Goal: Task Accomplishment & Management: Manage account settings

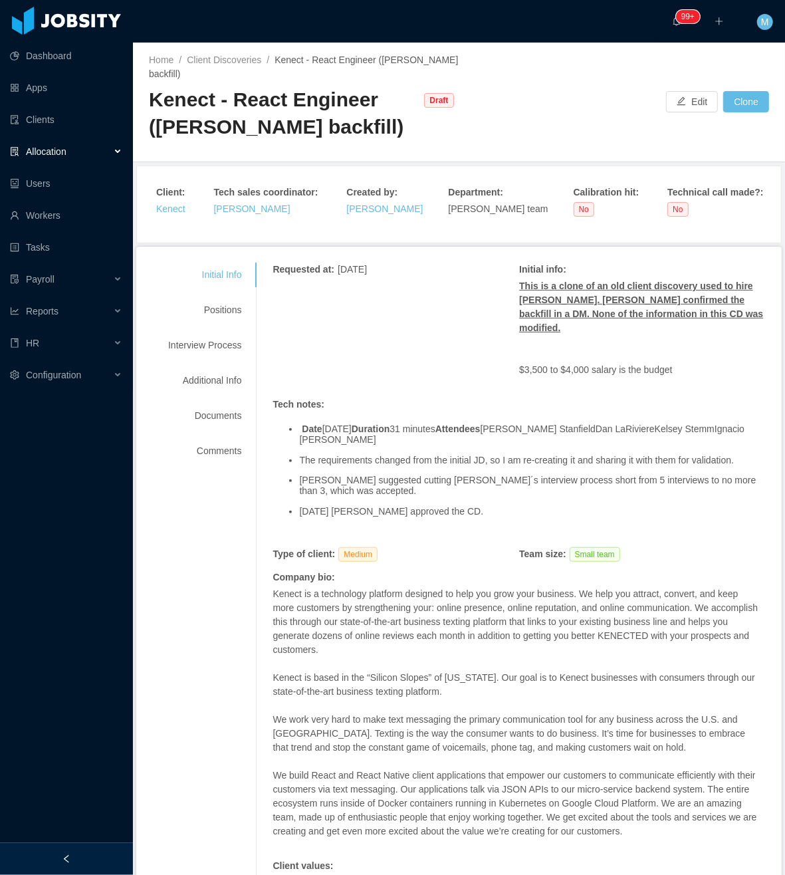
drag, startPoint x: 152, startPoint y: 94, endPoint x: 239, endPoint y: 152, distance: 104.7
click at [239, 140] on div "Kenect - React Engineer (Giancarlo Hernandez's backfill)" at bounding box center [283, 113] width 269 height 54
copy div "Kenect - React Engineer (Giancarlo Hernandez's backfill)"
click at [88, 859] on div at bounding box center [66, 859] width 133 height 32
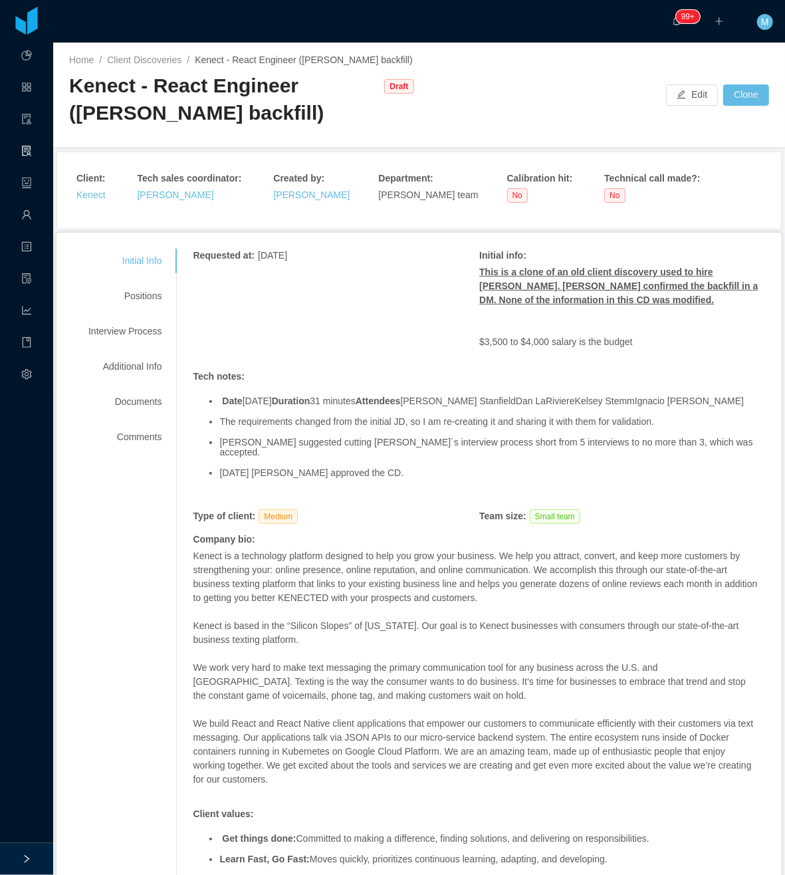
drag, startPoint x: 62, startPoint y: 99, endPoint x: 366, endPoint y: 129, distance: 305.3
click at [366, 129] on div "Home / Client Discoveries / Kenect - React Engineer (Giancarlo Hernandez's back…" at bounding box center [419, 96] width 732 height 106
copy div "Kenect - React Engineer (Giancarlo Hernandez's backfill)"
click at [678, 102] on button "Edit" at bounding box center [692, 94] width 52 height 21
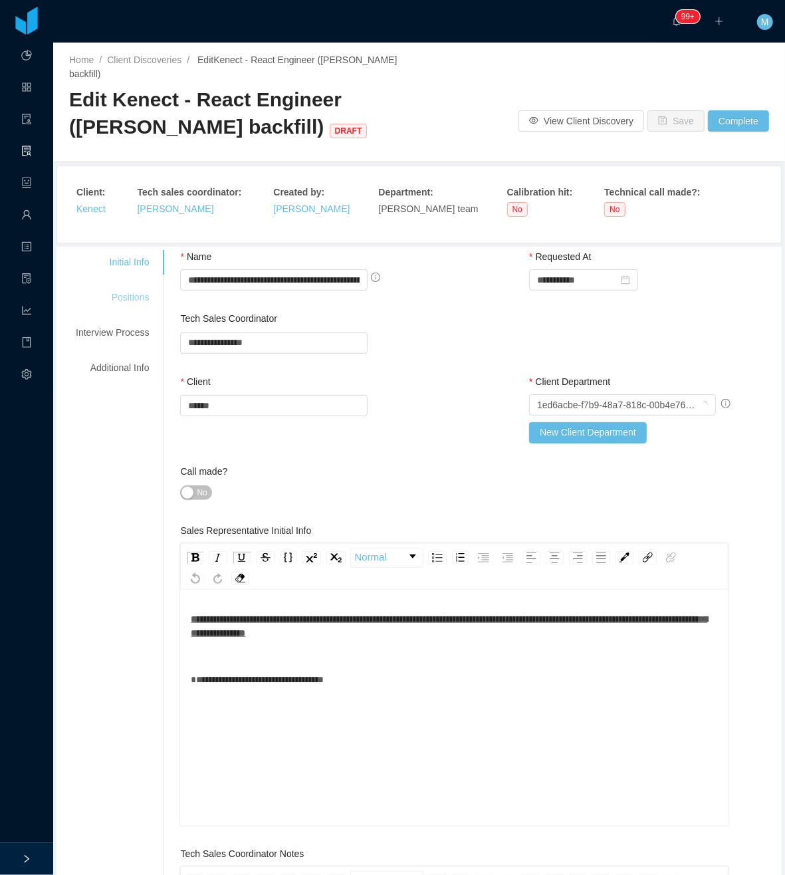
click at [136, 293] on div "Positions" at bounding box center [112, 297] width 105 height 25
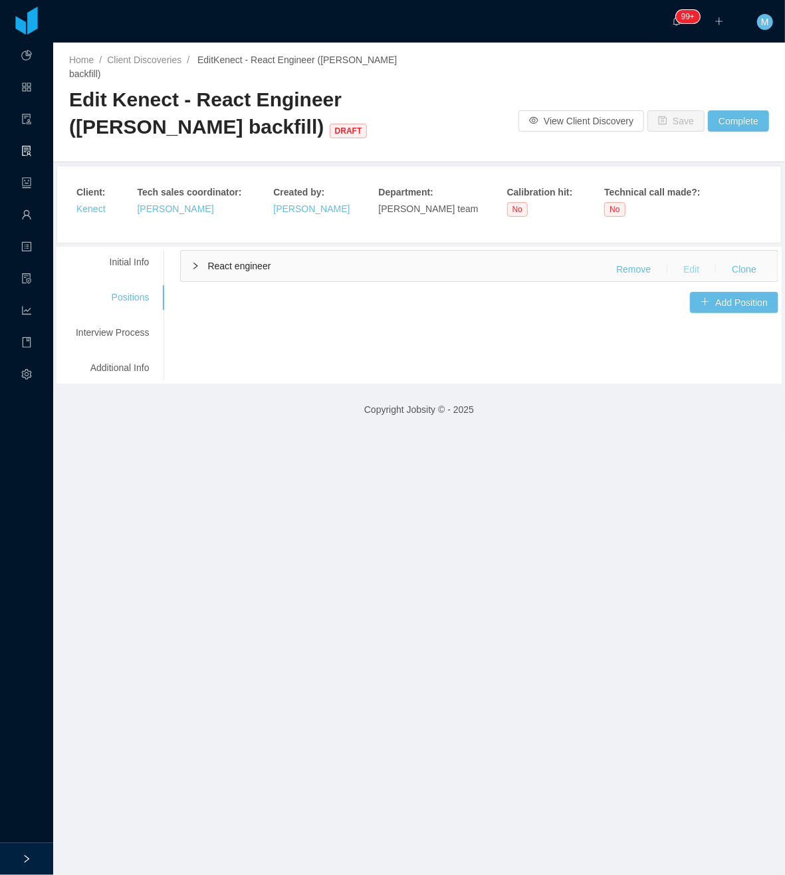
click at [678, 267] on button "Edit" at bounding box center [691, 269] width 37 height 21
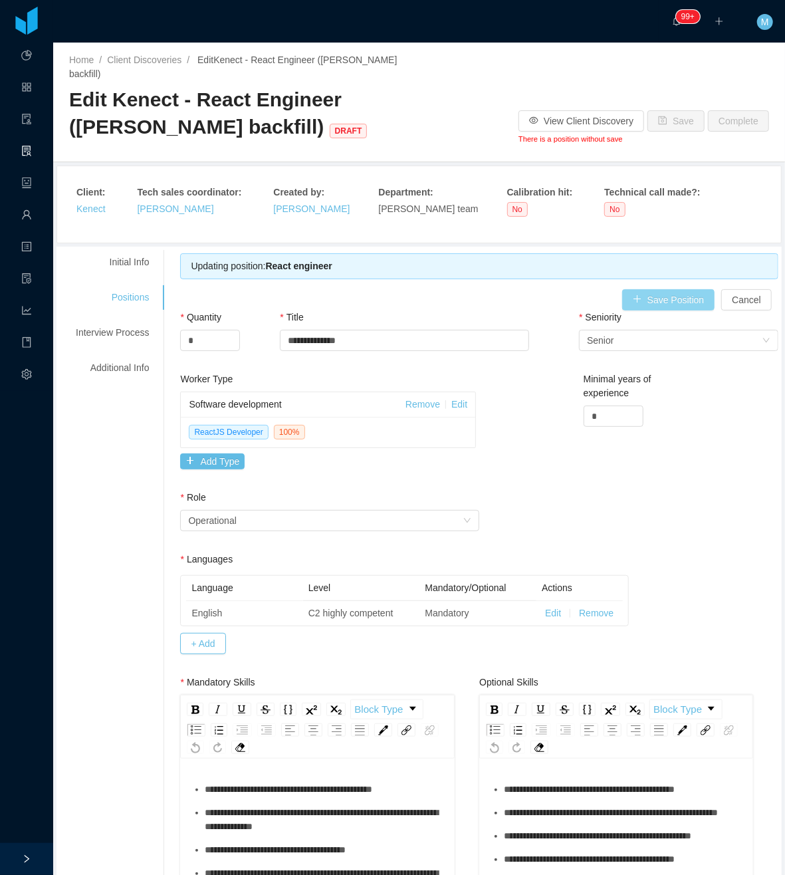
click at [642, 294] on button "Save Position" at bounding box center [668, 299] width 93 height 21
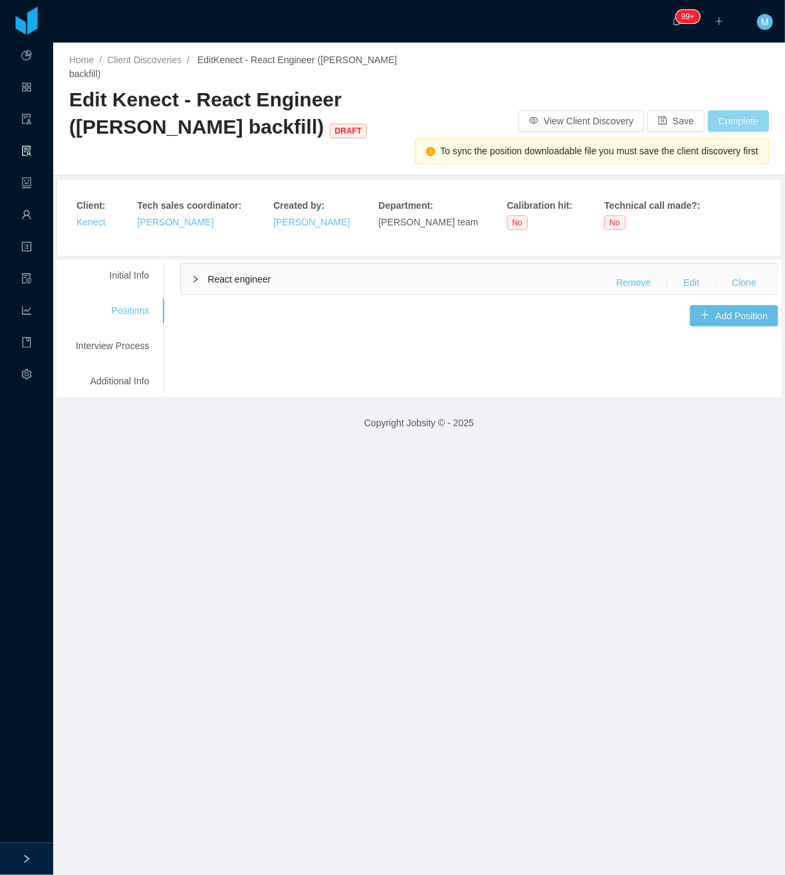
click at [715, 115] on button "Complete" at bounding box center [738, 120] width 61 height 21
click at [735, 88] on button "OK" at bounding box center [733, 82] width 24 height 16
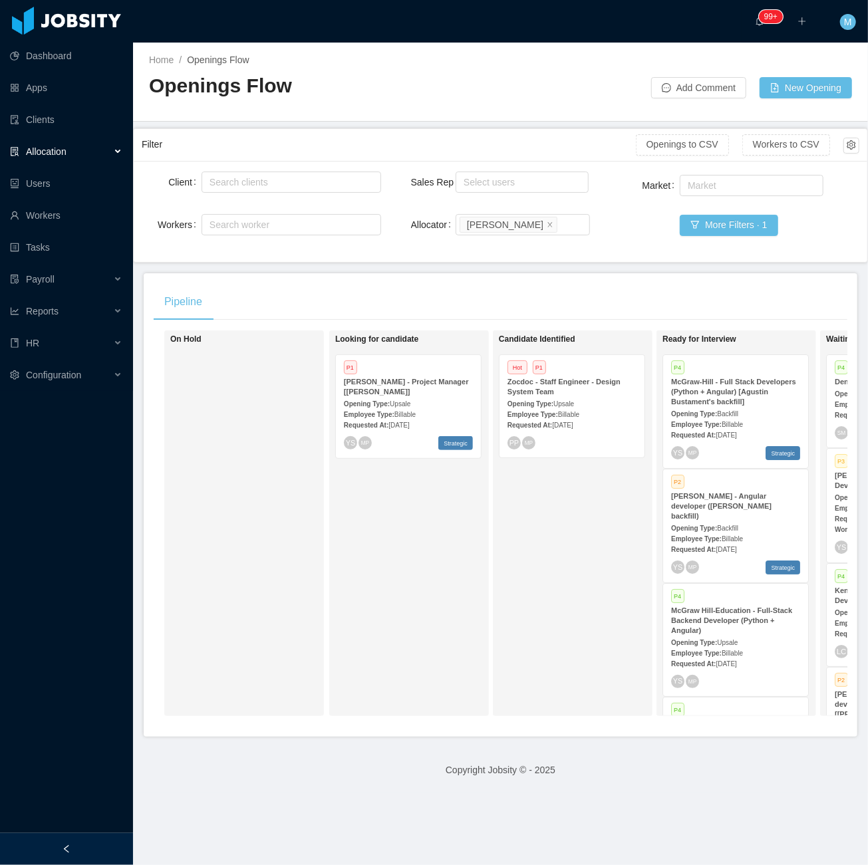
drag, startPoint x: 98, startPoint y: 844, endPoint x: 96, endPoint y: 790, distance: 53.9
click at [98, 843] on div at bounding box center [66, 849] width 133 height 32
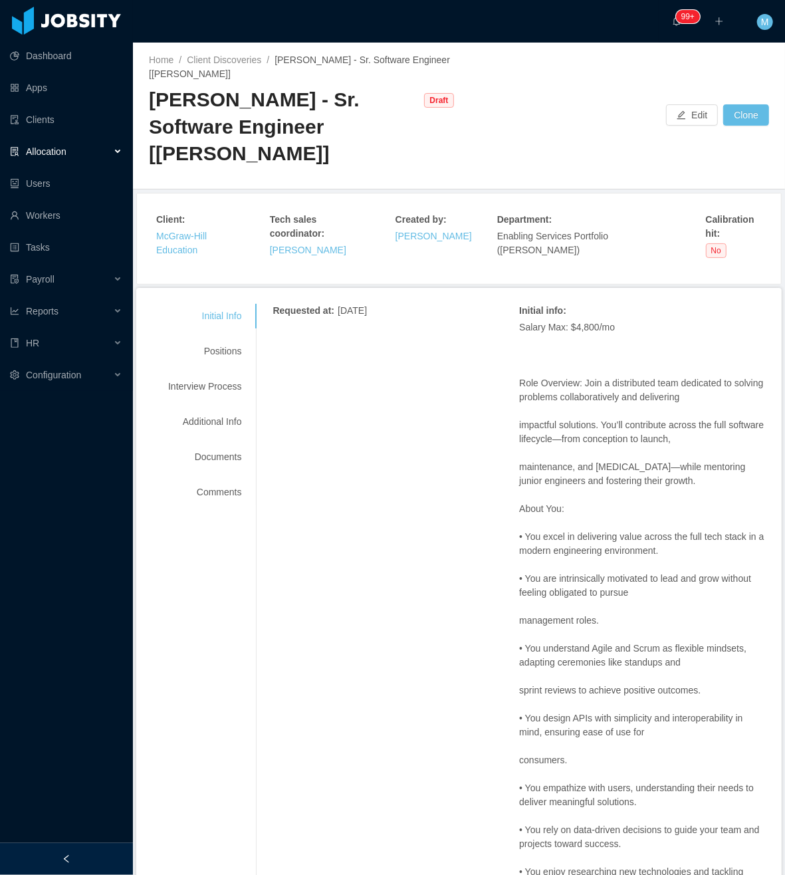
drag, startPoint x: 400, startPoint y: 360, endPoint x: 404, endPoint y: 348, distance: 12.8
drag, startPoint x: 80, startPoint y: 863, endPoint x: 93, endPoint y: 852, distance: 17.4
click at [80, 862] on div at bounding box center [66, 859] width 133 height 32
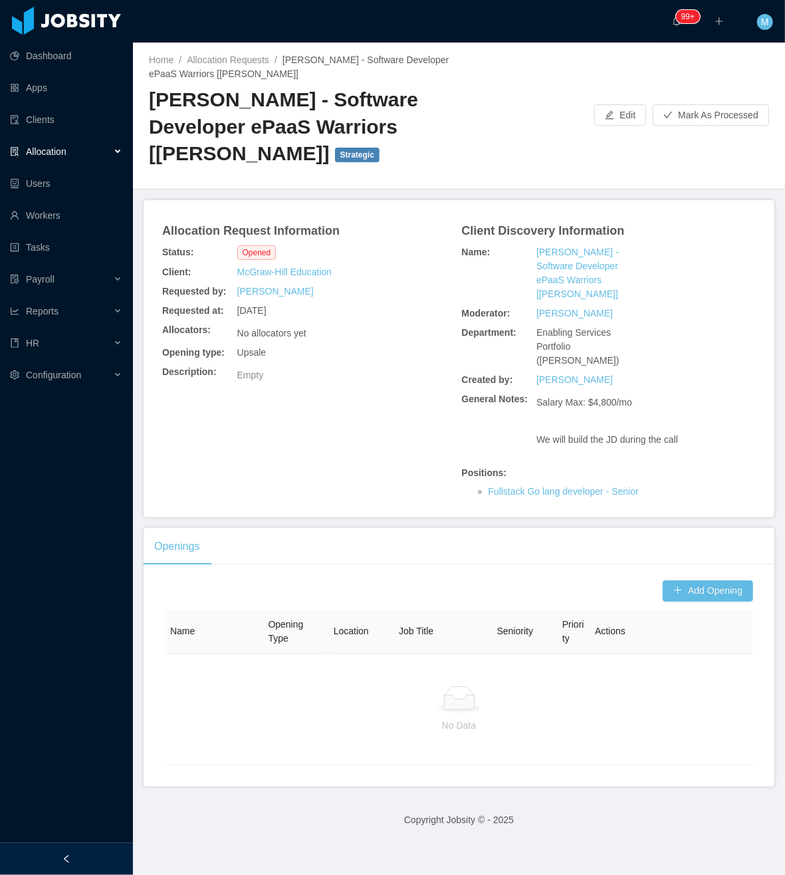
click at [120, 850] on div at bounding box center [66, 859] width 133 height 32
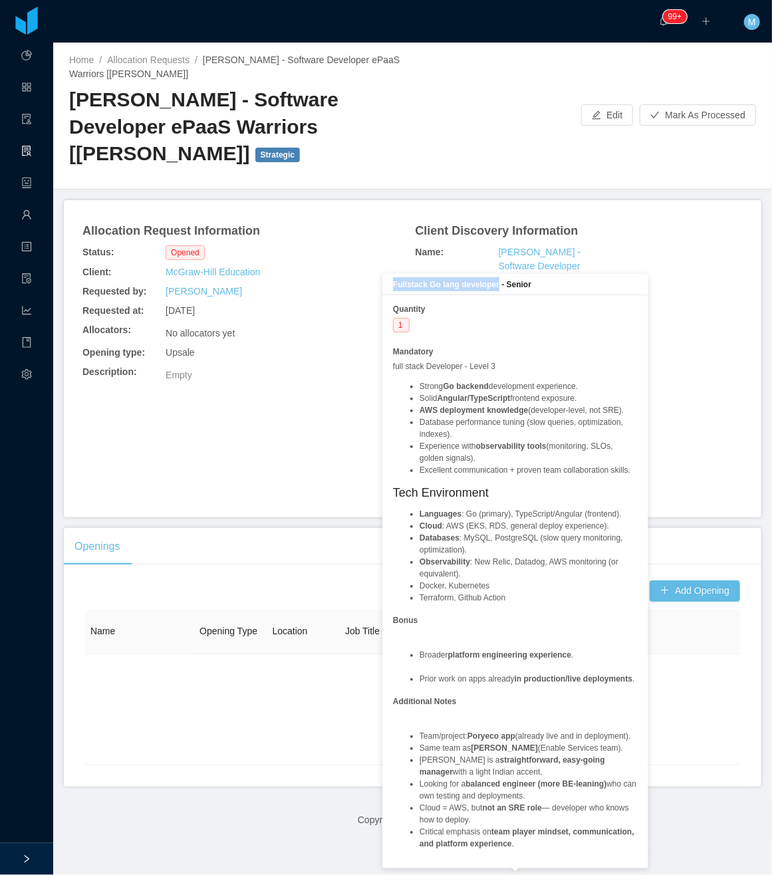
drag, startPoint x: 497, startPoint y: 283, endPoint x: 394, endPoint y: 285, distance: 103.1
click at [394, 285] on b "Fullstack Go lang developer - Senior" at bounding box center [462, 284] width 138 height 9
copy b "Fullstack Go lang developer"
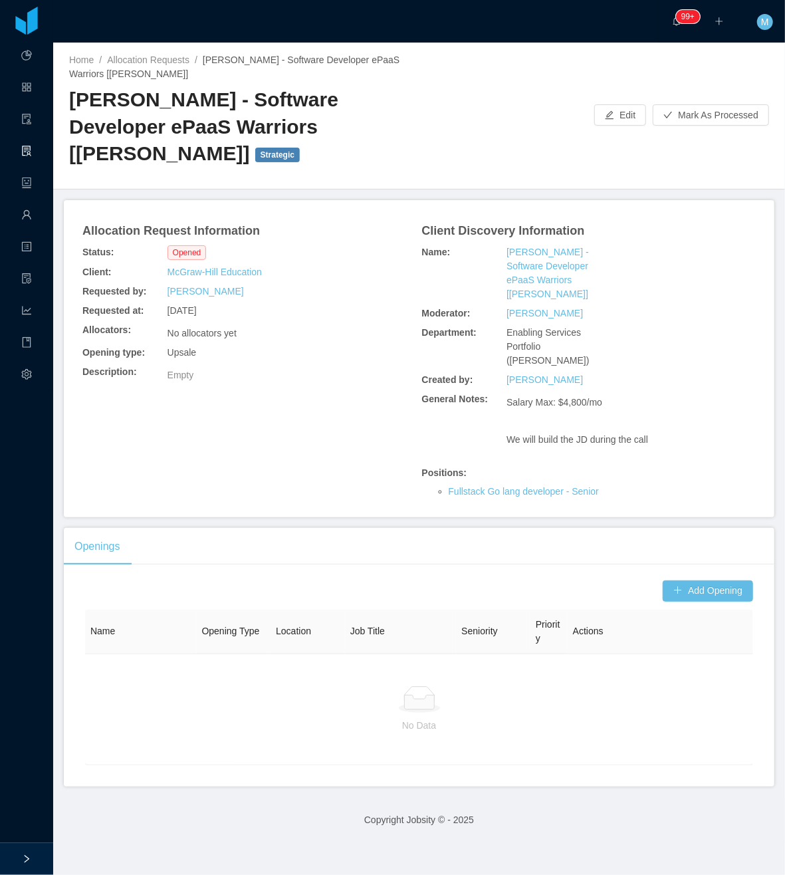
drag, startPoint x: 245, startPoint y: 515, endPoint x: 301, endPoint y: 498, distance: 58.3
click at [249, 528] on div "Openings" at bounding box center [419, 546] width 711 height 37
click at [701, 575] on div "Add Opening Name Opening Type Location Job Title Seniority Priority Actions No …" at bounding box center [419, 680] width 711 height 211
click at [390, 545] on div "Openings" at bounding box center [419, 546] width 711 height 37
click at [671, 580] on button "Add Opening" at bounding box center [708, 590] width 90 height 21
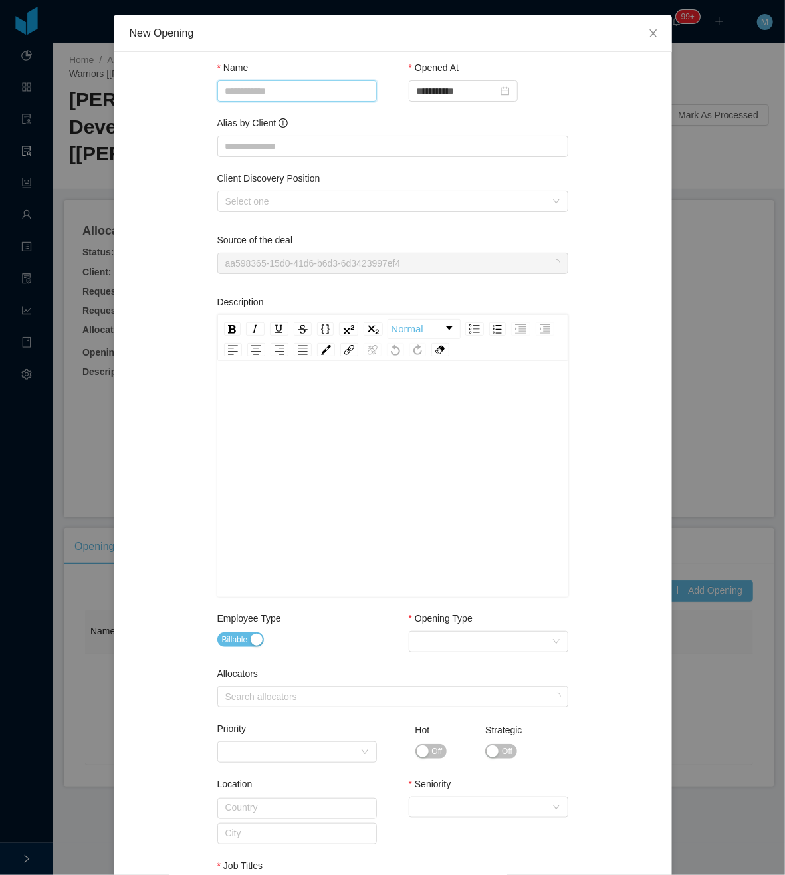
click at [257, 96] on input "Name" at bounding box center [297, 90] width 160 height 21
paste input "**********"
type input "**********"
click at [225, 144] on input "Alias by Client" at bounding box center [392, 146] width 351 height 21
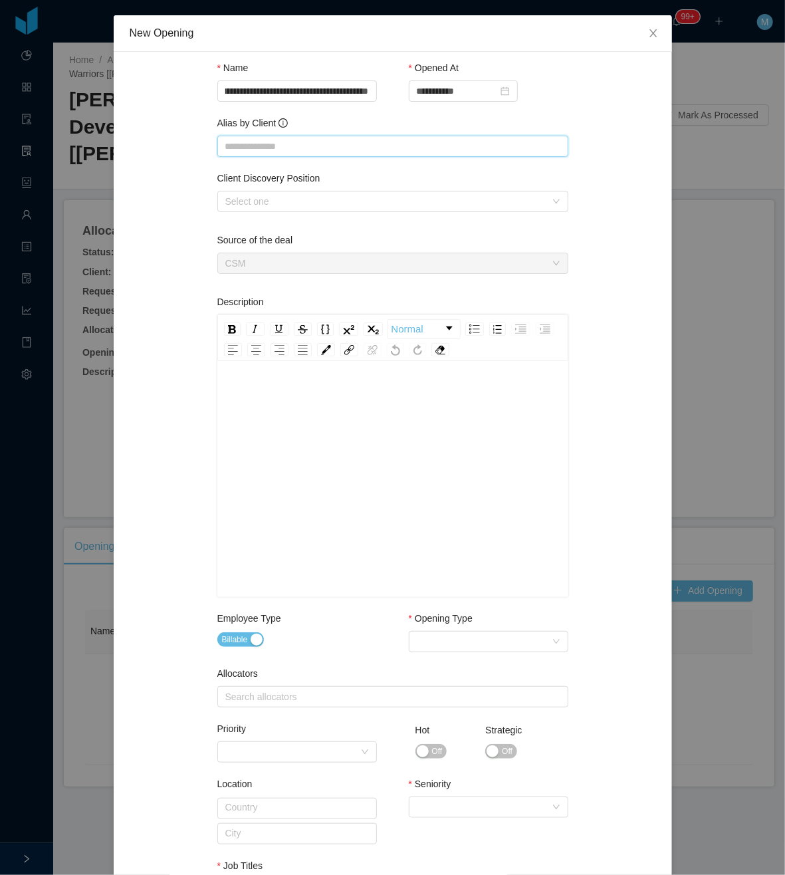
scroll to position [0, 0]
drag, startPoint x: 193, startPoint y: 213, endPoint x: 201, endPoint y: 210, distance: 8.4
click at [193, 213] on div "**********" at bounding box center [393, 594] width 527 height 1053
click at [227, 205] on div "Select one" at bounding box center [385, 201] width 320 height 13
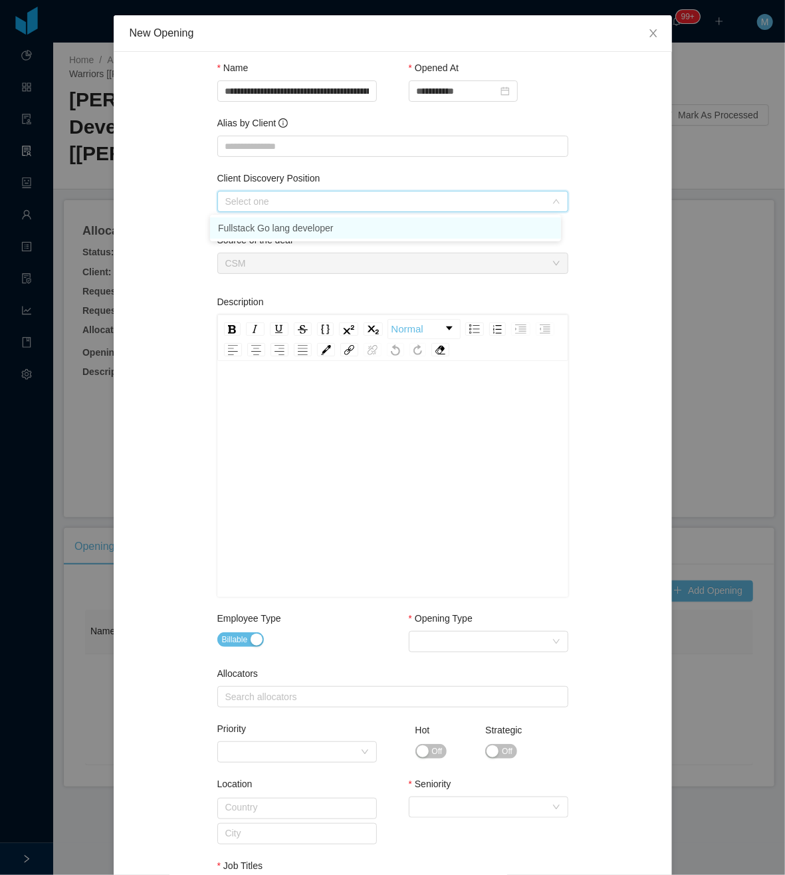
drag, startPoint x: 261, startPoint y: 229, endPoint x: 254, endPoint y: 232, distance: 7.4
click at [263, 227] on li "Fullstack Go lang developer" at bounding box center [385, 227] width 351 height 21
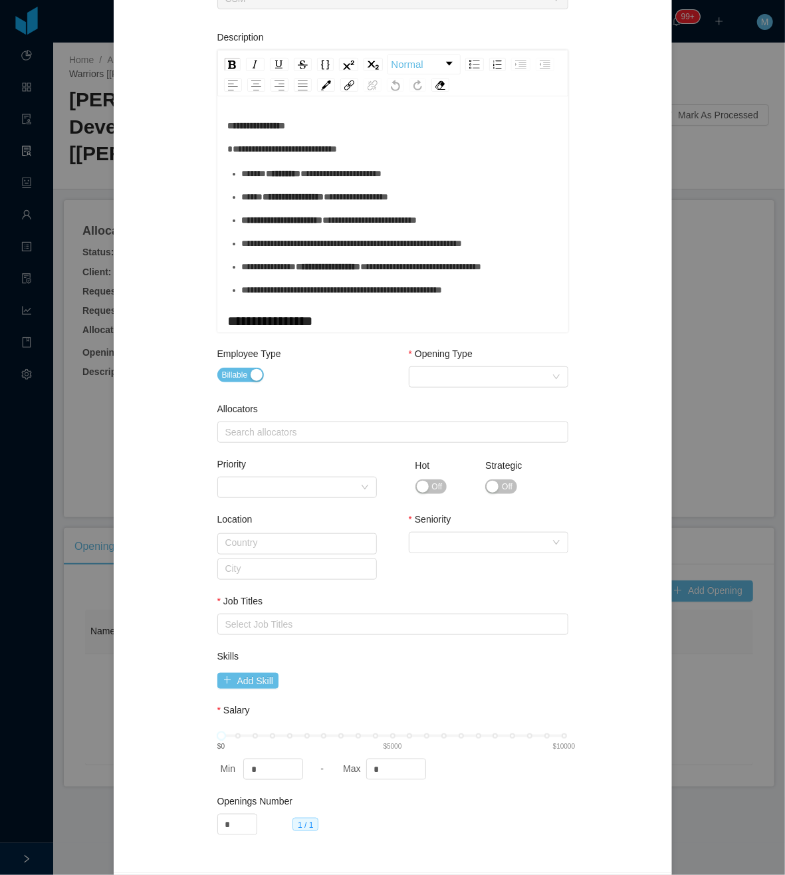
scroll to position [296, 0]
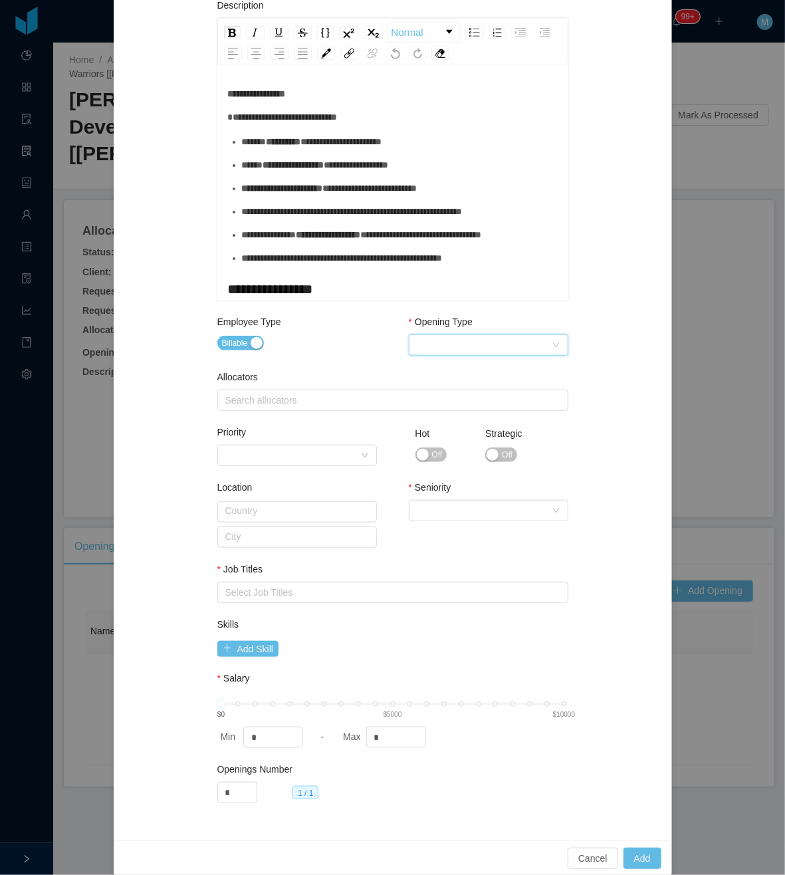
click at [447, 342] on div "Select Opening Type" at bounding box center [484, 345] width 135 height 20
click at [463, 394] on li "Upsale" at bounding box center [482, 392] width 160 height 21
click at [316, 402] on div "Search allocators" at bounding box center [389, 400] width 329 height 13
type input "****"
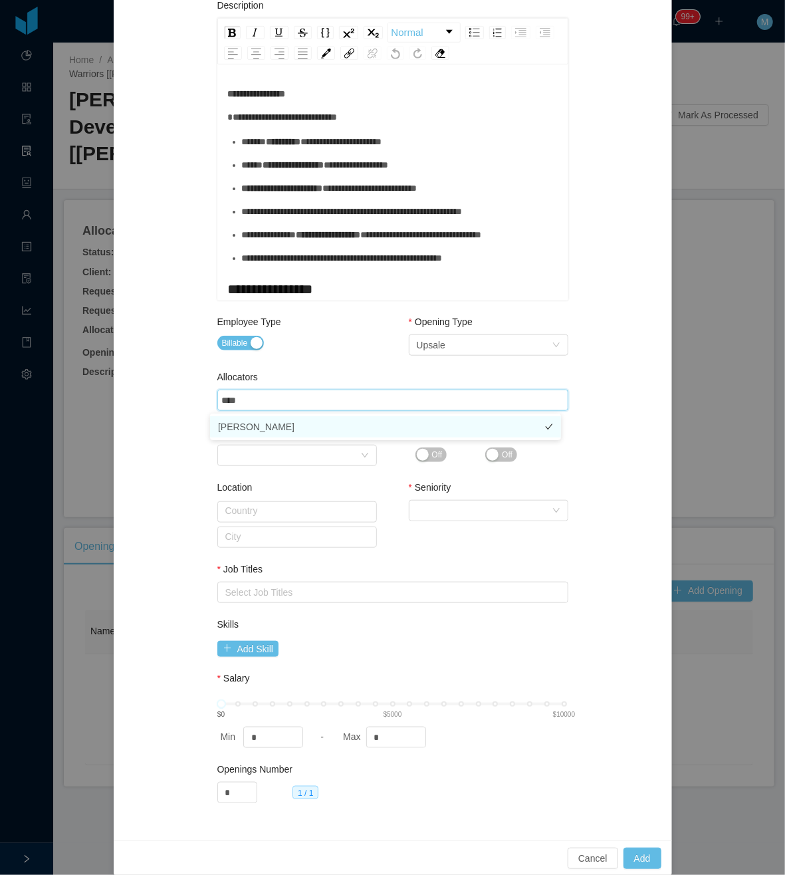
click at [296, 423] on li "[PERSON_NAME]" at bounding box center [385, 426] width 351 height 21
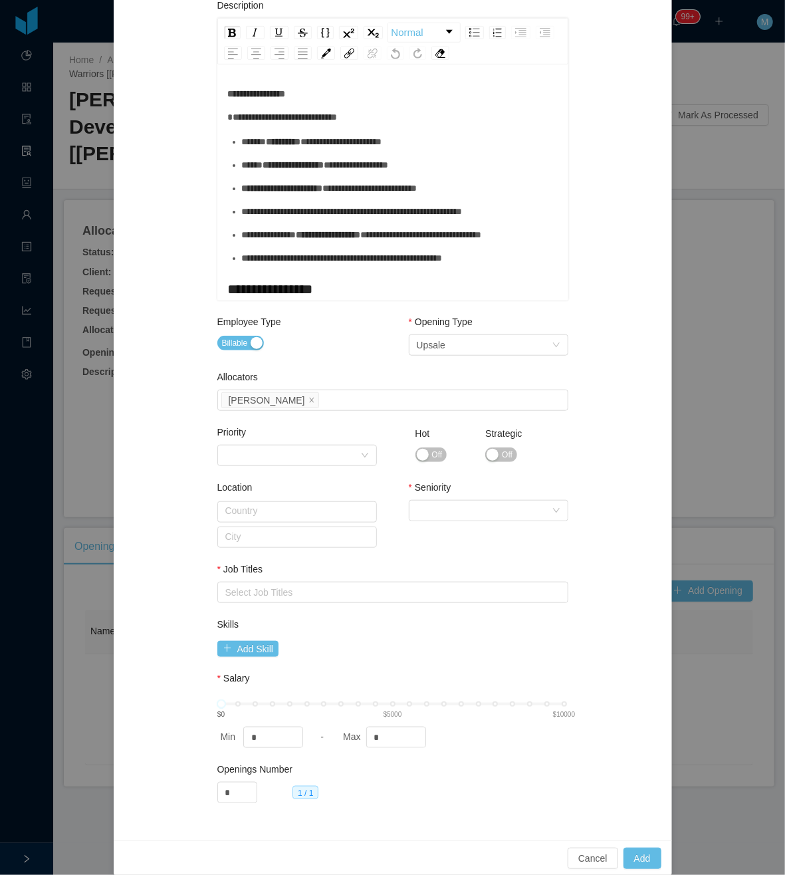
click at [328, 368] on div "Employee Type Billable" at bounding box center [297, 346] width 160 height 62
click at [485, 456] on button "Off" at bounding box center [501, 454] width 32 height 15
click at [463, 509] on div "Select Seniority" at bounding box center [484, 511] width 135 height 20
click at [439, 626] on li "Senior" at bounding box center [482, 622] width 160 height 21
click at [334, 596] on div "Select Job Titles" at bounding box center [389, 592] width 329 height 13
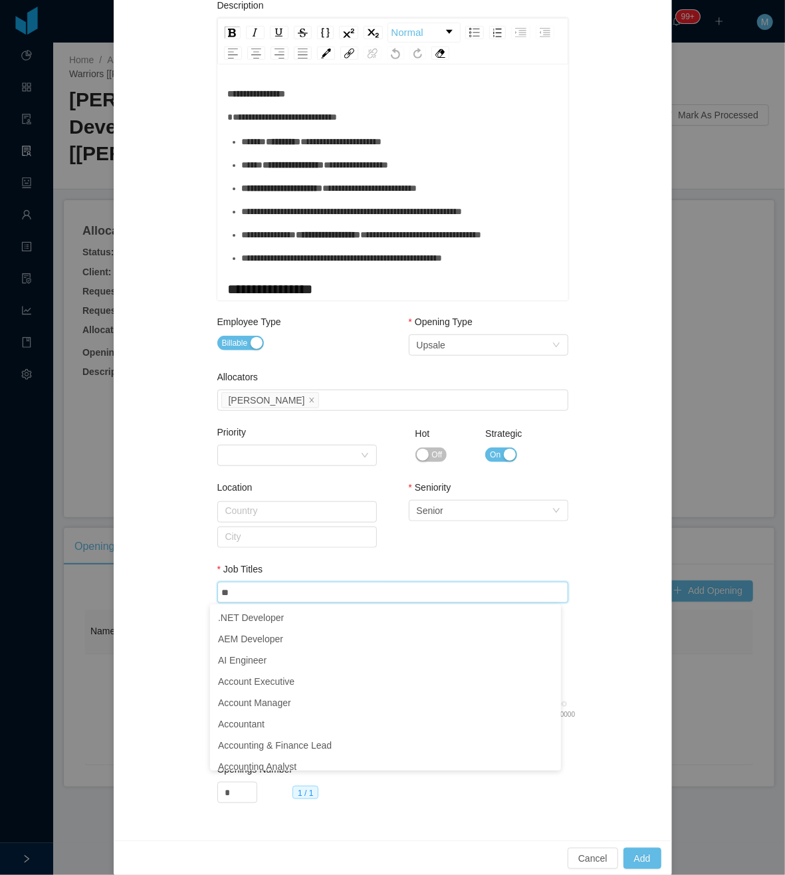
type input "**"
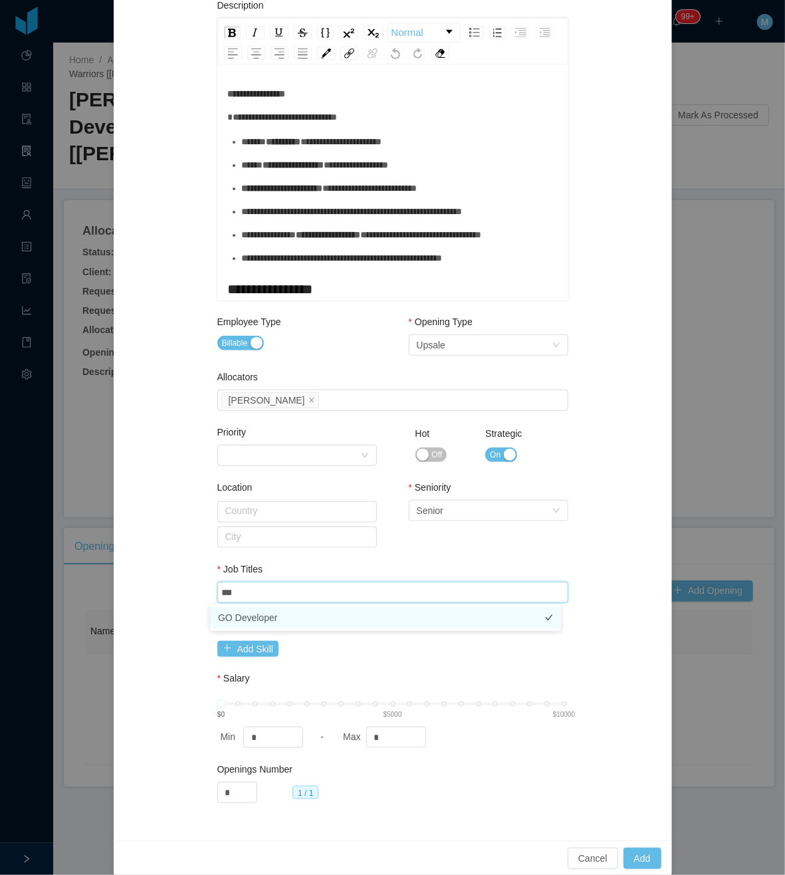
click at [277, 610] on li "GO Developer" at bounding box center [385, 617] width 351 height 21
type input "*******"
drag, startPoint x: 263, startPoint y: 615, endPoint x: 273, endPoint y: 612, distance: 9.7
click at [267, 613] on li "Angular Developer" at bounding box center [385, 617] width 351 height 21
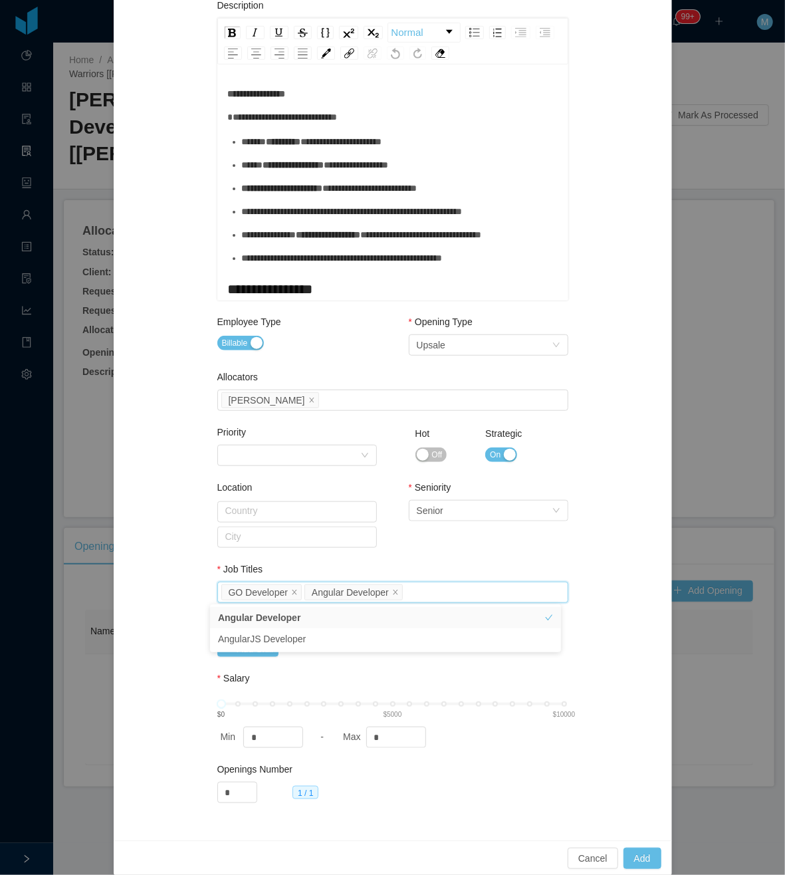
drag, startPoint x: 421, startPoint y: 553, endPoint x: 410, endPoint y: 597, distance: 45.5
click at [423, 553] on div "Seniority Select Seniority Senior" at bounding box center [489, 525] width 160 height 88
drag, startPoint x: 390, startPoint y: 739, endPoint x: 335, endPoint y: 735, distance: 54.7
click at [340, 742] on div "Max *" at bounding box center [398, 737] width 117 height 21
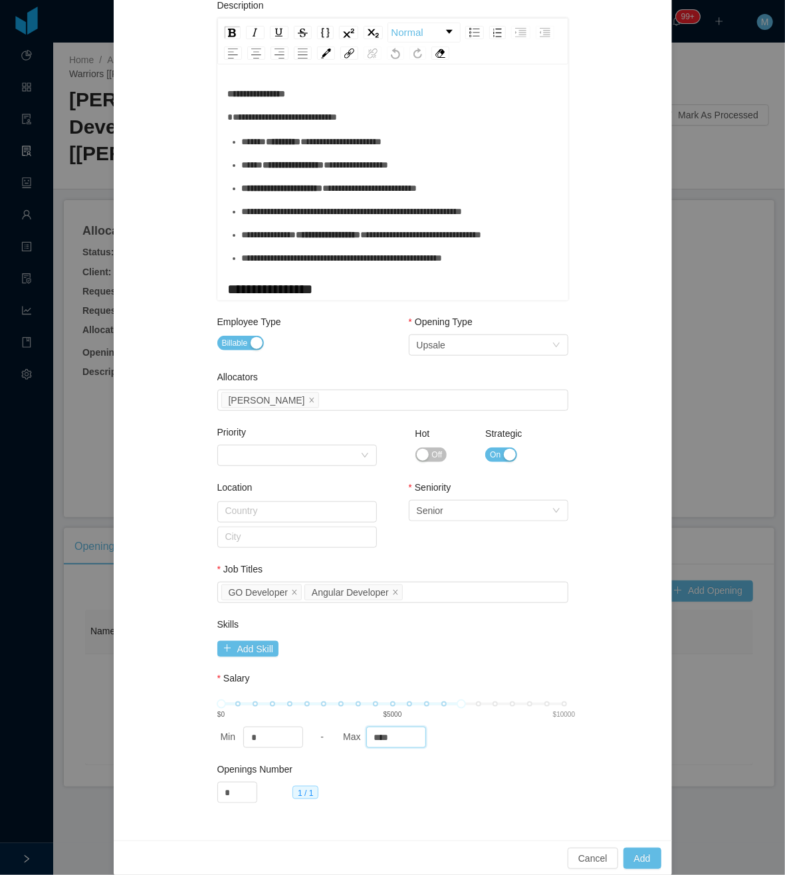
type input "****"
click at [456, 637] on div "Add Skill" at bounding box center [392, 647] width 351 height 20
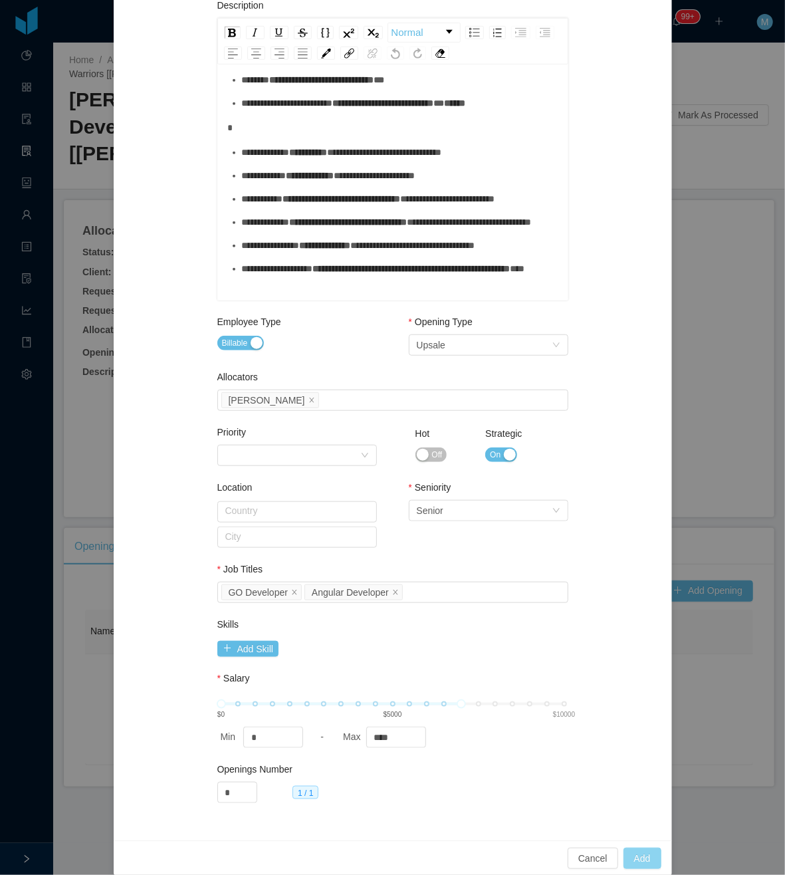
click at [634, 852] on button "Add" at bounding box center [643, 858] width 38 height 21
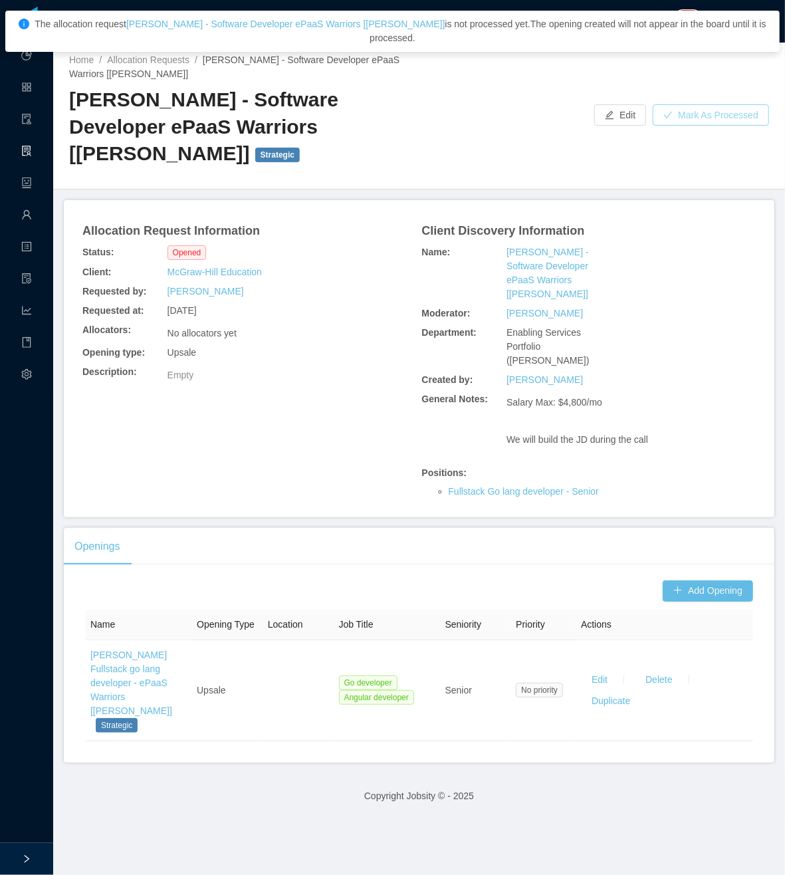
click at [697, 112] on button "Mark As Processed" at bounding box center [711, 114] width 116 height 21
click at [765, 90] on button "OK" at bounding box center [763, 90] width 24 height 16
click at [325, 477] on div "Allocation Request Information Status: Opened Client: McGraw-Hill Education Req…" at bounding box center [419, 358] width 679 height 285
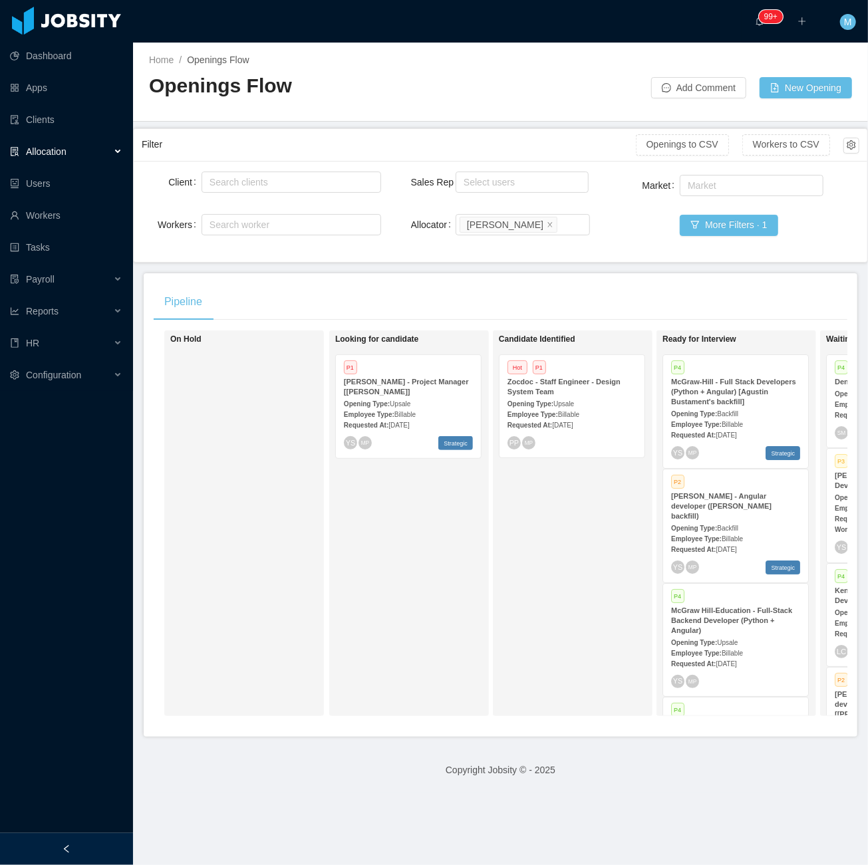
click at [94, 831] on aside "Dashboard Apps Clients Allocation Users Workers Tasks Payroll Reports HR Config…" at bounding box center [66, 416] width 133 height 833
click at [89, 838] on div at bounding box center [66, 849] width 133 height 32
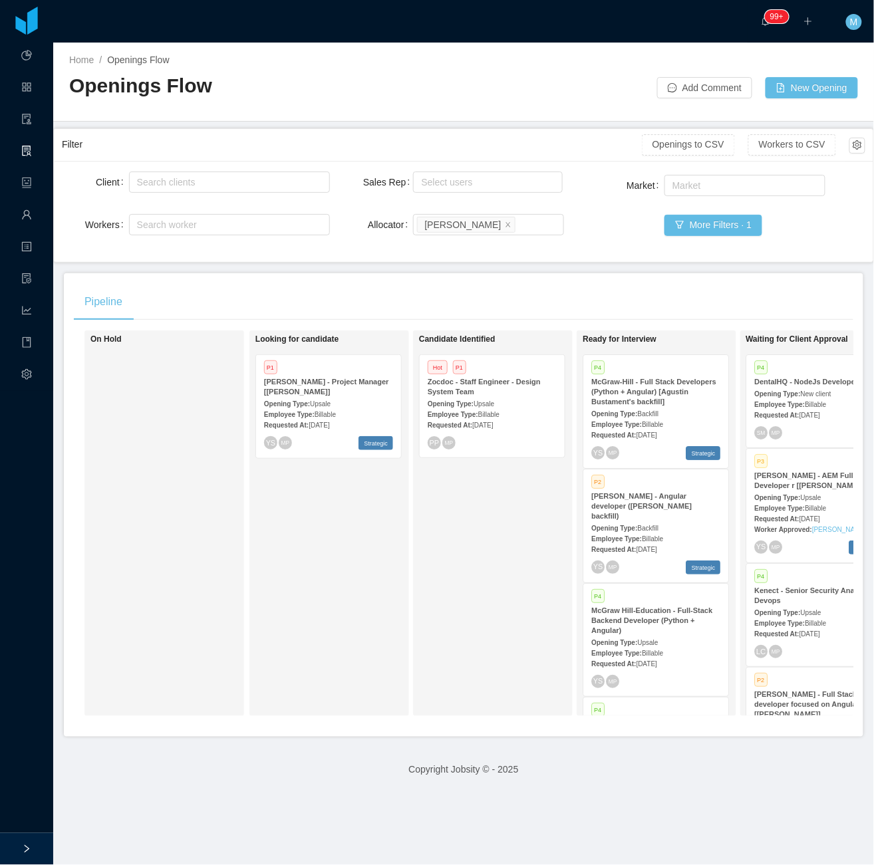
click at [316, 599] on div "Looking for candidate P1 McGraw-Hill - Project Manager [Kristina Armendaris] Op…" at bounding box center [348, 523] width 186 height 374
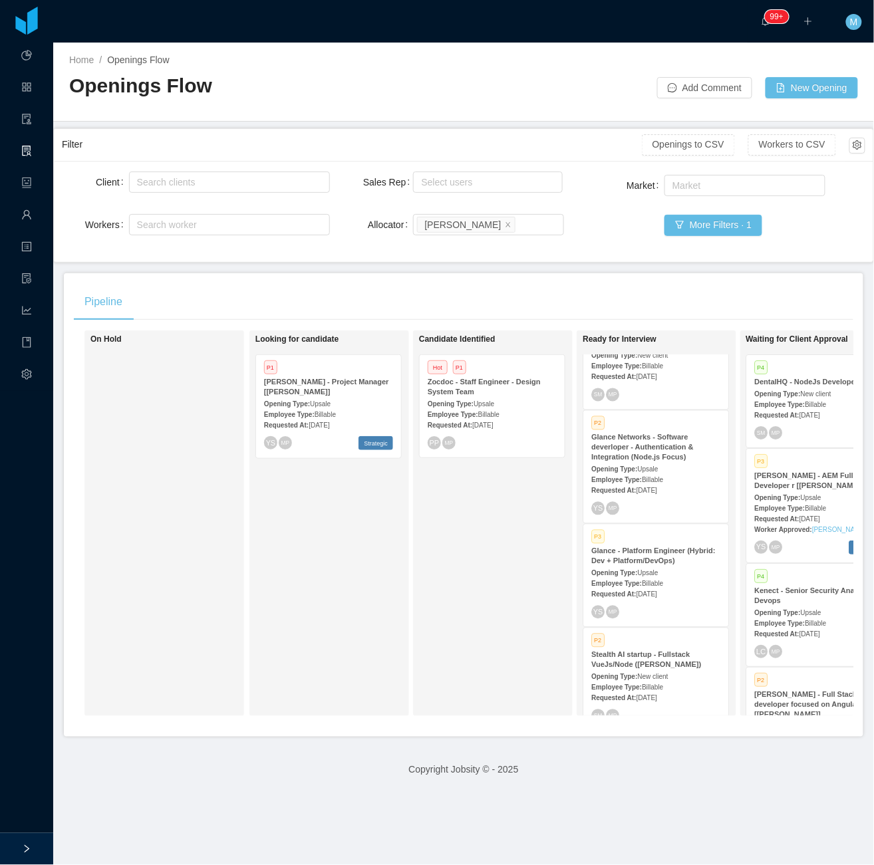
click at [632, 586] on div "Requested At: Aug 25th, 2025" at bounding box center [655, 593] width 129 height 14
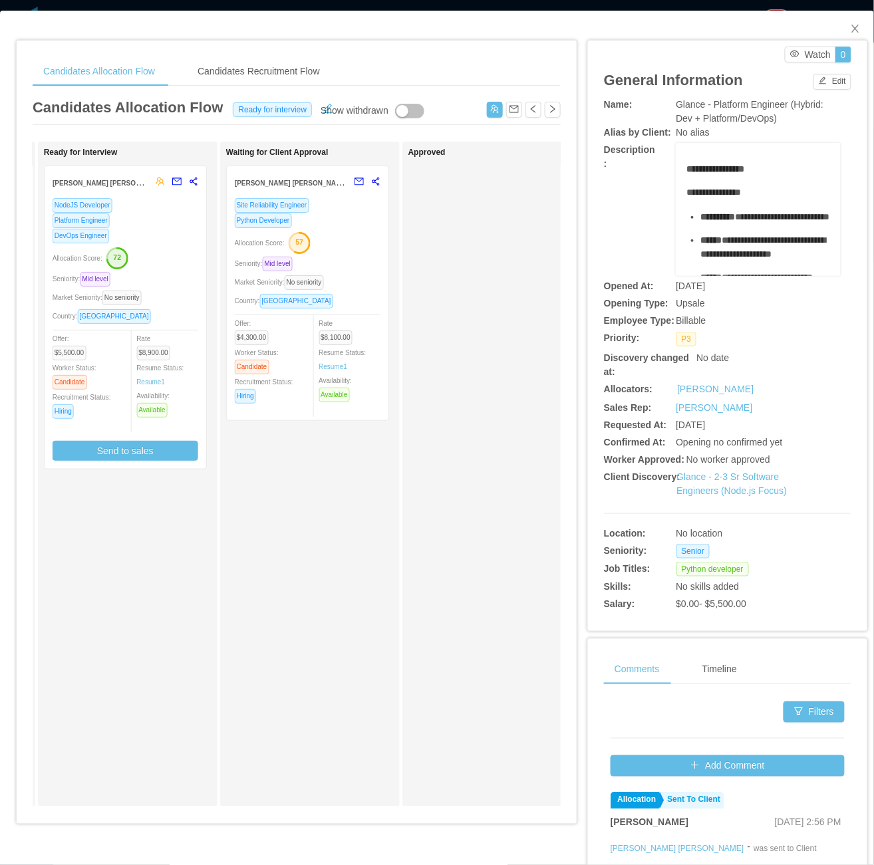
scroll to position [0, 352]
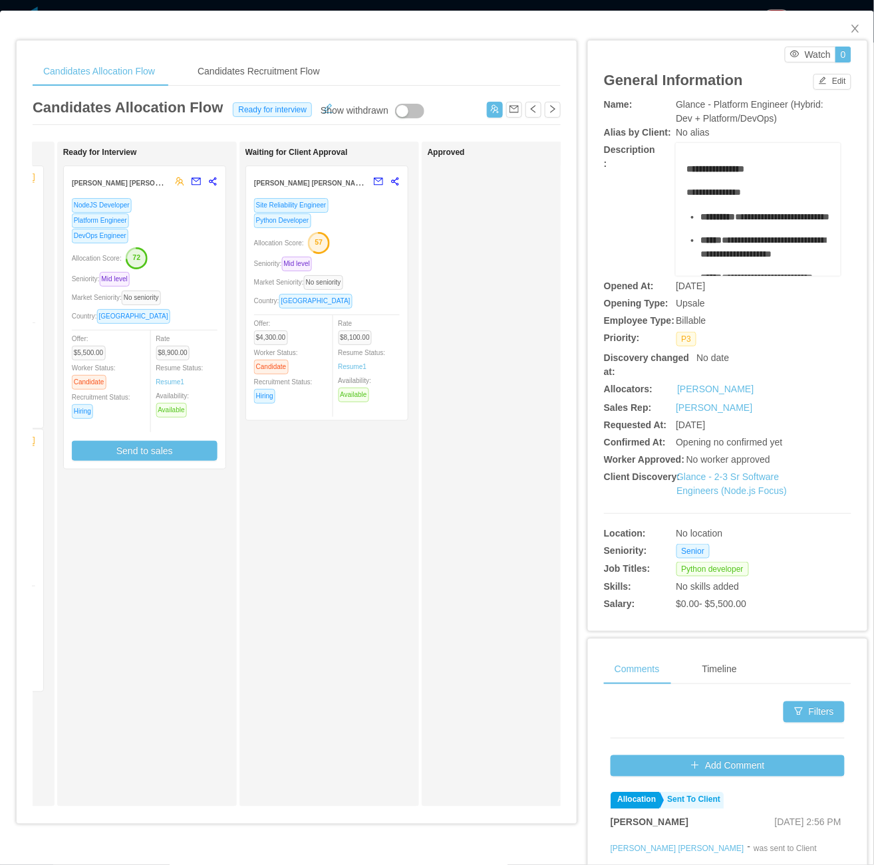
click at [376, 319] on div "Rate $8,100.00 Resume Status: Resume 1 Availability: Available" at bounding box center [374, 359] width 73 height 86
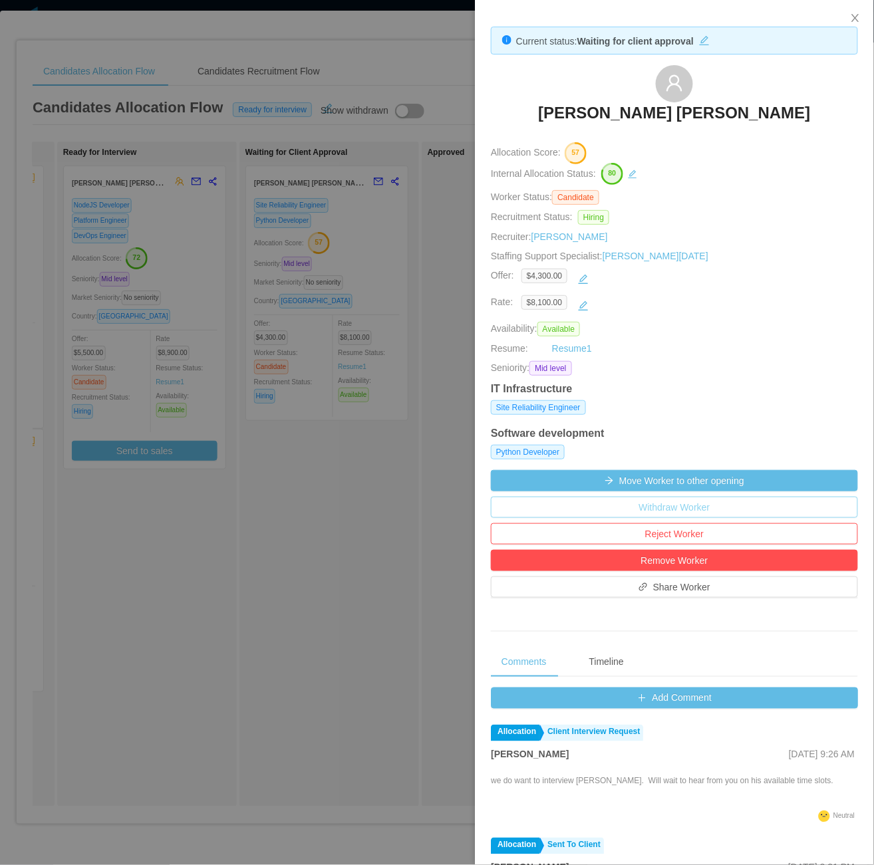
click at [685, 509] on button "Withdraw Worker" at bounding box center [674, 507] width 367 height 21
click at [705, 469] on button "Withdraw" at bounding box center [695, 474] width 49 height 16
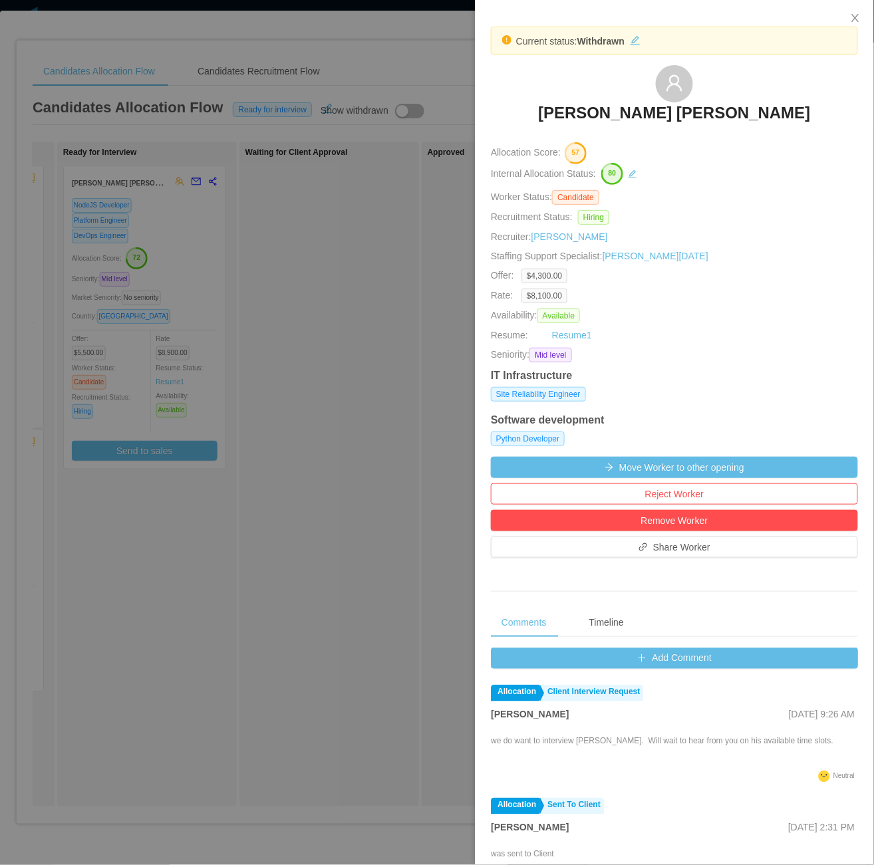
click at [312, 562] on div at bounding box center [437, 432] width 874 height 865
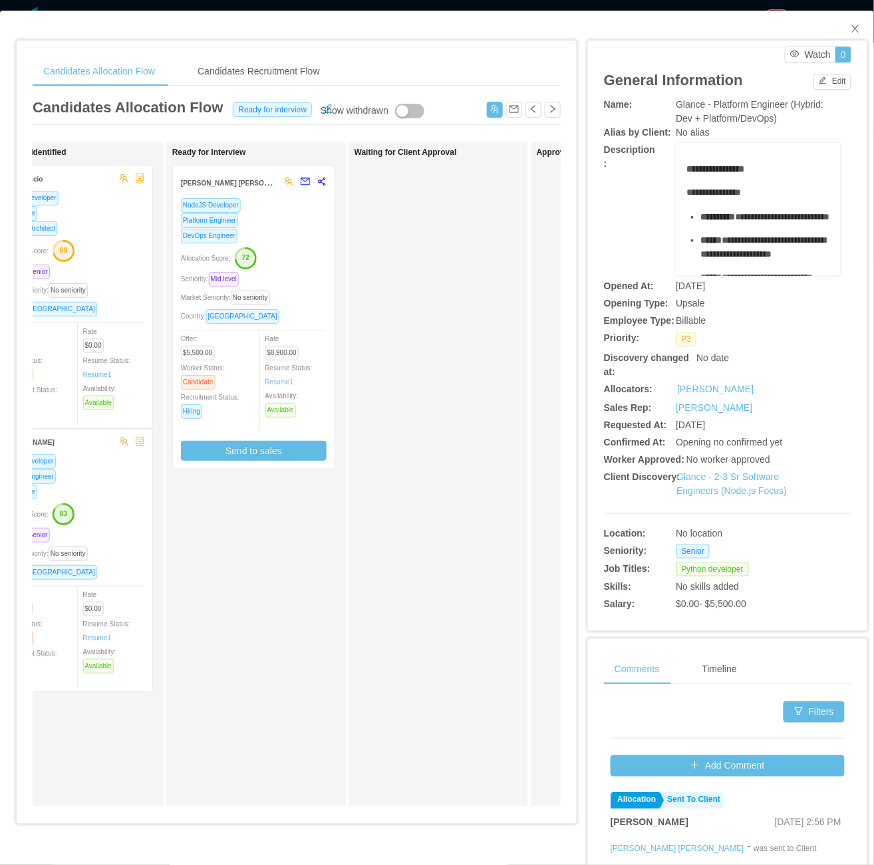
scroll to position [0, 269]
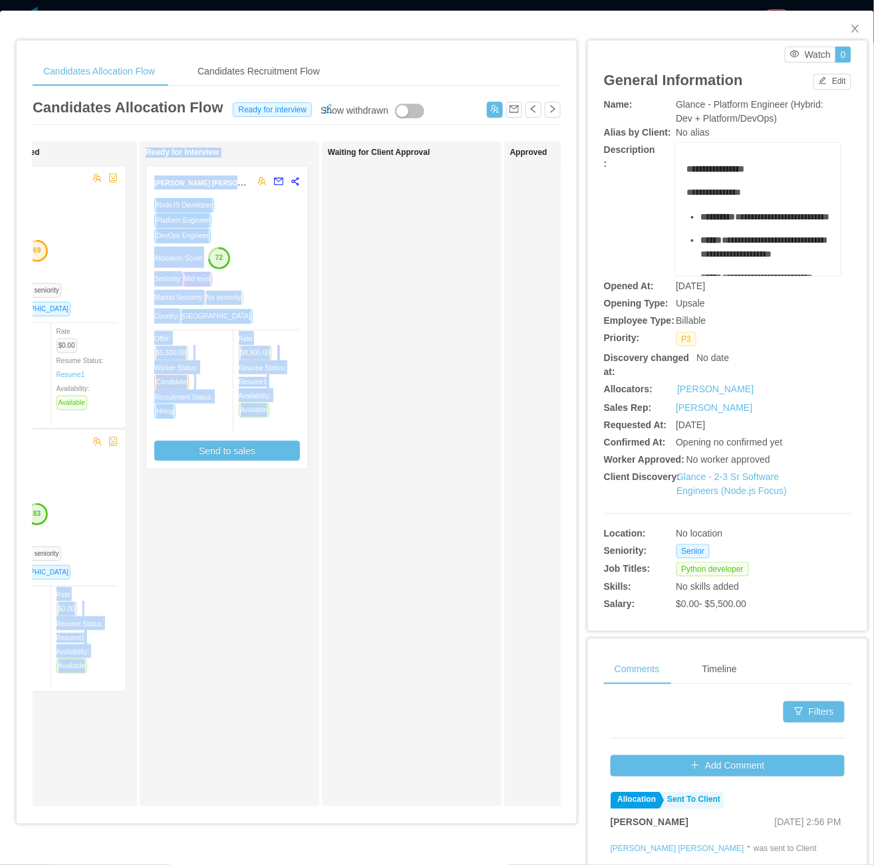
drag, startPoint x: 267, startPoint y: 816, endPoint x: 126, endPoint y: 830, distance: 142.3
click at [126, 817] on div "Applied Rodrigo Moreira de Matos NodeJS Developer Seniority: Senior Market Seni…" at bounding box center [297, 479] width 528 height 675
drag, startPoint x: 126, startPoint y: 830, endPoint x: 185, endPoint y: 787, distance: 73.3
click at [185, 787] on div "Ready for Interview Gabriel Costa Braga NodeJS Developer Platform Engineer DevO…" at bounding box center [239, 474] width 186 height 653
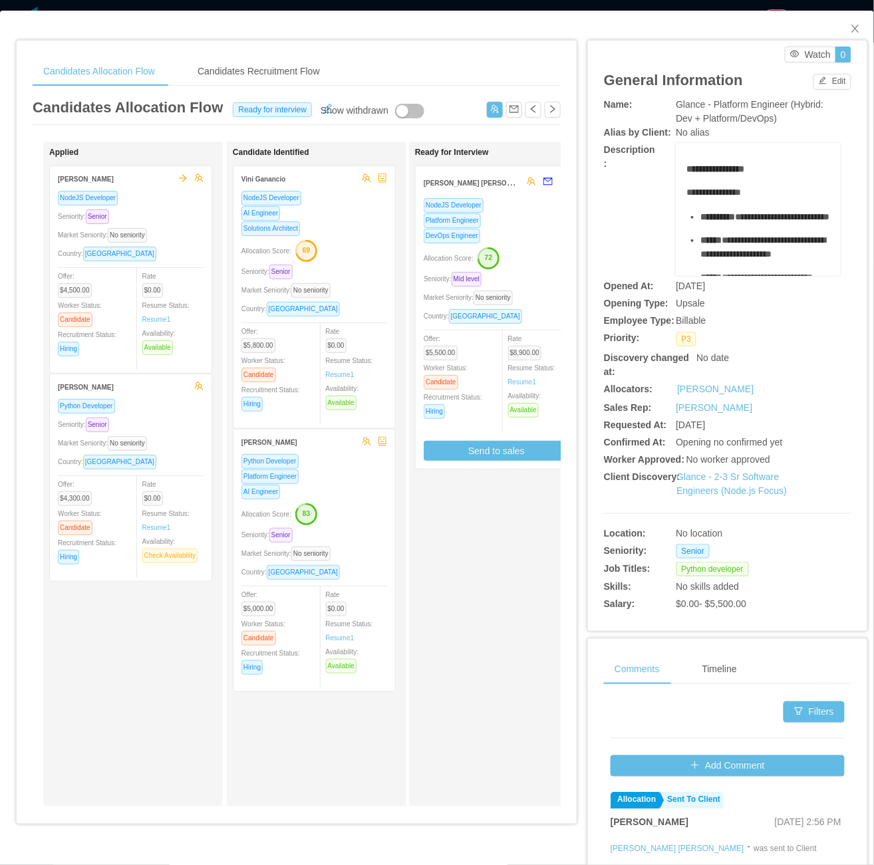
click at [86, 695] on div "Applied Rodrigo Moreira de Matos NodeJS Developer Seniority: Senior Market Seni…" at bounding box center [142, 474] width 186 height 653
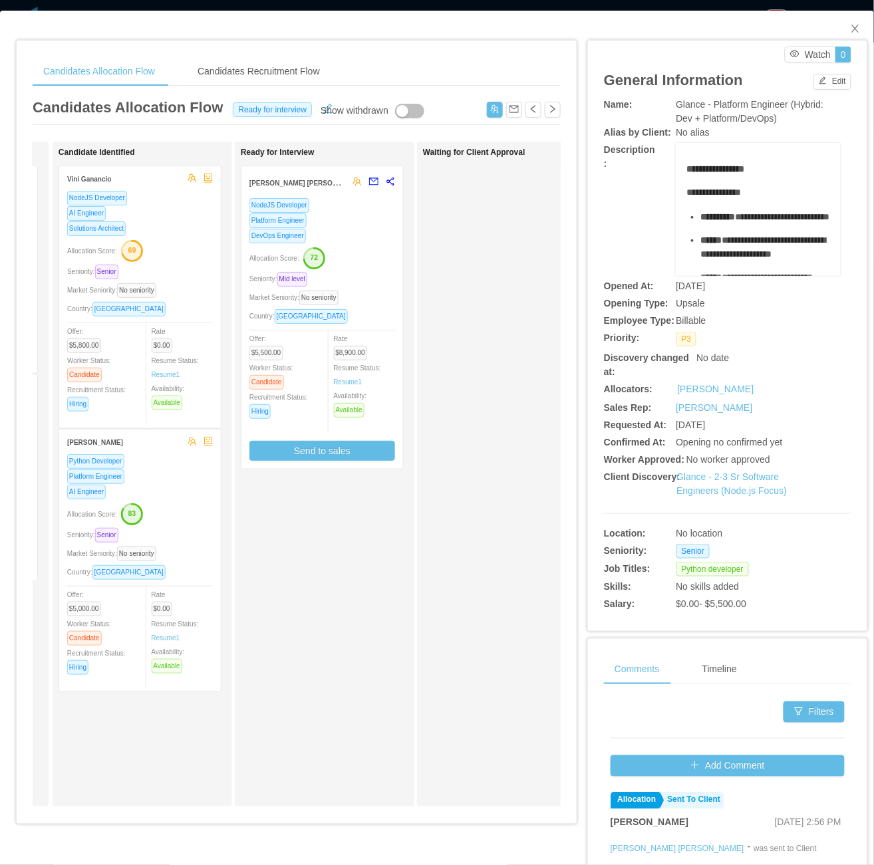
scroll to position [0, 189]
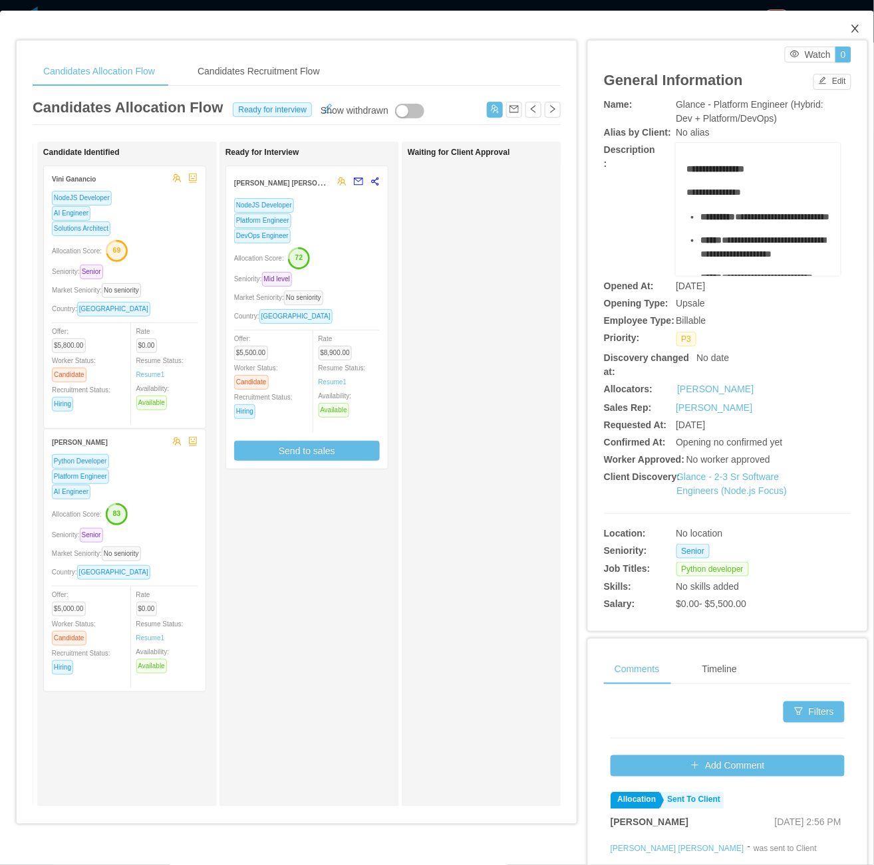
click at [851, 28] on icon "icon: close" at bounding box center [854, 29] width 7 height 8
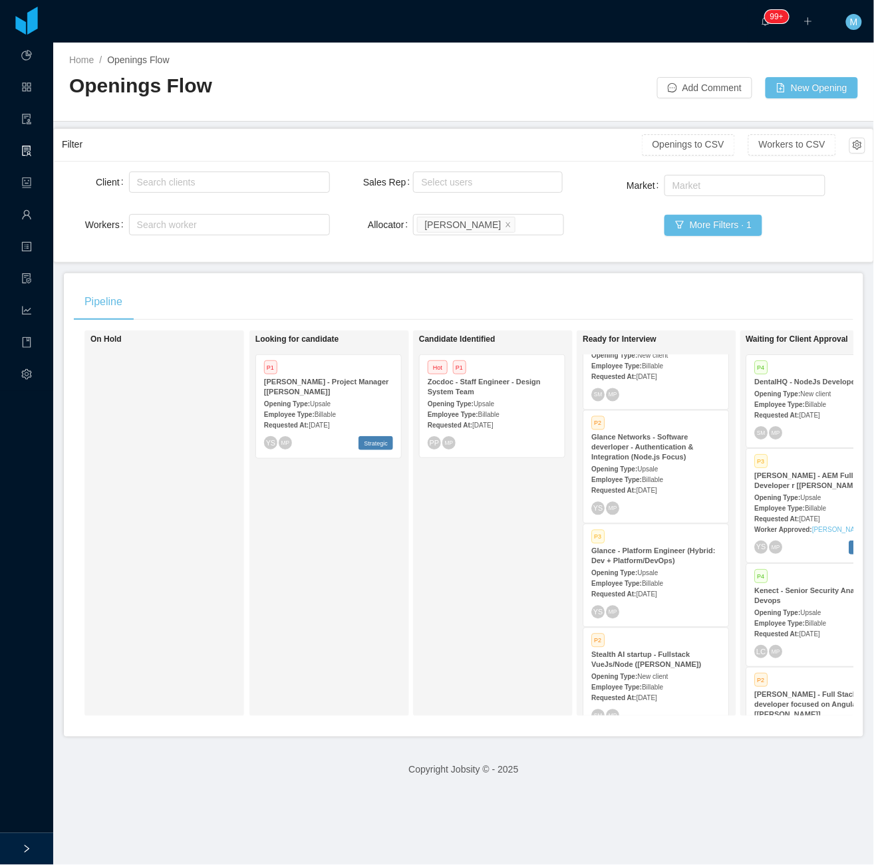
click at [622, 586] on div "Requested At: Aug 25th, 2025" at bounding box center [655, 593] width 129 height 14
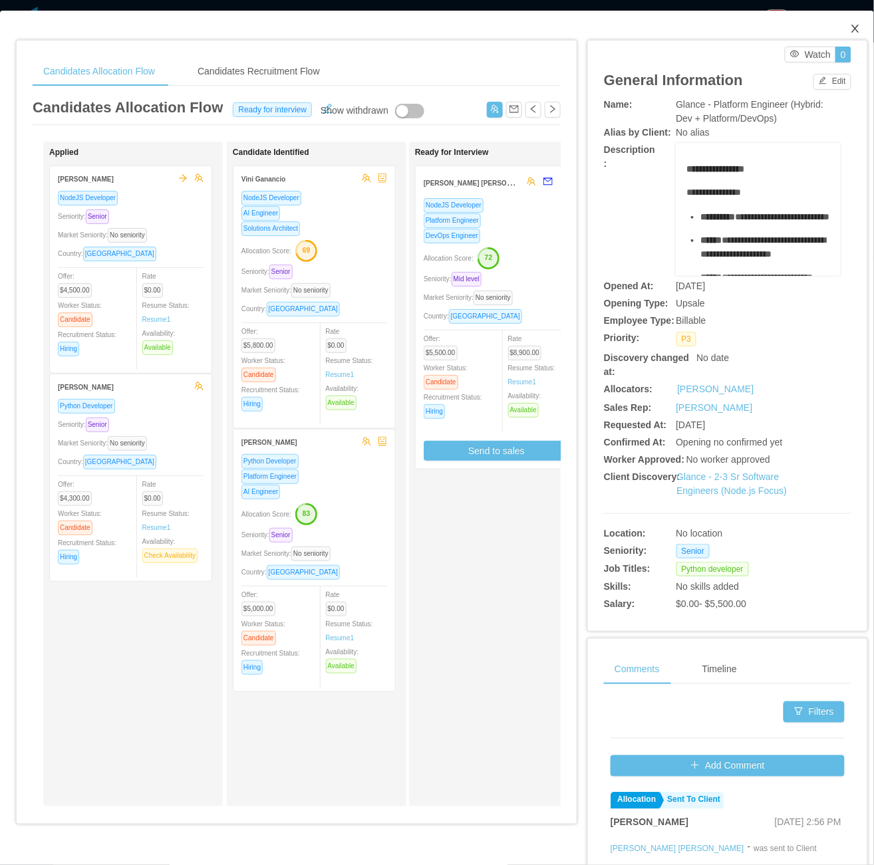
drag, startPoint x: 847, startPoint y: 31, endPoint x: 873, endPoint y: 54, distance: 34.8
click at [854, 32] on span "Close" at bounding box center [854, 29] width 37 height 37
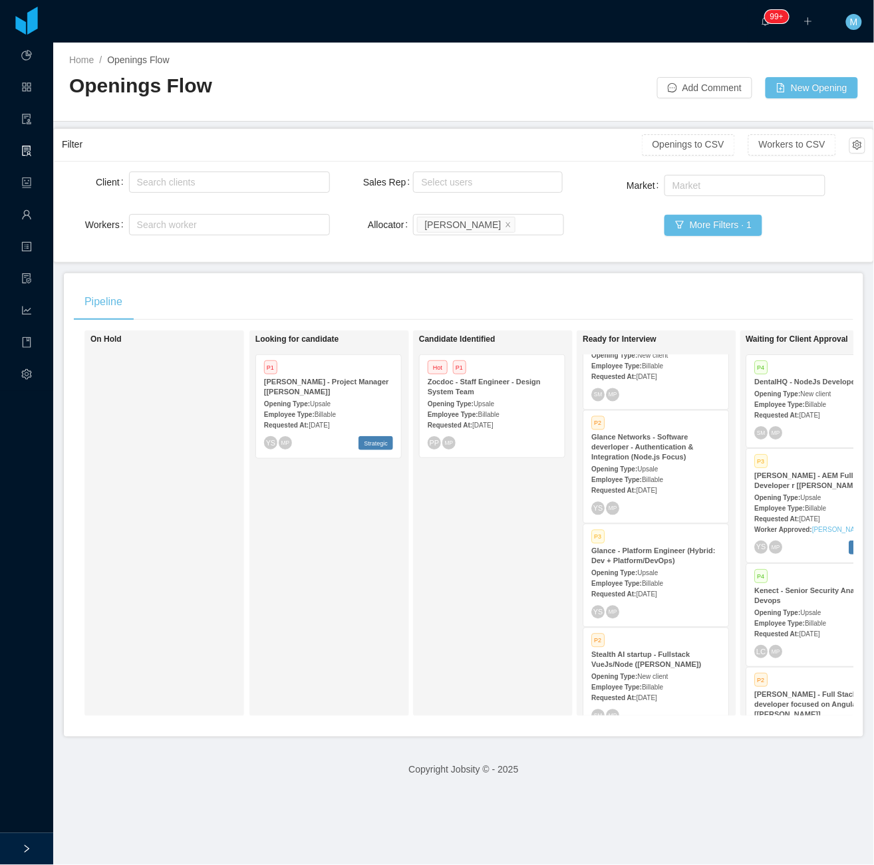
click at [425, 626] on div "Candidate Identified Hot P1 Zocdoc - Staff Engineer - Design System Team Openin…" at bounding box center [512, 523] width 186 height 374
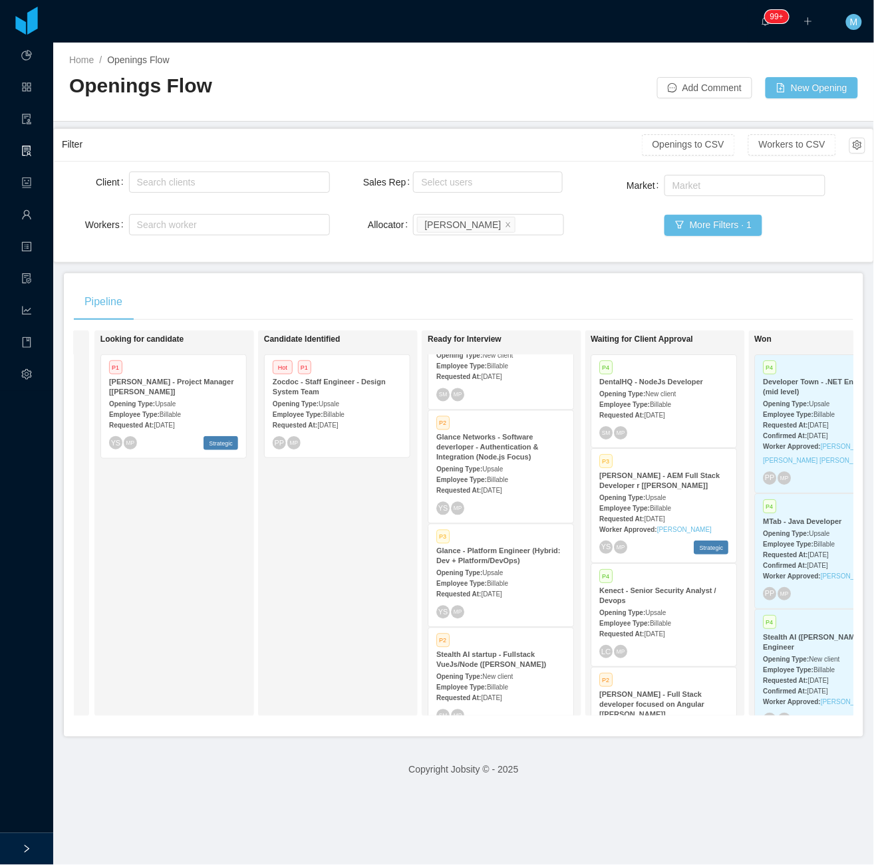
scroll to position [0, 157]
click at [376, 120] on main "Home / Openings Flow / Openings Flow Add Comment New Opening Filter Openings to…" at bounding box center [463, 454] width 820 height 822
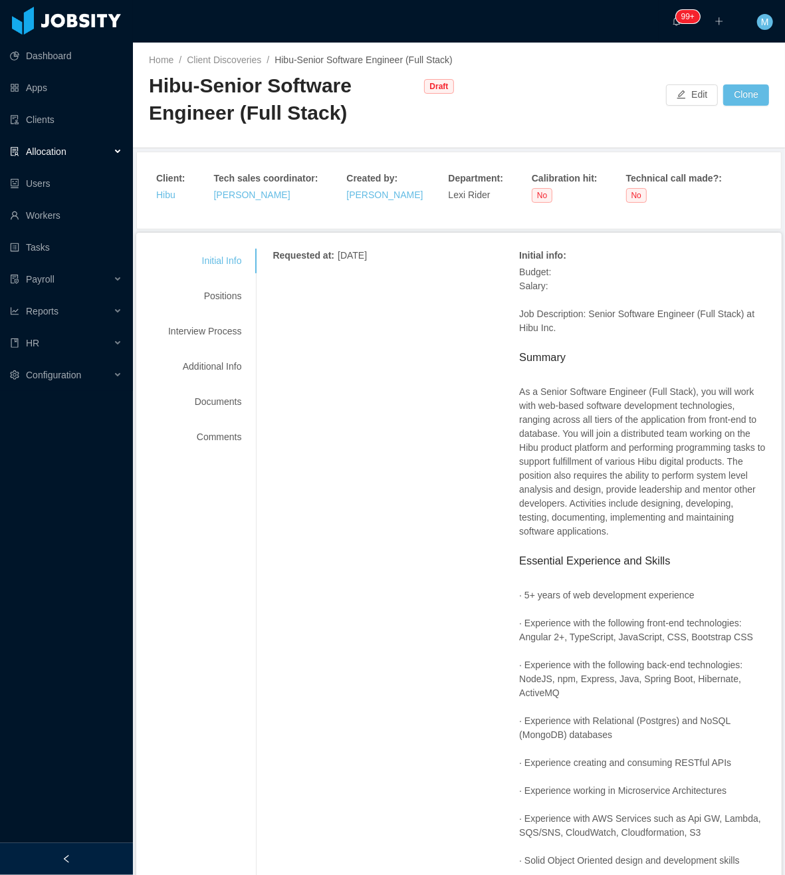
click at [69, 854] on icon "icon: left" at bounding box center [66, 858] width 9 height 9
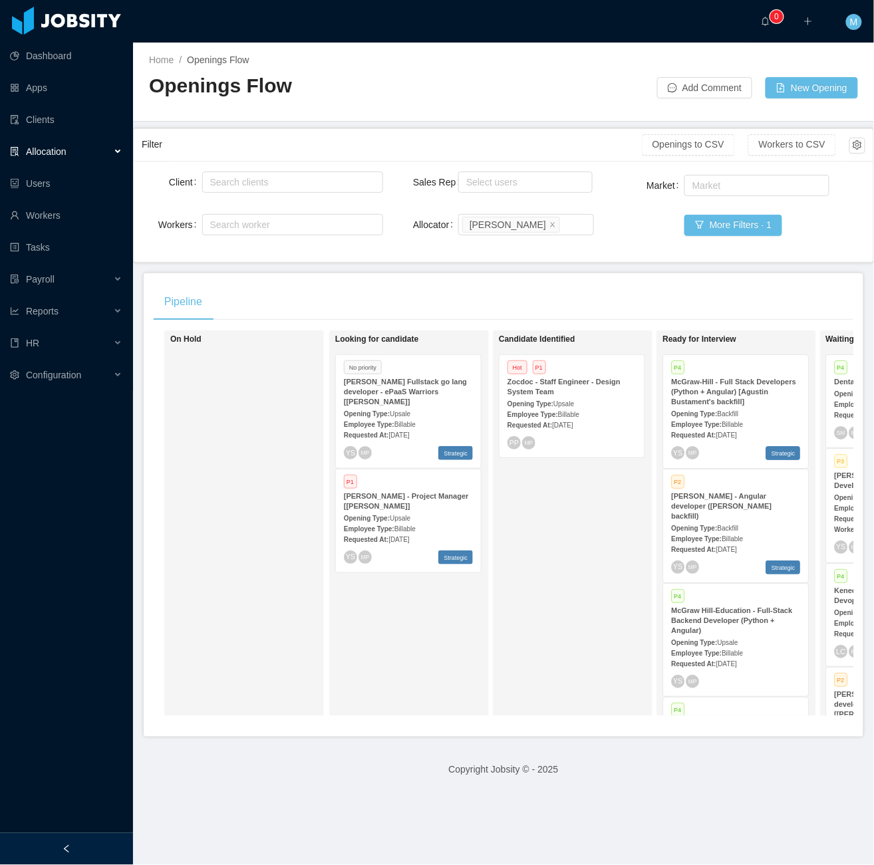
click at [80, 844] on div at bounding box center [66, 849] width 133 height 32
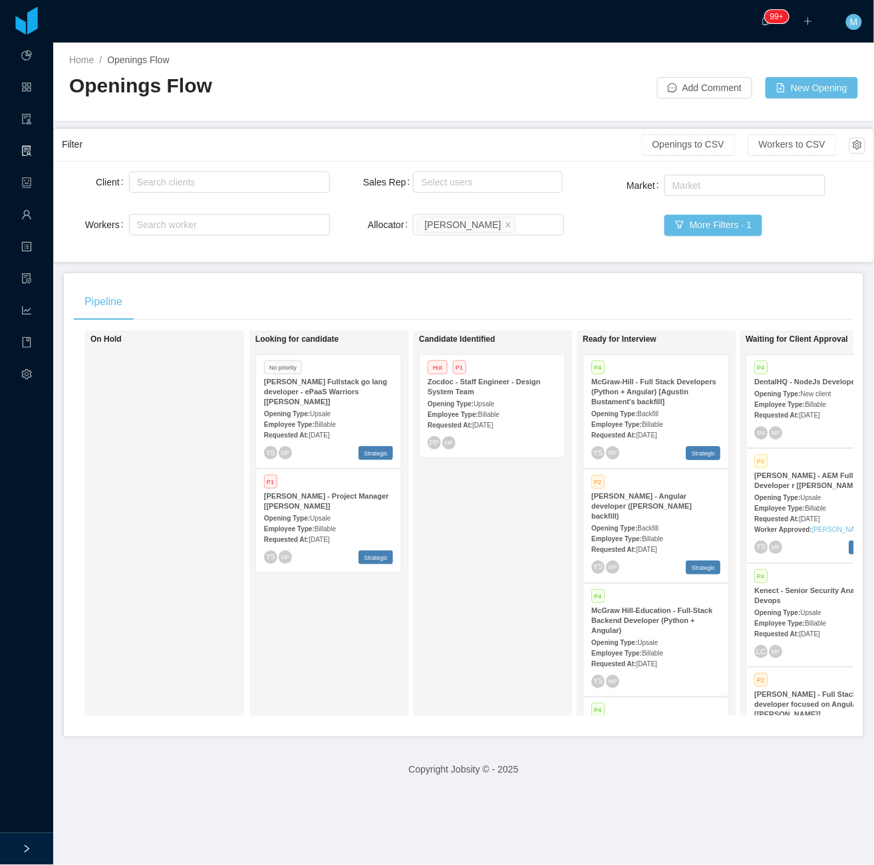
click at [319, 428] on div "Looking for candidate No priority [PERSON_NAME] Fullstack go lang developer - e…" at bounding box center [348, 523] width 186 height 374
click at [319, 428] on div "Requested At: [DATE]" at bounding box center [328, 434] width 129 height 14
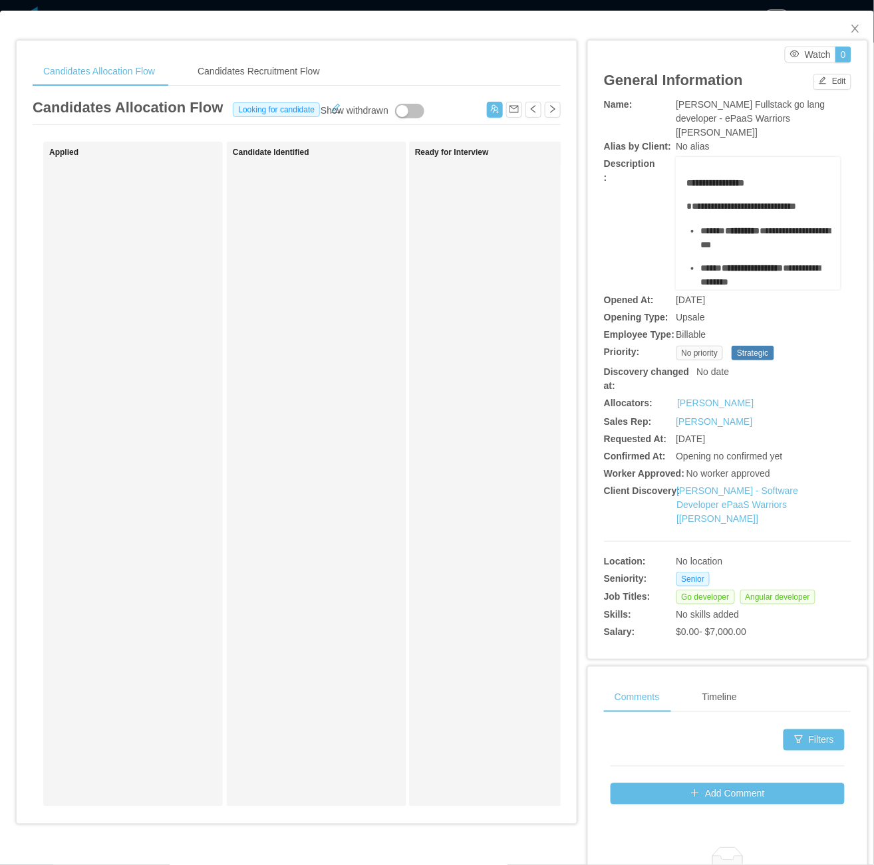
drag, startPoint x: 312, startPoint y: 291, endPoint x: 437, endPoint y: 176, distance: 170.3
click at [323, 283] on div "Candidate Identified" at bounding box center [326, 474] width 186 height 653
click at [487, 106] on button "button" at bounding box center [495, 110] width 16 height 16
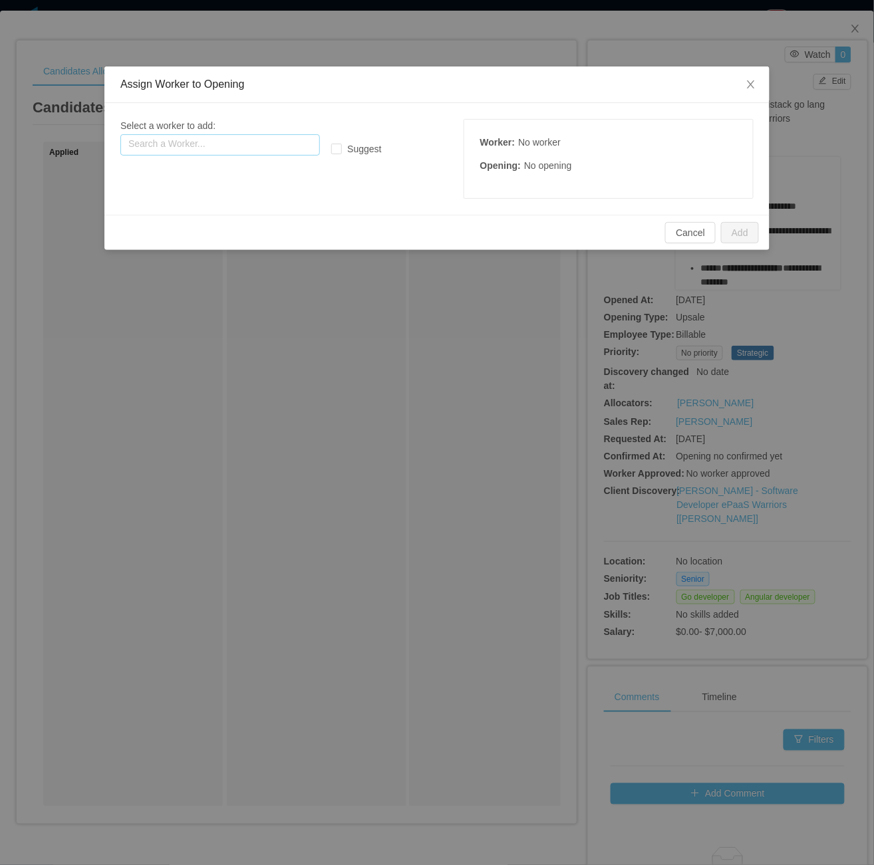
click at [278, 141] on input "text" at bounding box center [219, 144] width 199 height 21
paste input "**********"
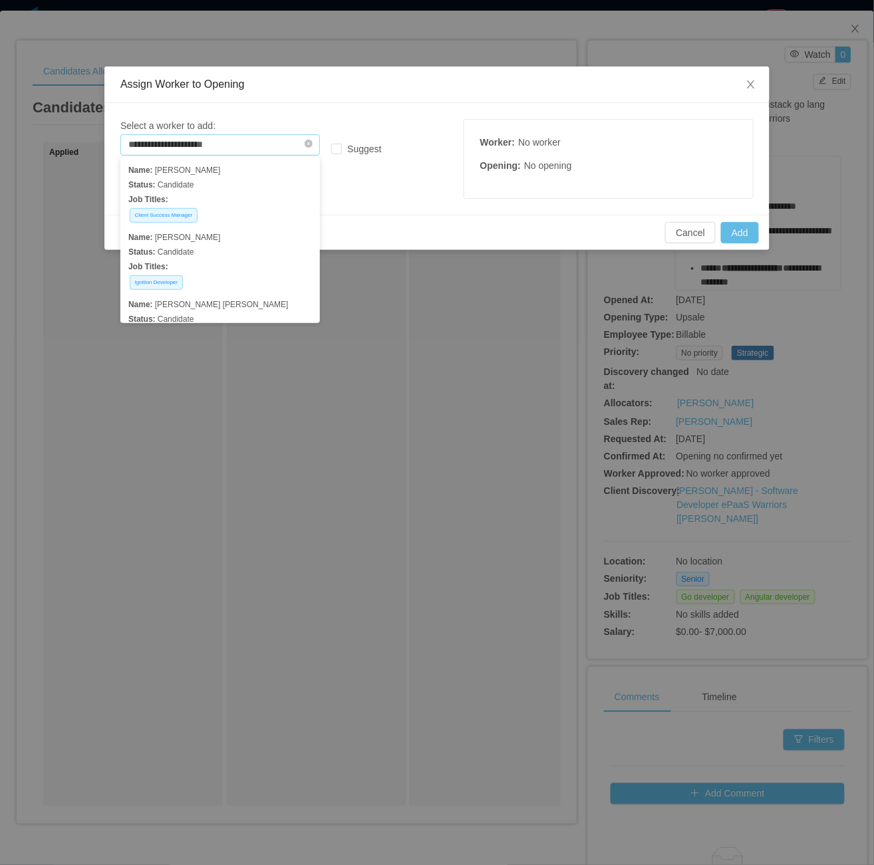
click at [221, 149] on input "**********" at bounding box center [219, 144] width 199 height 21
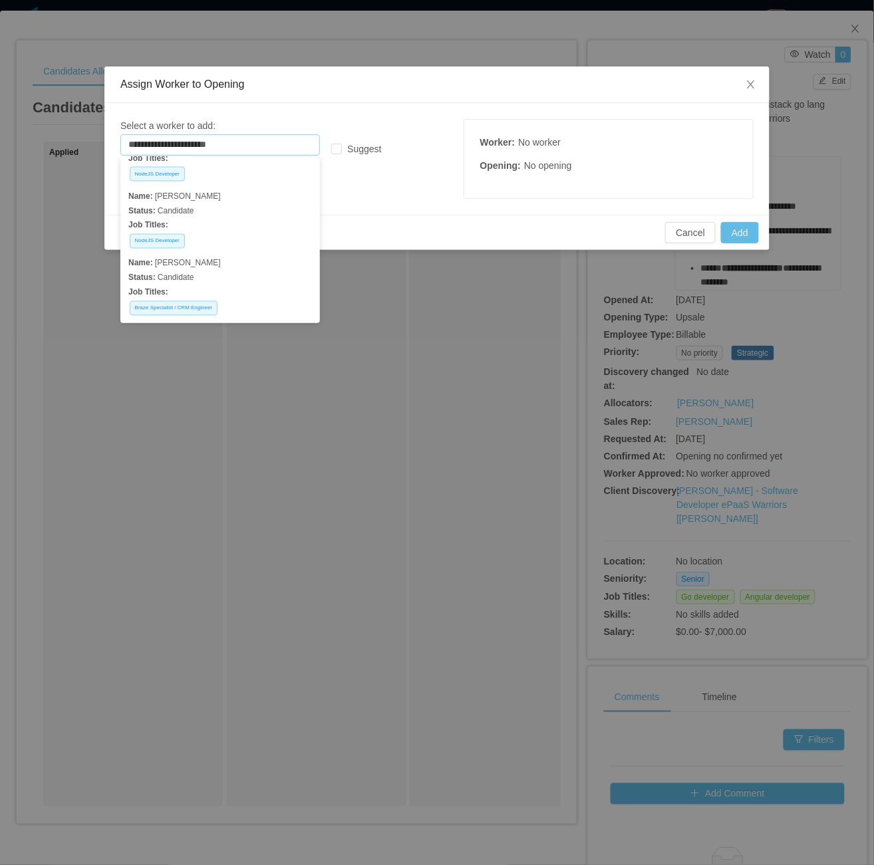
drag, startPoint x: 237, startPoint y: 190, endPoint x: 262, endPoint y: 185, distance: 25.2
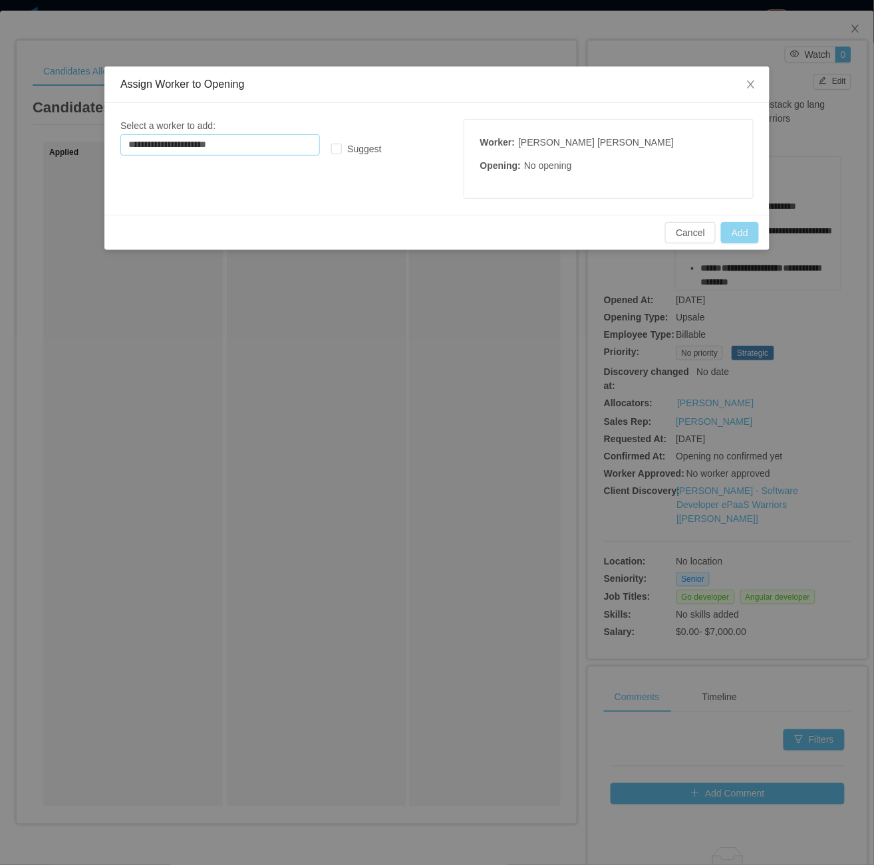
type input "**********"
click at [747, 229] on button "Add" at bounding box center [740, 232] width 38 height 21
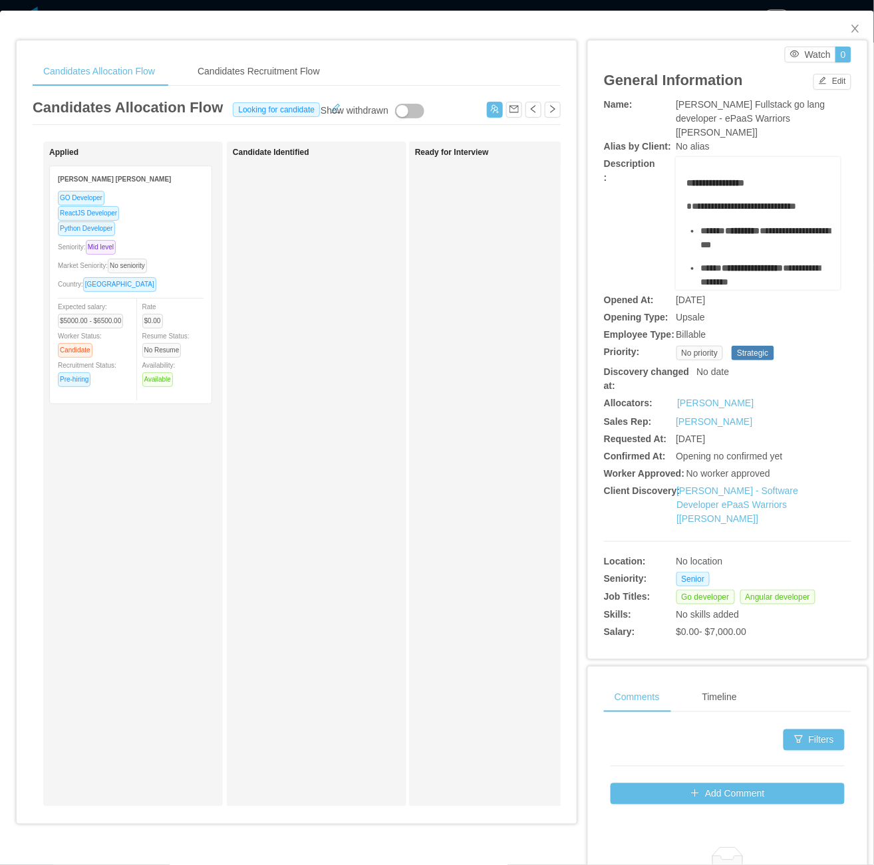
drag, startPoint x: 355, startPoint y: 293, endPoint x: 368, endPoint y: 269, distance: 26.8
click at [355, 293] on div "Candidate Identified" at bounding box center [326, 474] width 186 height 653
drag, startPoint x: 487, startPoint y: 110, endPoint x: 375, endPoint y: 139, distance: 116.1
click at [487, 110] on button "button" at bounding box center [495, 110] width 16 height 16
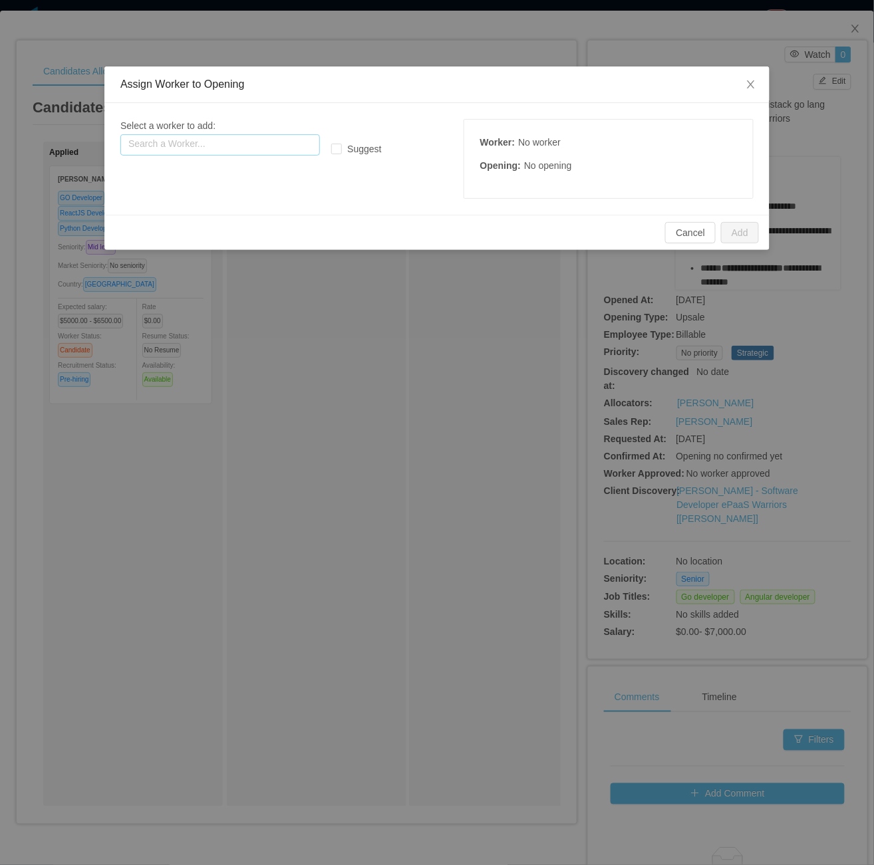
click at [247, 152] on input "text" at bounding box center [219, 144] width 199 height 21
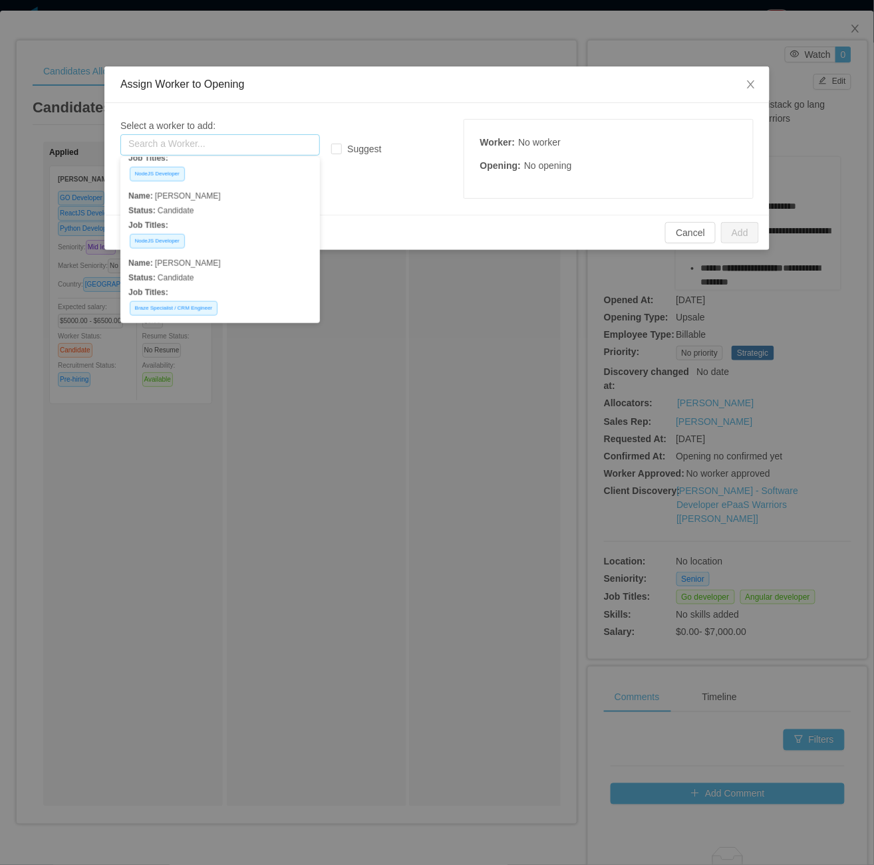
paste input "**********"
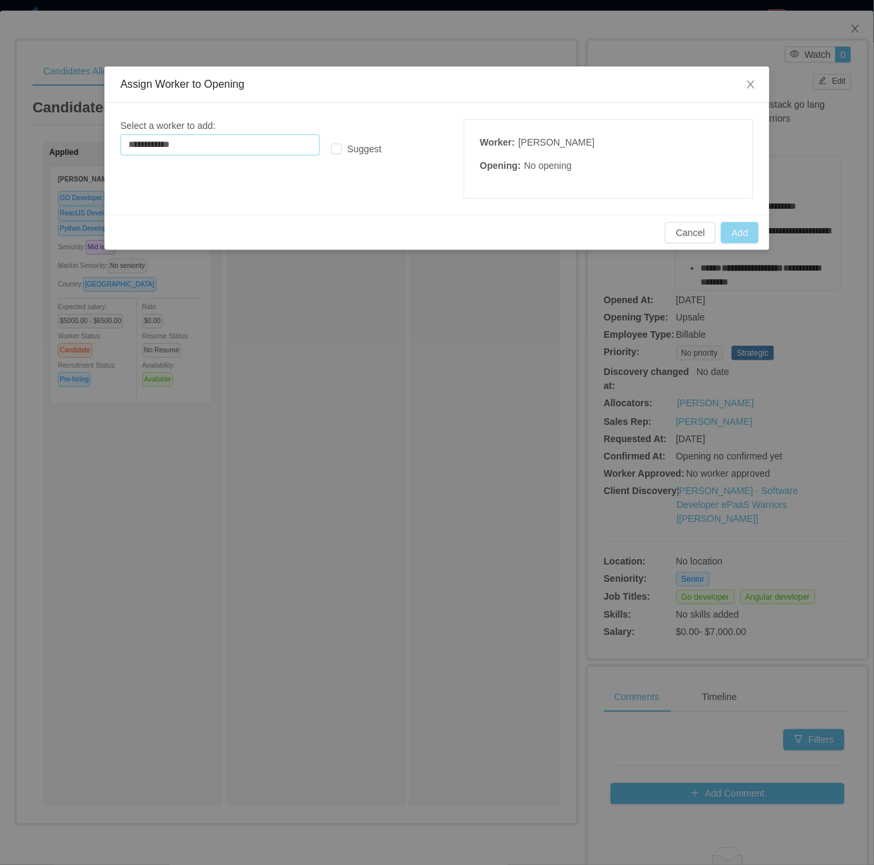
type input "**********"
click at [727, 230] on button "Add" at bounding box center [740, 232] width 38 height 21
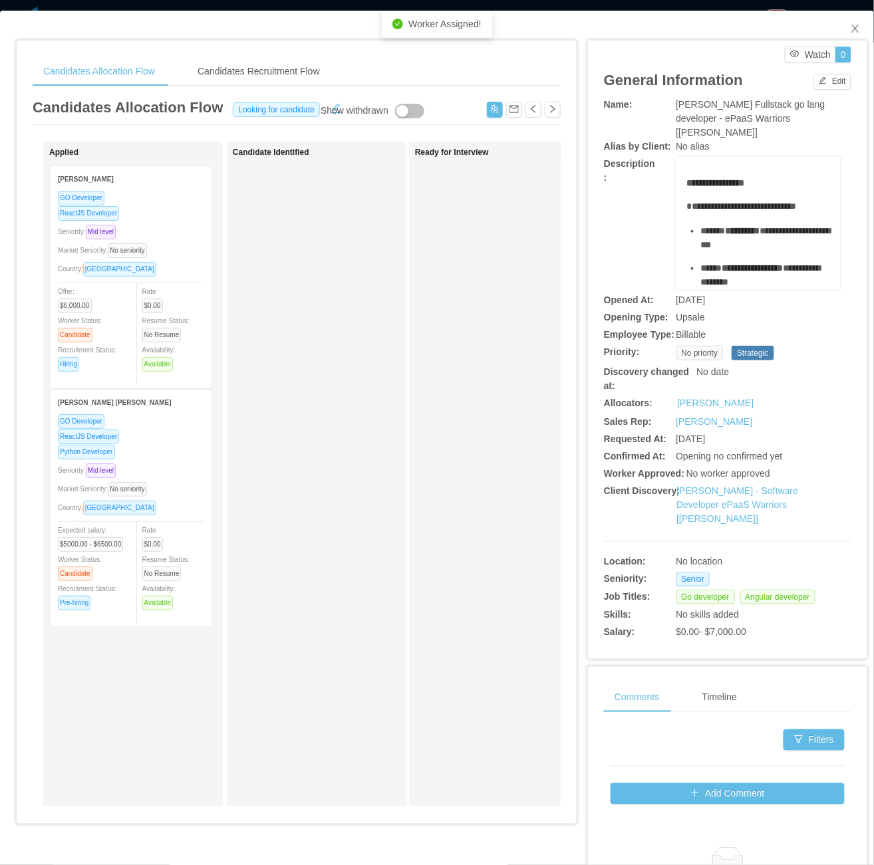
drag, startPoint x: 415, startPoint y: 402, endPoint x: 429, endPoint y: 318, distance: 84.9
click at [415, 402] on div "Ready for Interview" at bounding box center [508, 474] width 186 height 653
click at [487, 114] on button "button" at bounding box center [495, 110] width 16 height 16
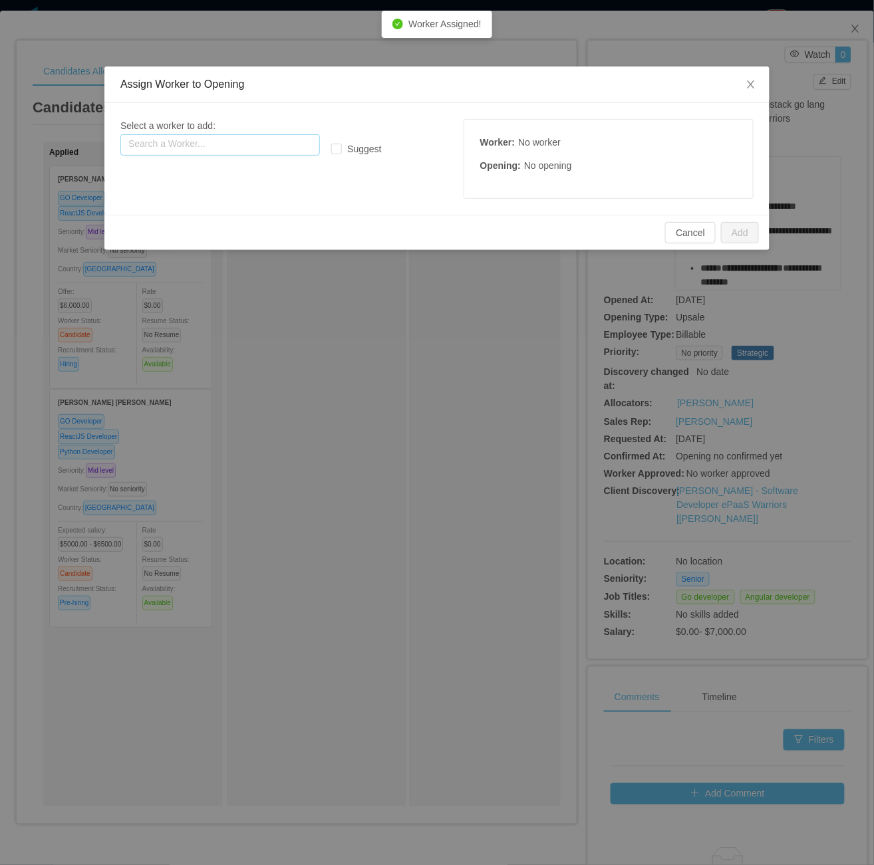
click at [248, 137] on input "text" at bounding box center [219, 144] width 199 height 21
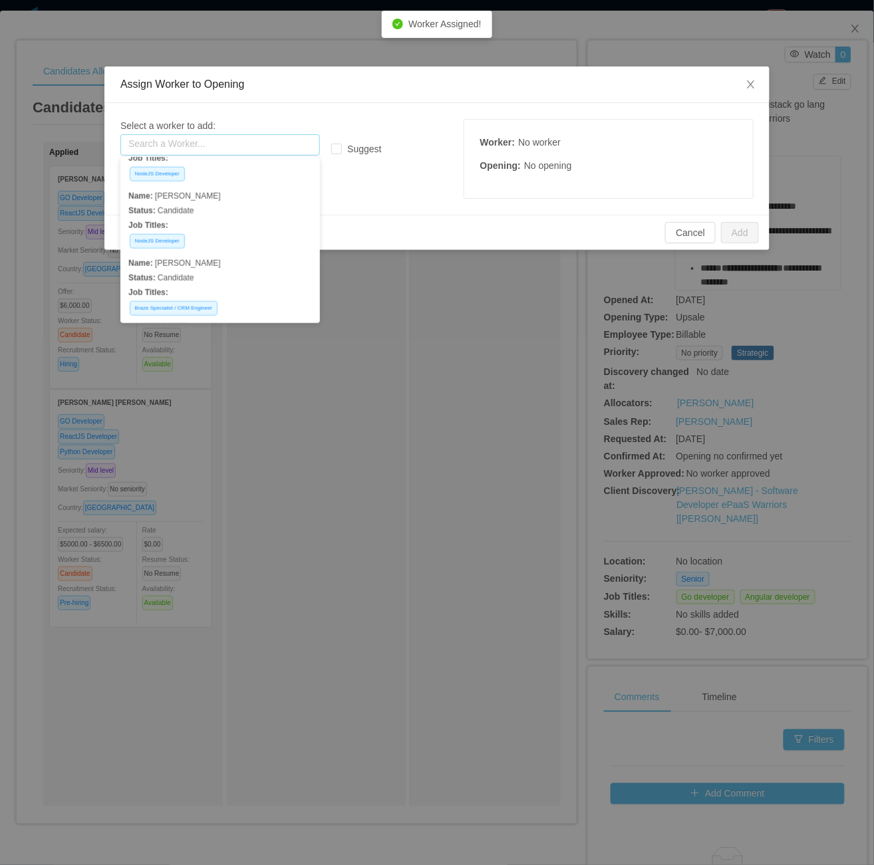
paste input "**********"
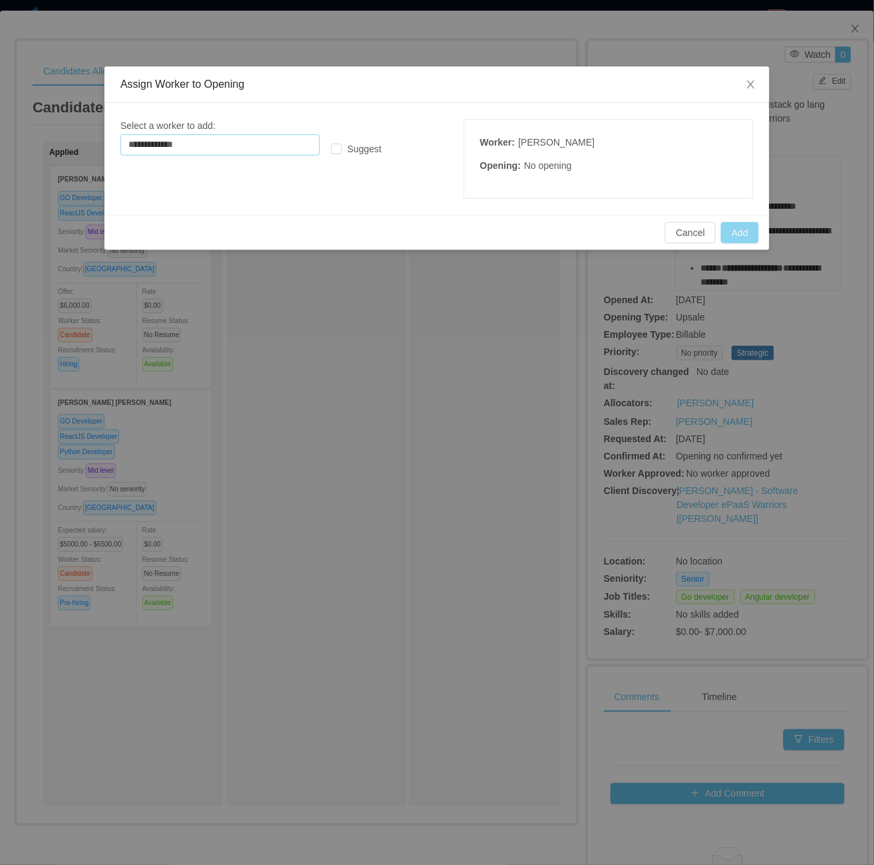
type input "**********"
click at [742, 232] on button "Add" at bounding box center [740, 232] width 38 height 21
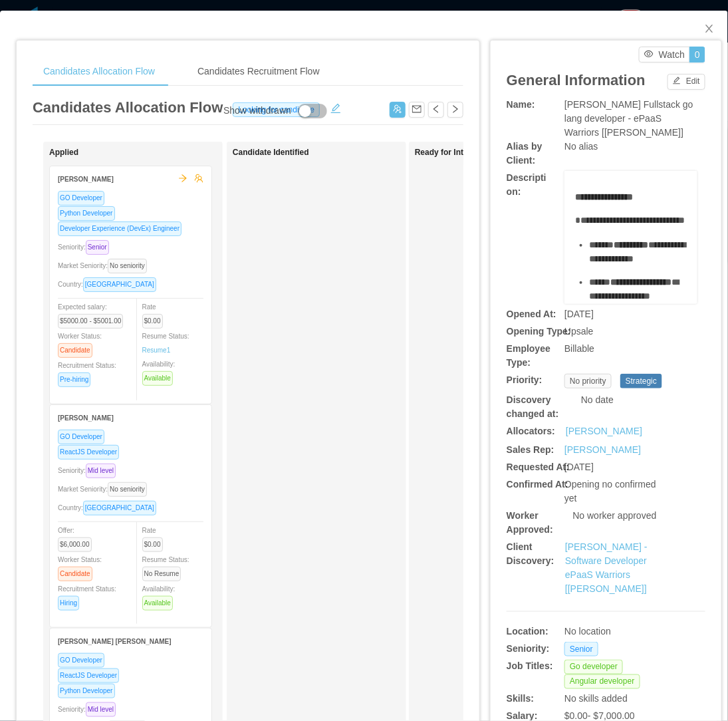
click at [313, 476] on div "Candidate Identified" at bounding box center [326, 474] width 186 height 653
click at [672, 85] on button "Edit" at bounding box center [686, 82] width 38 height 16
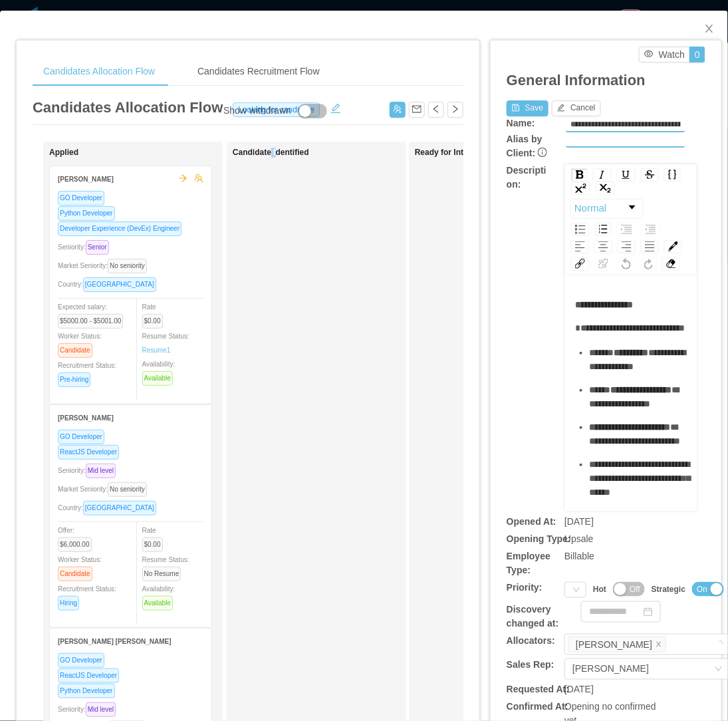
click at [273, 283] on div "Candidate Identified" at bounding box center [326, 474] width 186 height 653
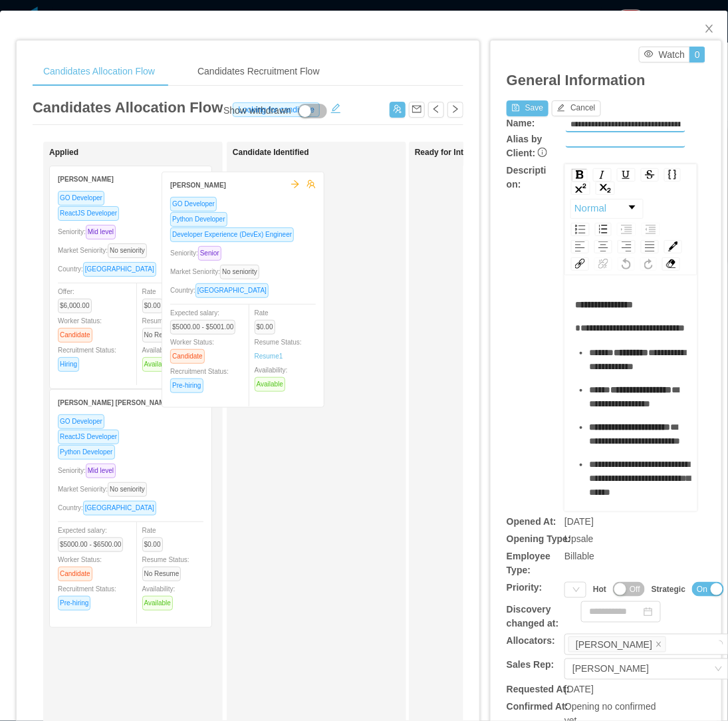
drag, startPoint x: 273, startPoint y: 284, endPoint x: 247, endPoint y: 285, distance: 25.9
click at [247, 285] on div "Applied Edwin Plauchu GO Developer Python Developer Developer Experience (DevEx…" at bounding box center [248, 479] width 431 height 675
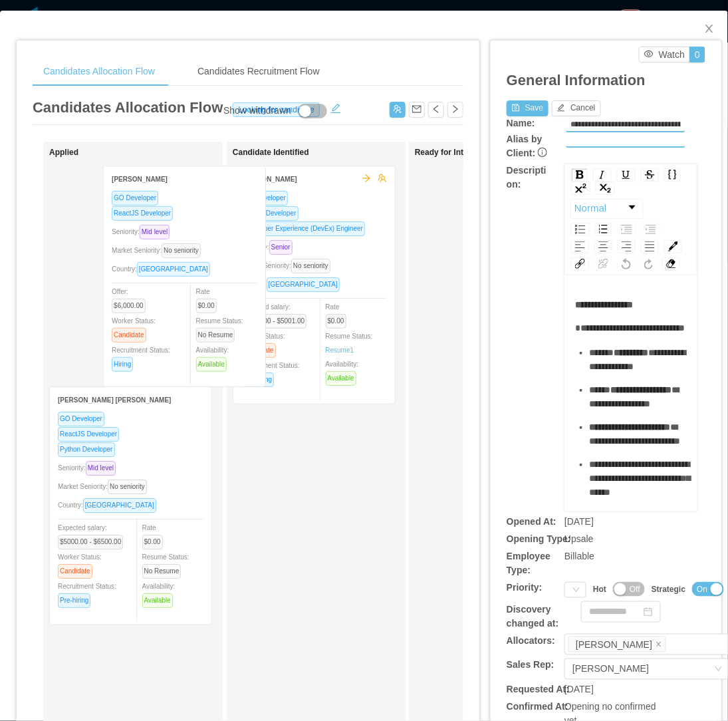
drag, startPoint x: 185, startPoint y: 294, endPoint x: 260, endPoint y: 293, distance: 75.1
click at [264, 293] on div "Applied Erick Suarez GO Developer ReactJS Developer Seniority: Mid level Market…" at bounding box center [248, 479] width 431 height 675
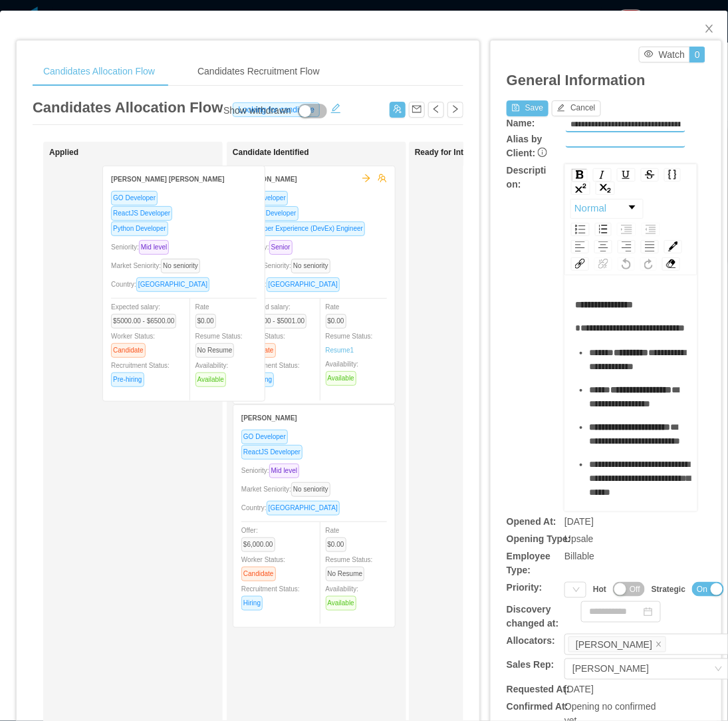
drag, startPoint x: 173, startPoint y: 299, endPoint x: 255, endPoint y: 296, distance: 82.5
click at [255, 296] on div "Applied Renato Saraiva Angeline GO Developer ReactJS Developer Python Developer…" at bounding box center [248, 479] width 431 height 675
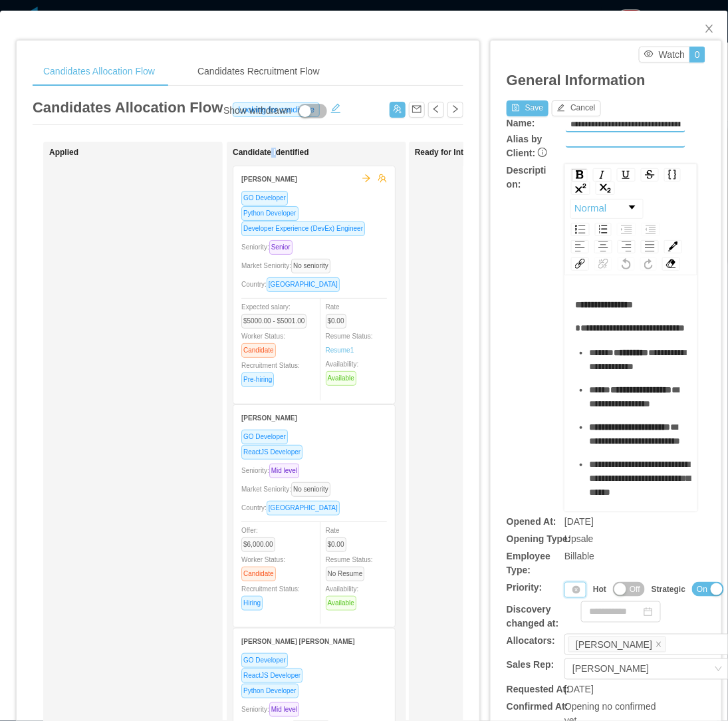
click at [564, 590] on div "Priority" at bounding box center [575, 590] width 22 height 16
drag, startPoint x: 572, startPoint y: 649, endPoint x: 570, endPoint y: 521, distance: 129.0
click at [569, 649] on li "P3" at bounding box center [569, 653] width 27 height 21
click at [522, 98] on div "Save Cancel" at bounding box center [554, 107] width 94 height 19
click at [522, 101] on button "Save" at bounding box center [528, 108] width 42 height 16
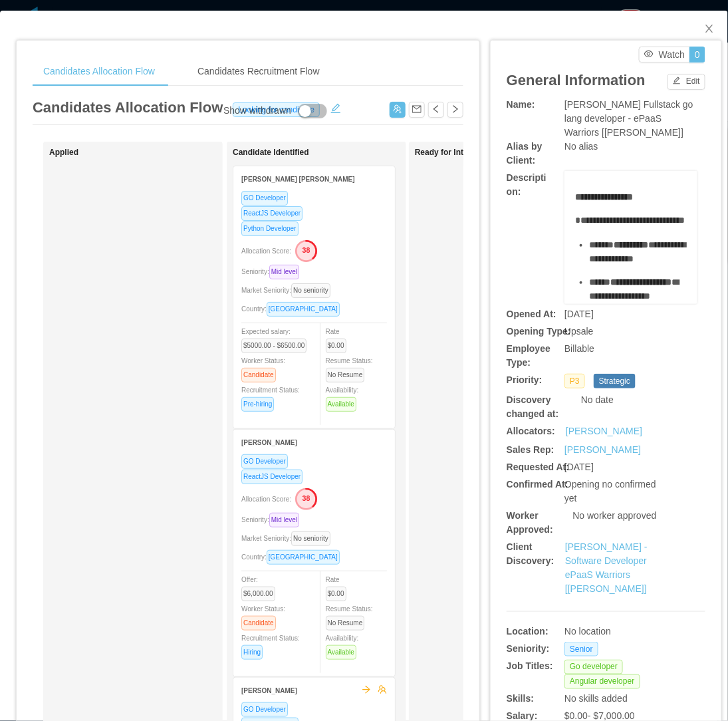
drag, startPoint x: 519, startPoint y: 80, endPoint x: 526, endPoint y: 80, distance: 7.3
click at [526, 80] on article "General Information" at bounding box center [576, 80] width 139 height 22
drag, startPoint x: 526, startPoint y: 80, endPoint x: 699, endPoint y: 28, distance: 180.6
click at [704, 34] on icon "icon: close" at bounding box center [709, 28] width 11 height 11
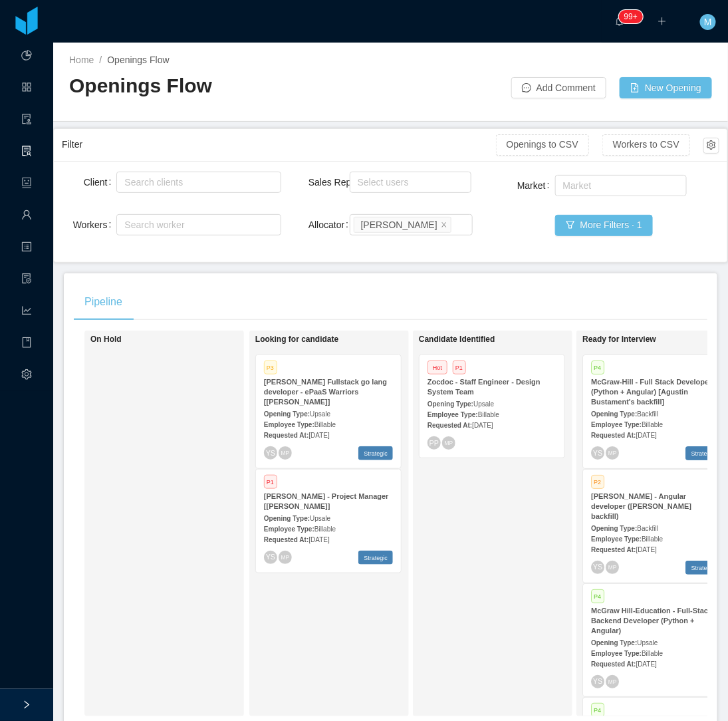
click at [496, 594] on div "Candidate Identified Hot P1 Zocdoc - Staff Engineer - Design System Team Openin…" at bounding box center [512, 523] width 186 height 374
drag, startPoint x: 429, startPoint y: 617, endPoint x: 366, endPoint y: 528, distance: 109.6
click at [431, 616] on div "Candidate Identified Hot P1 Zocdoc - Staff Engineer - Design System Team Openin…" at bounding box center [512, 523] width 186 height 374
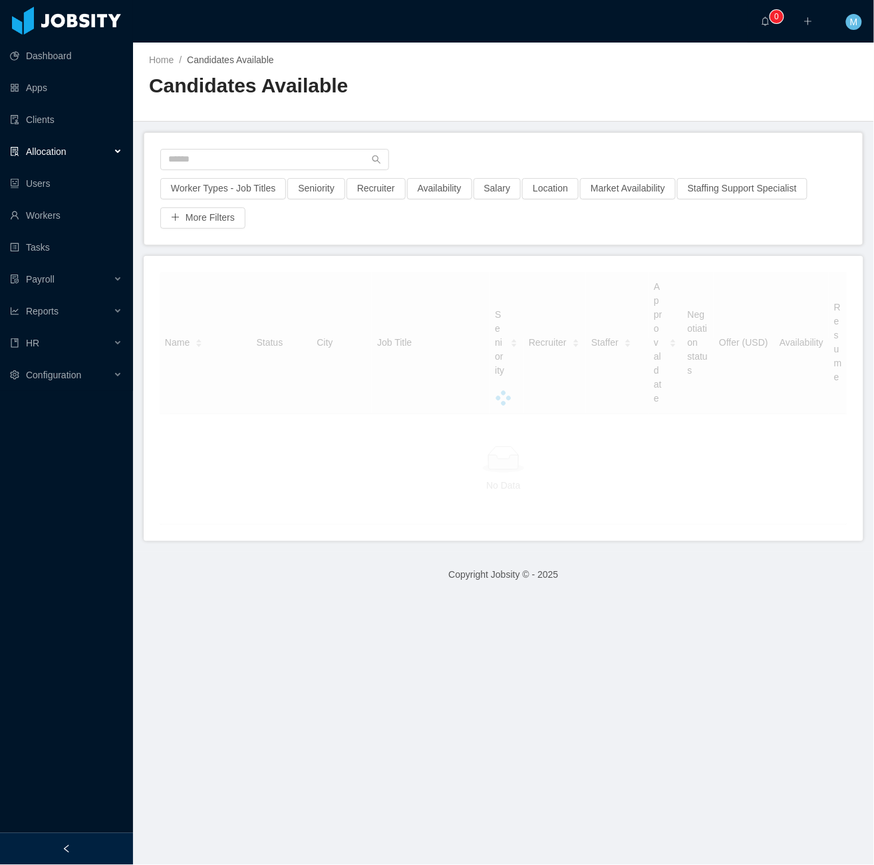
click at [102, 835] on div at bounding box center [66, 849] width 133 height 32
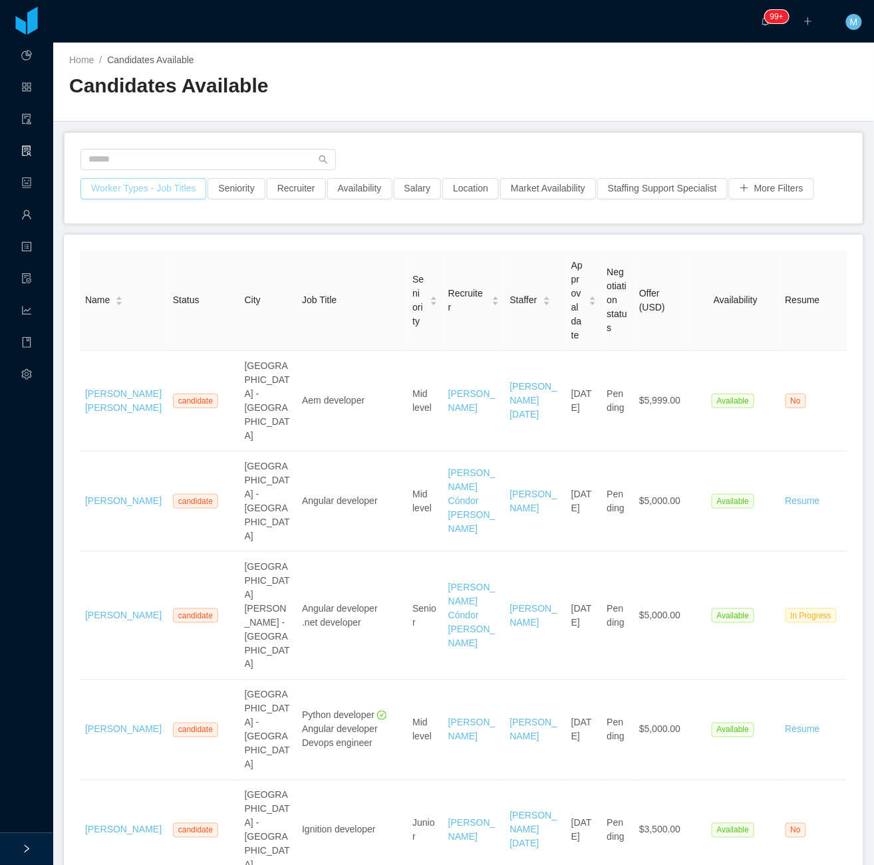
click at [148, 186] on button "Worker Types - Job Titles" at bounding box center [143, 188] width 126 height 21
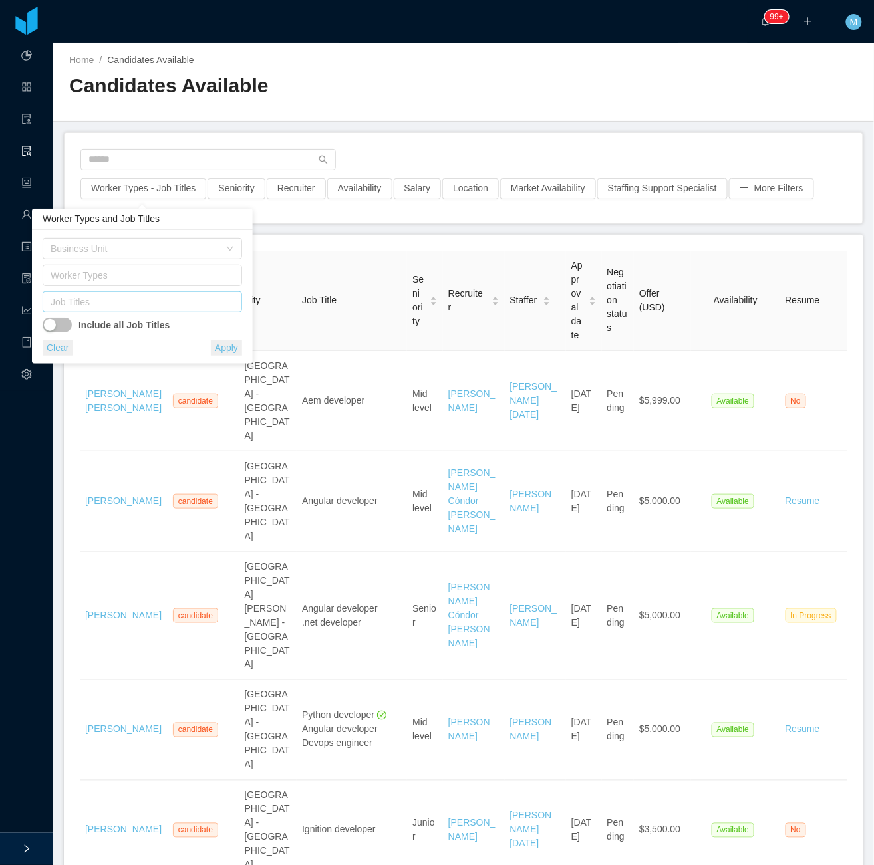
drag, startPoint x: 158, startPoint y: 290, endPoint x: 157, endPoint y: 303, distance: 13.3
click at [158, 293] on div "Business Unit Worker Types Job Titles Include all Job Titles" at bounding box center [142, 285] width 199 height 94
click at [160, 312] on div "Job Titles" at bounding box center [140, 302] width 187 height 20
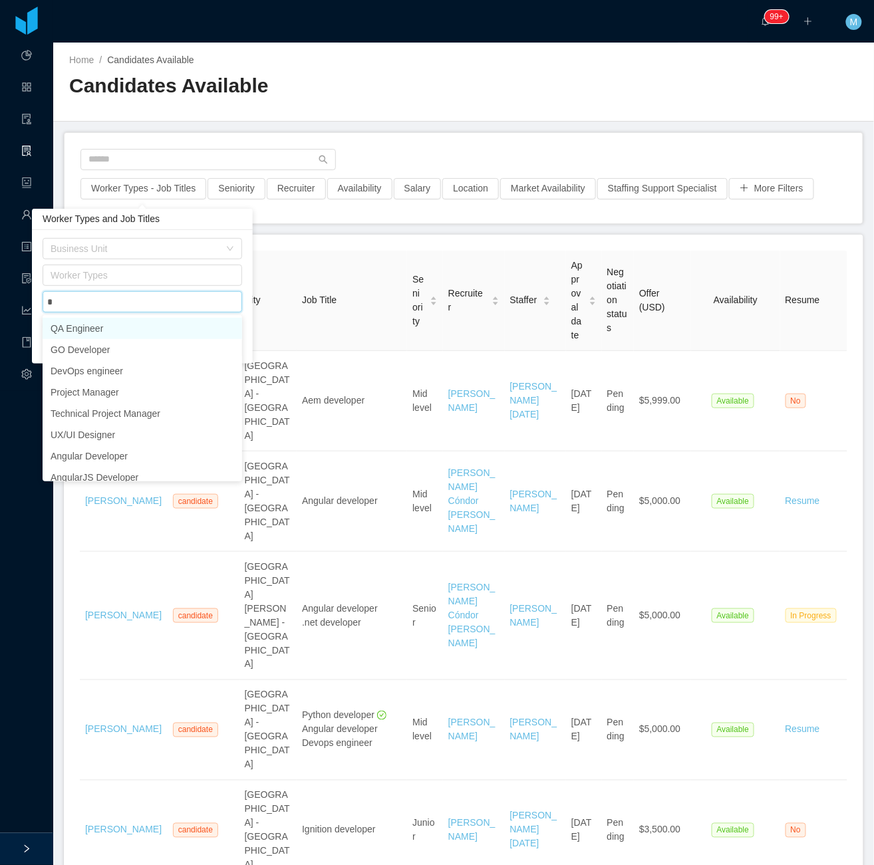
type input "**"
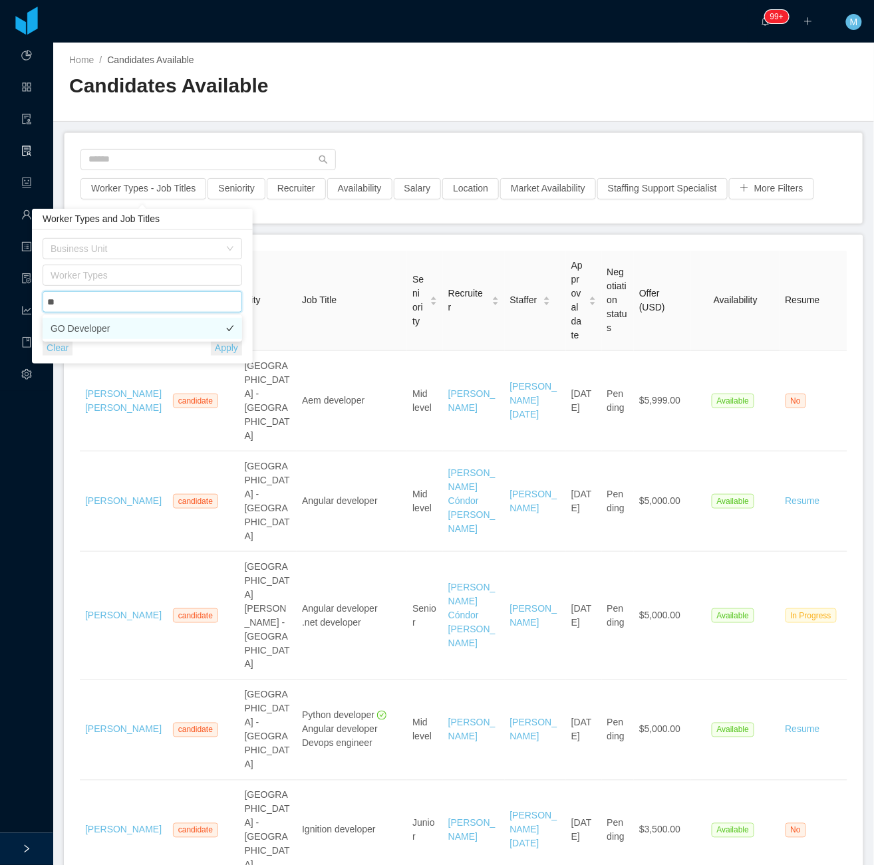
click at [131, 320] on li "GO Developer" at bounding box center [142, 328] width 199 height 21
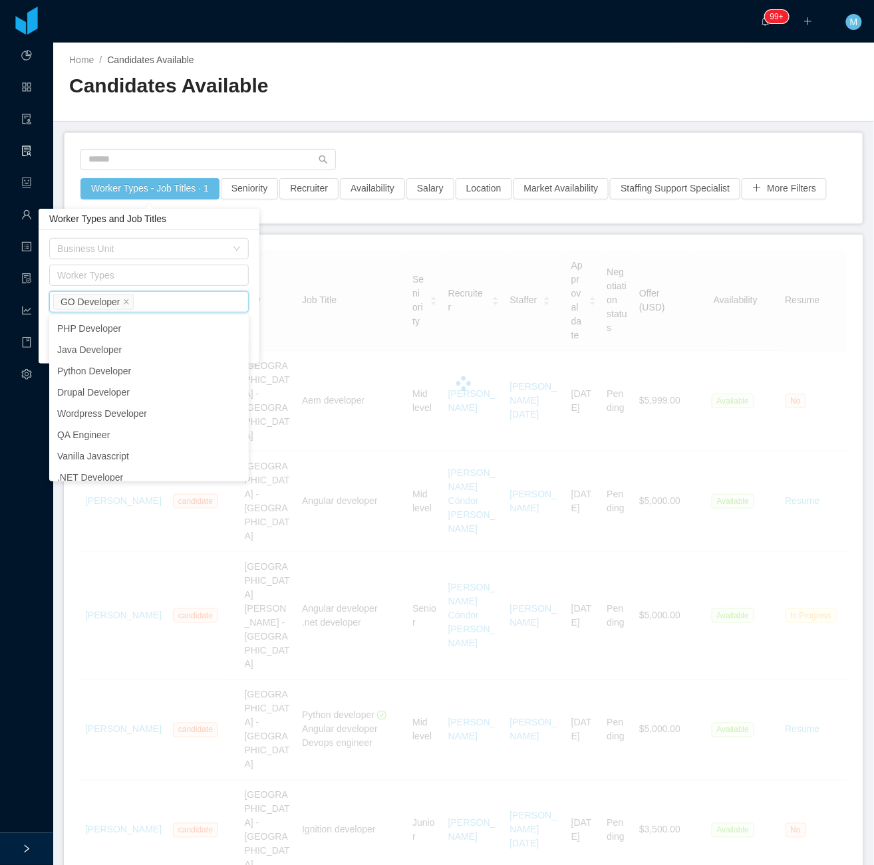
click at [402, 142] on div "Worker Types - Job Titles · 1 Seniority Recruiter Availability Salary Location …" at bounding box center [463, 178] width 798 height 90
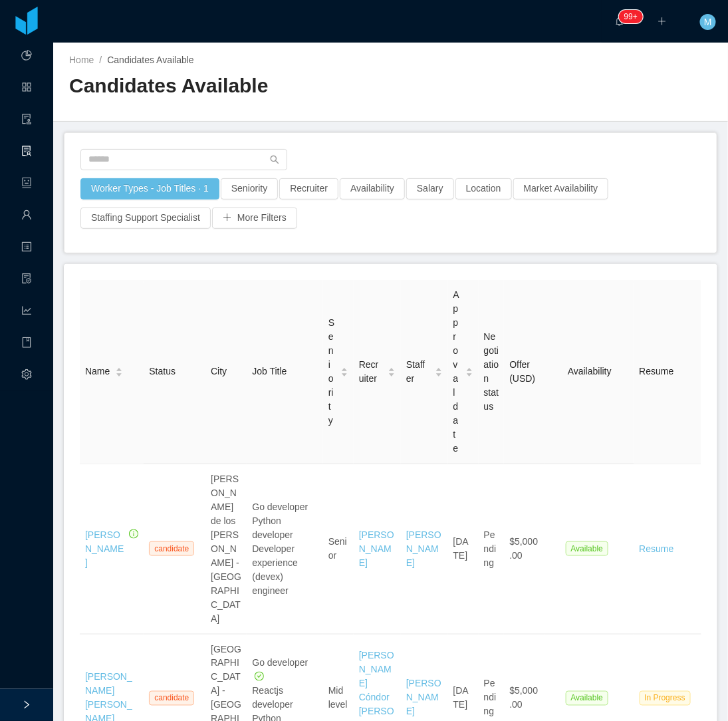
drag, startPoint x: 822, startPoint y: 0, endPoint x: 329, endPoint y: 103, distance: 503.9
click at [329, 103] on div "Candidates Available" at bounding box center [230, 90] width 322 height 37
click at [158, 189] on button "Worker Types - Job Titles · 1" at bounding box center [149, 188] width 139 height 21
click at [407, 146] on div "Worker Types - Job Titles · 1 Seniority Recruiter Availability Salary Location …" at bounding box center [390, 193] width 652 height 120
click at [255, 191] on button "Seniority" at bounding box center [249, 188] width 57 height 21
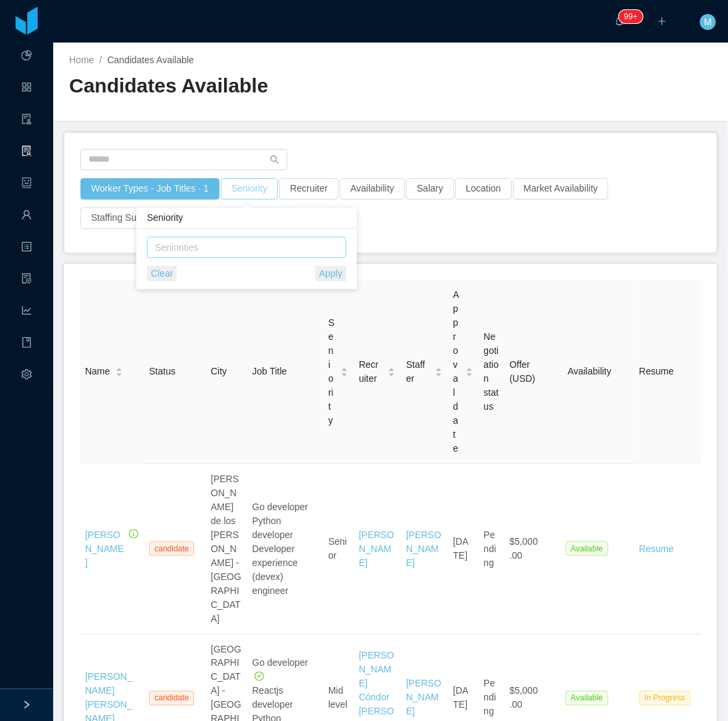
click at [266, 243] on div "Seniorities" at bounding box center [243, 247] width 177 height 13
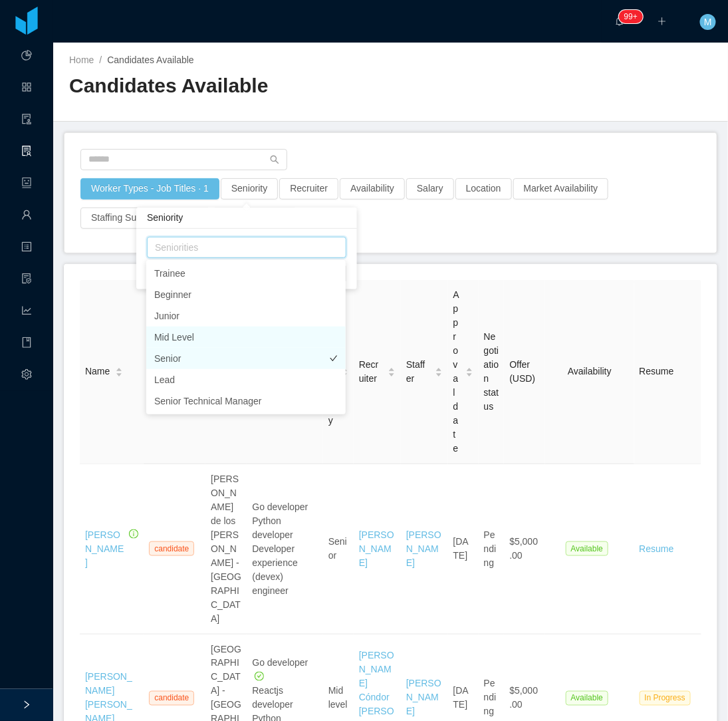
click at [184, 339] on li "Mid Level" at bounding box center [245, 336] width 199 height 21
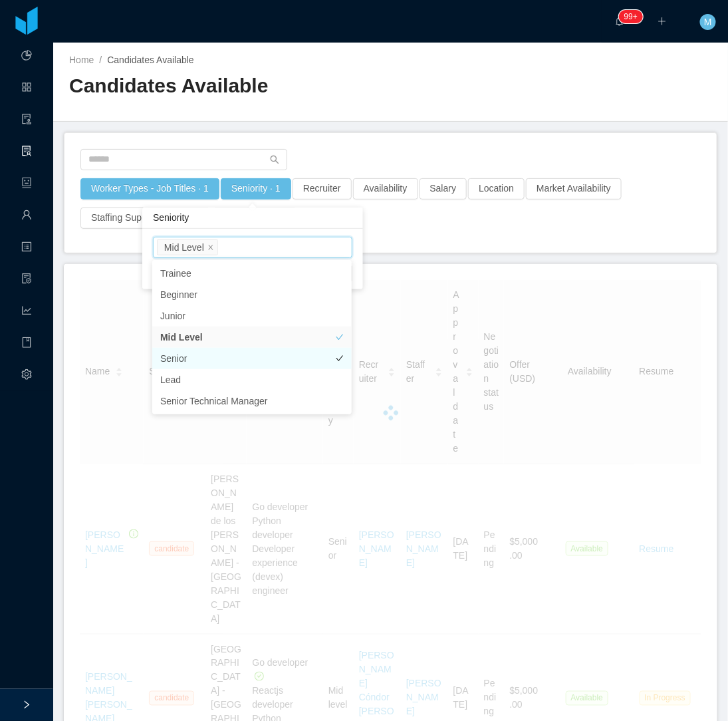
click at [177, 362] on li "Senior" at bounding box center [251, 358] width 199 height 21
click at [436, 235] on div "Worker Types - Job Titles · 1 Seniority · 2 Recruiter Availability Salary Locat…" at bounding box center [391, 207] width 622 height 59
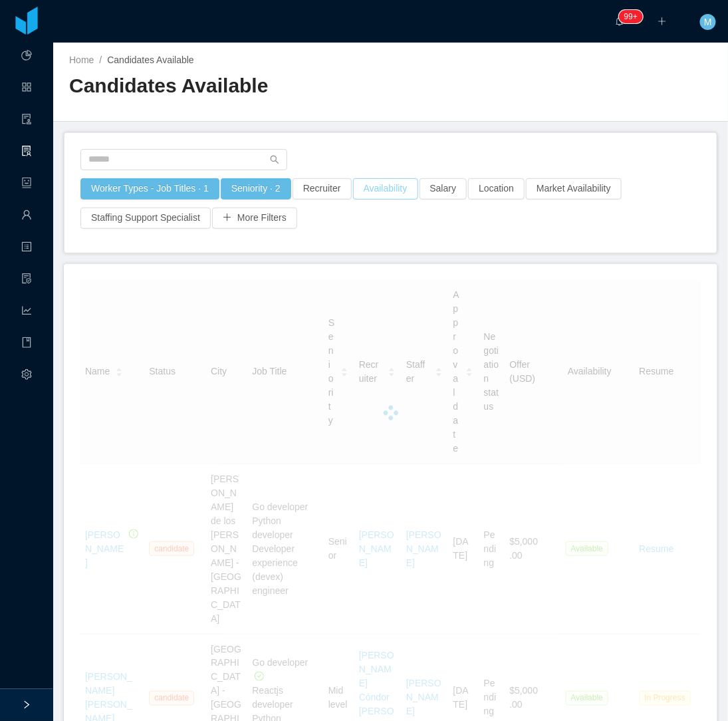
click at [386, 195] on button "Availability" at bounding box center [385, 188] width 65 height 21
click at [349, 247] on div "Select one" at bounding box center [377, 247] width 177 height 13
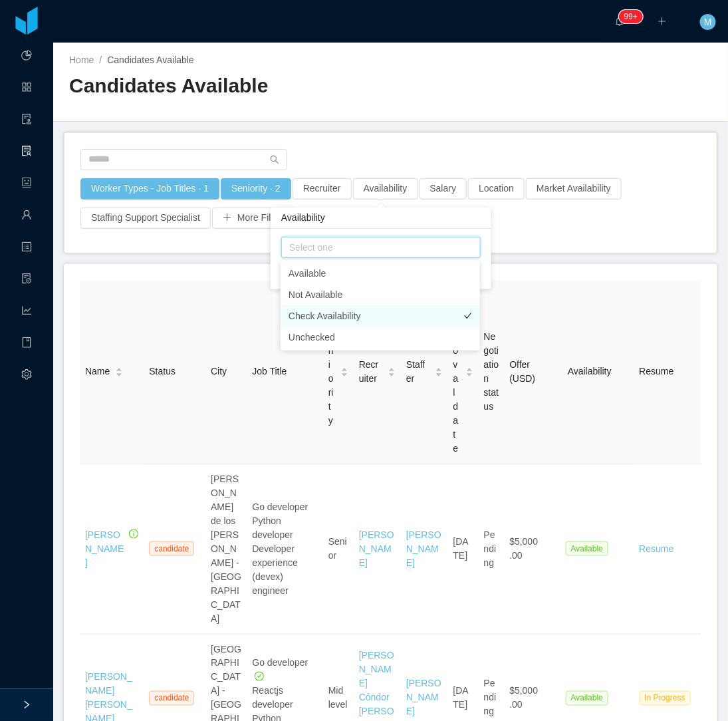
click at [324, 317] on li "Check Availability" at bounding box center [380, 315] width 199 height 21
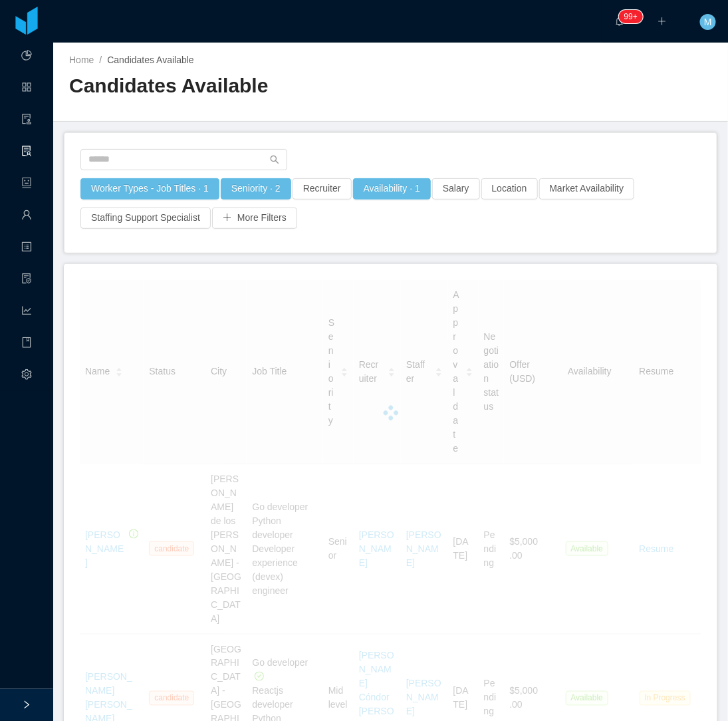
click at [506, 239] on div "Worker Types - Job Titles · 1 Seniority · 2 Recruiter Availability · 1 Salary L…" at bounding box center [390, 193] width 652 height 120
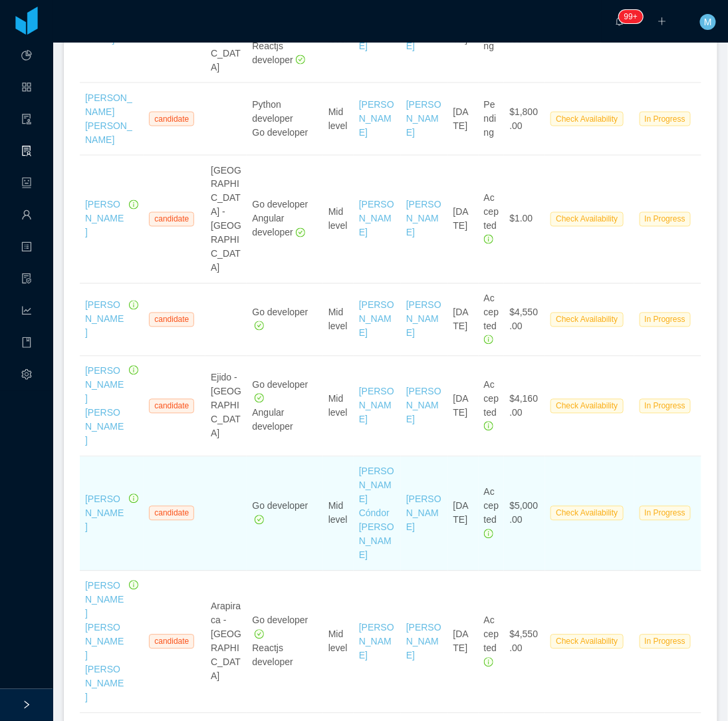
scroll to position [517, 0]
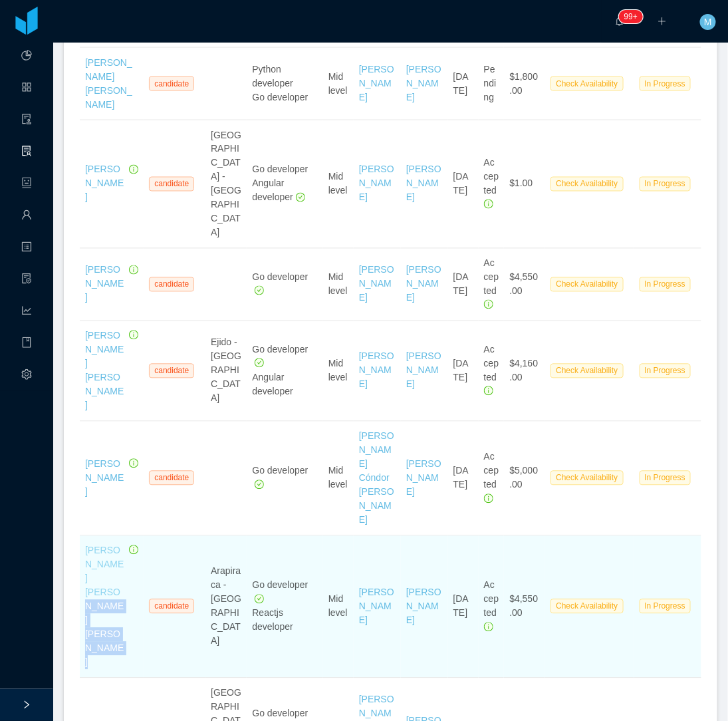
drag, startPoint x: 132, startPoint y: 496, endPoint x: 96, endPoint y: 477, distance: 40.7
click at [96, 536] on td "Wallisson Rony de Magalhães Neves" at bounding box center [112, 607] width 64 height 142
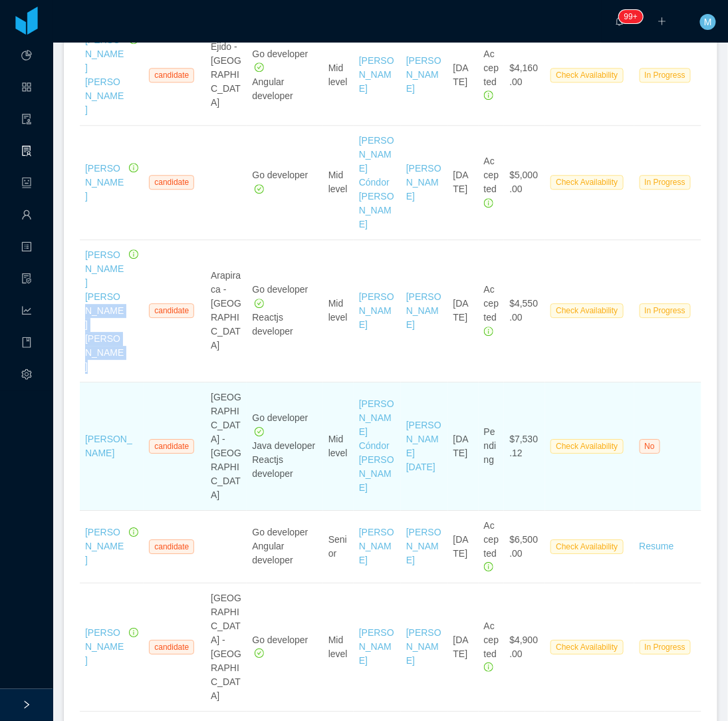
scroll to position [886, 0]
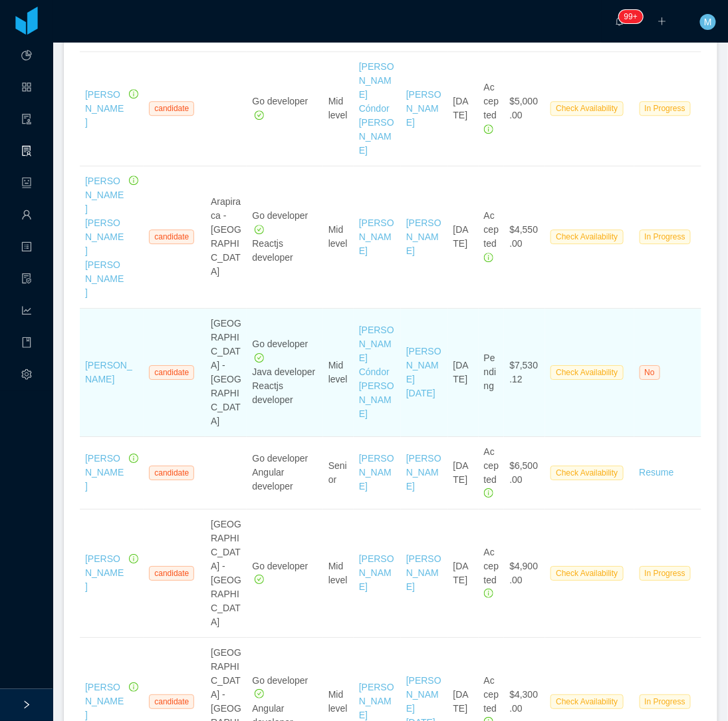
click at [209, 308] on td "Guadalajara - Mexico" at bounding box center [225, 372] width 41 height 128
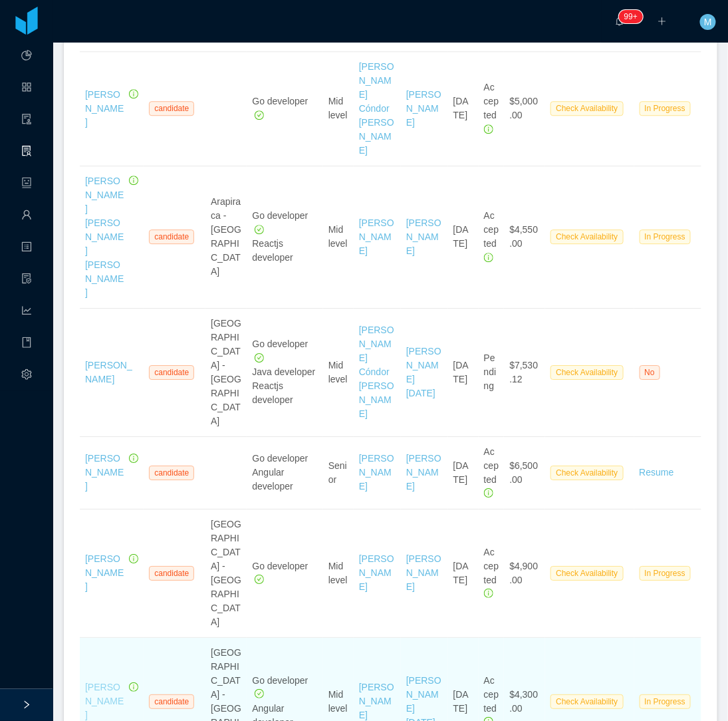
drag, startPoint x: 105, startPoint y: 441, endPoint x: 98, endPoint y: 423, distance: 18.5
click at [98, 680] on div "Vitor Buchweitz" at bounding box center [105, 701] width 41 height 42
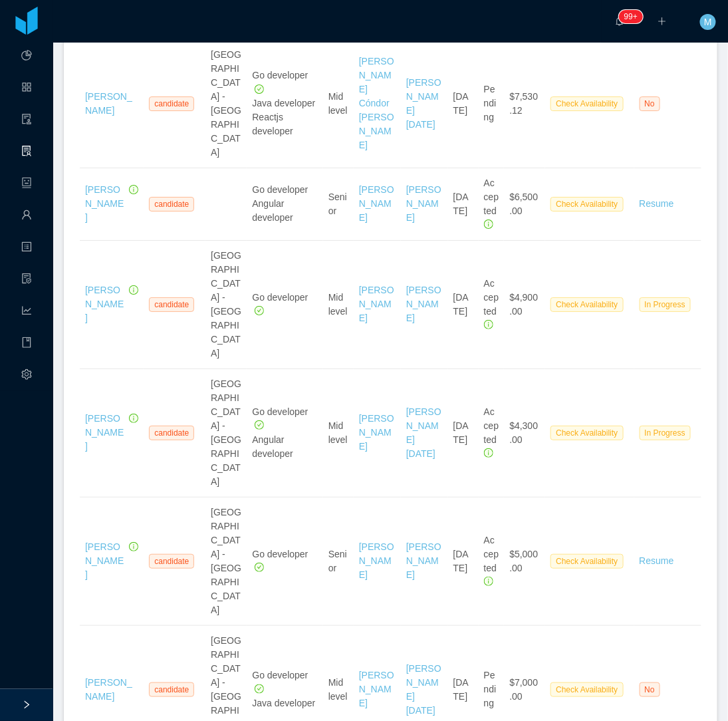
scroll to position [1181, 0]
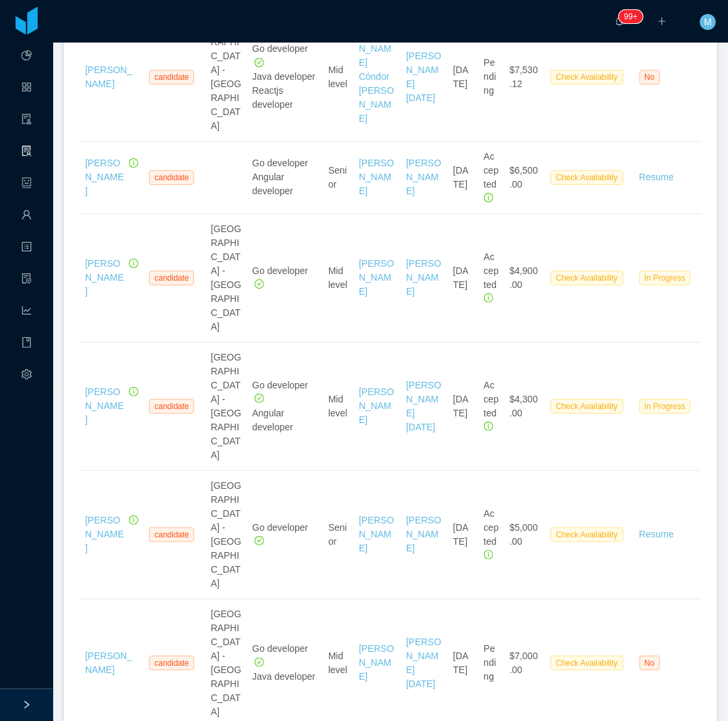
drag, startPoint x: 132, startPoint y: 401, endPoint x: 94, endPoint y: 375, distance: 45.4
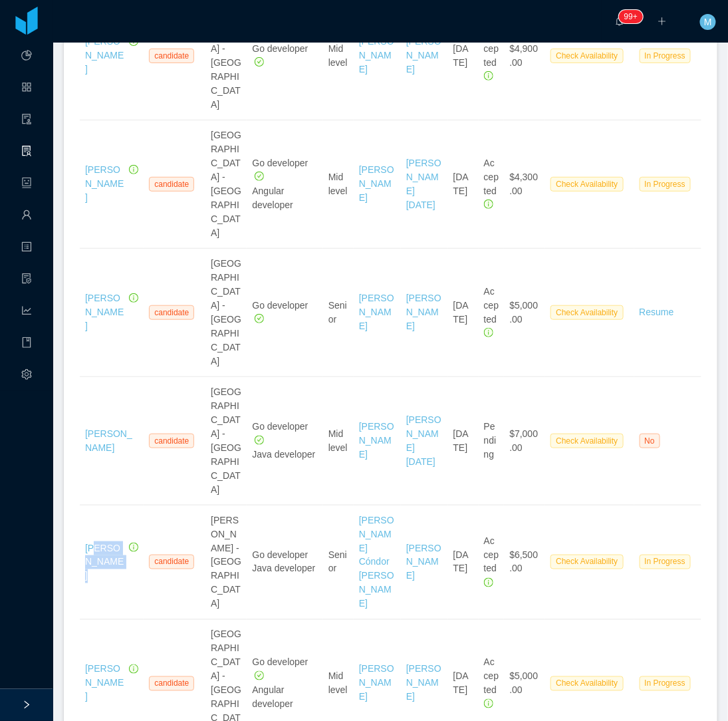
scroll to position [1477, 0]
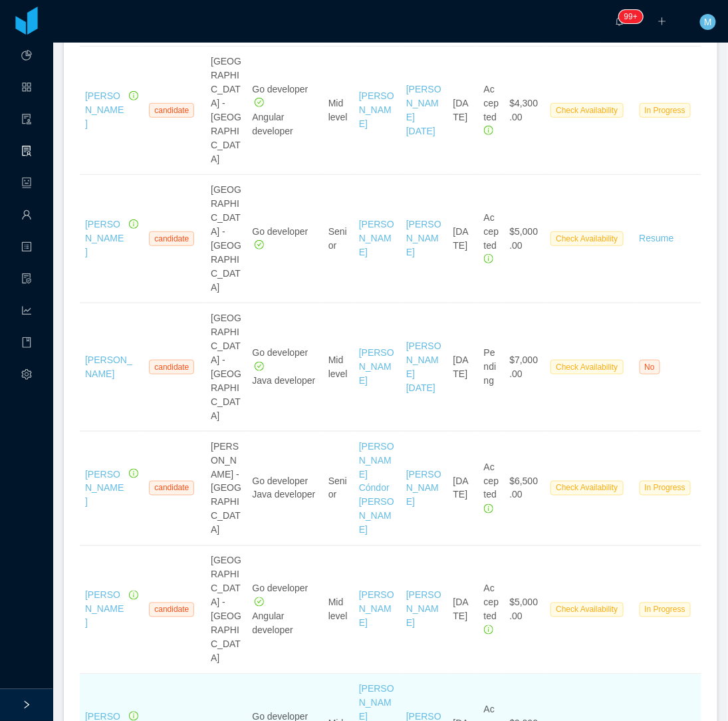
drag, startPoint x: 109, startPoint y: 240, endPoint x: 511, endPoint y: 269, distance: 402.6
click at [511, 674] on td "$9,000.00" at bounding box center [524, 731] width 41 height 114
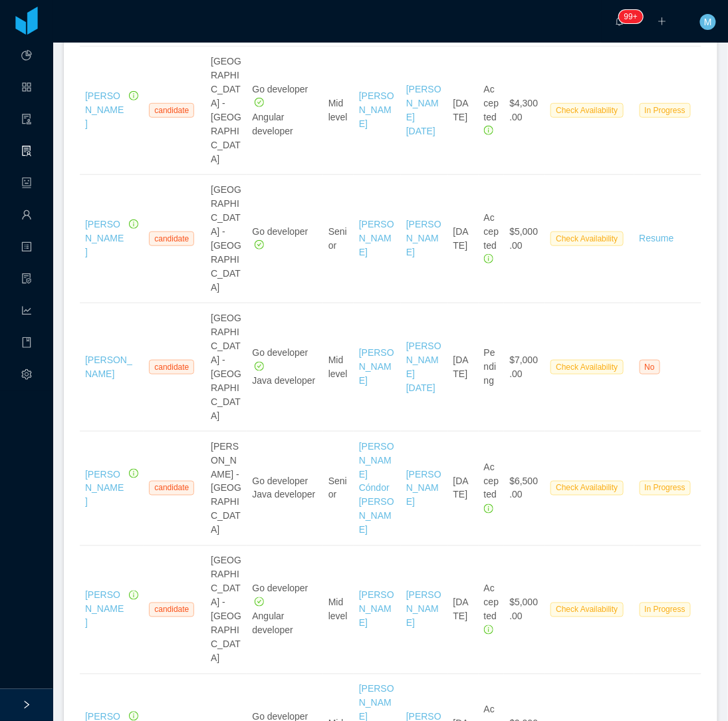
scroll to position [1551, 0]
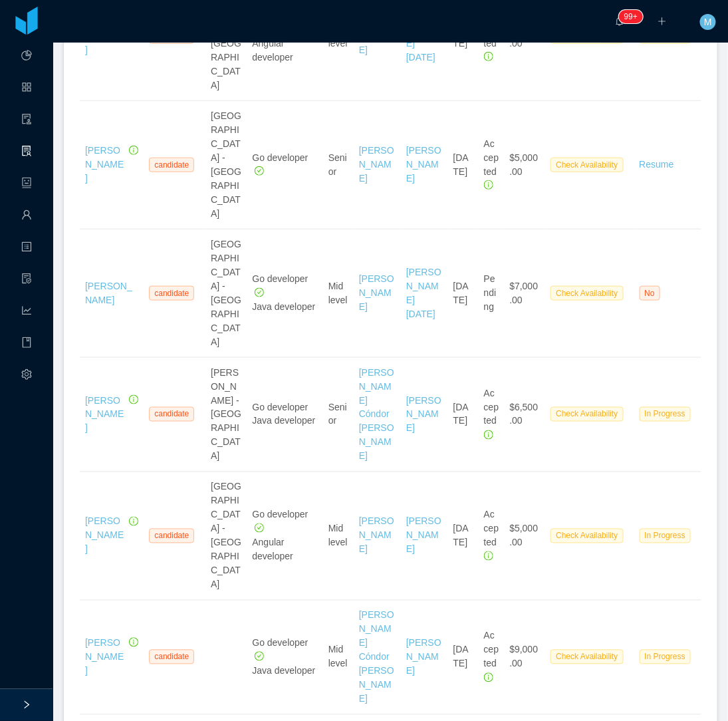
drag, startPoint x: 124, startPoint y: 381, endPoint x: 105, endPoint y: 376, distance: 20.0
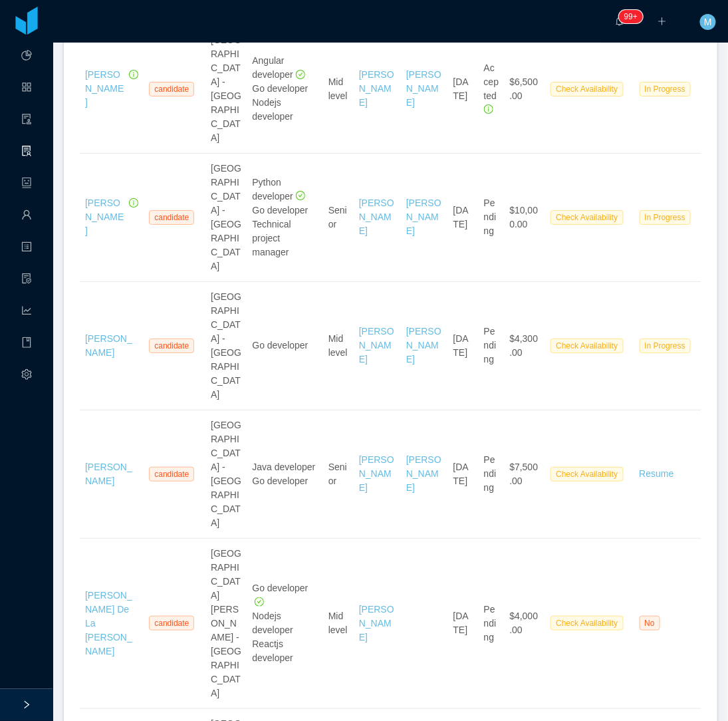
scroll to position [2585, 0]
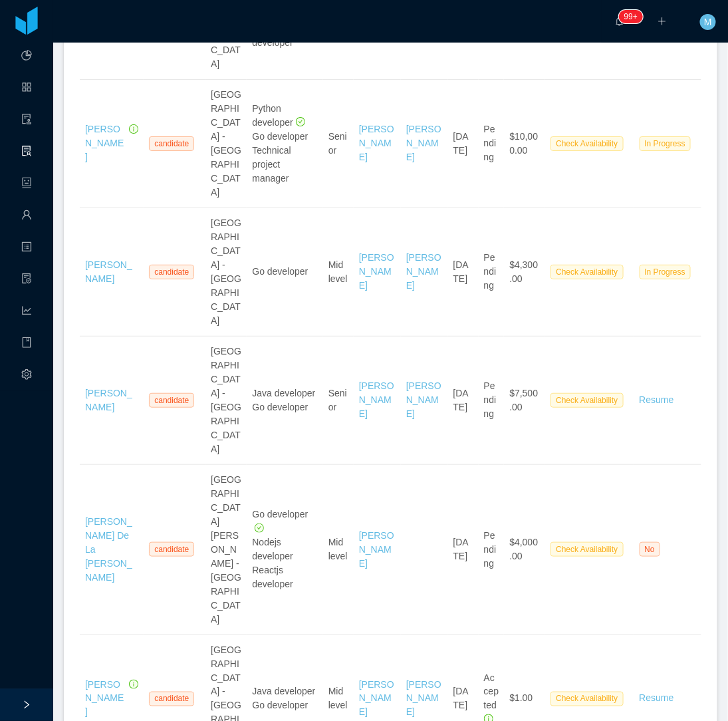
drag, startPoint x: 116, startPoint y: 416, endPoint x: 98, endPoint y: 390, distance: 31.9
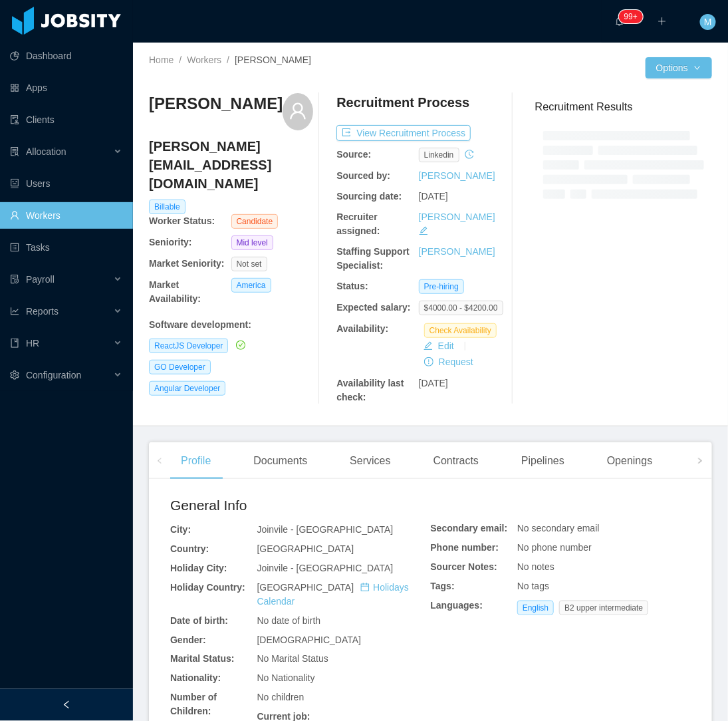
click at [263, 370] on div "[PERSON_NAME] [PERSON_NAME][EMAIL_ADDRESS][DOMAIN_NAME] Billable Worker Status:…" at bounding box center [231, 248] width 164 height 311
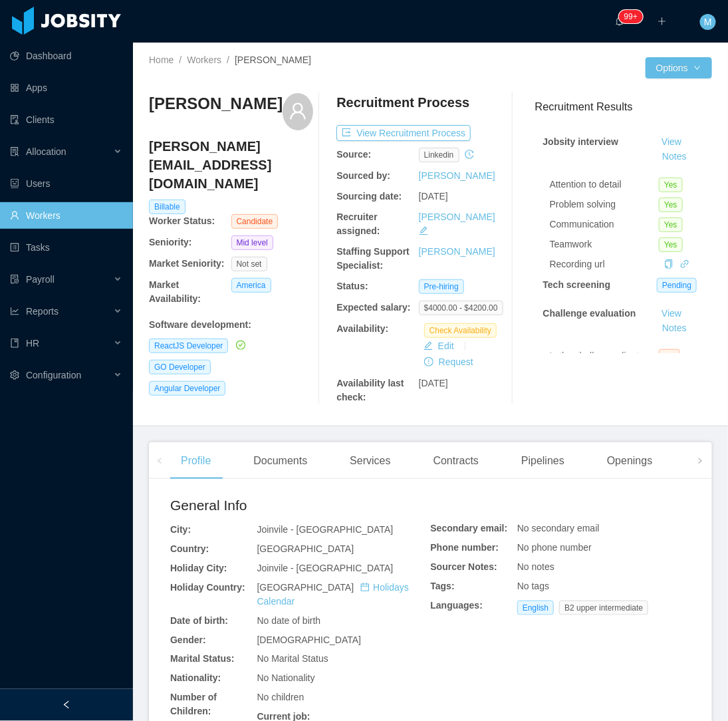
click at [70, 705] on icon "icon: left" at bounding box center [66, 704] width 9 height 9
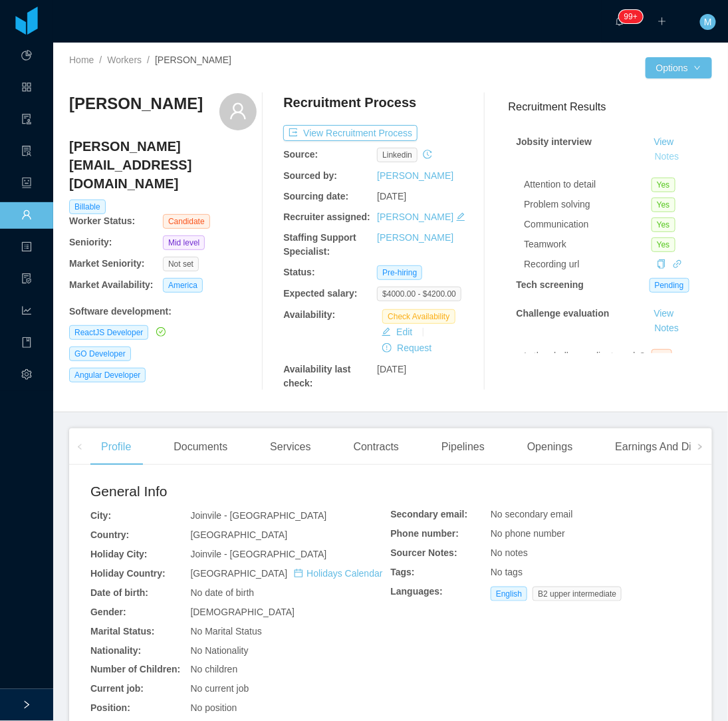
click at [653, 162] on button "Notes" at bounding box center [666, 157] width 35 height 16
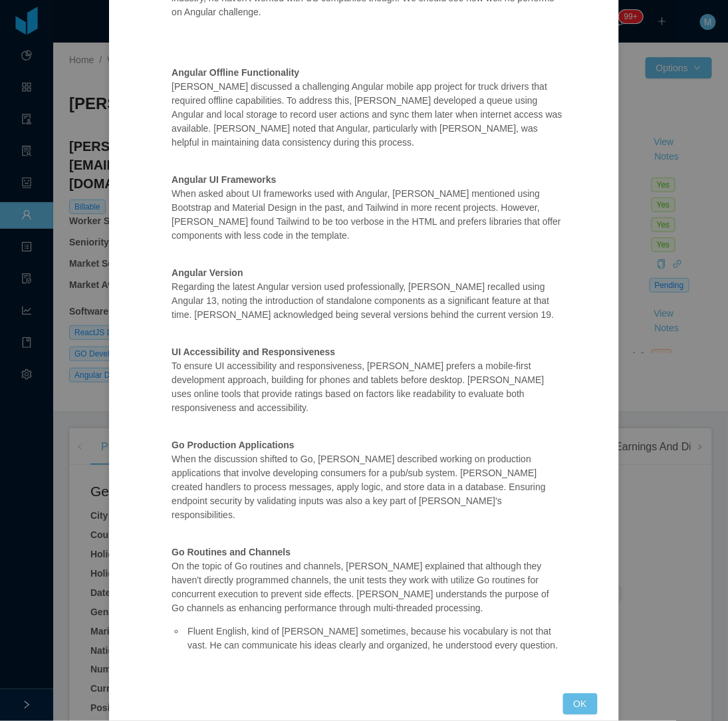
scroll to position [479, 0]
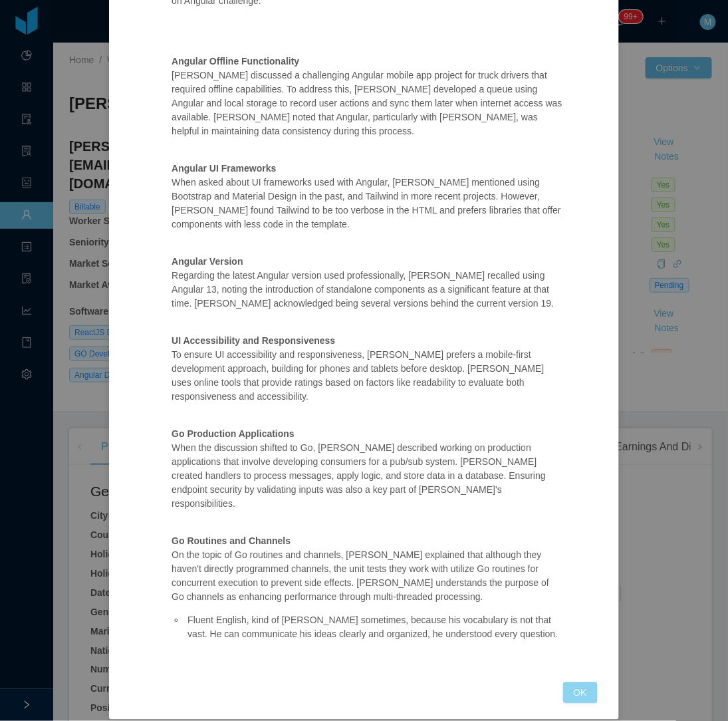
click at [570, 682] on button "OK" at bounding box center [580, 692] width 35 height 21
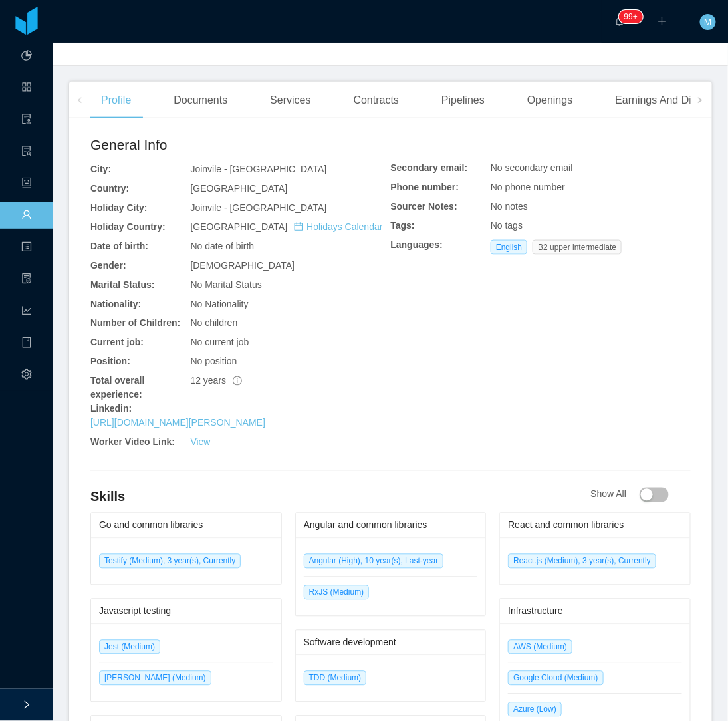
scroll to position [0, 0]
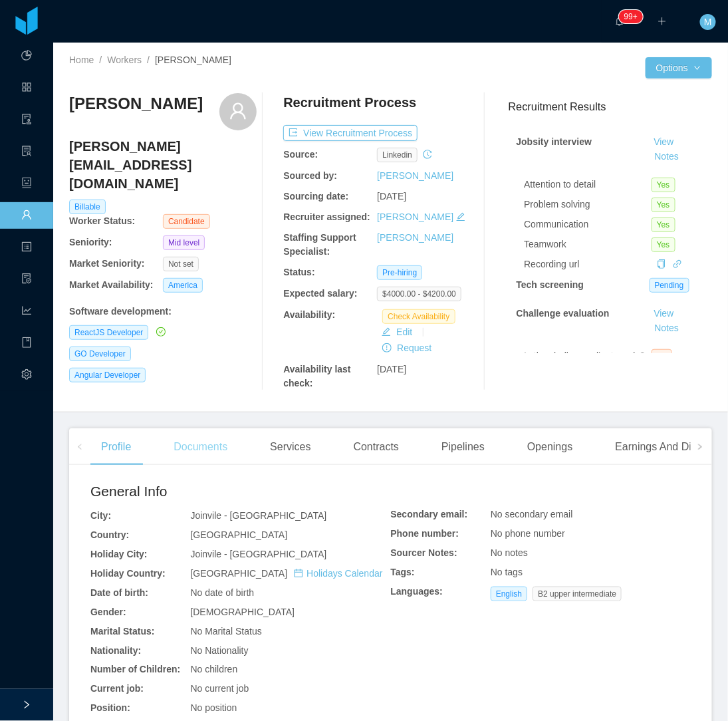
click at [217, 447] on div "Documents" at bounding box center [200, 446] width 75 height 37
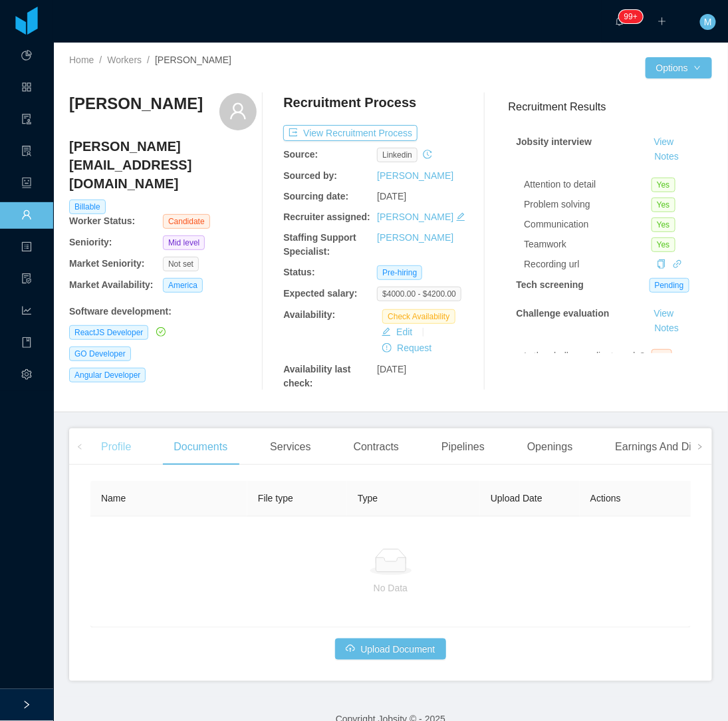
click at [126, 456] on div "Profile" at bounding box center [115, 446] width 51 height 37
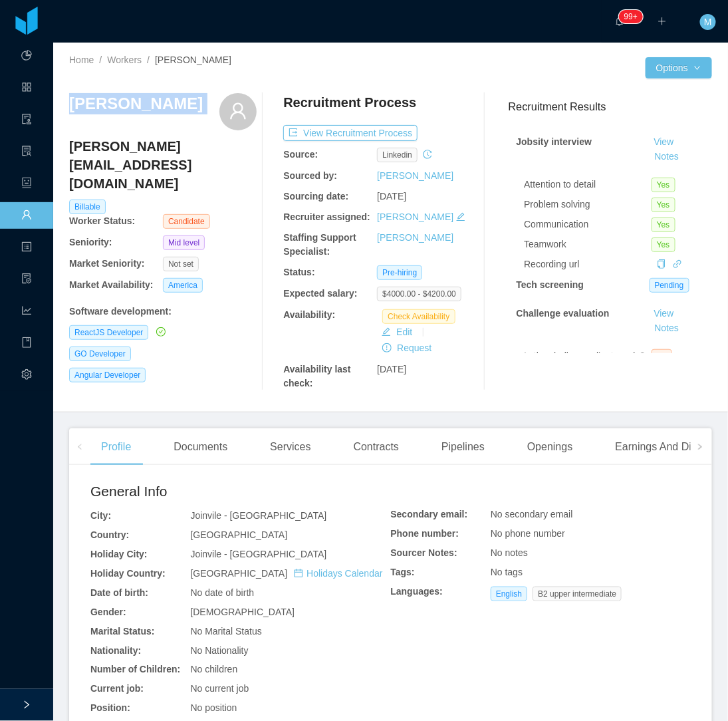
drag, startPoint x: 162, startPoint y: 104, endPoint x: 69, endPoint y: 105, distance: 92.4
click at [69, 105] on div "[PERSON_NAME]" at bounding box center [162, 111] width 187 height 37
copy div "[PERSON_NAME]"
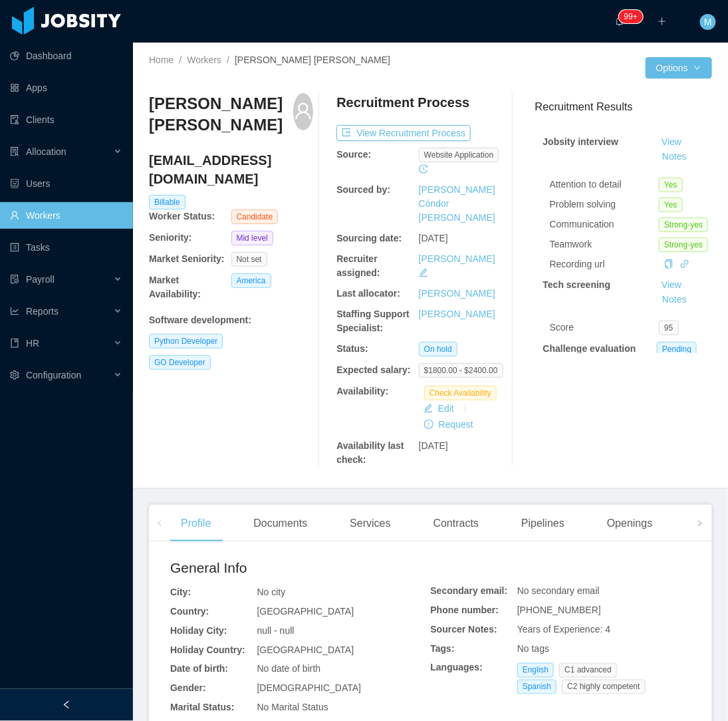
click at [86, 713] on div at bounding box center [66, 705] width 133 height 32
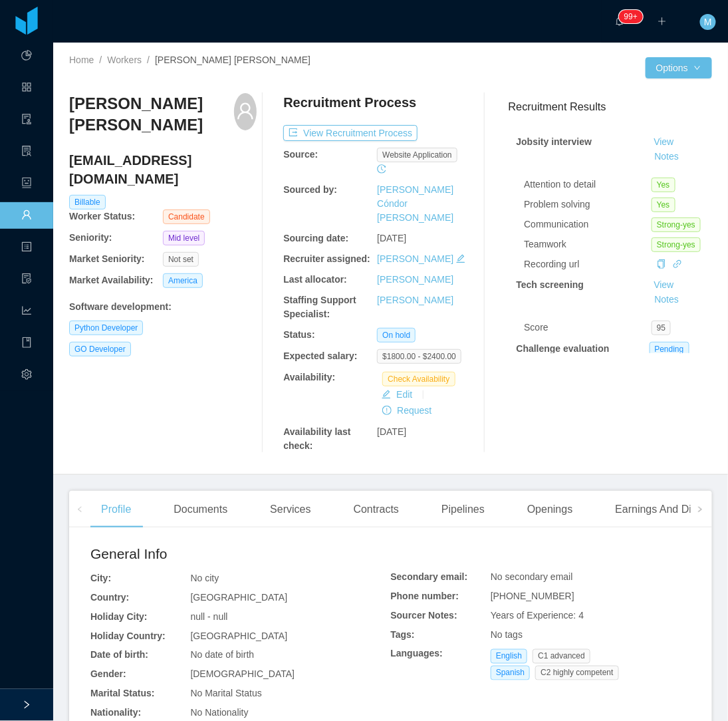
drag, startPoint x: 144, startPoint y: 417, endPoint x: 142, endPoint y: 404, distance: 13.4
click at [144, 417] on div "[PERSON_NAME] [PERSON_NAME] [EMAIL_ADDRESS][DOMAIN_NAME] Billable Worker Status…" at bounding box center [162, 273] width 187 height 360
click at [649, 156] on button "Notes" at bounding box center [666, 157] width 35 height 16
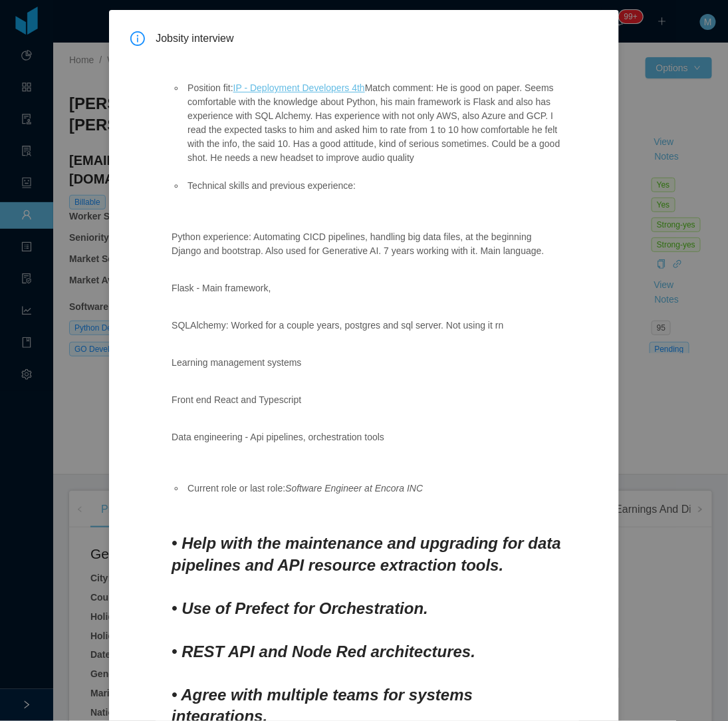
scroll to position [74, 0]
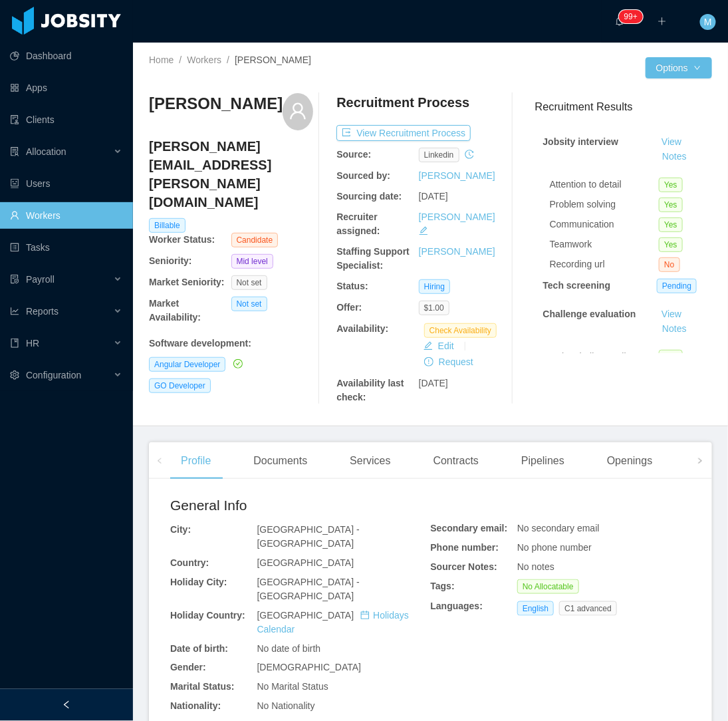
click at [289, 374] on div "[PERSON_NAME] [PERSON_NAME][EMAIL_ADDRESS][PERSON_NAME][DOMAIN_NAME] Billable W…" at bounding box center [231, 248] width 164 height 311
click at [667, 150] on button "Notes" at bounding box center [674, 157] width 35 height 16
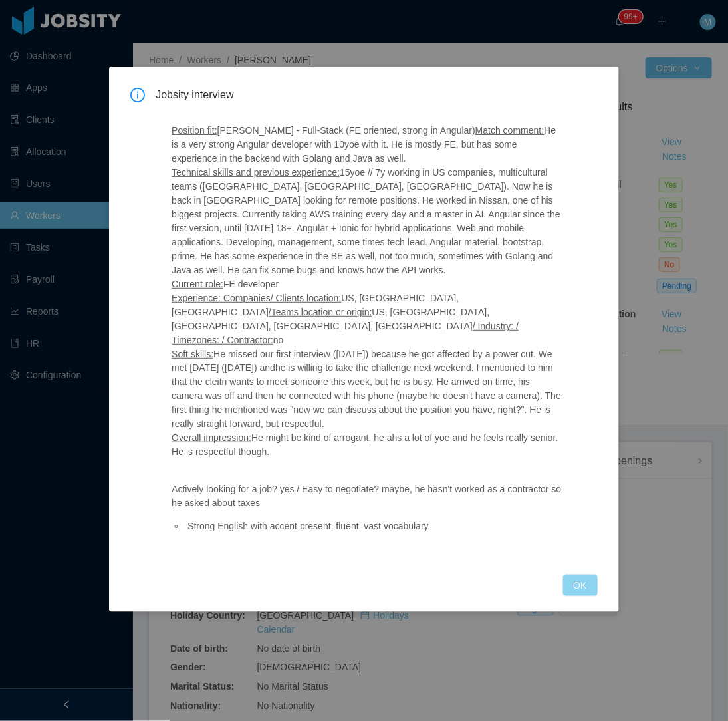
click at [573, 574] on button "OK" at bounding box center [580, 584] width 35 height 21
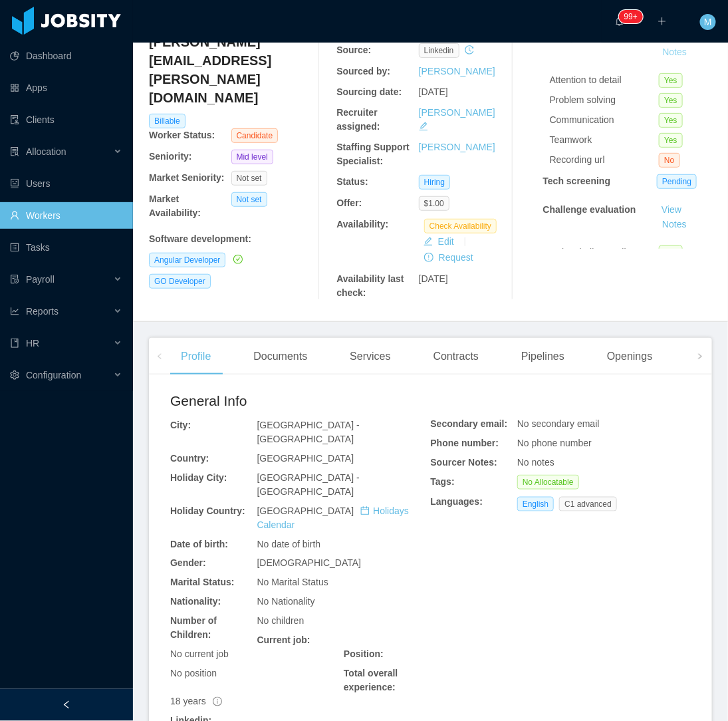
scroll to position [369, 0]
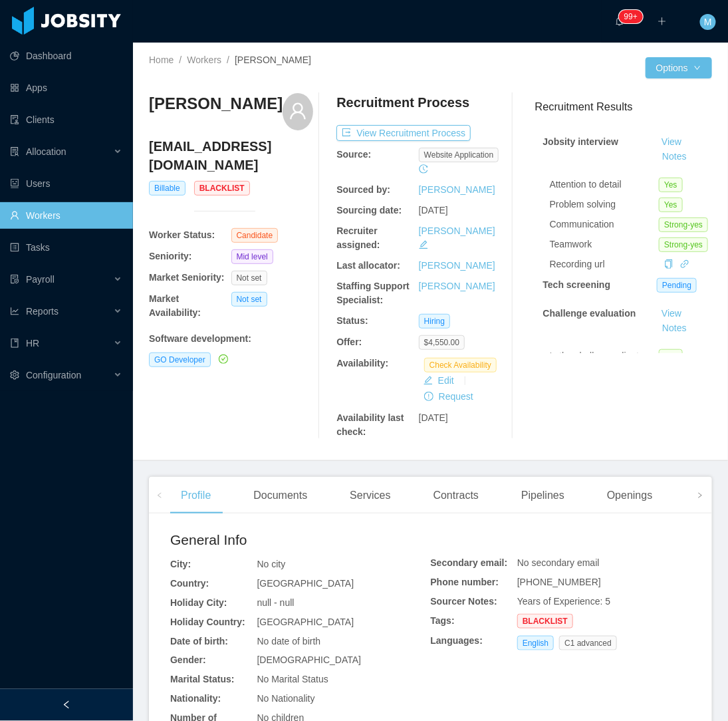
drag, startPoint x: 231, startPoint y: 417, endPoint x: 293, endPoint y: 216, distance: 210.1
click at [233, 416] on div "[PERSON_NAME] [EMAIL_ADDRESS][DOMAIN_NAME] Billable Blacklist Worker Status: Ca…" at bounding box center [231, 266] width 164 height 346
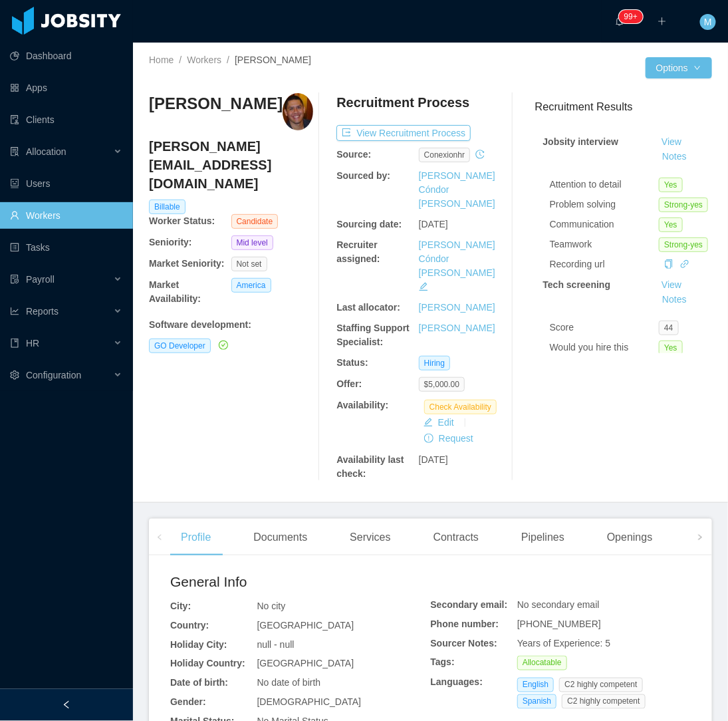
click at [254, 404] on div "Edgar Sucre edgar.sucre.02@gmail.com Billable Worker Status: Candidate Seniorit…" at bounding box center [231, 287] width 164 height 388
click at [626, 519] on div "Openings" at bounding box center [629, 537] width 67 height 37
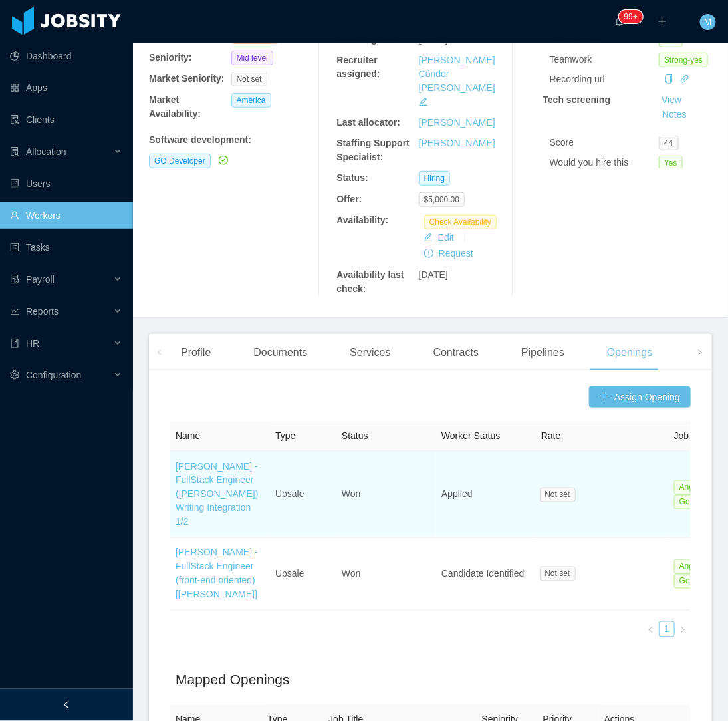
scroll to position [221, 0]
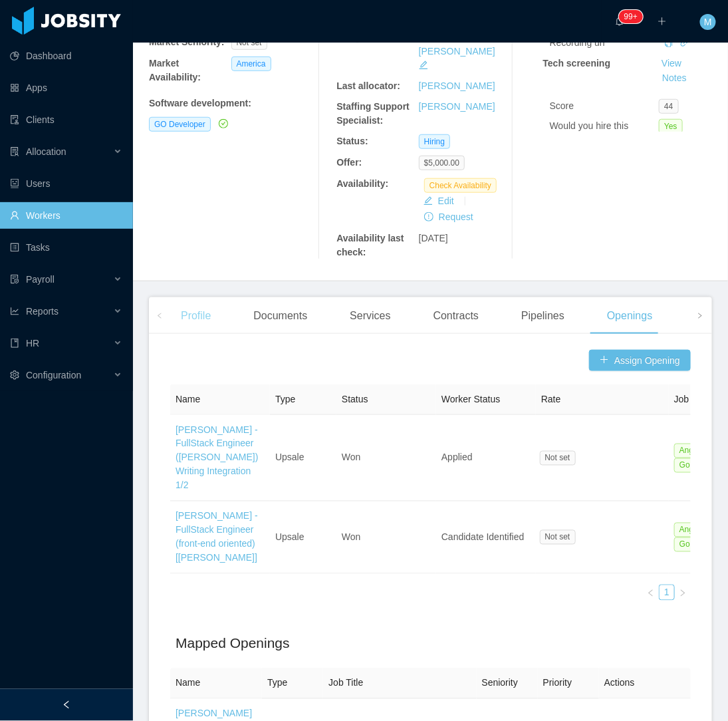
click at [209, 297] on div "Profile" at bounding box center [195, 315] width 51 height 37
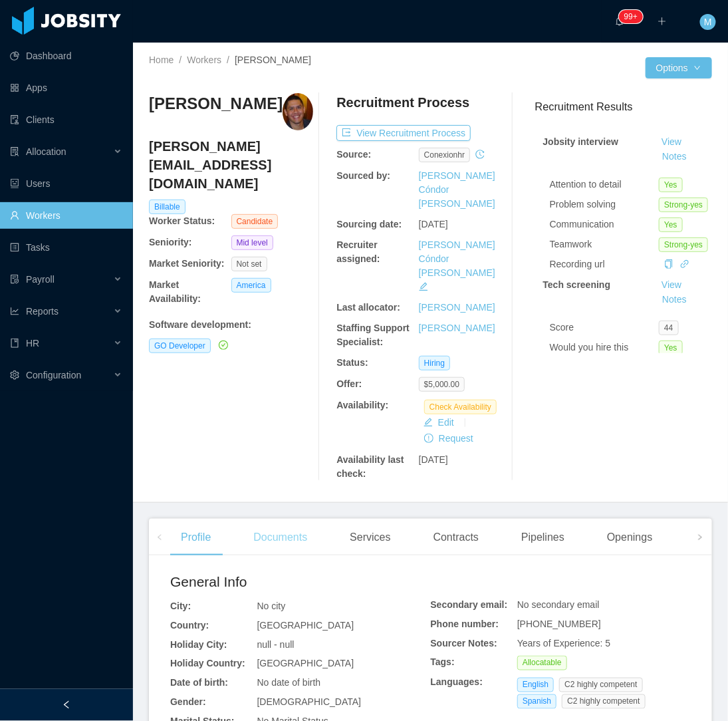
click at [273, 519] on div "Documents" at bounding box center [280, 537] width 75 height 37
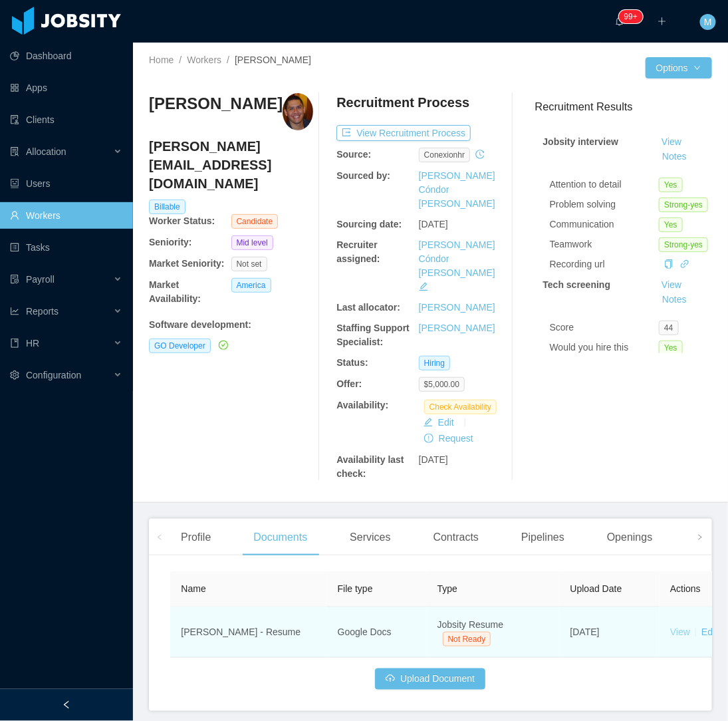
click at [683, 626] on link "View" at bounding box center [680, 631] width 20 height 11
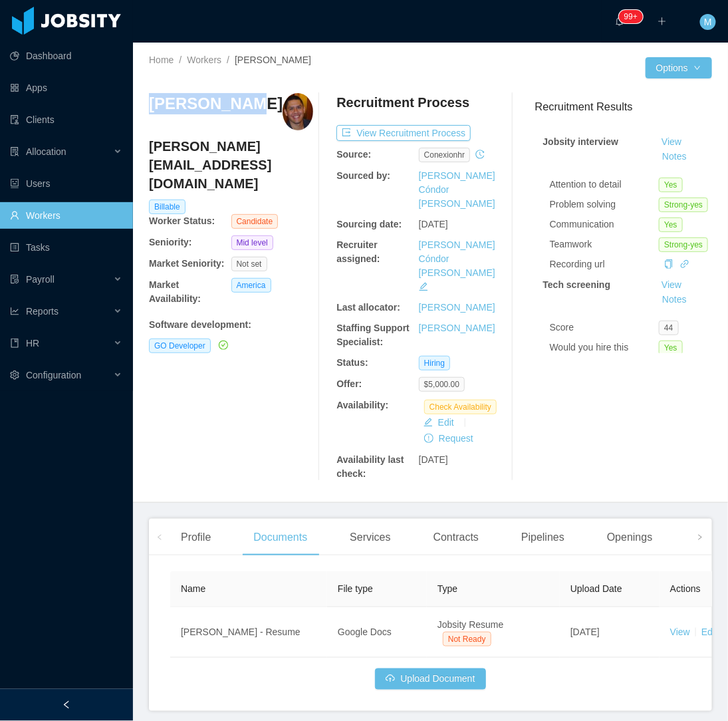
drag, startPoint x: 243, startPoint y: 108, endPoint x: 148, endPoint y: 103, distance: 95.2
click at [148, 103] on div "Home / Workers / Edgar Sucre / Options Edgar Sucre edgar.sucre.02@gmail.com Bil…" at bounding box center [430, 273] width 595 height 460
copy h3 "Edgar Sucre"
drag, startPoint x: 294, startPoint y: 390, endPoint x: 302, endPoint y: 367, distance: 23.8
click at [295, 387] on div "Edgar Sucre edgar.sucre.02@gmail.com Billable Worker Status: Candidate Seniorit…" at bounding box center [231, 287] width 164 height 388
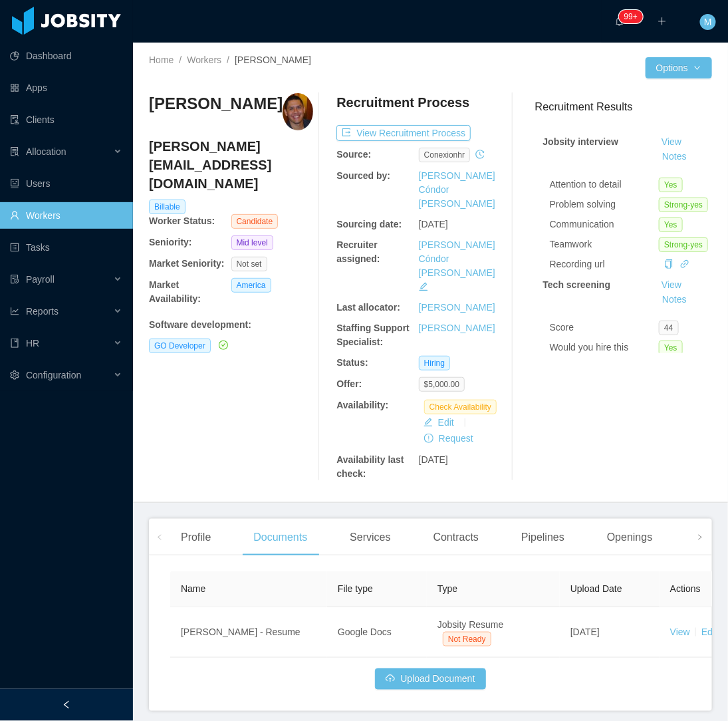
click at [268, 394] on div "Edgar Sucre edgar.sucre.02@gmail.com Billable Worker Status: Candidate Seniorit…" at bounding box center [231, 287] width 164 height 388
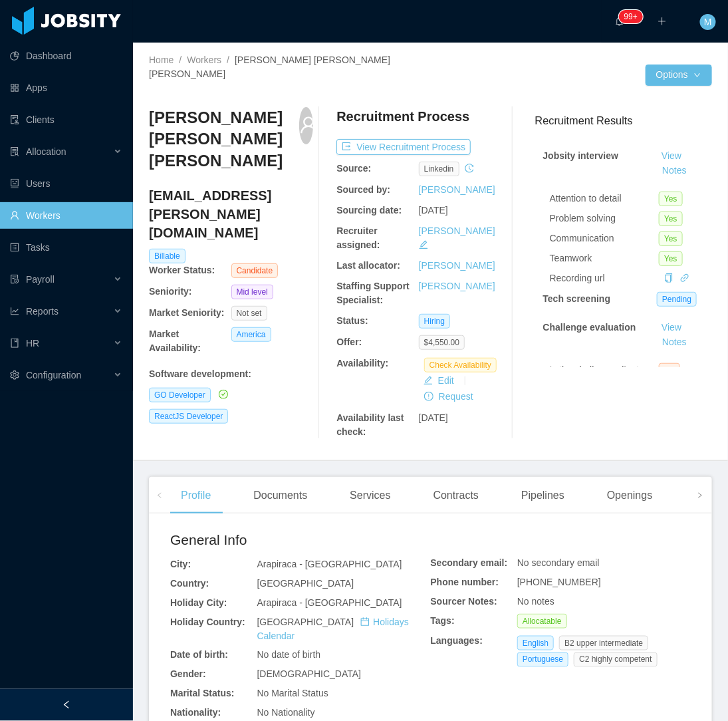
click at [269, 392] on div "[PERSON_NAME] [PERSON_NAME] [EMAIL_ADDRESS][PERSON_NAME][DOMAIN_NAME] Billable …" at bounding box center [231, 273] width 164 height 332
click at [612, 479] on div "Openings" at bounding box center [629, 495] width 67 height 37
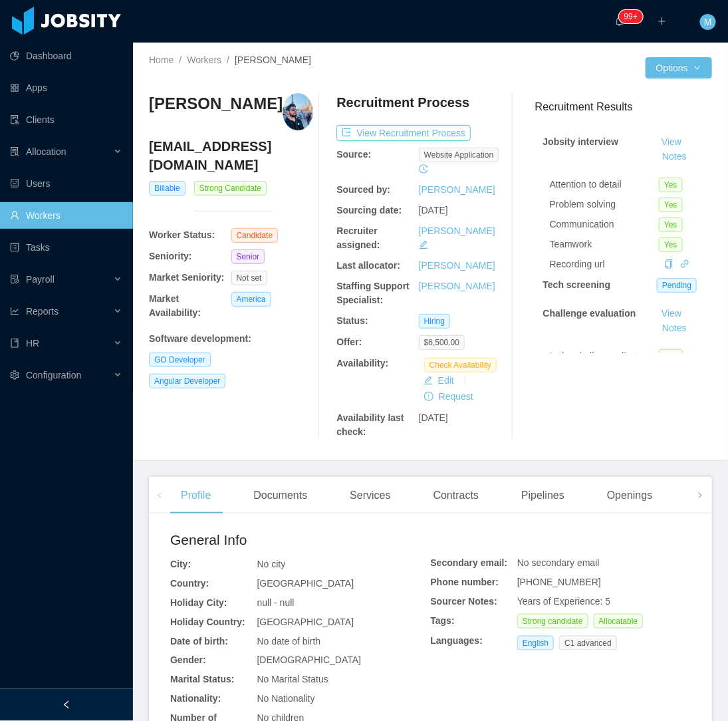
click at [253, 374] on div "Angular Developer" at bounding box center [231, 381] width 164 height 15
drag, startPoint x: 217, startPoint y: 126, endPoint x: 149, endPoint y: 102, distance: 72.5
click at [149, 102] on h3 "[PERSON_NAME]" at bounding box center [216, 103] width 134 height 21
copy h3 "[PERSON_NAME]"
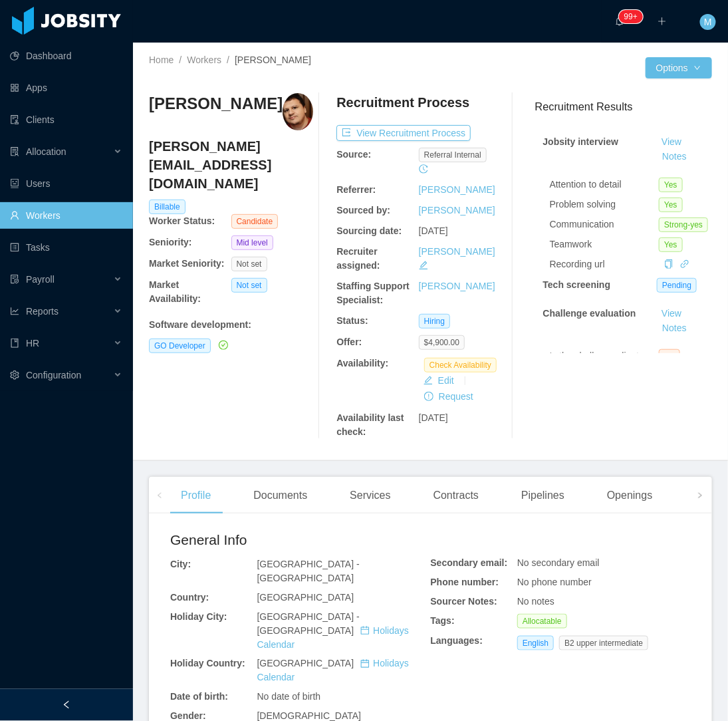
click at [274, 369] on div "[PERSON_NAME] [PERSON_NAME][EMAIL_ADDRESS][DOMAIN_NAME] Billable Worker Status:…" at bounding box center [231, 266] width 164 height 346
click at [261, 502] on div "Documents" at bounding box center [280, 495] width 75 height 37
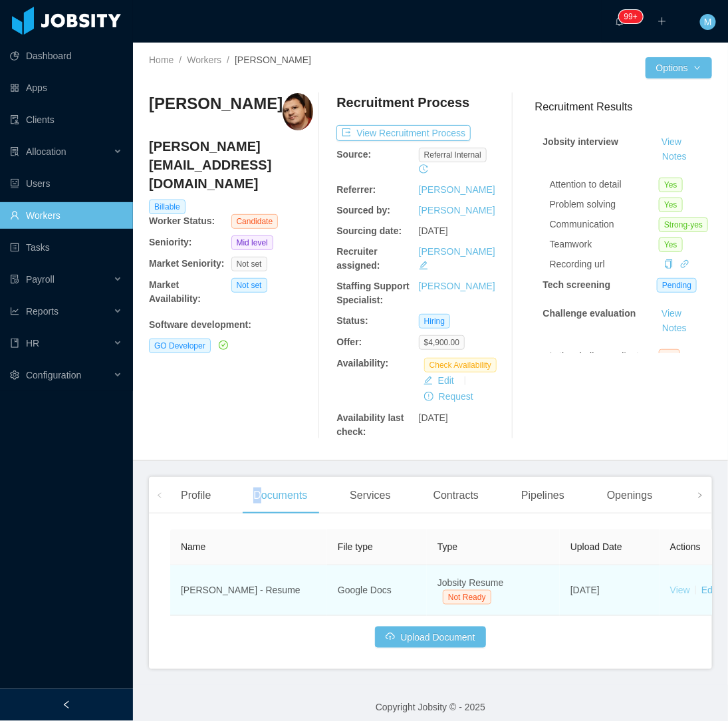
click at [677, 588] on link "View" at bounding box center [680, 589] width 20 height 11
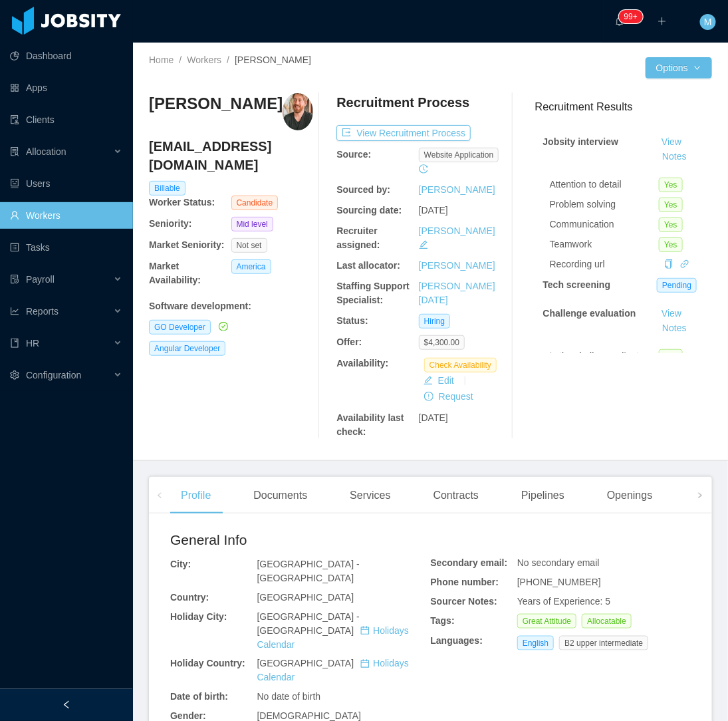
drag, startPoint x: 230, startPoint y: 366, endPoint x: 225, endPoint y: 372, distance: 8.5
click at [228, 369] on div "[PERSON_NAME] [EMAIL_ADDRESS][DOMAIN_NAME] Billable Worker Status: Candidate Se…" at bounding box center [231, 266] width 164 height 346
drag, startPoint x: 263, startPoint y: 104, endPoint x: 145, endPoint y: 114, distance: 118.1
click at [145, 114] on div "Home / Workers / [PERSON_NAME] / Options [PERSON_NAME] [EMAIL_ADDRESS][DOMAIN_N…" at bounding box center [430, 252] width 595 height 418
copy h3 "[PERSON_NAME]"
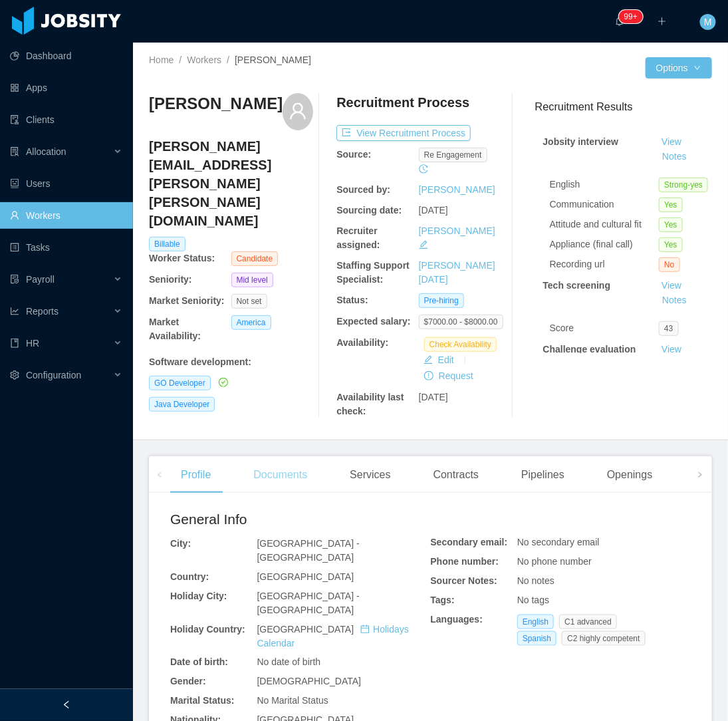
click at [265, 474] on div "Documents" at bounding box center [280, 474] width 75 height 37
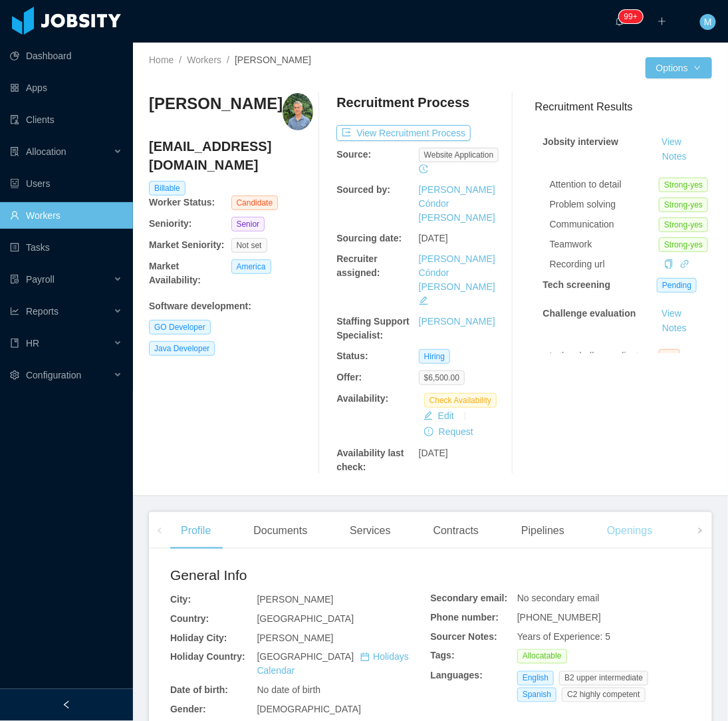
click at [632, 512] on div "Openings" at bounding box center [629, 530] width 67 height 37
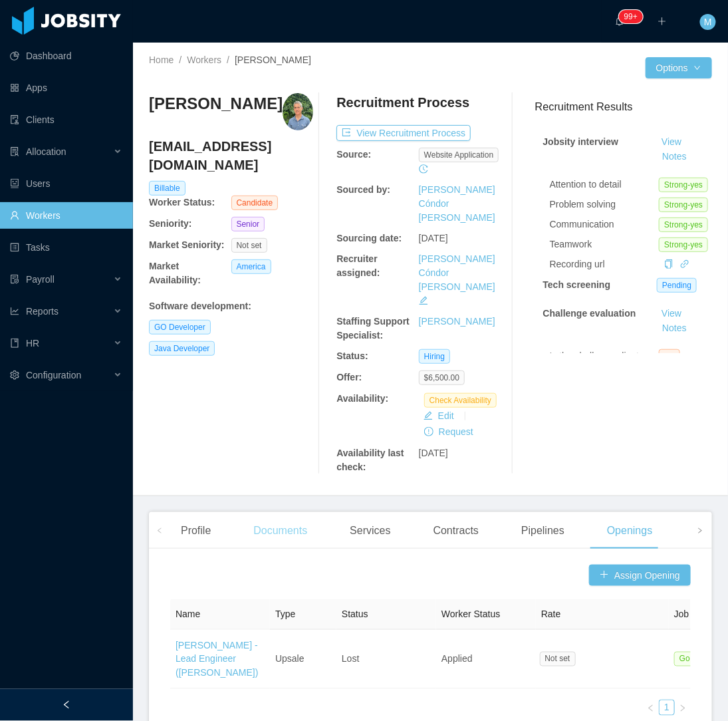
click at [271, 512] on div "Documents" at bounding box center [280, 530] width 75 height 37
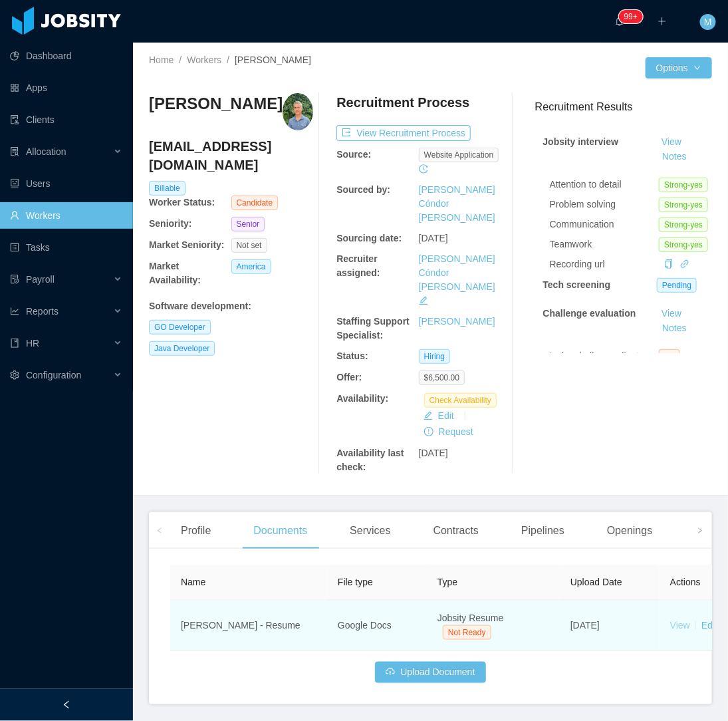
click at [679, 620] on link "View" at bounding box center [680, 625] width 20 height 11
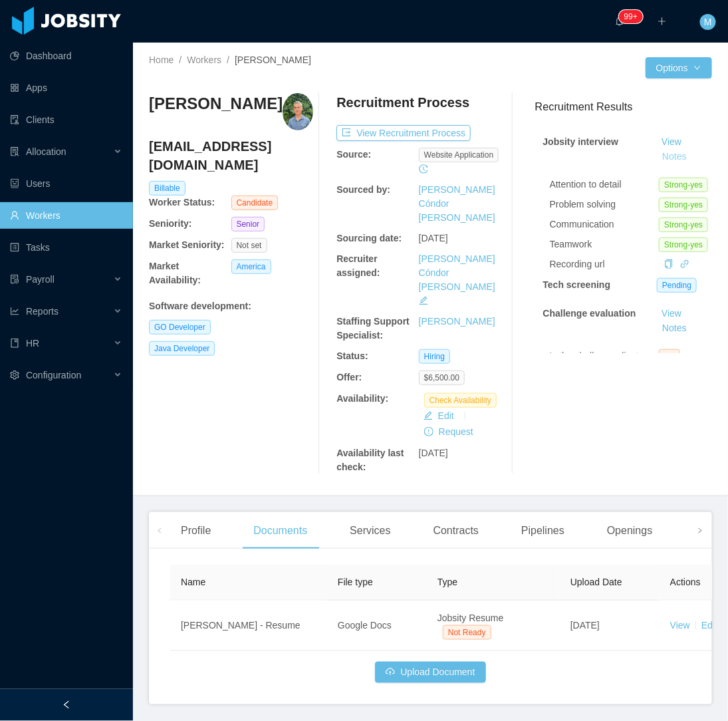
click at [657, 164] on button "Notes" at bounding box center [674, 157] width 35 height 16
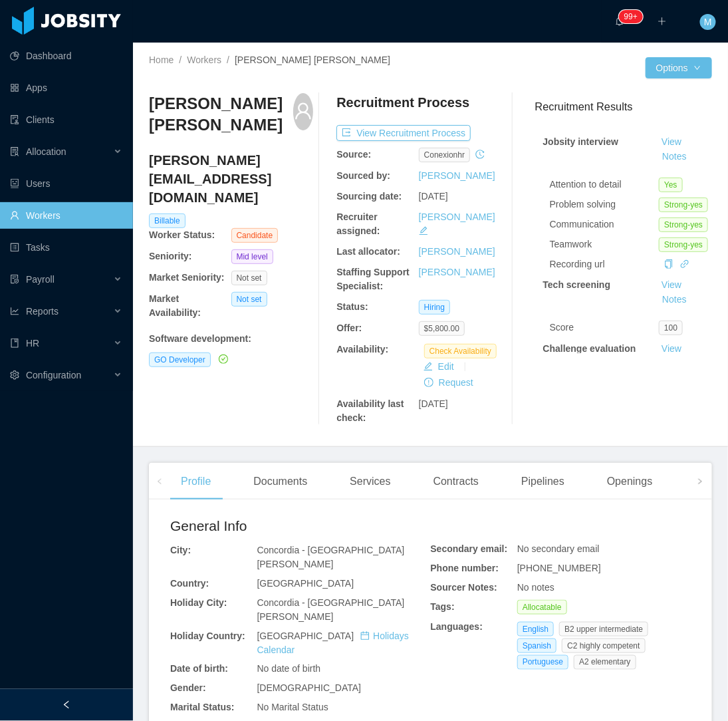
click at [108, 699] on div at bounding box center [66, 705] width 133 height 32
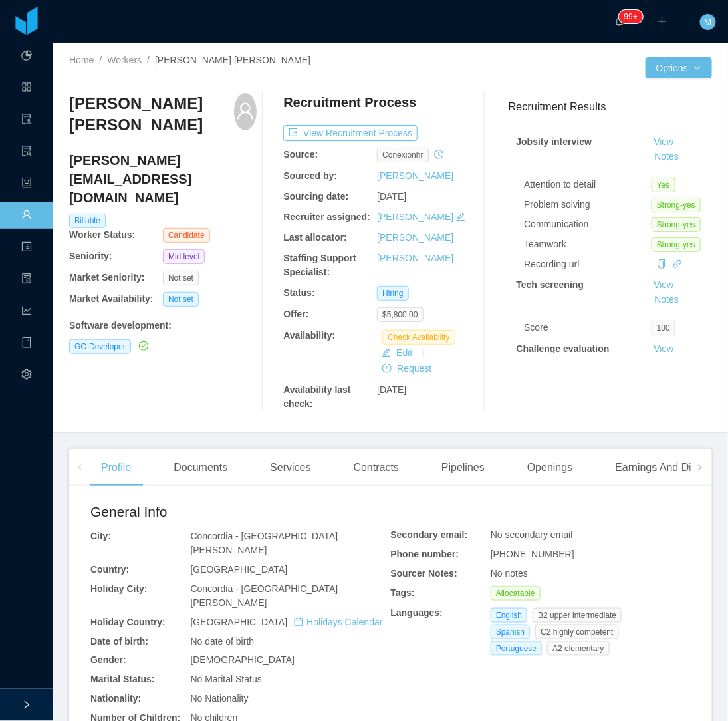
click at [175, 406] on div "[PERSON_NAME] Giménez [EMAIL_ADDRESS][DOMAIN_NAME] Billable Worker Status: Cand…" at bounding box center [162, 252] width 187 height 318
click at [187, 461] on div "Documents" at bounding box center [200, 467] width 75 height 37
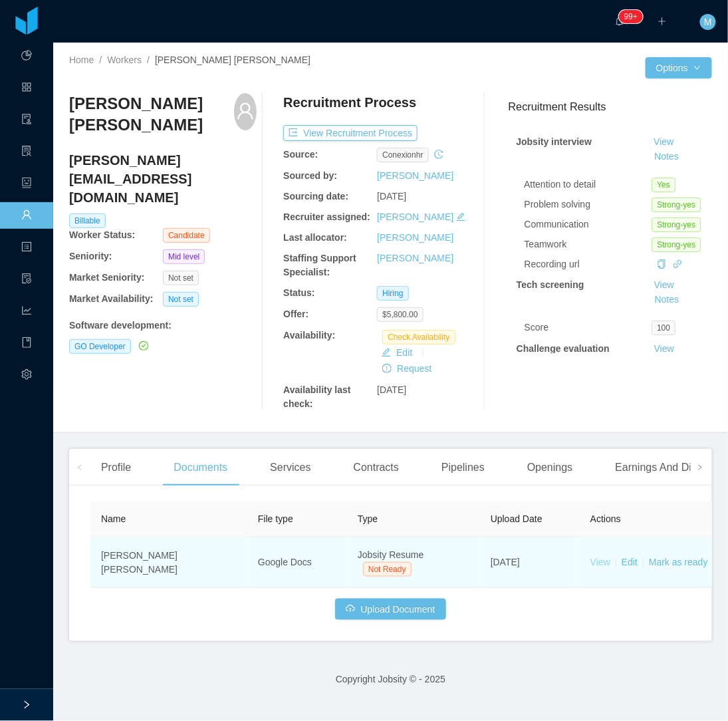
click at [603, 561] on link "View" at bounding box center [600, 561] width 20 height 11
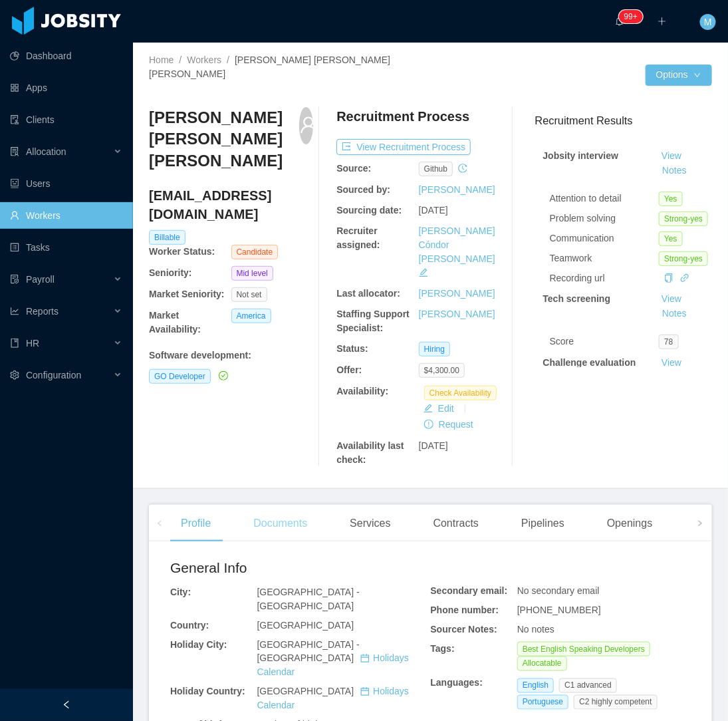
click at [279, 505] on div "Documents" at bounding box center [280, 523] width 75 height 37
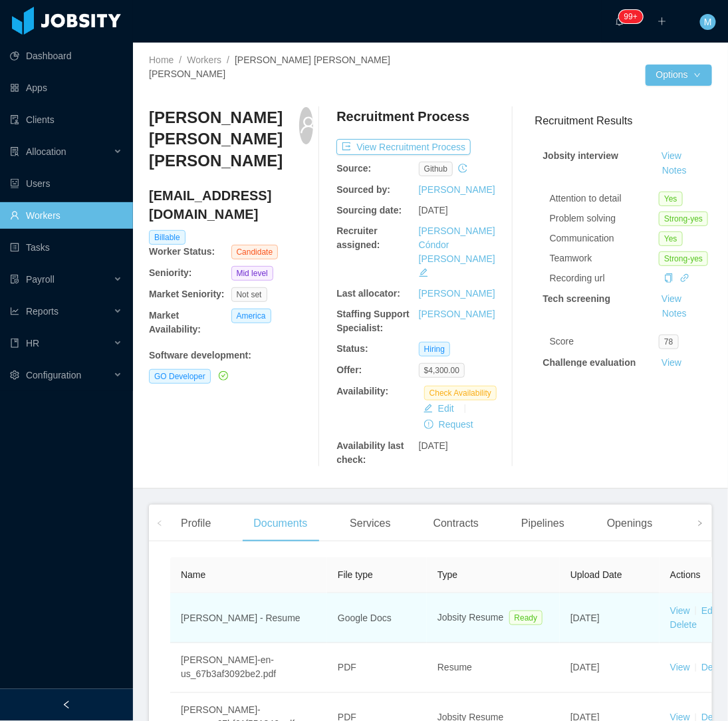
click at [676, 605] on link "View" at bounding box center [680, 610] width 20 height 11
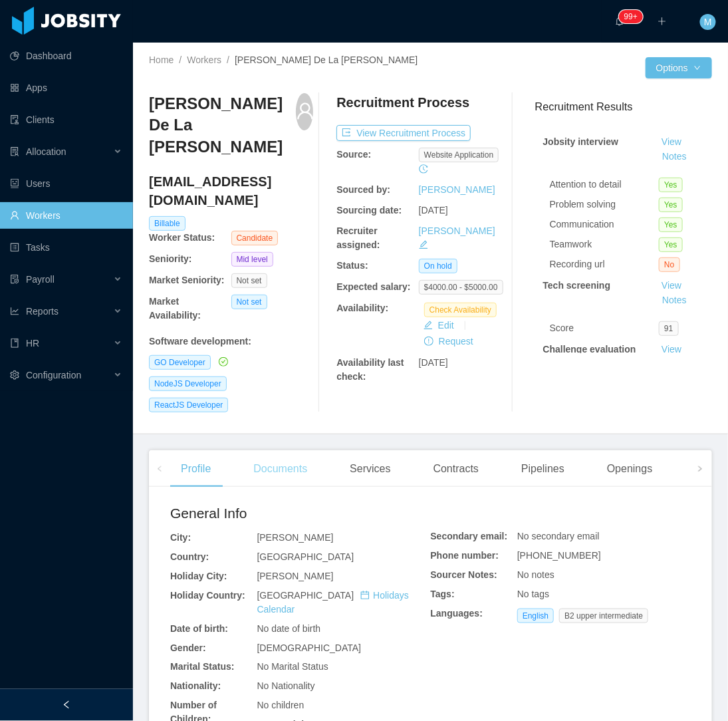
drag, startPoint x: 274, startPoint y: 437, endPoint x: 281, endPoint y: 433, distance: 7.4
click at [274, 450] on div "Documents" at bounding box center [280, 468] width 75 height 37
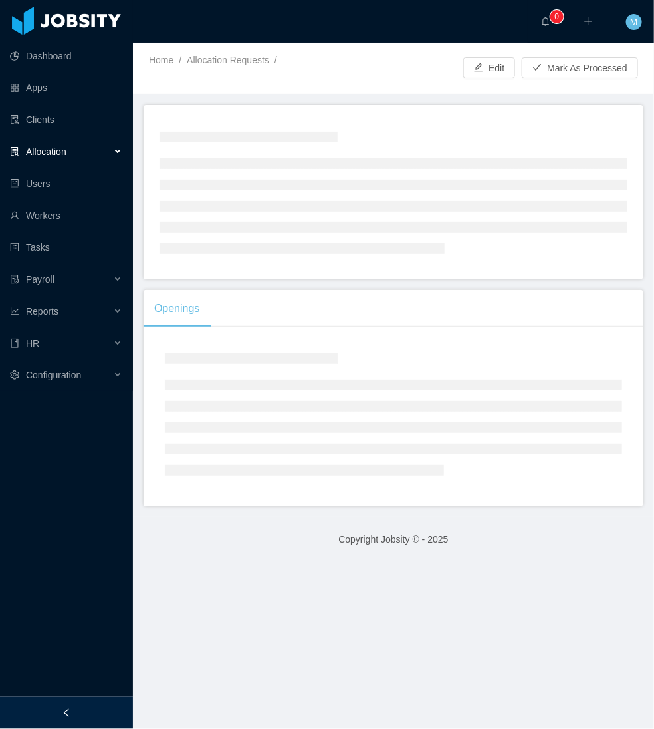
click at [98, 708] on div at bounding box center [66, 713] width 133 height 32
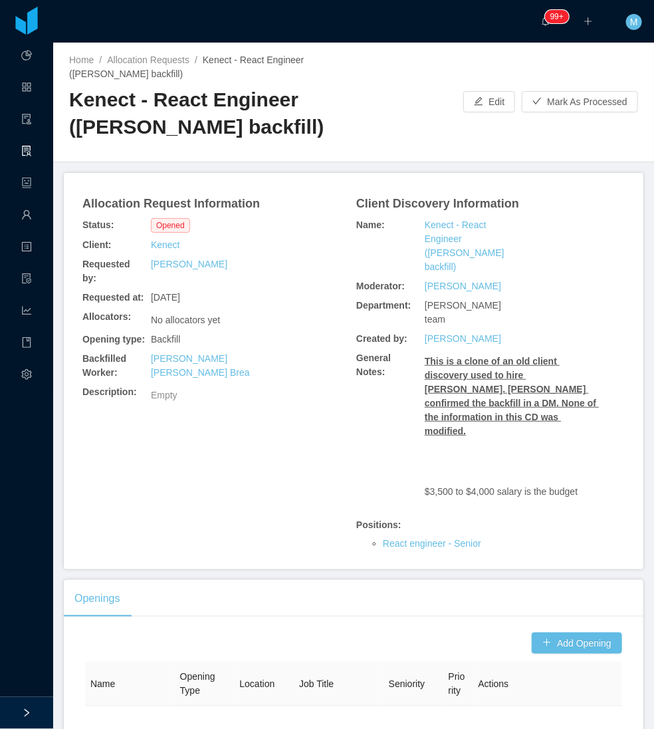
click at [287, 307] on div "Requested at: [DATE]" at bounding box center [217, 297] width 274 height 19
drag, startPoint x: 63, startPoint y: 95, endPoint x: 148, endPoint y: 164, distance: 109.1
click at [148, 162] on div "Home / Allocation Requests / Kenect - React Engineer (Giancarlo Hernandez's bac…" at bounding box center [353, 103] width 601 height 120
click at [281, 504] on div "Allocation Request Information Status: Opened Client: Kenect Requested by: Beat…" at bounding box center [354, 371] width 548 height 364
drag, startPoint x: 64, startPoint y: 100, endPoint x: 152, endPoint y: 154, distance: 103.0
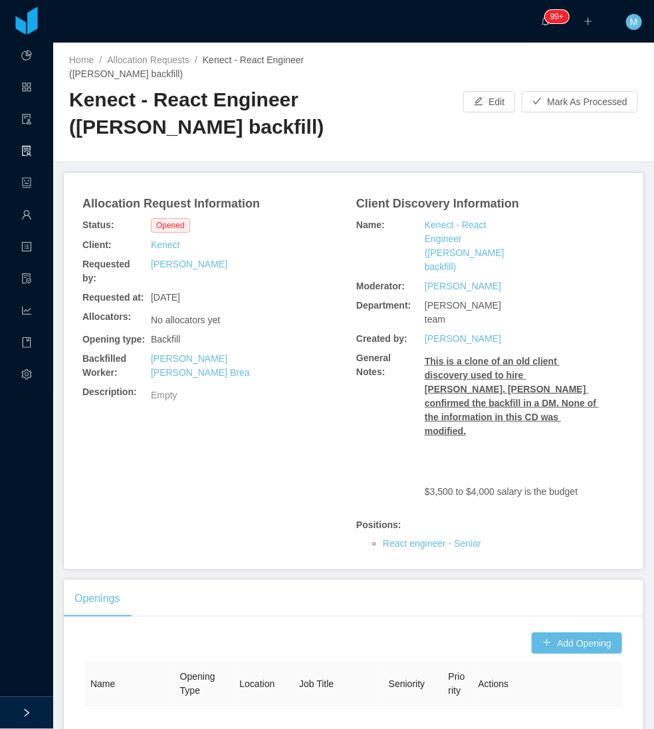
click at [152, 154] on div "Home / Allocation Requests / Kenect - React Engineer (Giancarlo Hernandez's bac…" at bounding box center [353, 103] width 601 height 120
copy h2 "Kenect - React Engineer ([PERSON_NAME] backfill)"
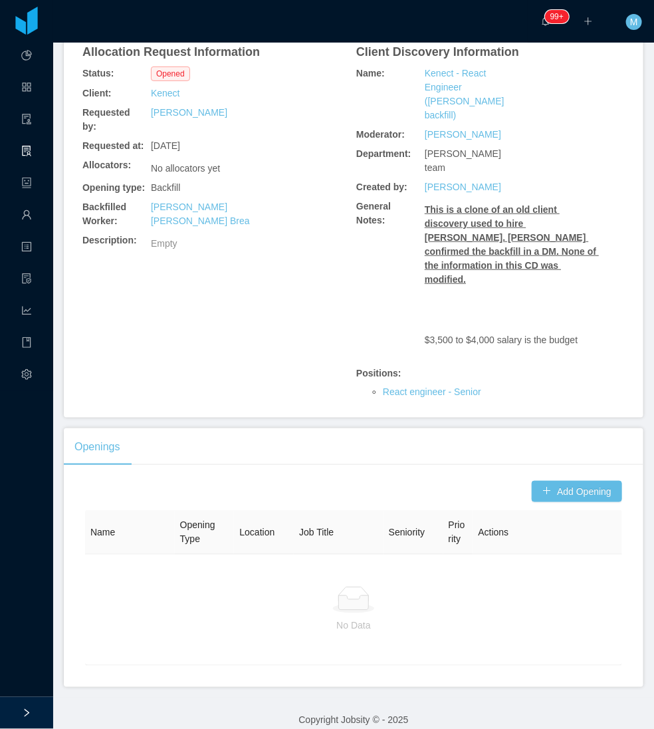
scroll to position [164, 0]
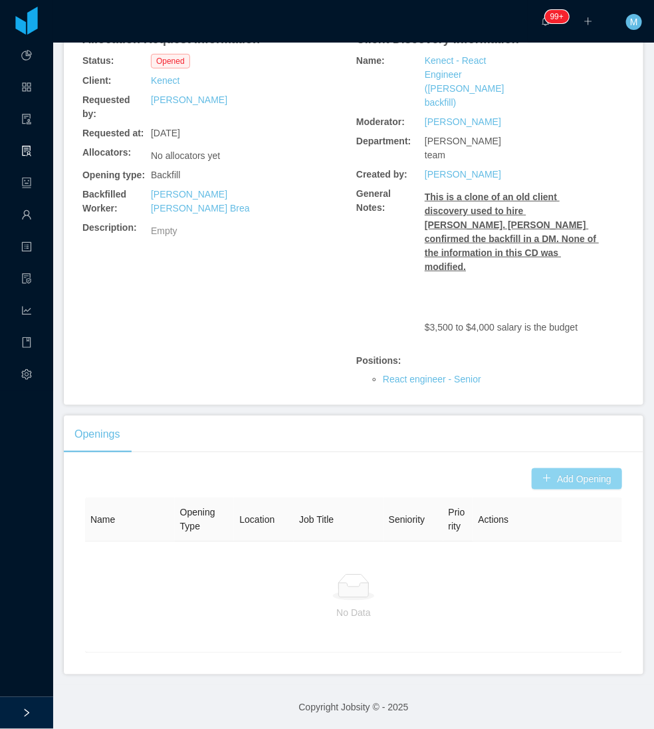
click at [577, 481] on button "Add Opening" at bounding box center [577, 478] width 90 height 21
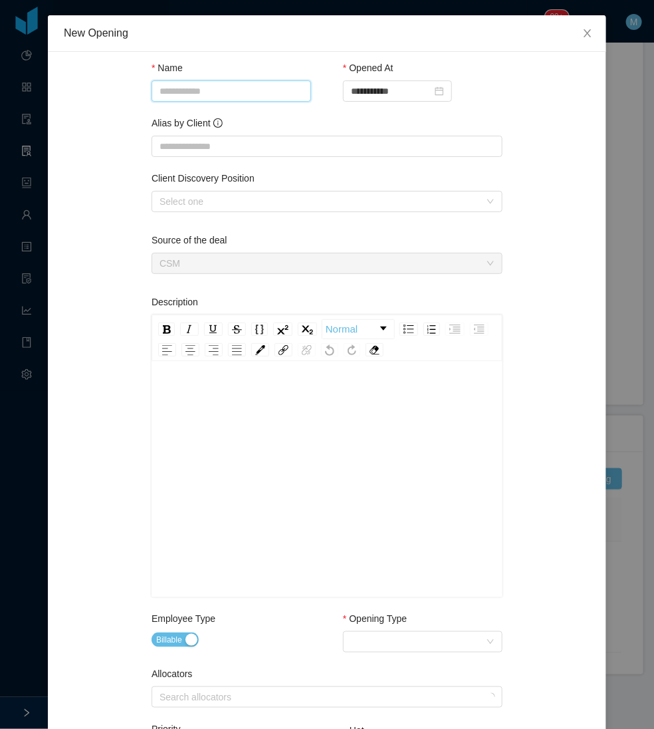
click at [213, 90] on input "Name" at bounding box center [232, 90] width 160 height 21
paste input "**********"
click at [222, 197] on div "Select one" at bounding box center [320, 201] width 320 height 13
type input "**********"
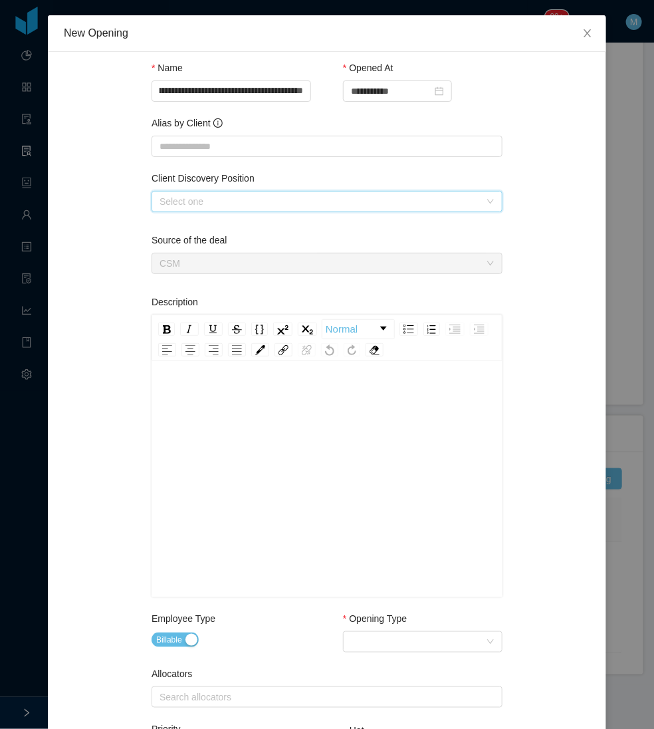
scroll to position [0, 0]
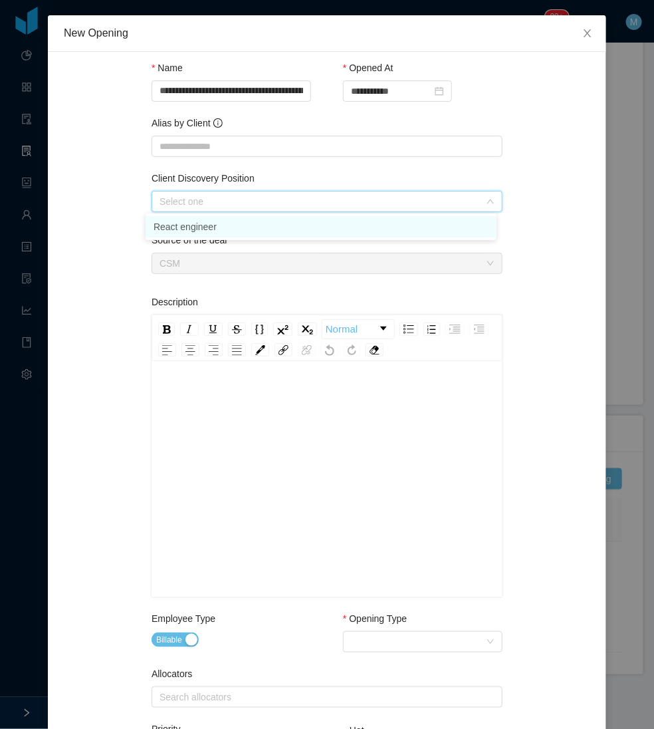
click at [207, 231] on li "React engineer" at bounding box center [321, 226] width 351 height 21
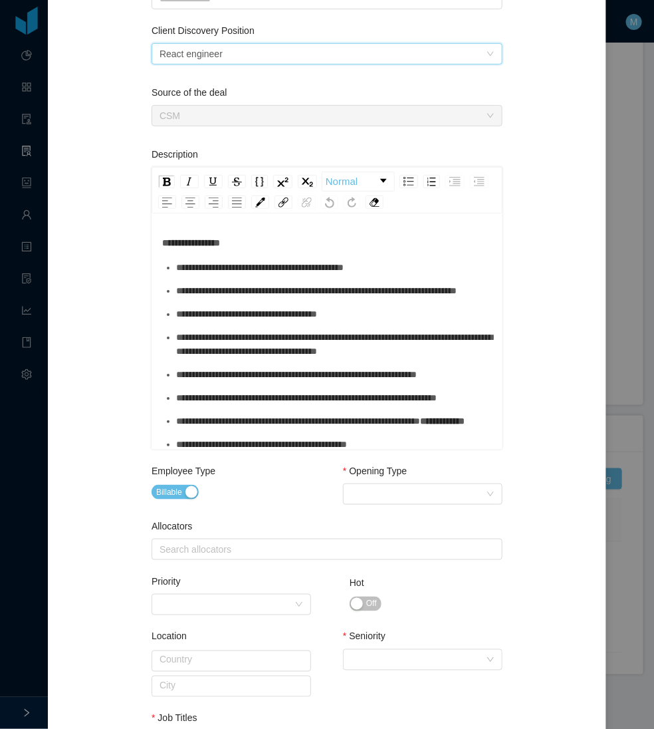
scroll to position [221, 0]
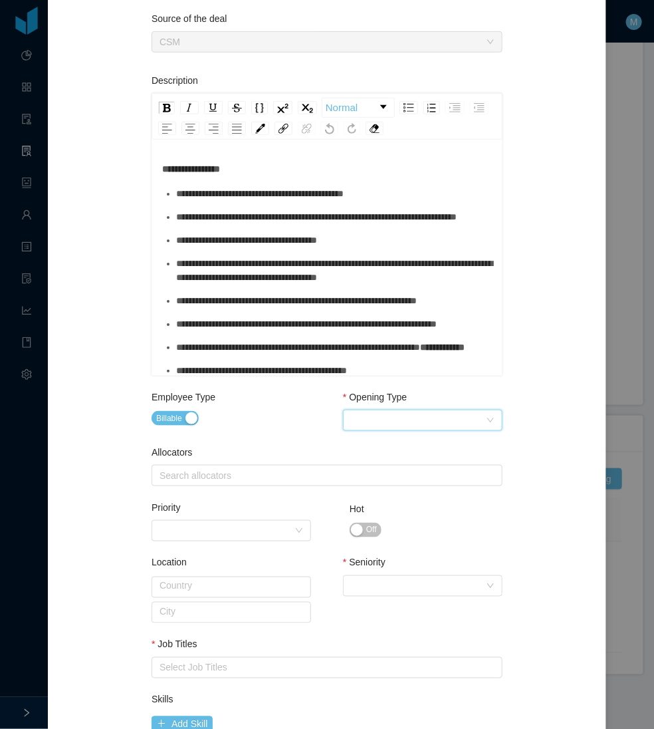
click at [352, 423] on div "Select Opening Type" at bounding box center [418, 420] width 135 height 20
click at [376, 463] on li "Upsale" at bounding box center [417, 466] width 160 height 21
click at [214, 469] on div "Search allocators" at bounding box center [324, 475] width 329 height 13
type input "***"
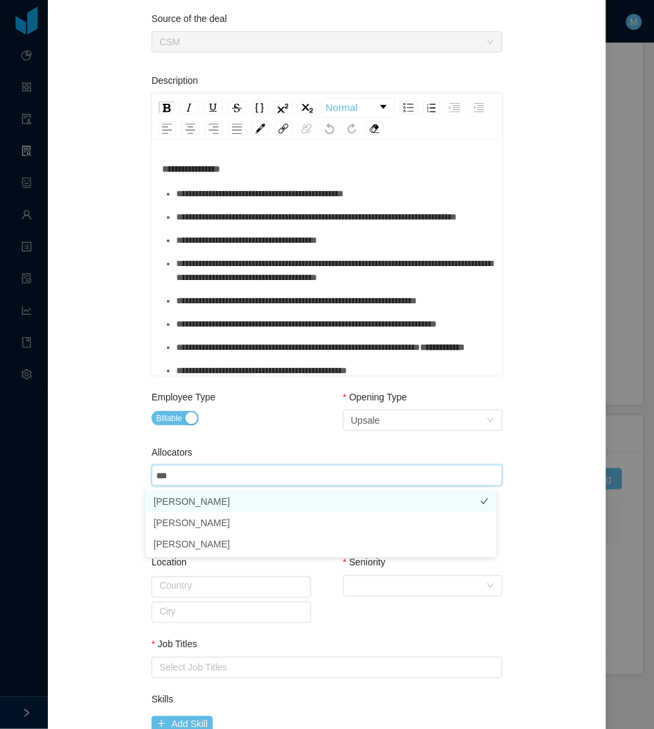
click at [204, 495] on li "Vanessa Romero" at bounding box center [321, 501] width 351 height 21
click at [243, 475] on icon "icon: close" at bounding box center [246, 475] width 7 height 7
click at [233, 475] on div "Search allocators" at bounding box center [324, 475] width 329 height 13
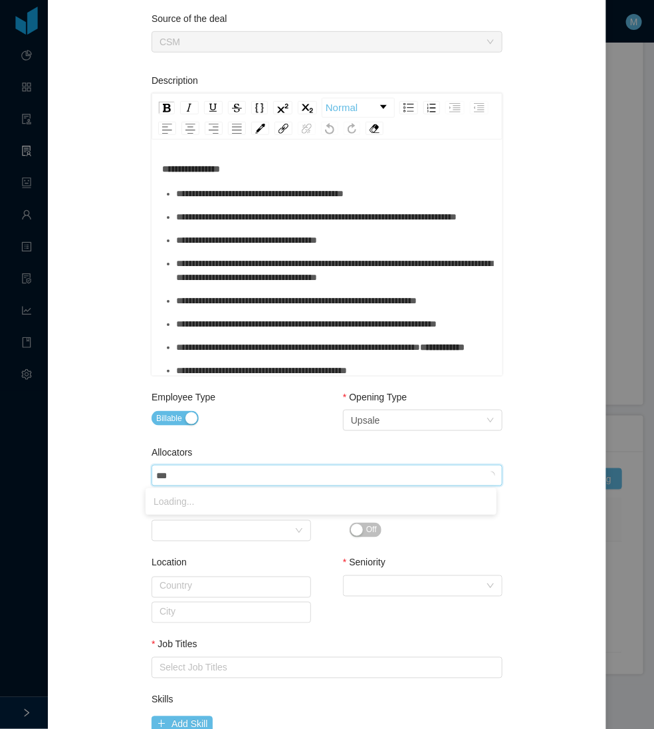
type input "****"
click at [205, 501] on li "[PERSON_NAME]" at bounding box center [321, 501] width 351 height 21
click at [249, 435] on div "Employee Type Billable" at bounding box center [232, 421] width 160 height 62
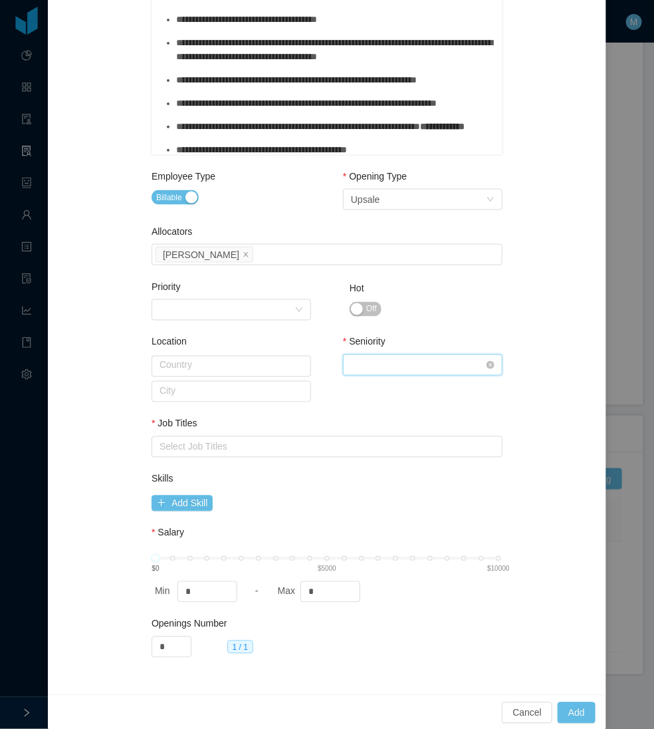
click at [400, 363] on div "Select Seniority" at bounding box center [418, 365] width 135 height 20
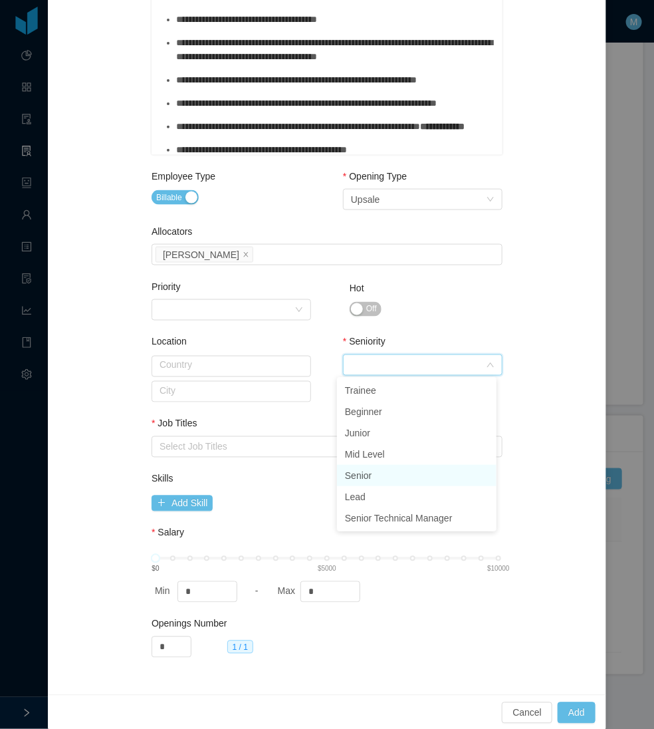
click at [370, 475] on li "Senior" at bounding box center [417, 475] width 160 height 21
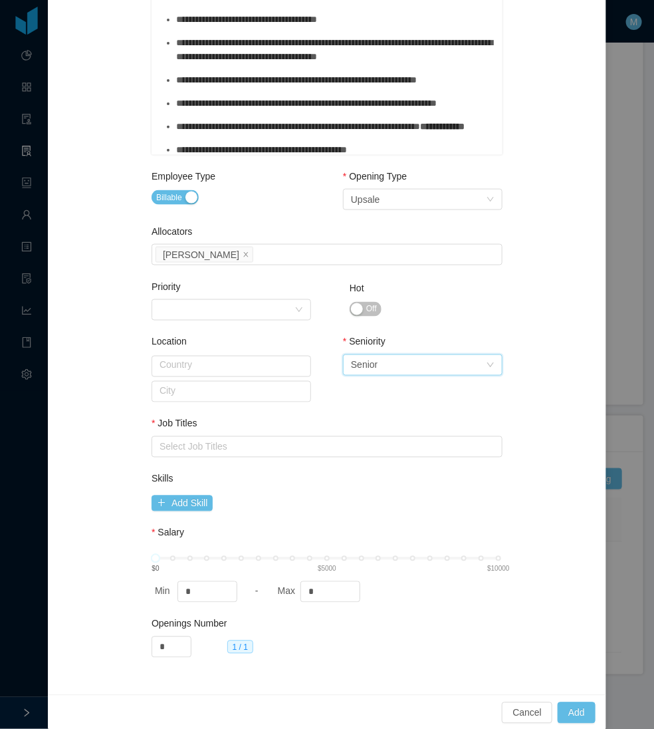
click at [201, 461] on div "Job Titles Select Job Titles" at bounding box center [327, 440] width 351 height 46
click at [211, 455] on div "Select Job Titles" at bounding box center [327, 446] width 351 height 21
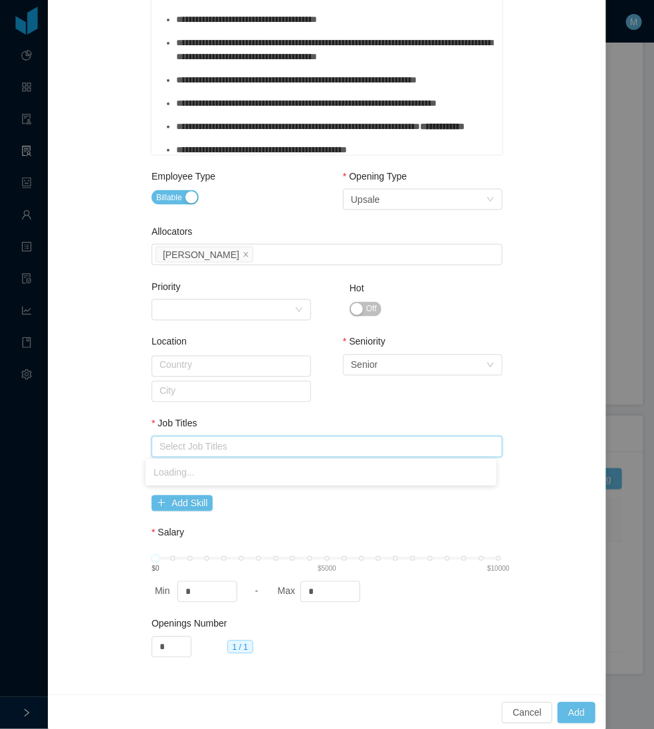
click at [211, 454] on div "Select Job Titles" at bounding box center [325, 447] width 339 height 20
type input "*****"
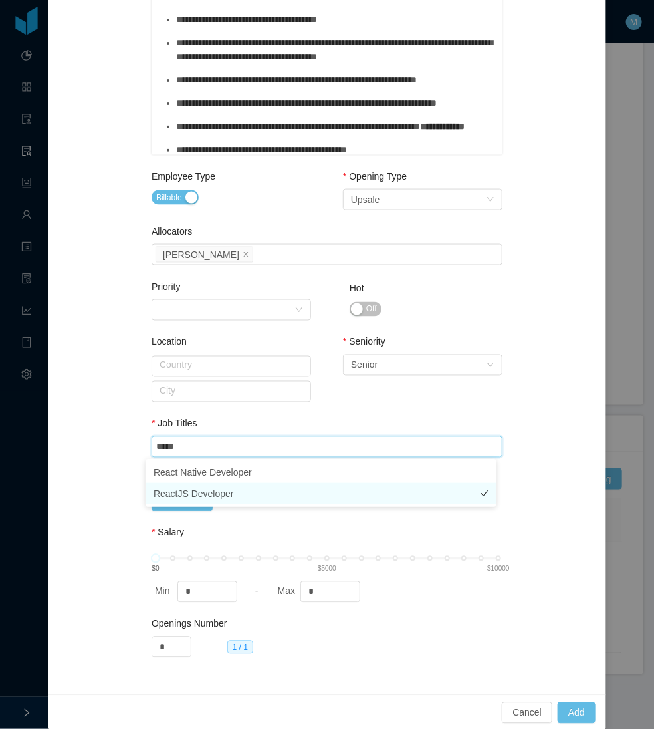
click at [191, 493] on li "ReactJS Developer" at bounding box center [321, 493] width 351 height 21
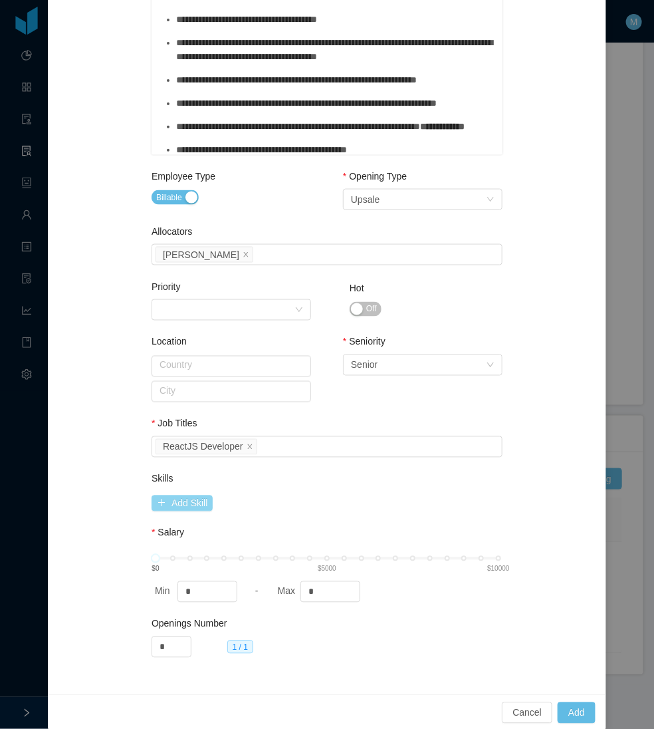
drag, startPoint x: 100, startPoint y: 494, endPoint x: 162, endPoint y: 494, distance: 62.5
click at [100, 493] on div "**********" at bounding box center [327, 152] width 527 height 1053
drag, startPoint x: 327, startPoint y: 596, endPoint x: 285, endPoint y: 596, distance: 42.6
click at [285, 596] on div "Max *" at bounding box center [333, 591] width 117 height 21
type input "****"
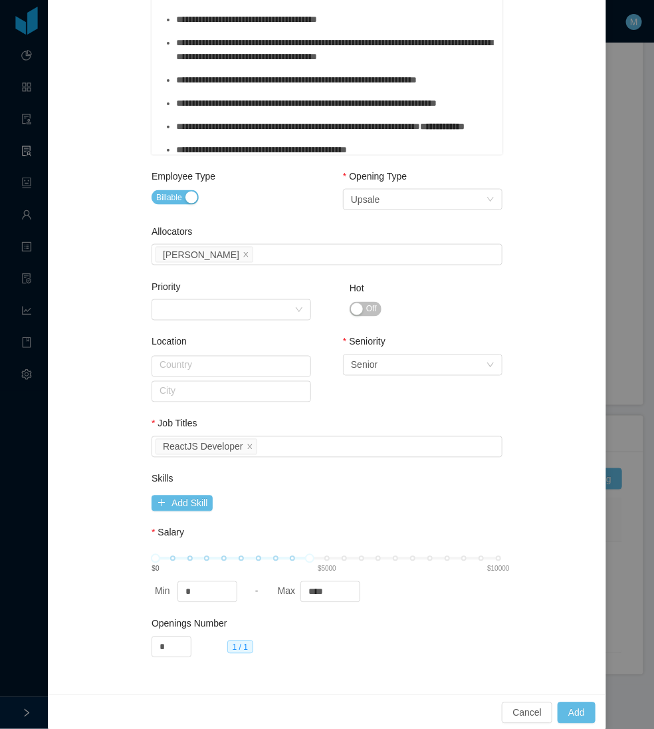
click at [427, 521] on div "**********" at bounding box center [327, 152] width 351 height 1053
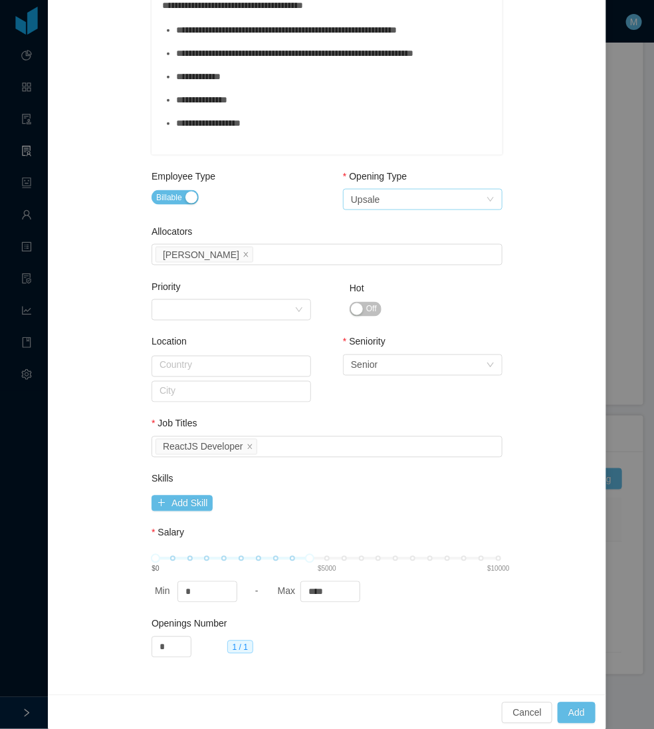
drag, startPoint x: 437, startPoint y: 216, endPoint x: 440, endPoint y: 196, distance: 20.1
click at [440, 207] on div "Opening Type Select Opening Type Upsale" at bounding box center [423, 201] width 160 height 62
click at [440, 195] on div "Select Opening Type Upsale" at bounding box center [418, 199] width 135 height 20
click at [391, 263] on li "Backfill" at bounding box center [417, 267] width 160 height 21
drag, startPoint x: 522, startPoint y: 266, endPoint x: 527, endPoint y: 273, distance: 8.5
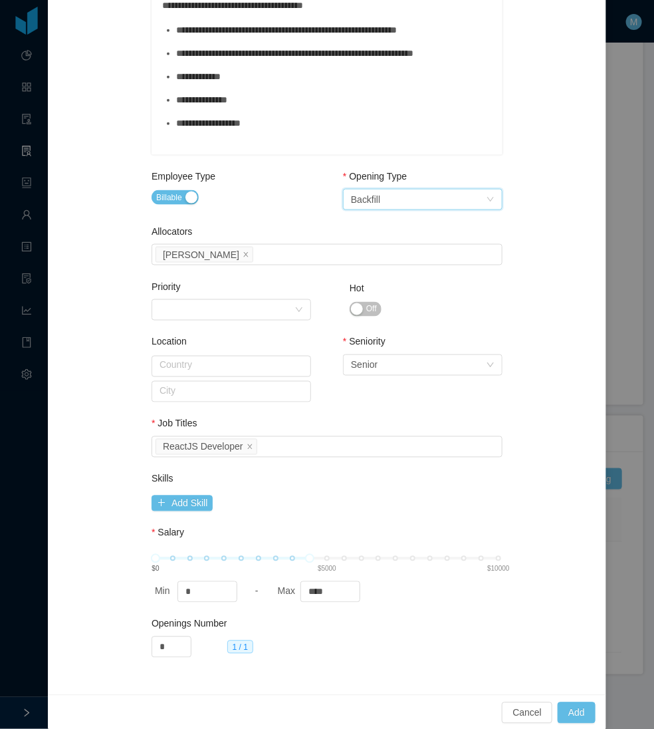
click at [527, 269] on div "**********" at bounding box center [327, 152] width 527 height 1053
click at [572, 703] on button "Add" at bounding box center [577, 712] width 38 height 21
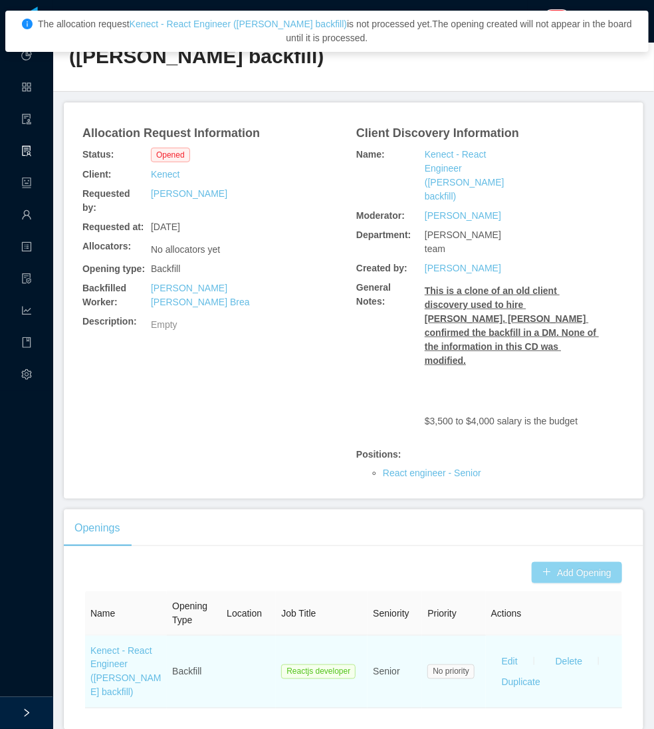
scroll to position [140, 0]
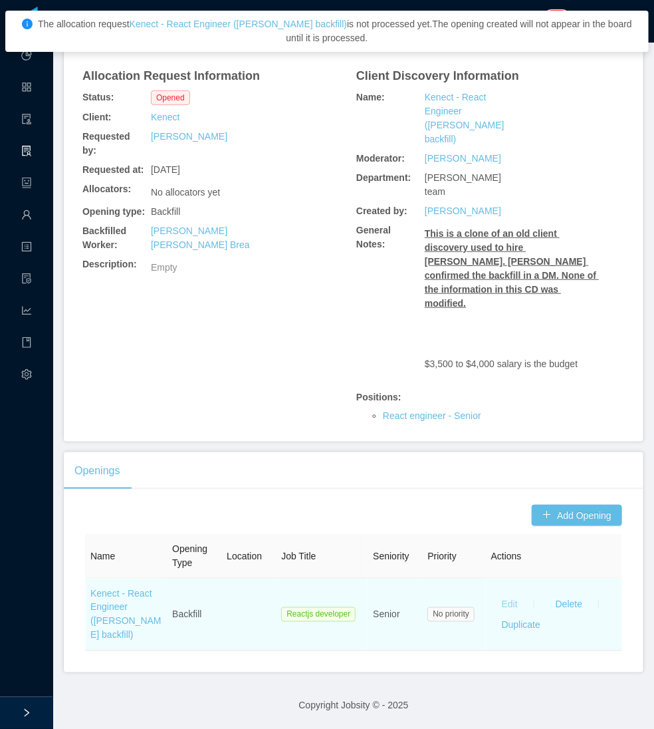
click at [500, 593] on button "Edit" at bounding box center [509, 603] width 37 height 21
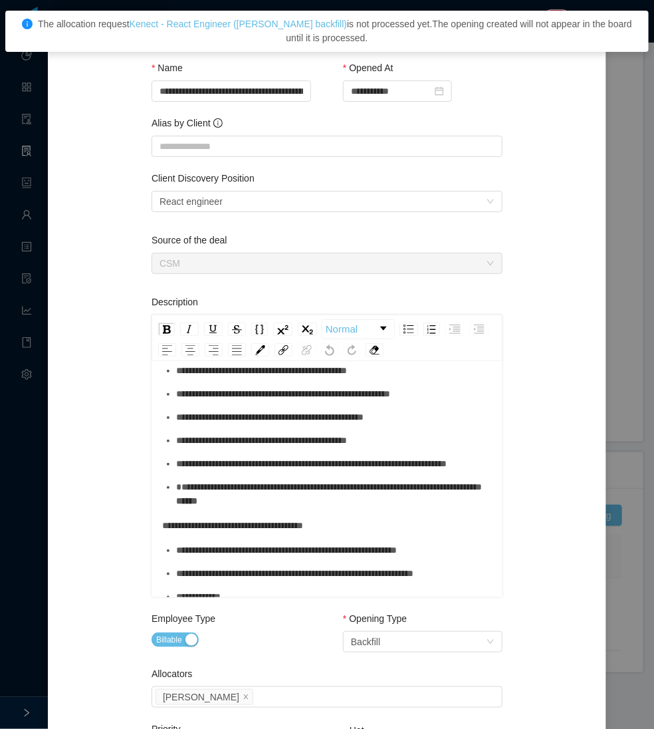
scroll to position [387, 0]
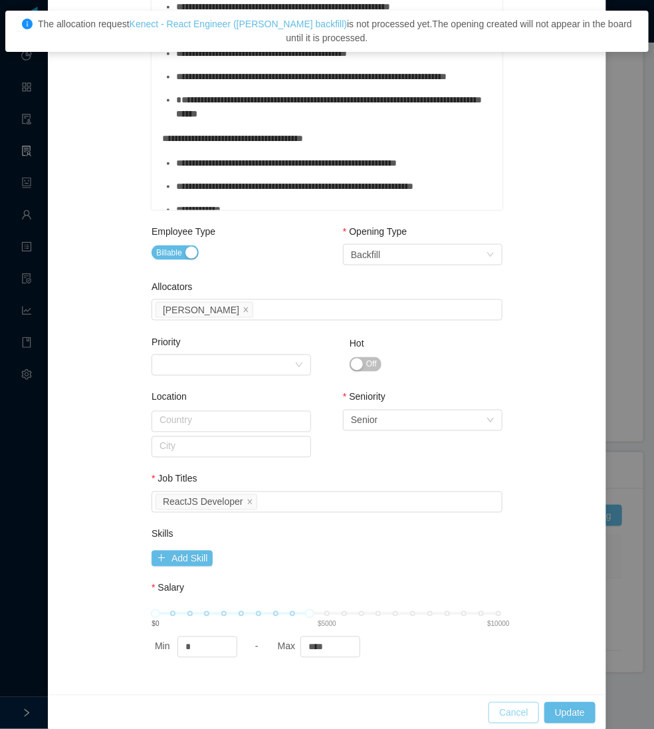
click at [483, 714] on div "Cancel Update" at bounding box center [327, 712] width 537 height 21
click at [497, 705] on button "Cancel" at bounding box center [514, 712] width 51 height 21
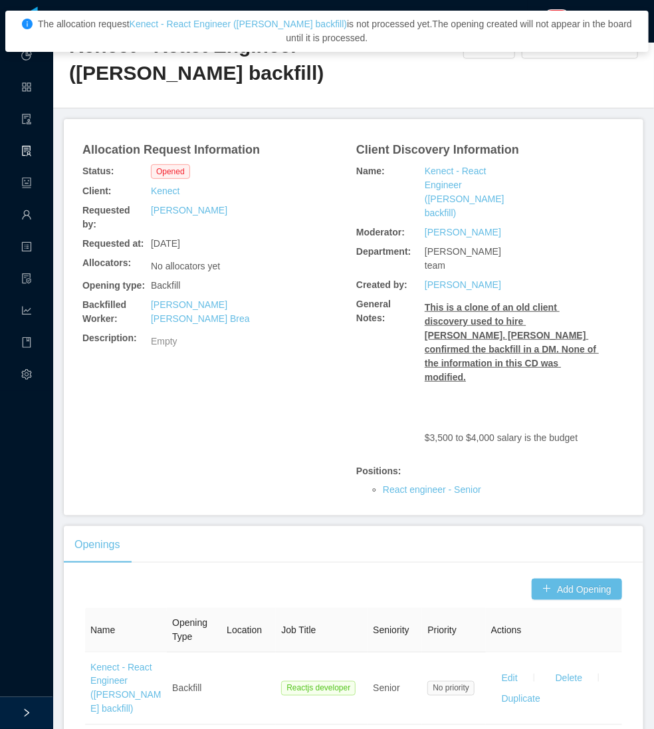
scroll to position [0, 0]
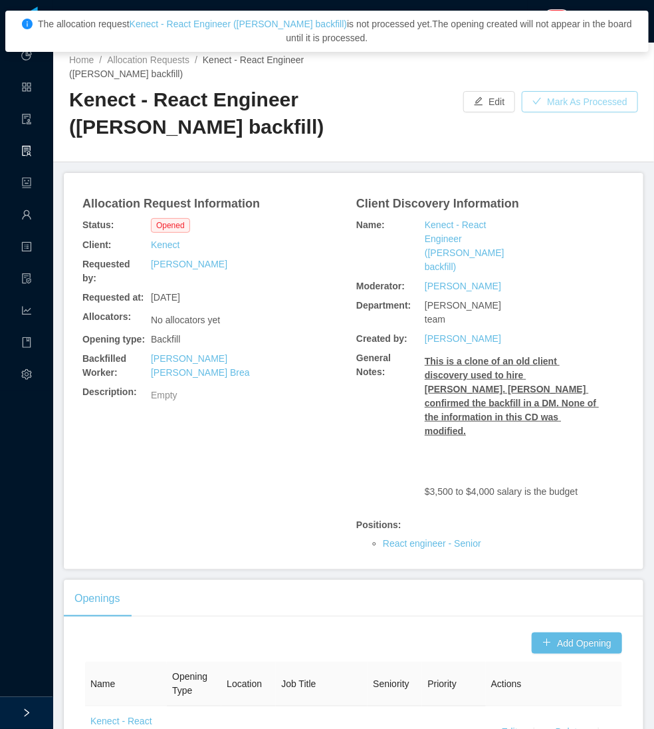
click at [581, 108] on button "Mark As Processed" at bounding box center [580, 101] width 116 height 21
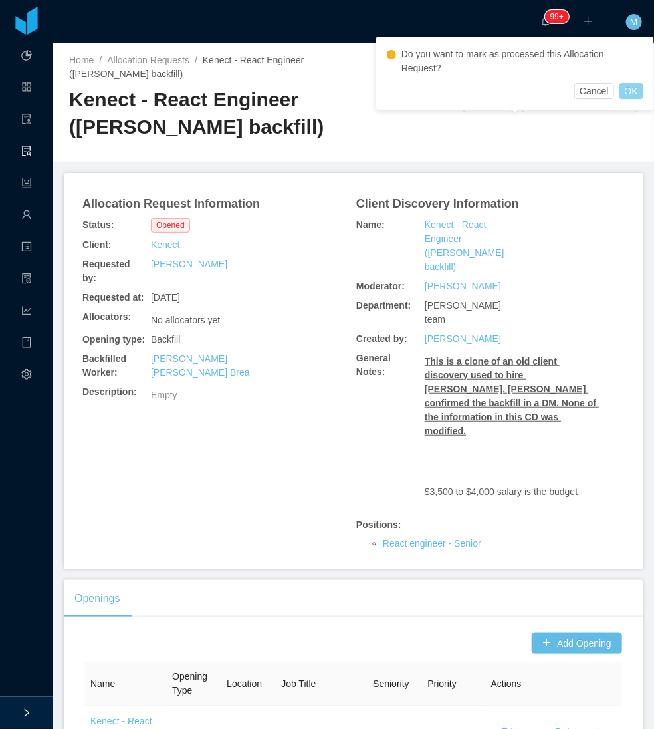
click at [634, 83] on button "OK" at bounding box center [632, 91] width 24 height 16
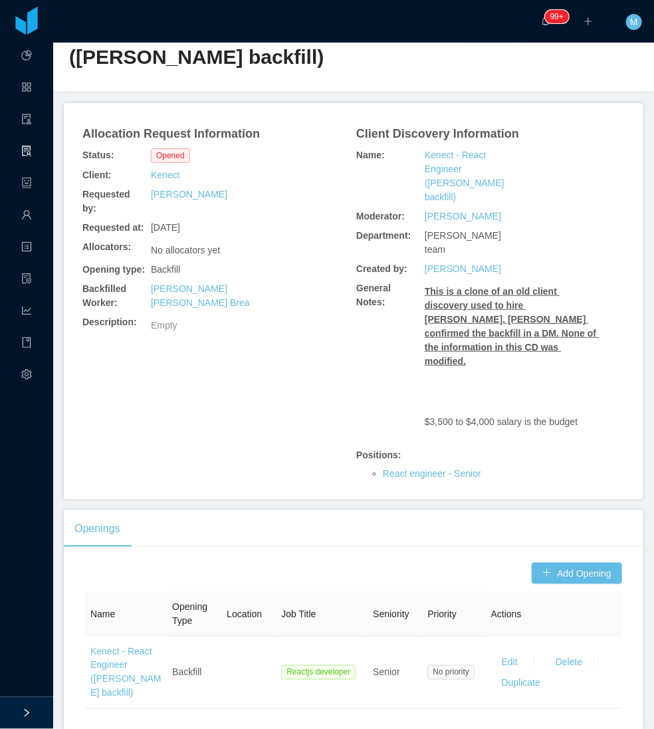
scroll to position [140, 0]
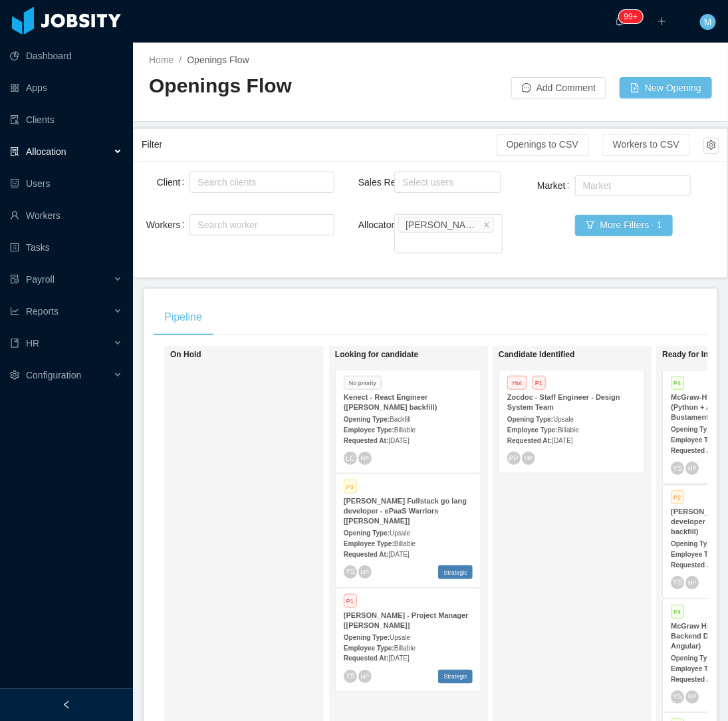
click at [102, 699] on div at bounding box center [66, 705] width 133 height 32
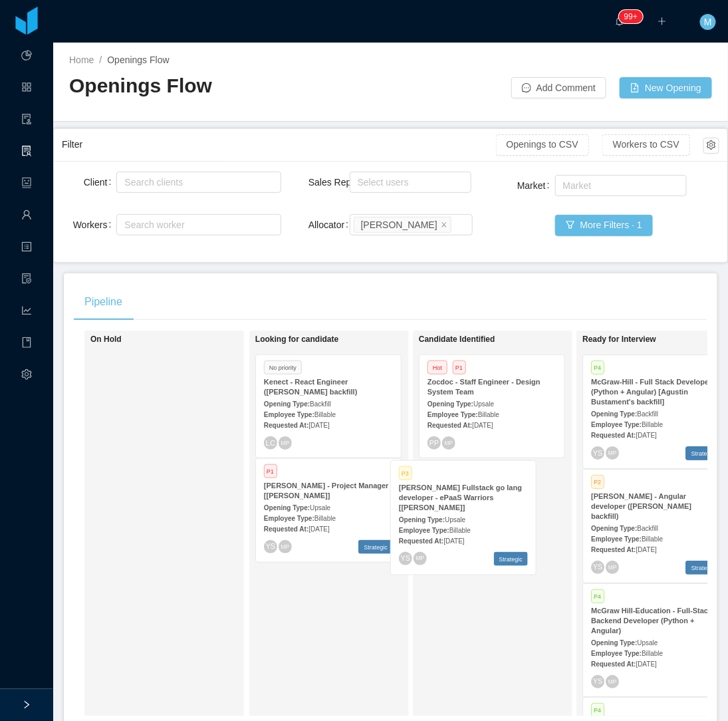
drag, startPoint x: 329, startPoint y: 525, endPoint x: 466, endPoint y: 527, distance: 137.0
click at [466, 527] on div "On Hold Looking for candidate No priority Kenect - React Engineer ([PERSON_NAME…" at bounding box center [391, 528] width 634 height 396
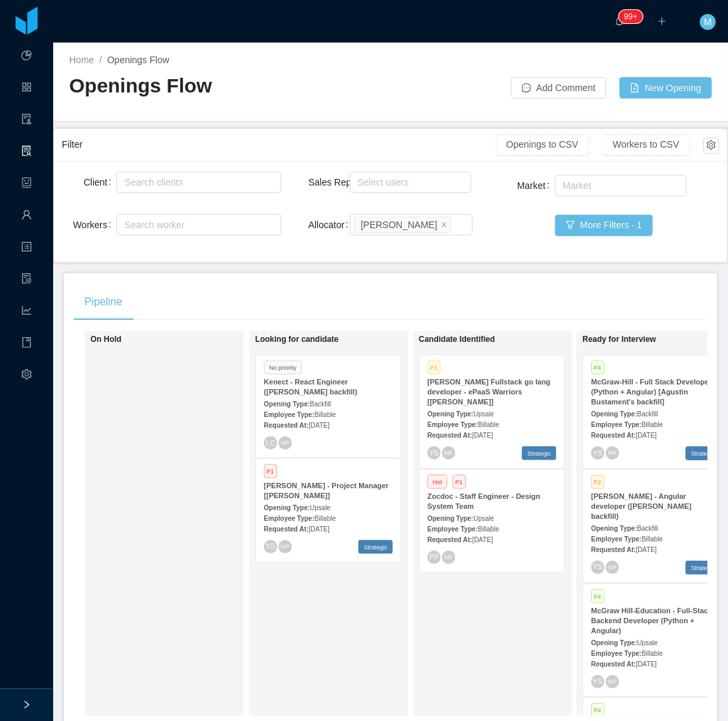
click at [321, 422] on span "[DATE]" at bounding box center [318, 424] width 21 height 7
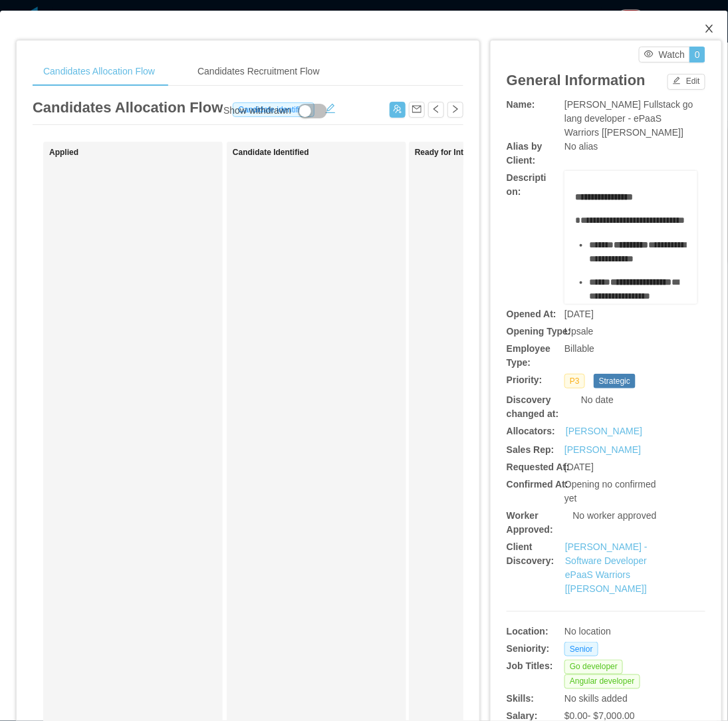
click at [696, 20] on span "Close" at bounding box center [709, 29] width 37 height 37
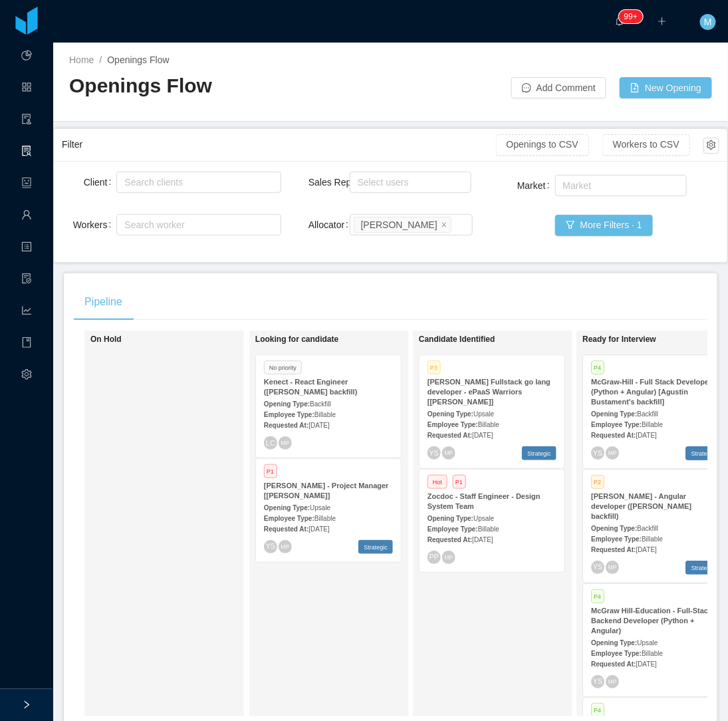
click at [333, 408] on div "Employee Type: Billable" at bounding box center [328, 414] width 129 height 14
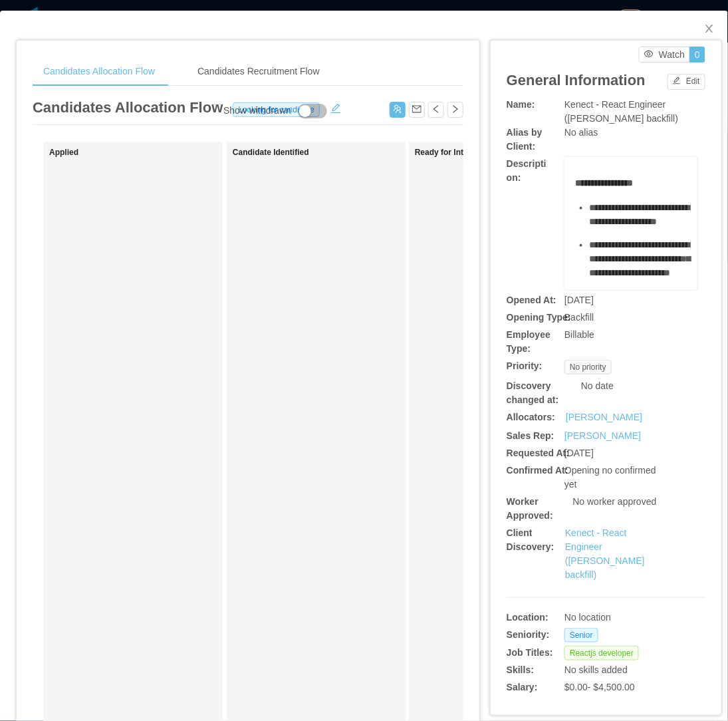
click at [513, 255] on div "**********" at bounding box center [606, 223] width 199 height 133
click at [441, 318] on div "Ready for Interview" at bounding box center [508, 474] width 186 height 653
drag, startPoint x: 552, startPoint y: 98, endPoint x: 689, endPoint y: 116, distance: 138.2
click at [689, 116] on div "Name: Kenect - React Engineer (Giancarlo Hernandez's backfill)" at bounding box center [606, 112] width 199 height 28
copy div "Kenect - React Engineer (Giancarlo Hernandez's backfill)"
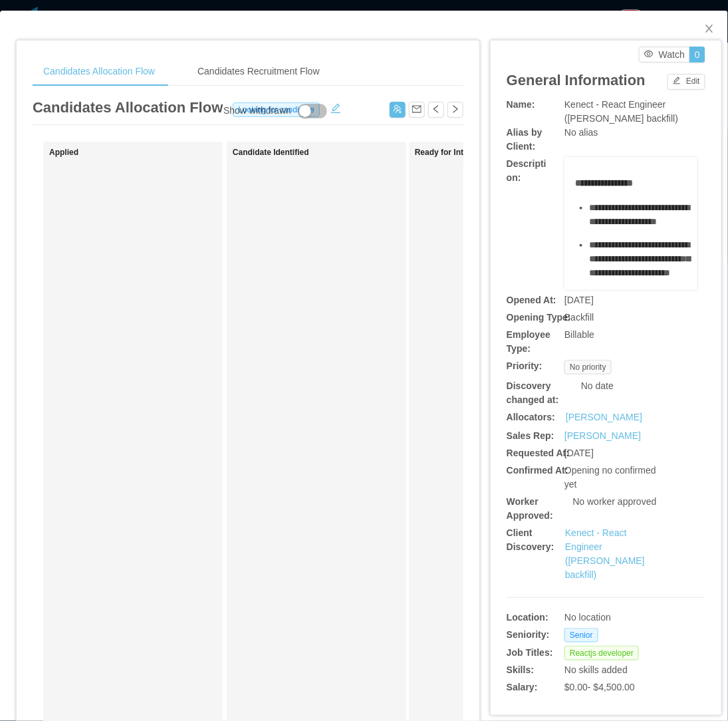
click at [285, 321] on div "Candidate Identified" at bounding box center [326, 474] width 186 height 653
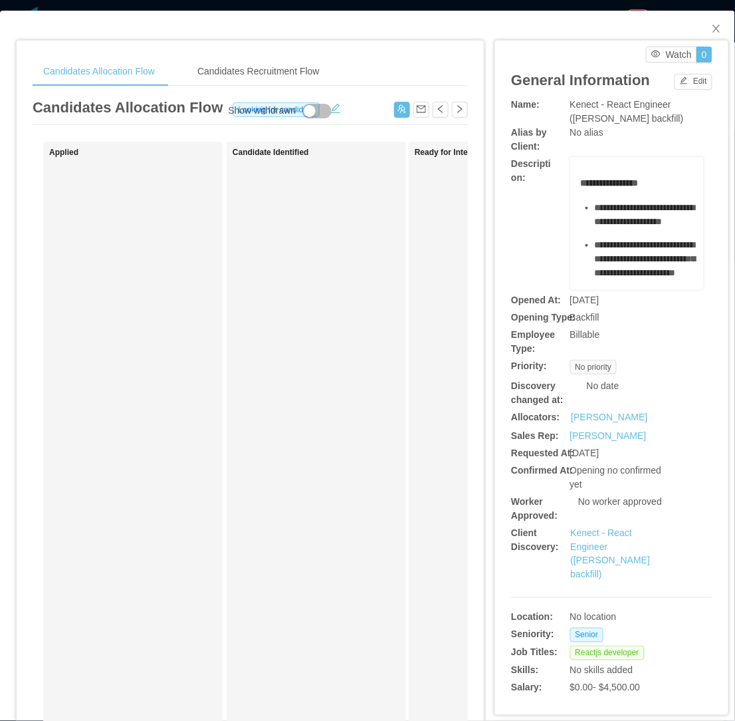
drag, startPoint x: 296, startPoint y: 433, endPoint x: 300, endPoint y: 427, distance: 7.2
click at [300, 427] on div "Candidate Identified" at bounding box center [326, 474] width 186 height 653
drag, startPoint x: 706, startPoint y: 29, endPoint x: 637, endPoint y: 58, distance: 74.8
click at [711, 31] on icon "icon: close" at bounding box center [716, 28] width 11 height 11
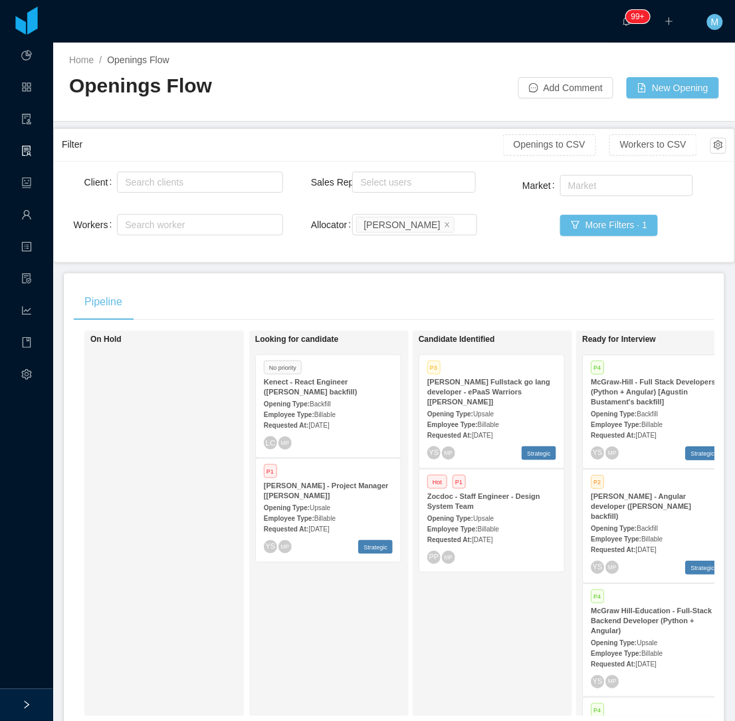
scroll to position [0, 425]
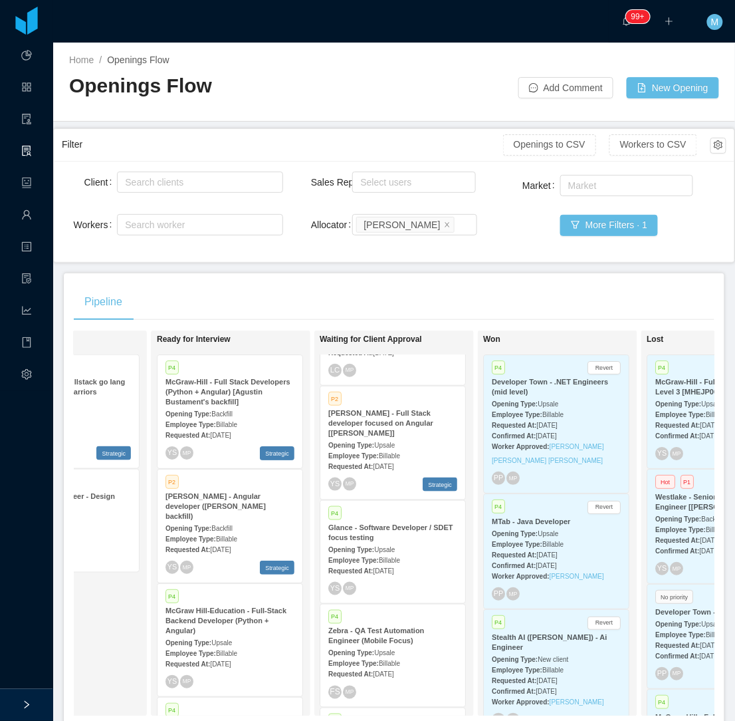
click at [411, 542] on div "Opening Type: Upsale" at bounding box center [393, 549] width 129 height 14
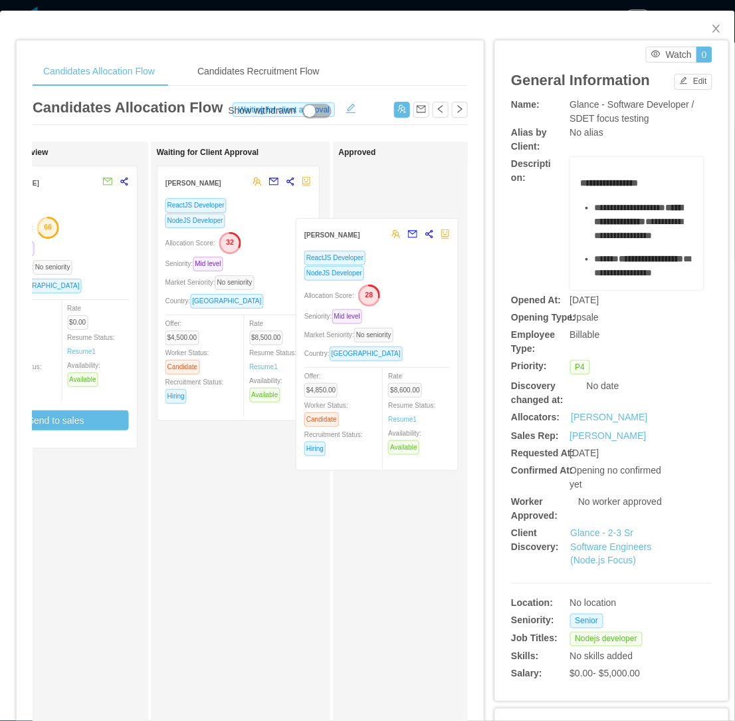
drag, startPoint x: 237, startPoint y: 556, endPoint x: 388, endPoint y: 334, distance: 267.9
click at [387, 334] on div "Applied Gustavo Diogo Silva NodeJS Developer Seniority: Senior Market Seniority…" at bounding box center [250, 479] width 435 height 675
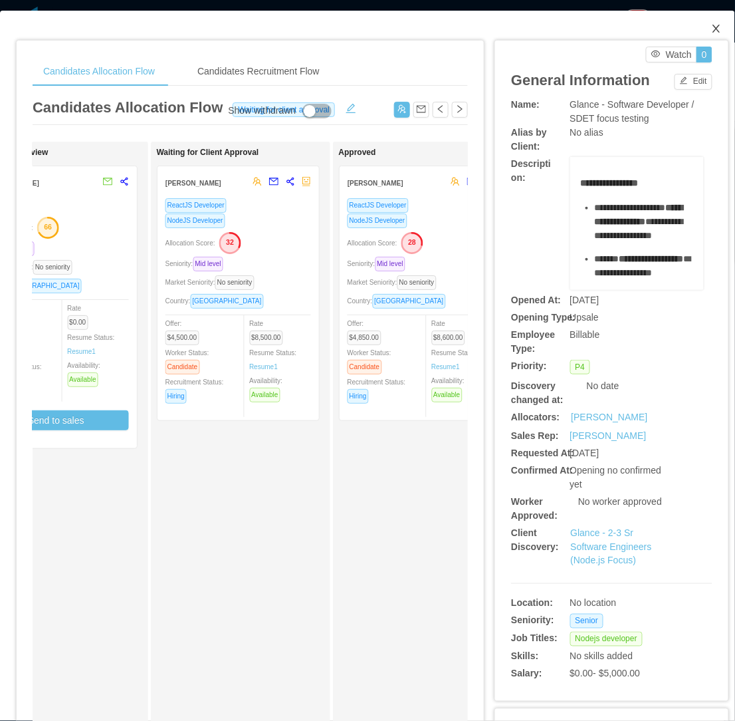
click at [711, 29] on icon "icon: close" at bounding box center [716, 28] width 11 height 11
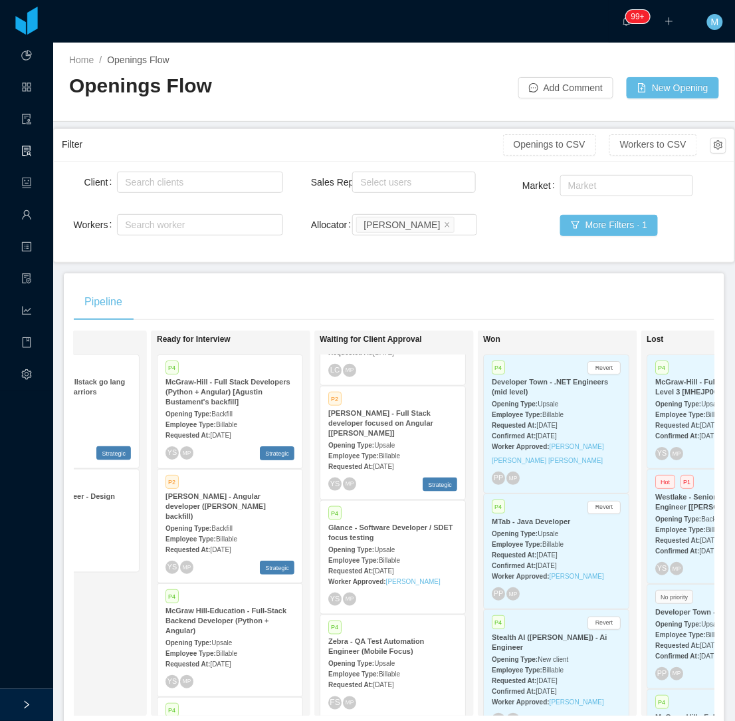
click at [376, 289] on div "Pipeline" at bounding box center [394, 301] width 641 height 37
click at [429, 282] on div "Pipeline On Hold Looking for candidate No priority Kenect - React Engineer (Gia…" at bounding box center [394, 504] width 661 height 463
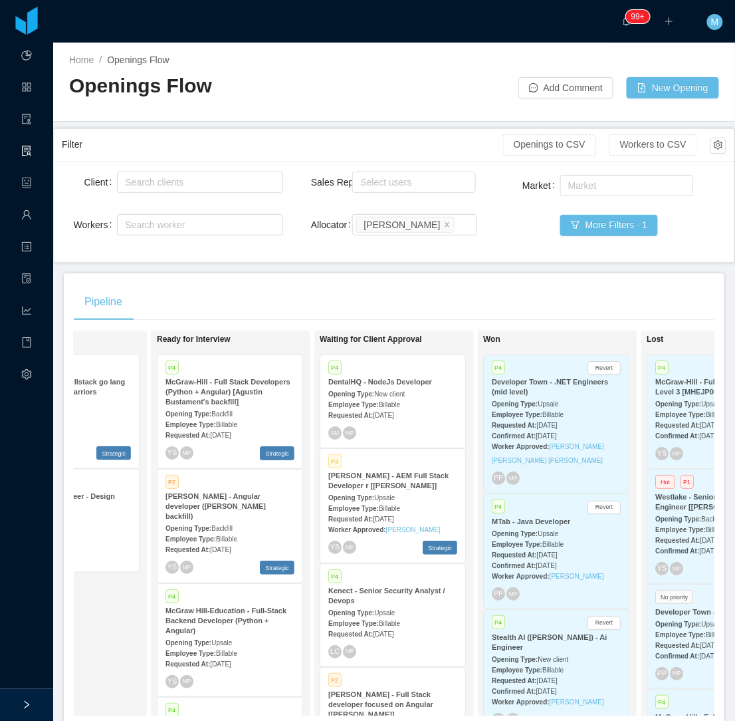
scroll to position [484, 0]
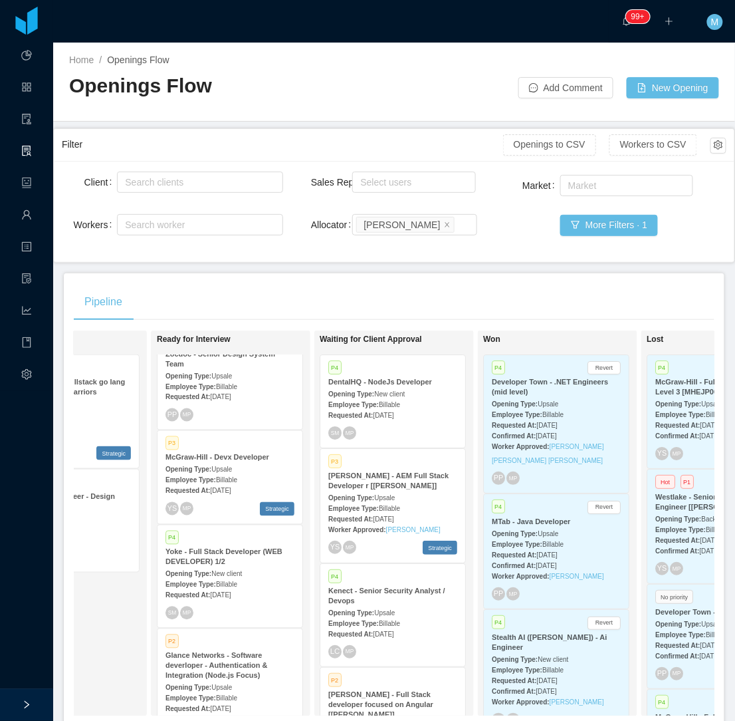
click at [189, 588] on div "Requested At: Jul 24th, 2025" at bounding box center [230, 595] width 129 height 14
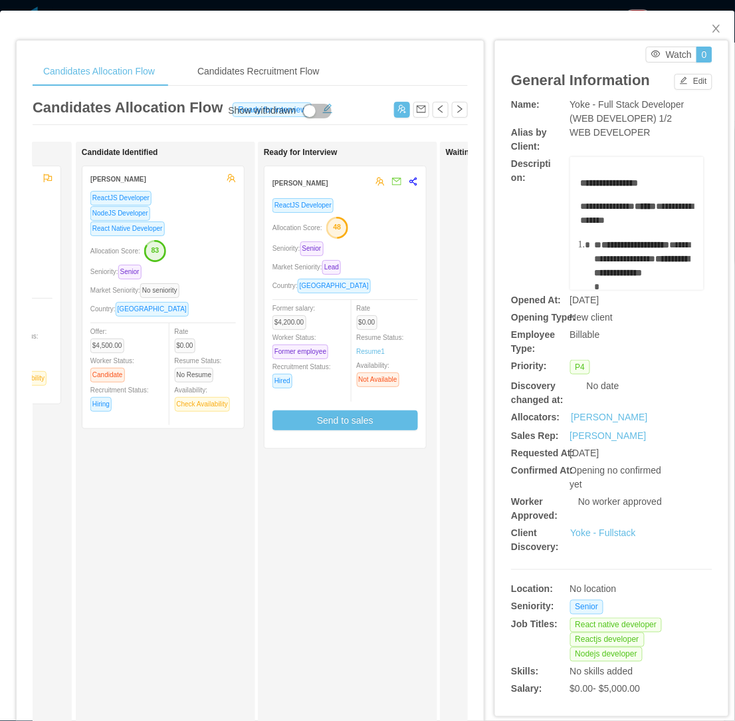
click at [231, 255] on div "Allocation Score: 83" at bounding box center [163, 249] width 146 height 21
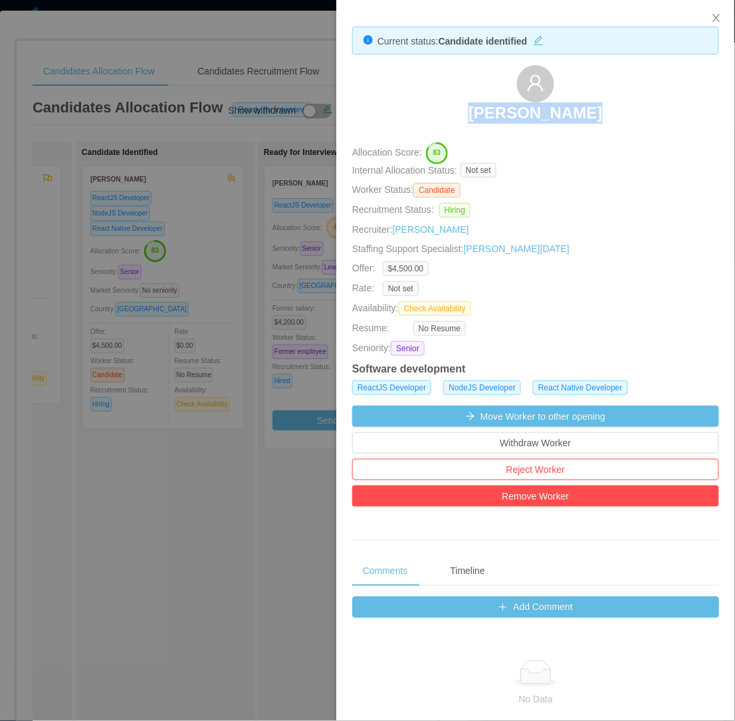
drag, startPoint x: 451, startPoint y: 107, endPoint x: 613, endPoint y: 124, distance: 163.1
click at [613, 124] on div "[PERSON_NAME]" at bounding box center [535, 98] width 367 height 66
copy h3 "[PERSON_NAME]"
click at [169, 487] on div at bounding box center [367, 360] width 735 height 721
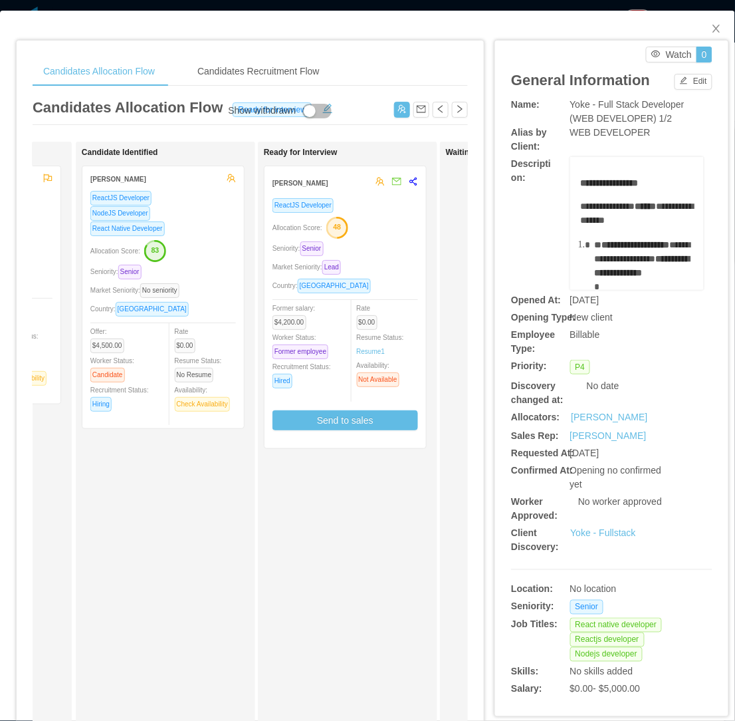
click at [169, 487] on div "Candidate Identified Victor Barros ReactJS Developer NodeJS Developer React Nat…" at bounding box center [175, 474] width 186 height 653
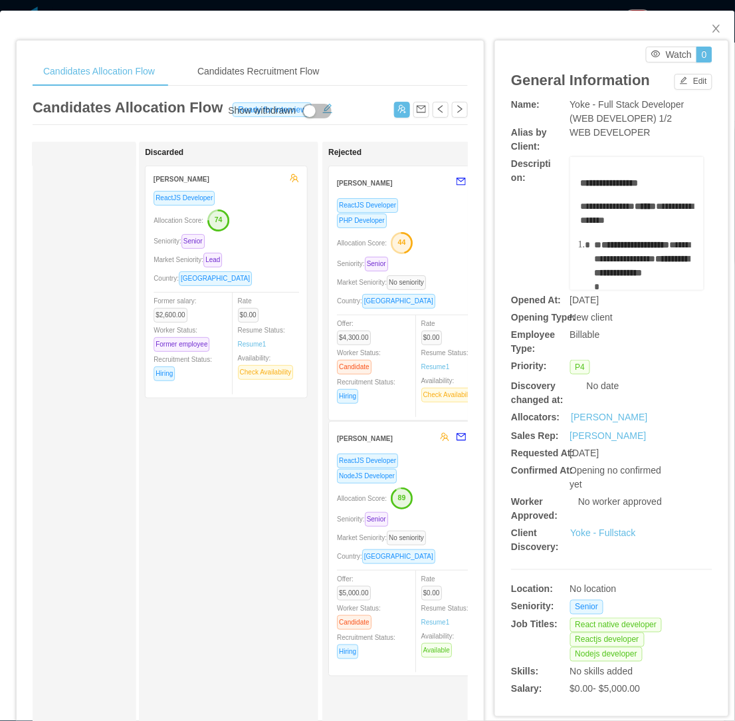
click at [295, 237] on div "Seniority: Senior" at bounding box center [227, 240] width 146 height 15
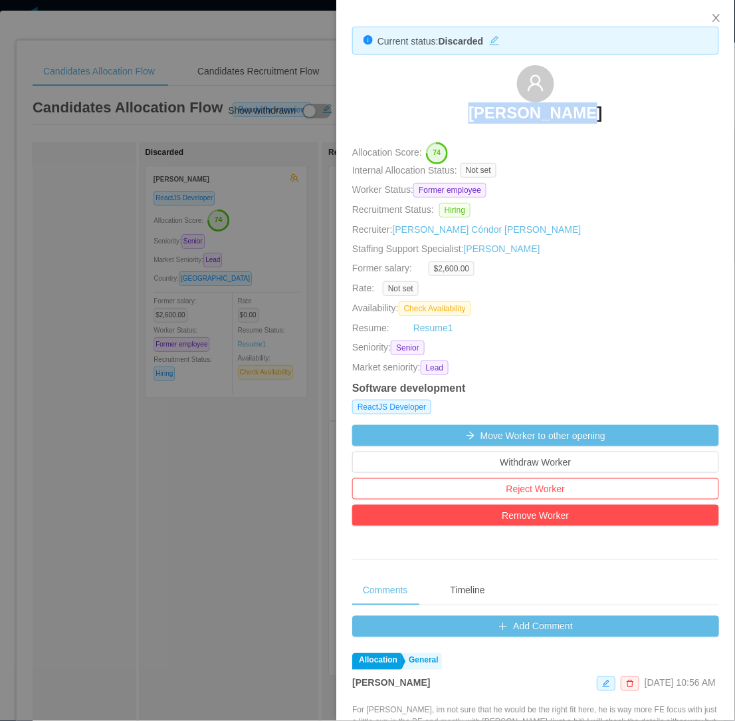
drag, startPoint x: 469, startPoint y: 110, endPoint x: 593, endPoint y: 108, distance: 123.7
click at [593, 108] on div "Andres Perez" at bounding box center [535, 98] width 367 height 66
copy h3 "Andres Perez"
click at [174, 471] on div at bounding box center [367, 360] width 735 height 721
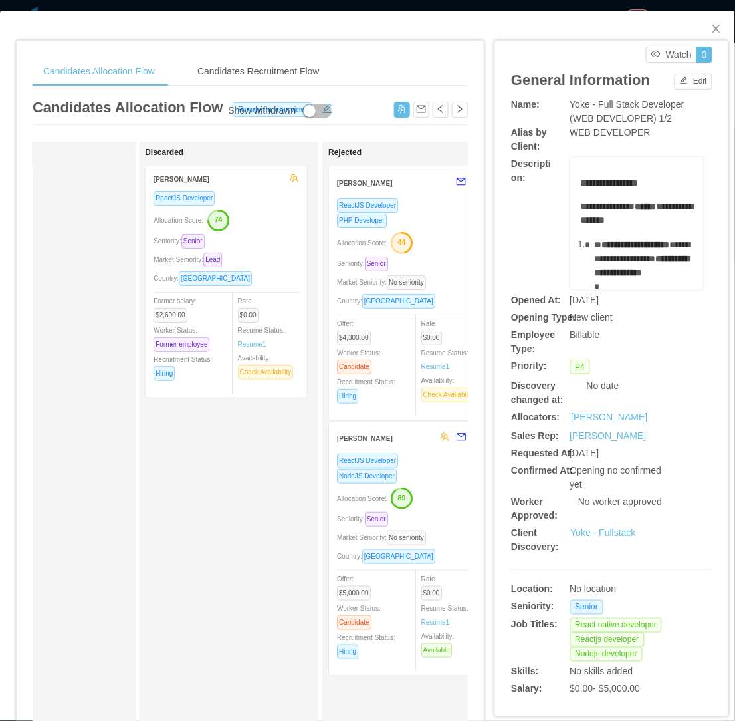
click at [174, 471] on div "Discarded Andres Perez ReactJS Developer Allocation Score: 74 Seniority: Senior…" at bounding box center [238, 474] width 186 height 653
click at [439, 246] on div "Allocation Score: 44" at bounding box center [410, 241] width 146 height 21
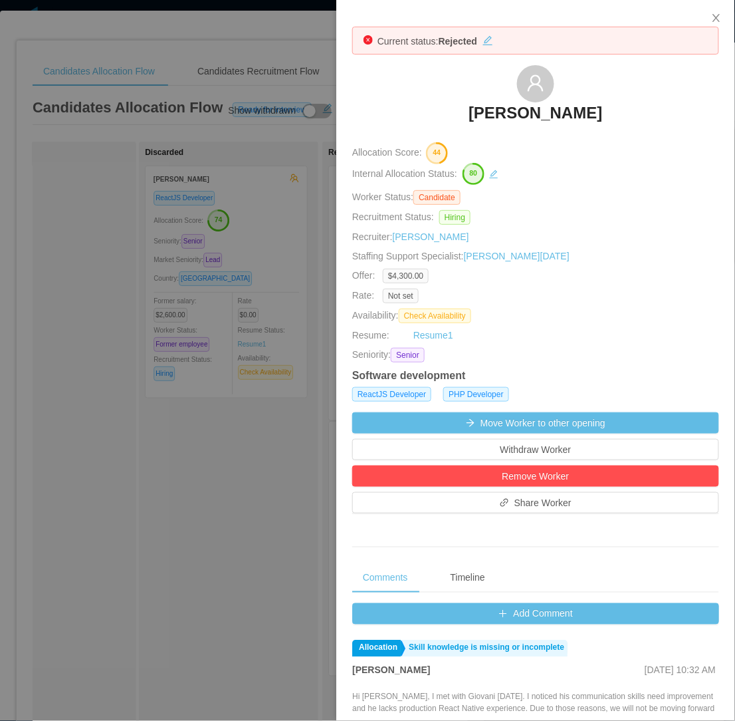
drag, startPoint x: 177, startPoint y: 566, endPoint x: 228, endPoint y: 561, distance: 50.8
click at [181, 565] on div at bounding box center [367, 360] width 735 height 721
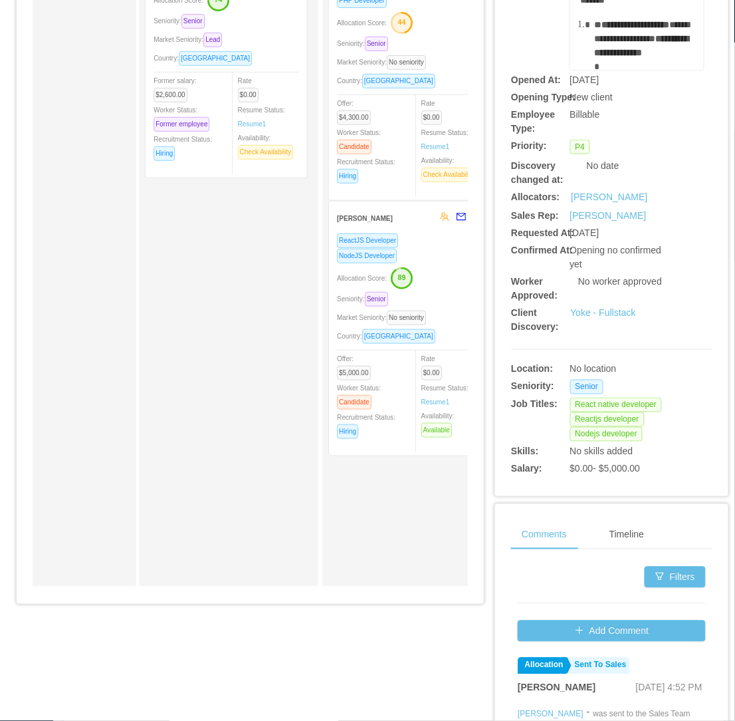
scroll to position [221, 0]
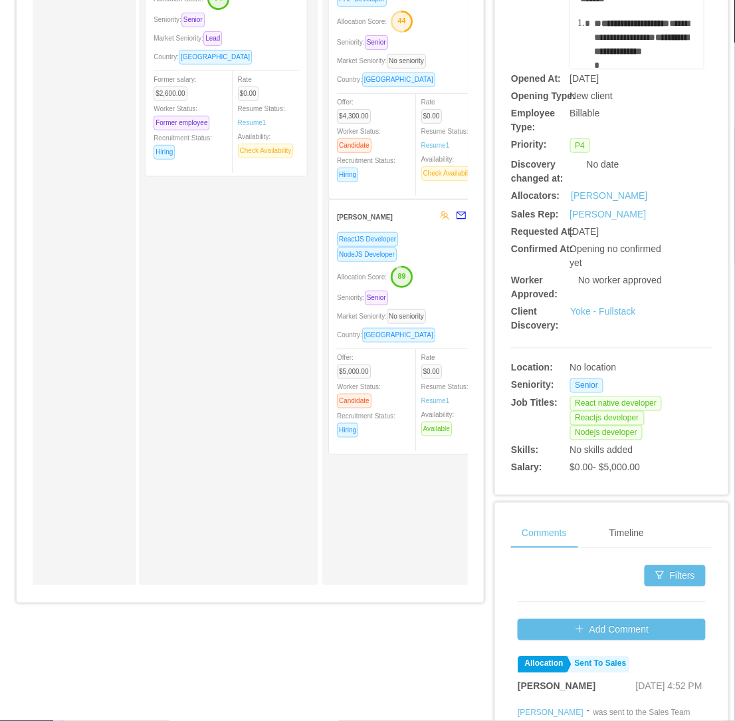
click at [397, 247] on div "NodeJS Developer" at bounding box center [410, 254] width 146 height 15
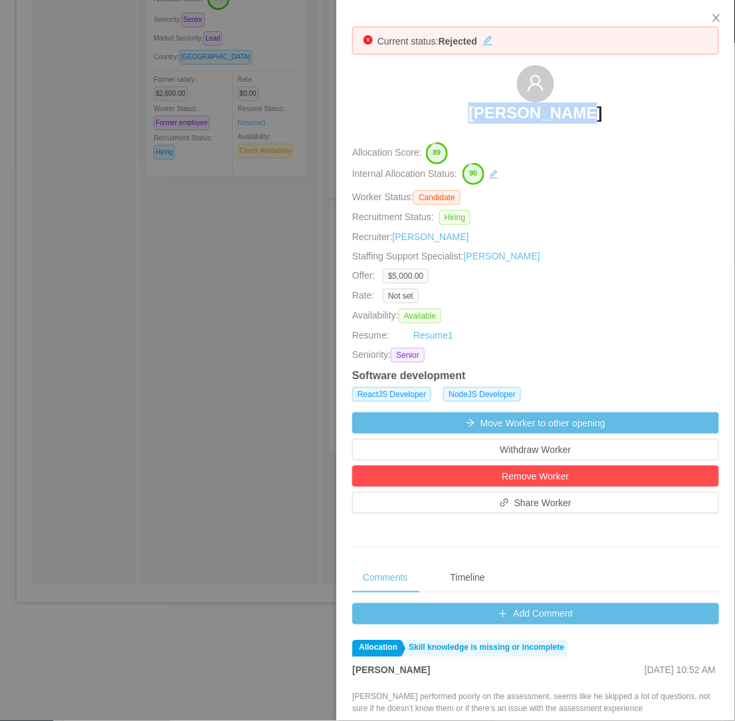
drag, startPoint x: 446, startPoint y: 96, endPoint x: 601, endPoint y: 104, distance: 155.1
click at [601, 104] on div "Rael Riolino" at bounding box center [535, 98] width 367 height 66
copy h3 "Rael Riolino"
click at [201, 329] on div at bounding box center [367, 360] width 735 height 721
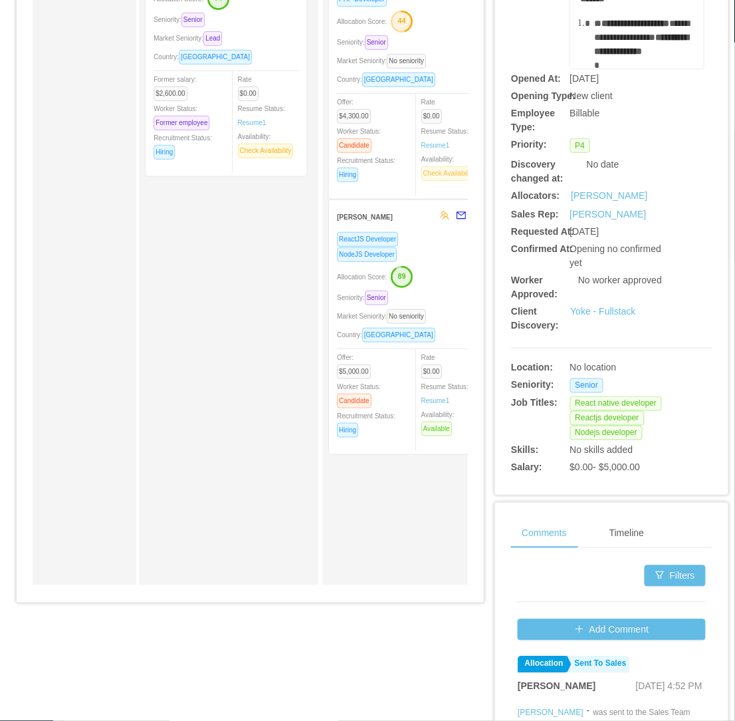
drag, startPoint x: 201, startPoint y: 329, endPoint x: 449, endPoint y: 169, distance: 295.2
click at [203, 329] on div "Discarded Andres Perez ReactJS Developer Allocation Score: 74 Seniority: Senior…" at bounding box center [238, 252] width 186 height 653
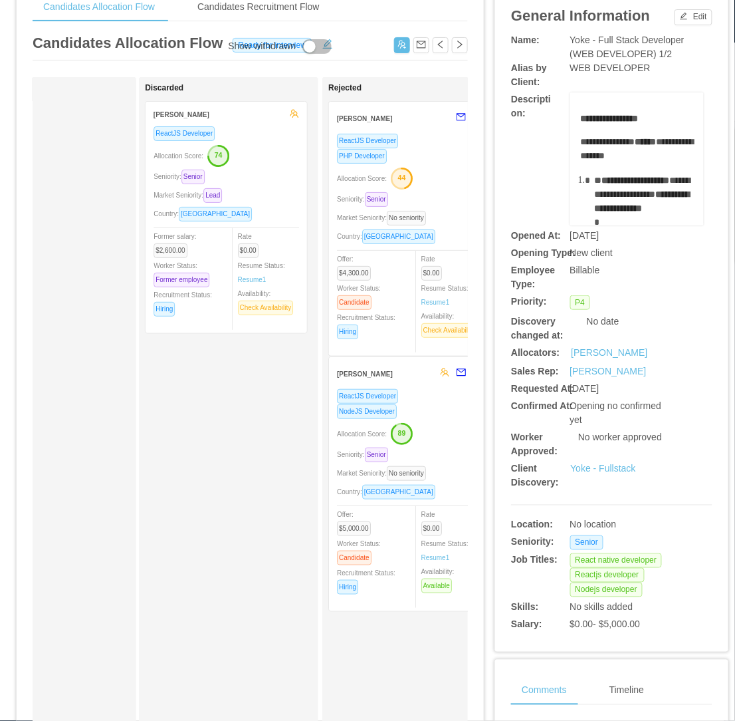
scroll to position [0, 0]
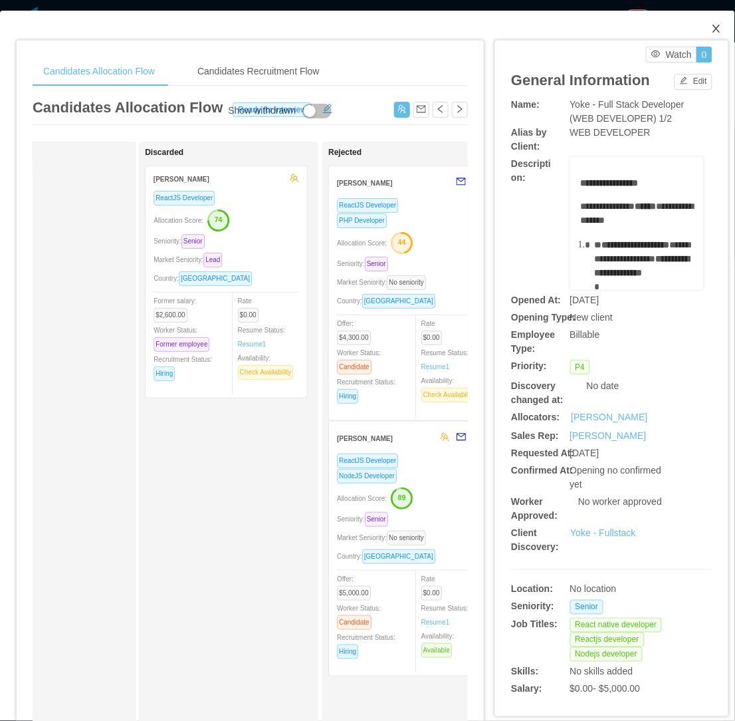
drag, startPoint x: 713, startPoint y: 25, endPoint x: 629, endPoint y: 88, distance: 104.9
click at [709, 27] on span "Close" at bounding box center [716, 29] width 37 height 37
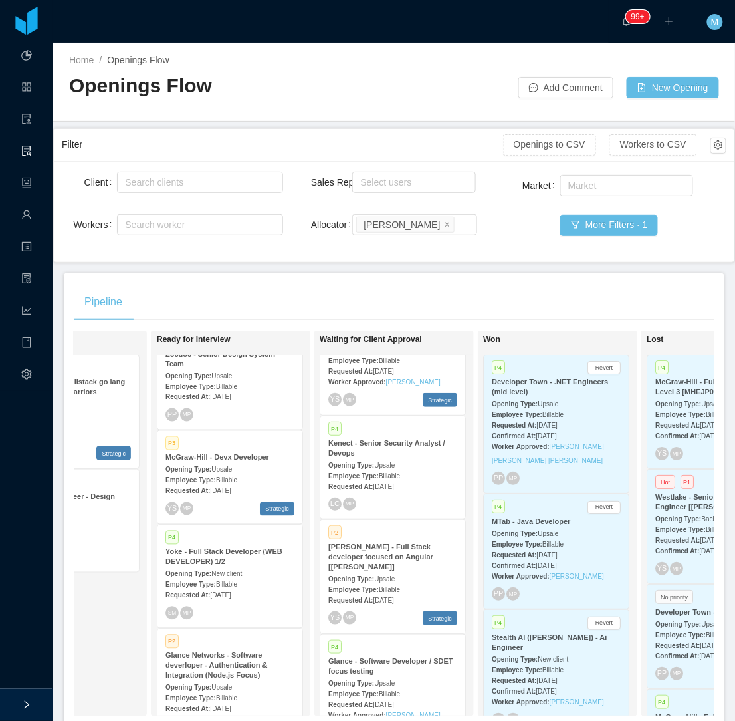
scroll to position [1529, 0]
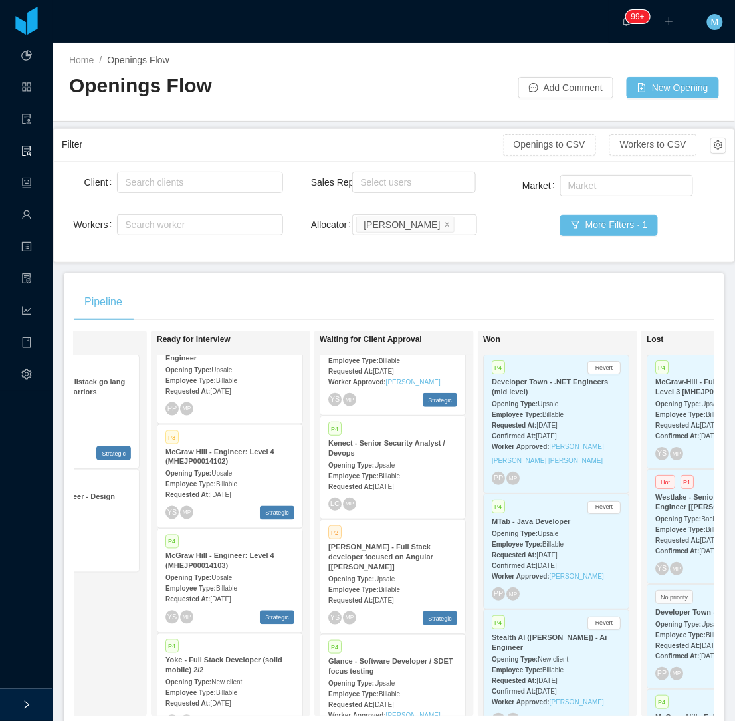
click at [231, 696] on div "Requested At: Jul 24th, 2025" at bounding box center [230, 703] width 129 height 14
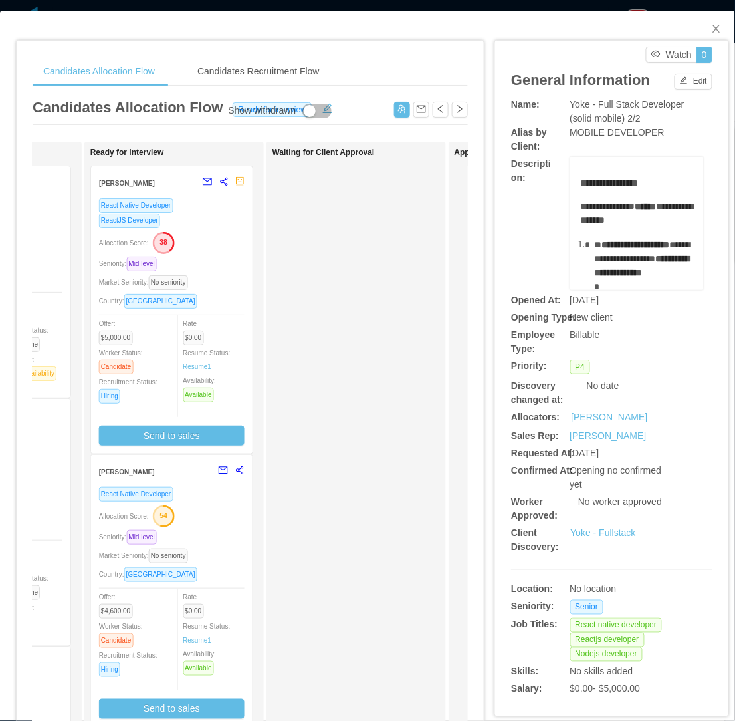
click at [207, 217] on div "ReactJS Developer" at bounding box center [172, 220] width 146 height 15
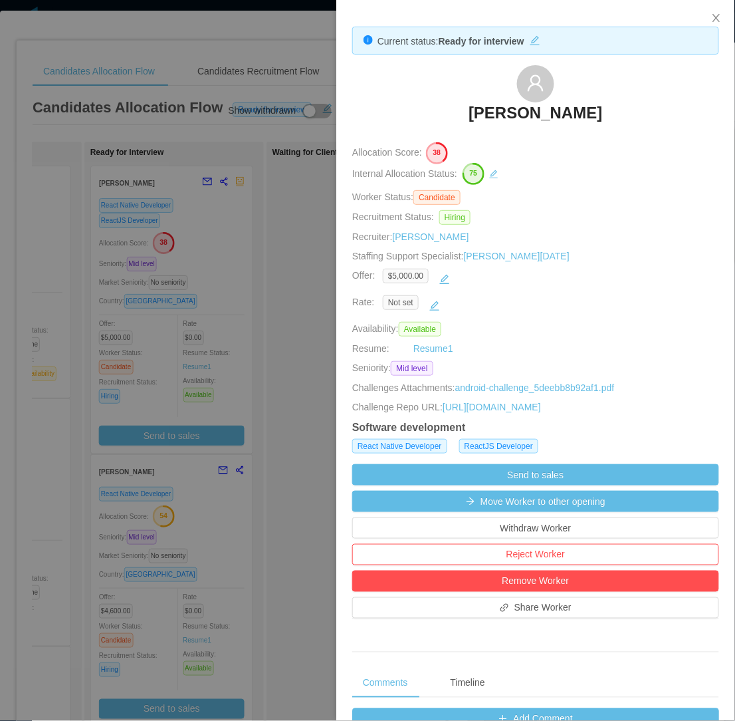
drag, startPoint x: 423, startPoint y: 100, endPoint x: 627, endPoint y: 109, distance: 204.3
click at [627, 109] on div "Marcelo Mattos" at bounding box center [535, 98] width 367 height 66
copy h3 "Marcelo Mattos"
click at [190, 499] on div at bounding box center [367, 360] width 735 height 721
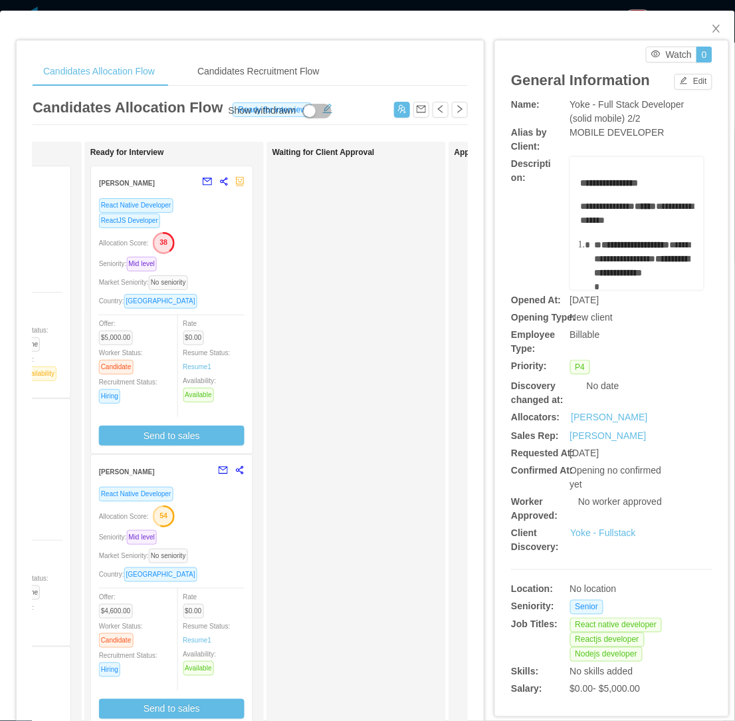
click at [191, 499] on div "React Native Developer Allocation Score: 54 Seniority: Mid level Market Seniori…" at bounding box center [172, 602] width 146 height 233
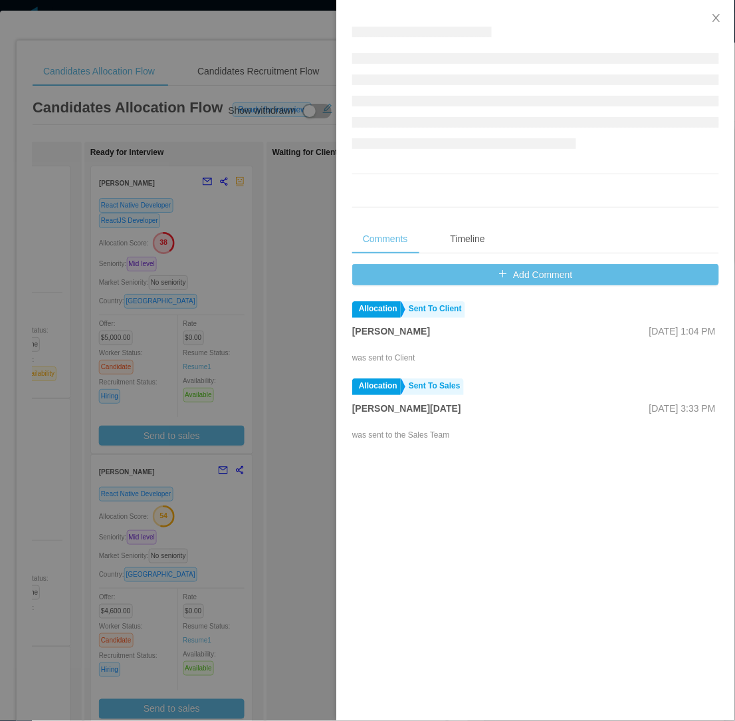
click at [271, 501] on div at bounding box center [367, 360] width 735 height 721
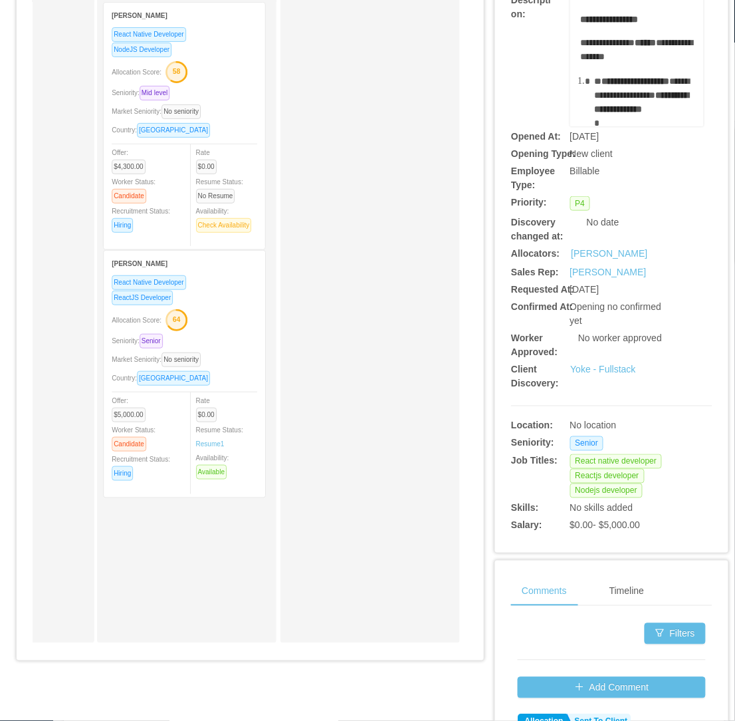
scroll to position [148, 0]
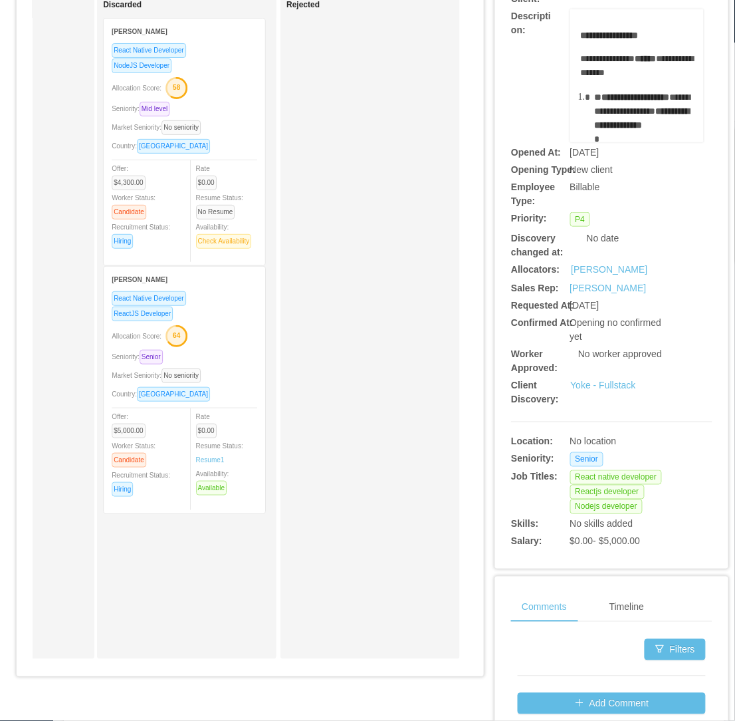
click at [222, 306] on div "ReactJS Developer" at bounding box center [185, 313] width 146 height 15
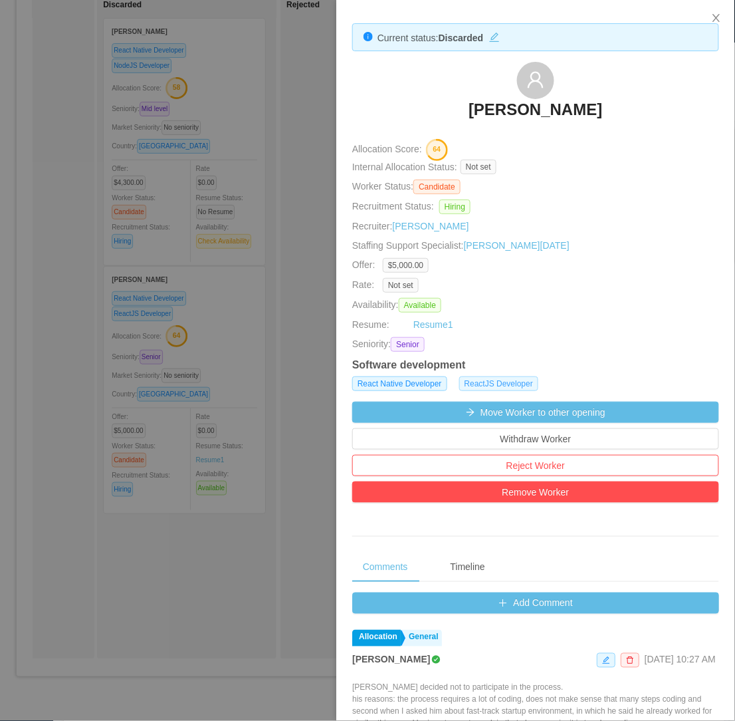
scroll to position [0, 0]
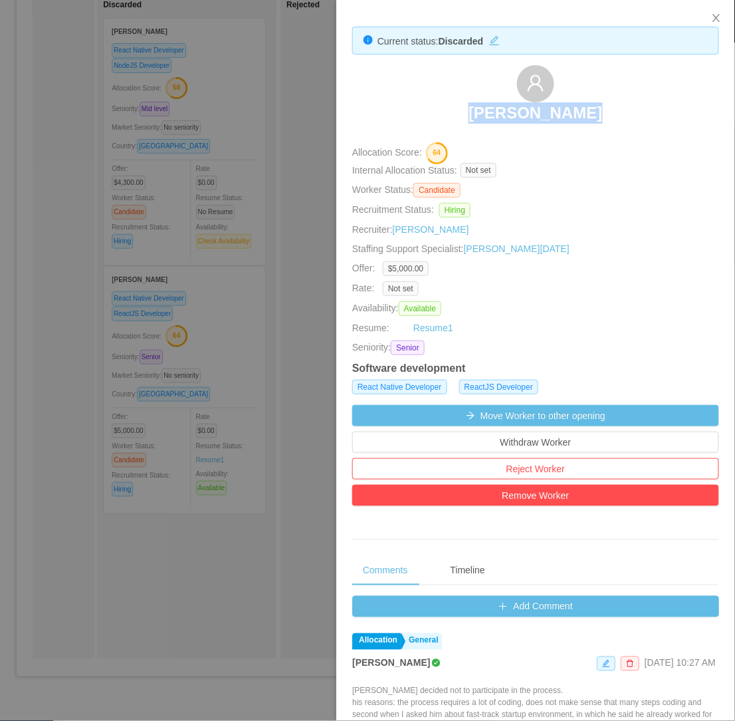
drag, startPoint x: 434, startPoint y: 97, endPoint x: 585, endPoint y: 127, distance: 153.8
click at [585, 127] on div "Brenno Wariss" at bounding box center [535, 98] width 367 height 66
copy h3 "Brenno Wariss"
click at [104, 465] on div at bounding box center [367, 360] width 735 height 721
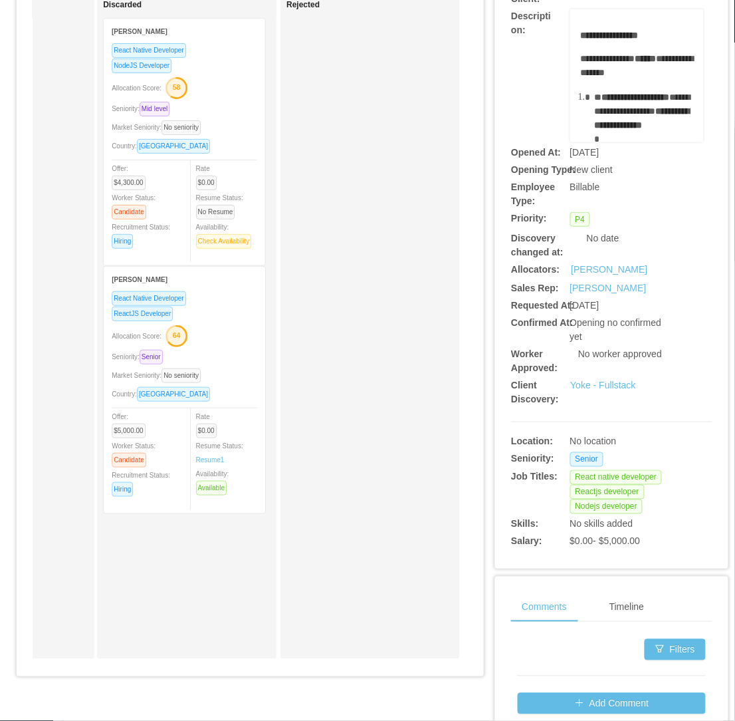
drag, startPoint x: 101, startPoint y: 467, endPoint x: 80, endPoint y: 471, distance: 21.5
click at [100, 467] on div "Discarded Rafael Freitas React Native Developer NodeJS Developer Allocation Sco…" at bounding box center [186, 326] width 179 height 665
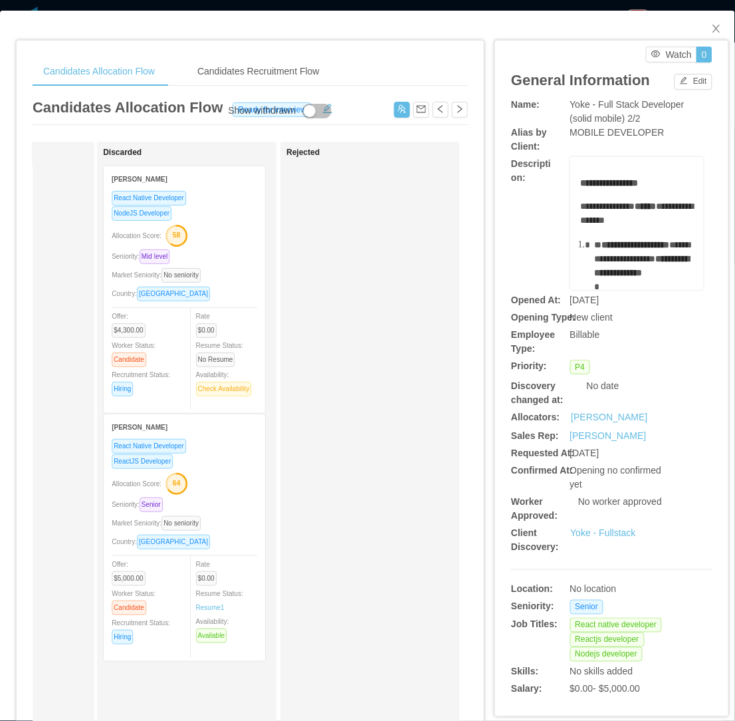
click at [235, 235] on div "Allocation Score: 58" at bounding box center [185, 234] width 146 height 21
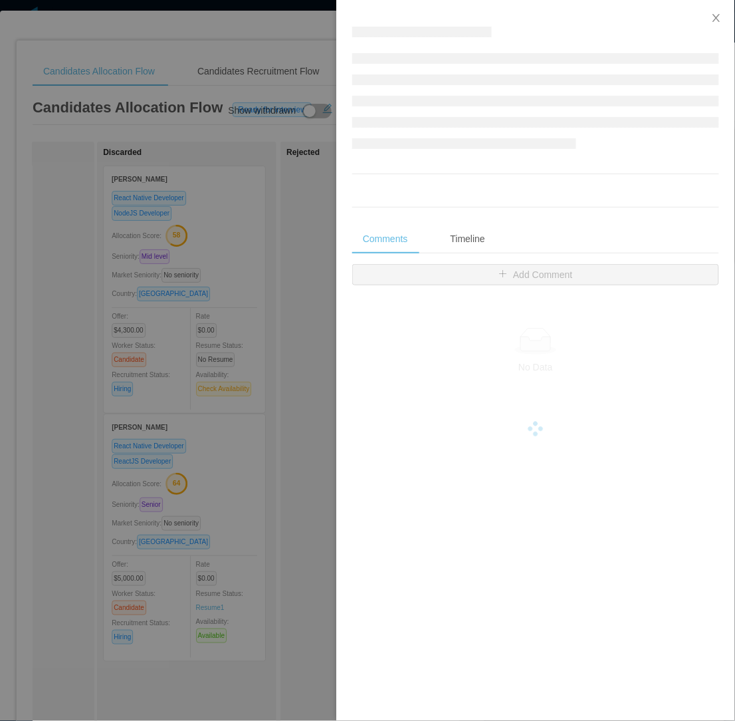
drag, startPoint x: 216, startPoint y: 362, endPoint x: 87, endPoint y: 556, distance: 233.1
click at [214, 367] on div at bounding box center [367, 360] width 735 height 721
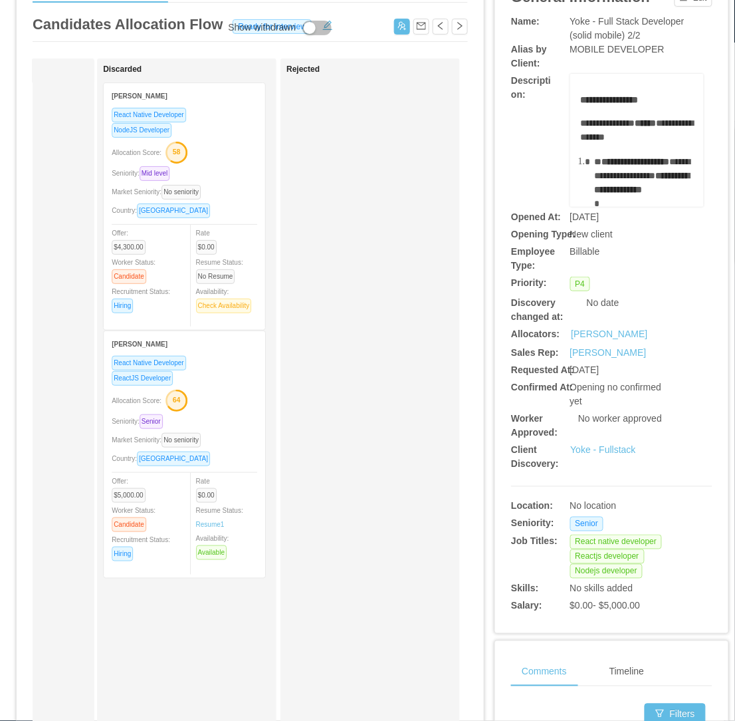
scroll to position [295, 0]
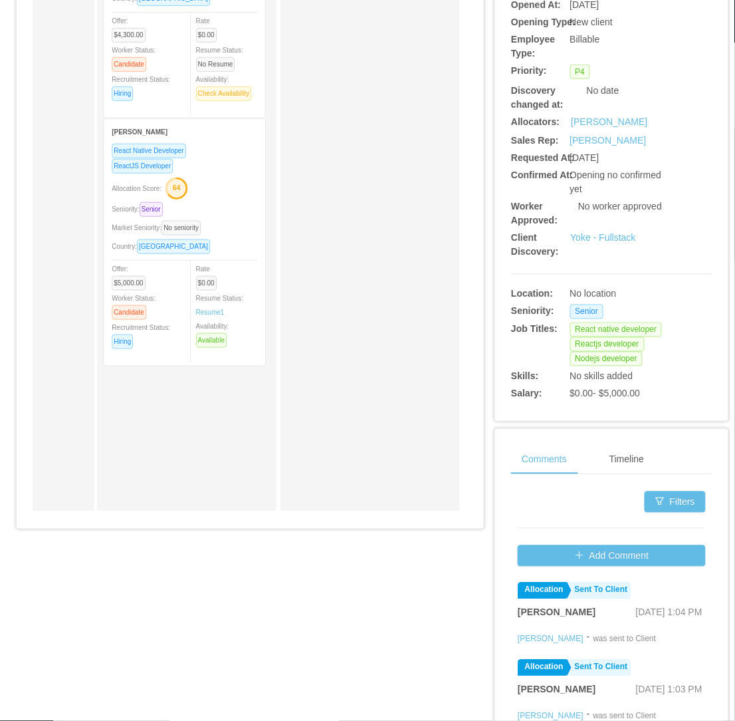
drag, startPoint x: 355, startPoint y: 516, endPoint x: 318, endPoint y: 523, distance: 37.8
click at [320, 522] on div "Applied Candidate Identified Renan Santiago React Native Developer Allocation S…" at bounding box center [250, 183] width 435 height 675
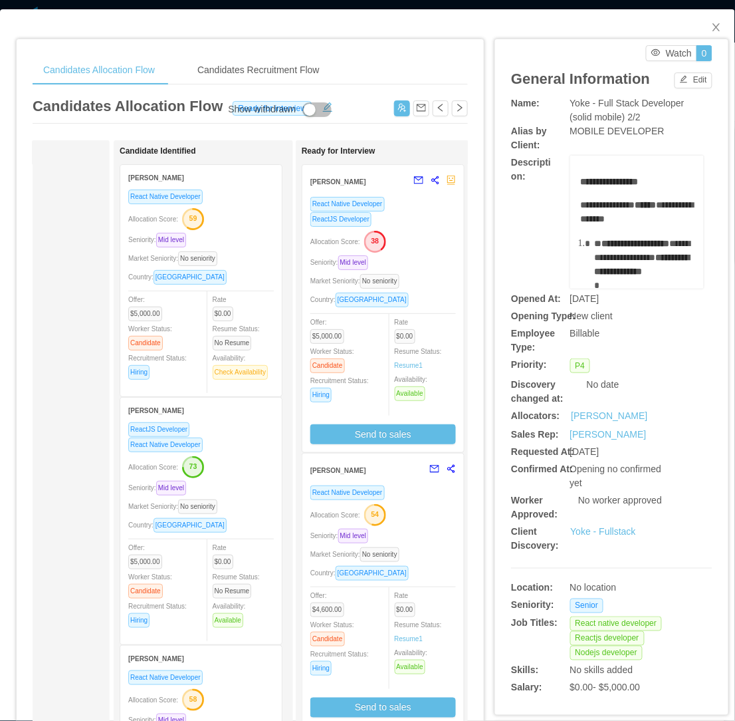
scroll to position [0, 0]
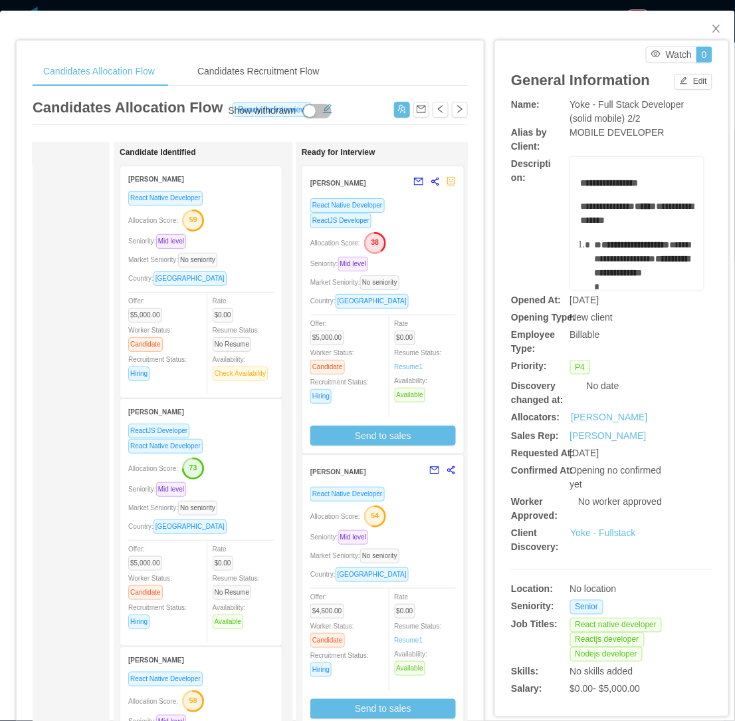
click at [273, 427] on div "ReactJS Developer" at bounding box center [201, 430] width 146 height 15
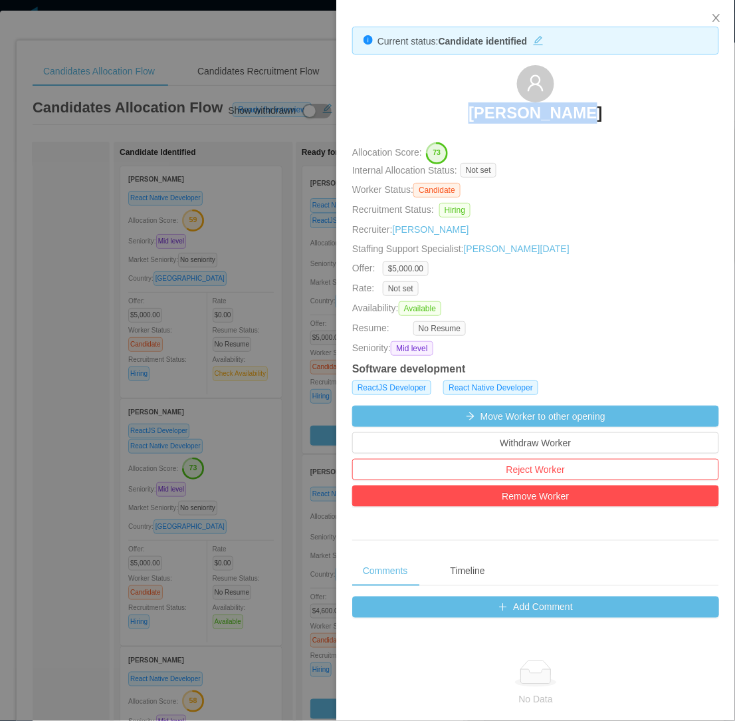
drag, startPoint x: 473, startPoint y: 108, endPoint x: 632, endPoint y: 111, distance: 159.6
click at [632, 111] on div "Gilson Viana" at bounding box center [535, 98] width 367 height 66
copy h3 "Gilson Viana"
drag, startPoint x: 145, startPoint y: 380, endPoint x: 102, endPoint y: 396, distance: 46.3
click at [144, 380] on div at bounding box center [367, 360] width 735 height 721
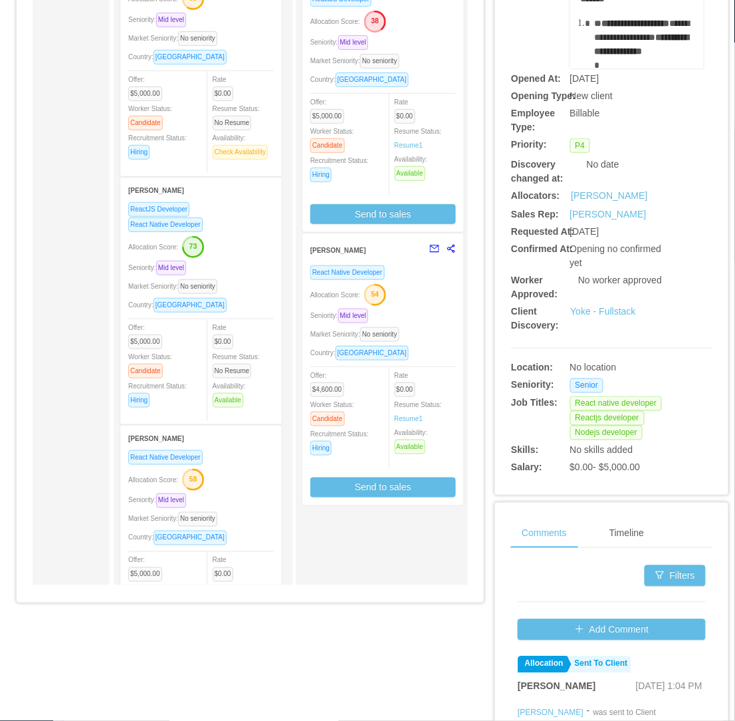
click at [362, 556] on div "Ready for Interview Marcelo Mattos React Native Developer ReactJS Developer All…" at bounding box center [395, 252] width 186 height 653
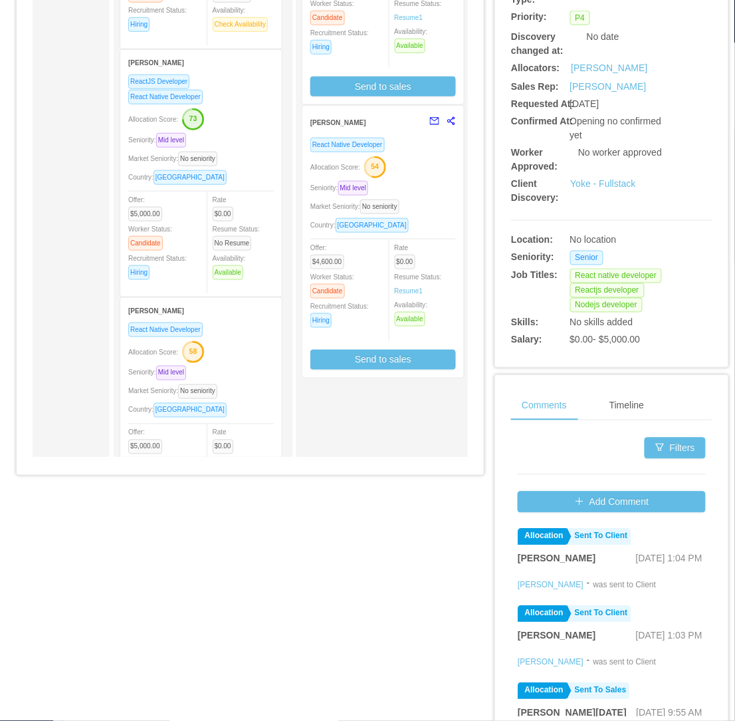
scroll to position [401, 0]
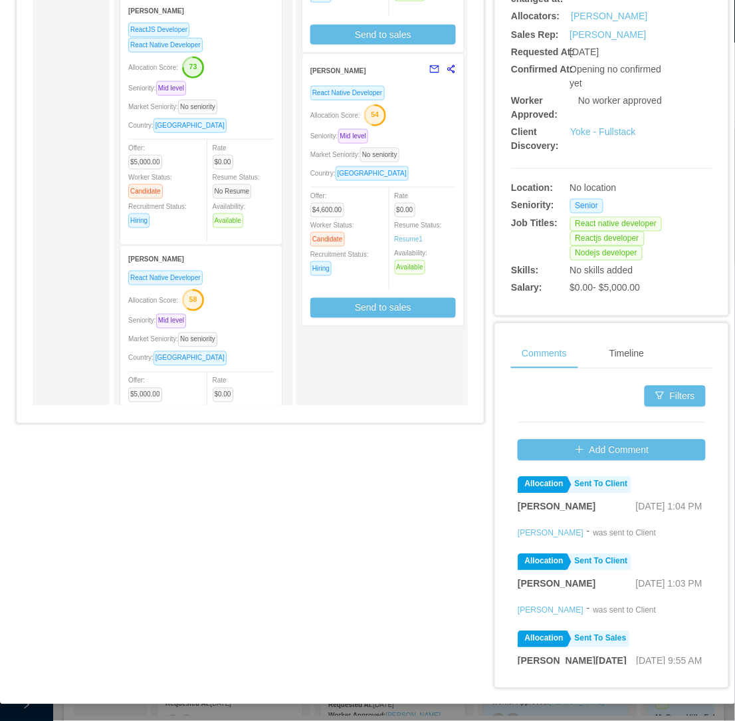
drag, startPoint x: 439, startPoint y: 502, endPoint x: 467, endPoint y: 473, distance: 40.4
click at [439, 502] on div "Candidates Allocation Flow Candidates Recruitment Flow Candidates Allocation Fl…" at bounding box center [367, 157] width 703 height 1062
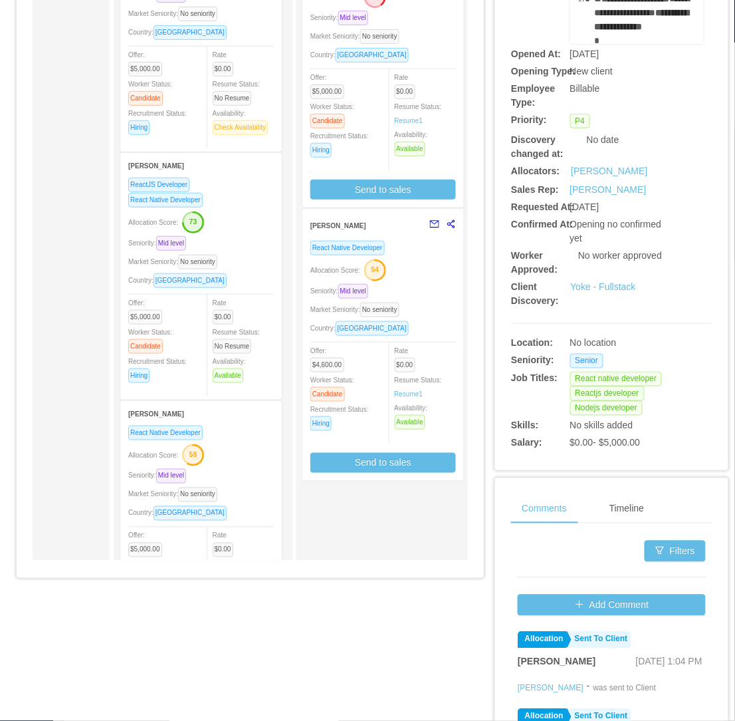
scroll to position [0, 0]
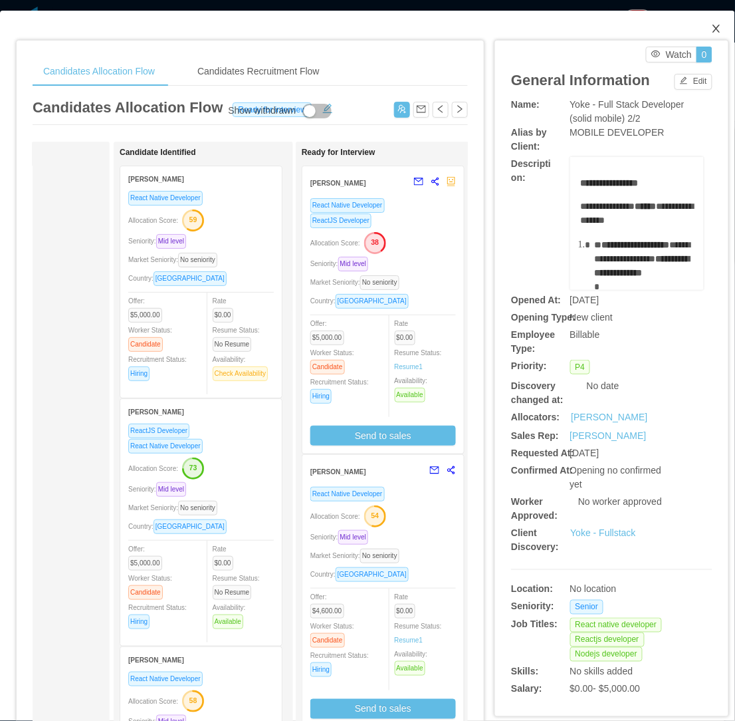
click at [711, 27] on icon "icon: close" at bounding box center [716, 28] width 11 height 11
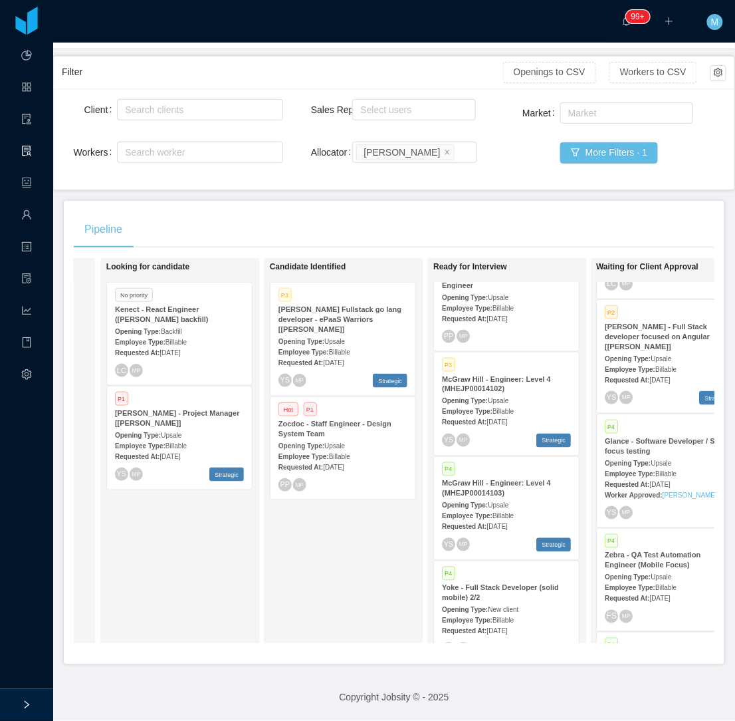
scroll to position [0, 185]
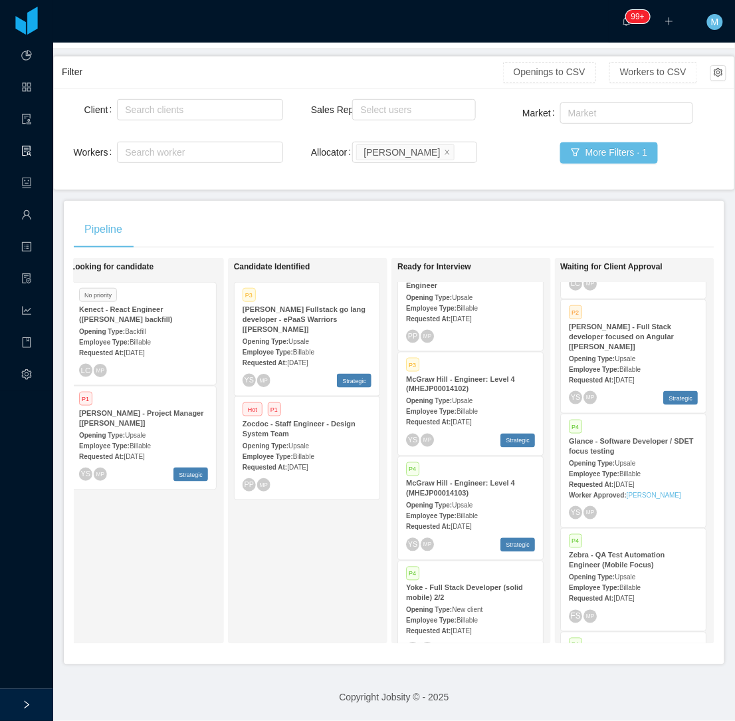
click at [144, 349] on span "[DATE]" at bounding box center [134, 352] width 21 height 7
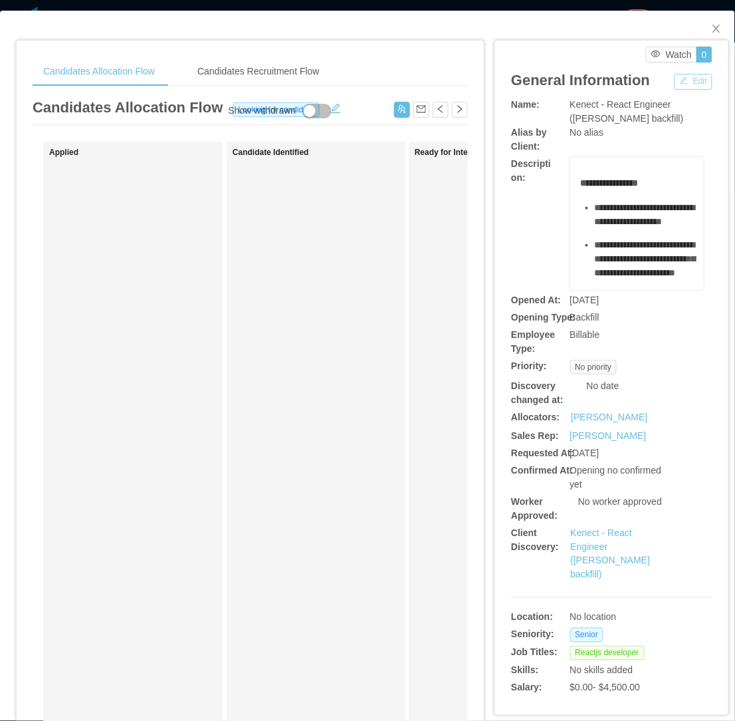
click at [685, 82] on button "Edit" at bounding box center [694, 82] width 38 height 16
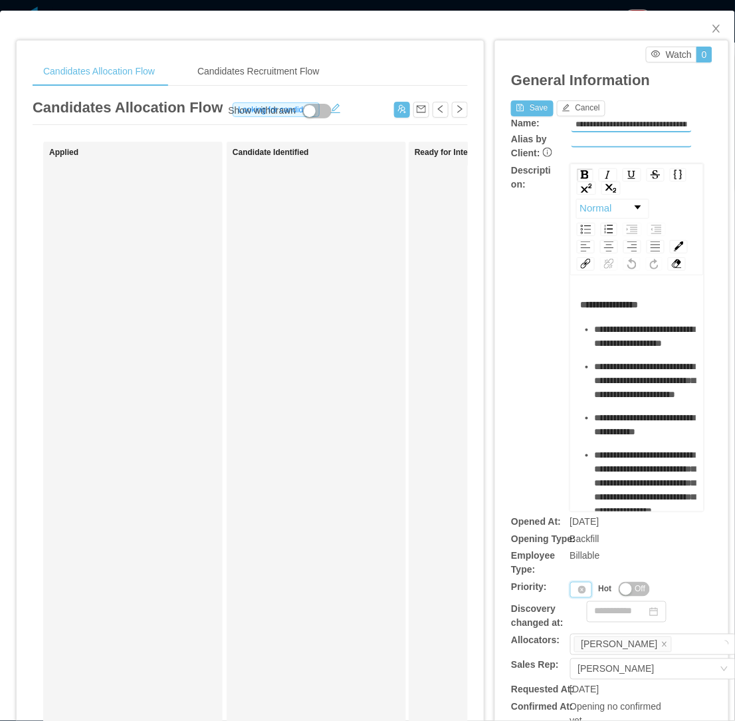
click at [570, 594] on div "Priority" at bounding box center [581, 590] width 22 height 16
click at [573, 653] on li "P3" at bounding box center [575, 653] width 27 height 21
click at [516, 104] on button "Save" at bounding box center [532, 108] width 42 height 16
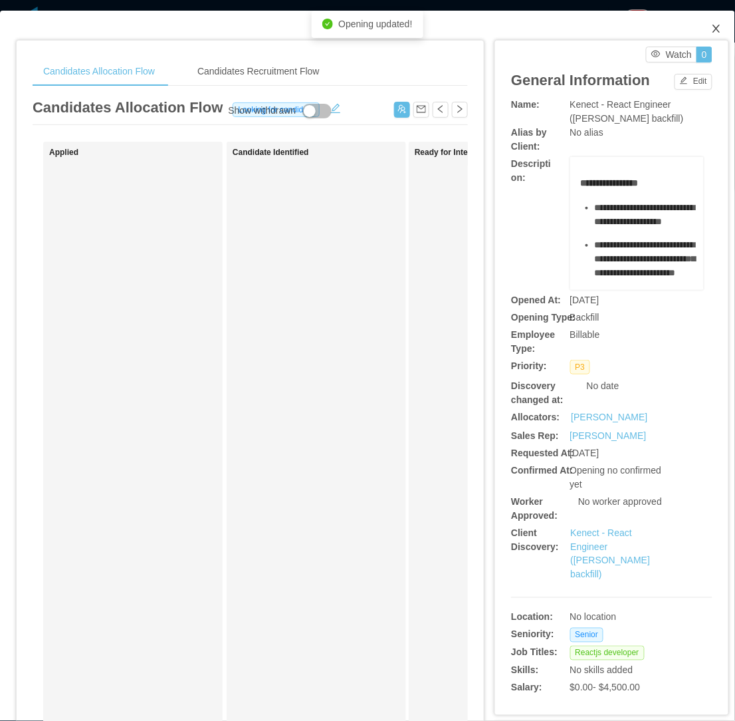
click at [711, 34] on icon "icon: close" at bounding box center [716, 28] width 11 height 11
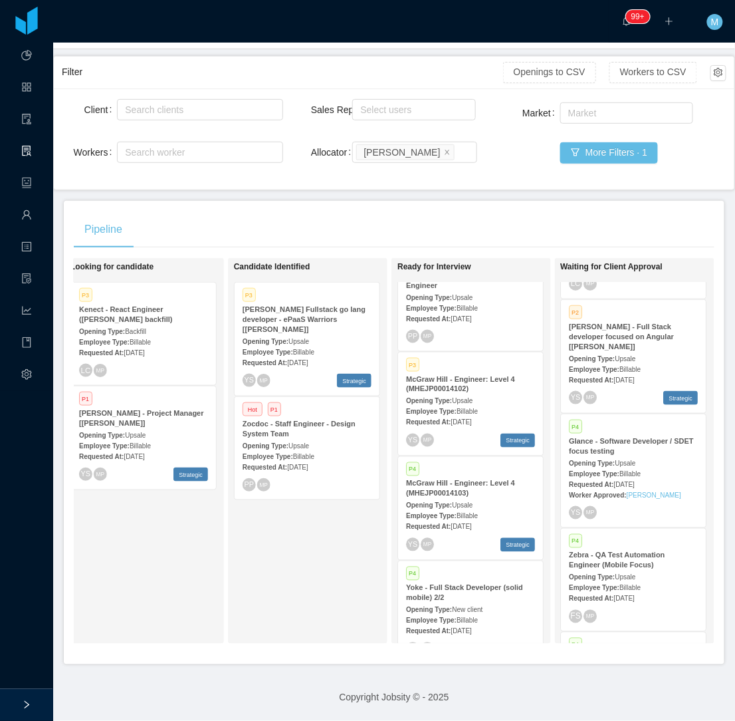
click at [306, 552] on div "Candidate Identified P3 McGraw-Hill Fullstack go lang developer - ePaaS Warrior…" at bounding box center [327, 451] width 186 height 374
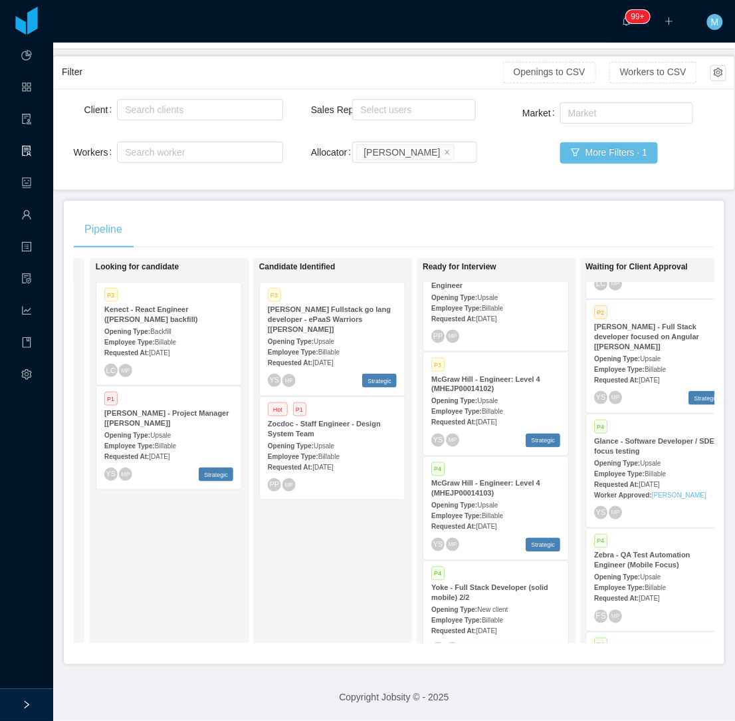
scroll to position [0, 174]
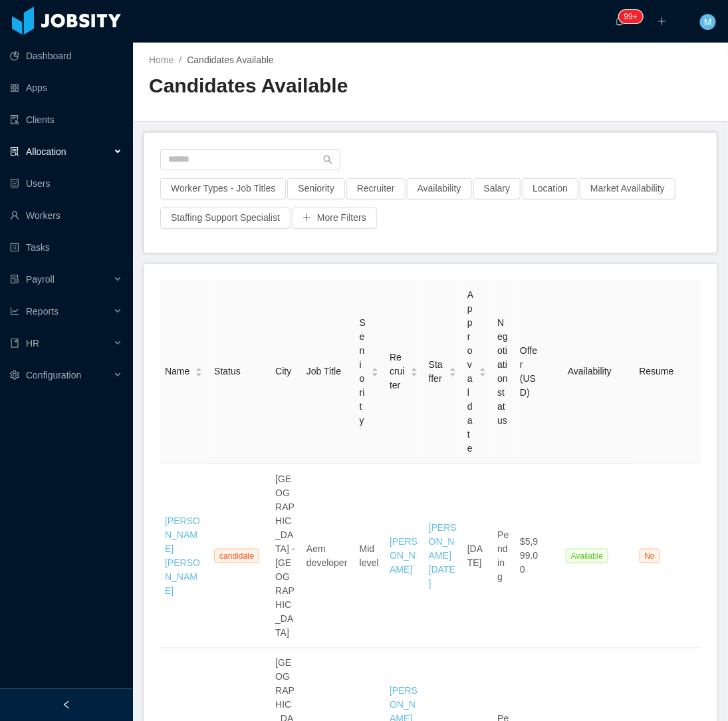
drag, startPoint x: 112, startPoint y: 699, endPoint x: 112, endPoint y: 635, distance: 64.5
click at [112, 698] on div at bounding box center [66, 705] width 133 height 32
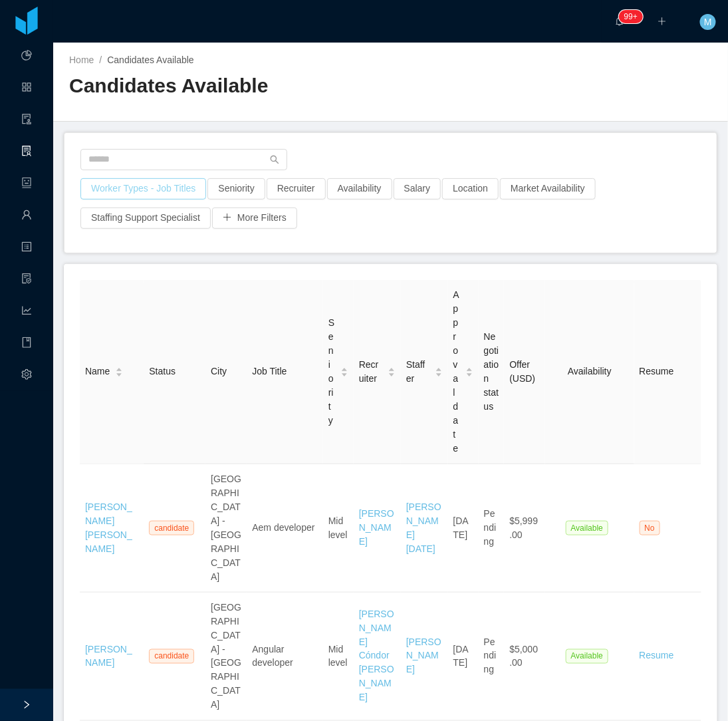
click at [154, 186] on button "Worker Types - Job Titles" at bounding box center [143, 188] width 126 height 21
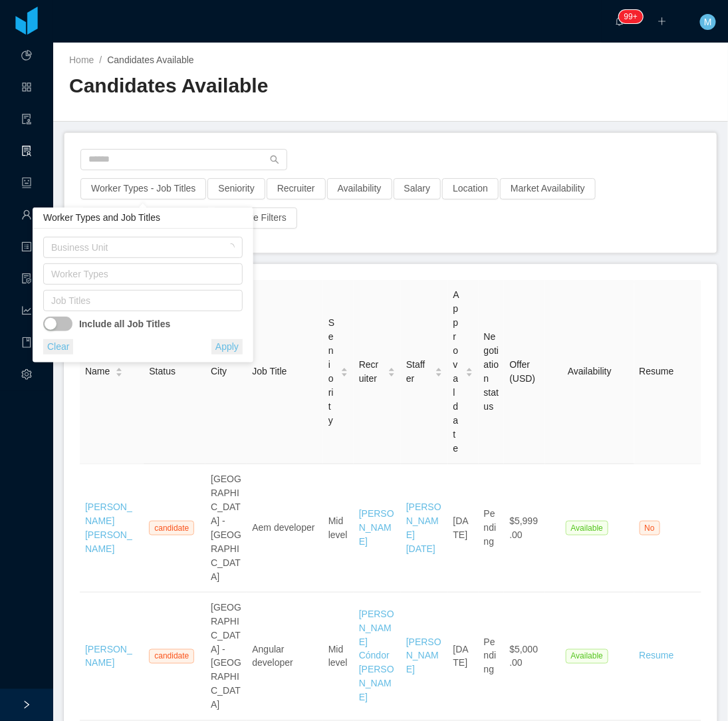
click at [138, 288] on div "Worker Types" at bounding box center [142, 276] width 199 height 27
click at [134, 301] on div "Job Titles" at bounding box center [139, 300] width 177 height 13
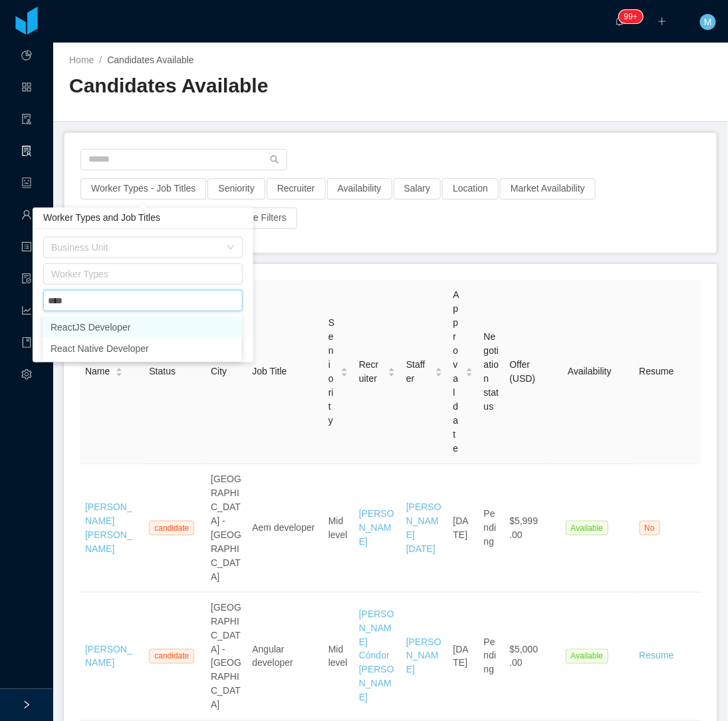
type input "*****"
click at [124, 323] on li "ReactJS Developer" at bounding box center [142, 326] width 199 height 21
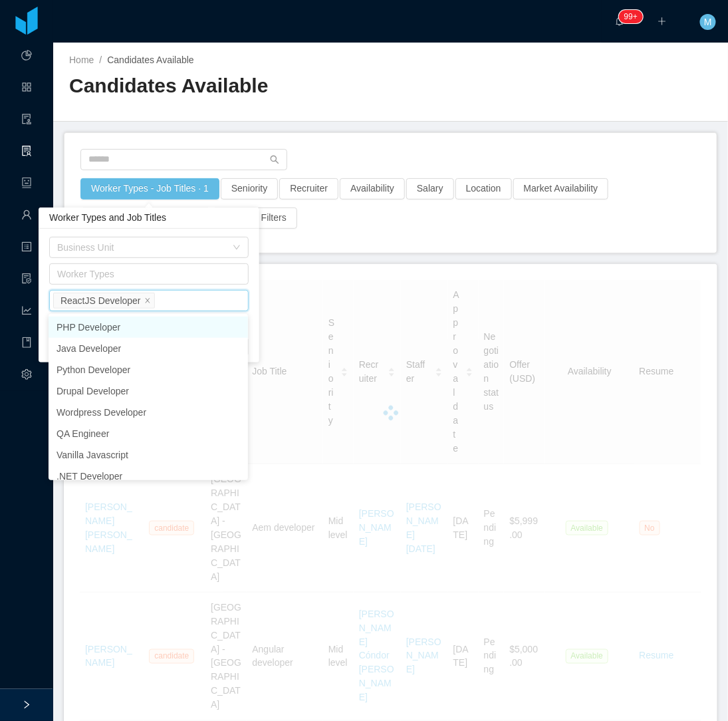
click at [353, 235] on div "Worker Types - Job Titles · 1 Seniority Recruiter Availability Salary Location …" at bounding box center [391, 207] width 622 height 59
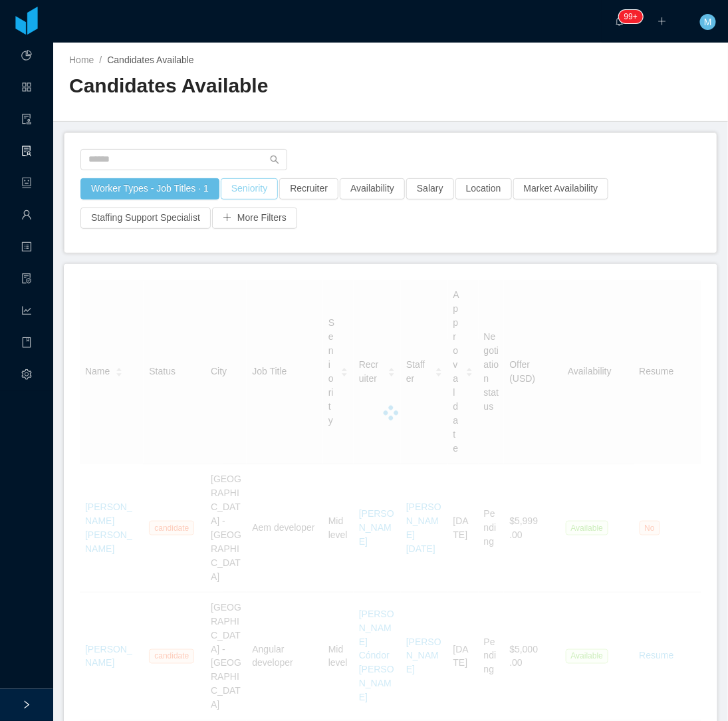
drag, startPoint x: 241, startPoint y: 178, endPoint x: 251, endPoint y: 191, distance: 16.1
click at [241, 179] on button "Seniority" at bounding box center [249, 188] width 57 height 21
drag, startPoint x: 256, startPoint y: 249, endPoint x: 244, endPoint y: 257, distance: 14.4
click at [255, 249] on div "Seniorities" at bounding box center [243, 247] width 177 height 13
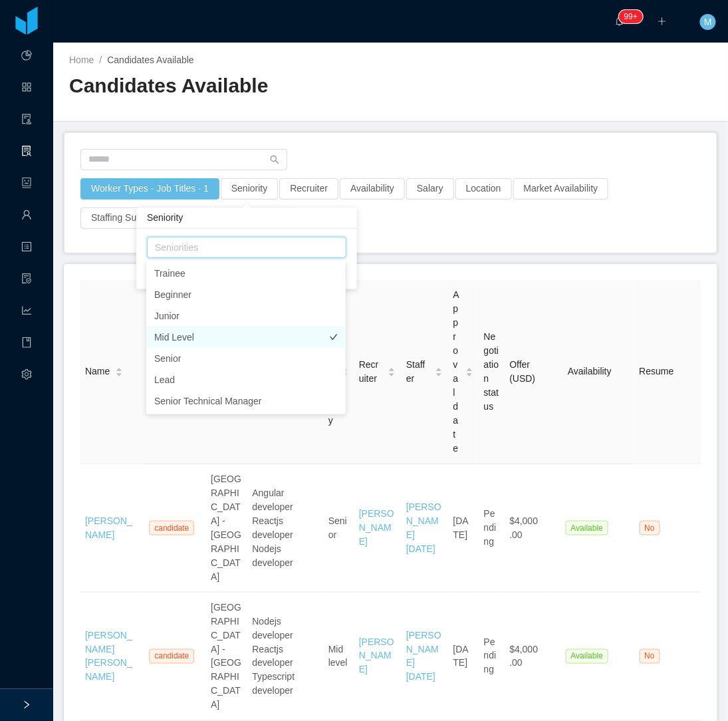
click at [194, 338] on li "Mid Level" at bounding box center [245, 336] width 199 height 21
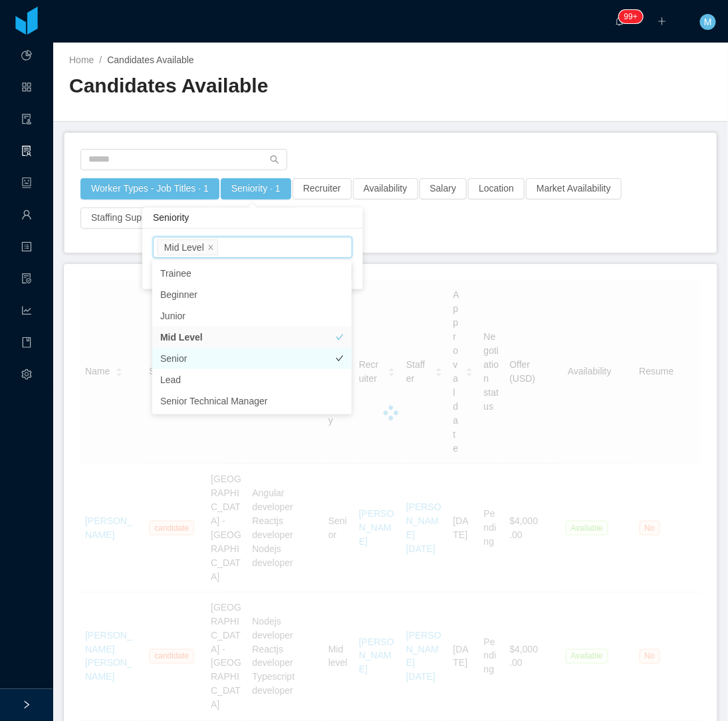
drag, startPoint x: 186, startPoint y: 362, endPoint x: 299, endPoint y: 307, distance: 125.5
click at [187, 362] on li "Senior" at bounding box center [251, 358] width 199 height 21
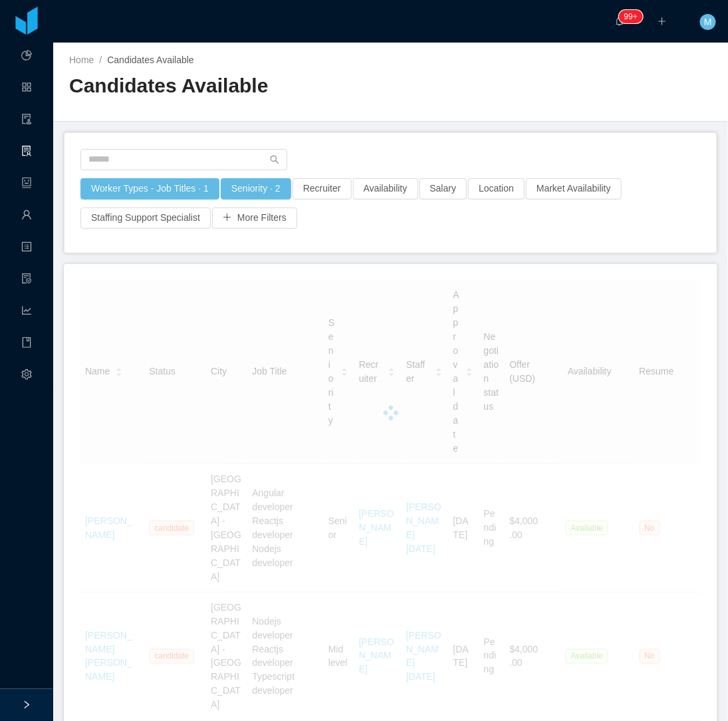
click at [449, 244] on div "Worker Types - Job Titles · 1 Seniority · 2 Recruiter Availability Salary Locat…" at bounding box center [390, 193] width 652 height 120
drag, startPoint x: 368, startPoint y: 187, endPoint x: 370, endPoint y: 195, distance: 7.6
click at [368, 187] on button "Availability" at bounding box center [385, 188] width 65 height 21
click at [368, 251] on div "Select one" at bounding box center [377, 247] width 177 height 13
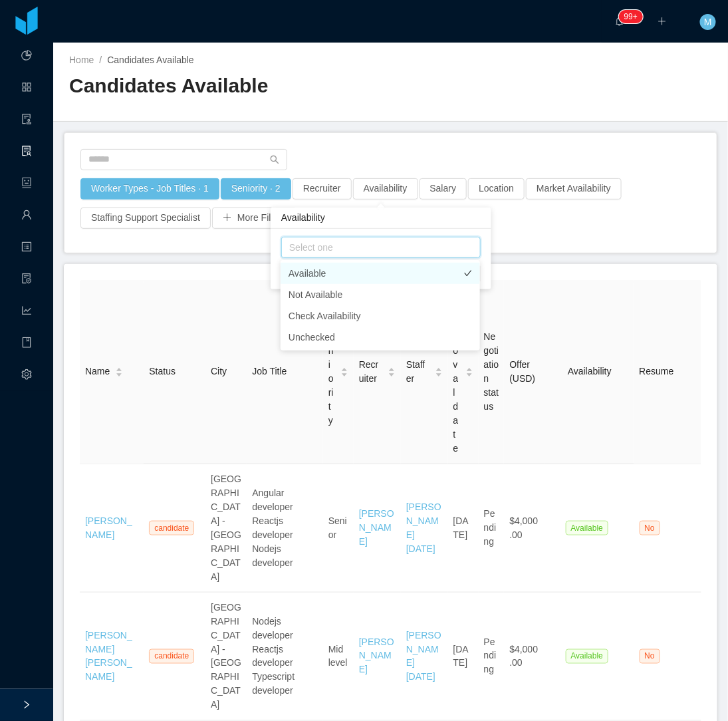
click at [343, 273] on li "Available" at bounding box center [380, 273] width 199 height 21
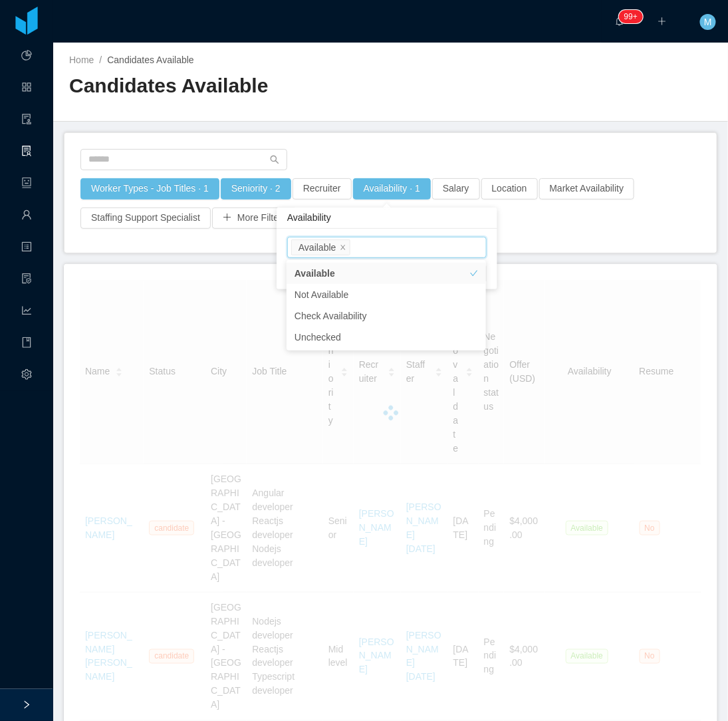
click at [501, 243] on div "Worker Types - Job Titles · 1 Seniority · 2 Recruiter Availability · 1 Salary L…" at bounding box center [390, 193] width 652 height 120
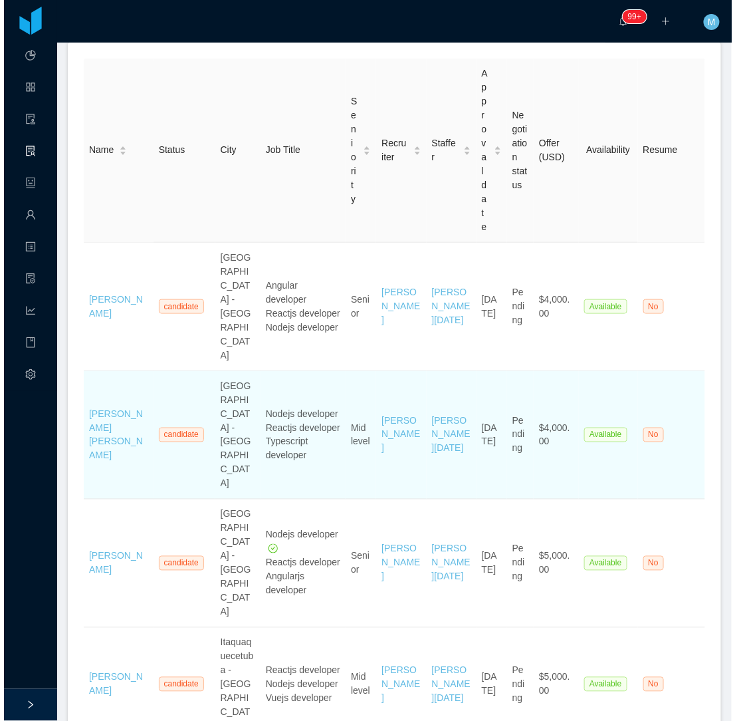
scroll to position [295, 0]
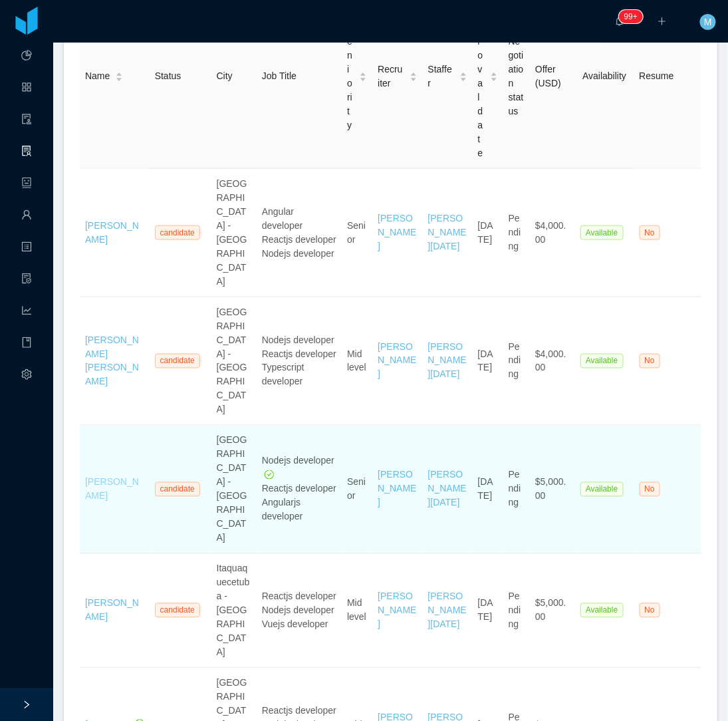
drag, startPoint x: 136, startPoint y: 399, endPoint x: 110, endPoint y: 381, distance: 31.5
click at [110, 425] on td "Alexandre Brandizzi" at bounding box center [115, 489] width 70 height 128
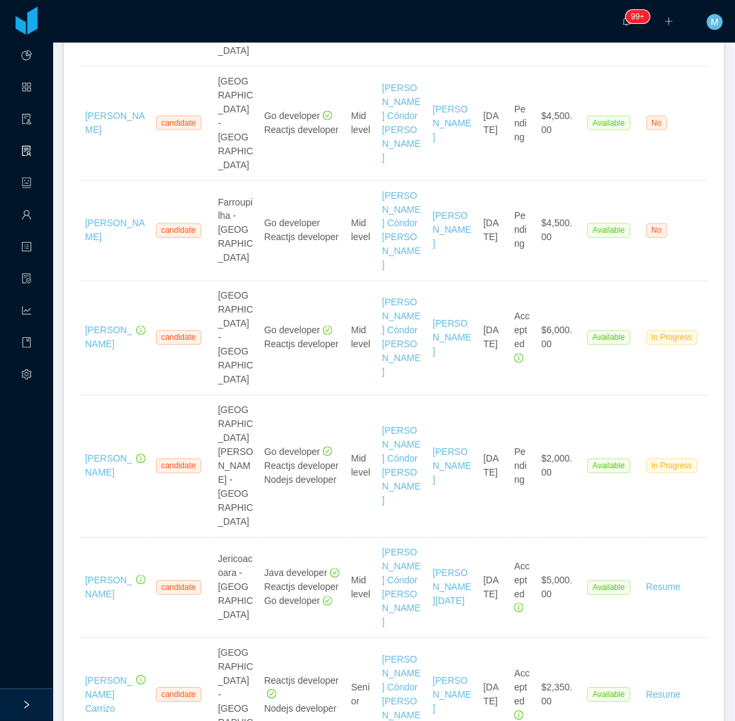
scroll to position [1477, 0]
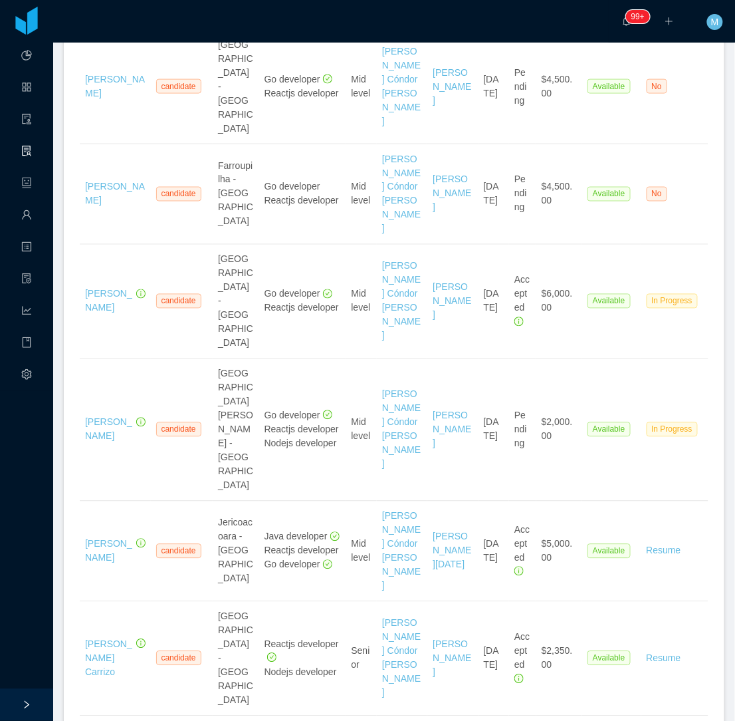
drag, startPoint x: 134, startPoint y: 508, endPoint x: 294, endPoint y: 477, distance: 163.8
copy div "Francisco Duran Gonzalez"
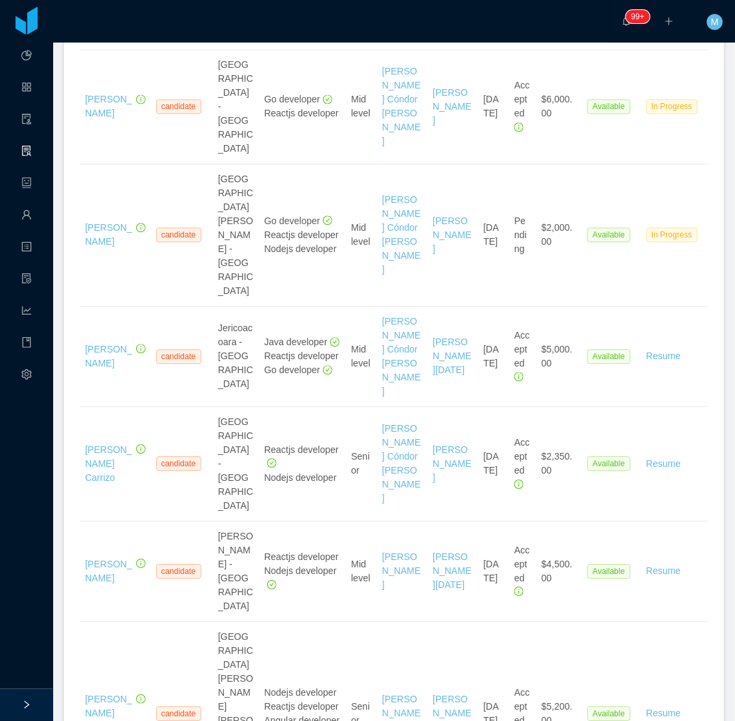
scroll to position [1699, 0]
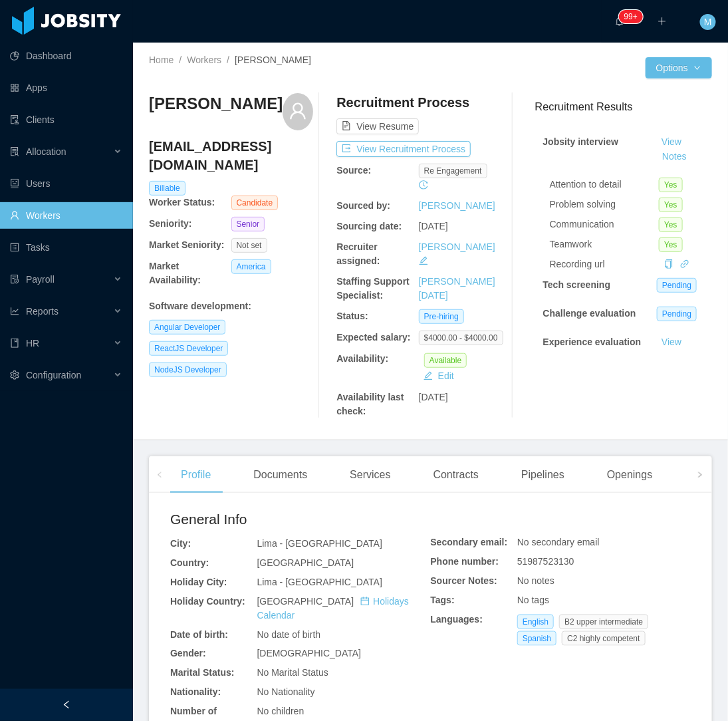
click at [265, 363] on div "[PERSON_NAME] [PERSON_NAME][EMAIL_ADDRESS][DOMAIN_NAME] Billable Worker Status:…" at bounding box center [231, 255] width 164 height 325
click at [663, 150] on button "Notes" at bounding box center [674, 157] width 35 height 16
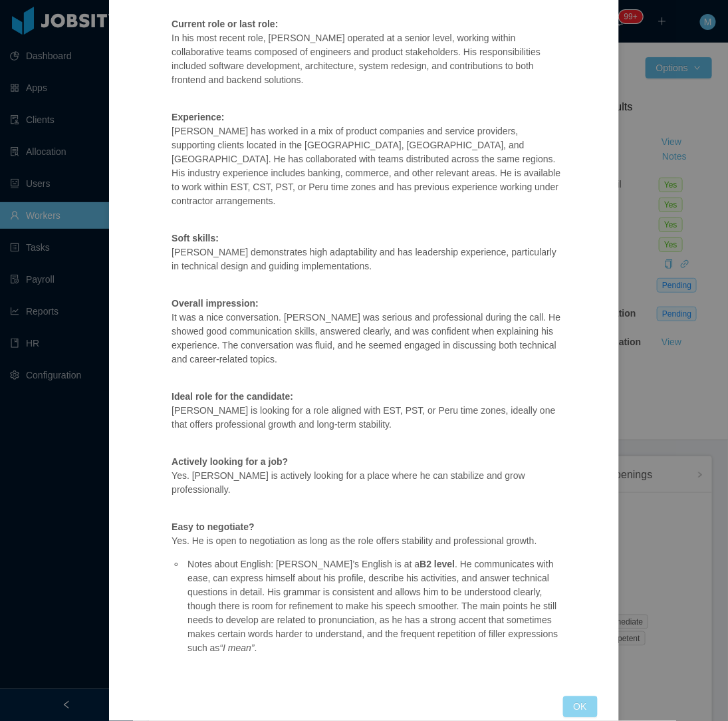
click at [563, 696] on button "OK" at bounding box center [580, 706] width 35 height 21
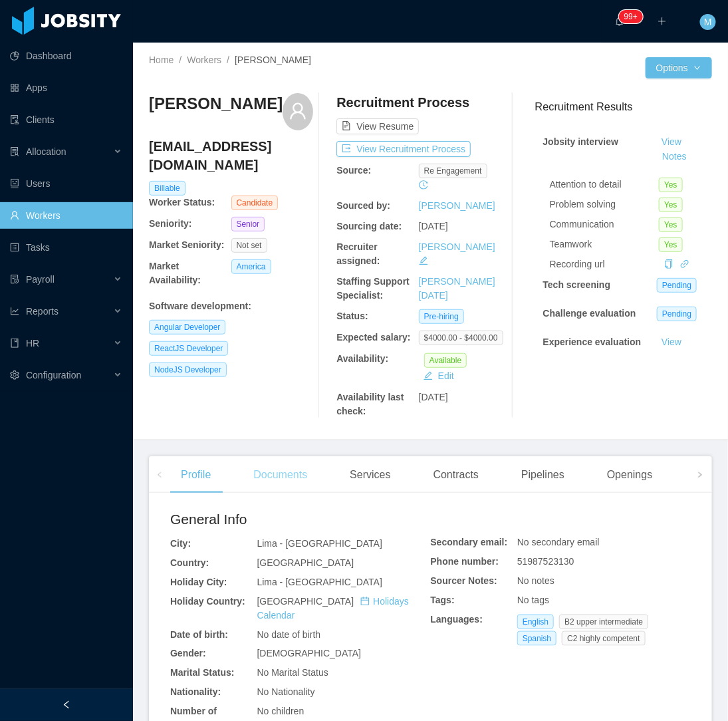
click at [280, 483] on div "Documents" at bounding box center [280, 474] width 75 height 37
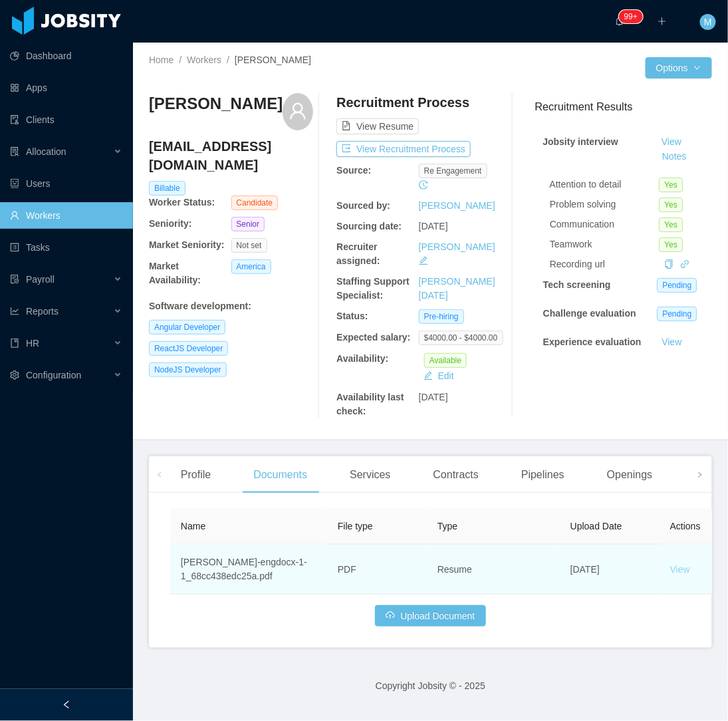
click at [675, 568] on link "View" at bounding box center [680, 569] width 20 height 11
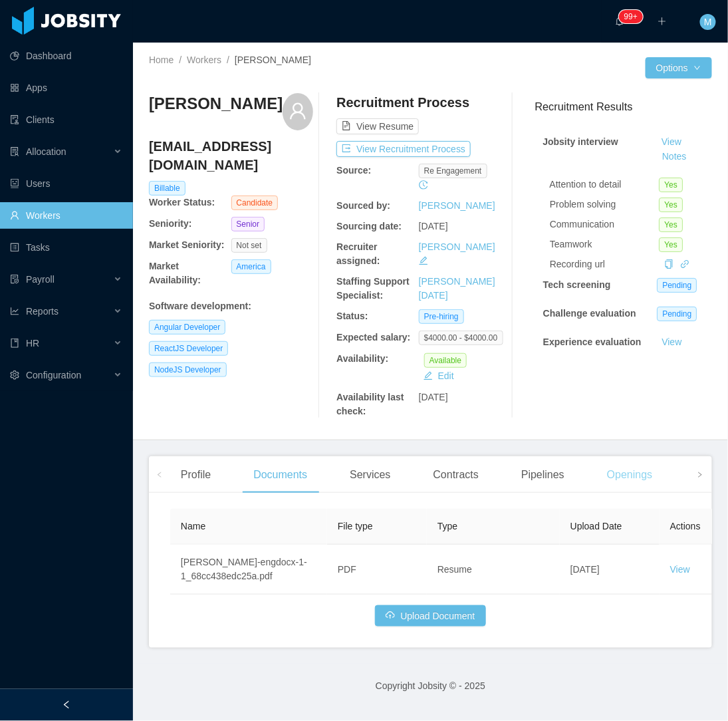
click at [607, 479] on div "Openings" at bounding box center [629, 474] width 67 height 37
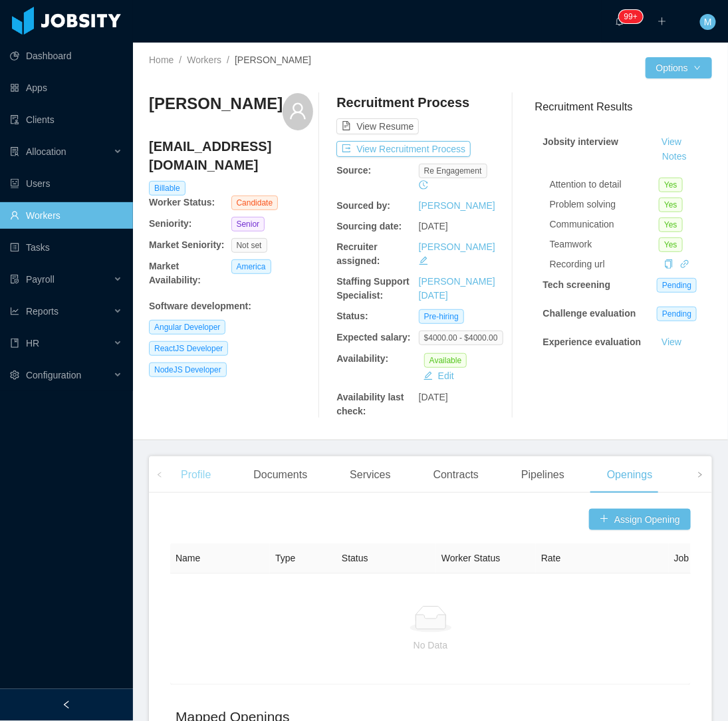
click at [200, 481] on div "Profile" at bounding box center [195, 474] width 51 height 37
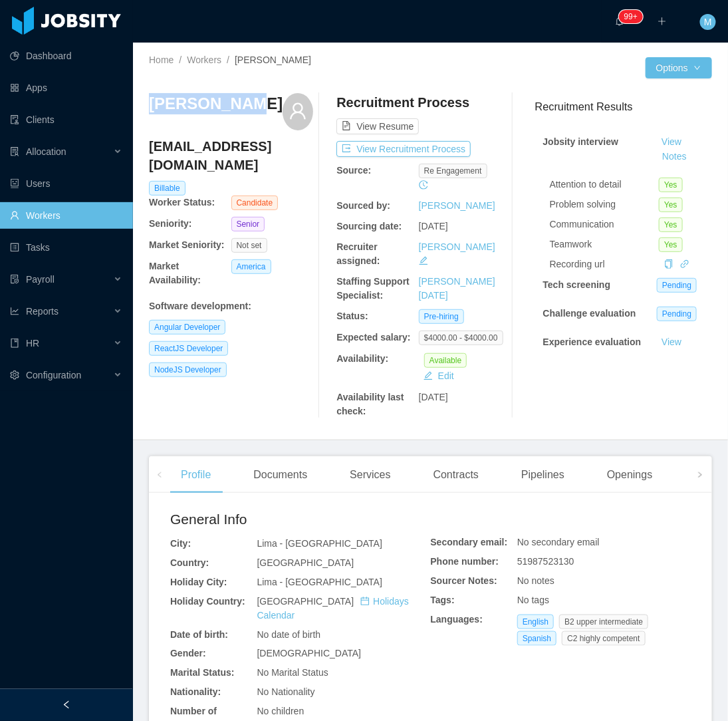
drag, startPoint x: 235, startPoint y: 112, endPoint x: 148, endPoint y: 113, distance: 87.8
click at [148, 113] on div "Home / Workers / [PERSON_NAME] / Options [PERSON_NAME] [PERSON_NAME][EMAIL_ADDR…" at bounding box center [430, 242] width 595 height 398
copy h3 "[PERSON_NAME]"
drag, startPoint x: 321, startPoint y: 58, endPoint x: 332, endPoint y: 43, distance: 19.0
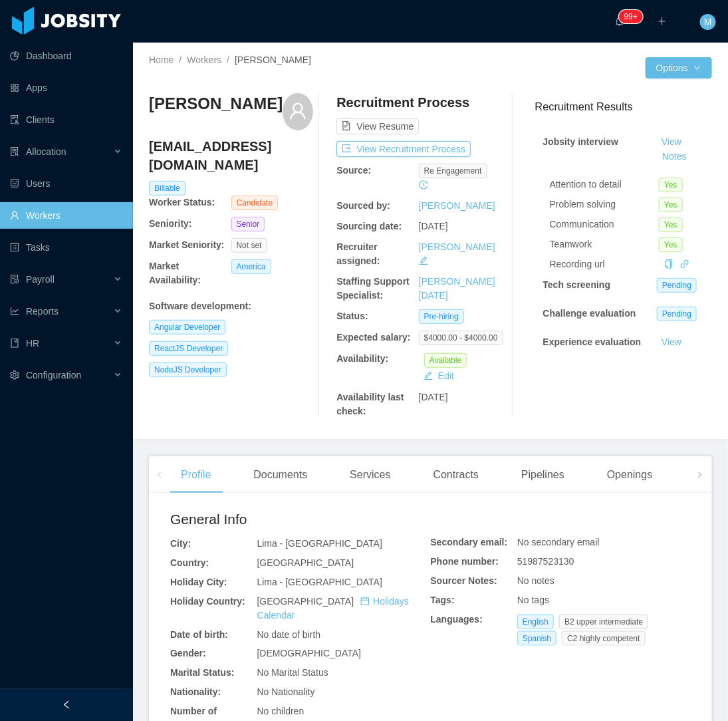
click at [322, 57] on div "Home / Workers / [PERSON_NAME] /" at bounding box center [290, 60] width 282 height 14
drag, startPoint x: 298, startPoint y: 326, endPoint x: 300, endPoint y: 314, distance: 12.1
click at [300, 314] on div "[PERSON_NAME] [PERSON_NAME][EMAIL_ADDRESS][DOMAIN_NAME] Billable Worker Status:…" at bounding box center [231, 255] width 164 height 325
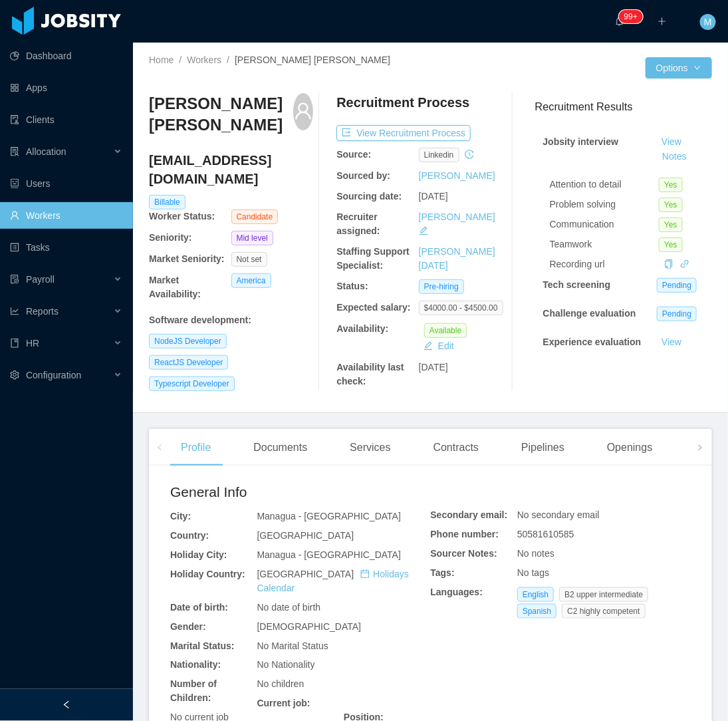
click at [290, 383] on div "[PERSON_NAME] [PERSON_NAME] [PERSON_NAME][EMAIL_ADDRESS][DOMAIN_NAME] Billable …" at bounding box center [231, 242] width 164 height 298
drag, startPoint x: 98, startPoint y: 700, endPoint x: 96, endPoint y: 683, distance: 17.3
click at [97, 700] on div at bounding box center [66, 705] width 133 height 32
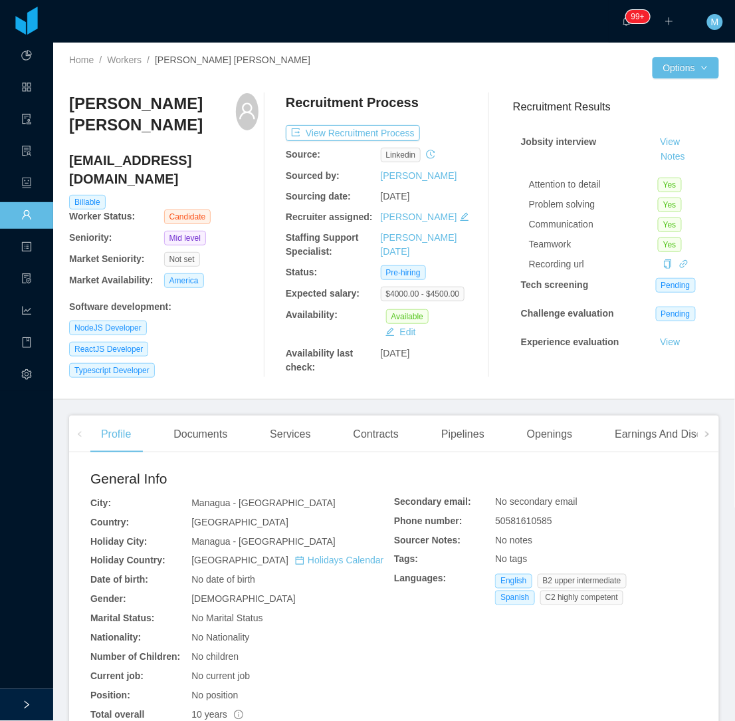
click at [219, 364] on div "[PERSON_NAME] [PERSON_NAME] [PERSON_NAME][EMAIL_ADDRESS][DOMAIN_NAME] Billable …" at bounding box center [163, 235] width 189 height 285
click at [213, 439] on div "Documents" at bounding box center [200, 433] width 75 height 37
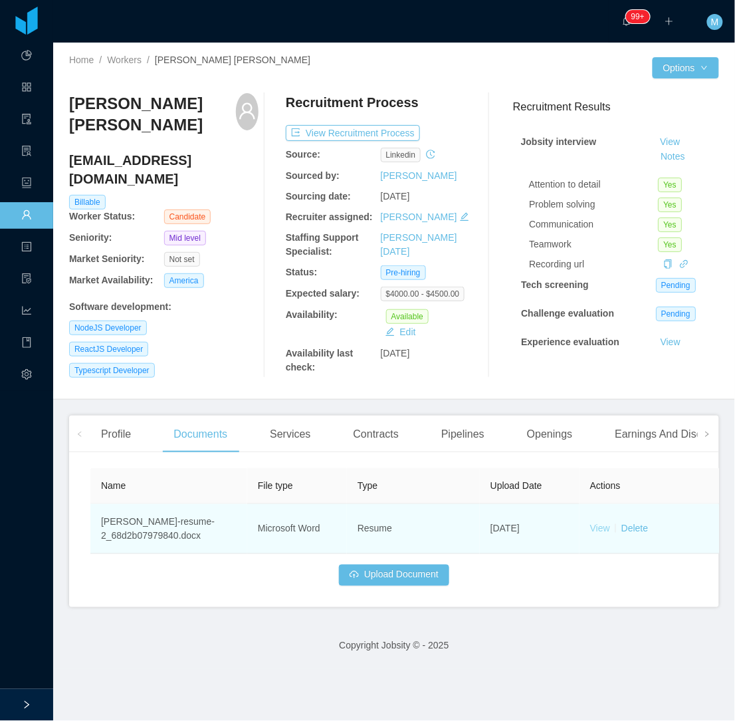
click at [599, 529] on link "View" at bounding box center [600, 528] width 20 height 11
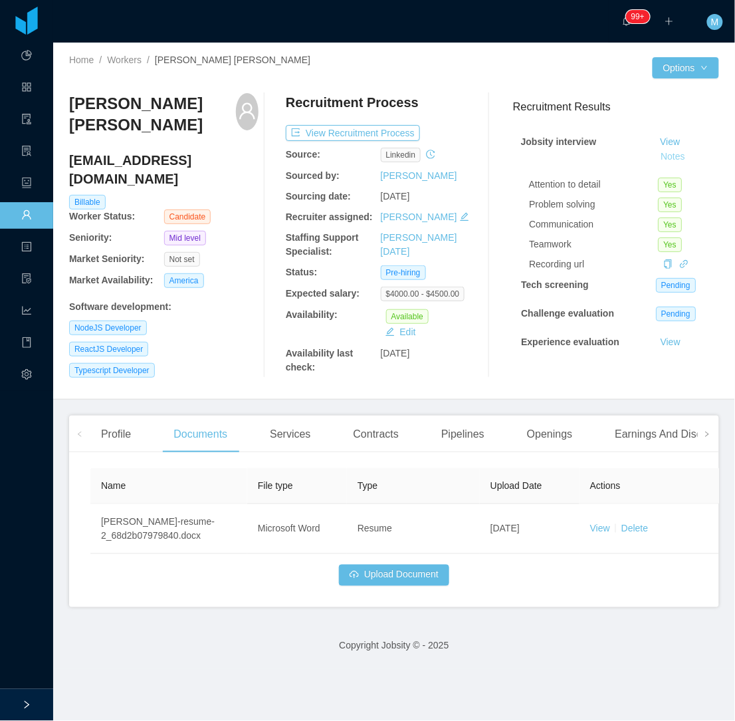
click at [661, 154] on button "Notes" at bounding box center [673, 157] width 35 height 16
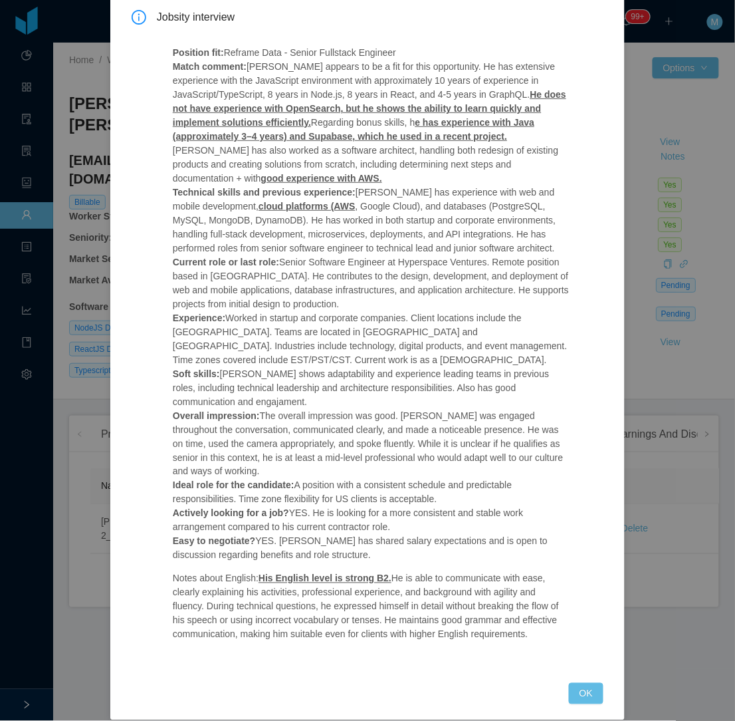
scroll to position [78, 0]
click at [569, 682] on button "OK" at bounding box center [586, 692] width 35 height 21
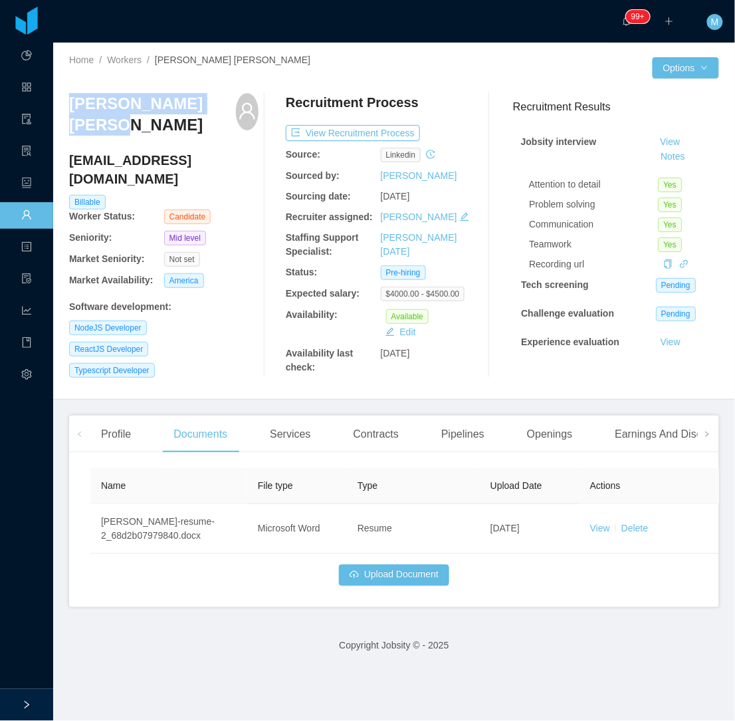
drag, startPoint x: 165, startPoint y: 129, endPoint x: 68, endPoint y: 107, distance: 99.5
click at [68, 107] on div "Home / Workers / [PERSON_NAME] [PERSON_NAME] / Options [PERSON_NAME] [PERSON_NA…" at bounding box center [394, 221] width 682 height 357
copy h3 "[PERSON_NAME] [PERSON_NAME]"
click at [120, 439] on div "Profile" at bounding box center [115, 433] width 51 height 37
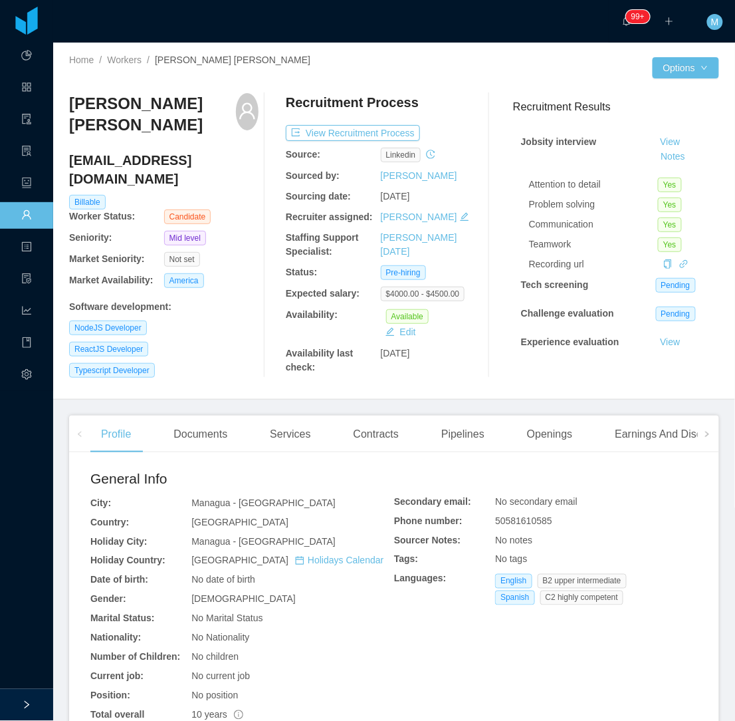
click at [189, 403] on main "Home / Workers / [PERSON_NAME] [PERSON_NAME] / Options [PERSON_NAME] [PERSON_NA…" at bounding box center [394, 382] width 682 height 678
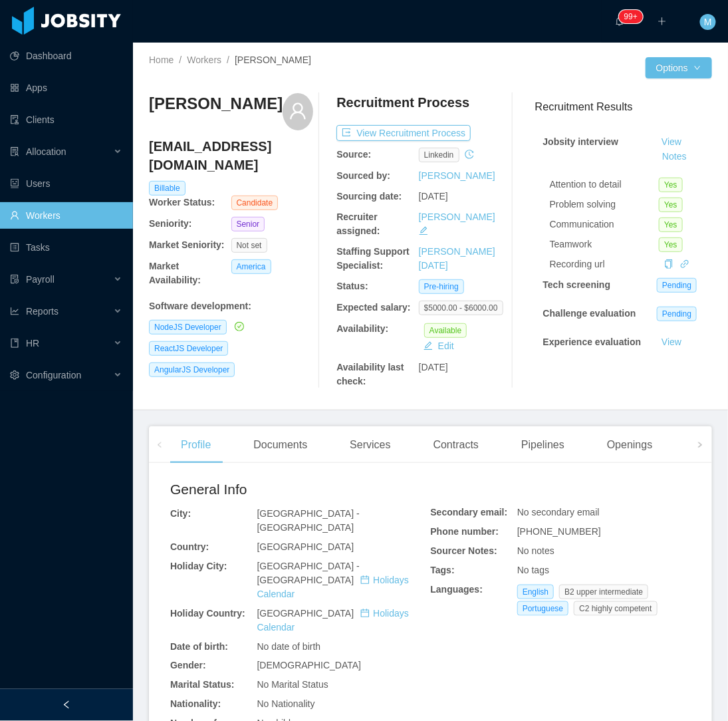
click at [288, 384] on div "[PERSON_NAME] [EMAIL_ADDRESS][DOMAIN_NAME] Billable Worker Status: Candidate Se…" at bounding box center [231, 240] width 164 height 295
click at [56, 710] on div at bounding box center [66, 705] width 133 height 32
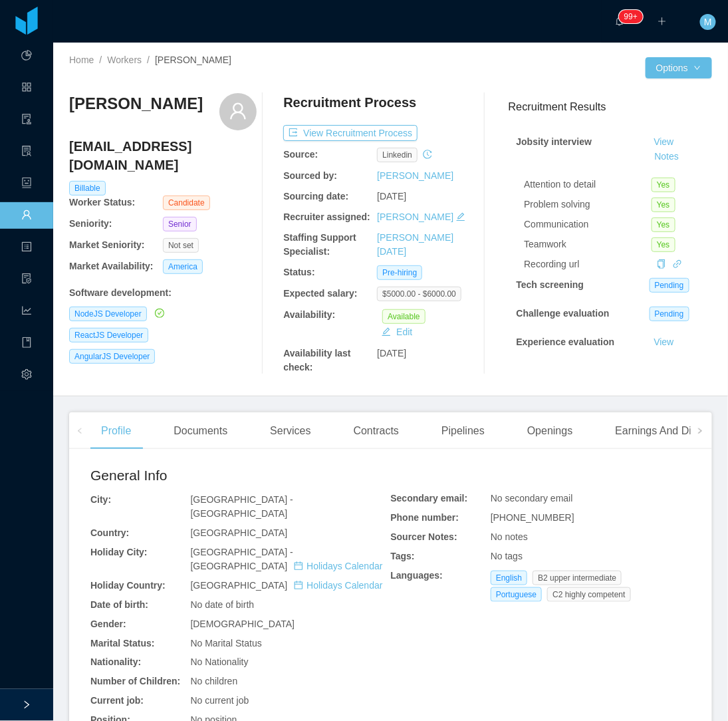
click at [229, 348] on div "Alexandre Brandizzi alex_brandizzi@hotmail.com Billable Worker Status: Candidat…" at bounding box center [162, 233] width 187 height 281
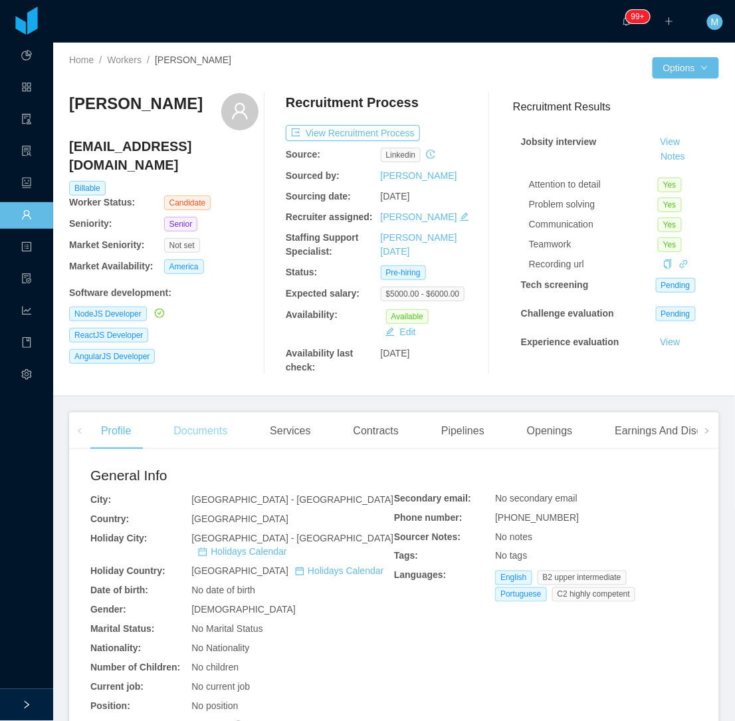
click at [205, 421] on div "Documents" at bounding box center [200, 430] width 75 height 37
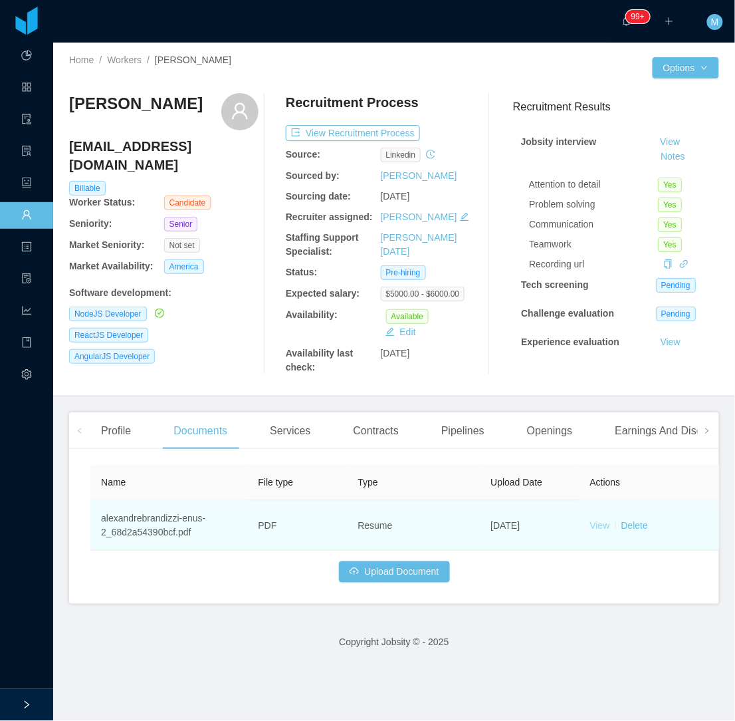
click at [604, 522] on link "View" at bounding box center [600, 525] width 20 height 11
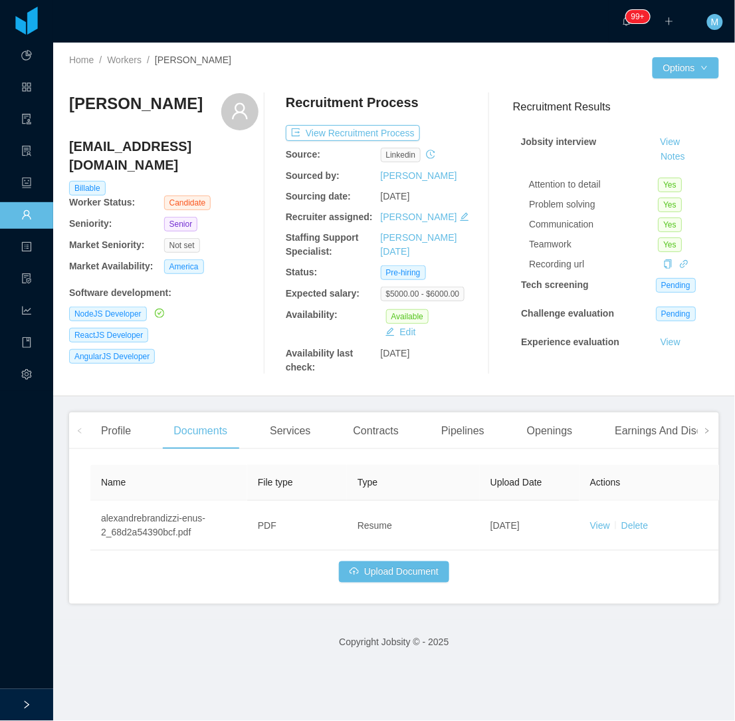
drag, startPoint x: 536, startPoint y: 431, endPoint x: 519, endPoint y: 411, distance: 26.0
click at [534, 433] on div "Openings" at bounding box center [550, 430] width 67 height 37
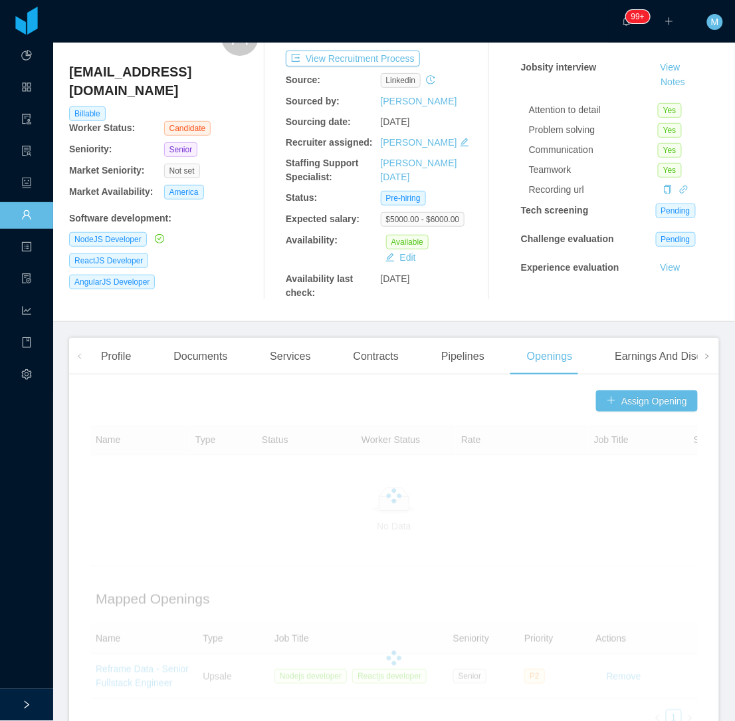
scroll to position [184, 0]
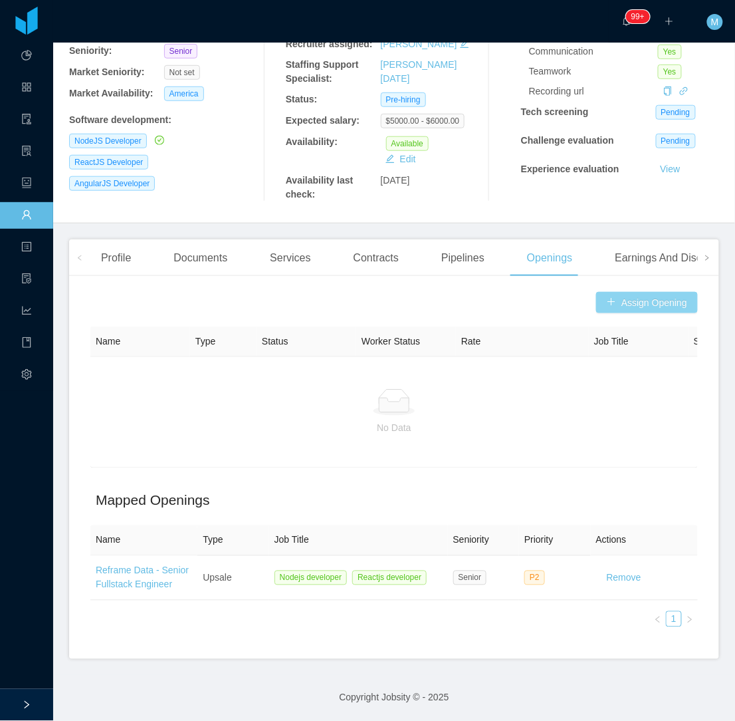
click at [625, 299] on button "Assign Opening" at bounding box center [647, 302] width 102 height 21
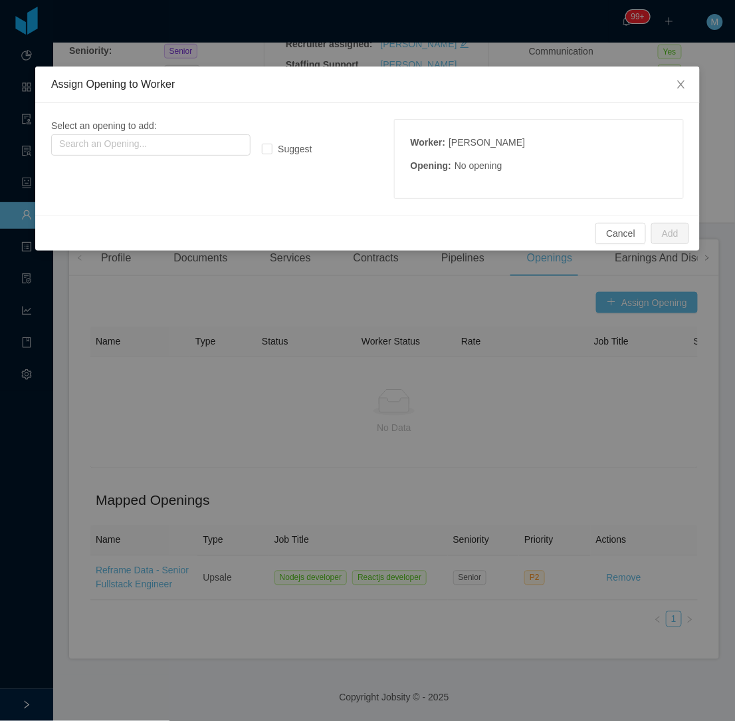
click at [169, 130] on div "Select an opening to add: Search an Opening..." at bounding box center [183, 137] width 264 height 37
click at [177, 154] on input "text" at bounding box center [150, 144] width 199 height 21
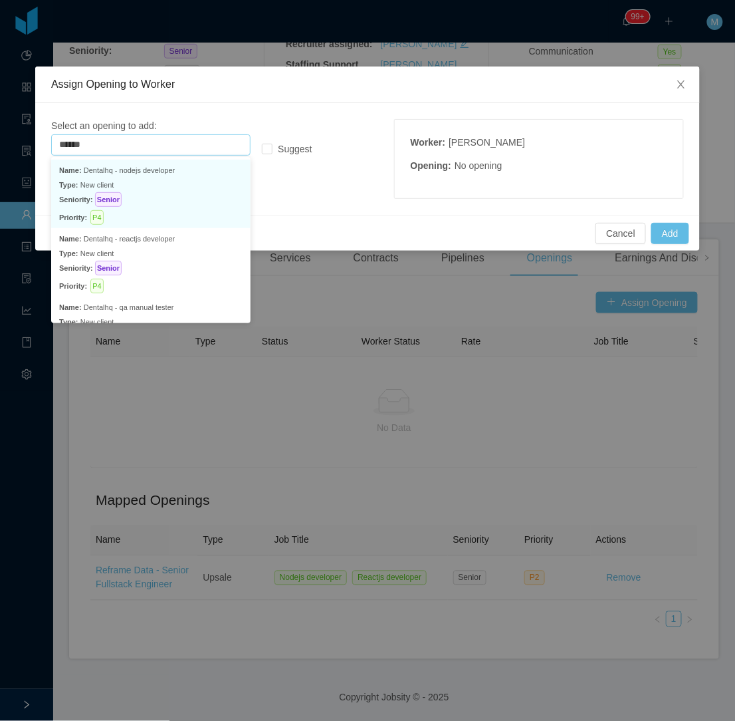
click at [178, 189] on p "Type: New client" at bounding box center [150, 184] width 183 height 15
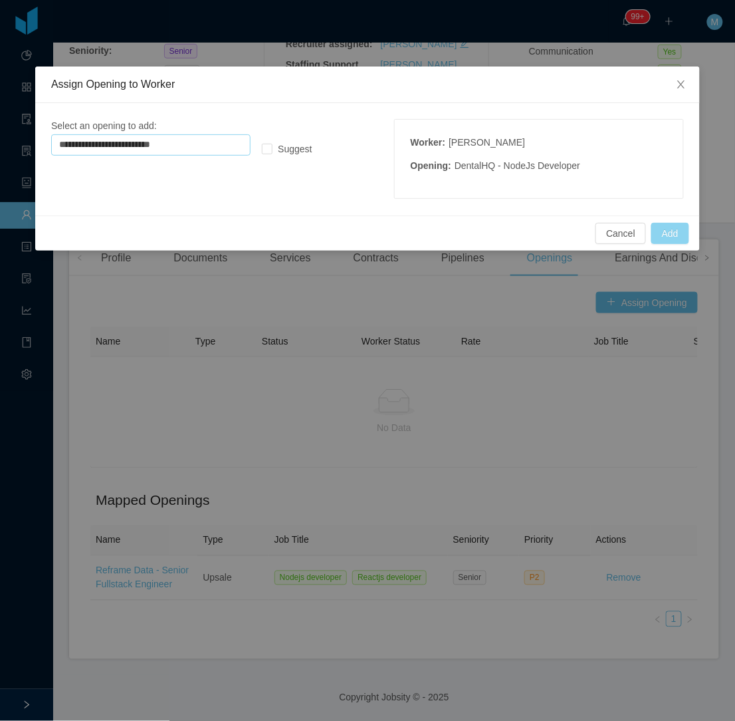
type input "**********"
click at [672, 230] on button "Add" at bounding box center [670, 233] width 38 height 21
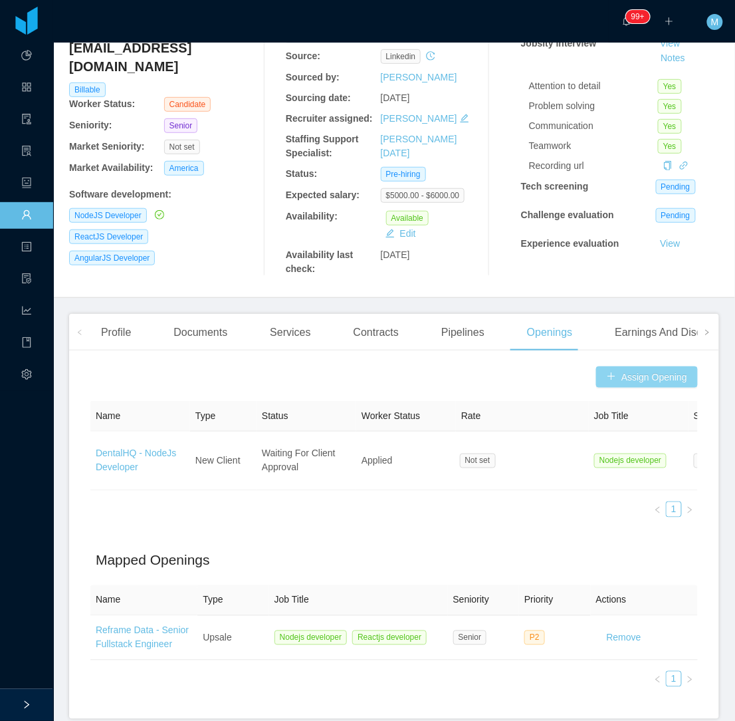
scroll to position [0, 0]
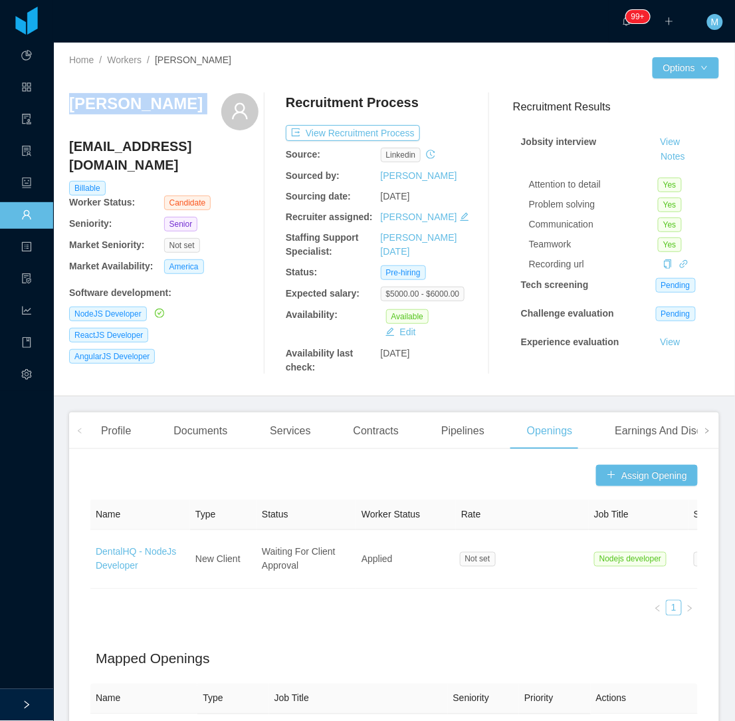
drag, startPoint x: 71, startPoint y: 104, endPoint x: 215, endPoint y: 113, distance: 144.5
click at [215, 113] on div "Home / Workers / Alexandre Brandizzi / Options Alexandre Brandizzi alex_brandiz…" at bounding box center [394, 220] width 682 height 354
copy div "Alexandre Brandizzi"
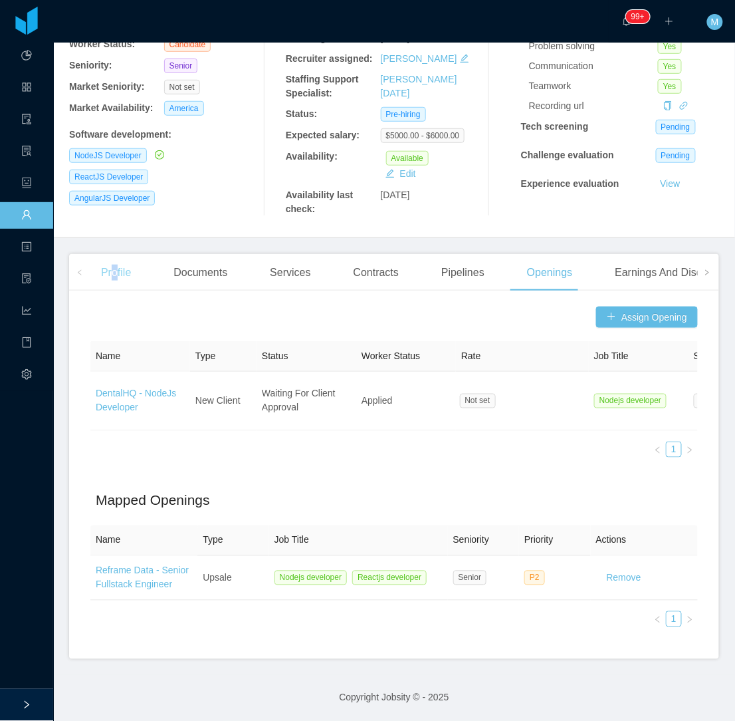
click at [120, 254] on div "Profile" at bounding box center [115, 272] width 51 height 37
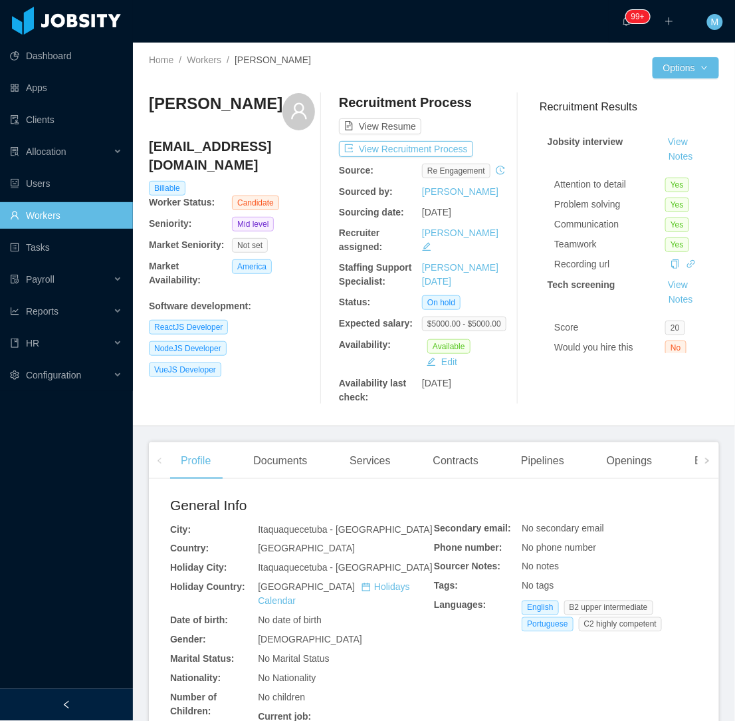
click at [282, 384] on div "[PERSON_NAME] [EMAIL_ADDRESS][DOMAIN_NAME] Billable Worker Status: Candidate Se…" at bounding box center [232, 248] width 166 height 311
click at [271, 466] on div "Documents" at bounding box center [280, 460] width 75 height 37
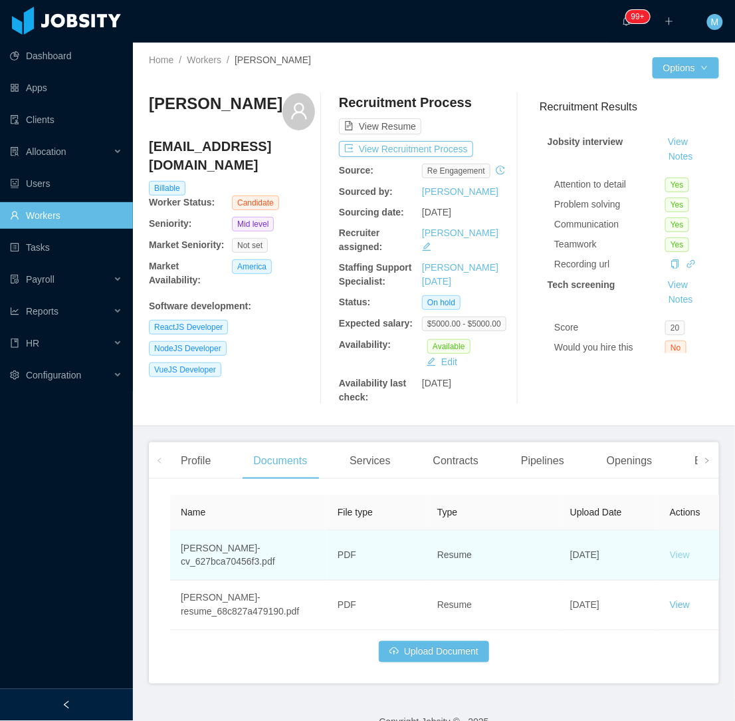
click at [672, 554] on link "View" at bounding box center [680, 555] width 20 height 11
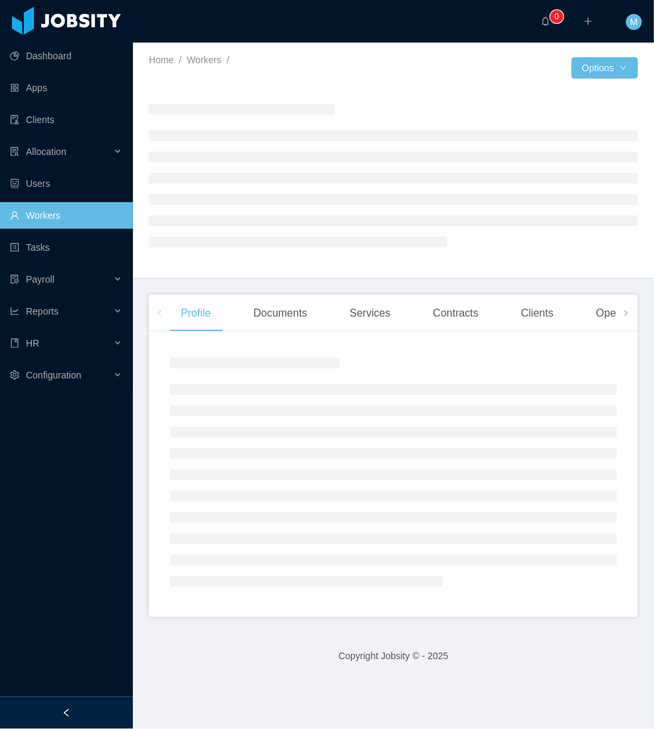
drag, startPoint x: 102, startPoint y: 708, endPoint x: 123, endPoint y: 679, distance: 36.2
click at [101, 709] on div at bounding box center [66, 713] width 133 height 32
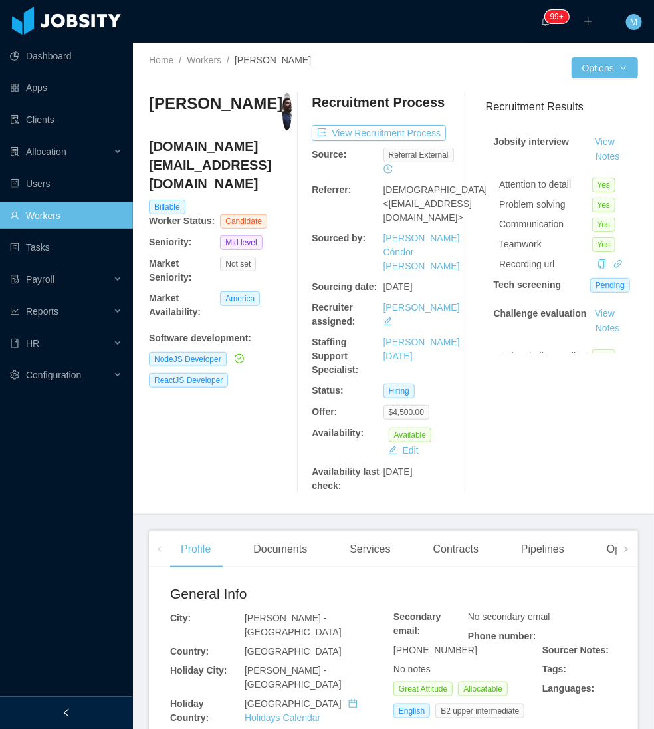
click at [95, 703] on div at bounding box center [66, 713] width 133 height 32
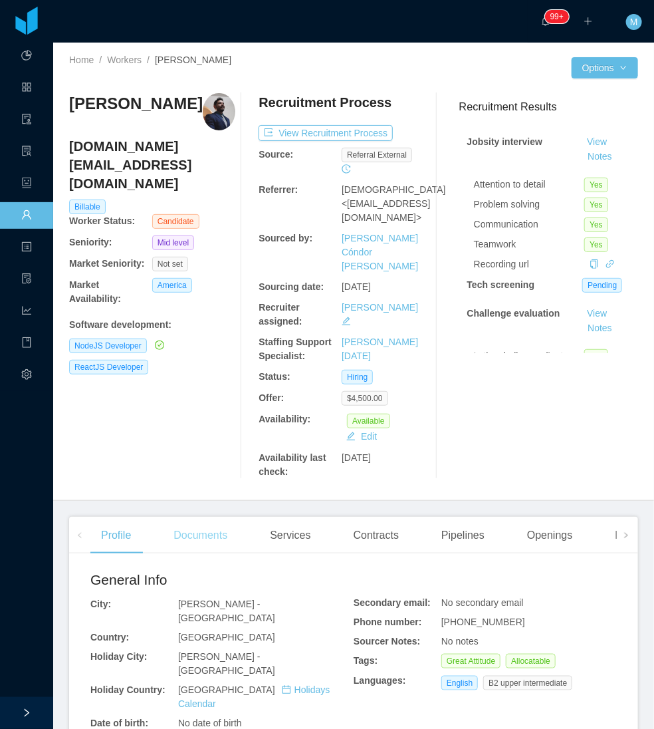
click at [203, 517] on div "Documents" at bounding box center [200, 535] width 75 height 37
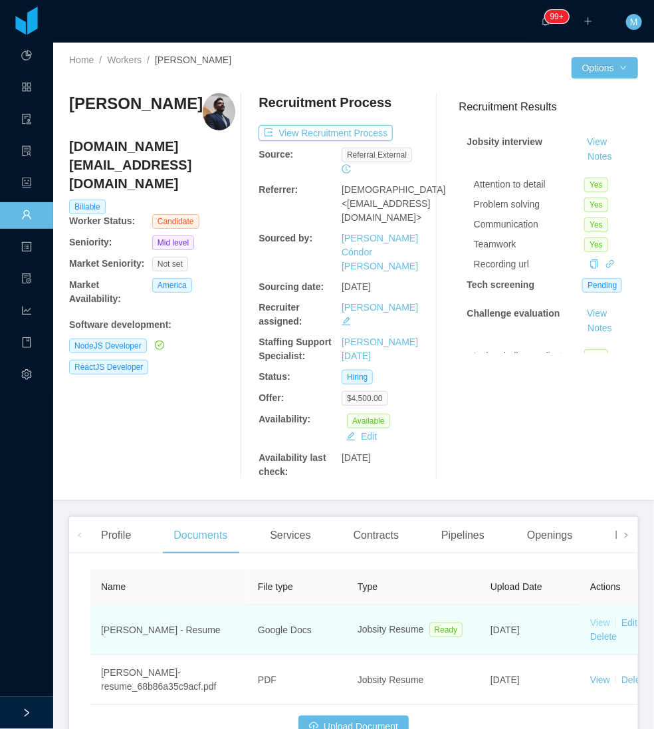
click at [602, 617] on link "View" at bounding box center [600, 622] width 20 height 11
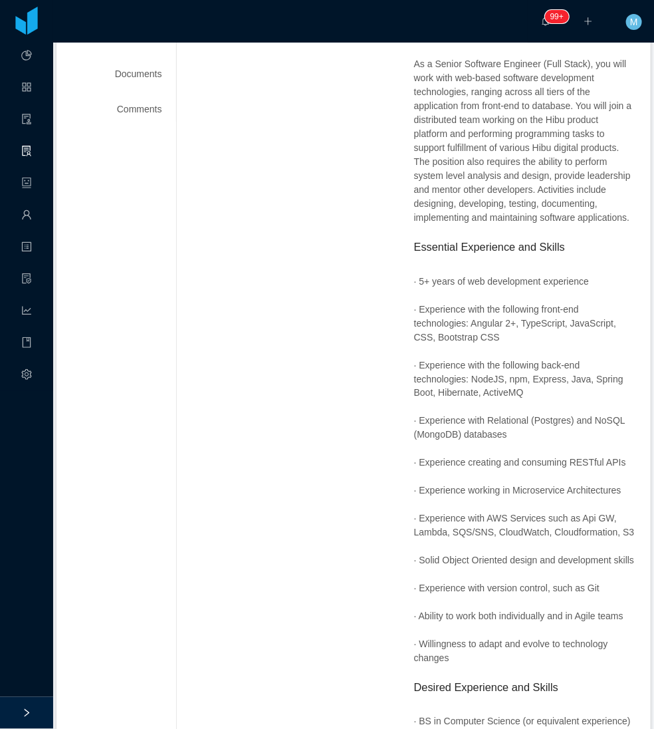
scroll to position [665, 0]
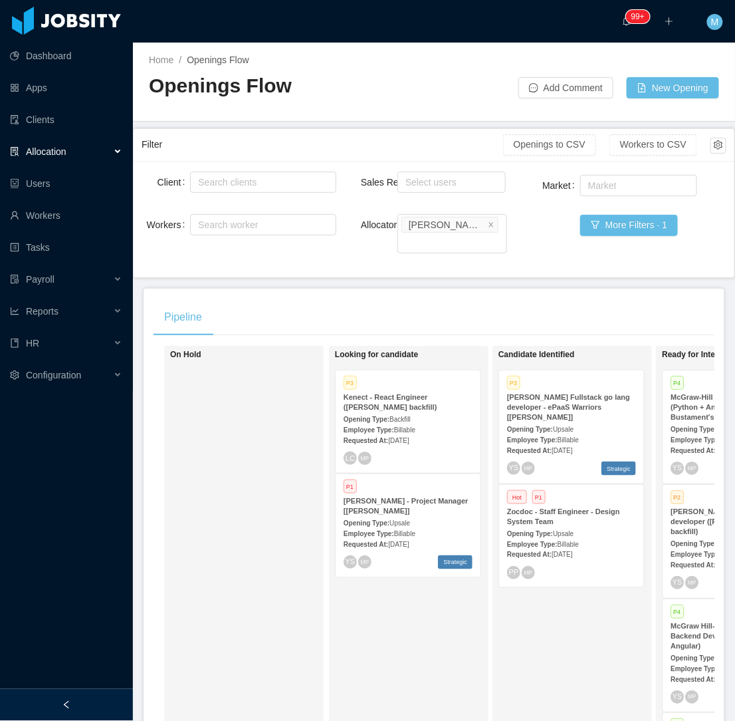
click at [77, 696] on div at bounding box center [66, 705] width 133 height 32
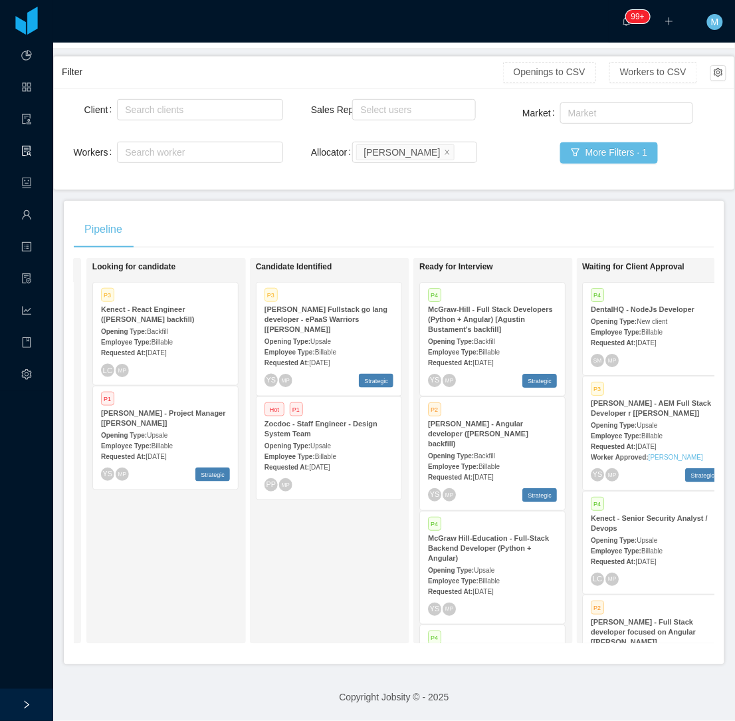
scroll to position [0, 170]
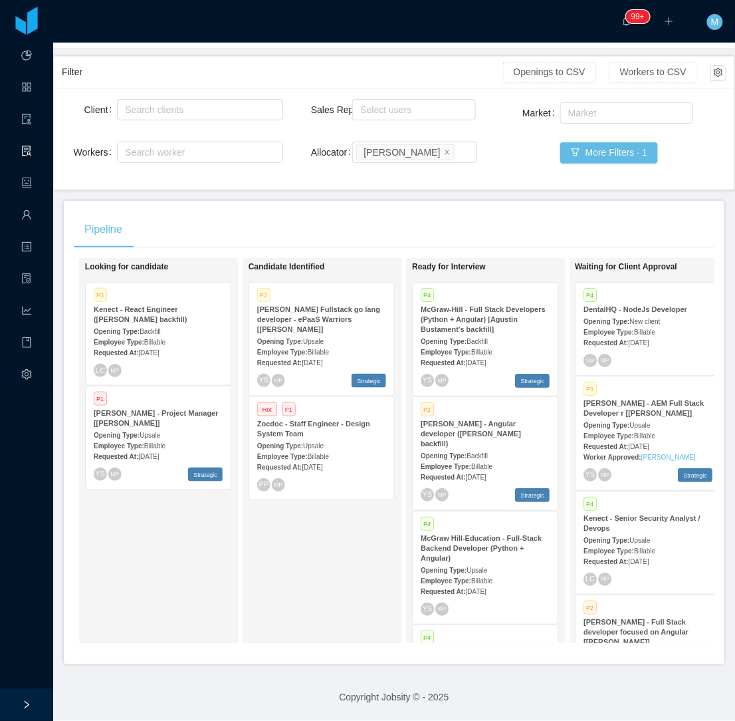
drag, startPoint x: 237, startPoint y: 552, endPoint x: 228, endPoint y: 546, distance: 10.5
click at [235, 552] on div "Looking for candidate P3 Kenect - React Engineer ([PERSON_NAME] backfill) Openi…" at bounding box center [178, 451] width 186 height 374
click at [296, 604] on div "Candidate Identified P3 [PERSON_NAME] Fullstack go lang developer - ePaaS Warri…" at bounding box center [342, 451] width 186 height 374
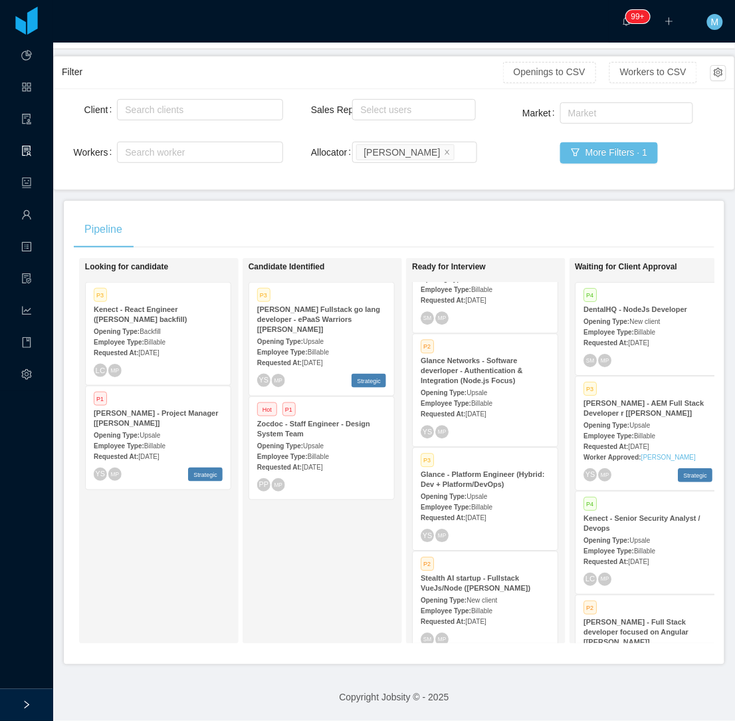
click at [510, 510] on div "Requested At: [DATE]" at bounding box center [485, 517] width 129 height 14
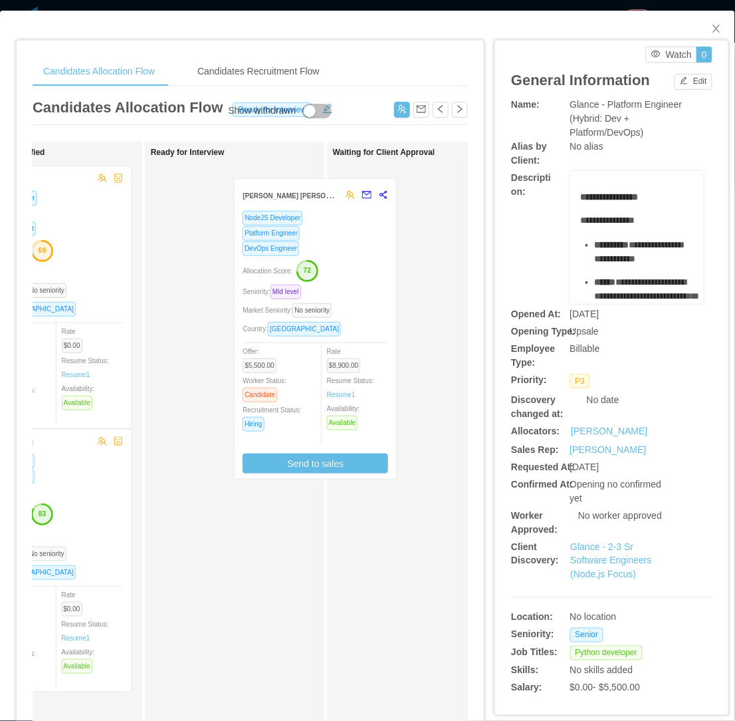
drag, startPoint x: 257, startPoint y: 366, endPoint x: 366, endPoint y: 380, distance: 109.9
click at [369, 379] on div "Applied [PERSON_NAME] NodeJS Developer Seniority: Senior Market Seniority: No s…" at bounding box center [250, 479] width 435 height 675
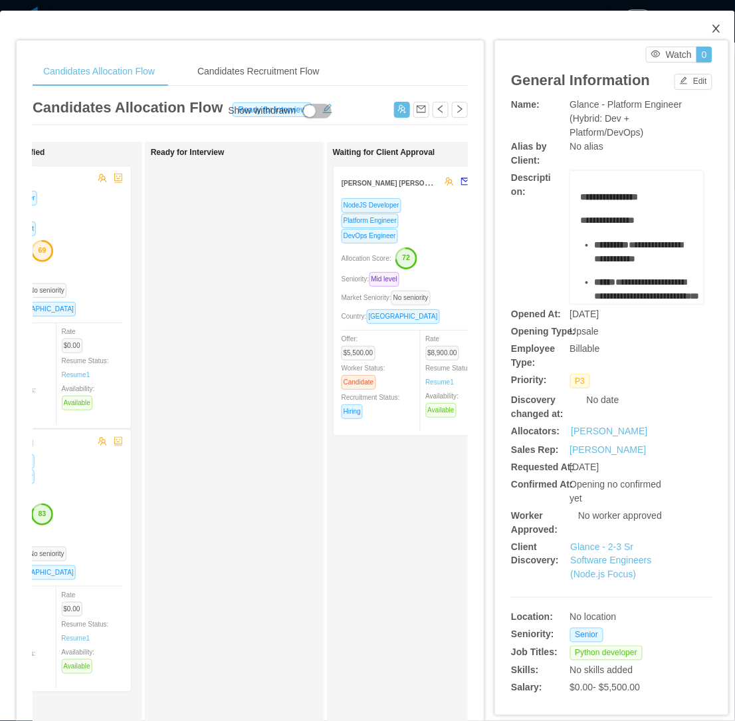
click at [711, 25] on icon "icon: close" at bounding box center [716, 28] width 11 height 11
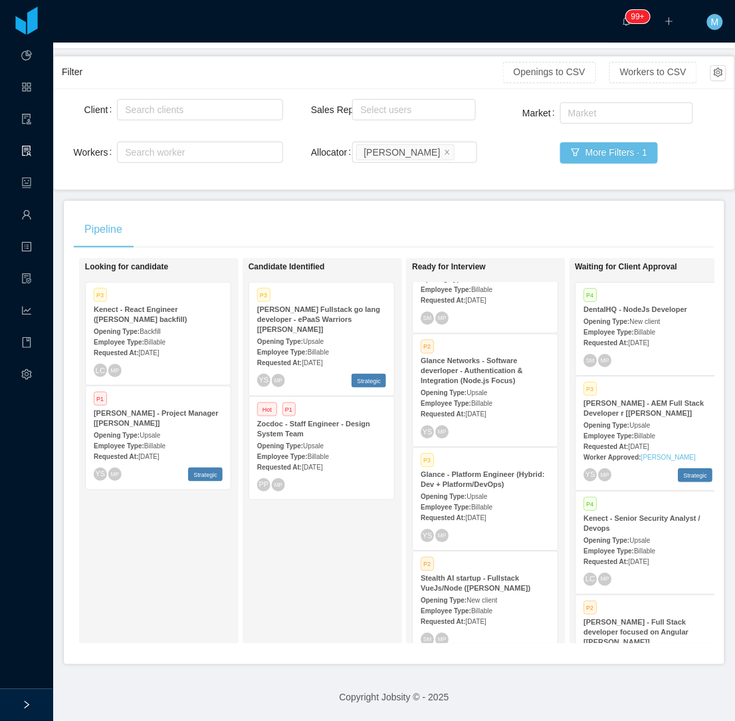
click at [256, 580] on div "Candidate Identified P3 [PERSON_NAME] Fullstack go lang developer - ePaaS Warri…" at bounding box center [342, 451] width 186 height 374
click at [514, 228] on div "Pipeline" at bounding box center [394, 229] width 641 height 37
click at [282, 608] on div "Candidate Identified P3 [PERSON_NAME] Fullstack go lang developer - ePaaS Warri…" at bounding box center [342, 451] width 186 height 374
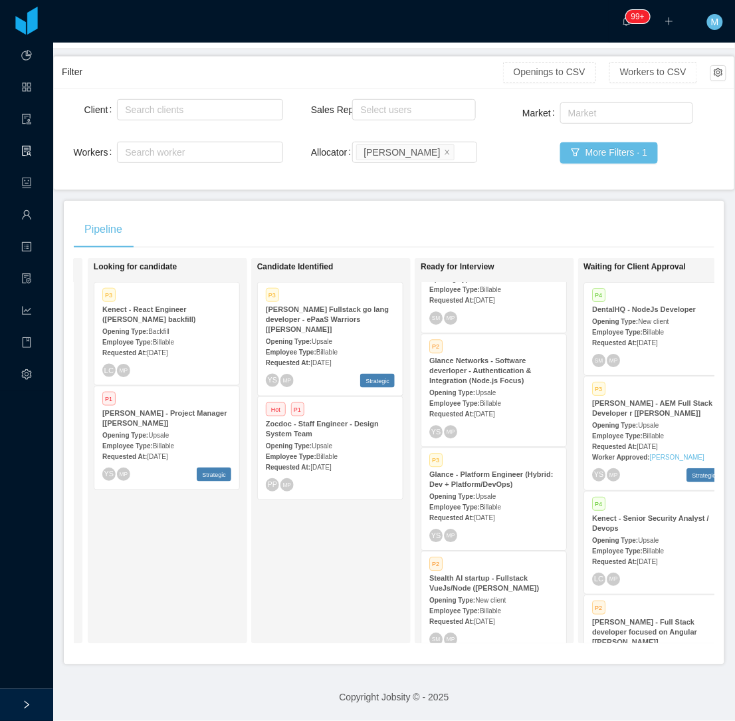
scroll to position [0, 160]
click at [277, 556] on div "Candidate Identified P3 [PERSON_NAME] Fullstack go lang developer - ePaaS Warri…" at bounding box center [352, 451] width 186 height 374
click at [445, 151] on icon "icon: close" at bounding box center [447, 151] width 5 height 5
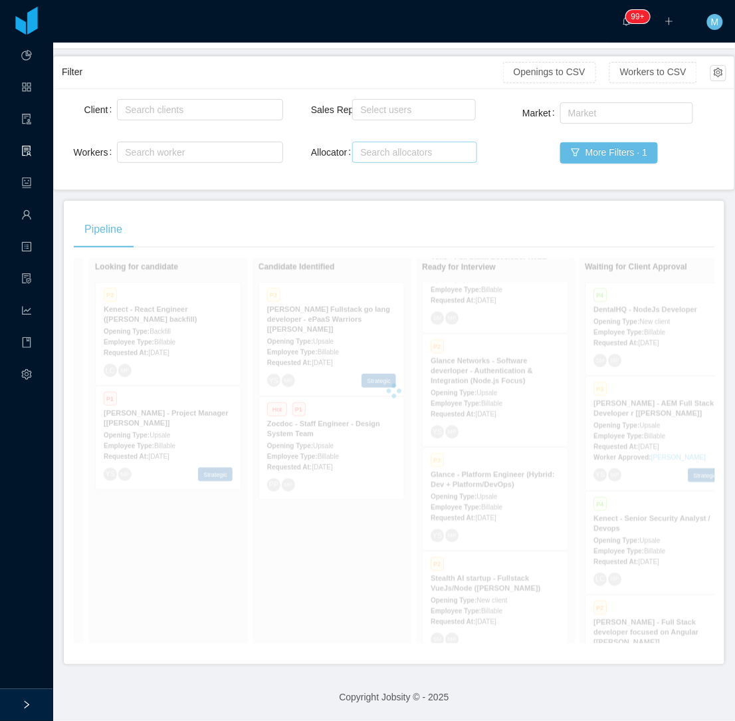
click at [410, 148] on div "Search allocators" at bounding box center [411, 152] width 103 height 13
type input "*****"
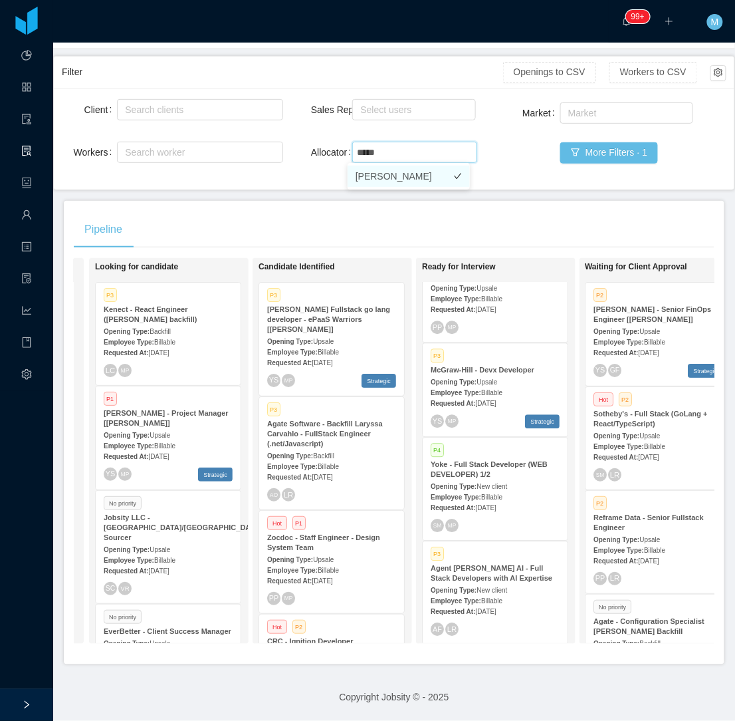
click at [424, 179] on li "[PERSON_NAME]" at bounding box center [409, 176] width 122 height 21
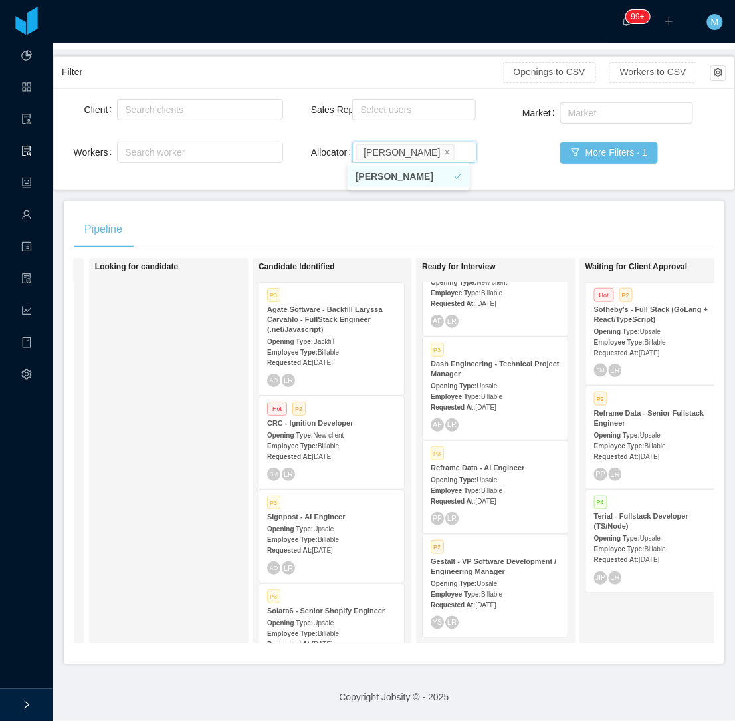
scroll to position [154, 0]
click at [446, 213] on div "Pipeline" at bounding box center [394, 229] width 641 height 37
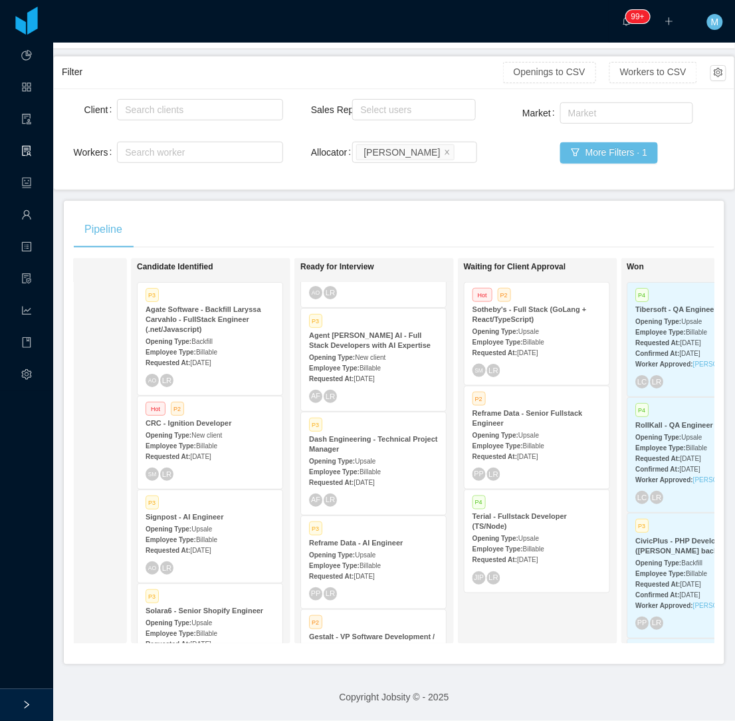
scroll to position [0, 0]
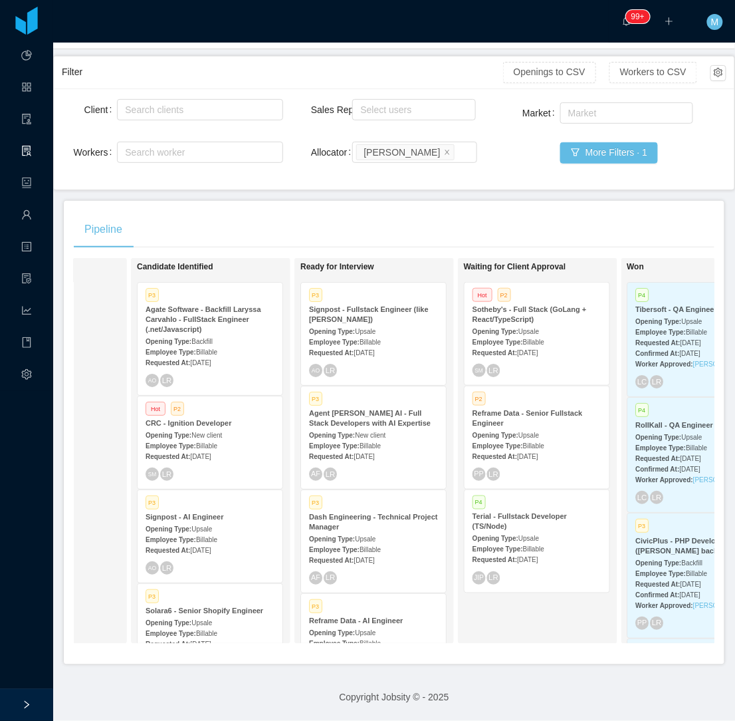
drag, startPoint x: 707, startPoint y: 1, endPoint x: 315, endPoint y: 258, distance: 469.1
click at [307, 215] on div "Pipeline" at bounding box center [394, 229] width 641 height 37
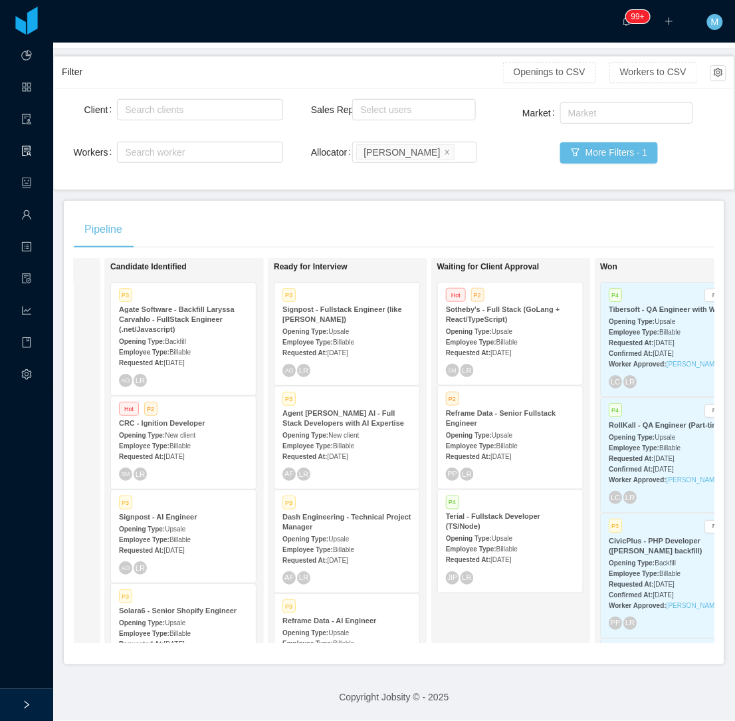
scroll to position [0, 315]
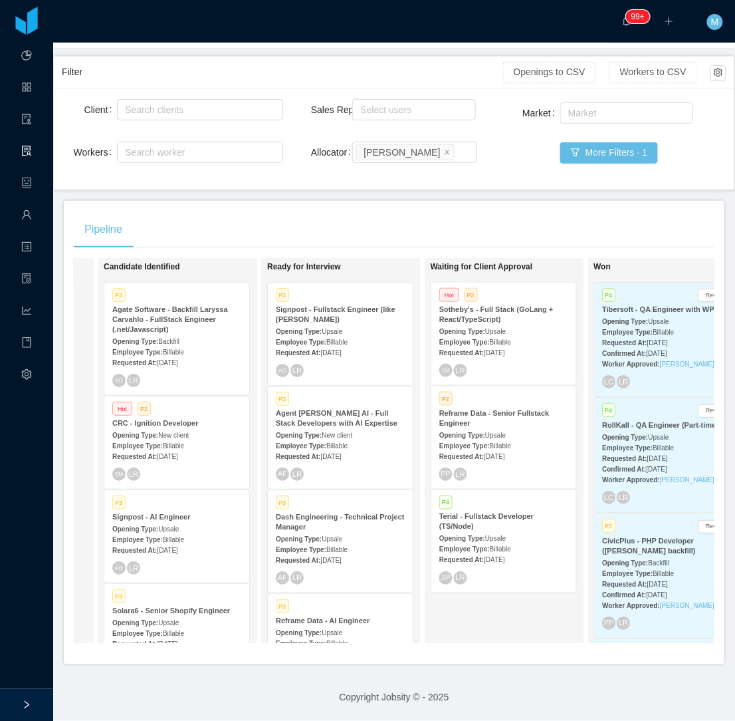
click at [480, 186] on div "Client Search clients Workers Search worker Sales Rep Select users Allocator Se…" at bounding box center [394, 138] width 681 height 101
click at [439, 211] on div "Pipeline" at bounding box center [394, 229] width 641 height 37
click at [552, 211] on div "Pipeline" at bounding box center [394, 229] width 641 height 37
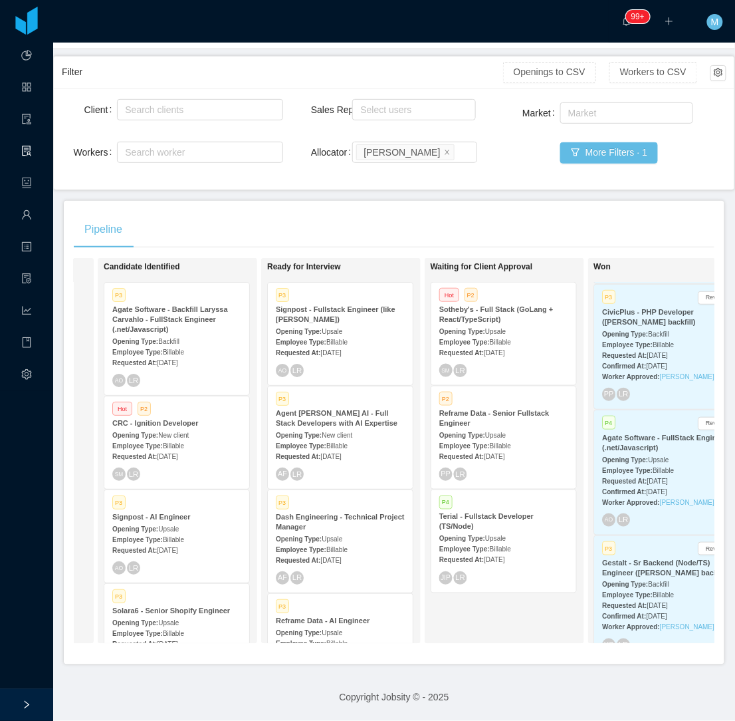
click at [204, 334] on div "Opening Type: Backfill" at bounding box center [176, 341] width 129 height 14
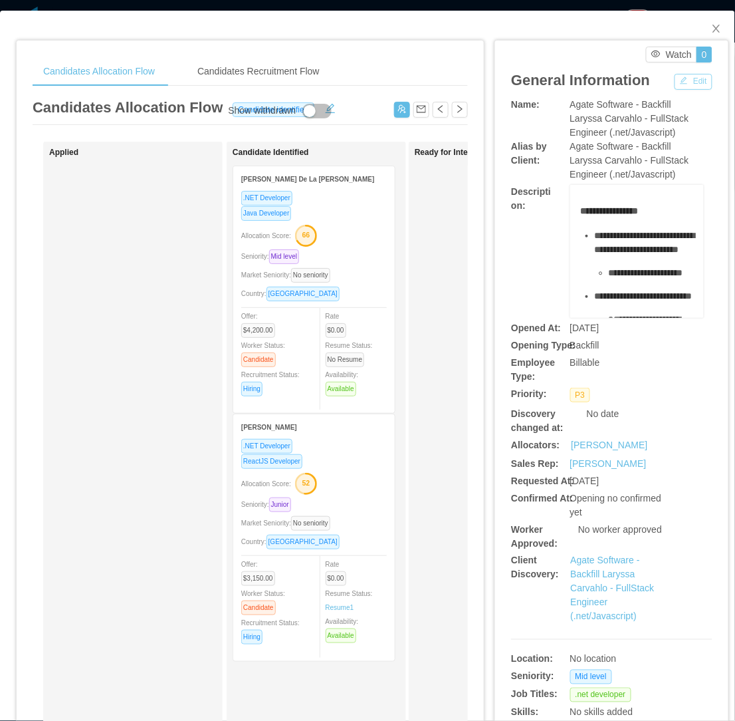
click at [683, 84] on button "Edit" at bounding box center [694, 82] width 38 height 16
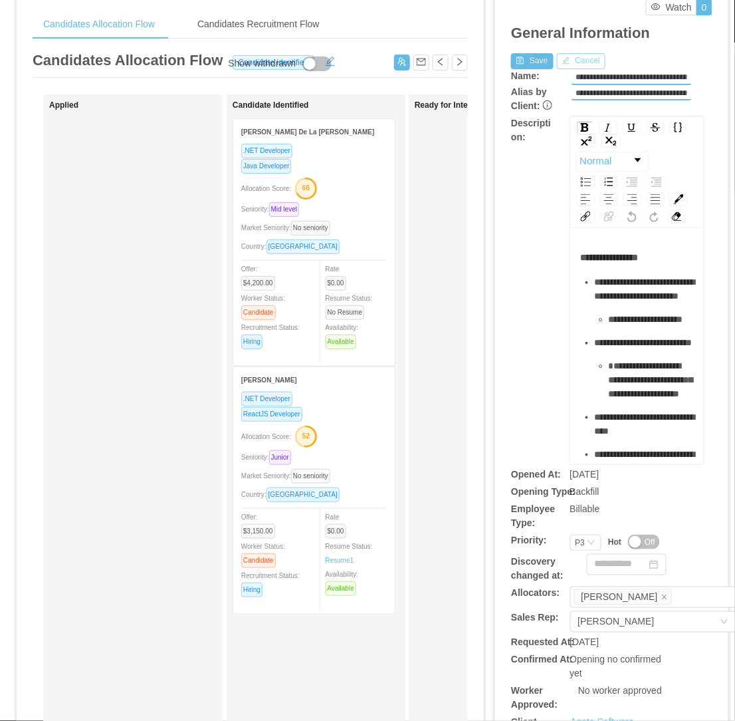
scroll to position [74, 0]
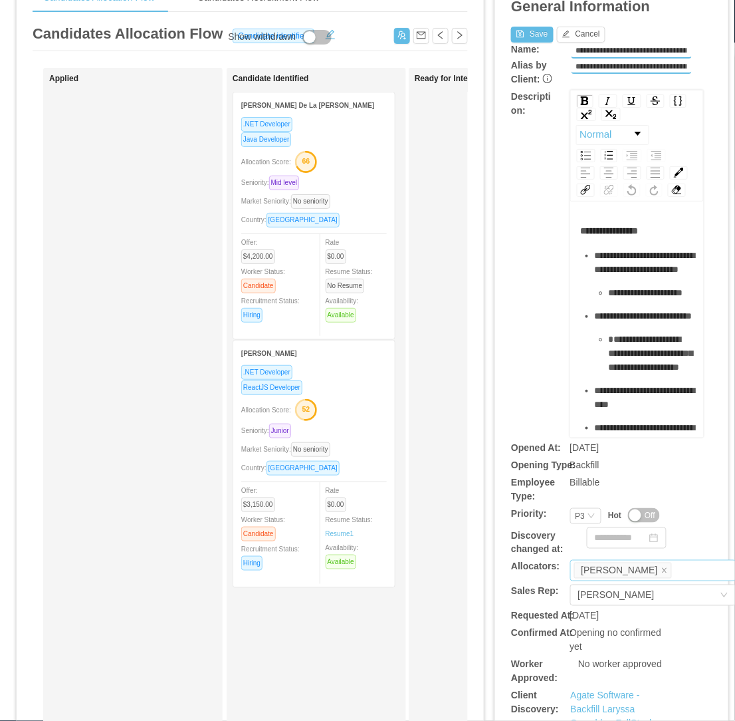
click at [678, 570] on div "Luisa Romero" at bounding box center [651, 570] width 154 height 20
type input "***"
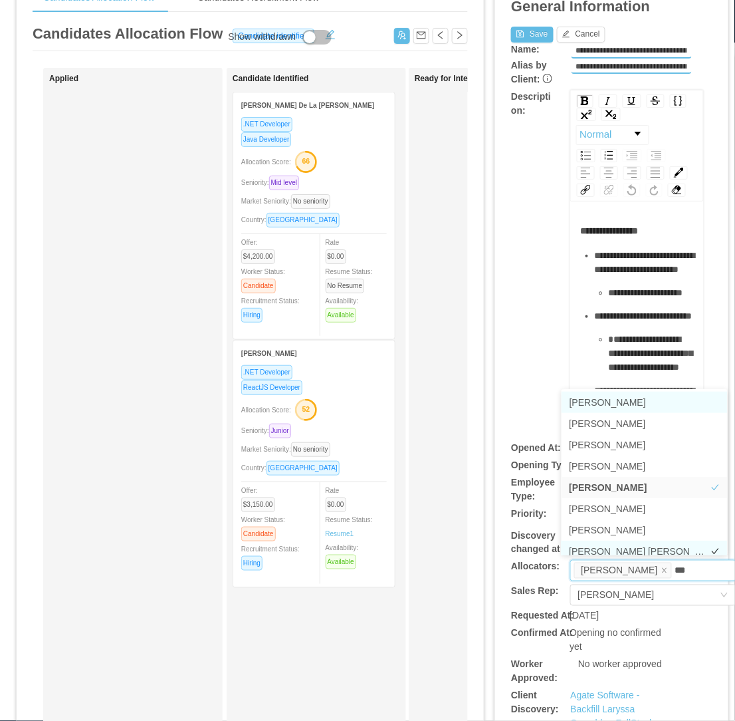
scroll to position [7, 0]
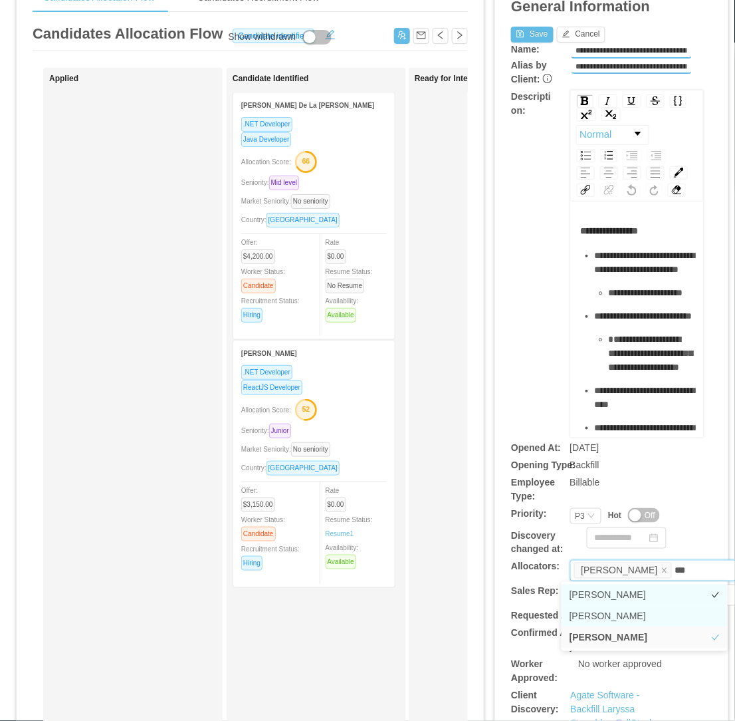
click at [629, 612] on li "[PERSON_NAME]" at bounding box center [645, 616] width 166 height 21
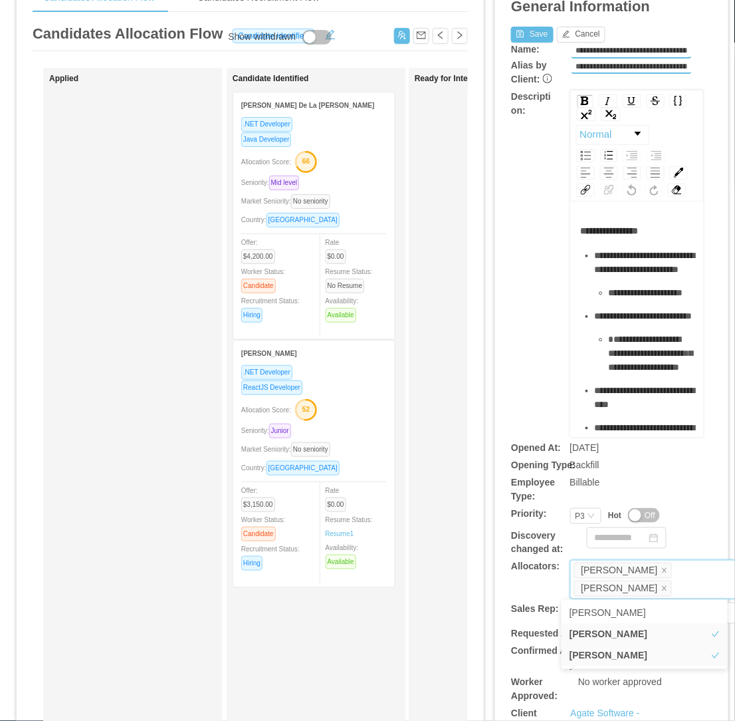
drag, startPoint x: 513, startPoint y: 349, endPoint x: 548, endPoint y: 207, distance: 145.9
click at [513, 347] on div "**********" at bounding box center [611, 264] width 201 height 348
click at [527, 37] on button "Save" at bounding box center [532, 35] width 42 height 16
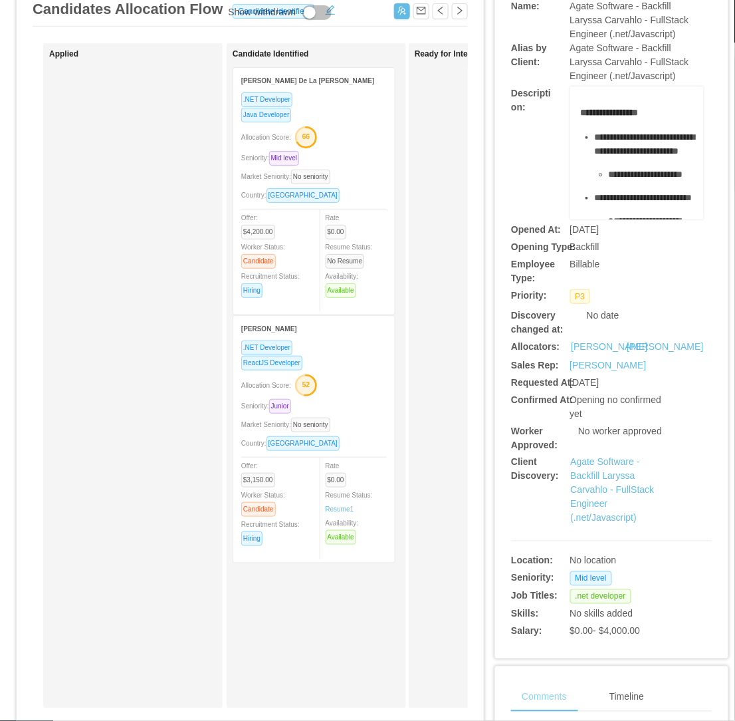
scroll to position [369, 0]
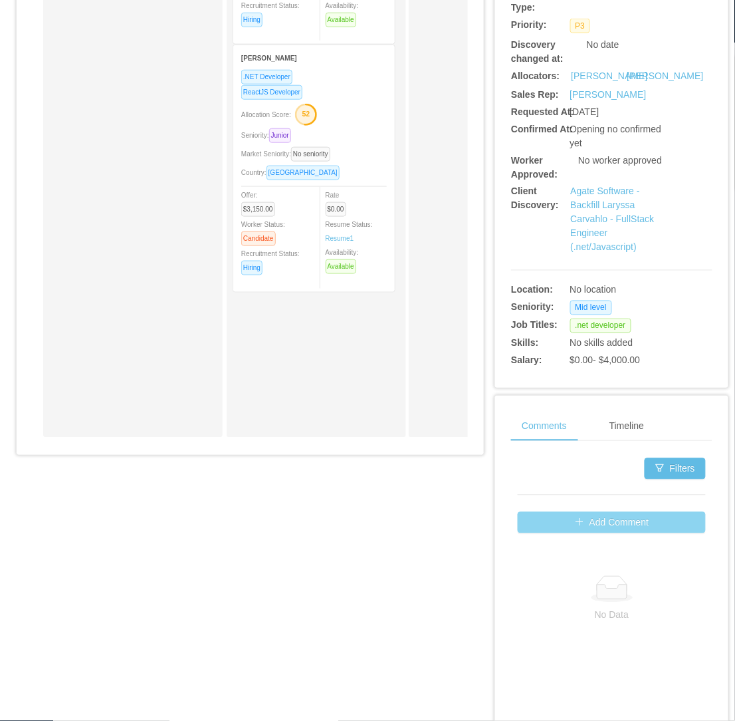
click at [580, 533] on button "Add Comment" at bounding box center [612, 522] width 188 height 21
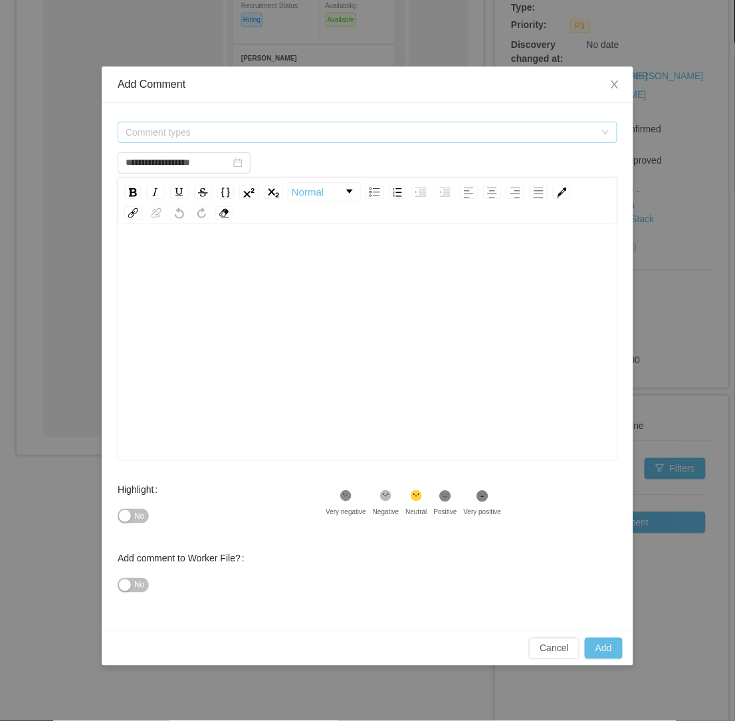
click at [320, 131] on span "Comment types" at bounding box center [360, 132] width 469 height 13
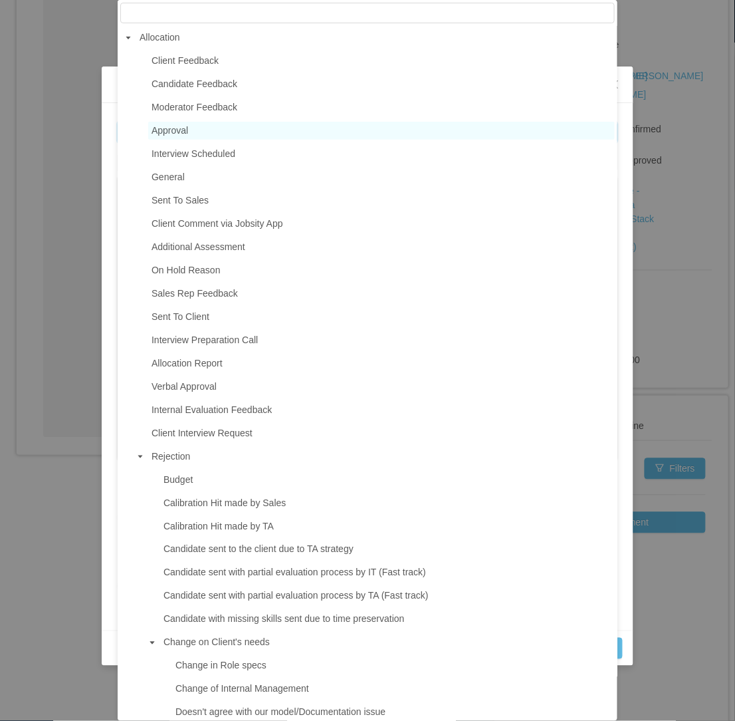
type input "*"
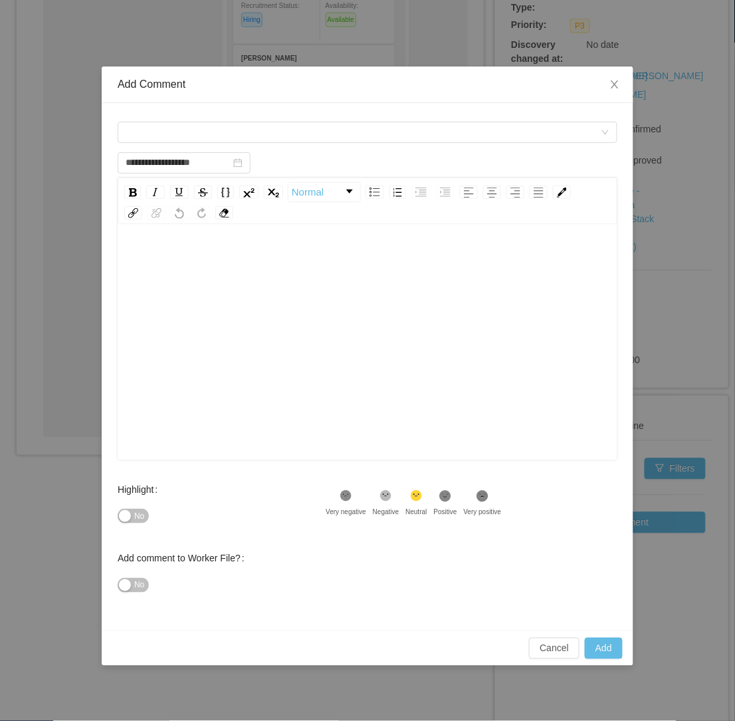
click at [298, 145] on div "Comment types" at bounding box center [368, 132] width 500 height 27
click at [298, 137] on div "Comment types" at bounding box center [363, 132] width 475 height 20
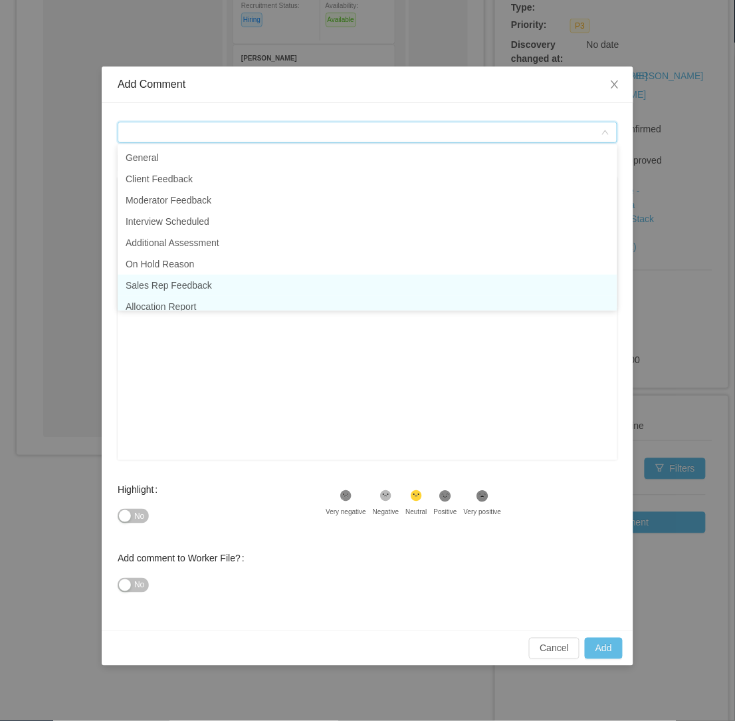
scroll to position [7, 0]
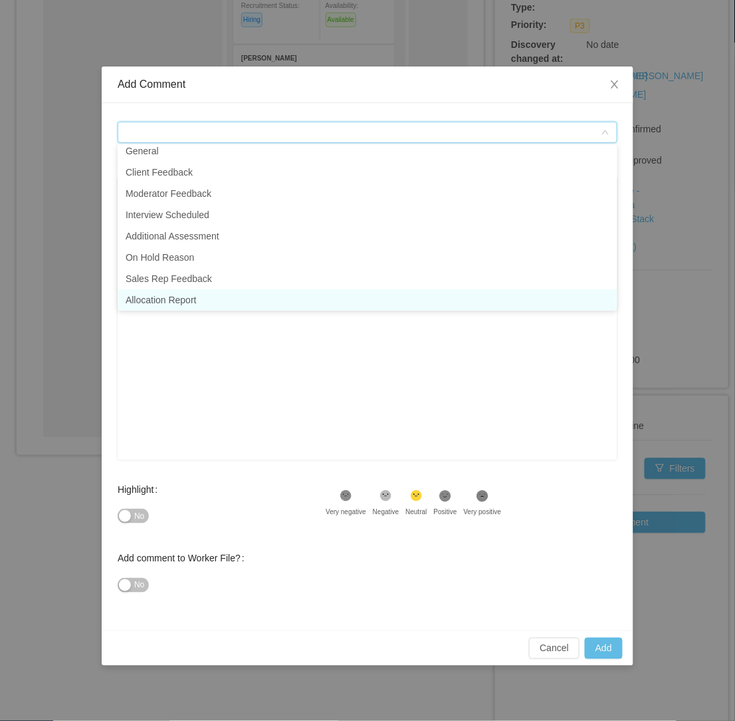
click at [211, 299] on li "Allocation Report" at bounding box center [368, 299] width 500 height 21
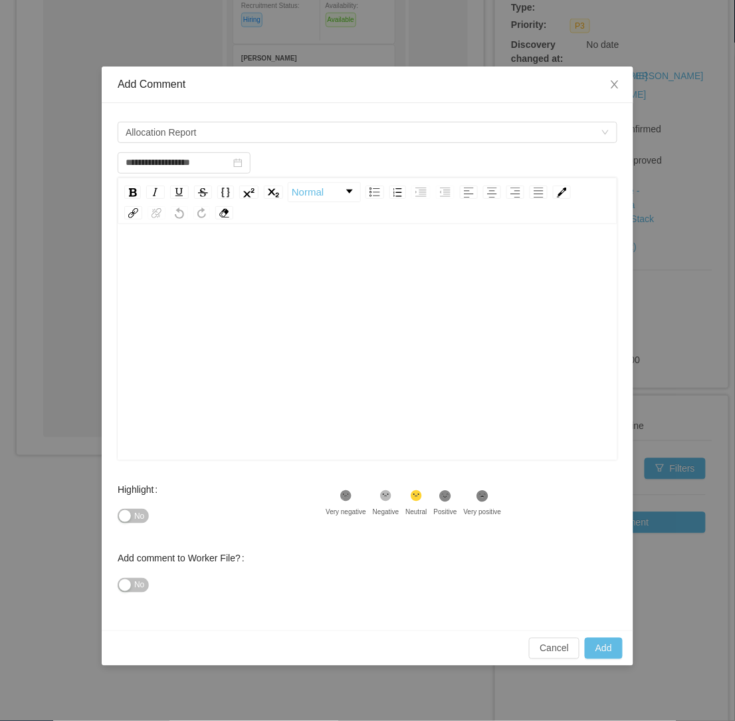
click at [223, 256] on div "rdw-editor" at bounding box center [367, 260] width 479 height 27
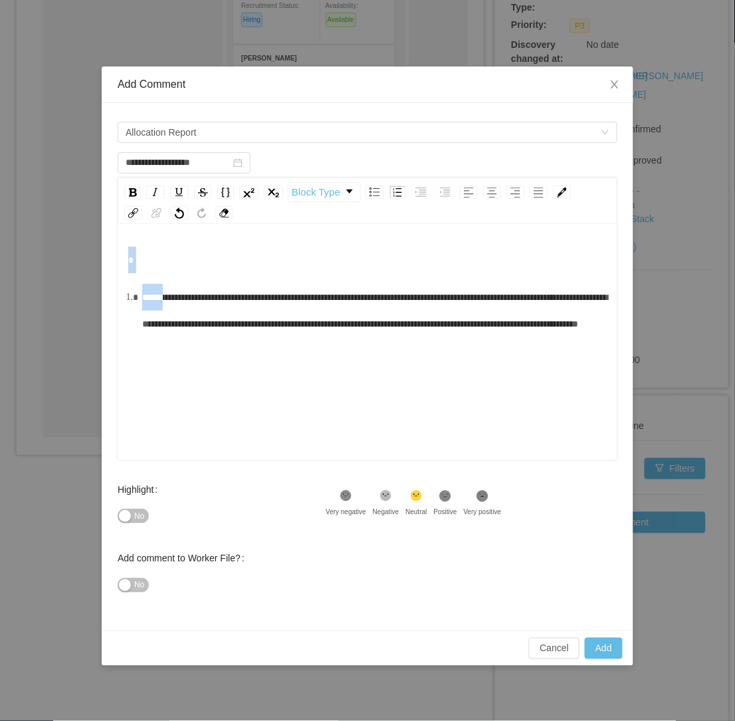
drag, startPoint x: 168, startPoint y: 295, endPoint x: 98, endPoint y: 269, distance: 74.5
click at [98, 269] on div "**********" at bounding box center [367, 360] width 735 height 721
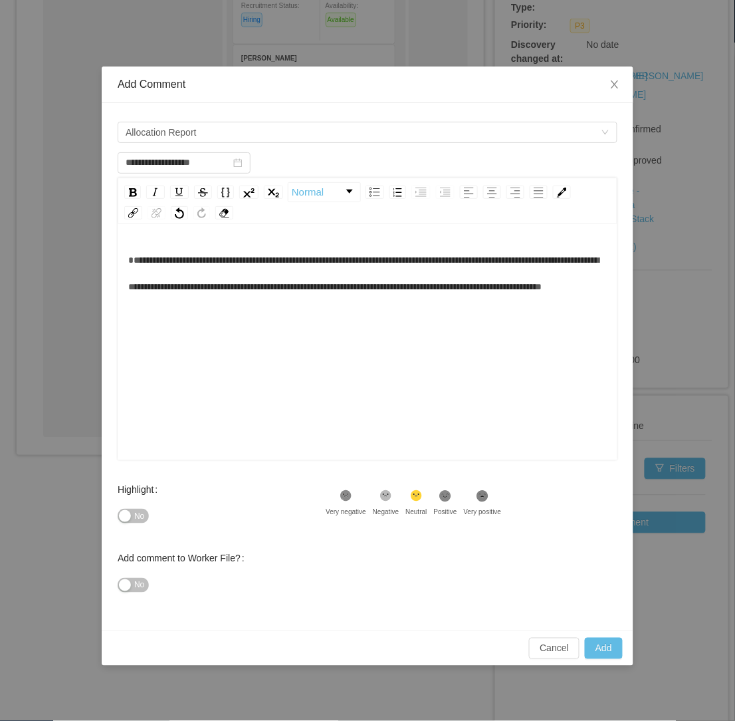
click at [377, 300] on div "**********" at bounding box center [367, 273] width 479 height 53
click at [603, 655] on button "Add" at bounding box center [604, 648] width 38 height 21
type input "**********"
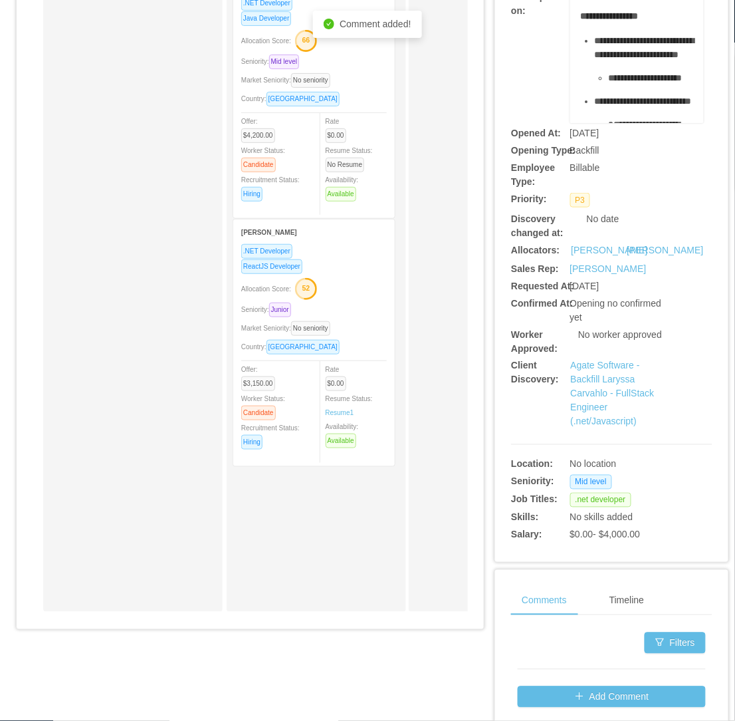
scroll to position [0, 0]
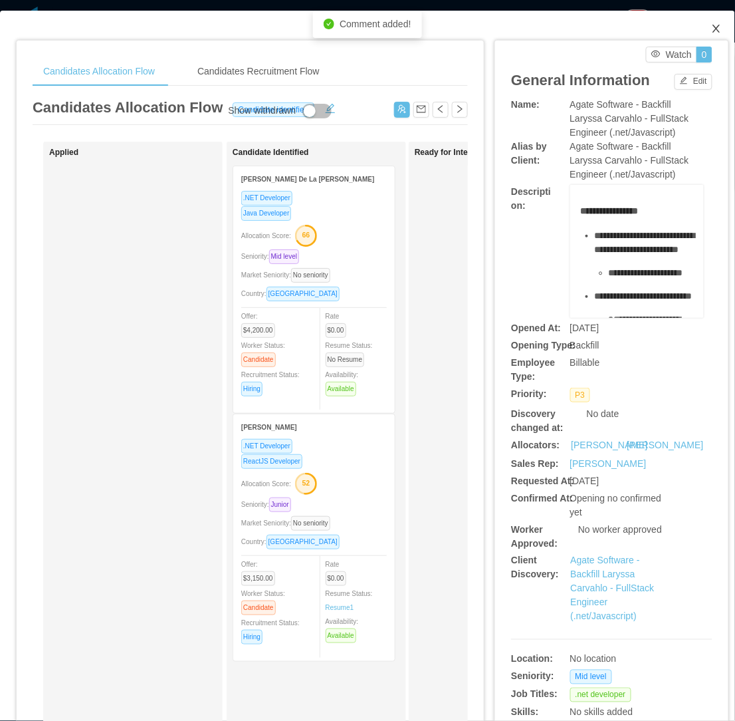
drag, startPoint x: 709, startPoint y: 32, endPoint x: 665, endPoint y: 63, distance: 53.3
click at [711, 32] on icon "icon: close" at bounding box center [716, 28] width 11 height 11
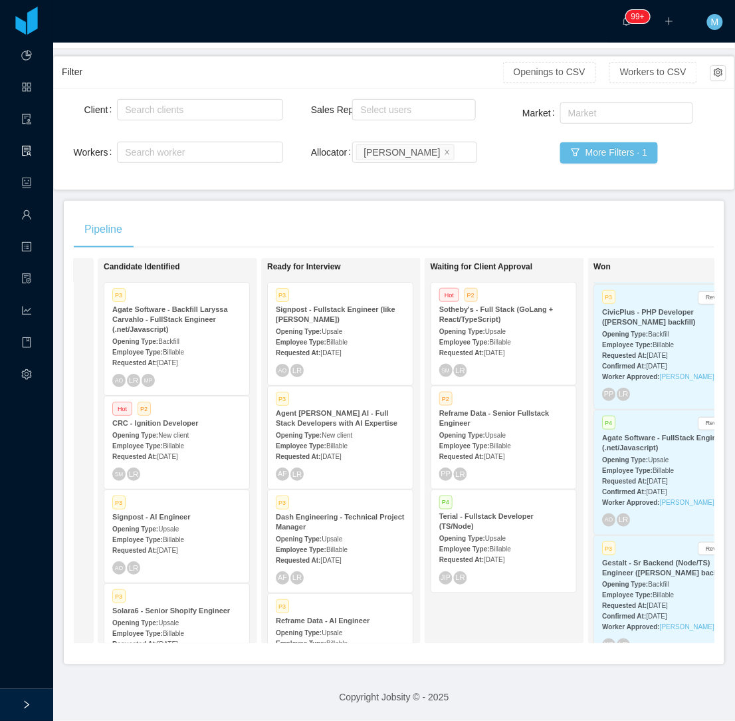
click at [176, 467] on div "SM LR" at bounding box center [176, 473] width 129 height 13
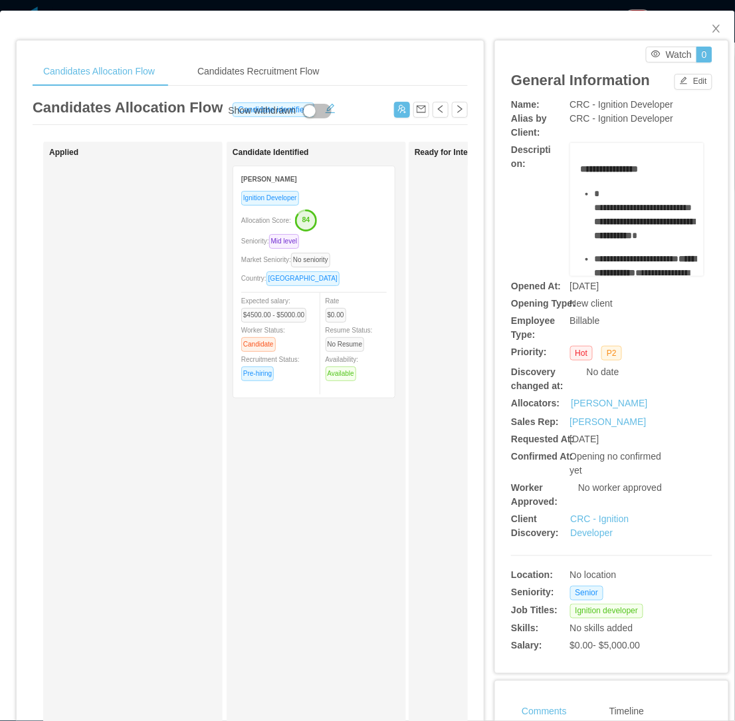
click at [469, 328] on div "Candidates Allocation Flow Candidates Recruitment Flow Candidates Allocation Fl…" at bounding box center [250, 437] width 467 height 792
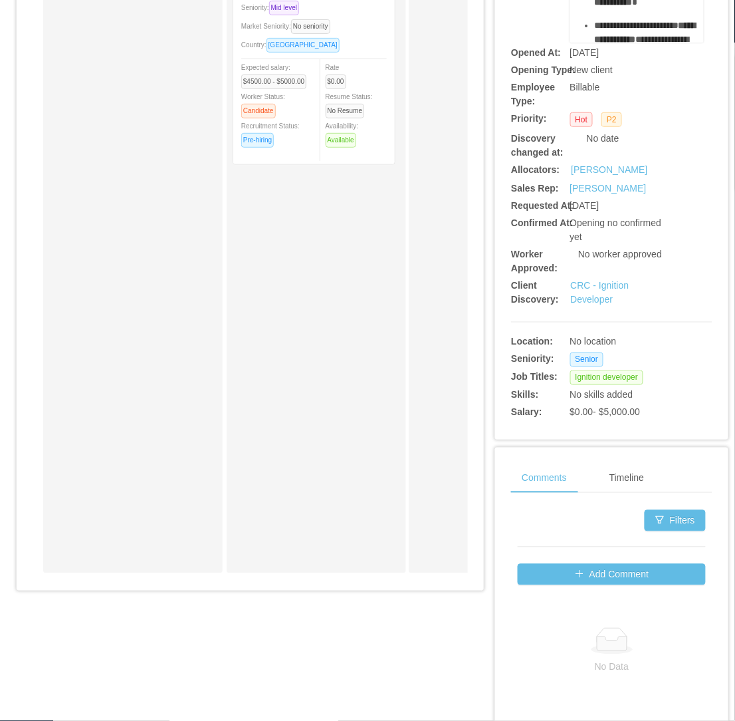
scroll to position [295, 0]
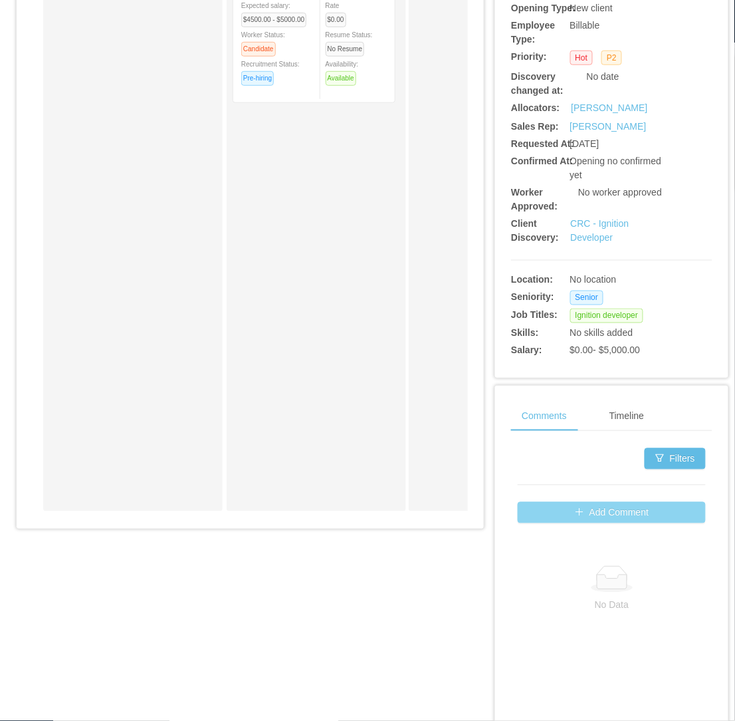
click at [574, 508] on button "Add Comment" at bounding box center [612, 512] width 188 height 21
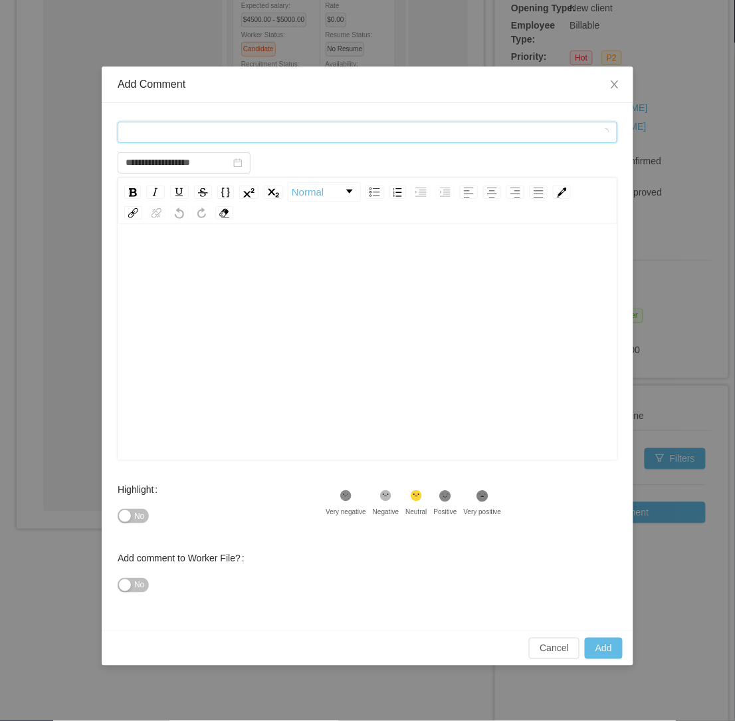
click at [360, 132] on div "Comment types" at bounding box center [363, 132] width 475 height 20
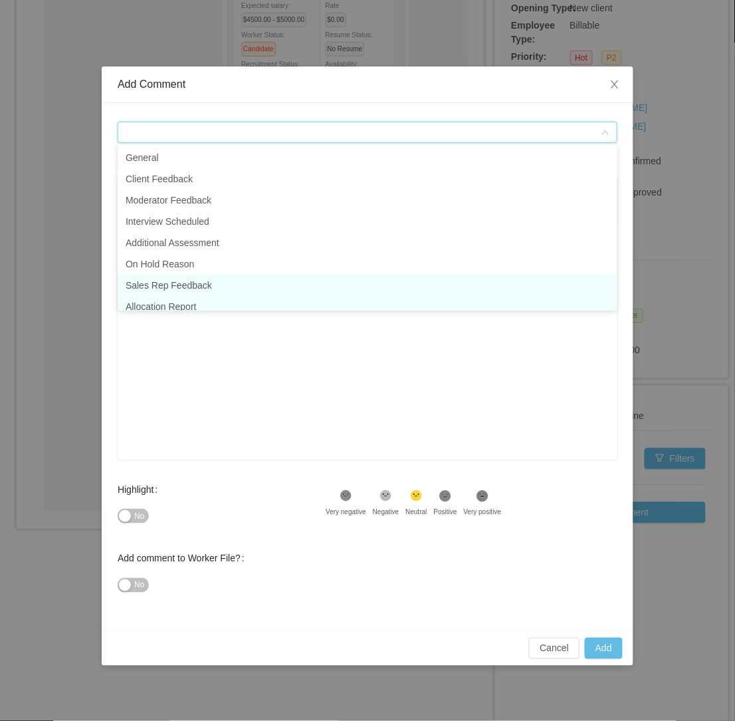
scroll to position [7, 0]
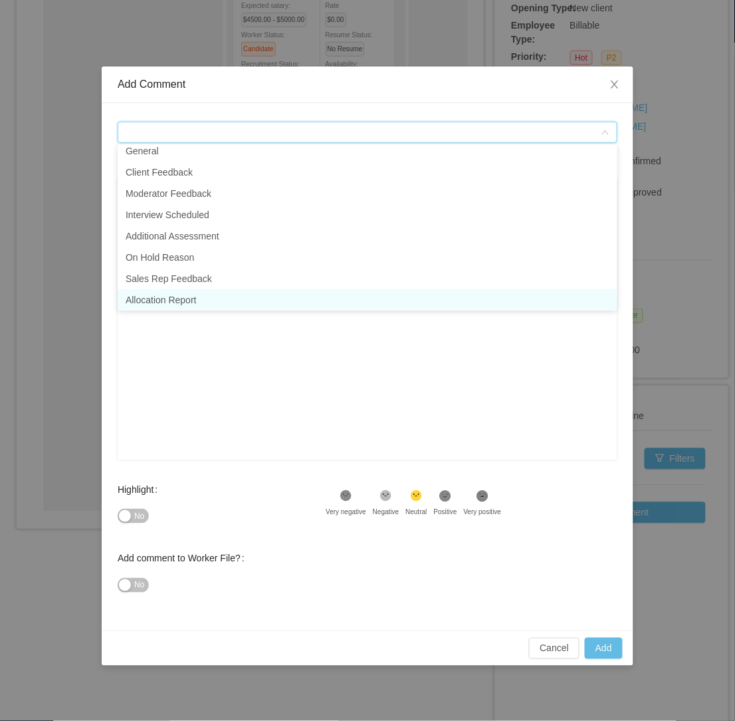
click at [203, 296] on li "Allocation Report" at bounding box center [368, 299] width 500 height 21
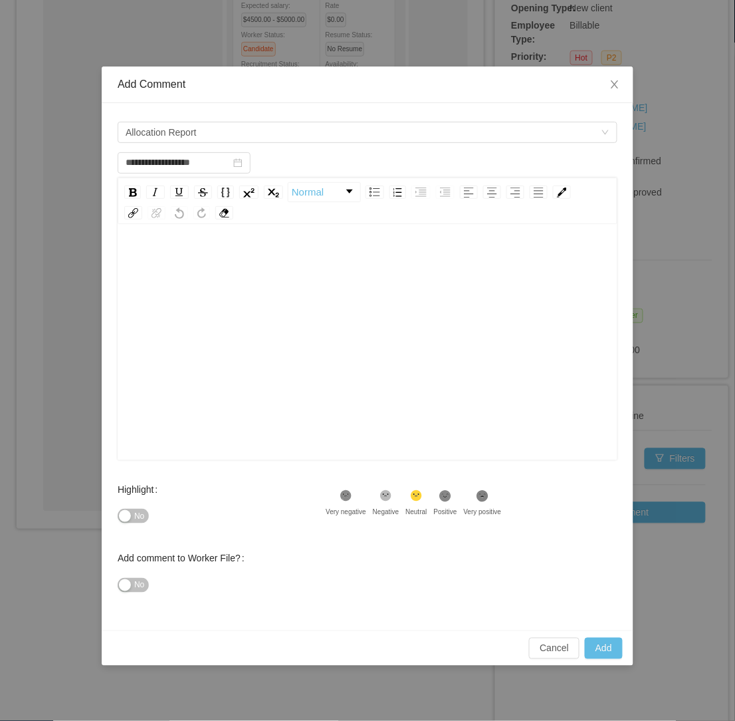
click at [221, 279] on div "rdw-editor" at bounding box center [367, 363] width 479 height 233
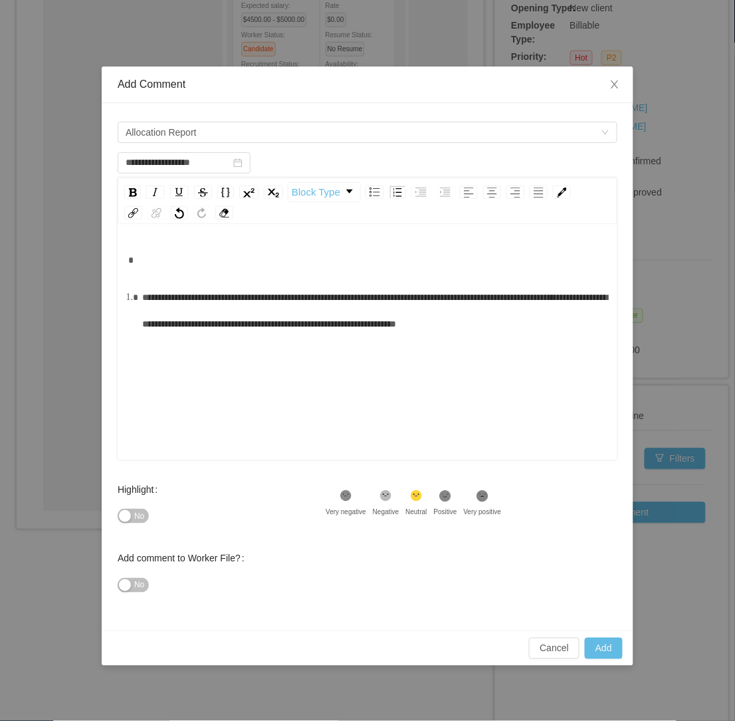
click at [142, 291] on li "**********" at bounding box center [374, 310] width 465 height 53
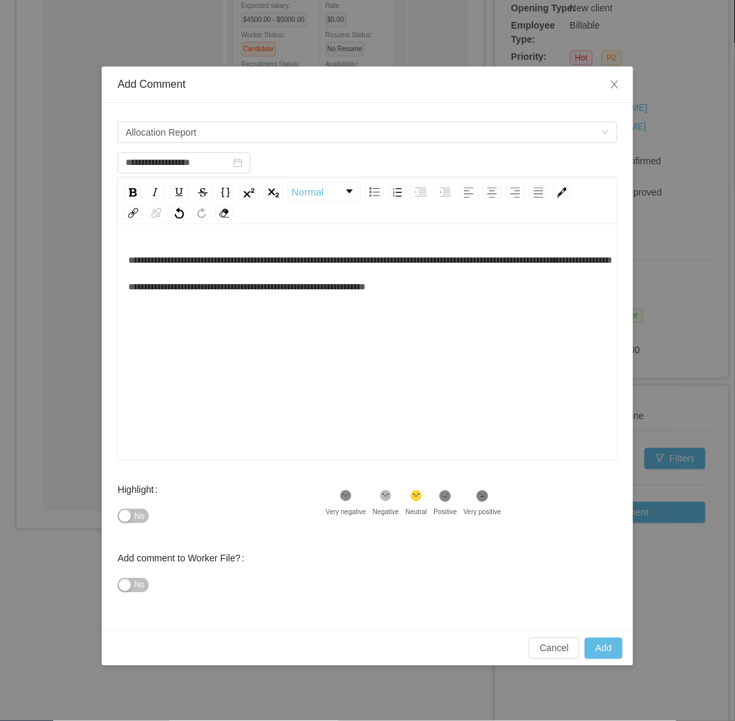
click at [320, 322] on div "**********" at bounding box center [367, 363] width 479 height 233
type input "**********"
click at [600, 642] on button "Add" at bounding box center [604, 648] width 38 height 21
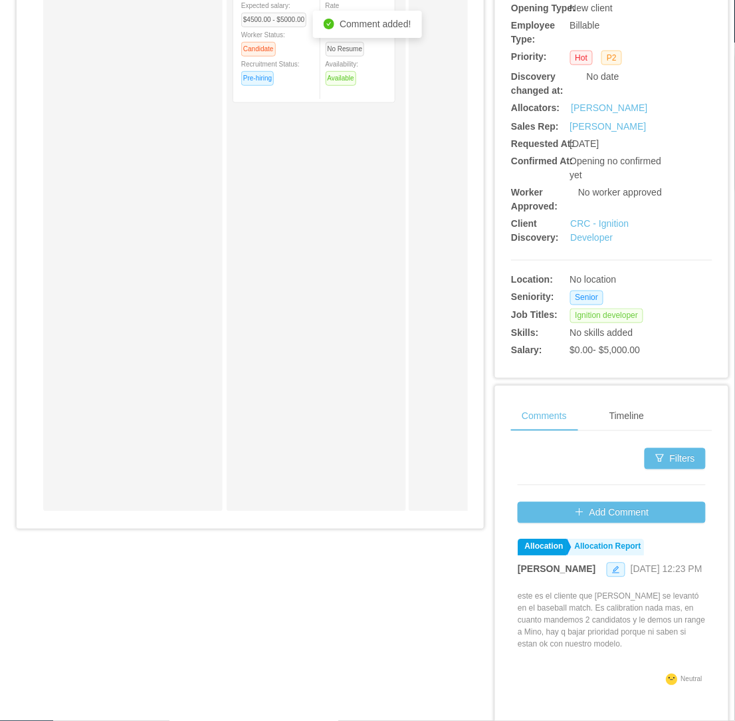
scroll to position [0, 0]
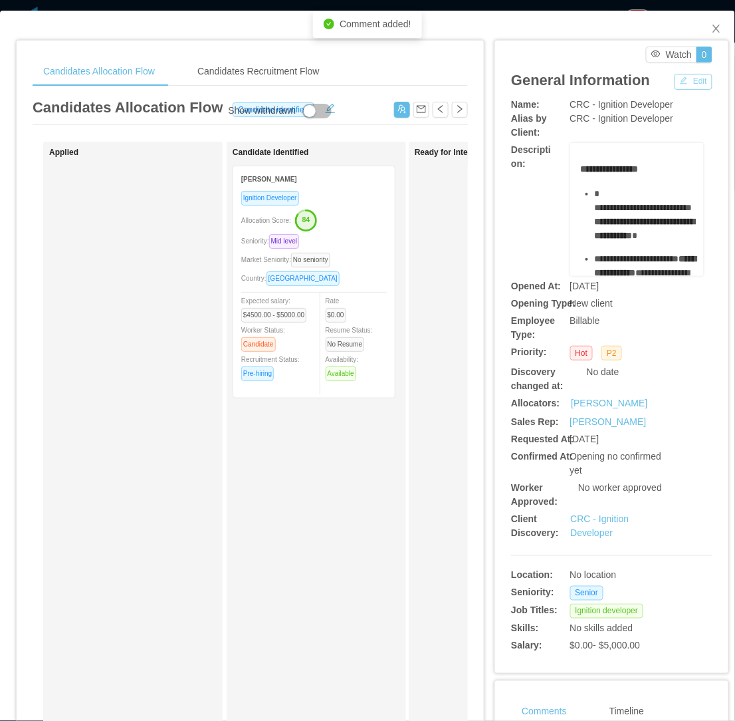
drag, startPoint x: 689, startPoint y: 80, endPoint x: 675, endPoint y: 91, distance: 18.0
click at [689, 80] on button "Edit" at bounding box center [694, 82] width 38 height 16
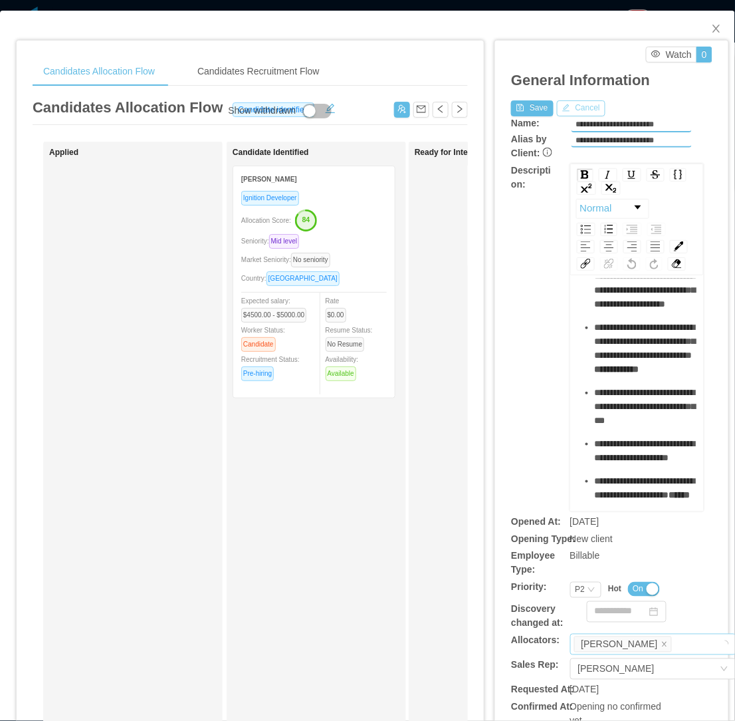
scroll to position [221, 0]
click at [662, 636] on div "Luisa Romero" at bounding box center [651, 644] width 154 height 20
type input "***"
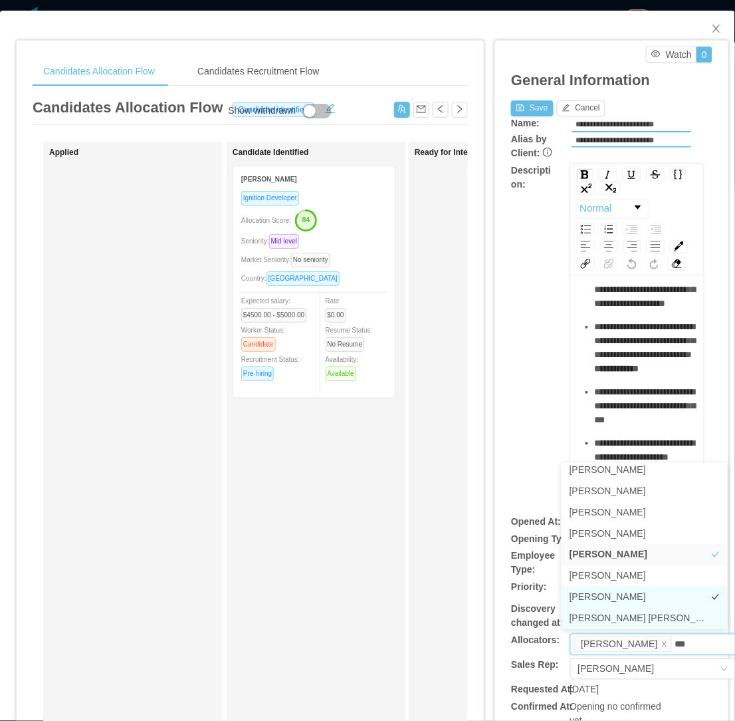
scroll to position [7, 0]
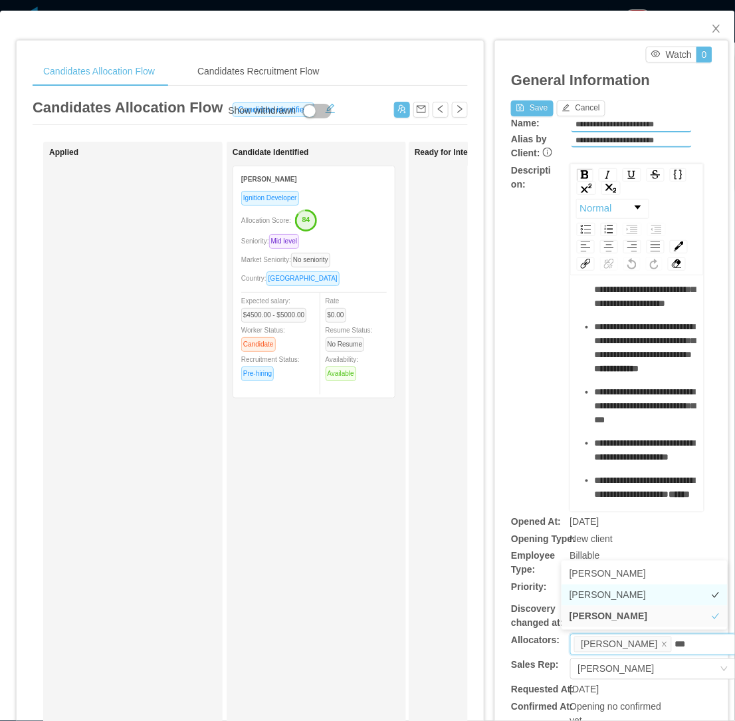
click at [608, 592] on li "[PERSON_NAME]" at bounding box center [645, 594] width 166 height 21
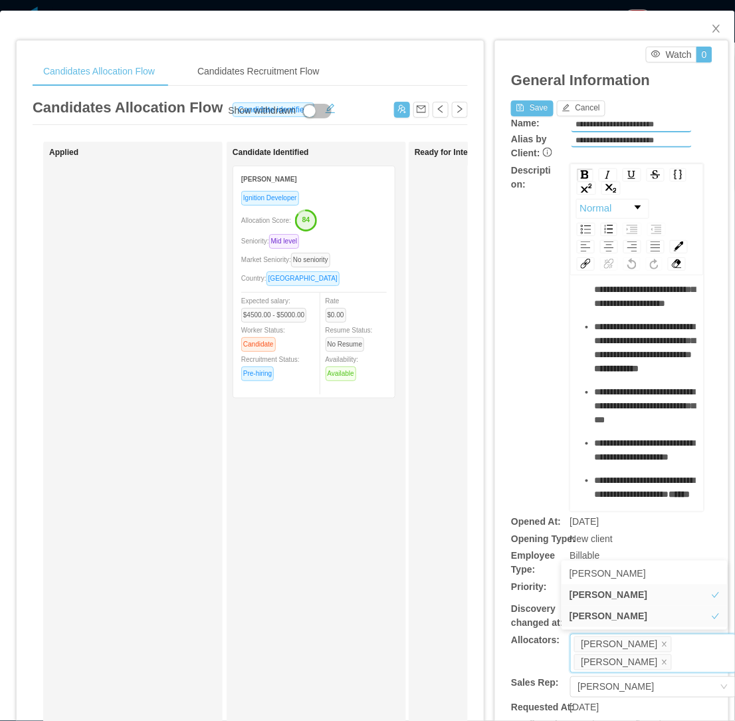
click at [513, 441] on div "**********" at bounding box center [611, 338] width 201 height 348
click at [511, 108] on button "Save" at bounding box center [532, 108] width 42 height 16
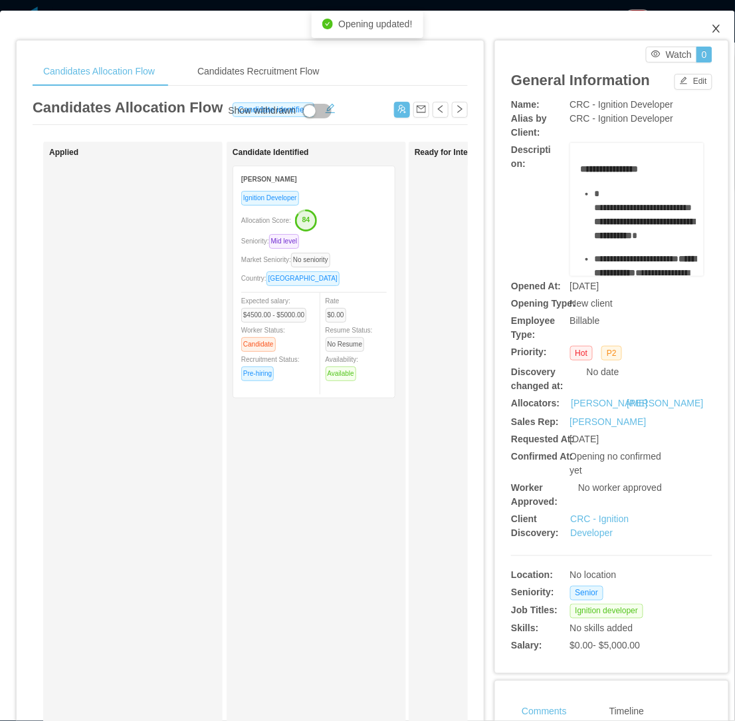
click at [711, 29] on icon "icon: close" at bounding box center [716, 28] width 11 height 11
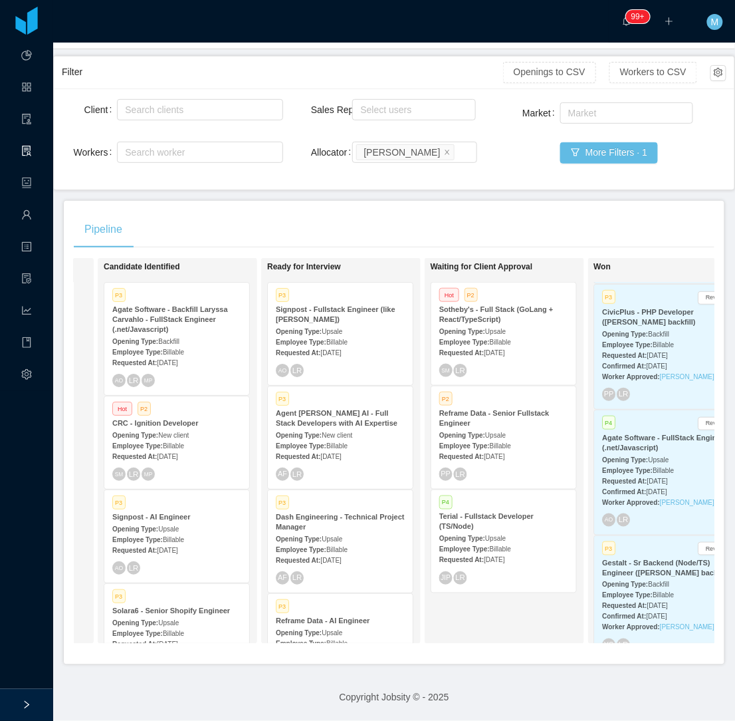
click at [291, 221] on div "Pipeline" at bounding box center [394, 229] width 641 height 37
click at [334, 345] on div "Requested At: Sep 22nd, 2025" at bounding box center [340, 352] width 129 height 14
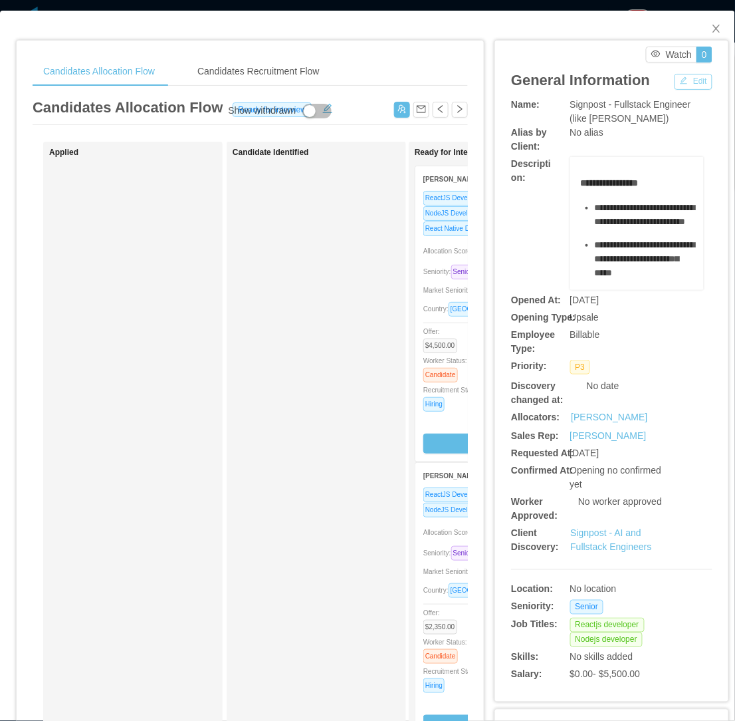
click at [681, 78] on button "Edit" at bounding box center [694, 82] width 38 height 16
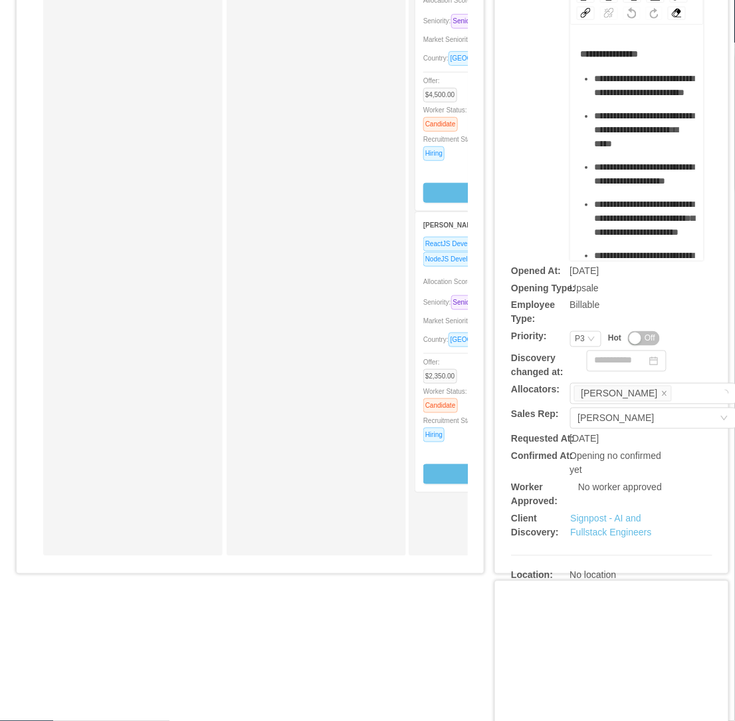
scroll to position [295, 0]
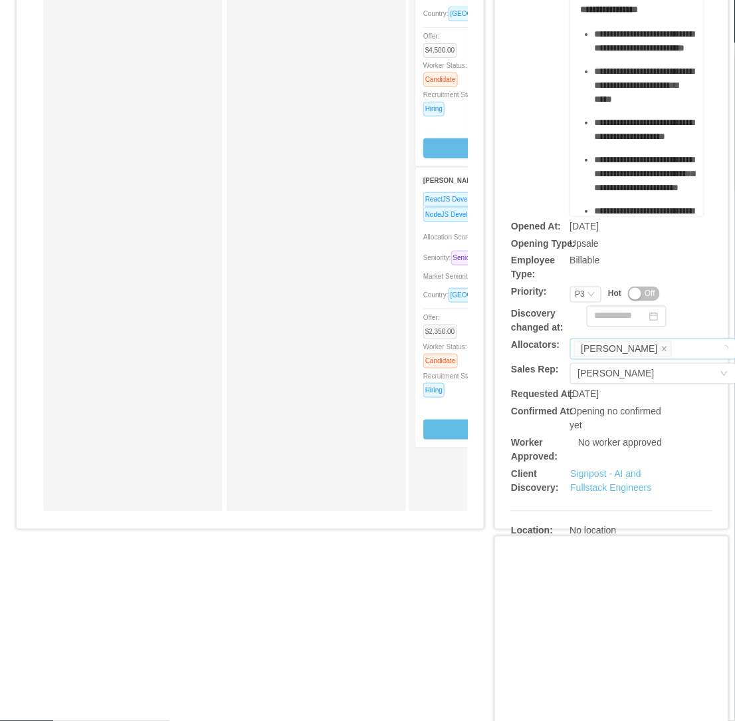
click at [663, 352] on div "Luisa Romero" at bounding box center [651, 349] width 154 height 20
type input "***"
click at [598, 390] on li "[PERSON_NAME]" at bounding box center [645, 394] width 166 height 21
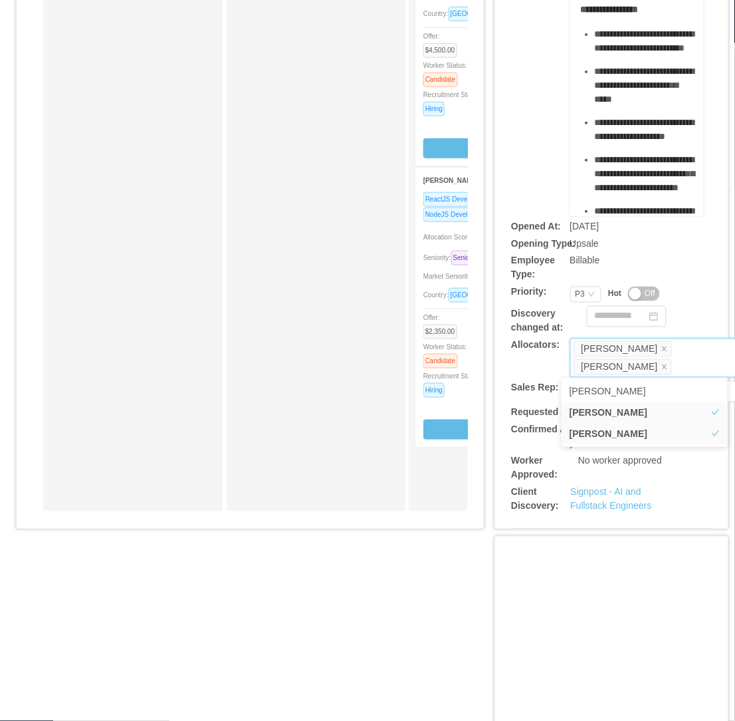
click at [512, 176] on div "**********" at bounding box center [611, 42] width 201 height 348
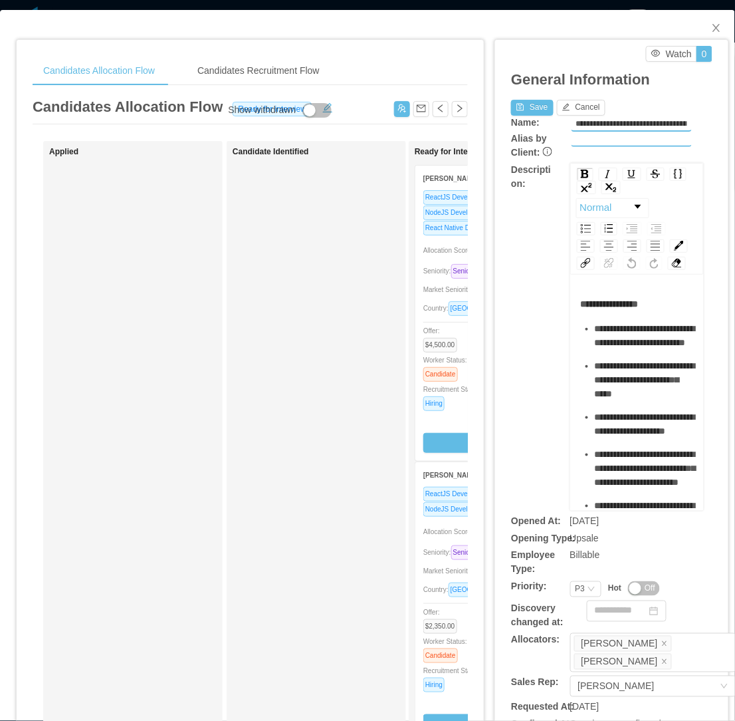
scroll to position [0, 0]
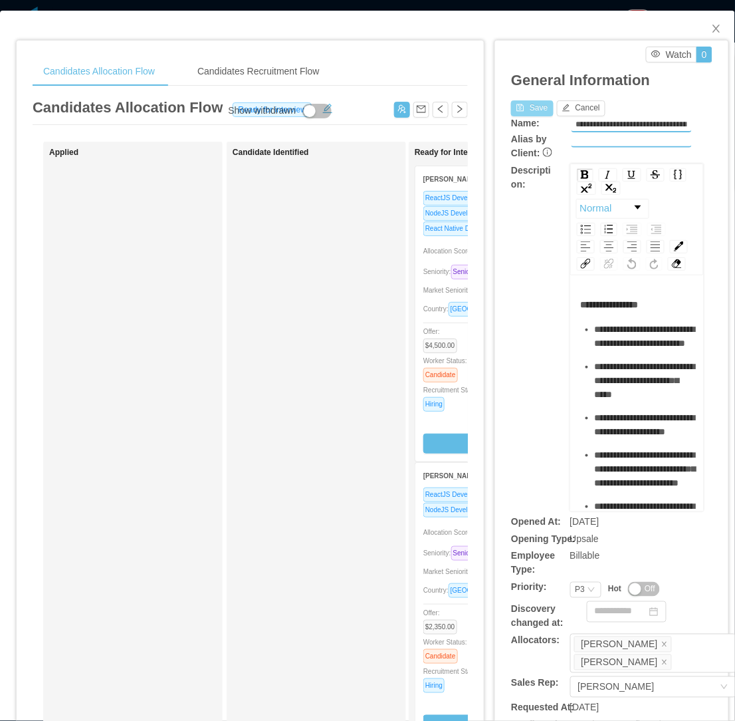
click at [517, 108] on button "Save" at bounding box center [532, 108] width 42 height 16
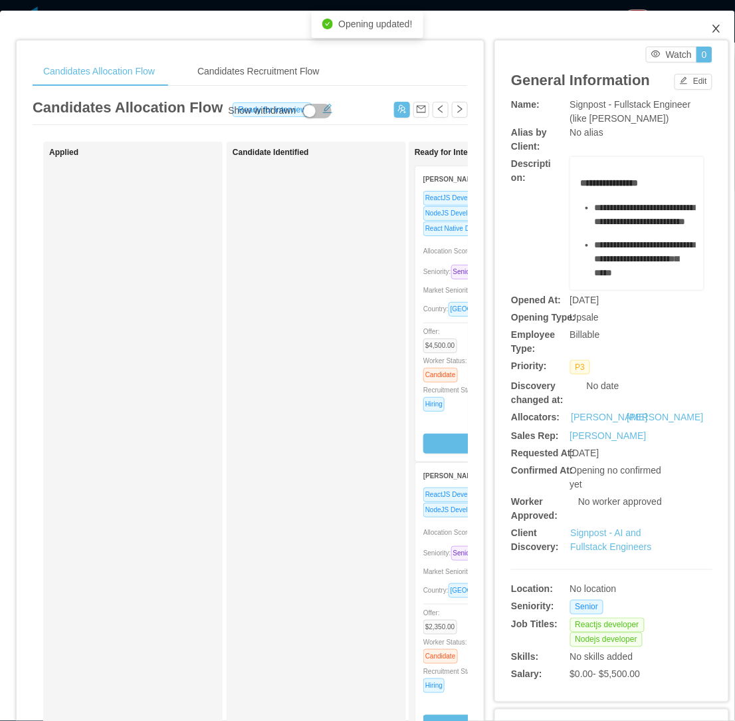
click at [711, 29] on icon "icon: close" at bounding box center [716, 28] width 11 height 11
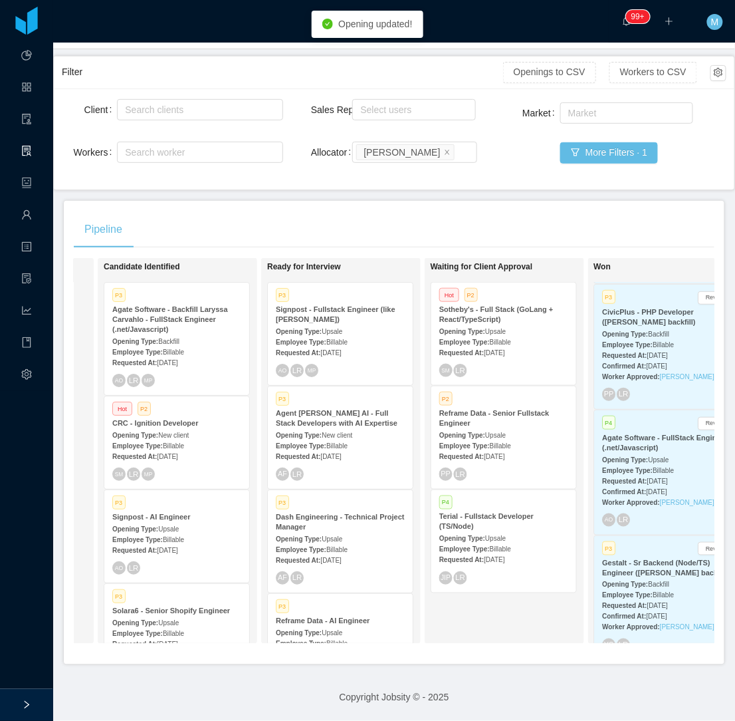
click at [230, 534] on div "Employee Type: Billable" at bounding box center [176, 539] width 129 height 14
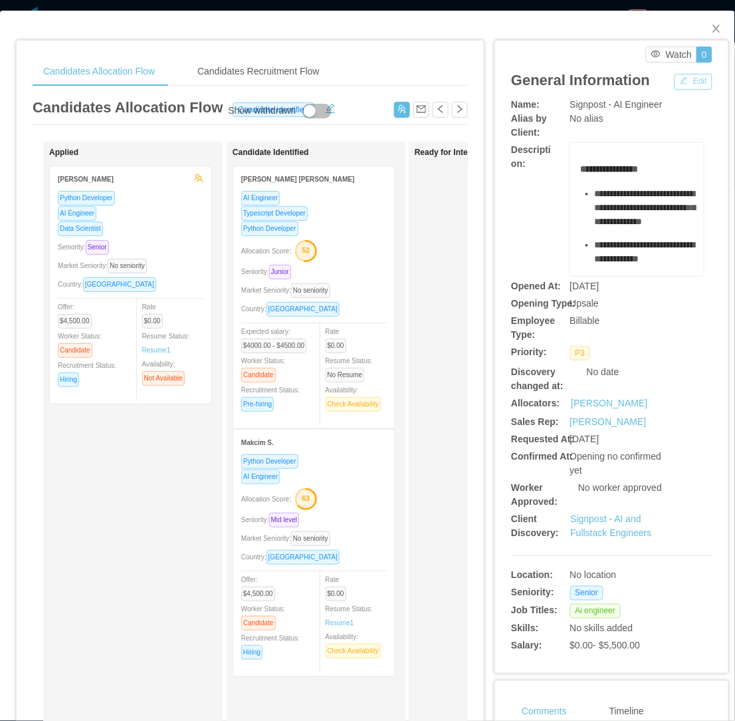
click at [680, 85] on button "Edit" at bounding box center [694, 82] width 38 height 16
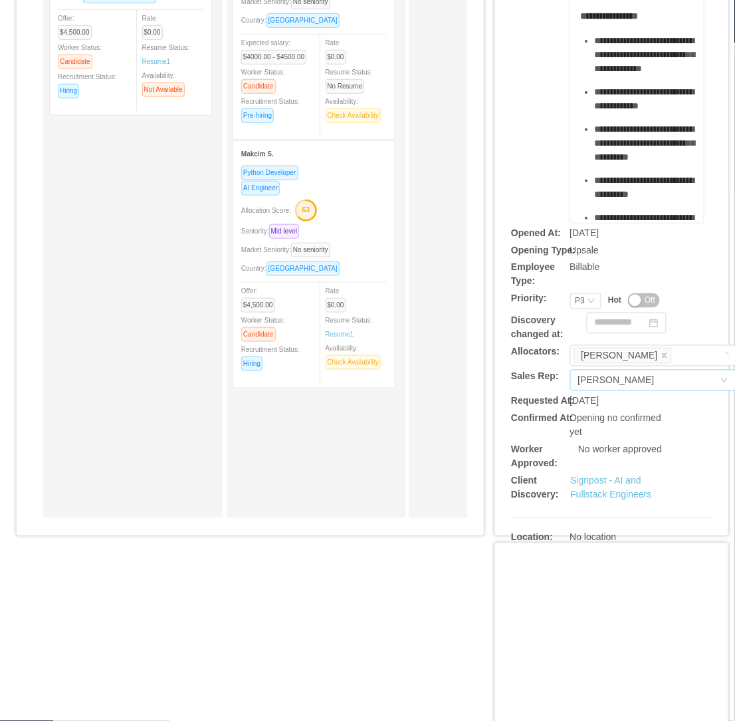
scroll to position [295, 0]
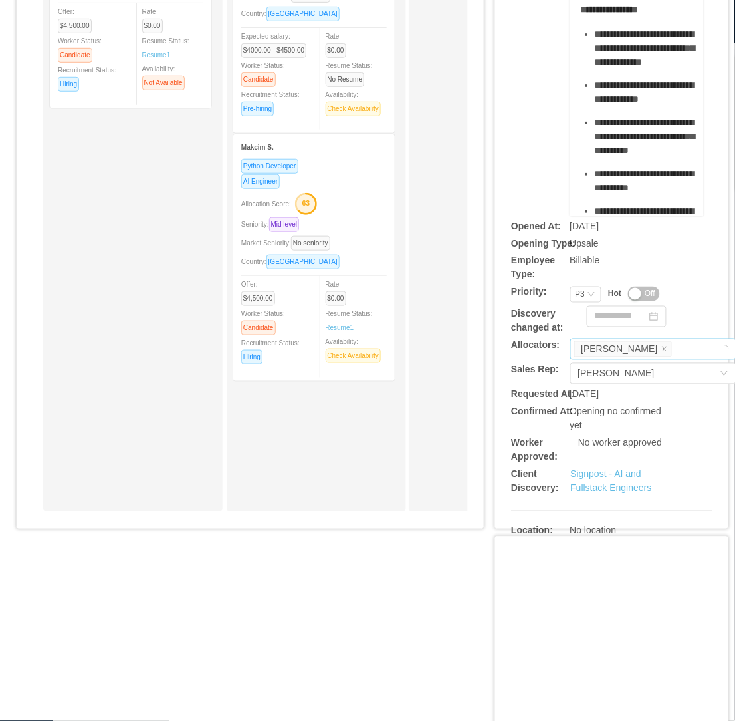
click at [655, 346] on div "Luisa Romero" at bounding box center [651, 349] width 154 height 20
type input "****"
click at [613, 374] on li "[PERSON_NAME]" at bounding box center [645, 372] width 166 height 21
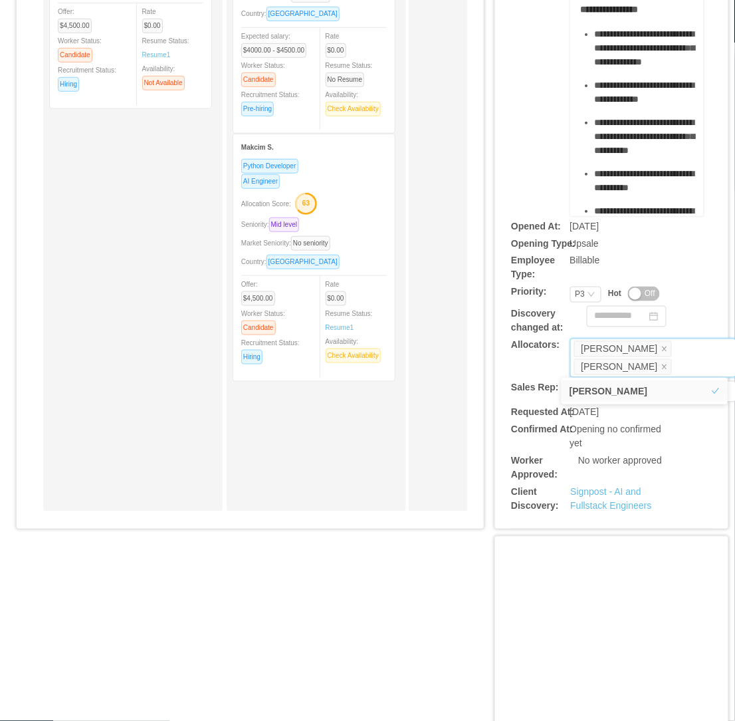
click at [528, 195] on div "**********" at bounding box center [611, 42] width 201 height 348
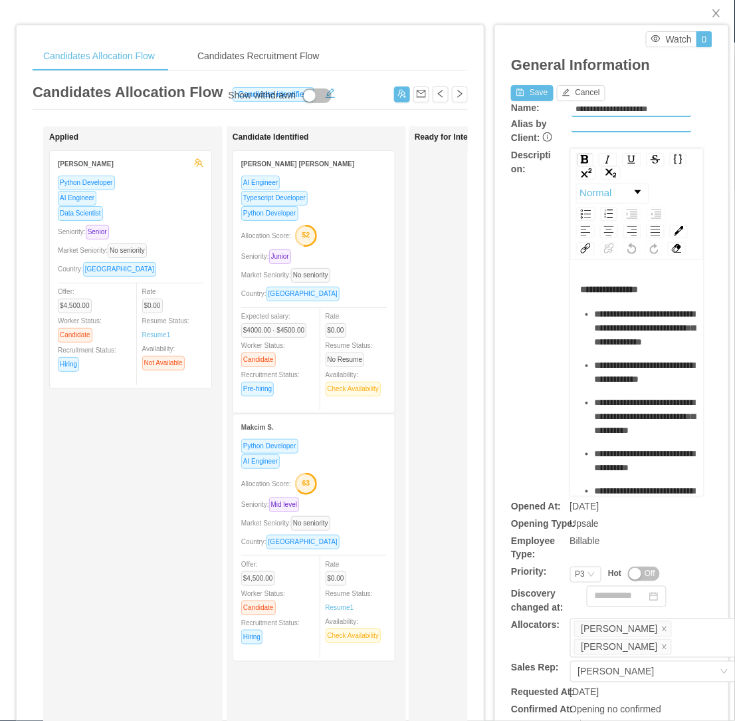
scroll to position [0, 0]
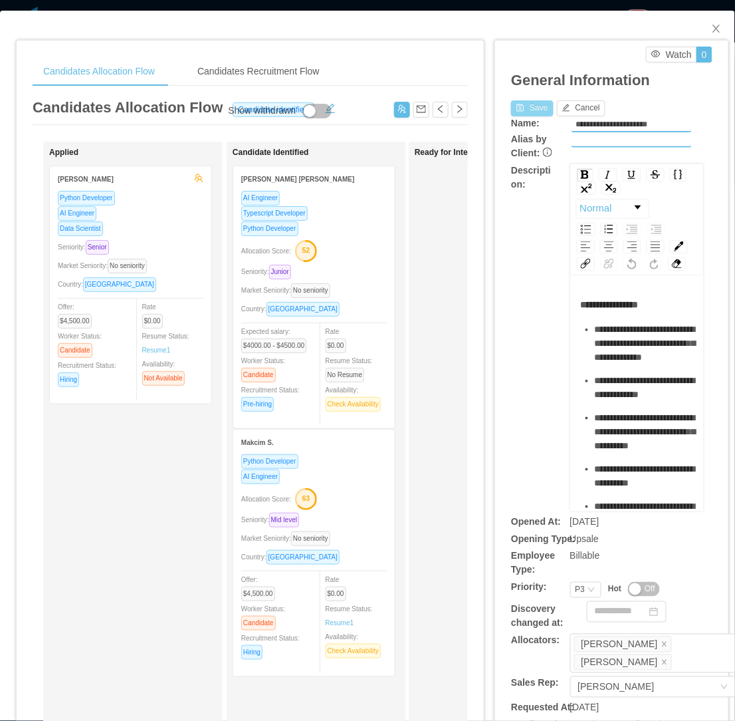
click at [516, 110] on button "Save" at bounding box center [532, 108] width 42 height 16
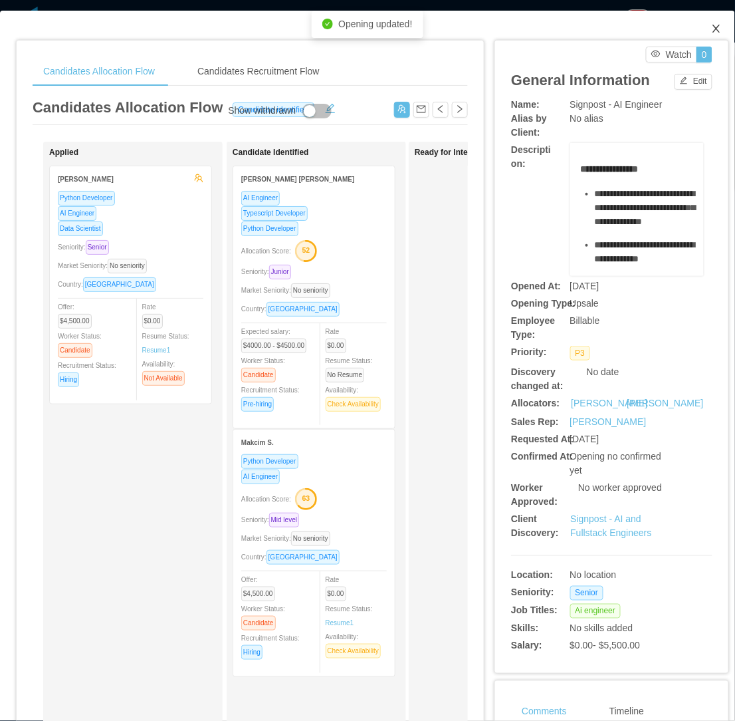
click at [711, 27] on icon "icon: close" at bounding box center [716, 28] width 11 height 11
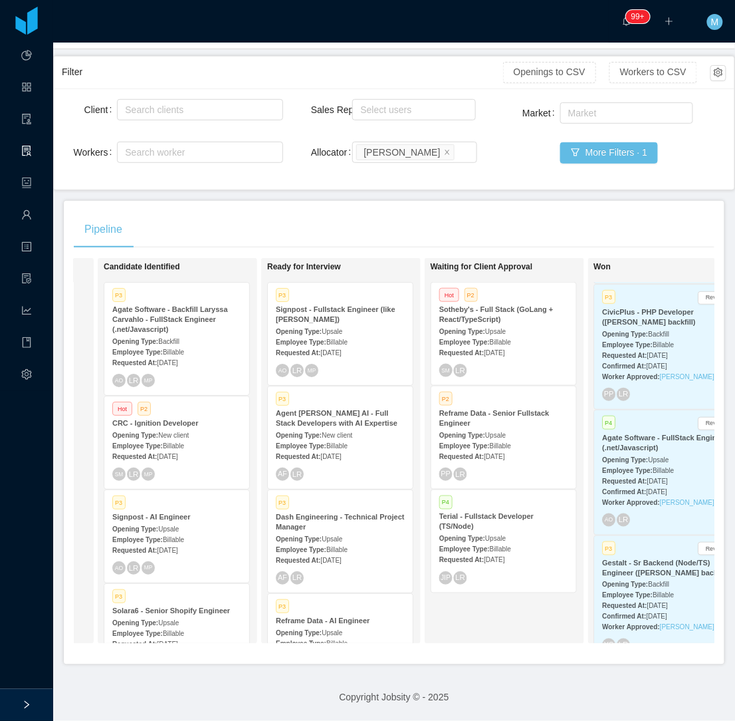
click at [426, 219] on div "Pipeline" at bounding box center [394, 229] width 641 height 37
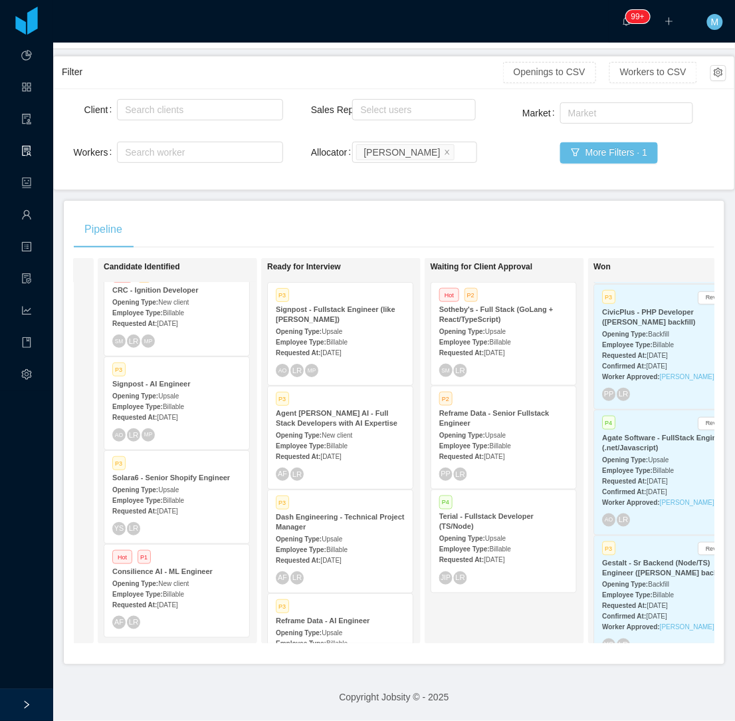
click at [193, 576] on div "Opening Type: New client" at bounding box center [176, 583] width 129 height 14
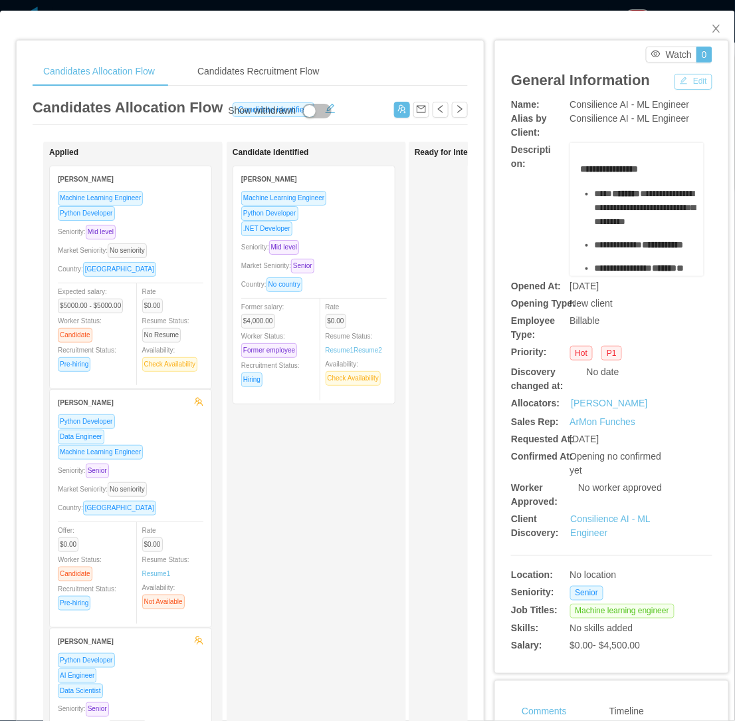
click at [686, 82] on button "Edit" at bounding box center [694, 82] width 38 height 16
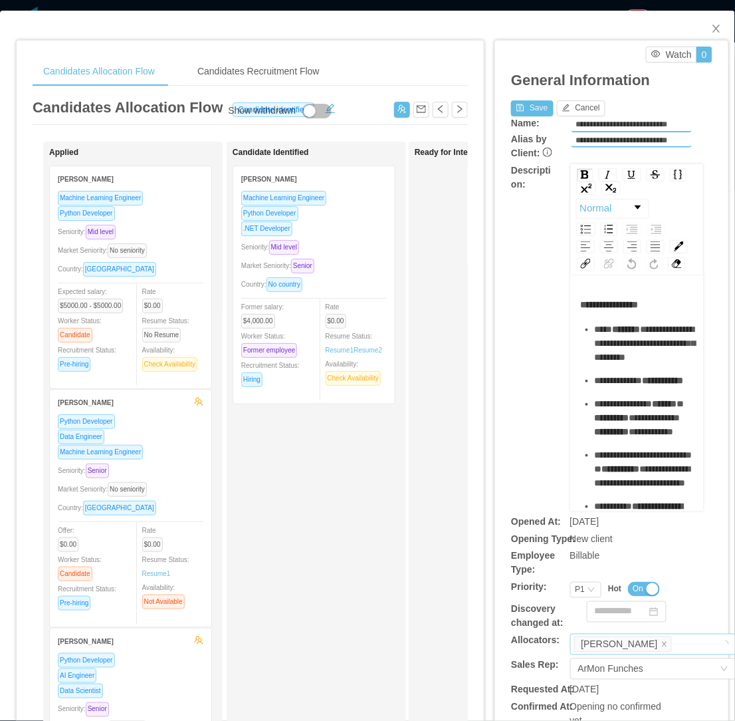
click at [661, 632] on div "**********" at bounding box center [611, 511] width 201 height 791
click at [659, 638] on div "Luisa Romero" at bounding box center [651, 644] width 154 height 20
type input "***"
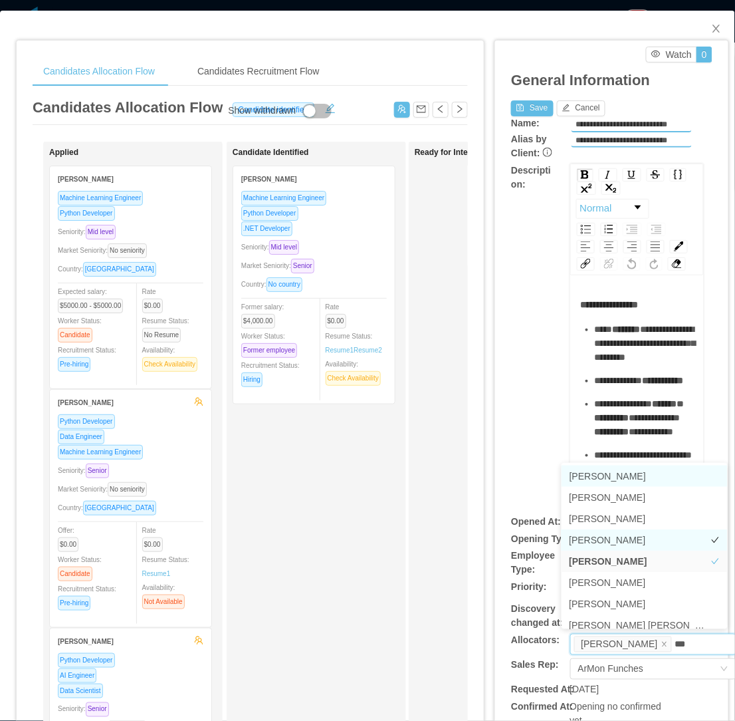
scroll to position [7, 0]
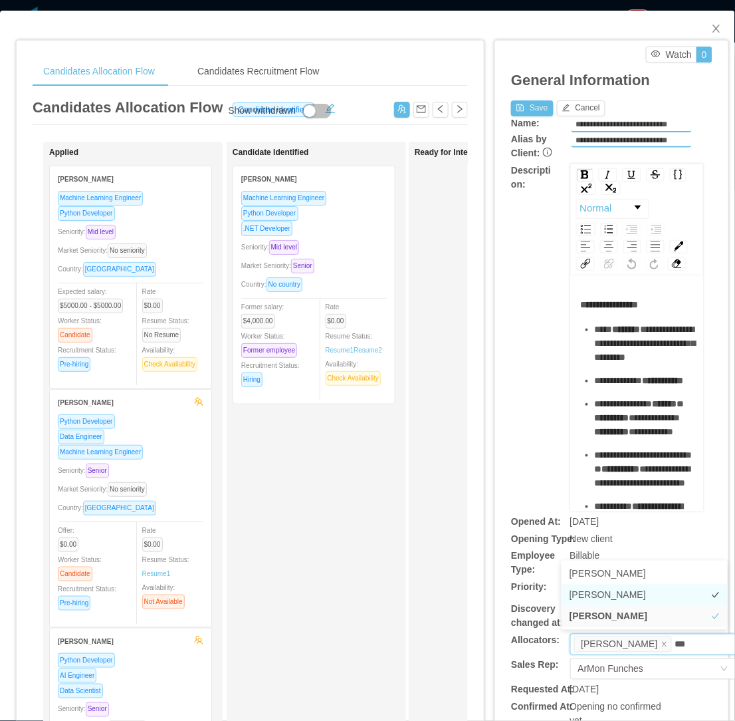
click at [606, 596] on li "[PERSON_NAME]" at bounding box center [645, 594] width 166 height 21
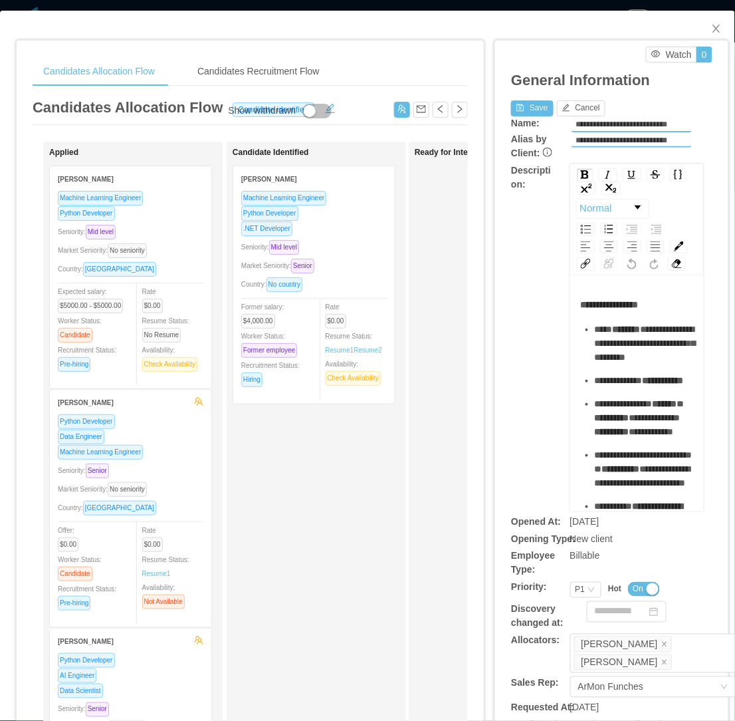
click at [485, 410] on div "**********" at bounding box center [602, 612] width 235 height 1170
click at [522, 108] on button "Save" at bounding box center [532, 108] width 42 height 16
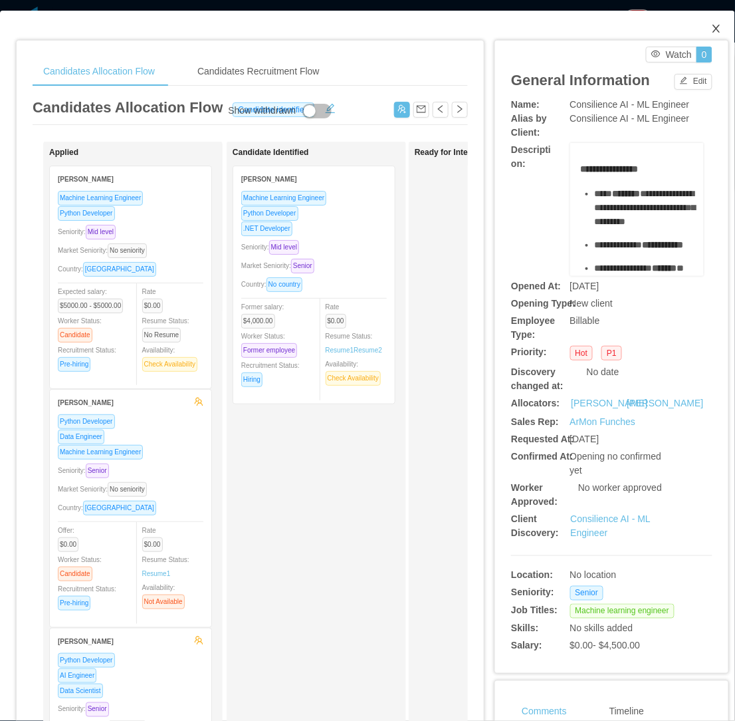
click at [713, 31] on icon "icon: close" at bounding box center [716, 29] width 7 height 8
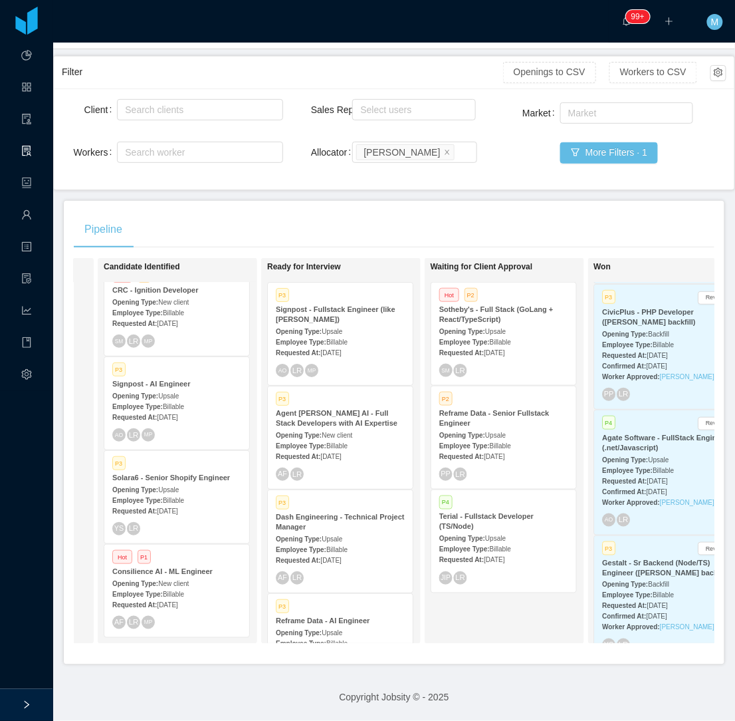
click at [386, 215] on div "Pipeline" at bounding box center [394, 229] width 641 height 37
click at [356, 320] on div "Signpost - Fullstack Engineer (like Renan Zelaya)" at bounding box center [340, 314] width 129 height 20
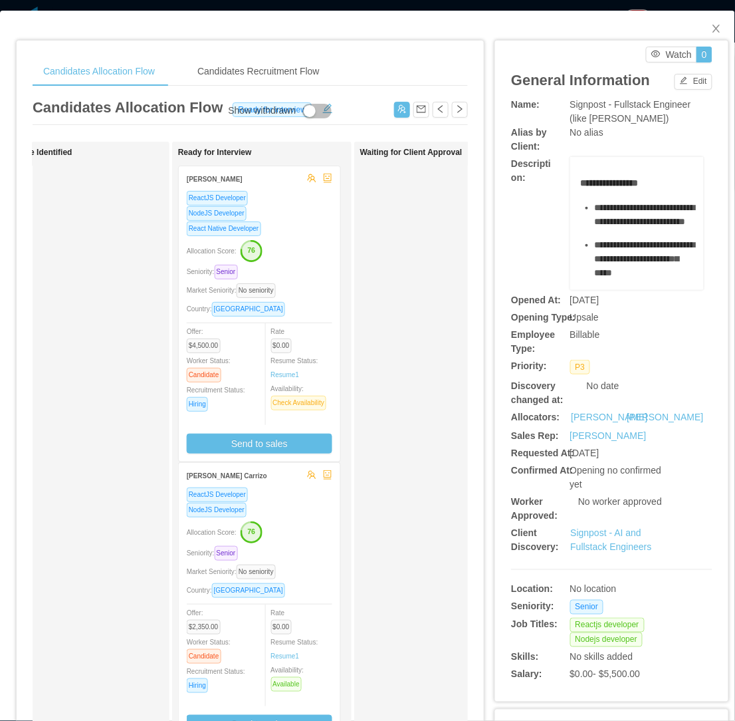
drag, startPoint x: 390, startPoint y: 477, endPoint x: 308, endPoint y: 479, distance: 81.8
click at [390, 477] on div "Waiting for Client Approval" at bounding box center [453, 474] width 186 height 653
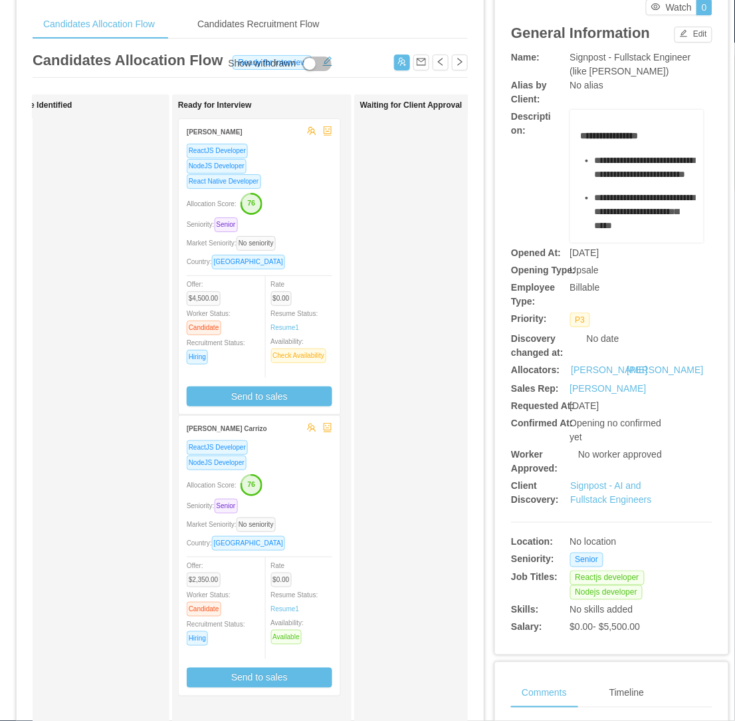
scroll to position [74, 0]
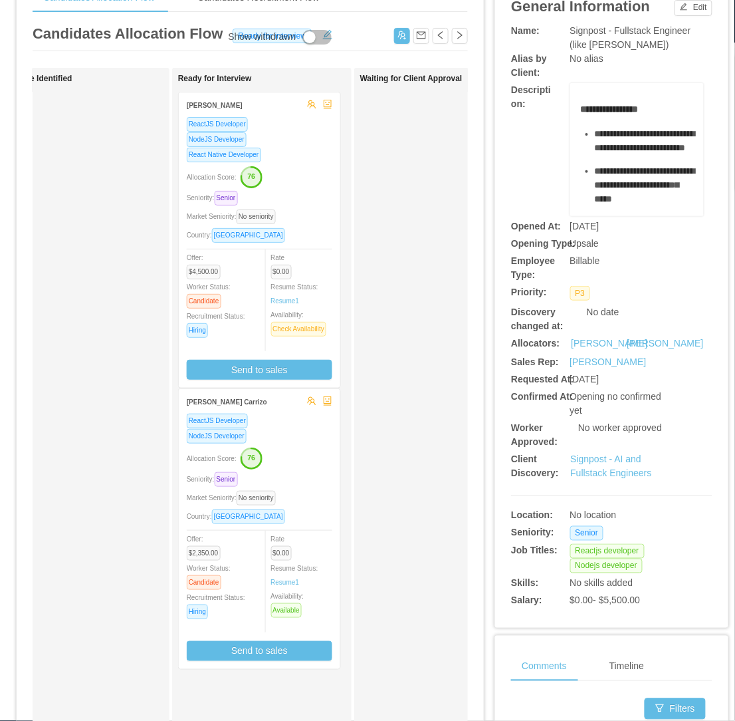
click at [302, 421] on div "ReactJS Developer" at bounding box center [260, 420] width 146 height 15
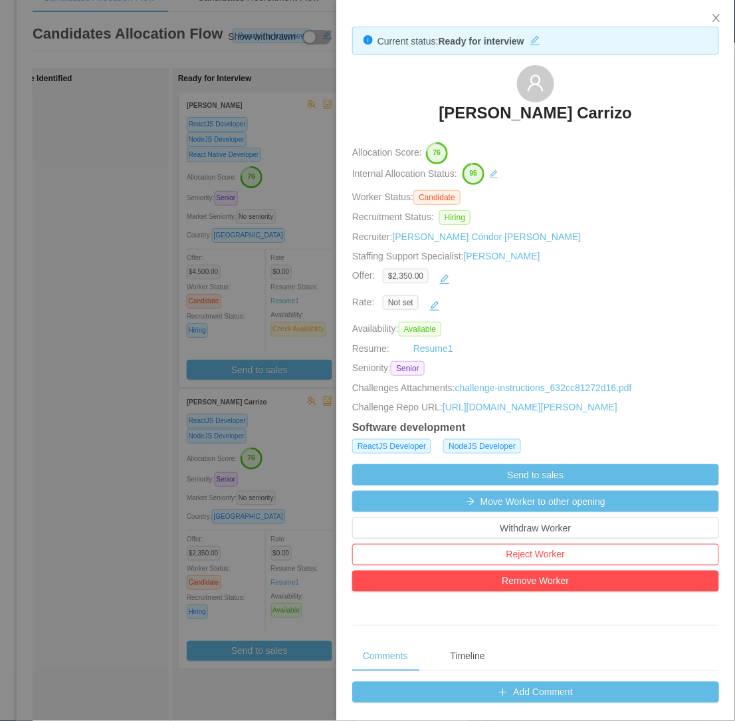
click at [78, 495] on div at bounding box center [367, 360] width 735 height 721
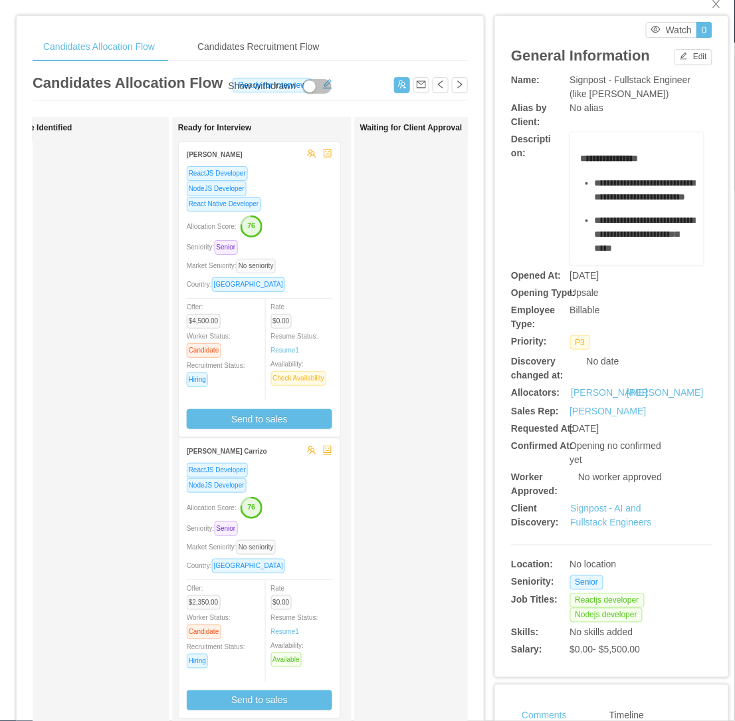
scroll to position [0, 0]
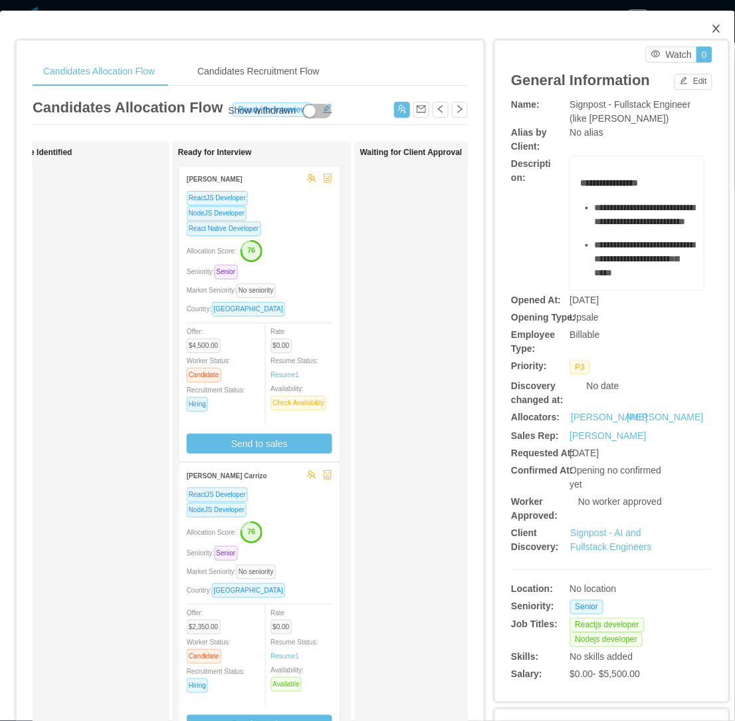
click at [711, 27] on icon "icon: close" at bounding box center [716, 28] width 11 height 11
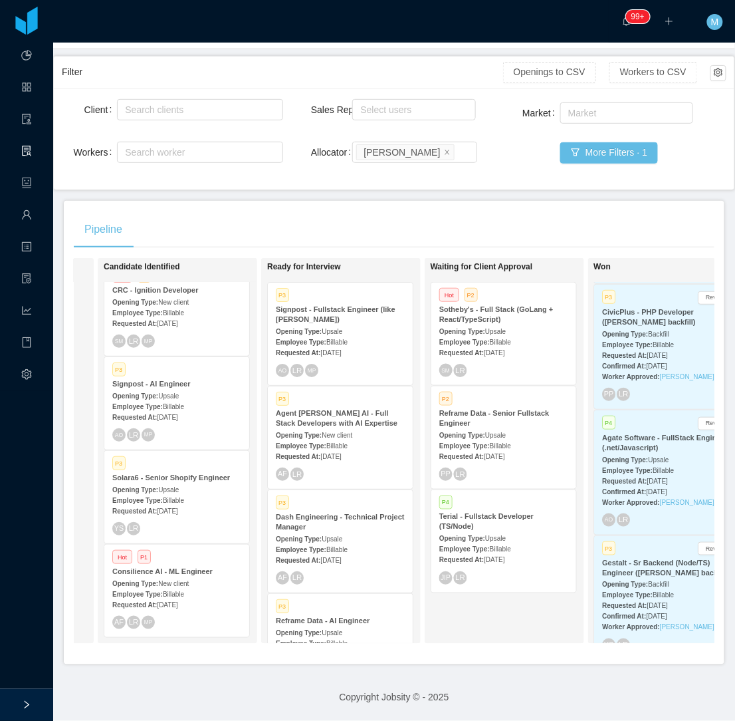
click at [266, 207] on div "Pipeline On Hold Looking for candidate Candidate Identified P3 Agate Software -…" at bounding box center [394, 432] width 661 height 463
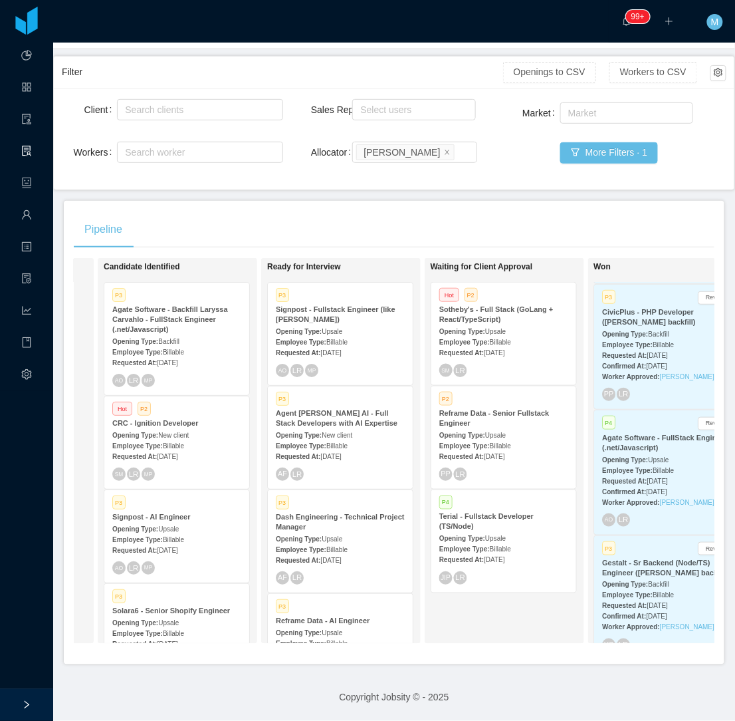
click at [424, 230] on div "Pipeline" at bounding box center [394, 229] width 641 height 37
click at [444, 150] on icon "icon: close" at bounding box center [447, 151] width 7 height 7
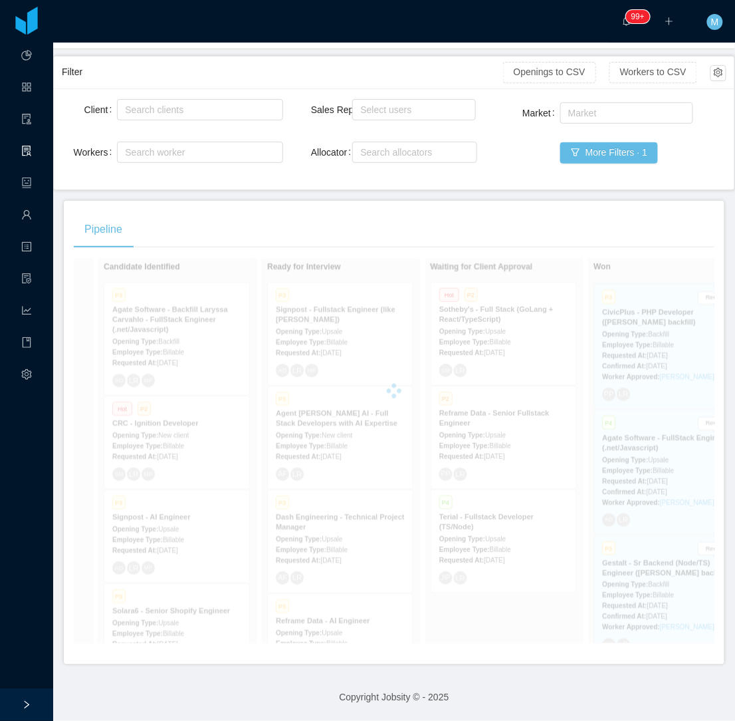
click at [468, 201] on div "Pipeline On Hold Looking for candidate Candidate Identified P3 Agate Software -…" at bounding box center [394, 432] width 661 height 463
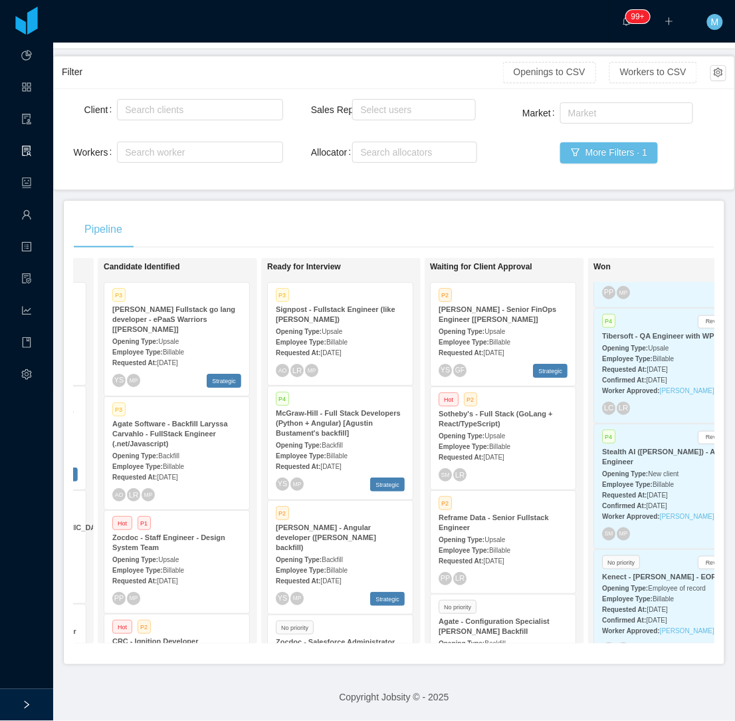
click at [183, 329] on strong "McGraw-Hill Fullstack go lang developer - ePaaS Warriors [Mohammed Zayeem]" at bounding box center [173, 319] width 123 height 28
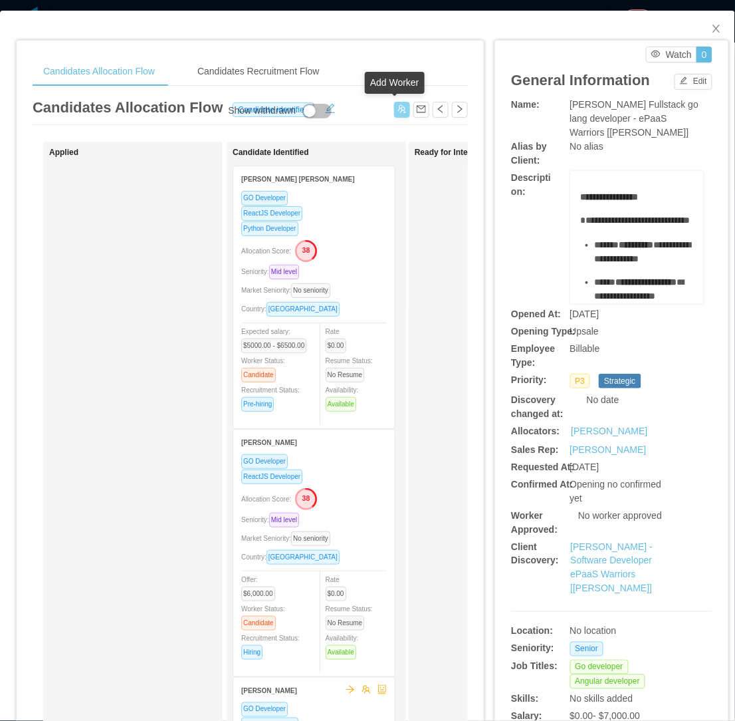
click at [394, 114] on button "button" at bounding box center [402, 110] width 16 height 16
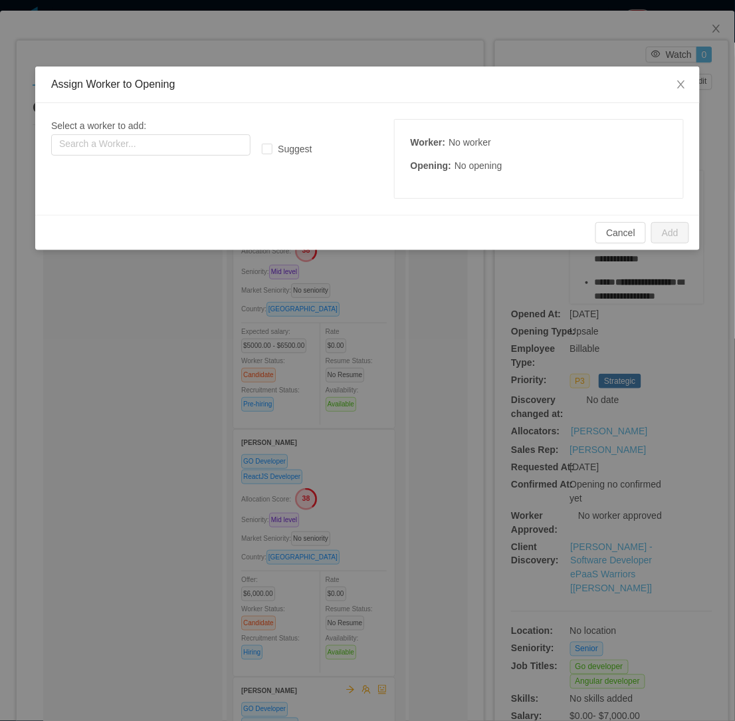
click at [138, 161] on div "Select a worker to add: Search a Worker... Suggest Worker : No worker Opening :…" at bounding box center [367, 159] width 633 height 80
click at [148, 146] on input "text" at bounding box center [150, 144] width 199 height 21
paste input "**********"
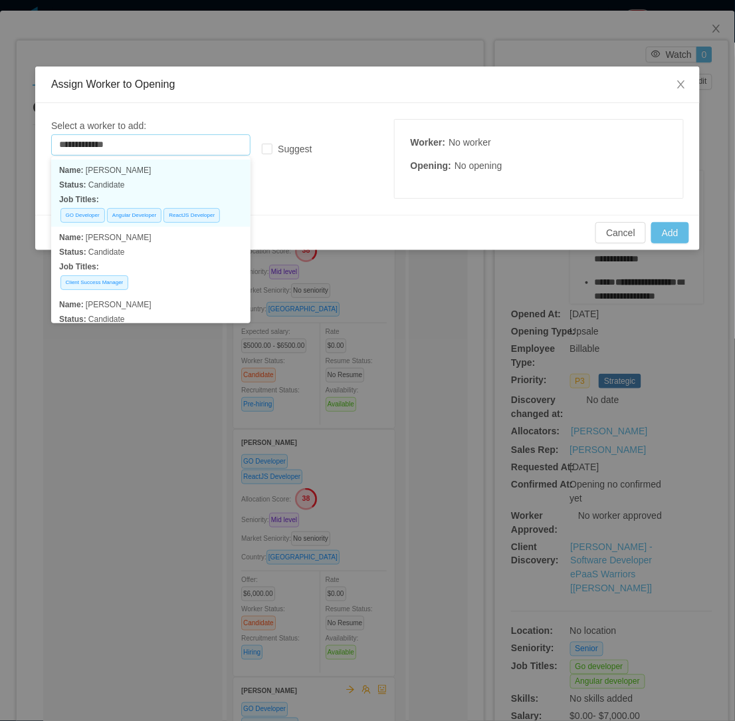
click at [150, 187] on p "Status: Candidate" at bounding box center [150, 184] width 183 height 15
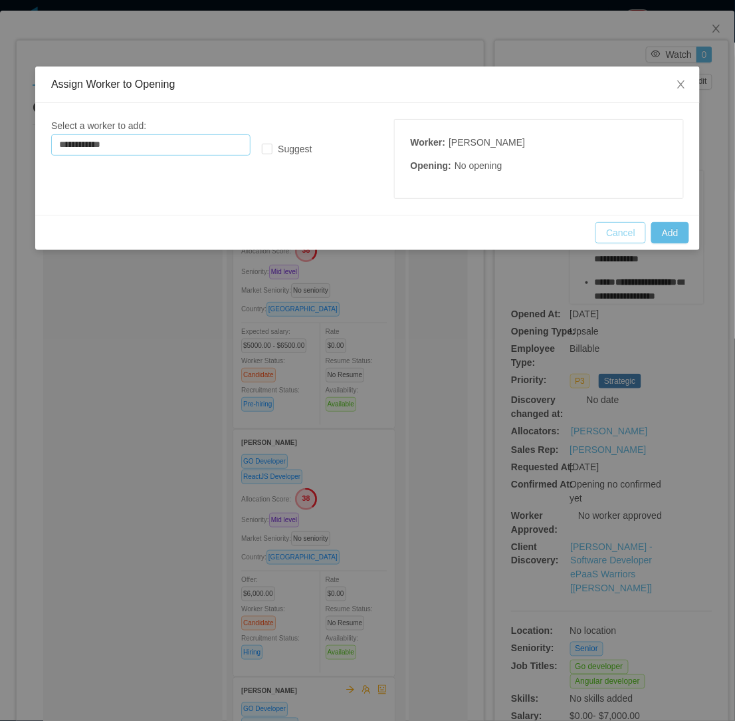
type input "**********"
click at [665, 236] on button "Add" at bounding box center [670, 232] width 38 height 21
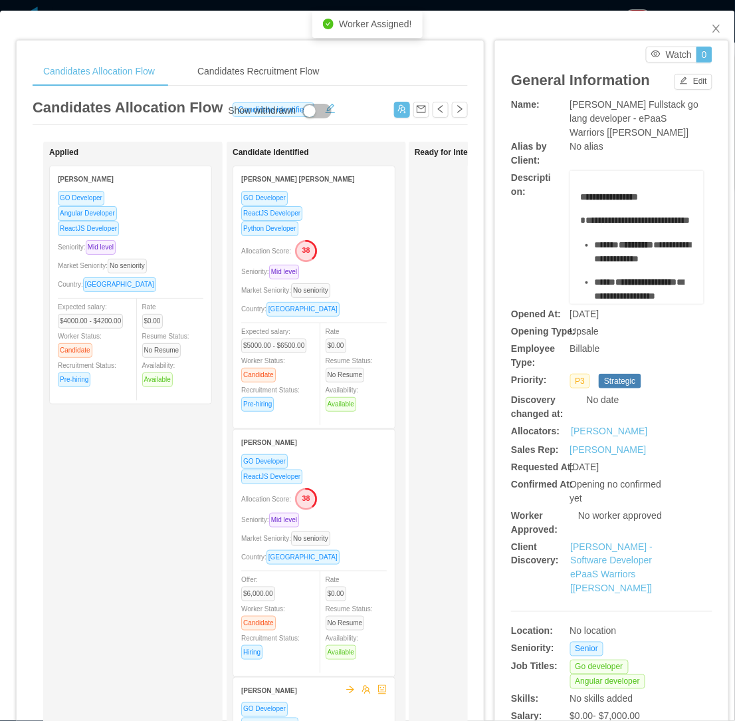
drag, startPoint x: 111, startPoint y: 545, endPoint x: 118, endPoint y: 532, distance: 14.6
click at [111, 545] on div "Applied Pablo Servin GO Developer Angular Developer ReactJS Developer Seniority…" at bounding box center [142, 474] width 186 height 653
click at [711, 31] on span "Close" at bounding box center [716, 29] width 37 height 37
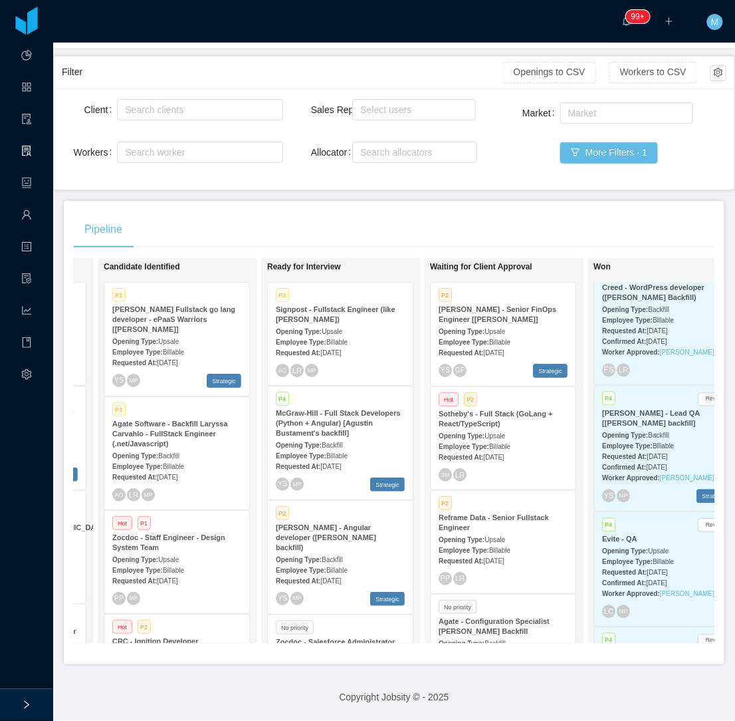
scroll to position [1205, 0]
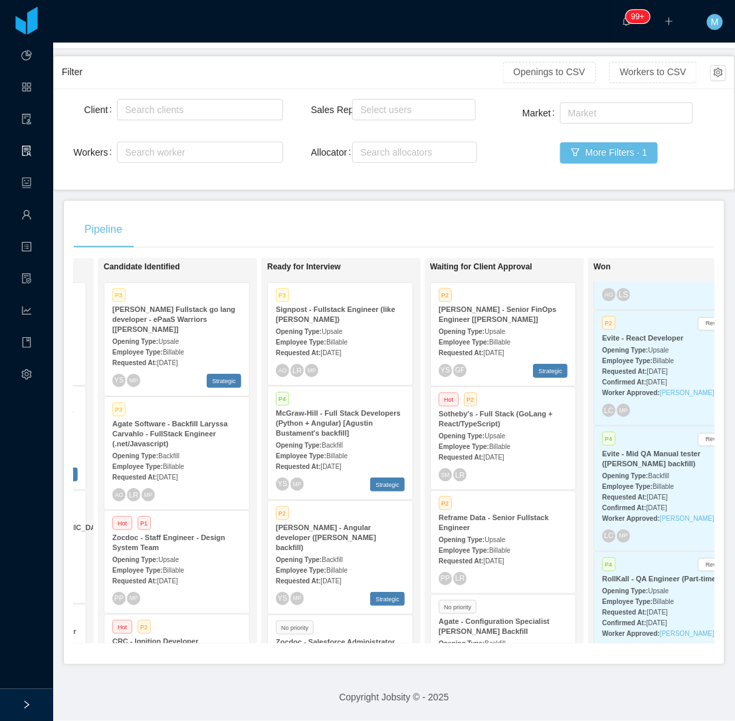
click at [630, 357] on strong "Employee Type:" at bounding box center [628, 360] width 51 height 7
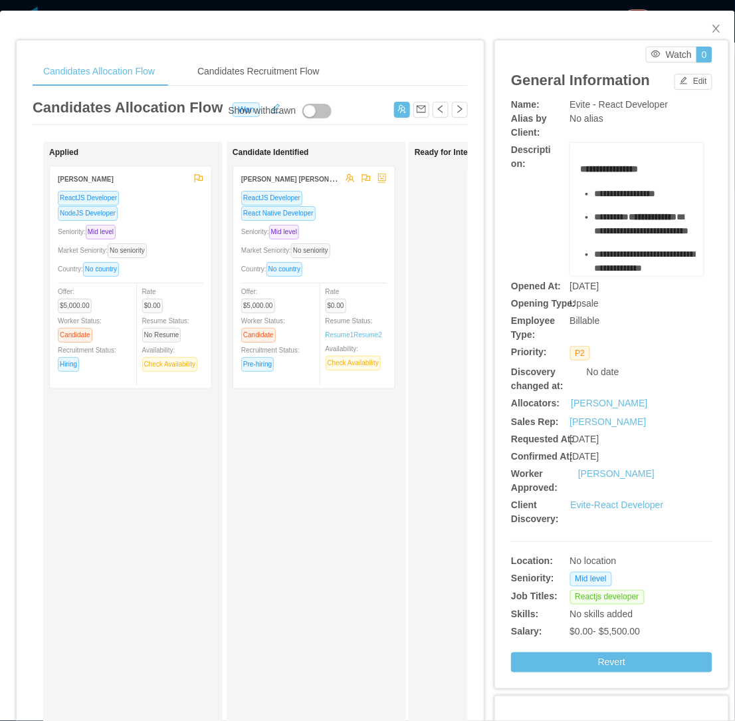
click at [471, 211] on div "Candidates Allocation Flow Candidates Recruitment Flow Candidates Allocation Fl…" at bounding box center [250, 437] width 467 height 792
click at [195, 221] on div "ReactJS Developer NodeJS Developer Seniority: Mid level Market Seniority: No se…" at bounding box center [131, 285] width 146 height 190
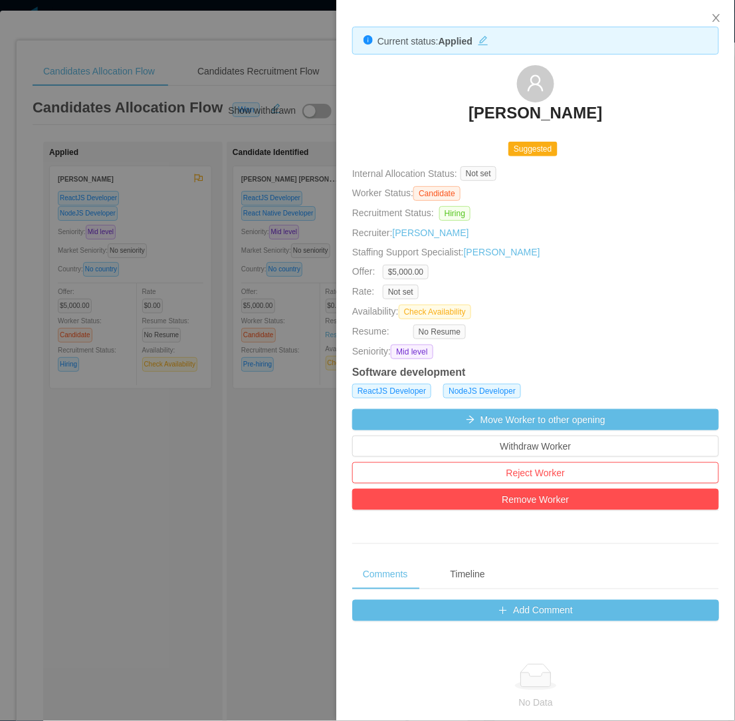
drag, startPoint x: 369, startPoint y: 111, endPoint x: 592, endPoint y: 128, distance: 224.0
click at [630, 118] on div "Luis Sebastian Cespedes" at bounding box center [535, 98] width 367 height 66
copy h3 "Luis Sebastian Cespedes"
click at [238, 404] on div at bounding box center [367, 360] width 735 height 721
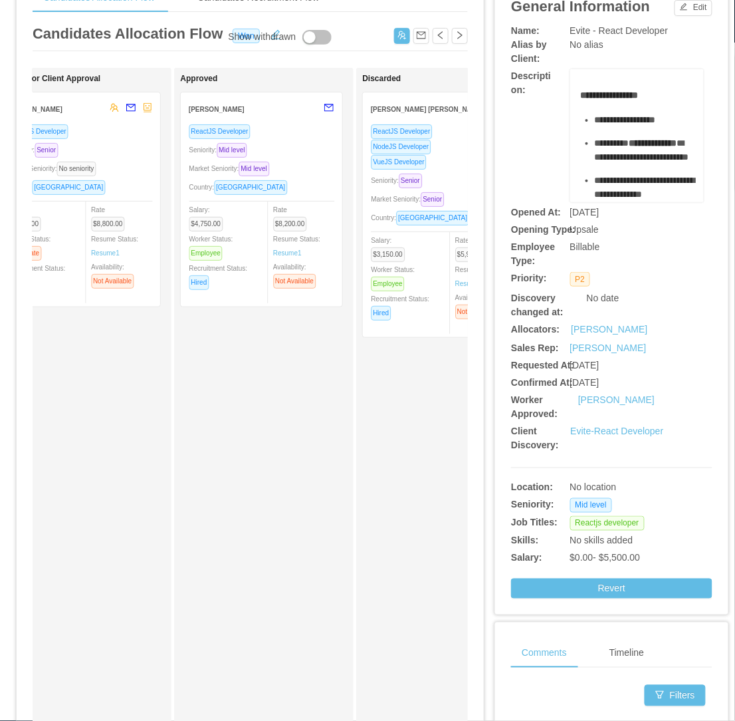
click at [255, 423] on div "Approved Edwin Poueriet ReactJS Developer Seniority: Mid level Market Seniority…" at bounding box center [273, 400] width 186 height 653
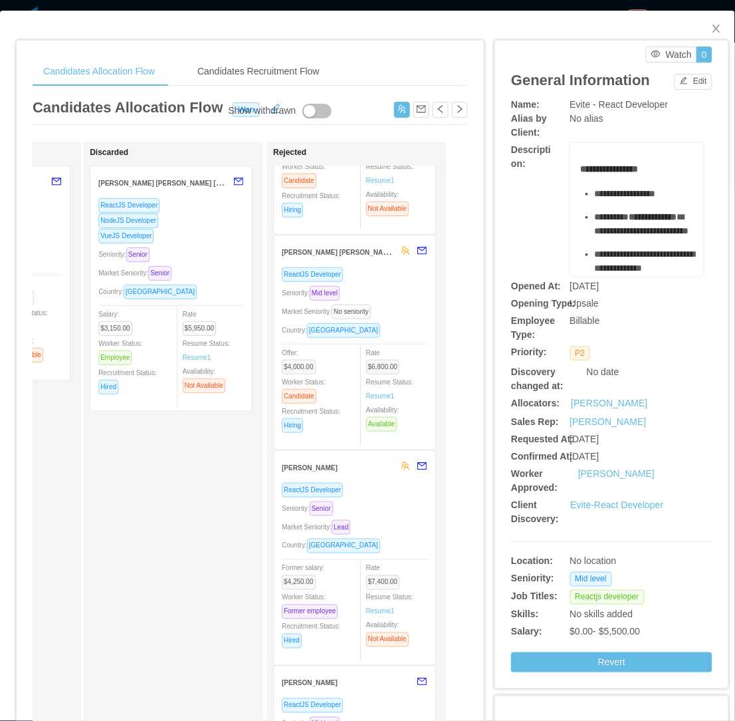
scroll to position [148, 0]
click at [382, 308] on div "Market Seniority: No seniority" at bounding box center [355, 309] width 146 height 15
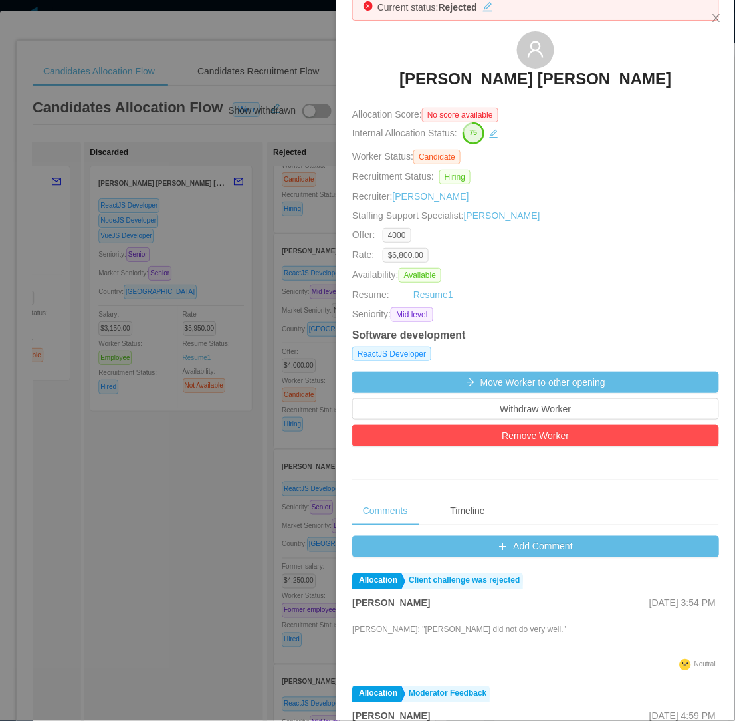
scroll to position [0, 0]
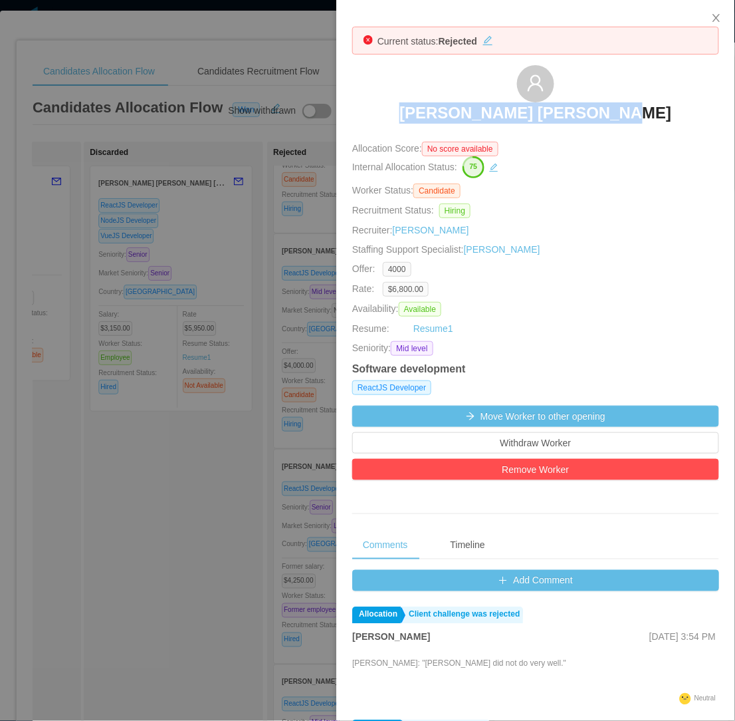
drag, startPoint x: 443, startPoint y: 115, endPoint x: 632, endPoint y: 117, distance: 188.1
click at [632, 117] on div "Francisco Duran Gonzalez" at bounding box center [535, 98] width 367 height 66
copy h3 "Francisco Duran Gonzalez"
click at [158, 511] on div at bounding box center [367, 360] width 735 height 721
click at [158, 511] on div "Discarded Yusef Richard de Oliveira Alves ReactJS Developer NodeJS Developer Vu…" at bounding box center [183, 474] width 186 height 653
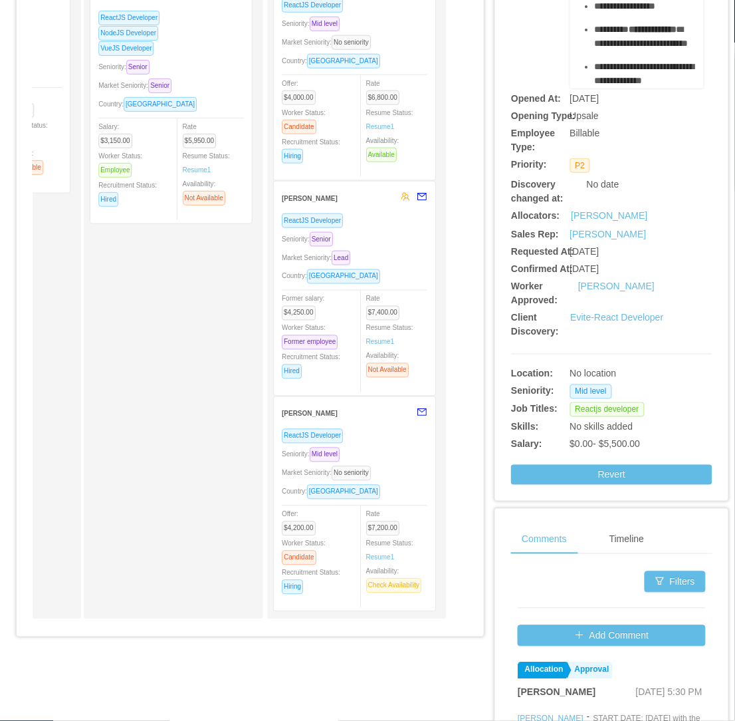
scroll to position [221, 0]
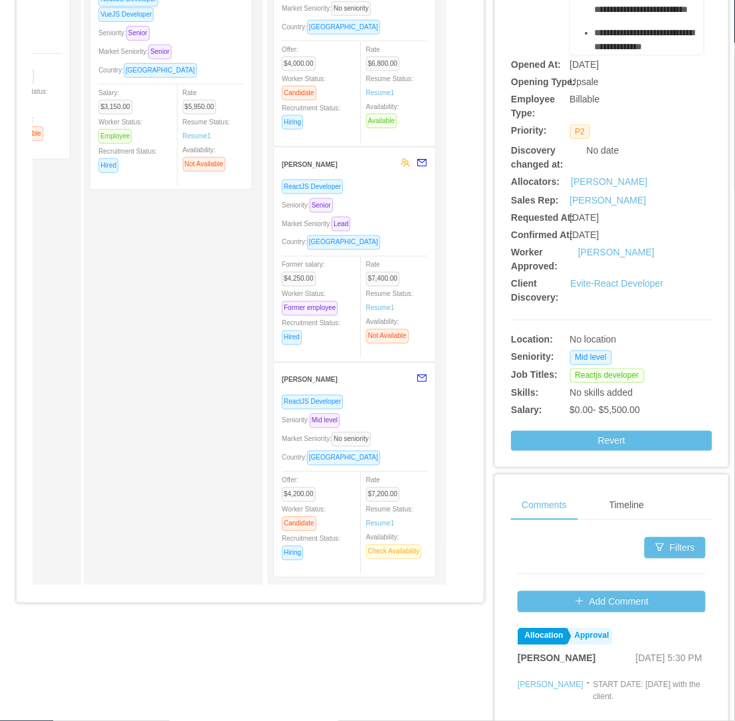
click at [396, 431] on div "Market Seniority: No seniority" at bounding box center [355, 438] width 146 height 15
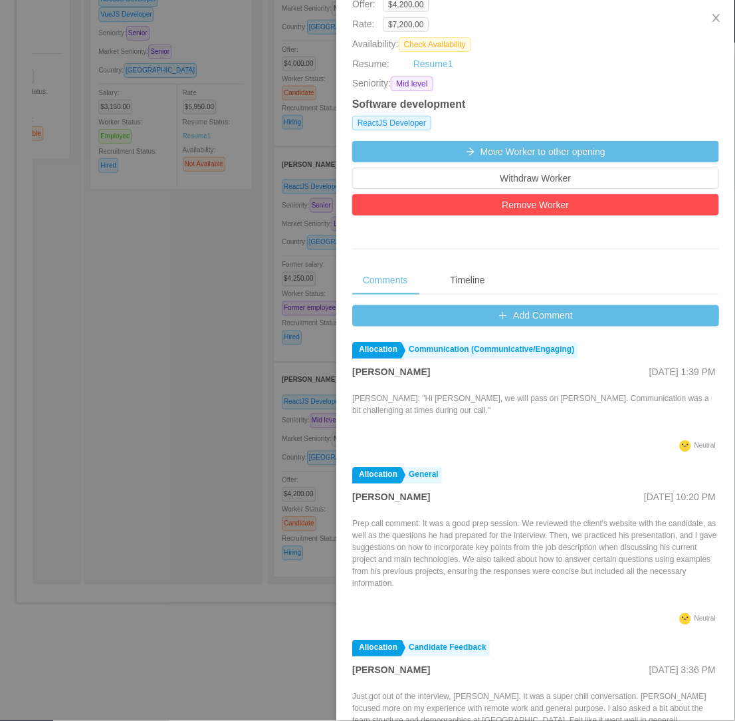
scroll to position [295, 0]
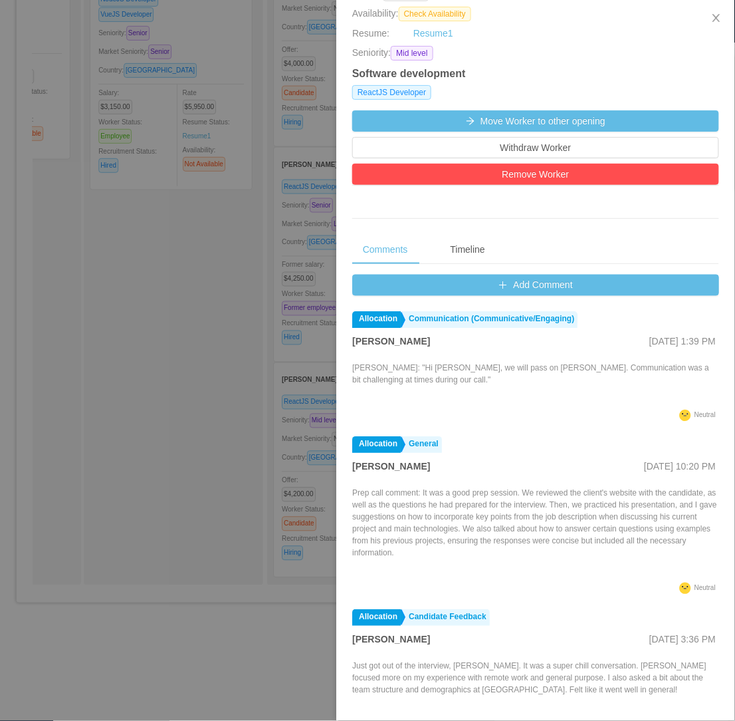
click at [243, 443] on div at bounding box center [367, 360] width 735 height 721
drag, startPoint x: 243, startPoint y: 443, endPoint x: 242, endPoint y: 426, distance: 17.3
click at [242, 444] on div "Discarded Yusef Richard de Oliveira Alves ReactJS Developer NodeJS Developer Vu…" at bounding box center [183, 252] width 186 height 653
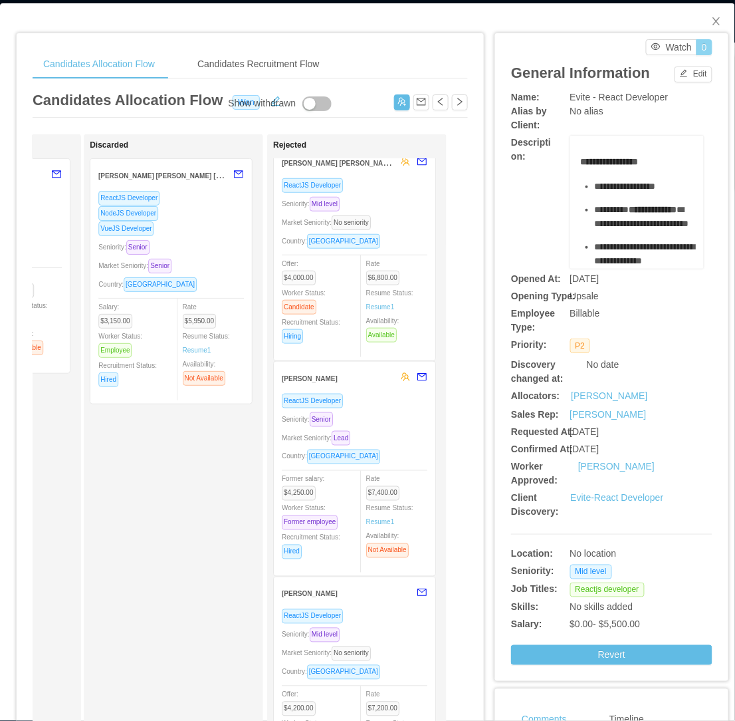
scroll to position [0, 0]
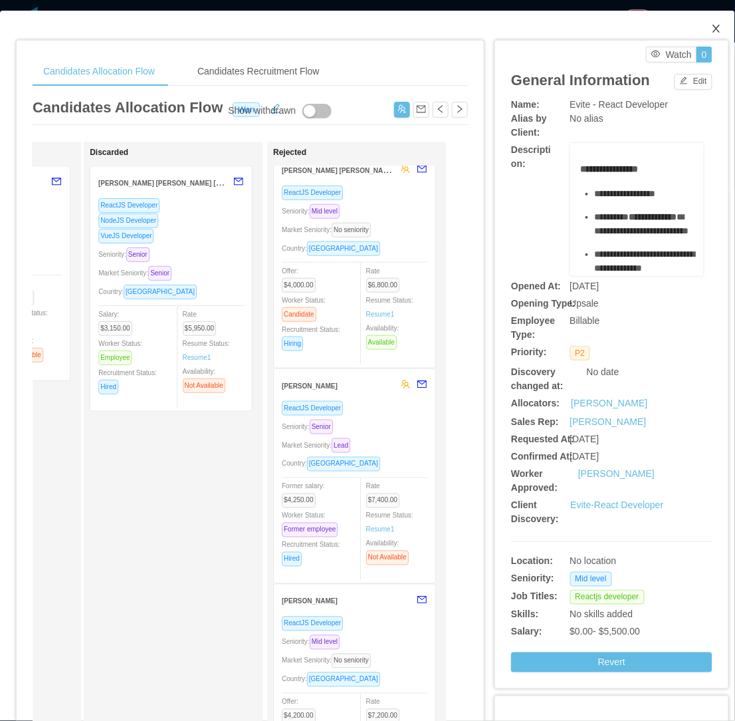
click at [711, 31] on icon "icon: close" at bounding box center [716, 28] width 11 height 11
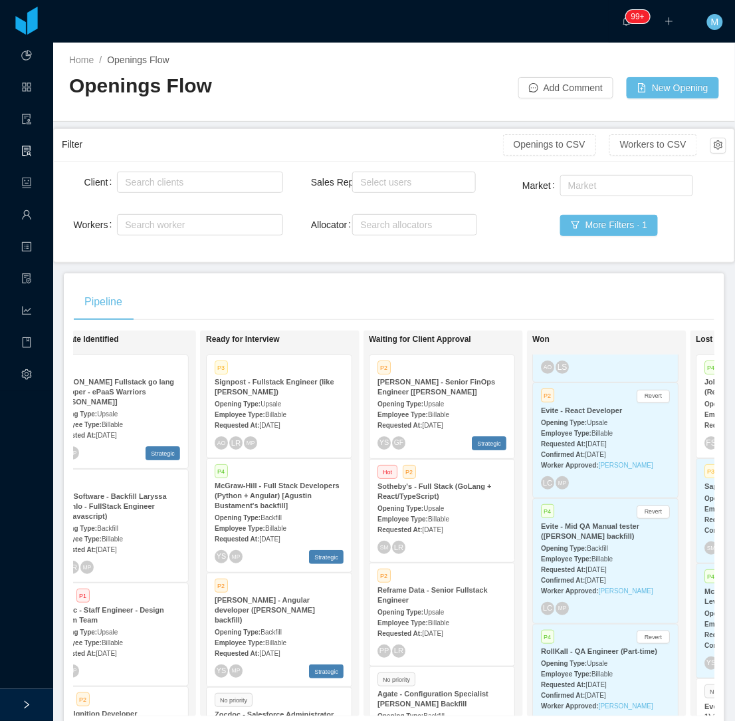
click at [435, 289] on div "Pipeline" at bounding box center [394, 301] width 641 height 37
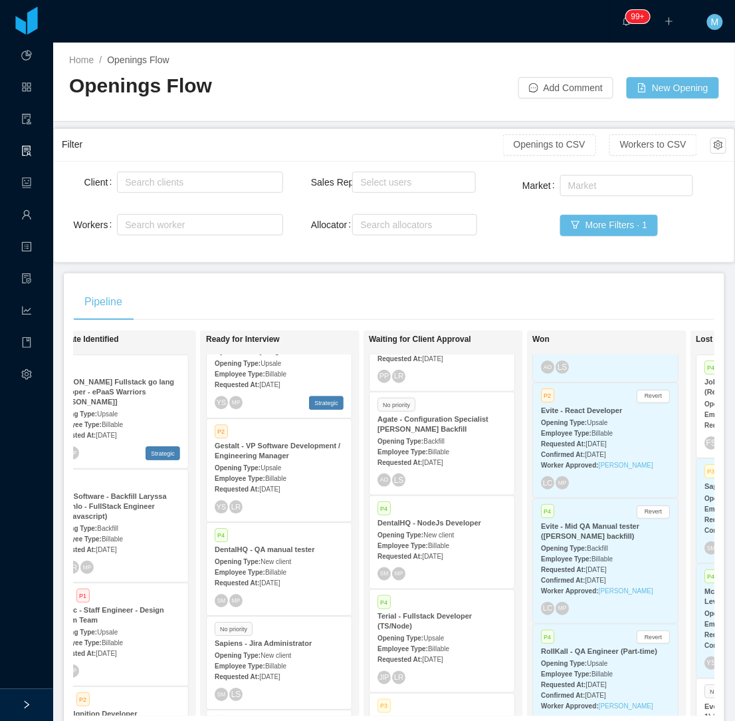
scroll to position [1005, 0]
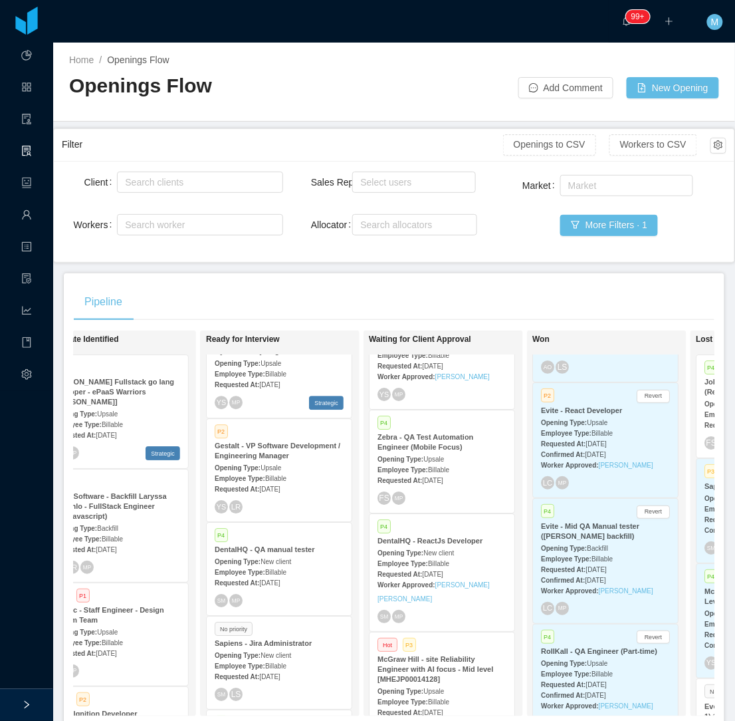
click at [450, 566] on div "Requested At: Sep 3rd, 2025" at bounding box center [442, 573] width 129 height 14
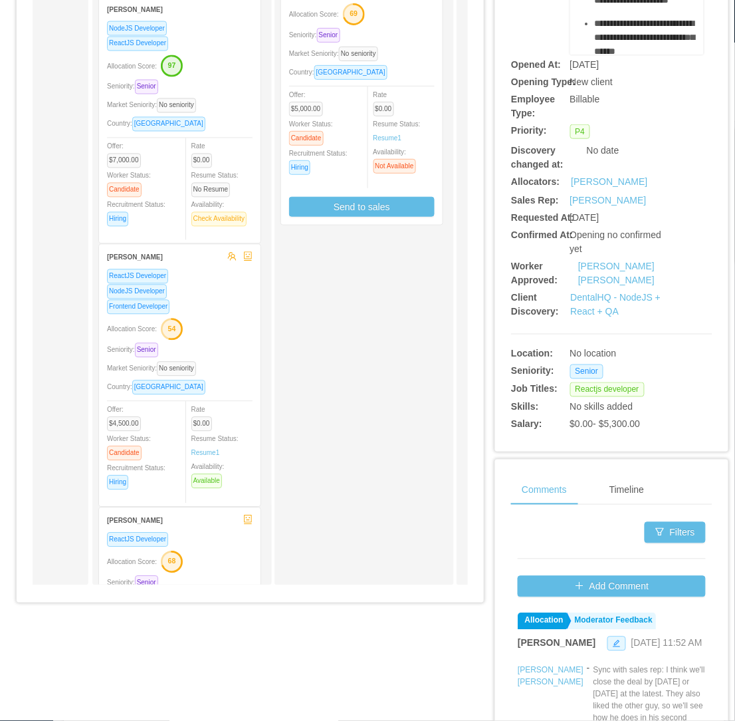
scroll to position [387, 0]
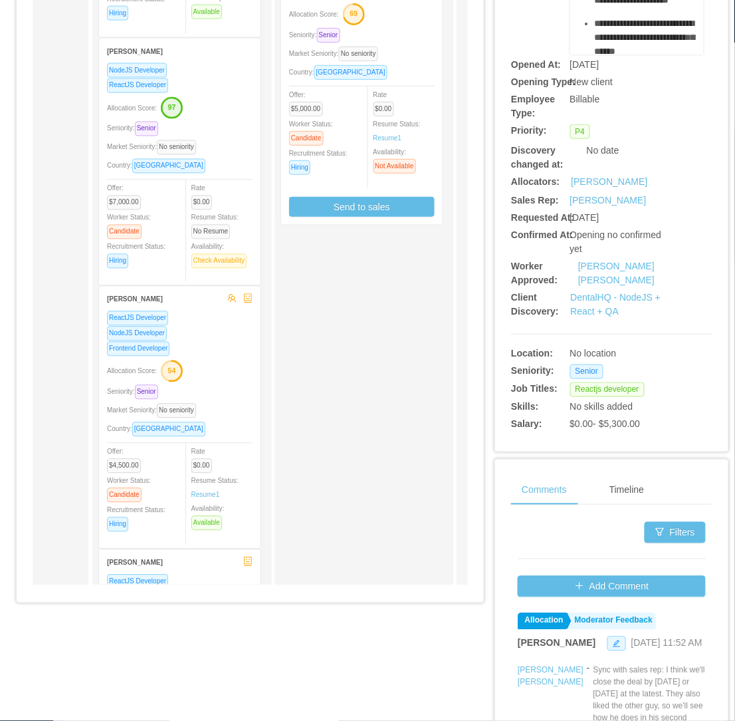
click at [213, 403] on div "Market Seniority: No seniority" at bounding box center [180, 410] width 146 height 15
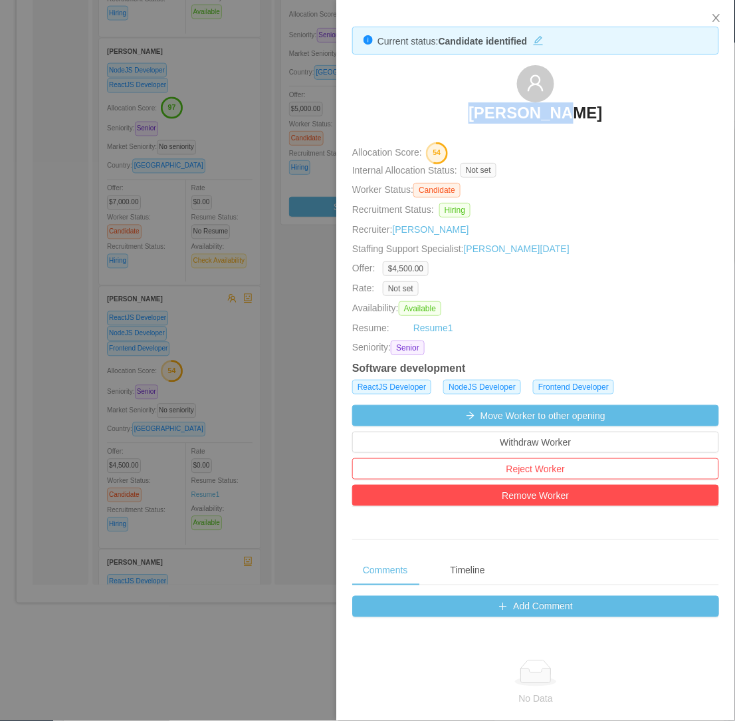
drag, startPoint x: 476, startPoint y: 109, endPoint x: 594, endPoint y: 120, distance: 118.2
click at [601, 118] on div "Pedro Cruz" at bounding box center [535, 98] width 367 height 66
copy h3 "Pedro Cruz"
click at [271, 483] on div at bounding box center [367, 360] width 735 height 721
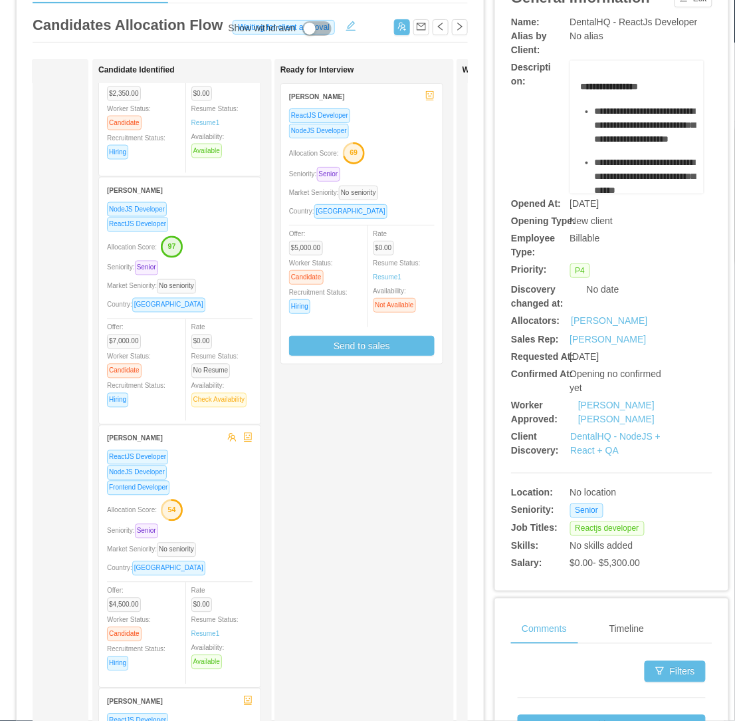
scroll to position [0, 0]
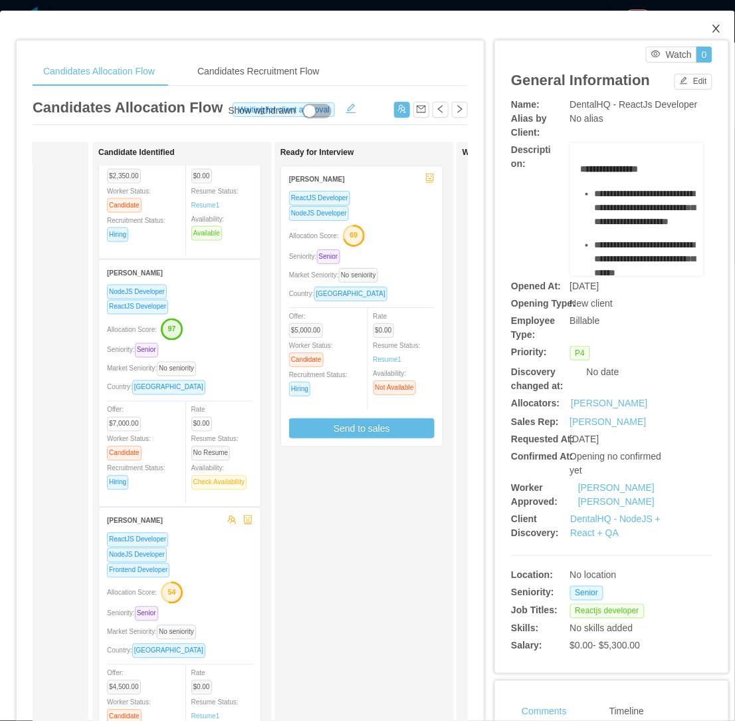
click at [711, 24] on icon "icon: close" at bounding box center [716, 28] width 11 height 11
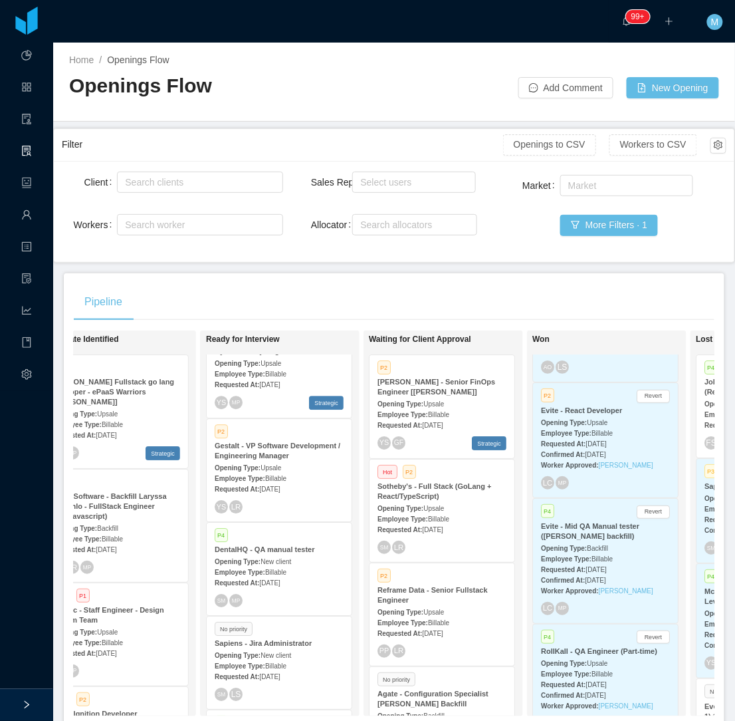
click at [469, 314] on div "Pipeline" at bounding box center [394, 301] width 641 height 37
click at [407, 227] on div "Search allocators" at bounding box center [411, 224] width 103 height 13
type input "***"
click at [391, 275] on li "[PERSON_NAME]" at bounding box center [409, 271] width 122 height 21
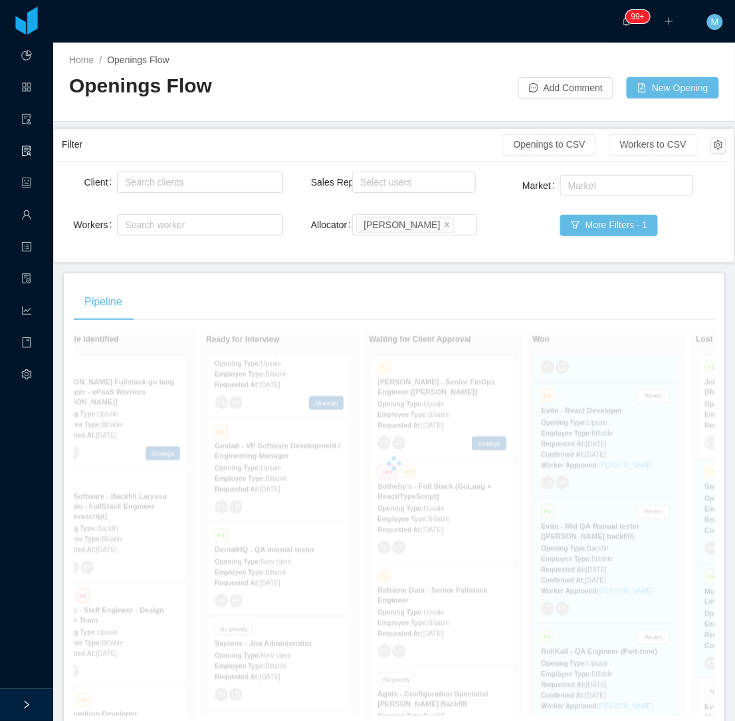
click at [257, 290] on div "Pipeline" at bounding box center [394, 301] width 641 height 37
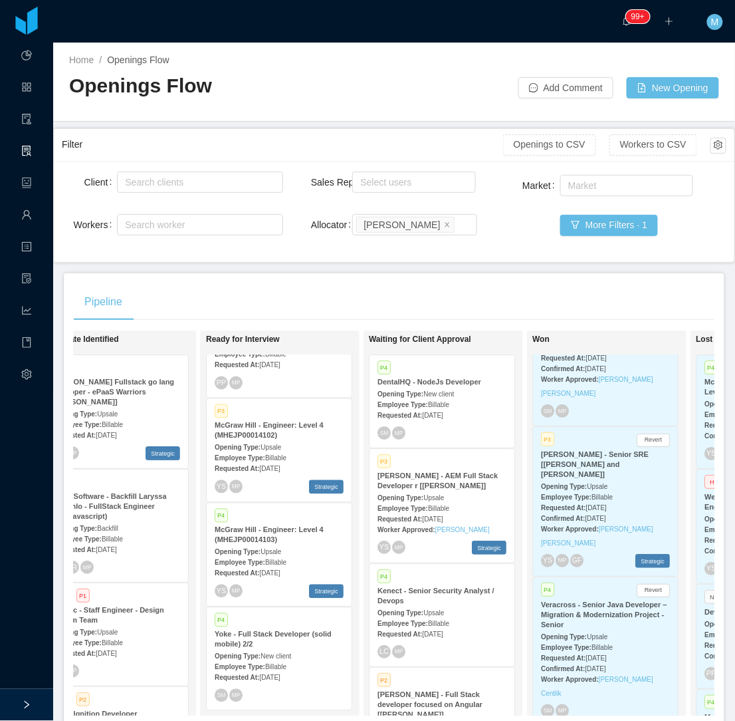
scroll to position [1633, 0]
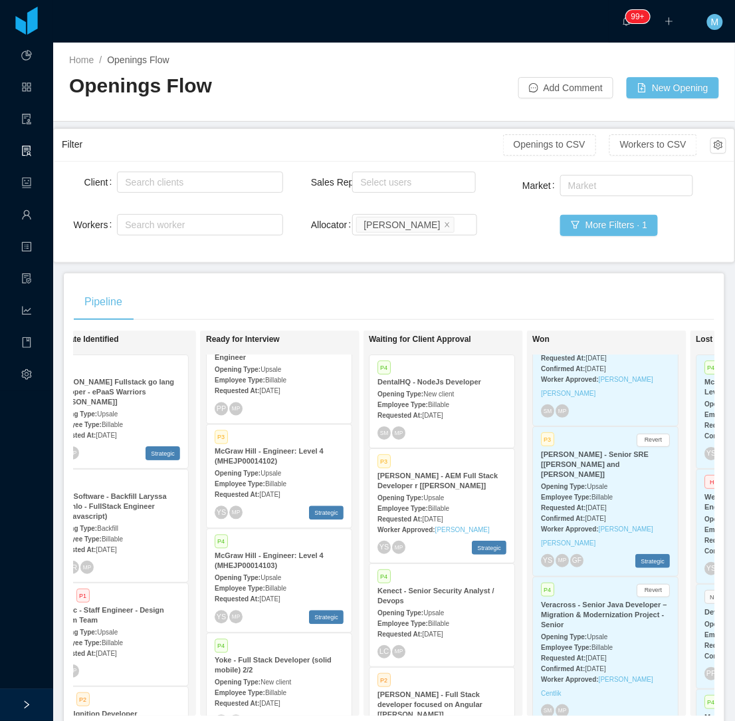
drag, startPoint x: 398, startPoint y: 265, endPoint x: 388, endPoint y: 376, distance: 111.5
click at [398, 265] on main "Home / Openings Flow / Openings Flow Add Comment New Opening Filter Openings to…" at bounding box center [394, 382] width 682 height 678
click at [342, 289] on div "Pipeline" at bounding box center [394, 301] width 641 height 37
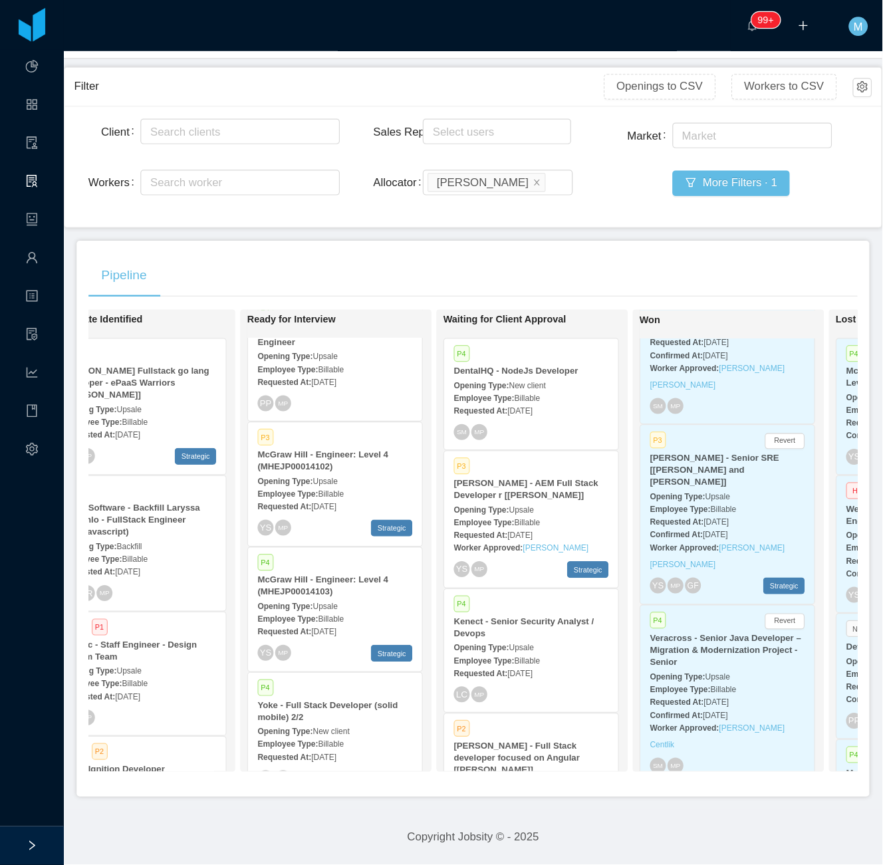
scroll to position [1205, 0]
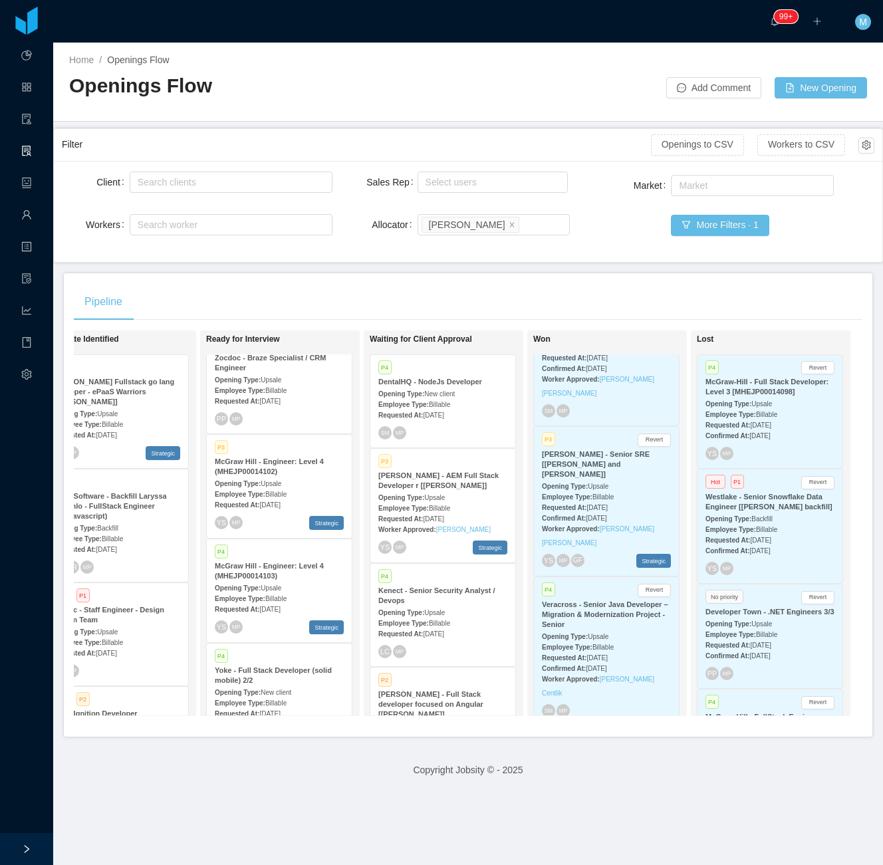
drag, startPoint x: 663, startPoint y: 0, endPoint x: 312, endPoint y: 298, distance: 460.8
click at [312, 298] on div "Pipeline" at bounding box center [468, 301] width 788 height 37
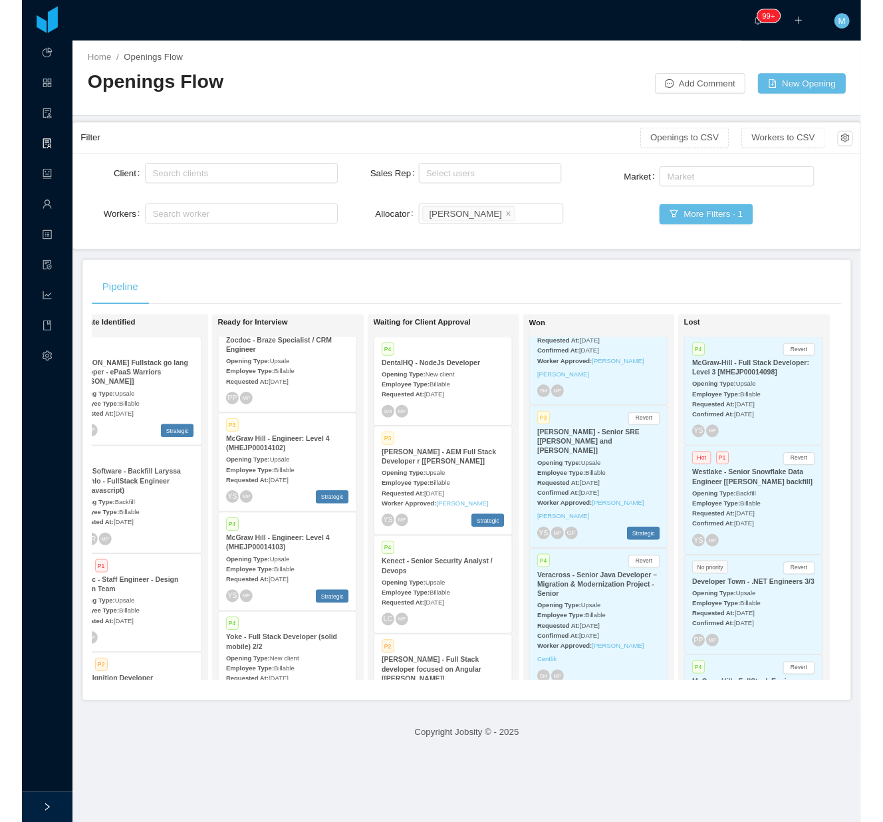
scroll to position [86, 0]
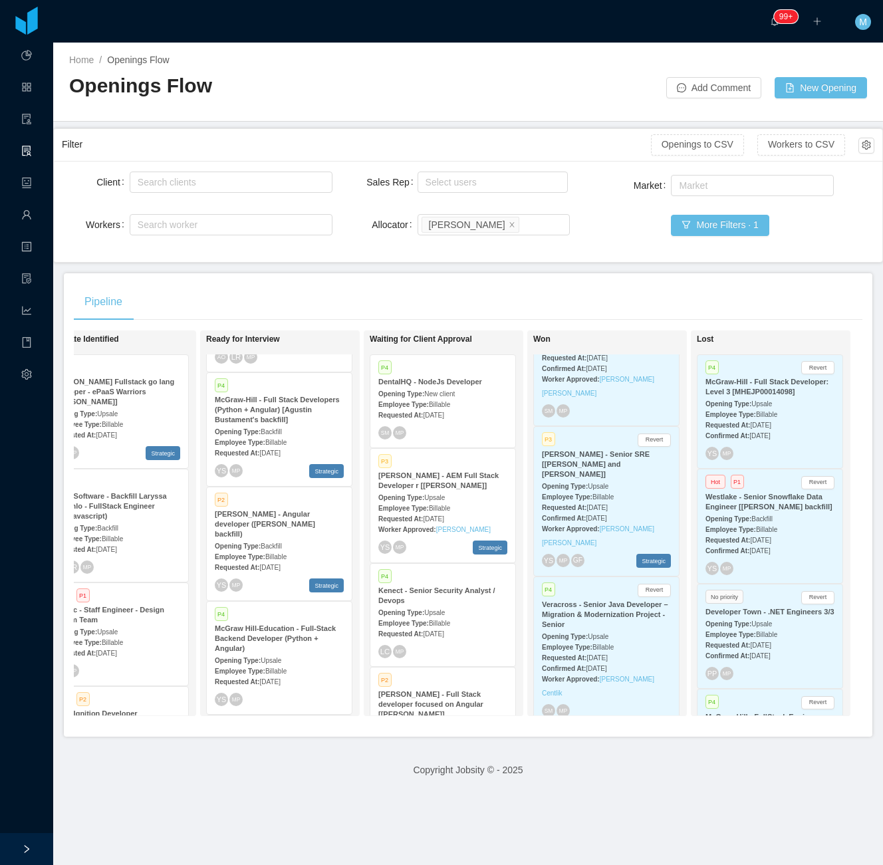
click at [309, 560] on div "Requested At: Aug 29th, 2025" at bounding box center [279, 567] width 129 height 14
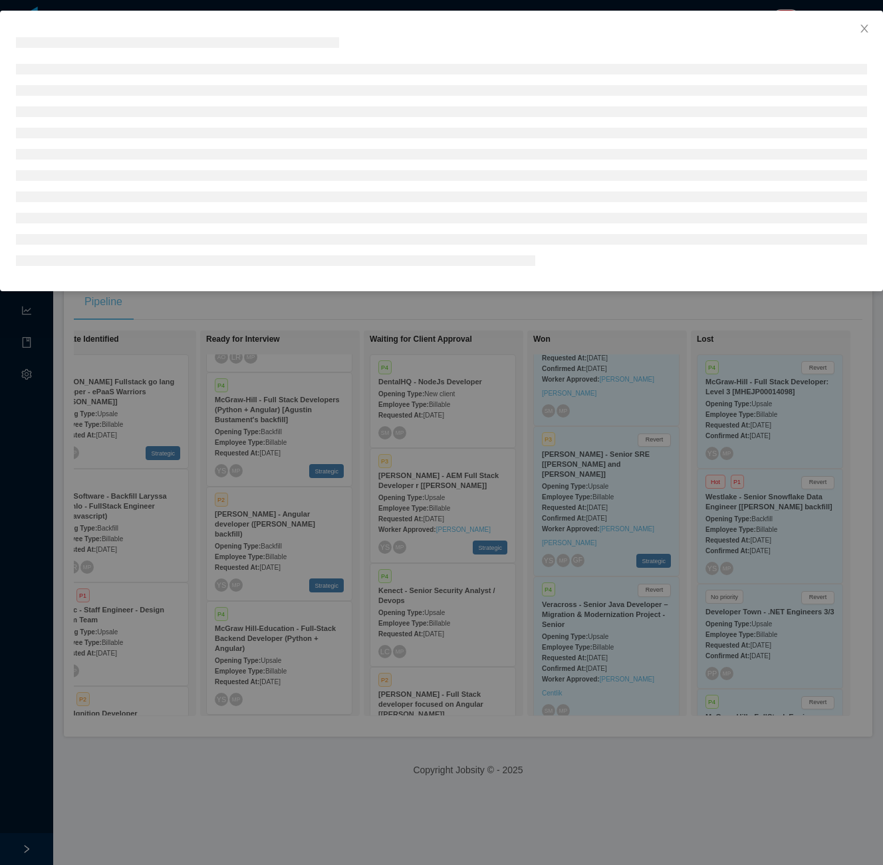
click at [735, 720] on html "Dashboard Apps Clients Allocation Users Workers Tasks Payroll Reports HR Config…" at bounding box center [441, 432] width 883 height 865
click at [735, 720] on div at bounding box center [441, 432] width 883 height 865
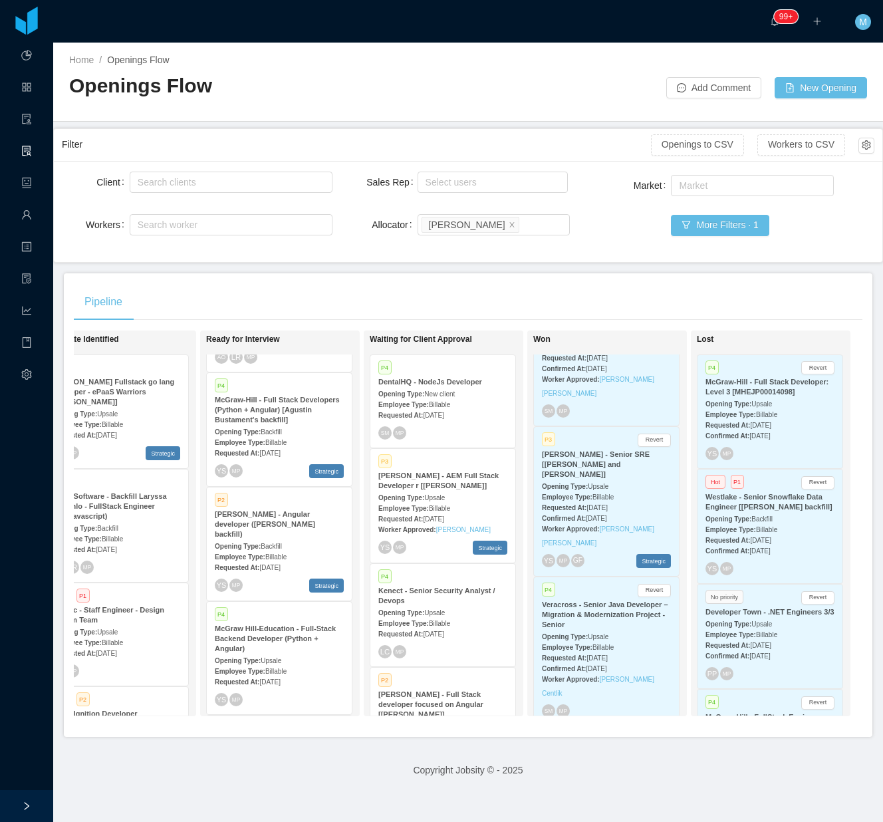
click at [360, 304] on div "Pipeline" at bounding box center [468, 301] width 788 height 37
click at [306, 549] on div "Employee Type: Billable" at bounding box center [279, 556] width 129 height 14
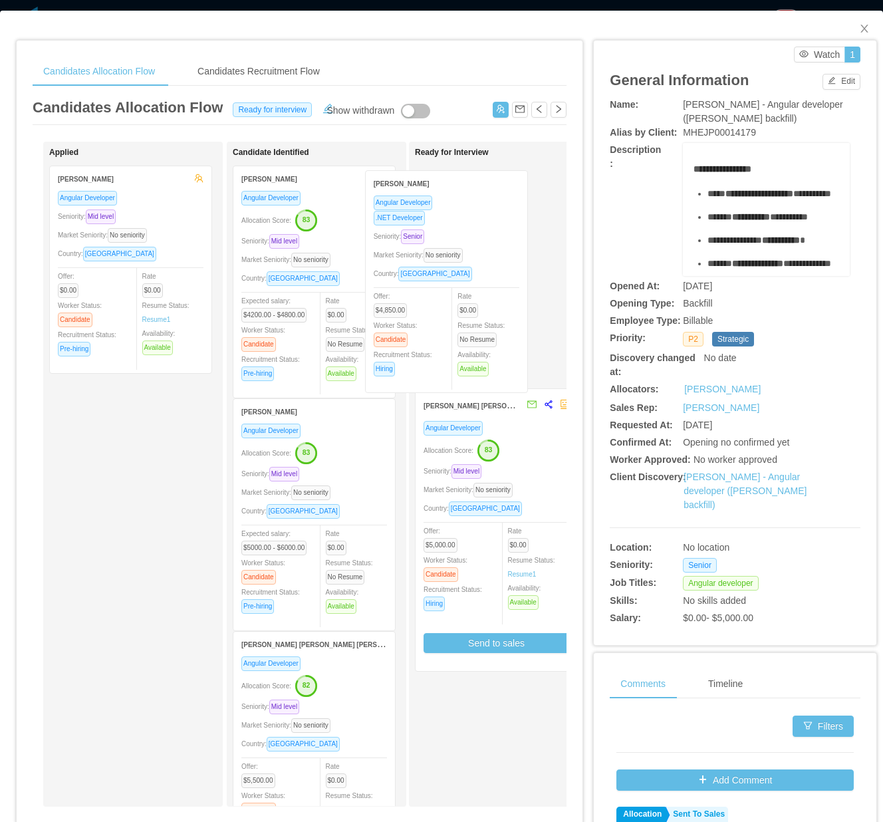
drag, startPoint x: 161, startPoint y: 449, endPoint x: 476, endPoint y: 245, distance: 375.4
click at [476, 245] on div "Applied Emanuel Souza Angular Developer Seniority: Mid level Market Seniority: …" at bounding box center [300, 479] width 534 height 675
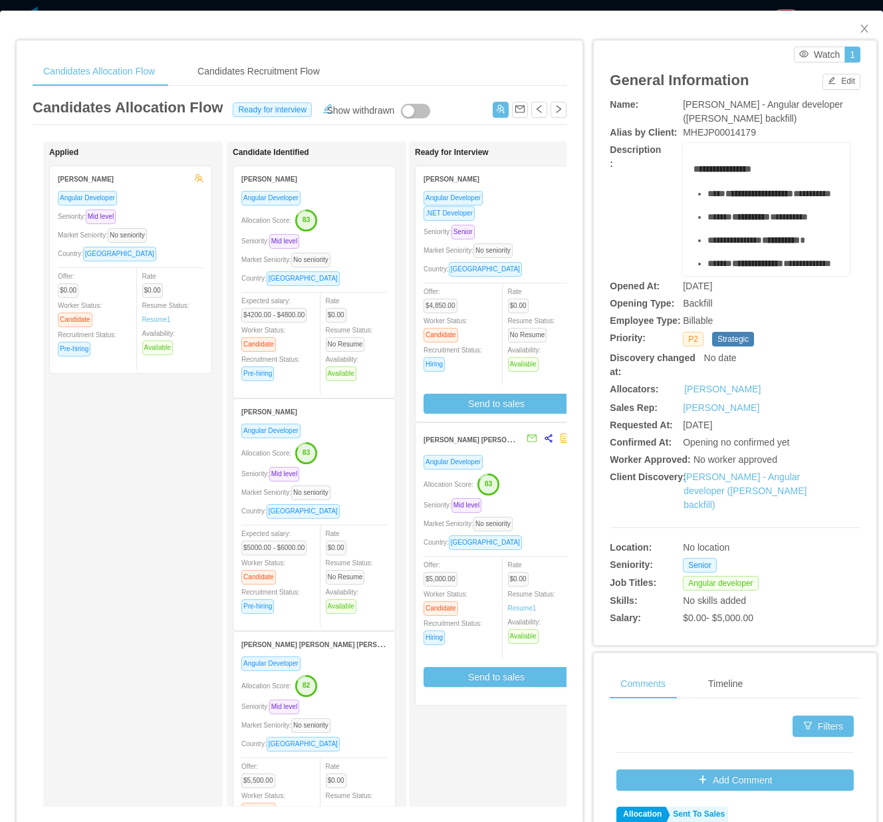
click at [522, 238] on div "Seniority: Senior" at bounding box center [496, 231] width 146 height 15
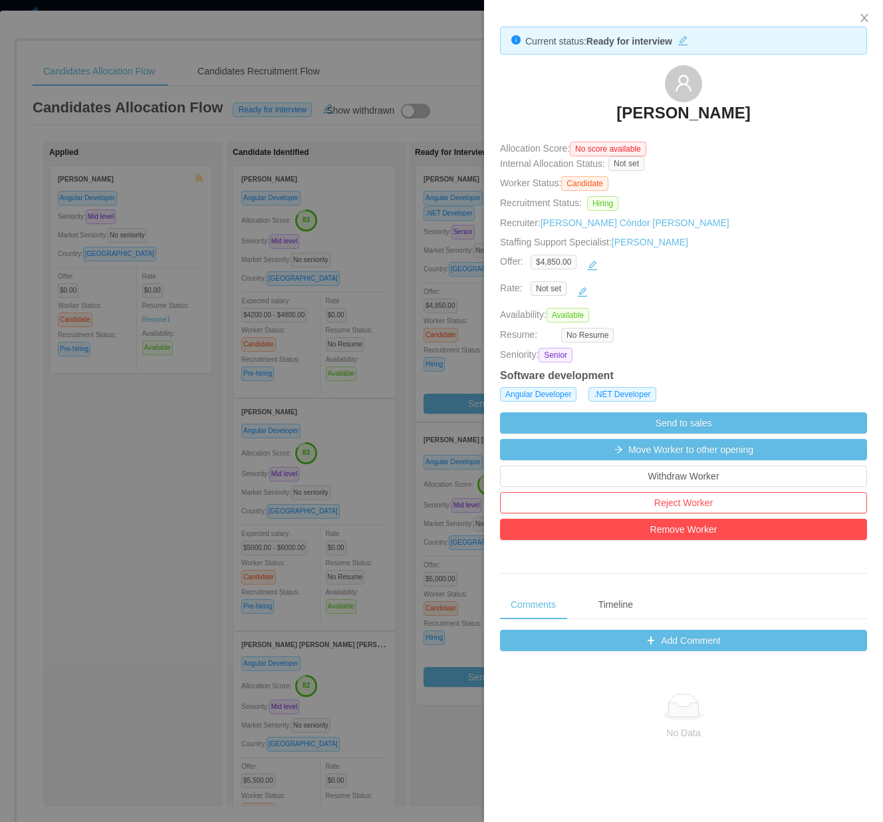
click at [354, 436] on div at bounding box center [441, 411] width 883 height 822
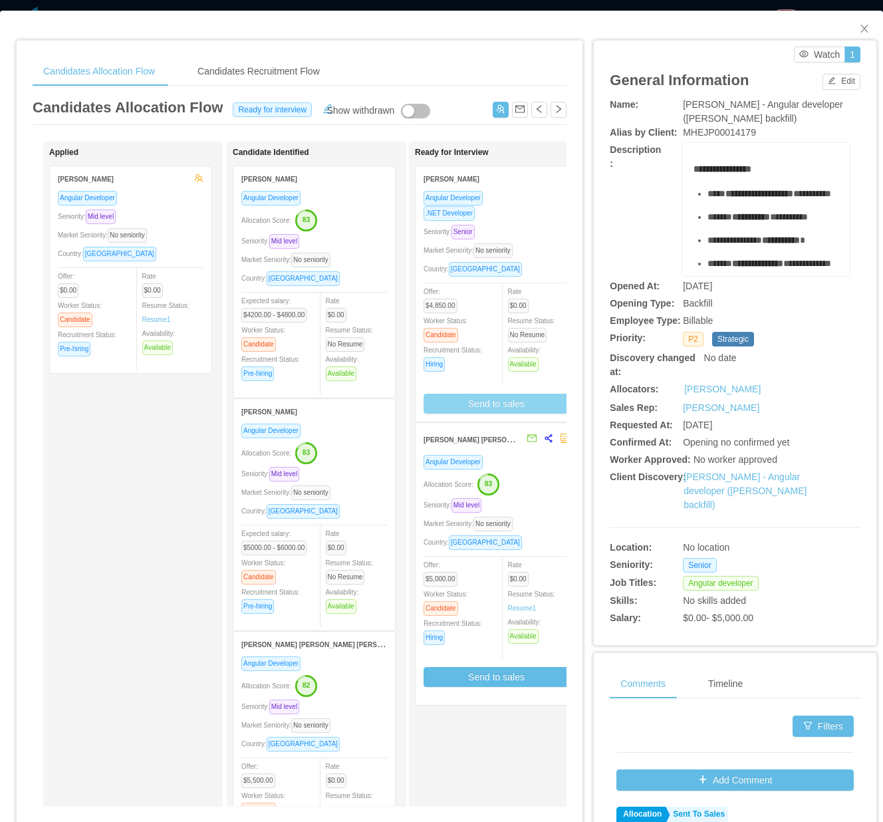
click at [495, 403] on button "Send to sales" at bounding box center [496, 404] width 146 height 20
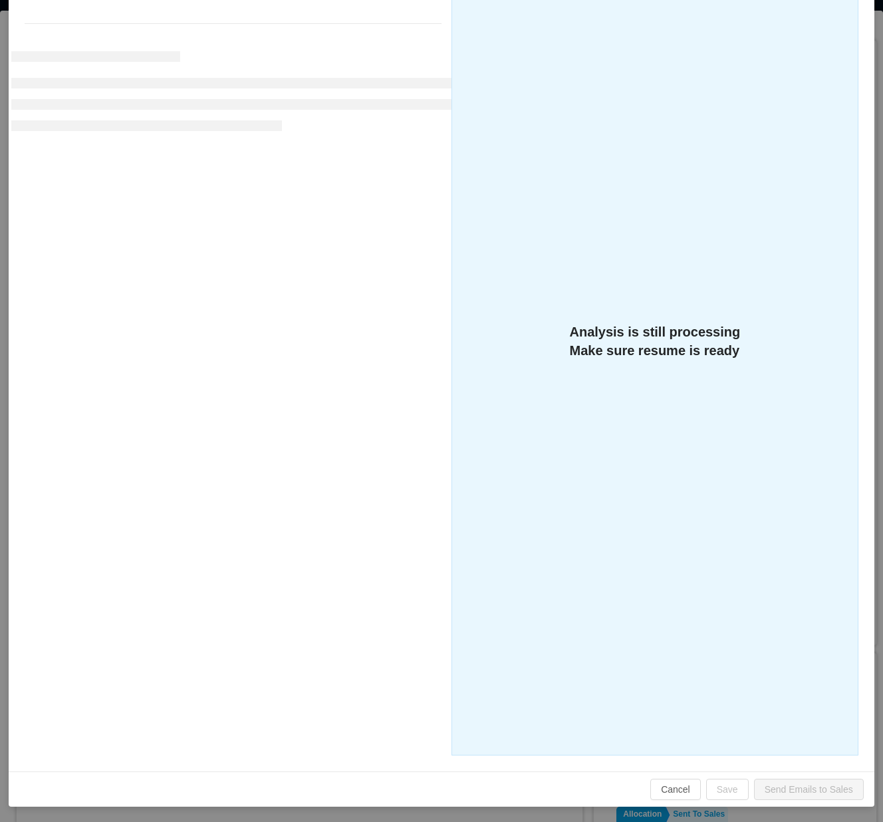
scroll to position [211, 0]
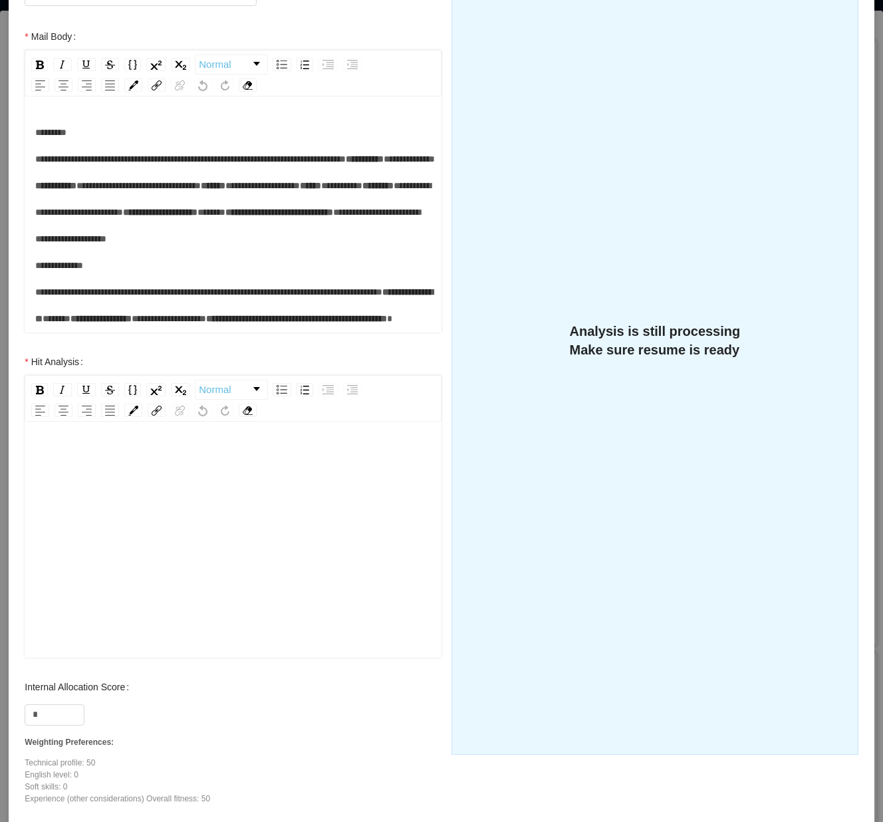
click at [210, 529] on div "rdw-editor" at bounding box center [233, 560] width 396 height 233
paste div "rdw-editor"
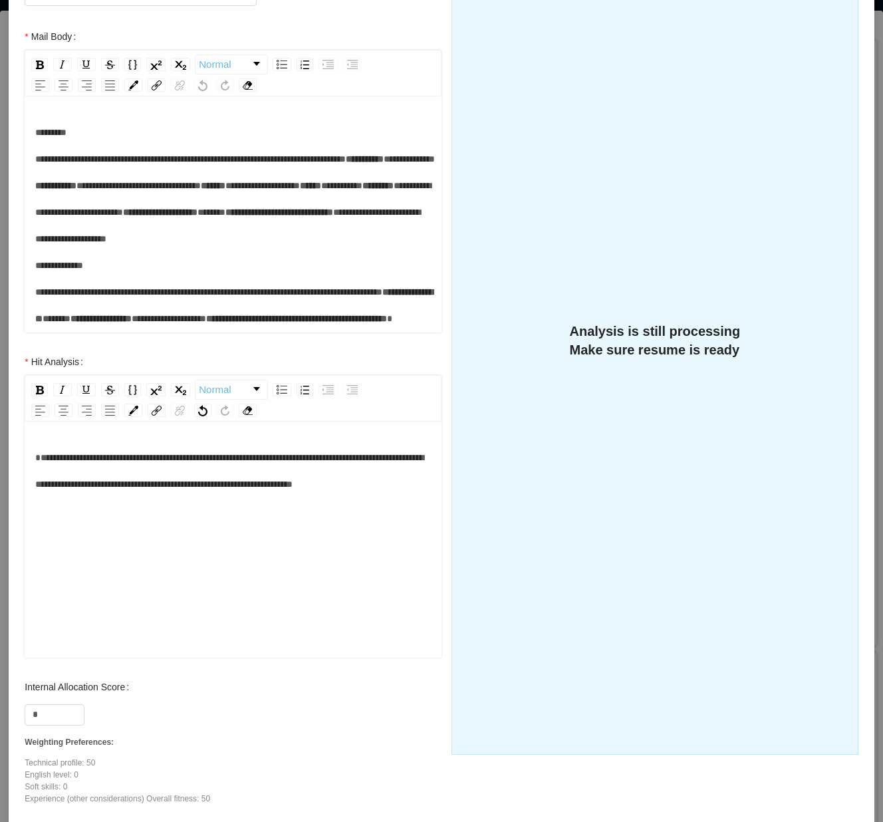
click at [118, 497] on div "**********" at bounding box center [233, 470] width 396 height 53
click at [62, 711] on input "*" at bounding box center [54, 715] width 59 height 20
type input "**"
click at [189, 527] on div "**********" at bounding box center [233, 560] width 396 height 233
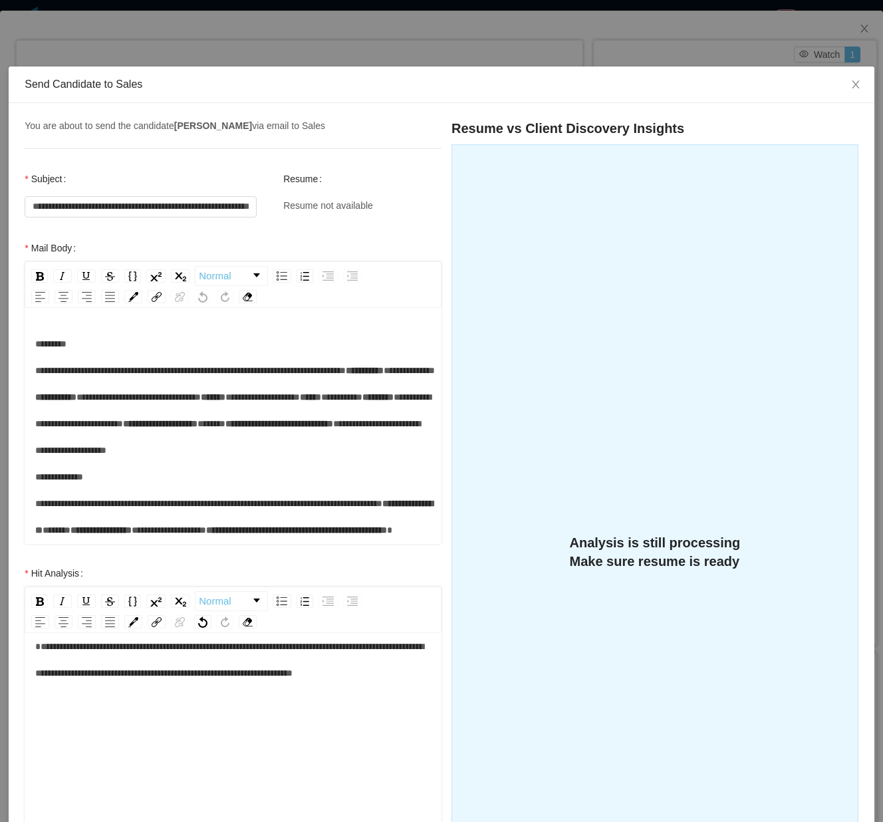
scroll to position [29, 0]
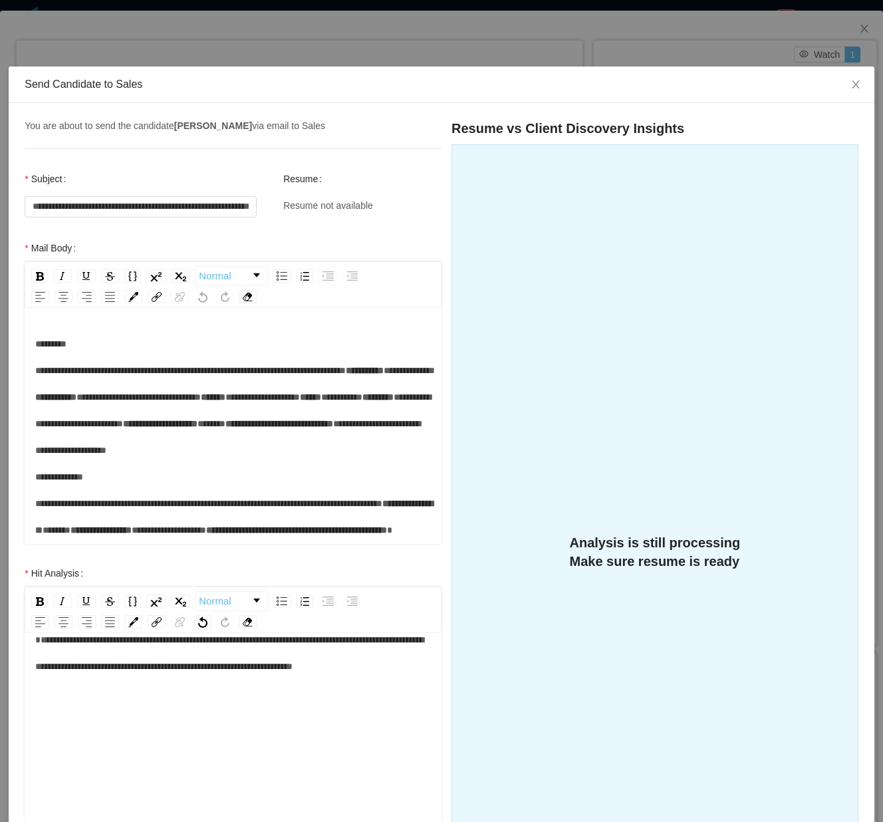
click at [162, 711] on div "**********" at bounding box center [233, 742] width 396 height 233
drag, startPoint x: 136, startPoint y: 733, endPoint x: 120, endPoint y: 729, distance: 15.8
click at [113, 715] on div "**********" at bounding box center [233, 702] width 396 height 27
drag, startPoint x: 126, startPoint y: 732, endPoint x: 80, endPoint y: 774, distance: 62.6
click at [66, 720] on div "**********" at bounding box center [233, 742] width 396 height 233
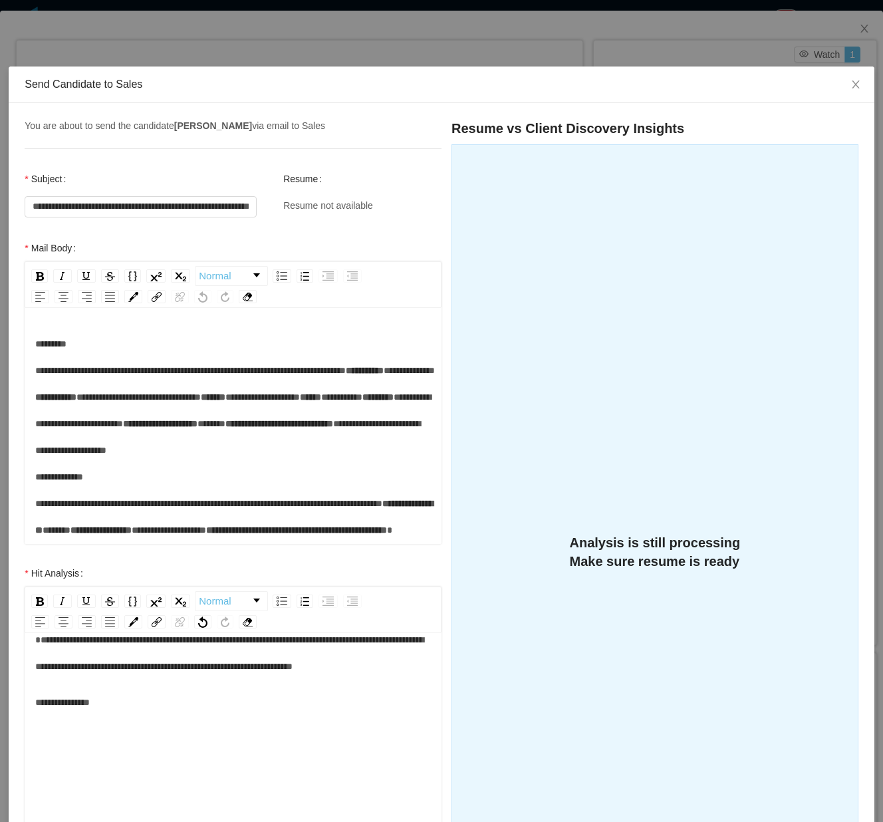
click at [121, 720] on div "**********" at bounding box center [233, 742] width 396 height 233
drag, startPoint x: 222, startPoint y: 729, endPoint x: 142, endPoint y: 719, distance: 80.3
click at [165, 713] on div "**********" at bounding box center [233, 670] width 396 height 89
click at [132, 715] on div "**********" at bounding box center [233, 702] width 396 height 27
drag, startPoint x: 132, startPoint y: 733, endPoint x: 102, endPoint y: 753, distance: 35.8
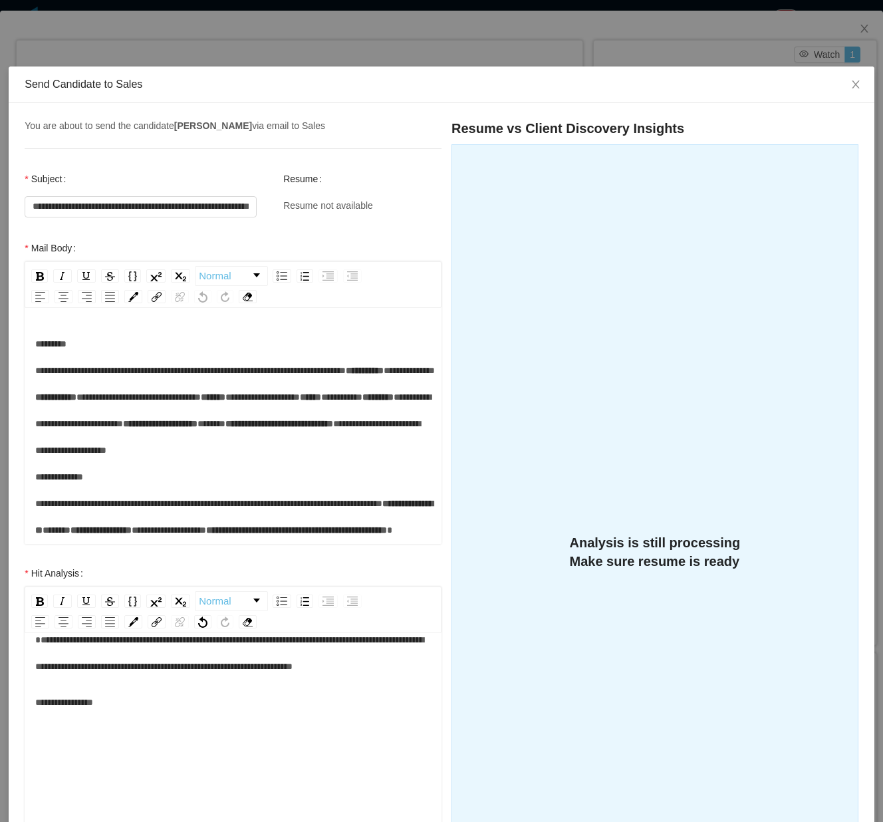
click at [102, 720] on div "**********" at bounding box center [233, 742] width 396 height 233
click at [197, 715] on div "**********" at bounding box center [233, 702] width 396 height 27
drag, startPoint x: 248, startPoint y: 729, endPoint x: 315, endPoint y: 725, distance: 67.3
click at [239, 707] on span "**********" at bounding box center [165, 701] width 147 height 9
click at [249, 707] on span "rdw-editor" at bounding box center [244, 701] width 11 height 9
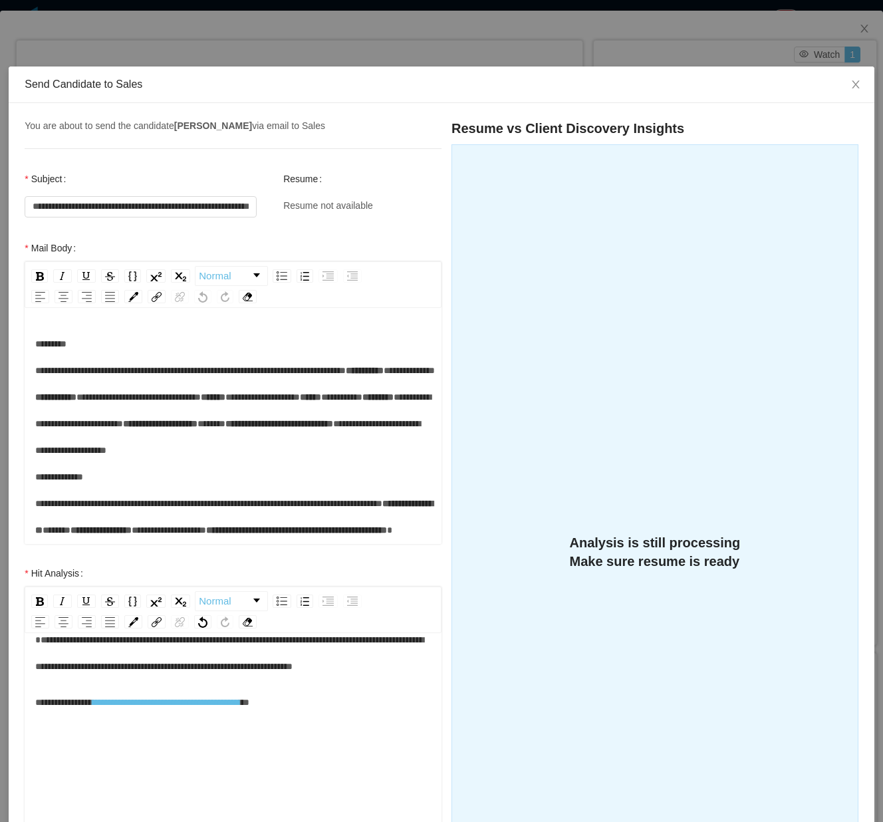
click at [335, 715] on div "**********" at bounding box center [233, 702] width 396 height 27
drag, startPoint x: 340, startPoint y: 721, endPoint x: 110, endPoint y: 722, distance: 230.7
click at [110, 715] on div "**********" at bounding box center [233, 702] width 396 height 27
click at [136, 707] on span "**********" at bounding box center [85, 701] width 101 height 9
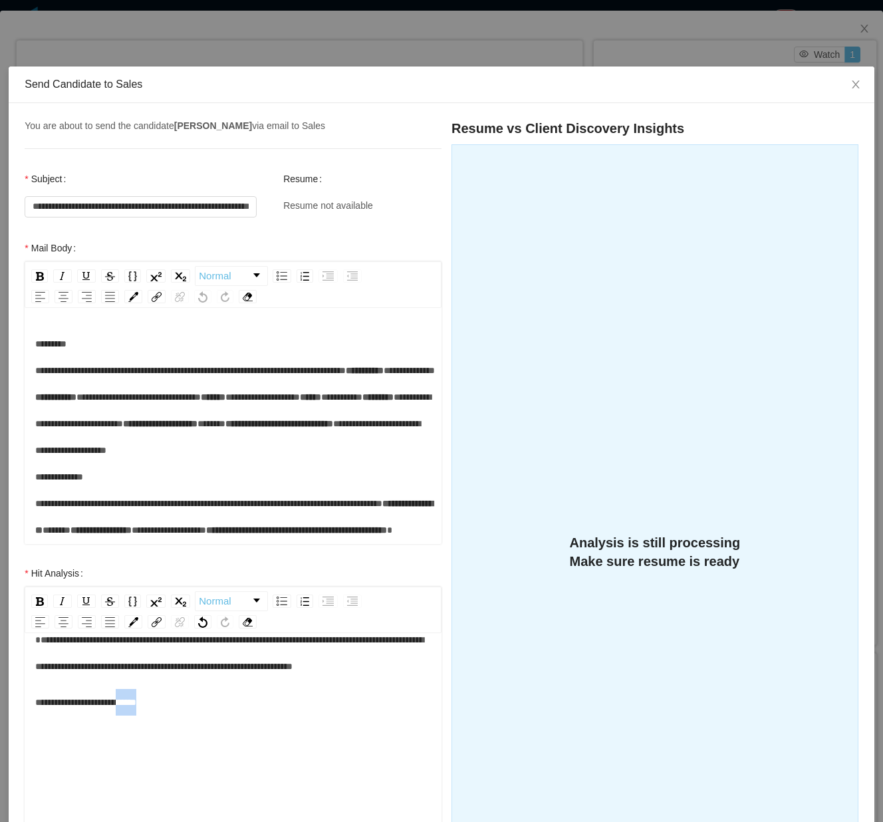
click at [178, 715] on div "**********" at bounding box center [233, 702] width 396 height 27
drag, startPoint x: 189, startPoint y: 729, endPoint x: 23, endPoint y: 729, distance: 166.2
click at [23, 720] on div "**********" at bounding box center [232, 722] width 443 height 325
drag, startPoint x: 287, startPoint y: 722, endPoint x: 285, endPoint y: 740, distance: 18.1
click at [287, 715] on div "**********" at bounding box center [233, 702] width 396 height 27
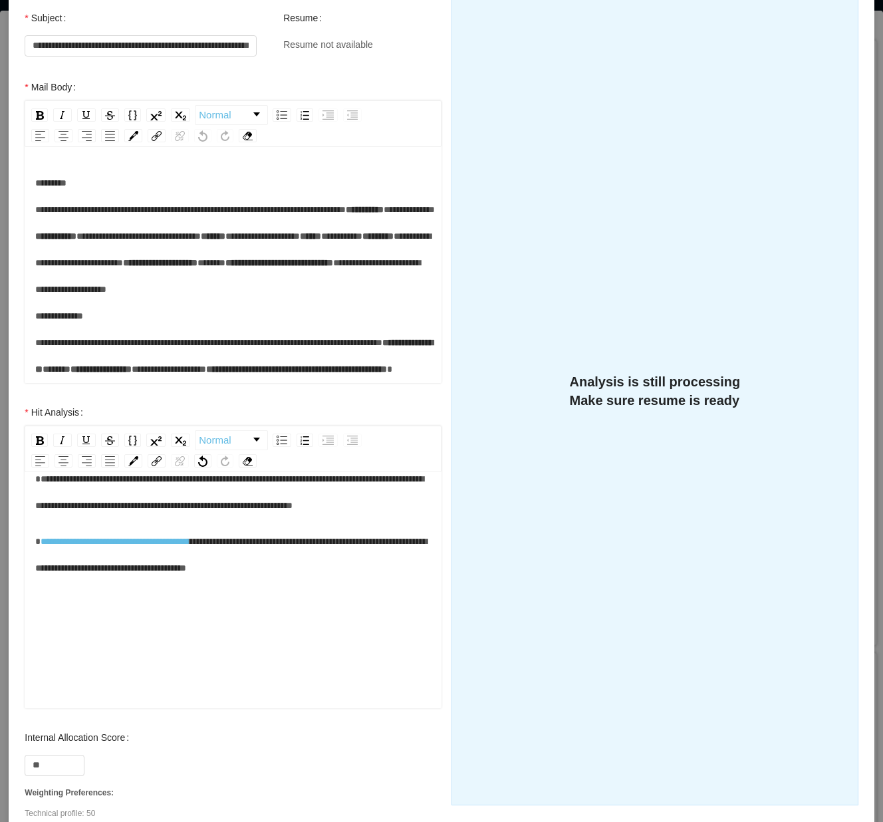
scroll to position [177, 0]
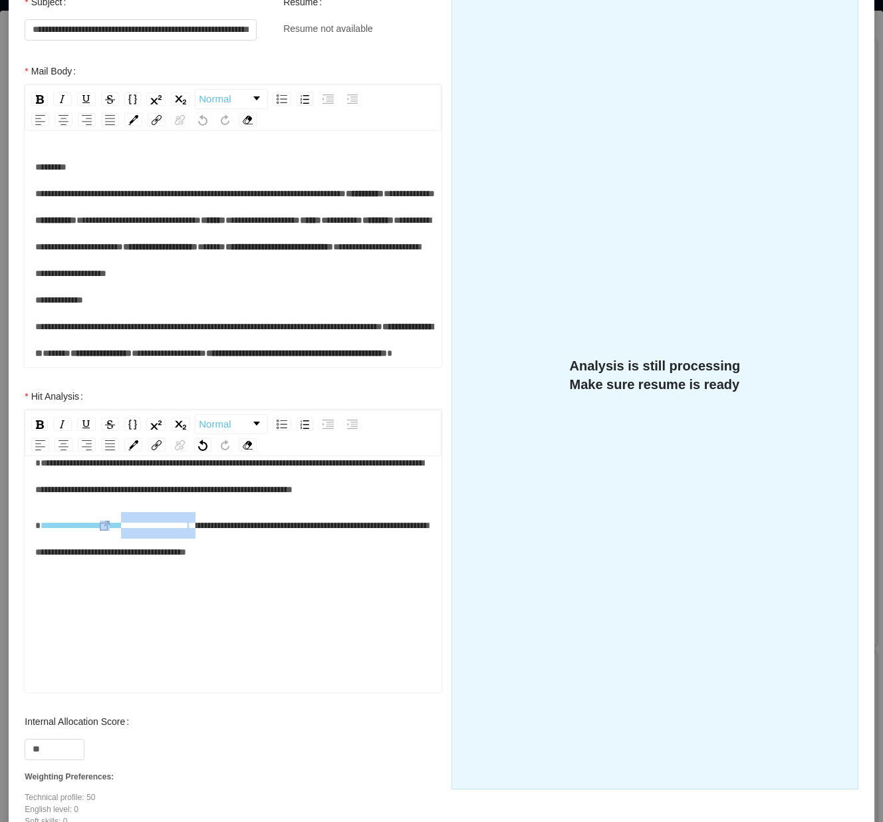
drag, startPoint x: 256, startPoint y: 553, endPoint x: 146, endPoint y: 550, distance: 109.7
click at [146, 550] on div "**********" at bounding box center [233, 538] width 396 height 53
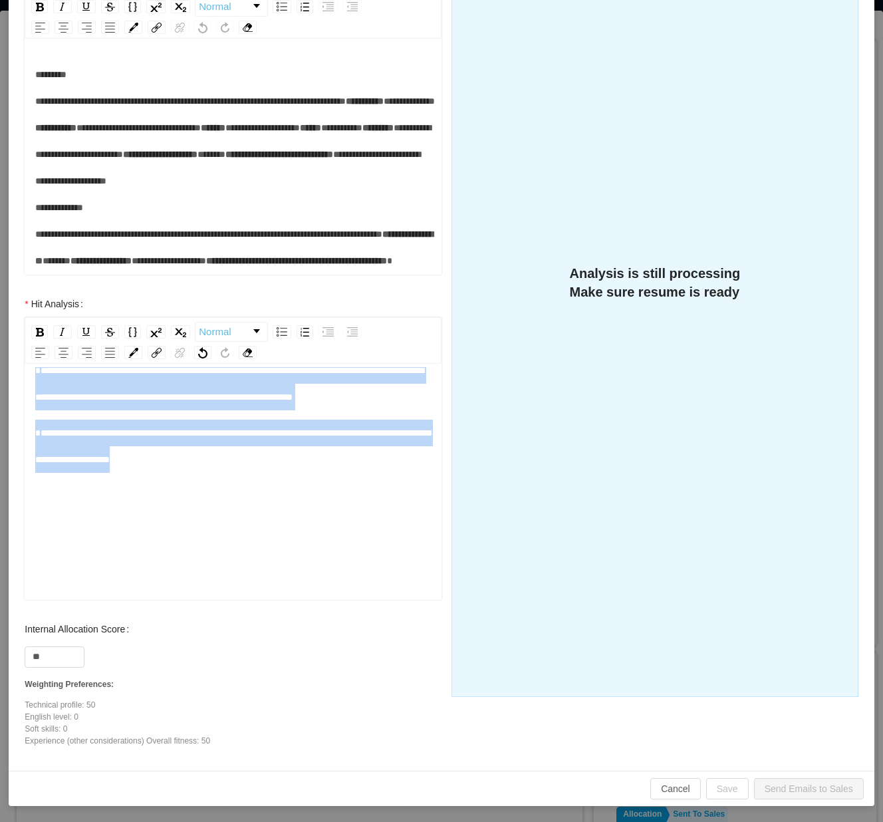
scroll to position [0, 0]
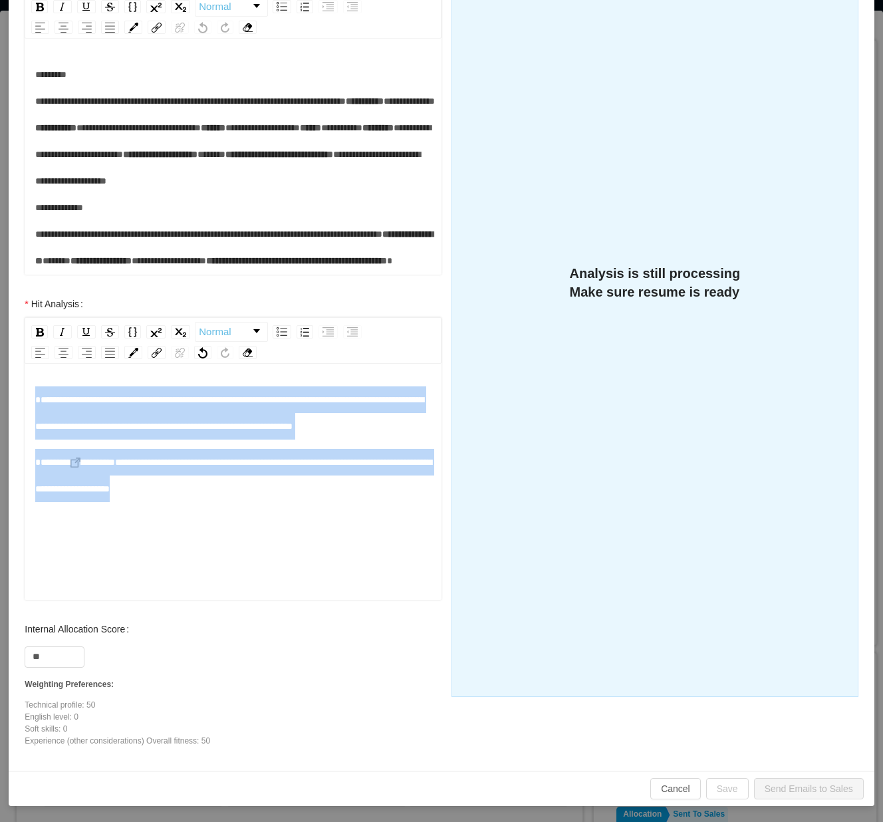
drag, startPoint x: 77, startPoint y: 461, endPoint x: 4, endPoint y: 350, distance: 132.9
click at [4, 350] on div "**********" at bounding box center [441, 411] width 883 height 822
copy div "**********"
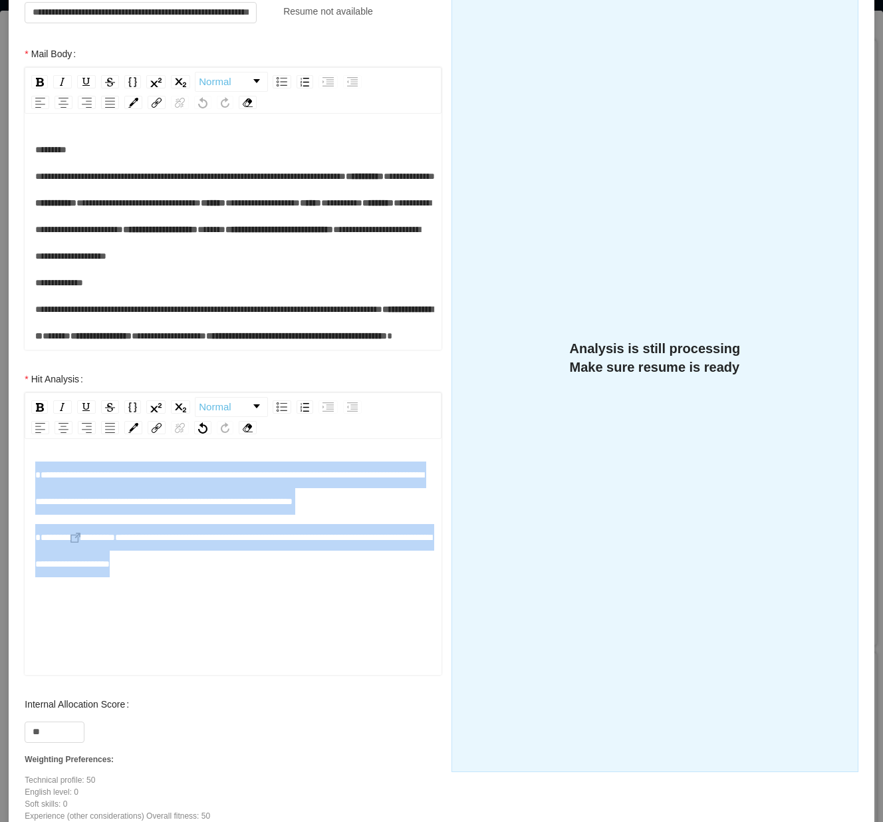
scroll to position [4, 0]
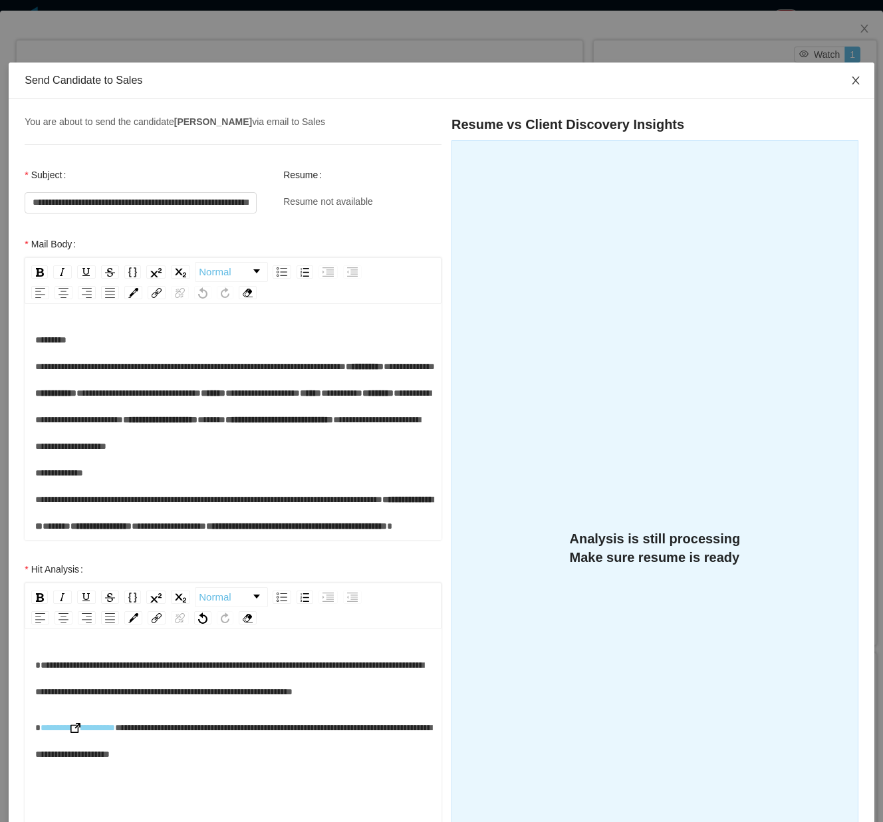
drag, startPoint x: 843, startPoint y: 81, endPoint x: 669, endPoint y: 41, distance: 178.7
click at [735, 82] on icon "icon: close" at bounding box center [855, 80] width 7 height 8
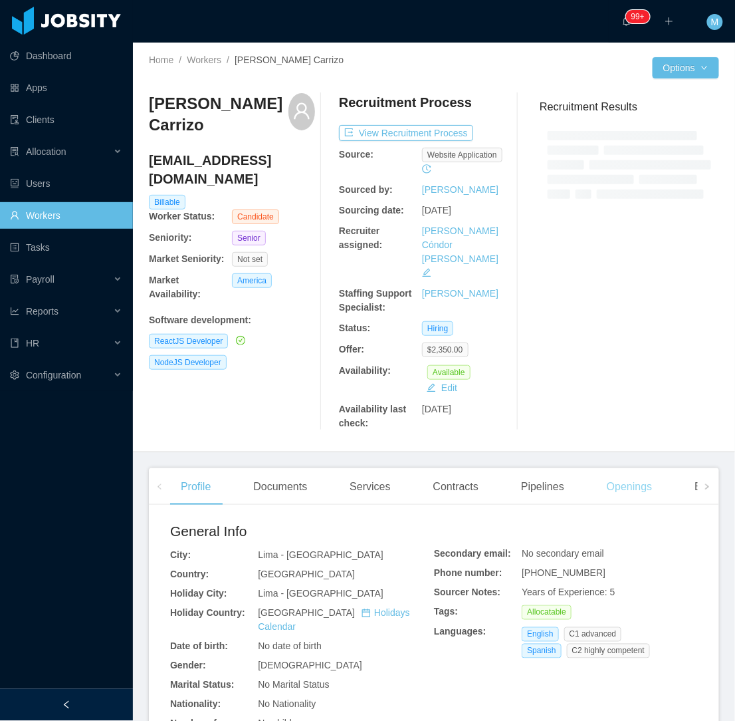
click at [617, 468] on div "Openings" at bounding box center [629, 486] width 67 height 37
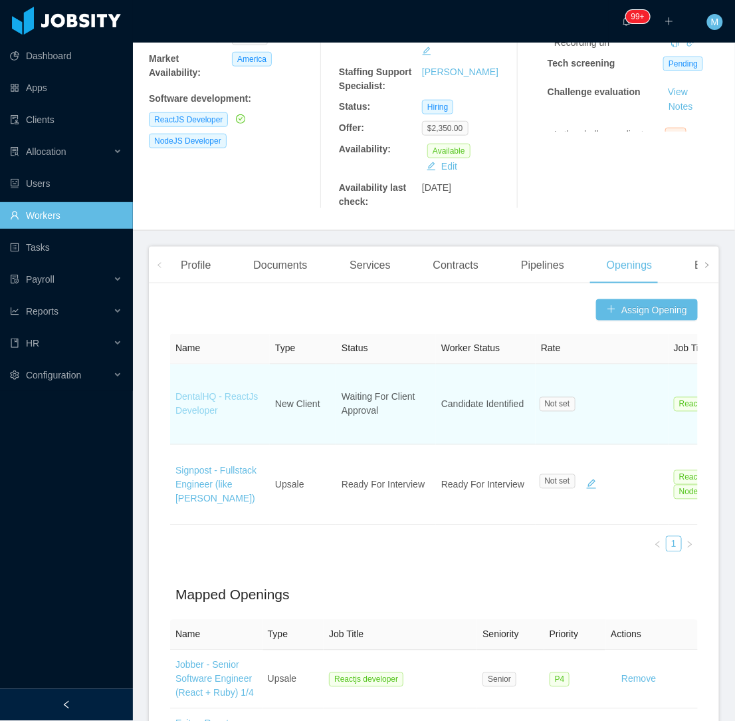
click at [209, 392] on link "DentalHQ - ReactJs Developer" at bounding box center [217, 404] width 82 height 25
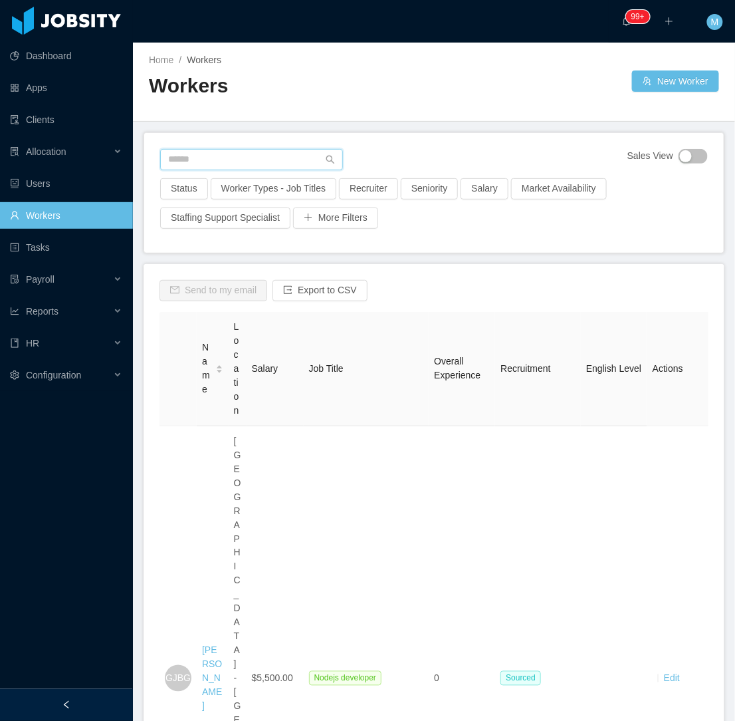
click at [220, 156] on input "text" at bounding box center [251, 159] width 183 height 21
paste input "**********"
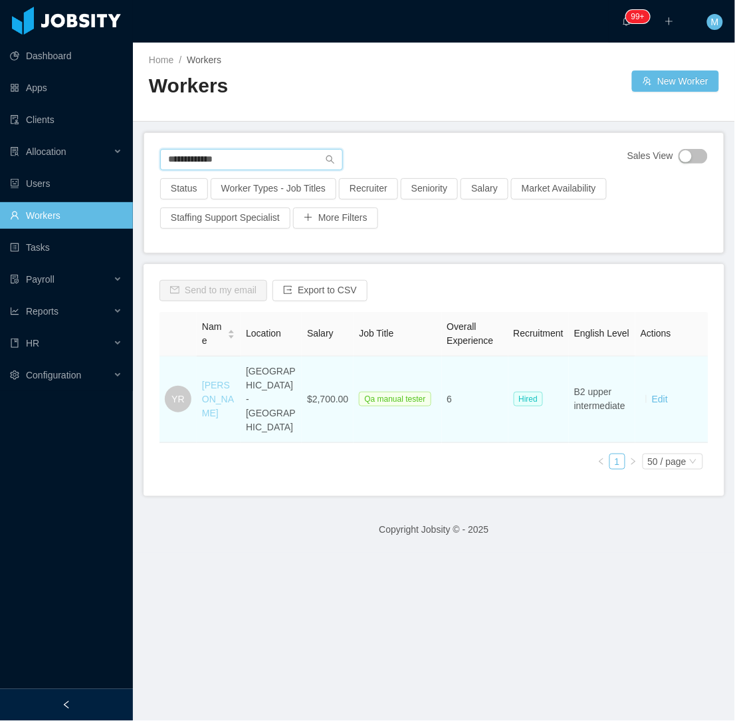
type input "**********"
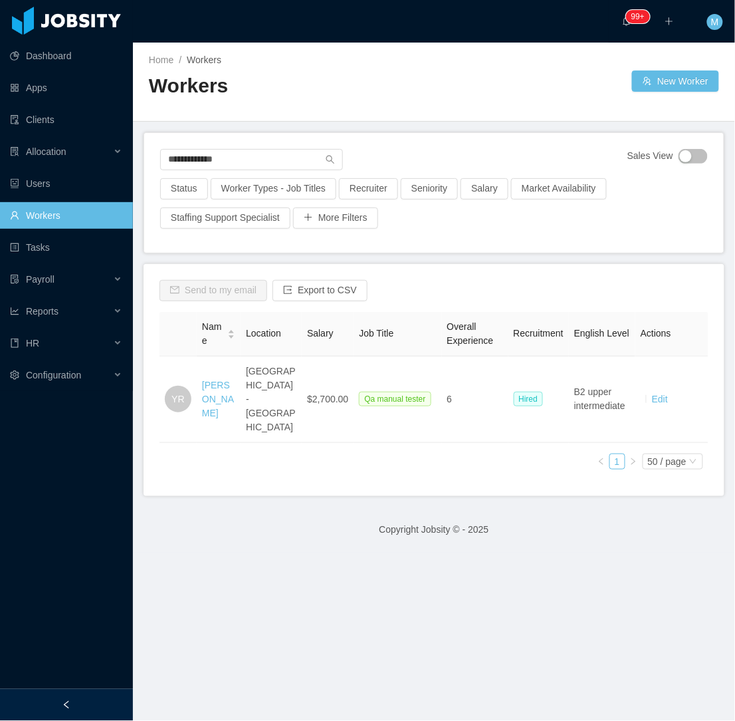
click at [211, 390] on link "Yoselin Rojas" at bounding box center [218, 399] width 32 height 39
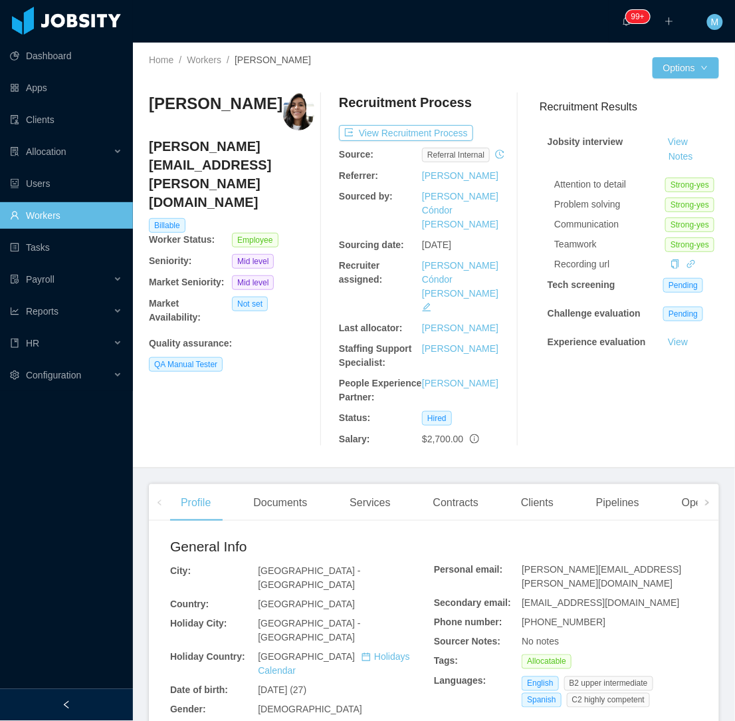
drag, startPoint x: 380, startPoint y: 470, endPoint x: 337, endPoint y: 422, distance: 64.5
click at [380, 484] on div "Services" at bounding box center [370, 502] width 62 height 37
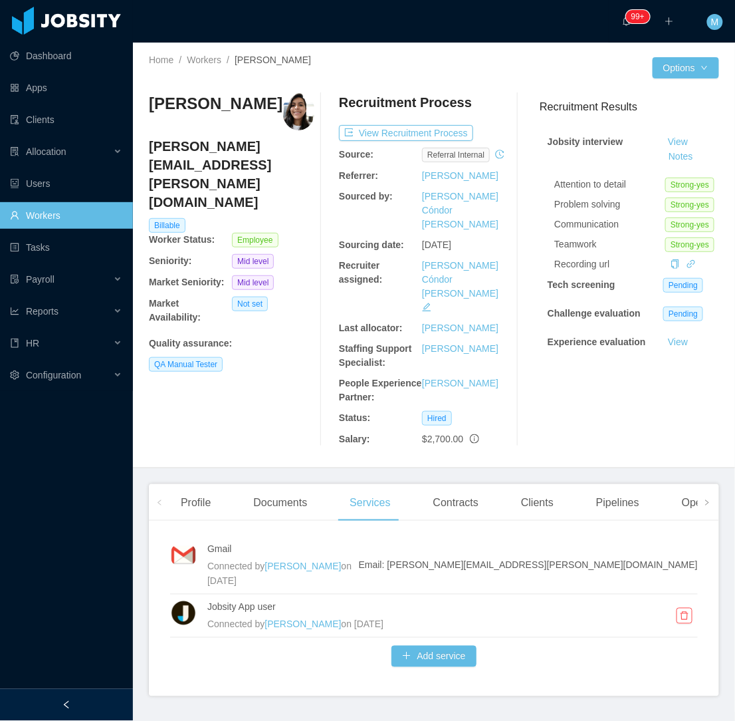
click at [90, 221] on link "Workers" at bounding box center [66, 215] width 112 height 27
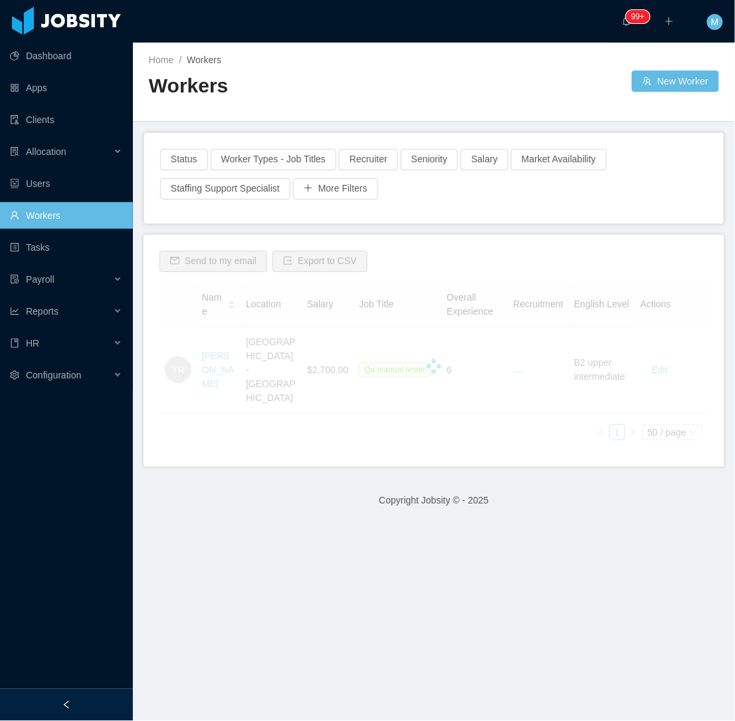
click at [284, 114] on div "Home / Workers / Workers New Worker" at bounding box center [434, 82] width 602 height 79
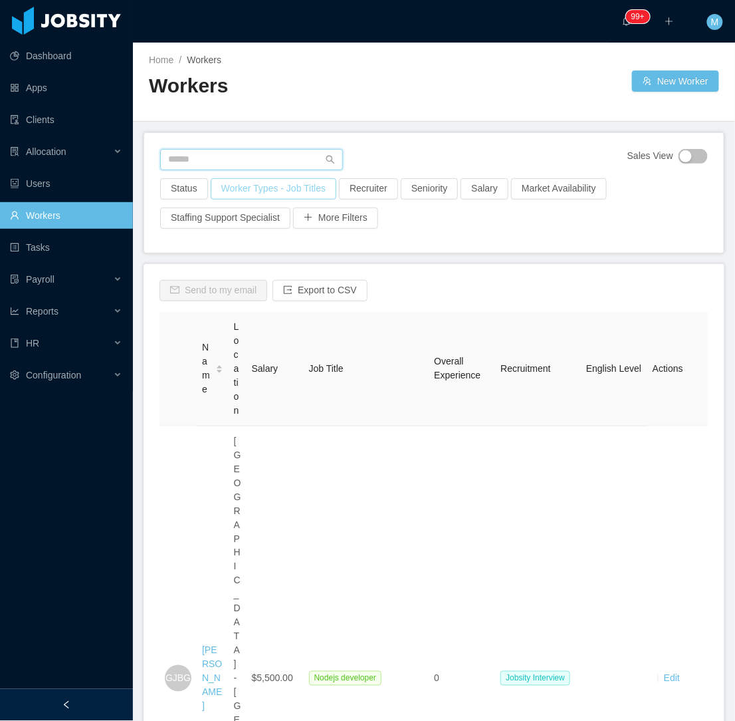
click at [217, 149] on input "text" at bounding box center [251, 159] width 183 height 21
paste input "**********"
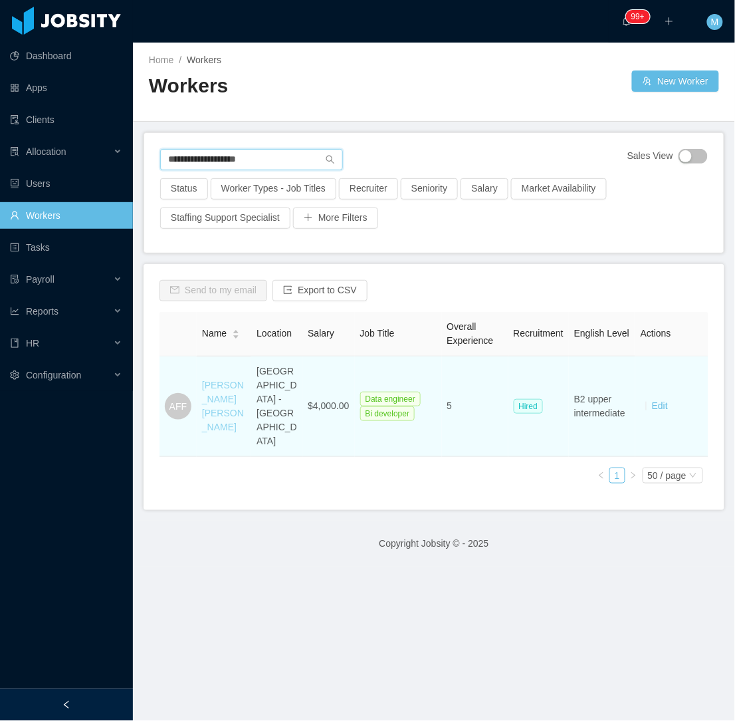
type input "**********"
click at [216, 396] on link "Andre Felippe Farias" at bounding box center [223, 406] width 42 height 53
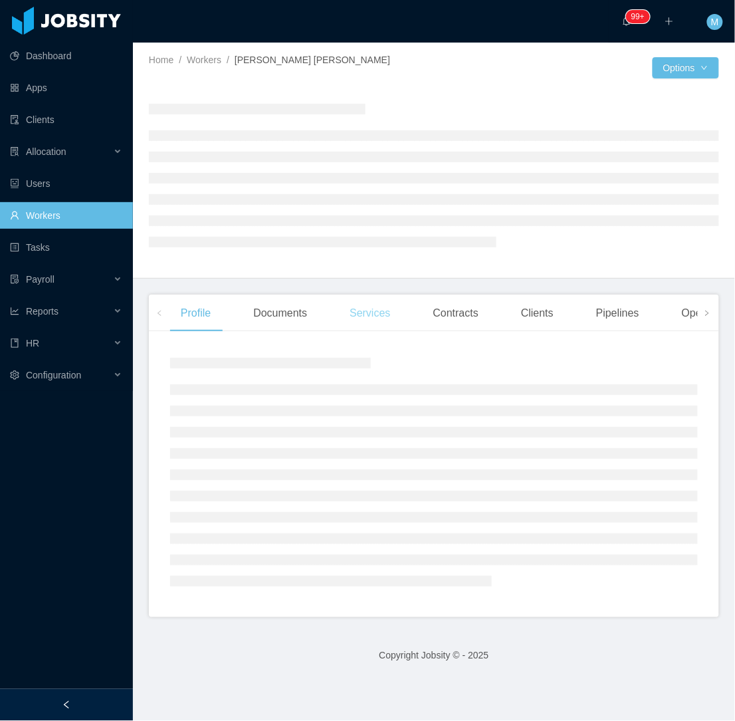
click at [366, 315] on div "Services" at bounding box center [370, 312] width 62 height 37
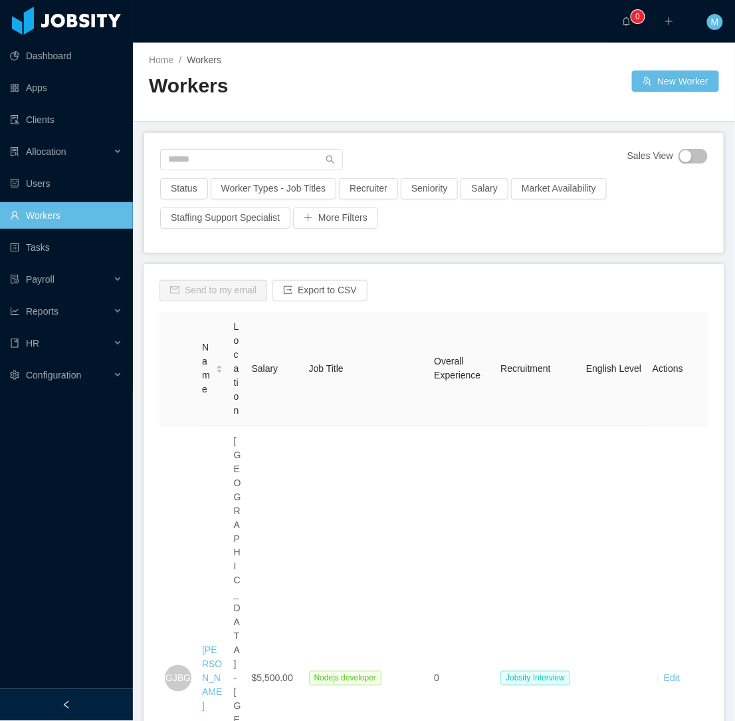
drag, startPoint x: 0, startPoint y: 0, endPoint x: 236, endPoint y: 13, distance: 236.4
click at [236, 13] on div "··· 0 ··· ··· M ···" at bounding box center [368, 21] width 738 height 43
drag, startPoint x: 253, startPoint y: 0, endPoint x: 278, endPoint y: 67, distance: 71.7
click at [264, 98] on h2 "Workers" at bounding box center [291, 85] width 285 height 27
click at [633, 209] on div "Status Worker Types - Job Titles Recruiter Seniority Salary Market Availability…" at bounding box center [434, 207] width 550 height 59
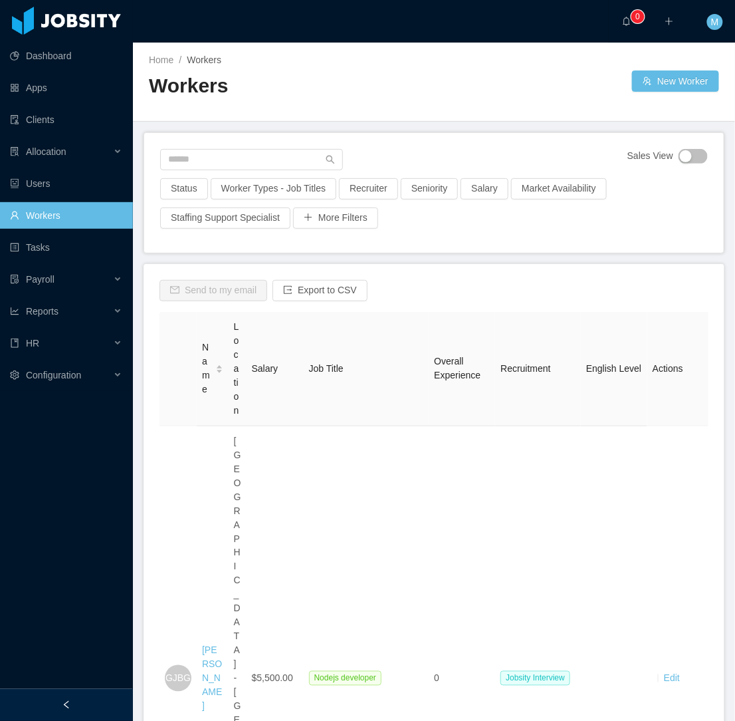
click at [108, 699] on div at bounding box center [66, 705] width 133 height 32
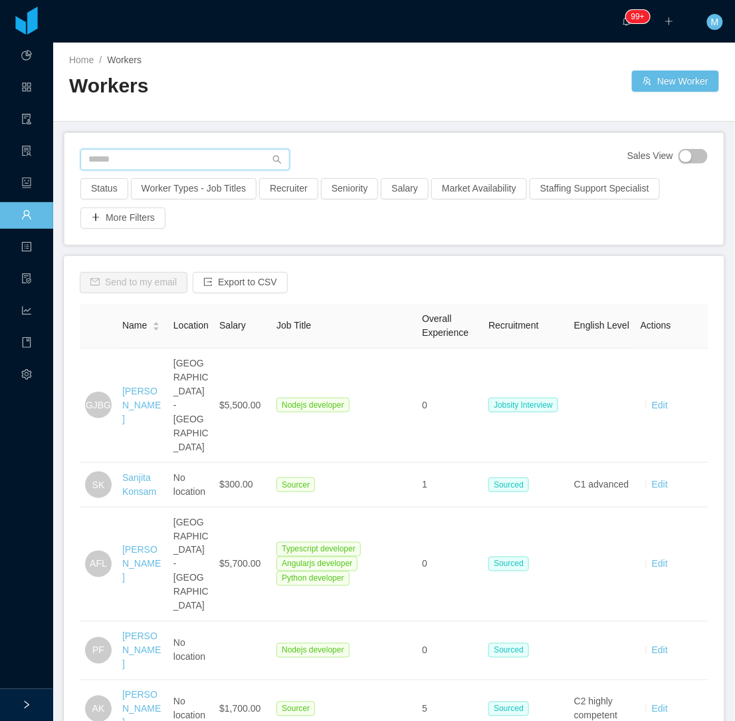
click at [210, 160] on input "text" at bounding box center [184, 159] width 209 height 21
paste input "**********"
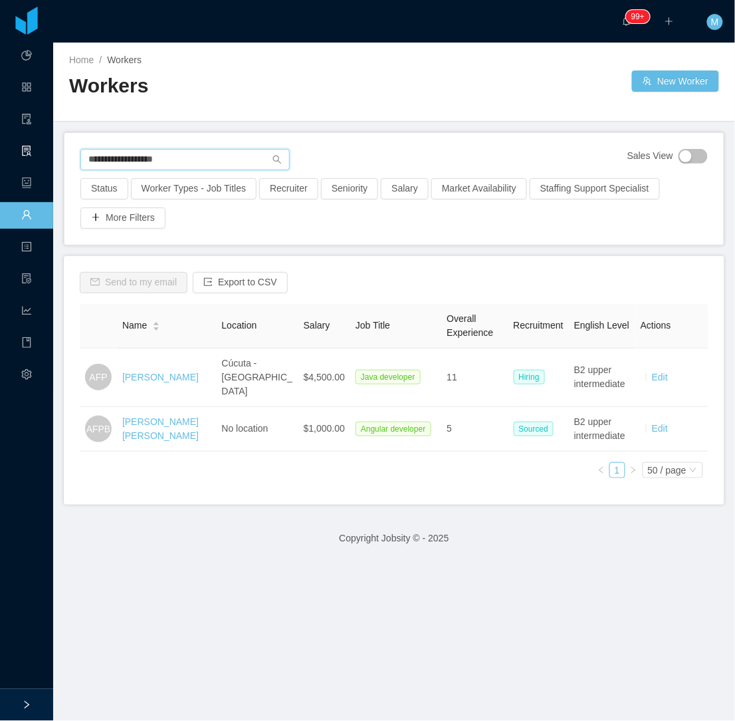
drag, startPoint x: 177, startPoint y: 153, endPoint x: 17, endPoint y: 148, distance: 160.3
click at [17, 148] on section "**********" at bounding box center [367, 360] width 735 height 721
paste input "text"
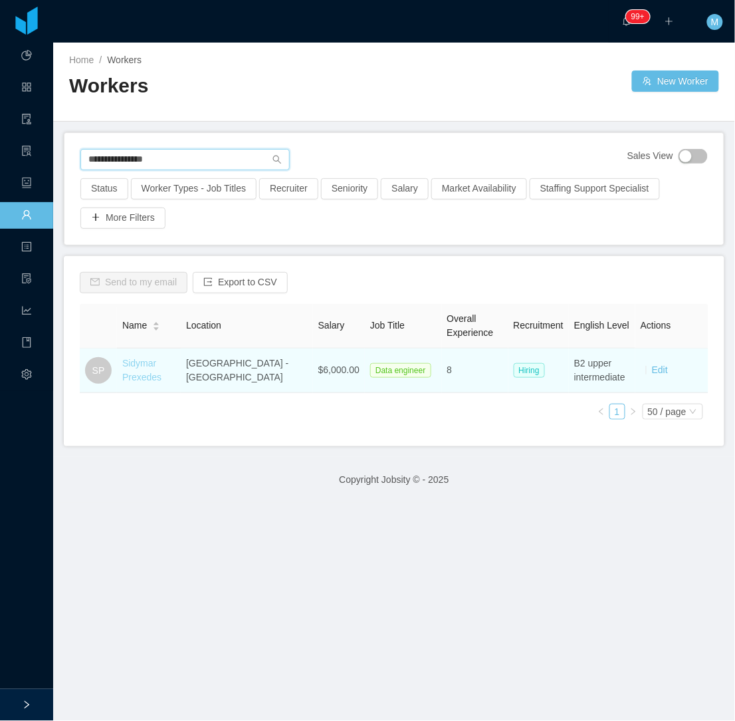
type input "**********"
click at [144, 368] on link "Sidymar Prexedes" at bounding box center [141, 370] width 39 height 25
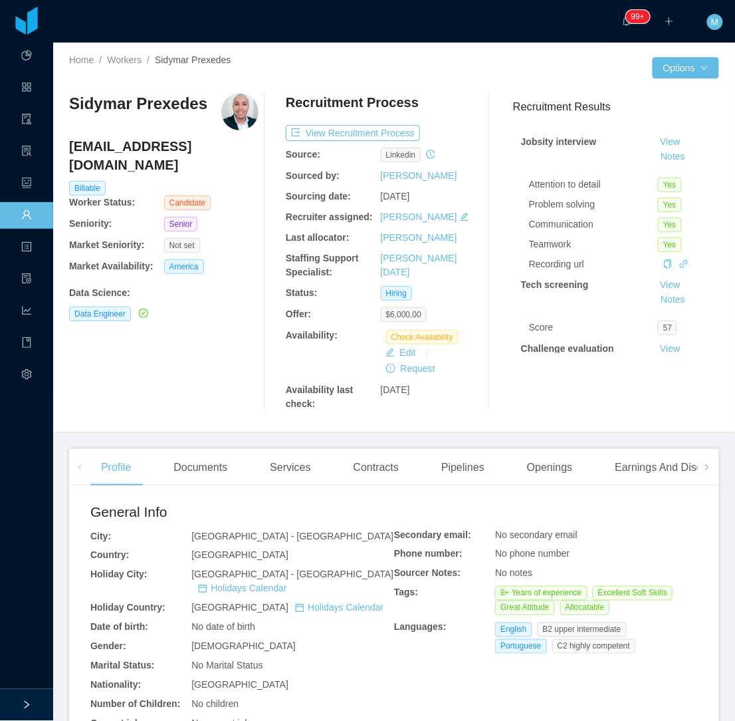
click at [197, 376] on div "Sidymar Prexedes [EMAIL_ADDRESS][DOMAIN_NAME] Billable Worker Status: Candidate…" at bounding box center [163, 252] width 189 height 318
click at [351, 137] on button "View Recruitment Process" at bounding box center [353, 133] width 134 height 16
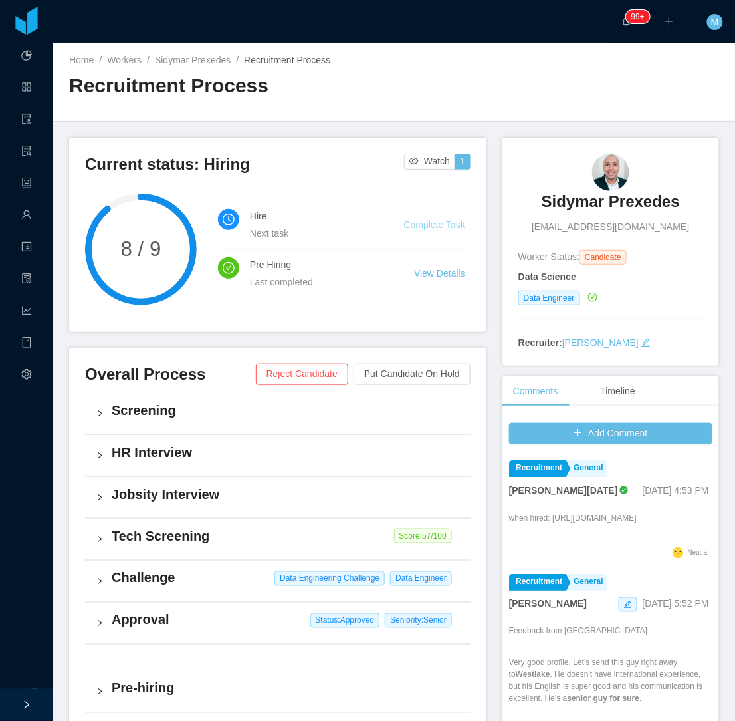
click at [420, 221] on link "Complete Task" at bounding box center [434, 224] width 61 height 11
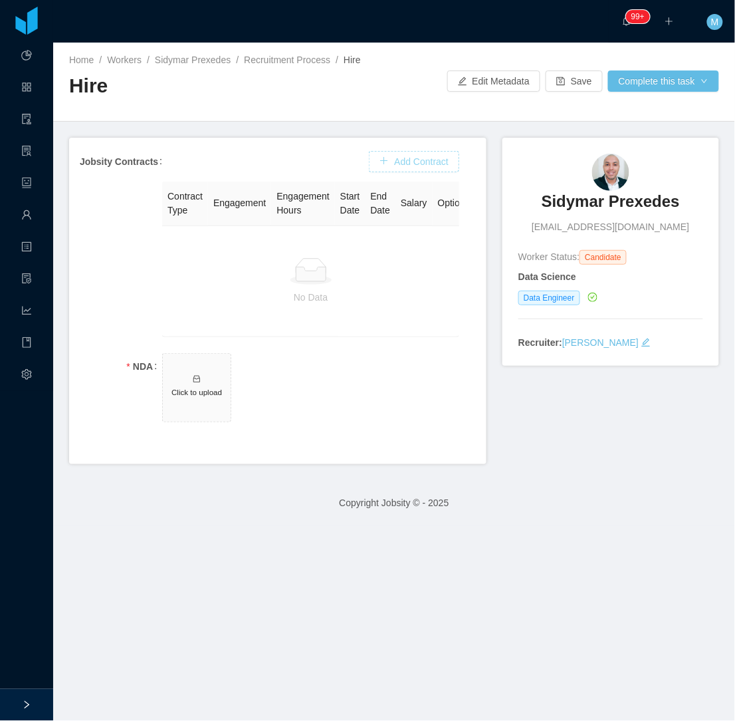
click at [377, 156] on button "Add Contract" at bounding box center [414, 161] width 90 height 21
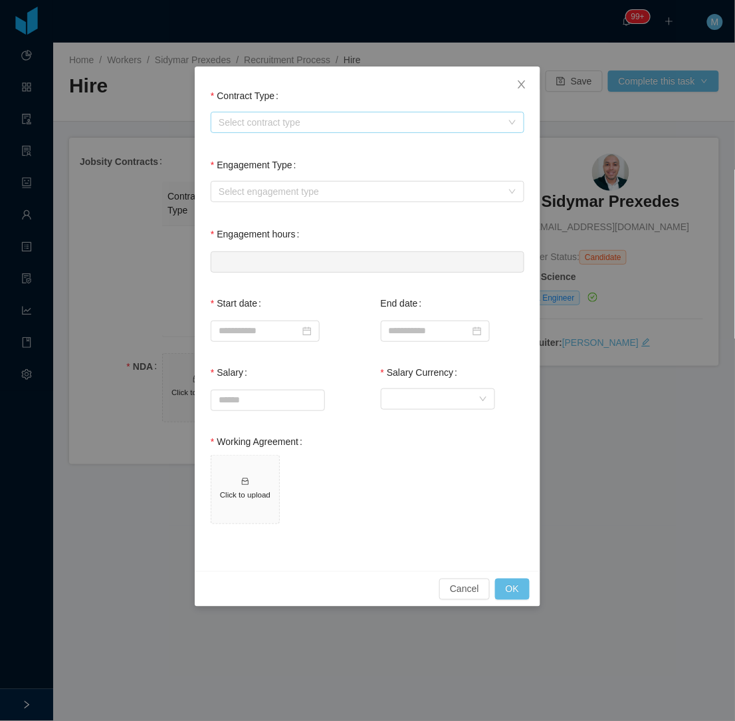
click at [298, 126] on div "Select contract type" at bounding box center [360, 122] width 283 height 13
click at [233, 188] on li "[GEOGRAPHIC_DATA]" at bounding box center [368, 189] width 314 height 21
click at [257, 195] on div "Select engagement type" at bounding box center [360, 191] width 283 height 13
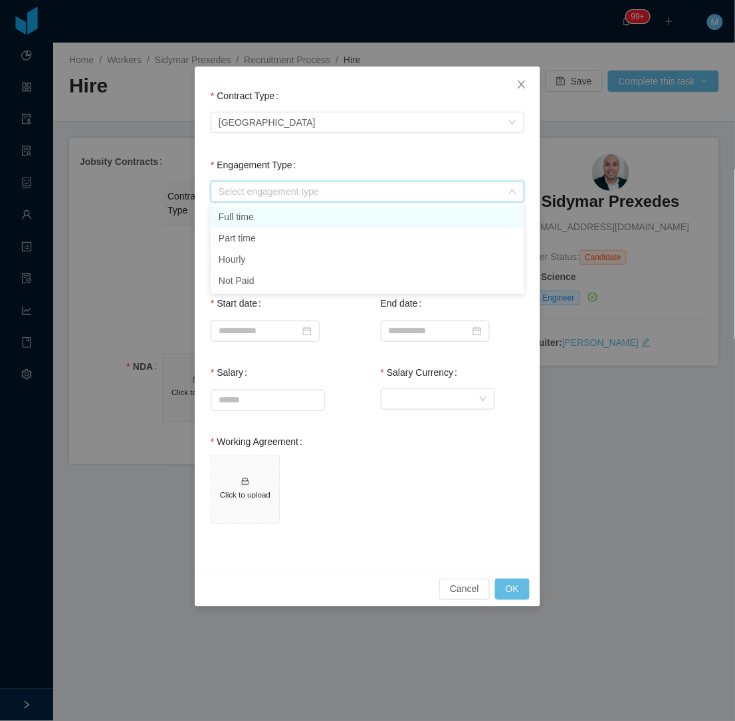
click at [261, 209] on li "Full time" at bounding box center [368, 216] width 314 height 21
type input "*"
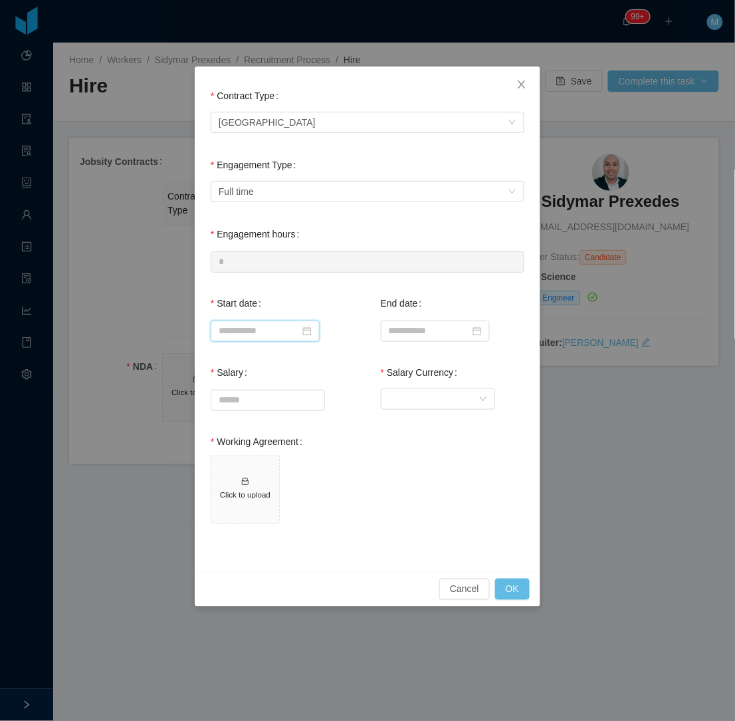
click at [245, 330] on input at bounding box center [265, 330] width 109 height 21
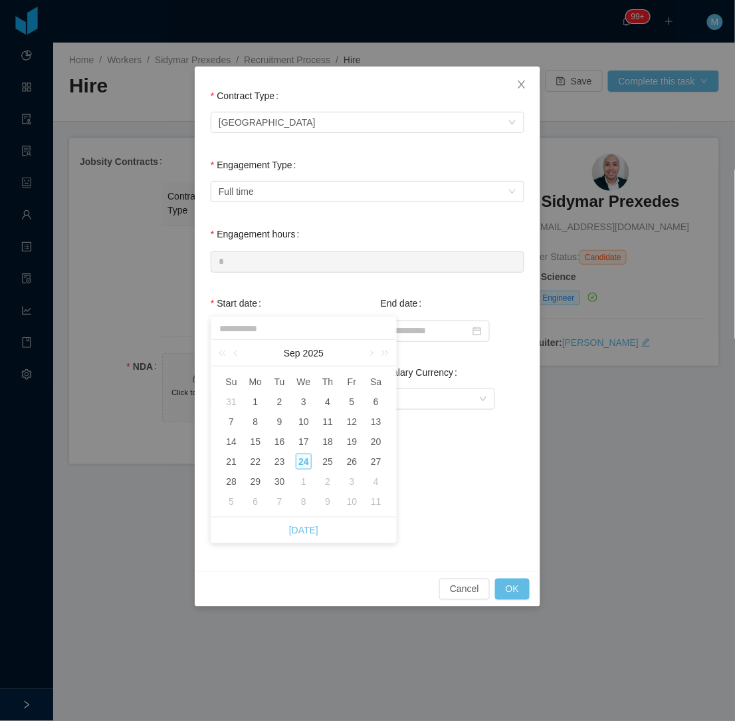
click at [348, 483] on div "3" at bounding box center [352, 481] width 16 height 16
type input "**********"
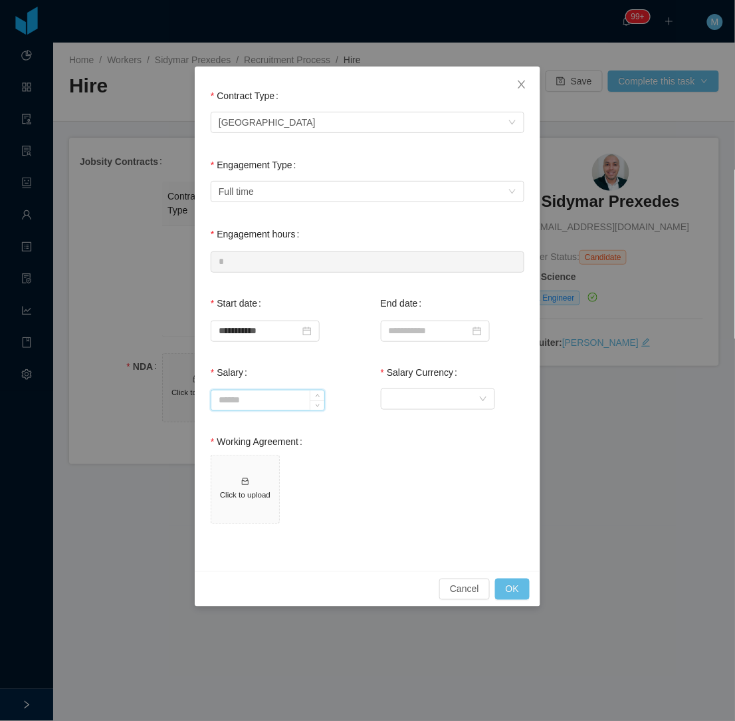
click at [261, 390] on input "Salary" at bounding box center [267, 400] width 113 height 20
type input "*******"
click at [441, 403] on div "Currency" at bounding box center [434, 399] width 90 height 20
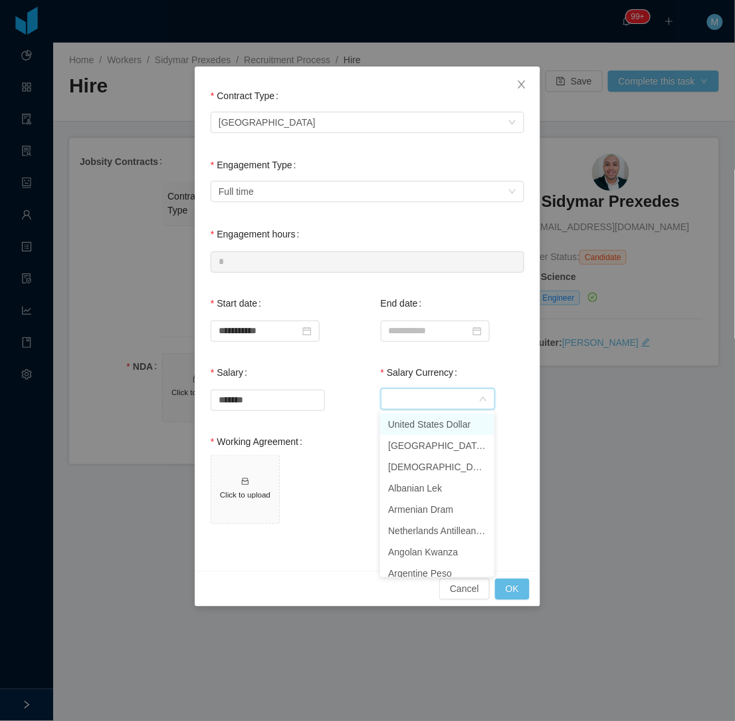
click at [432, 419] on li "United States Dollar" at bounding box center [437, 423] width 114 height 21
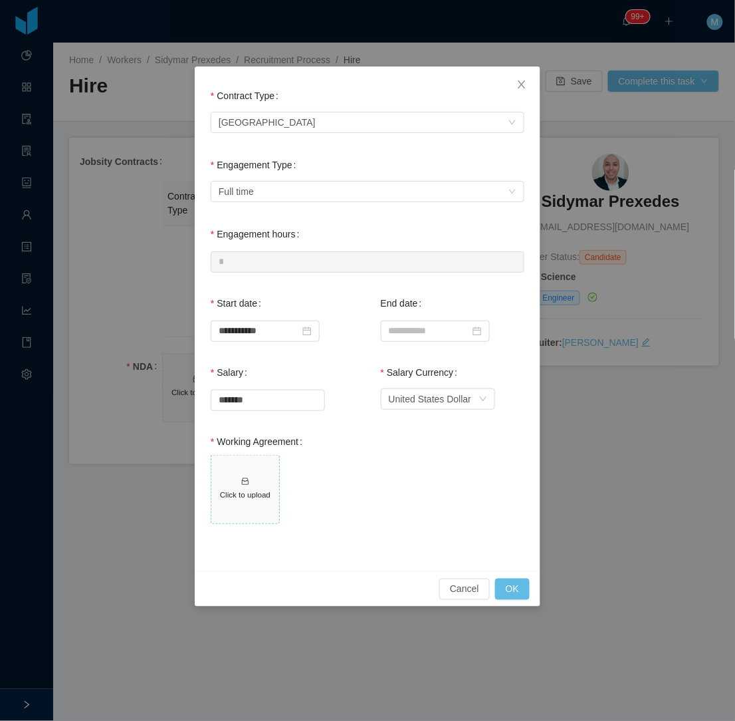
click at [262, 479] on span "Click to upload" at bounding box center [245, 489] width 68 height 68
click at [519, 583] on button "OK" at bounding box center [512, 588] width 35 height 21
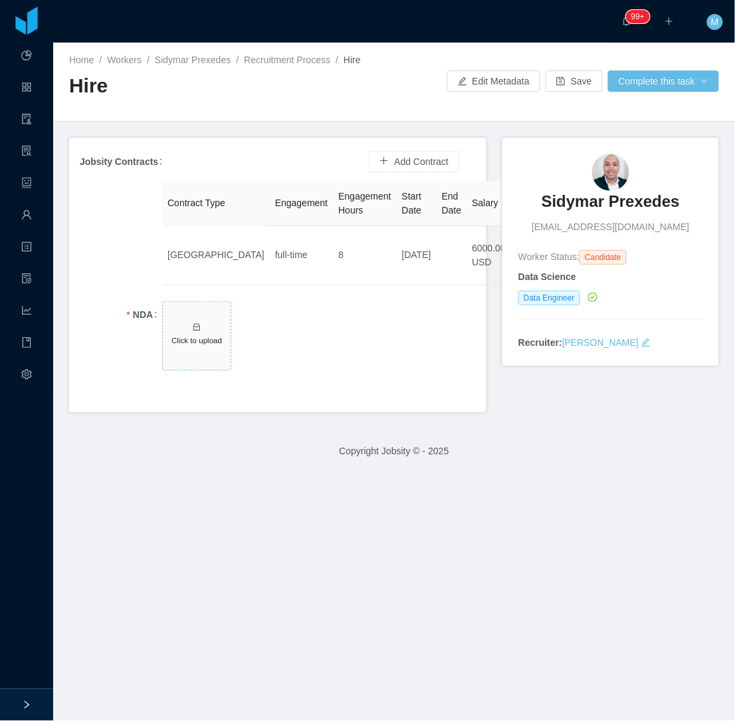
click at [184, 336] on h5 "Click to upload" at bounding box center [196, 339] width 57 height 11
click at [675, 92] on div "Home / Workers / Sidymar Prexedes / Recruitment Process / Hire / Hire Edit Meta…" at bounding box center [394, 82] width 682 height 79
click at [685, 82] on button "Complete this task" at bounding box center [663, 80] width 111 height 21
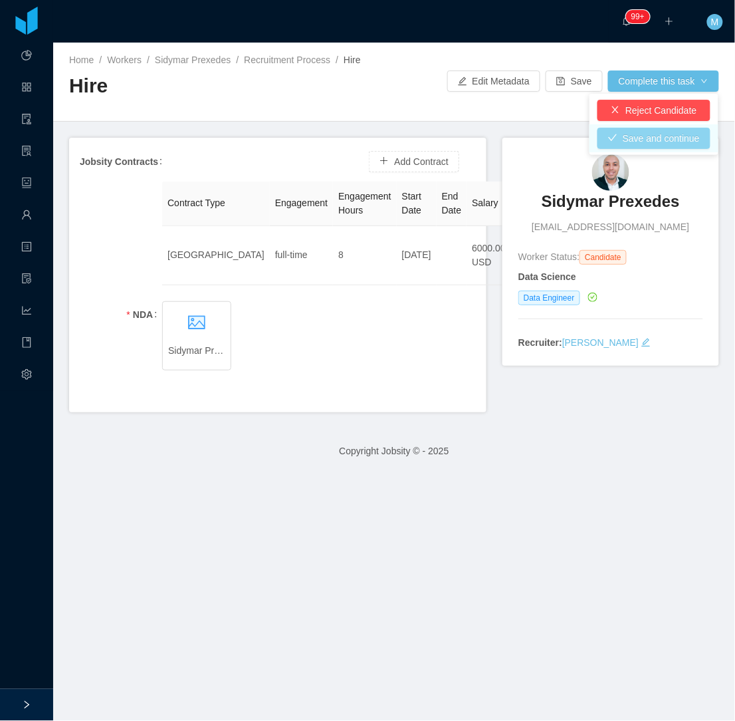
click at [659, 137] on button "Save and continue" at bounding box center [654, 138] width 113 height 21
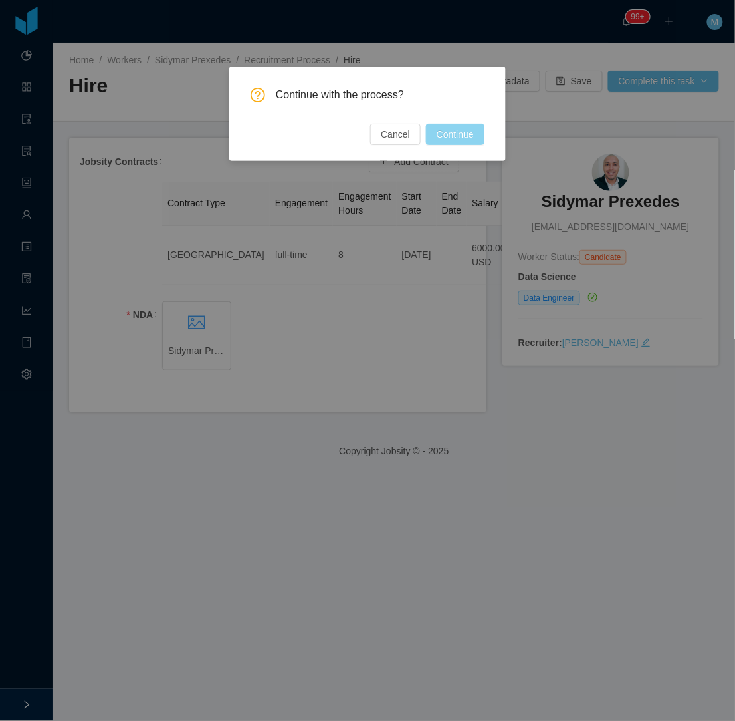
click at [442, 134] on button "Continue" at bounding box center [455, 134] width 59 height 21
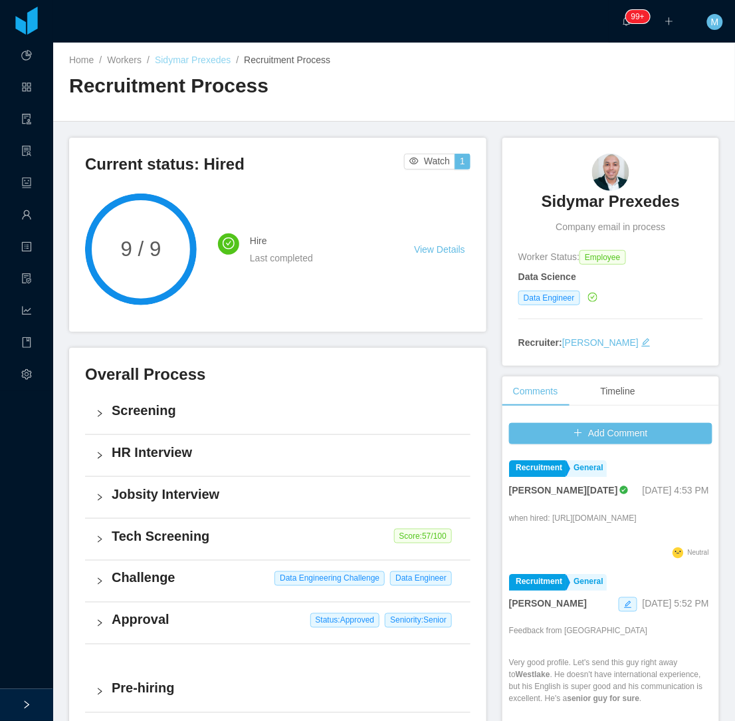
click at [200, 64] on link "Sidymar Prexedes" at bounding box center [193, 60] width 76 height 11
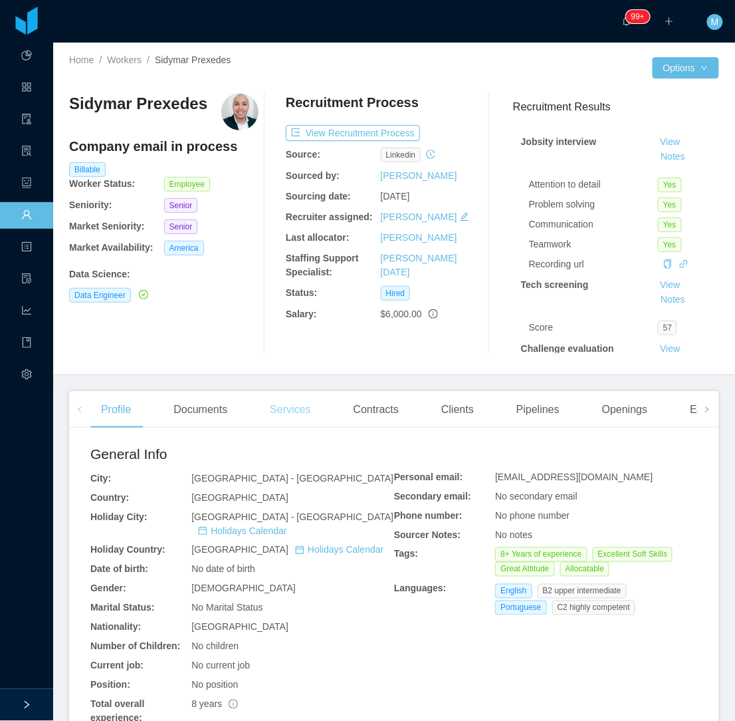
click at [302, 413] on div "Services" at bounding box center [290, 409] width 62 height 37
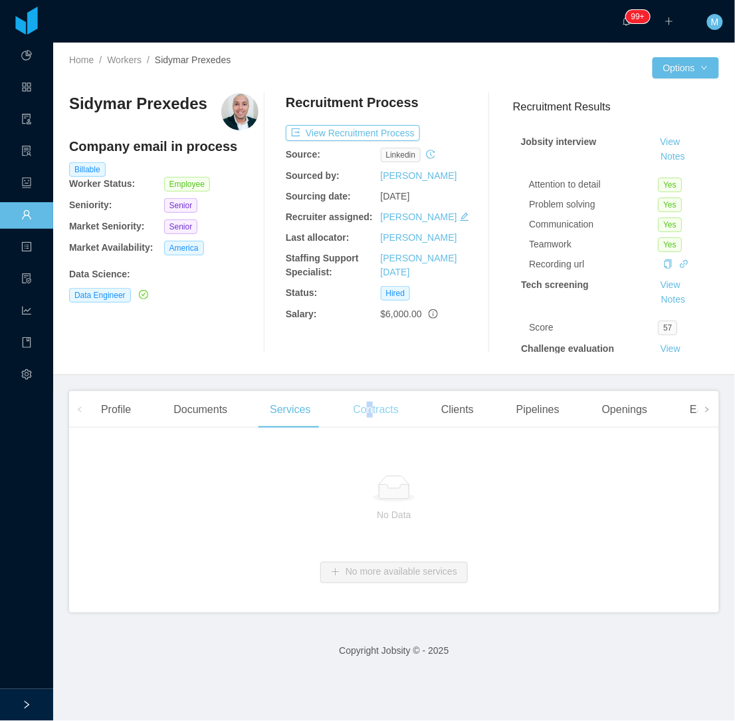
click at [368, 413] on div "Contracts" at bounding box center [376, 409] width 66 height 37
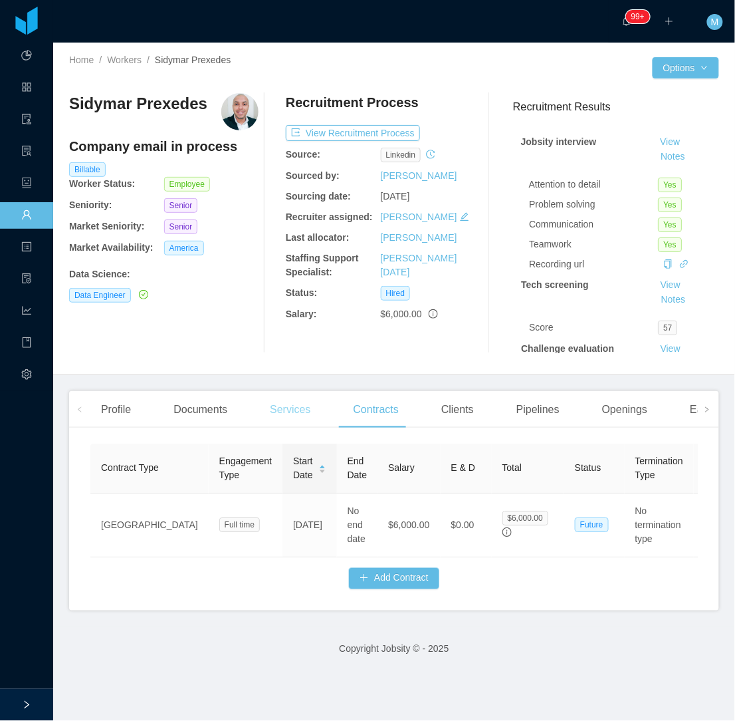
click at [289, 410] on div "Services" at bounding box center [290, 409] width 62 height 37
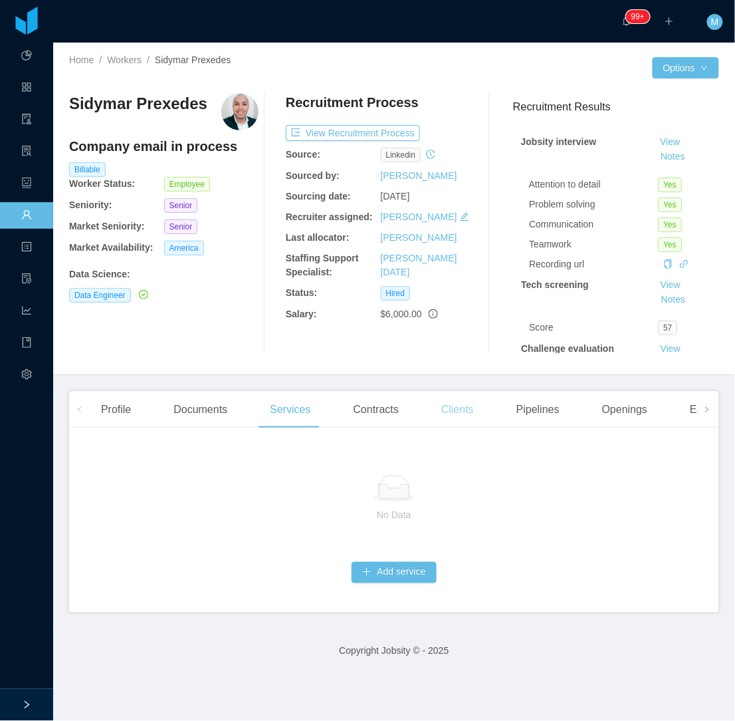
click at [455, 411] on div "Clients" at bounding box center [458, 409] width 54 height 37
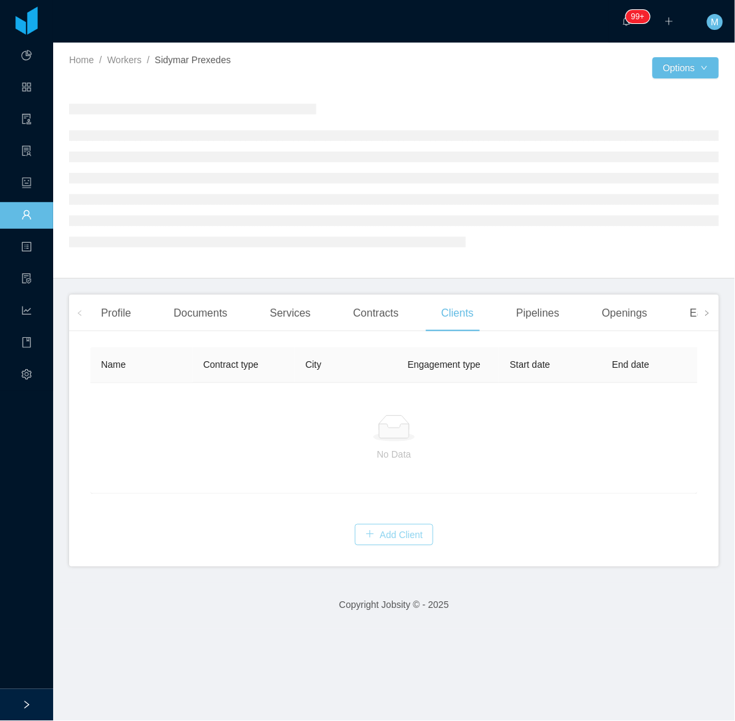
click at [399, 537] on button "Add Client" at bounding box center [394, 534] width 79 height 21
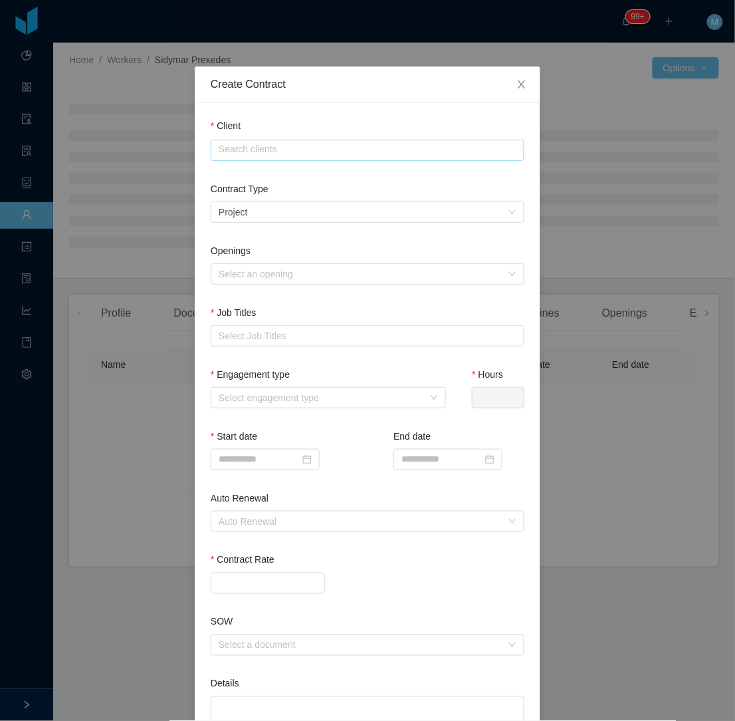
click at [284, 147] on input "text" at bounding box center [368, 150] width 314 height 21
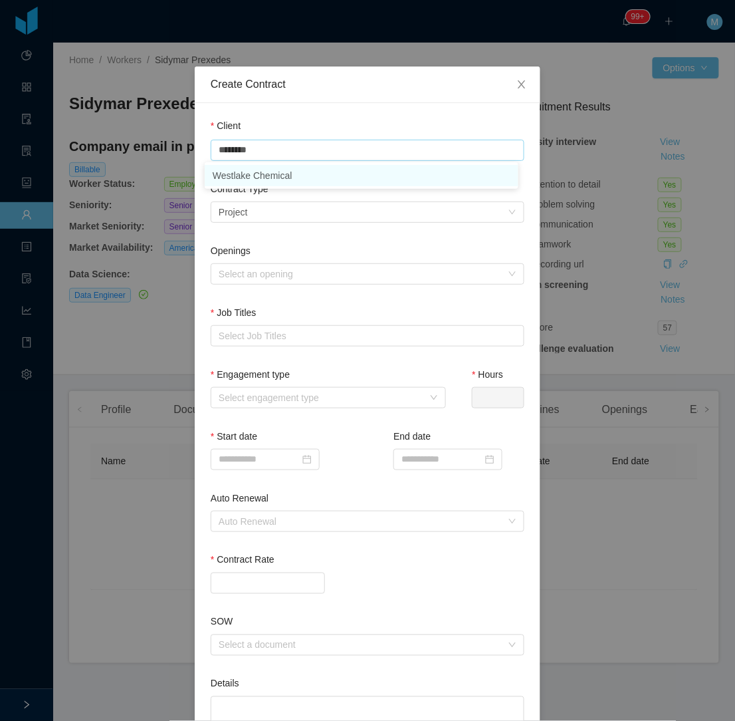
drag, startPoint x: 271, startPoint y: 146, endPoint x: 253, endPoint y: 171, distance: 30.8
click at [243, 157] on input "********" at bounding box center [368, 150] width 314 height 21
click at [253, 171] on li "Westlake Chemical" at bounding box center [362, 175] width 314 height 21
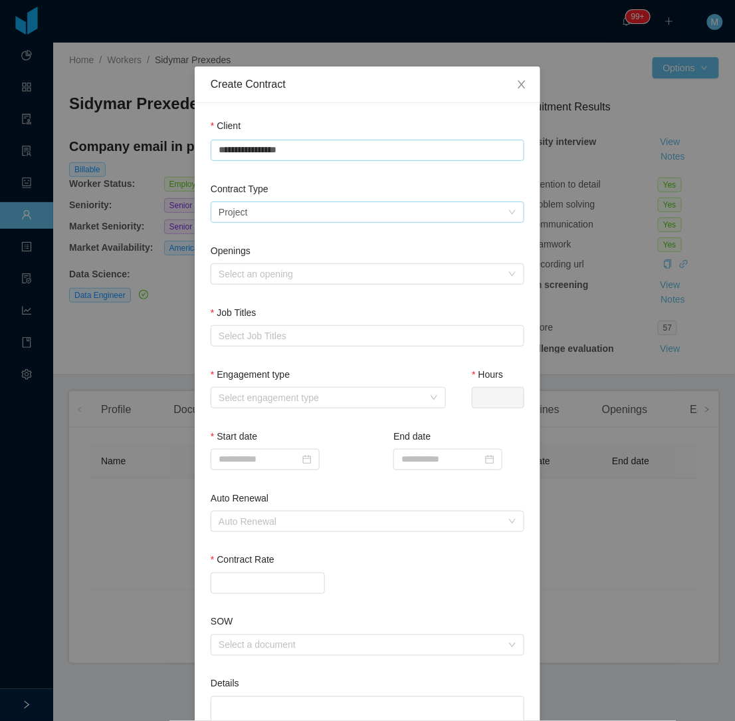
type input "**********"
click at [256, 207] on div "Select a contract type Project" at bounding box center [363, 212] width 289 height 20
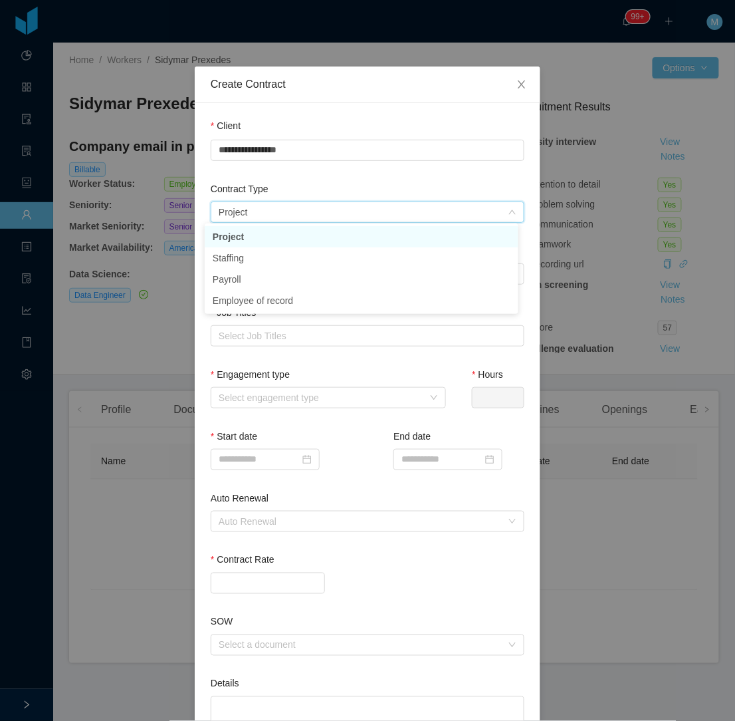
click at [257, 237] on li "Project" at bounding box center [362, 236] width 314 height 21
click at [269, 213] on div "Select a contract type Project" at bounding box center [363, 212] width 289 height 20
click at [260, 261] on li "Staffing" at bounding box center [362, 257] width 314 height 21
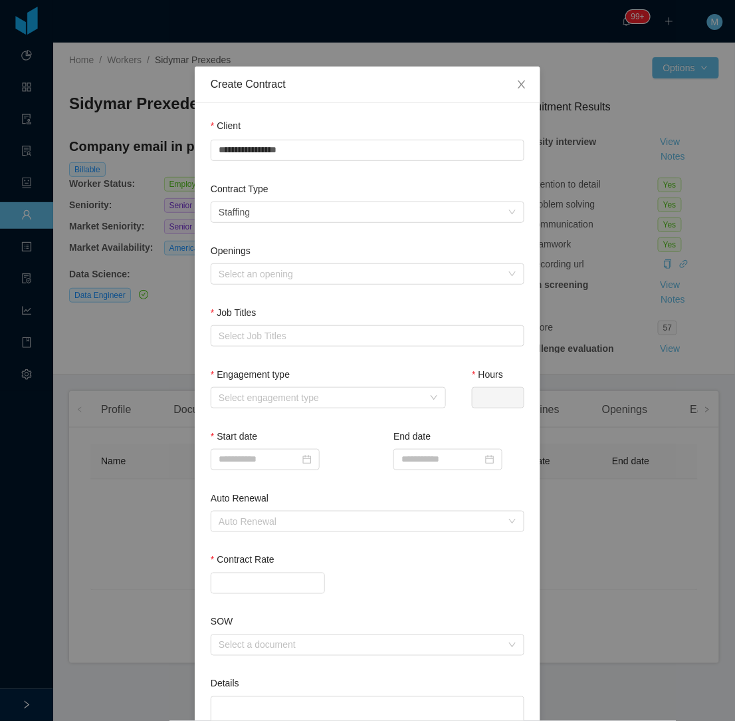
click at [296, 182] on div "Contract Type" at bounding box center [368, 191] width 314 height 19
click at [285, 275] on div "Select an opening" at bounding box center [360, 273] width 283 height 13
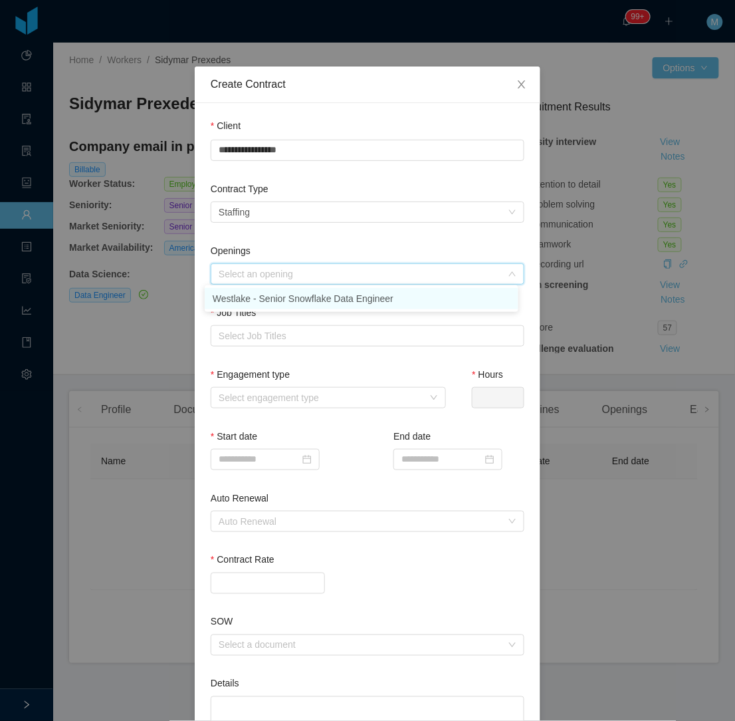
click at [274, 302] on li "Westlake - Senior Snowflake Data Engineer" at bounding box center [362, 298] width 314 height 21
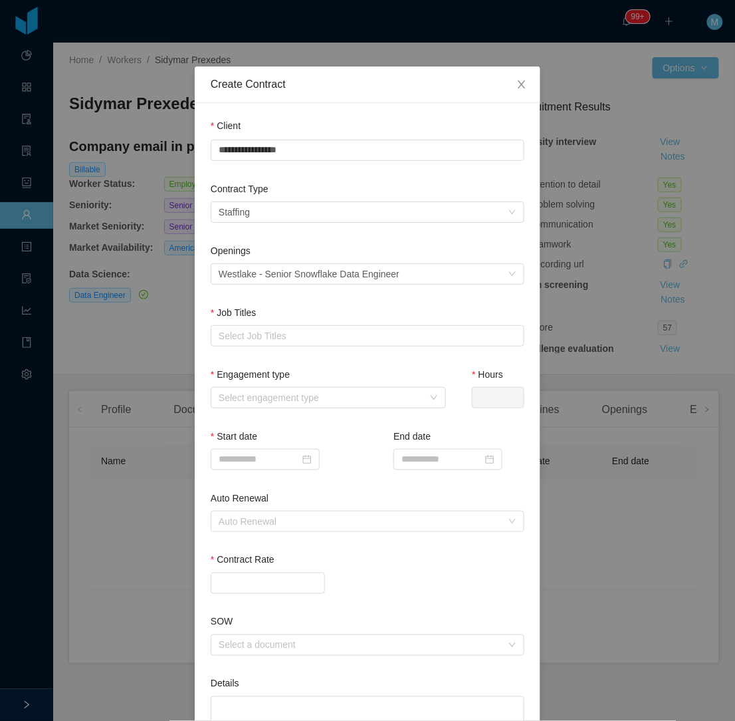
click at [296, 233] on div "Contract Type Select a contract type Staffing" at bounding box center [368, 213] width 314 height 62
click at [268, 335] on div "Select Job Titles" at bounding box center [365, 335] width 292 height 13
type input "****"
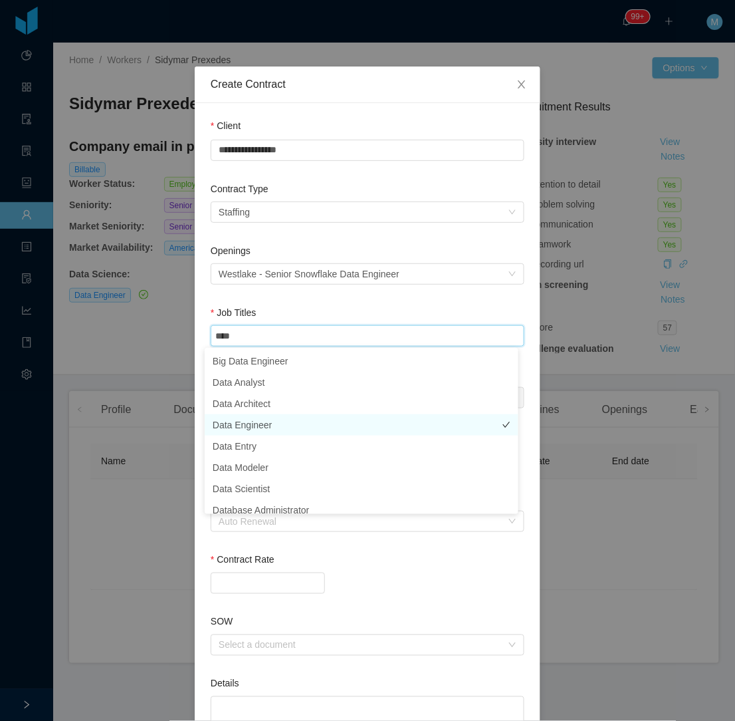
click at [266, 421] on li "Data Engineer" at bounding box center [362, 424] width 314 height 21
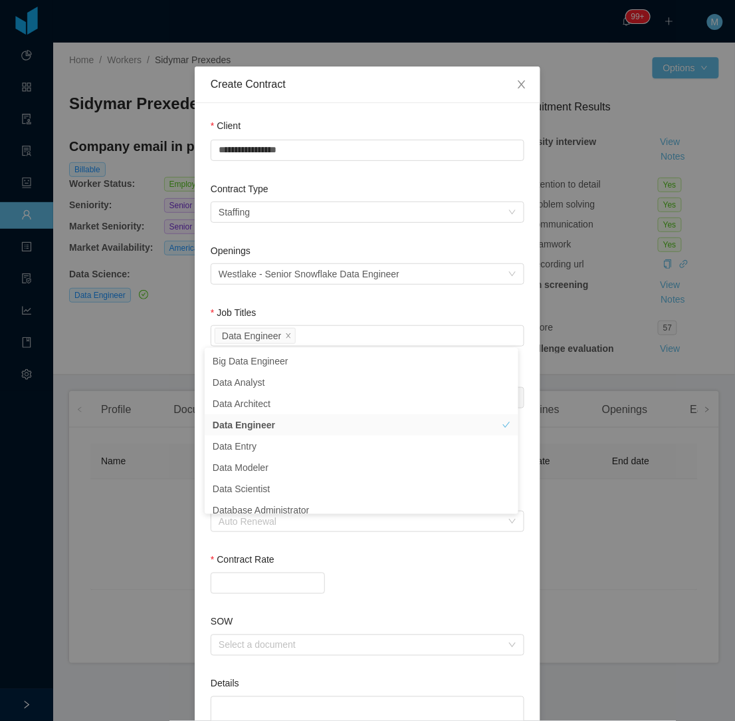
click at [273, 296] on div "Openings Select an opening Westlake - Senior Snowflake Data Engineer" at bounding box center [368, 275] width 314 height 62
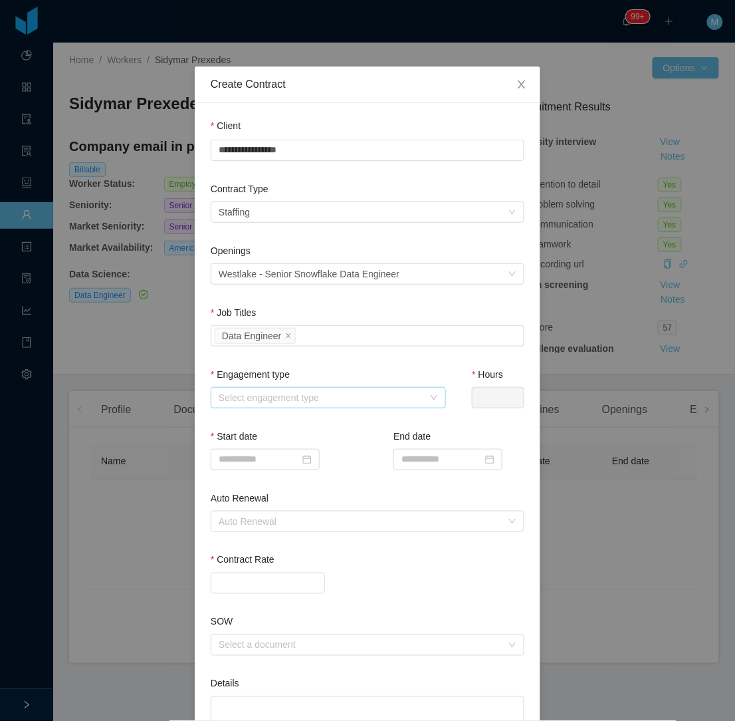
click at [336, 400] on div "Select engagement type" at bounding box center [321, 397] width 205 height 13
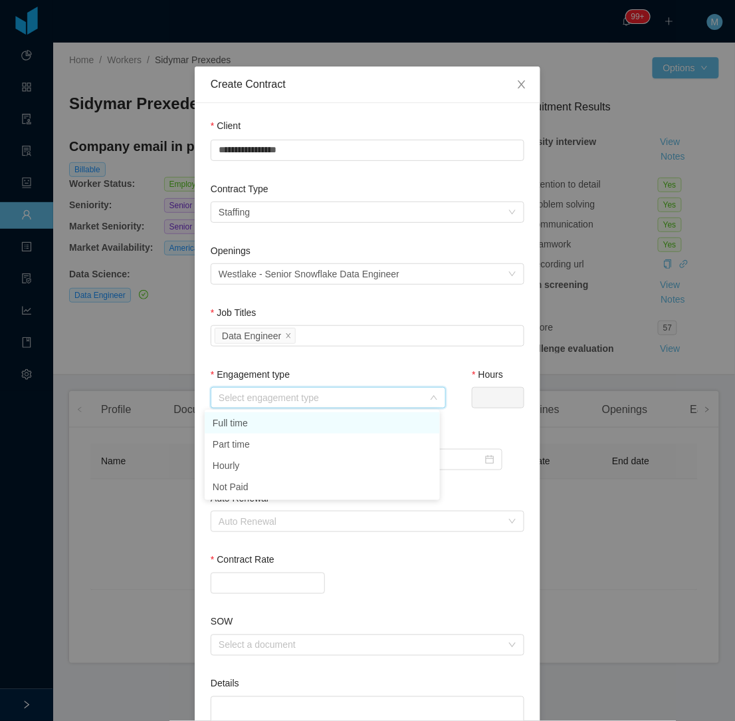
click at [295, 423] on li "Full time" at bounding box center [322, 422] width 235 height 21
type input "*"
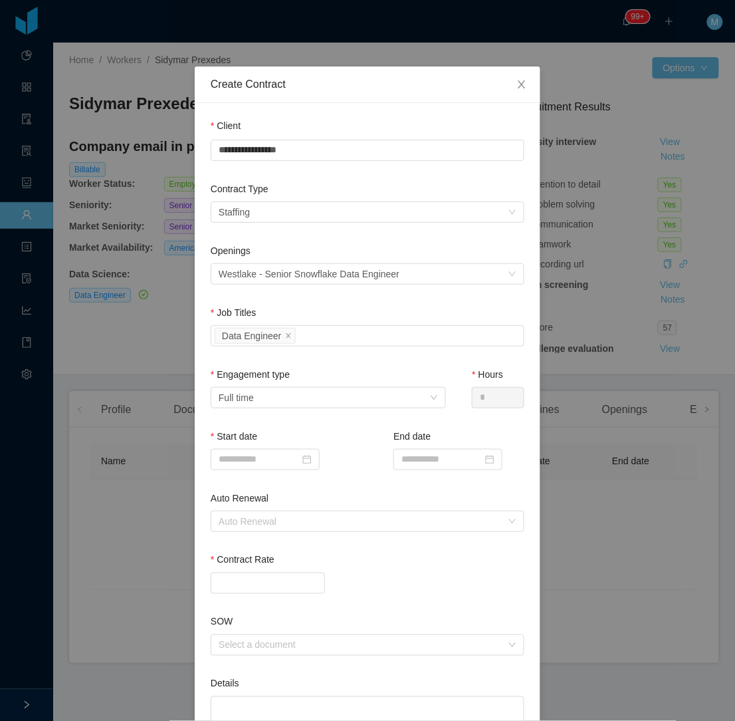
click at [332, 355] on div "Job Titles Select Job Titles Data Engineer" at bounding box center [368, 337] width 314 height 62
click at [520, 78] on span "Close" at bounding box center [521, 84] width 37 height 37
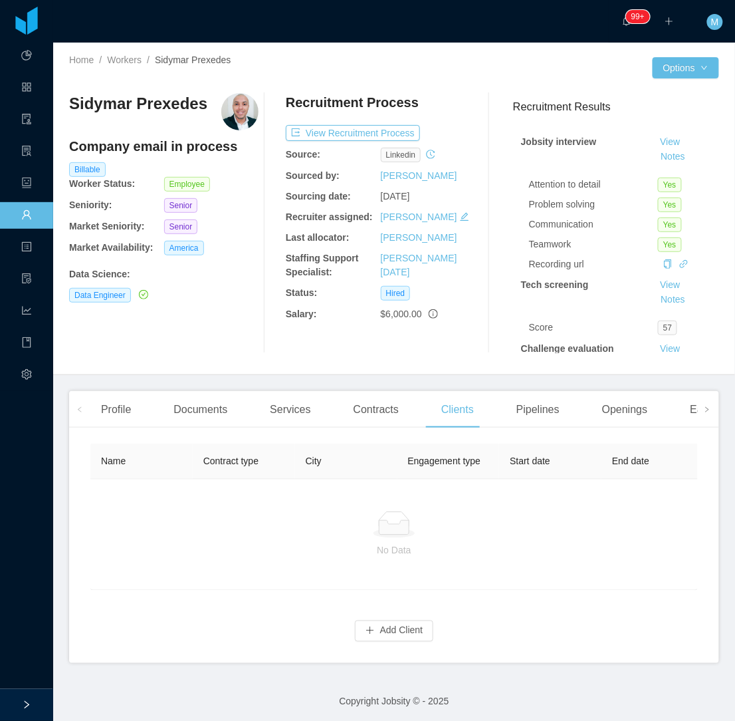
click at [115, 110] on h3 "Sidymar Prexedes" at bounding box center [138, 103] width 138 height 21
copy h3 "Sidymar"
click at [402, 362] on div "Sidymar Prexedes Company email in process Billable Worker Status: Employee Seni…" at bounding box center [394, 222] width 650 height 281
click at [389, 642] on button "Add Client" at bounding box center [394, 630] width 79 height 21
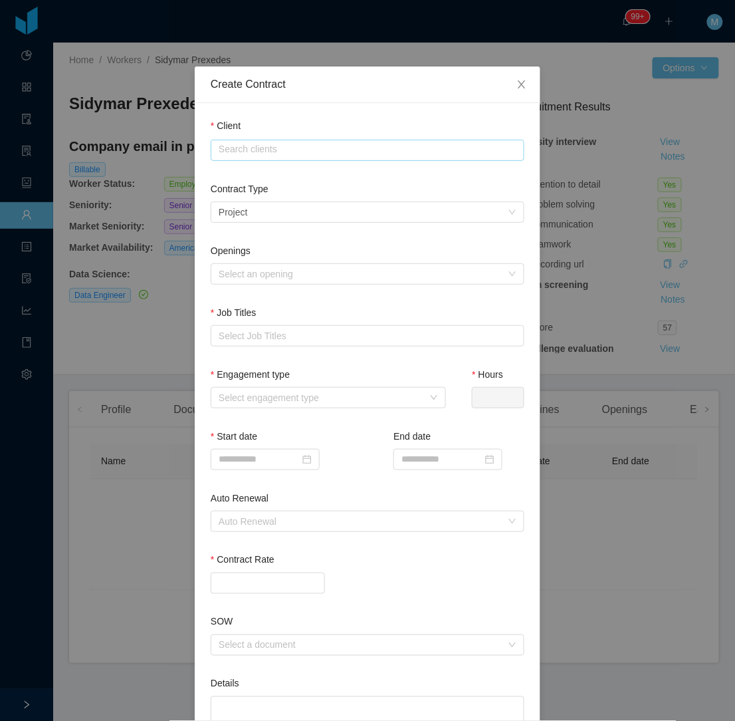
click at [291, 153] on input "text" at bounding box center [368, 150] width 314 height 21
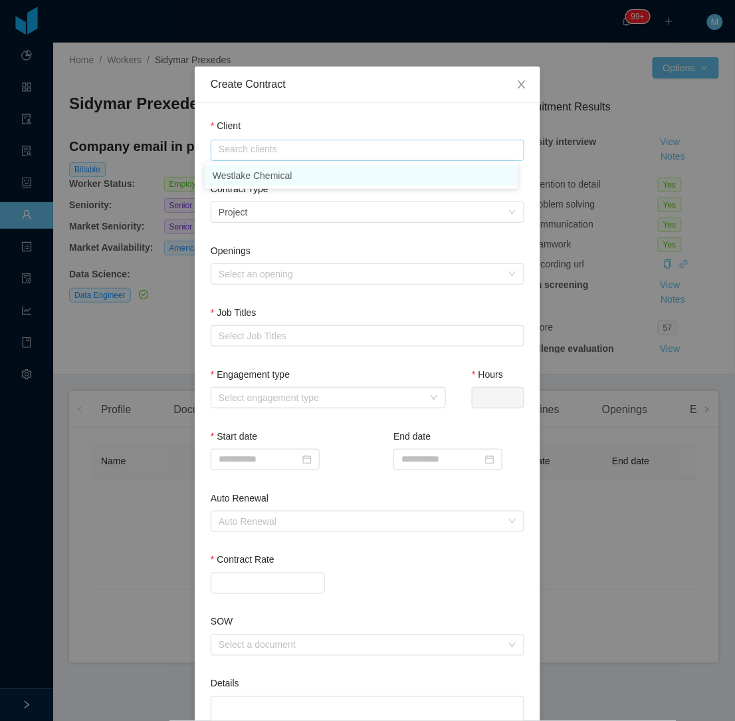
click at [273, 175] on li "Westlake Chemical" at bounding box center [362, 175] width 314 height 21
type input "**********"
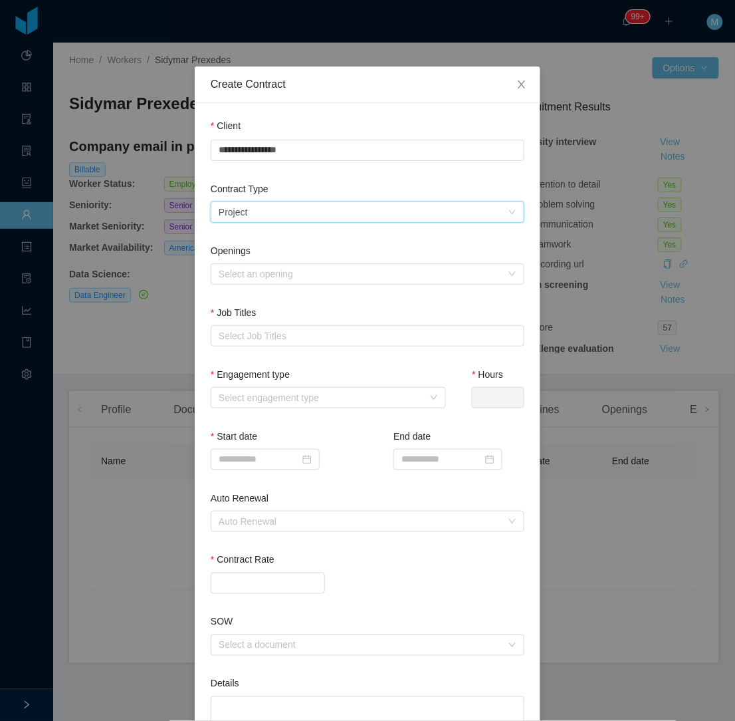
click at [255, 203] on div "Select a contract type Project" at bounding box center [363, 212] width 289 height 20
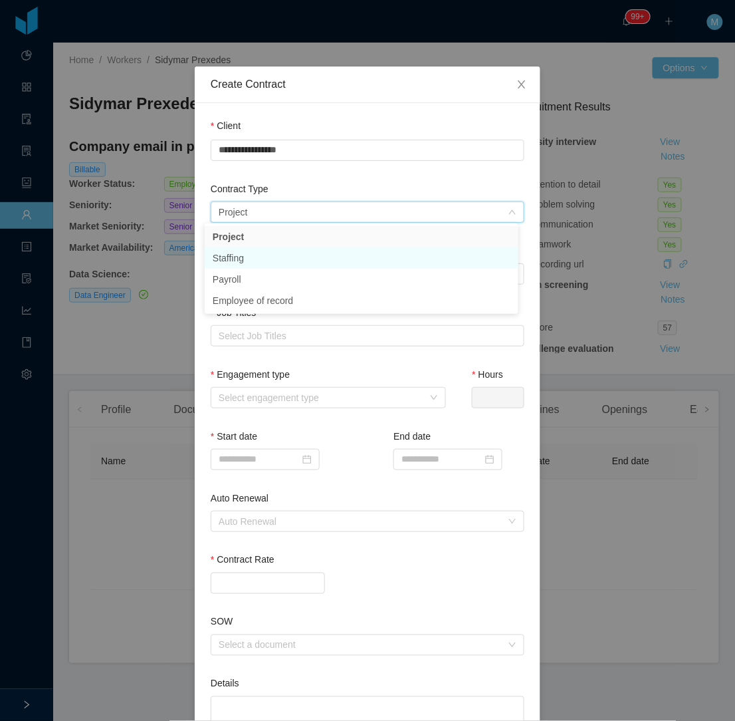
click at [253, 257] on li "Staffing" at bounding box center [362, 257] width 314 height 21
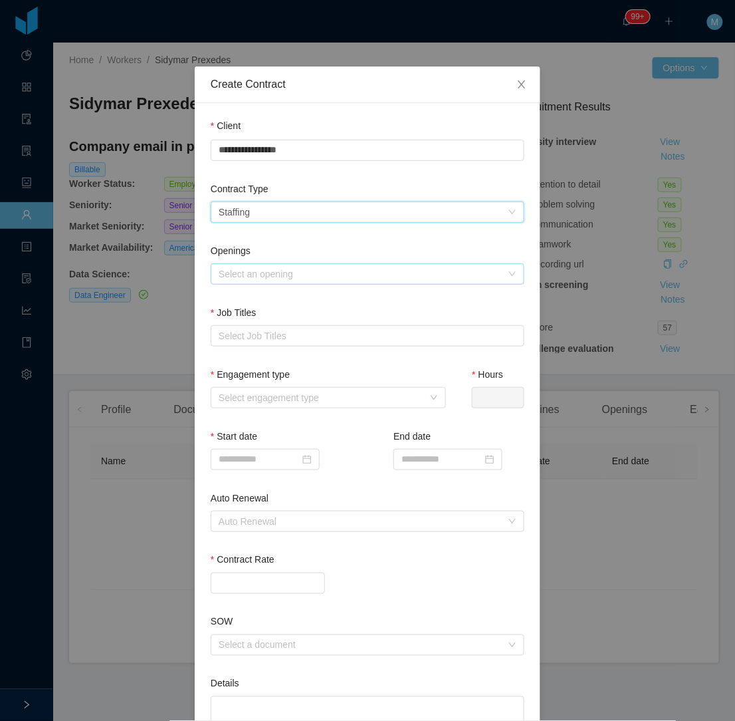
click at [260, 270] on div "Select an opening" at bounding box center [360, 273] width 283 height 13
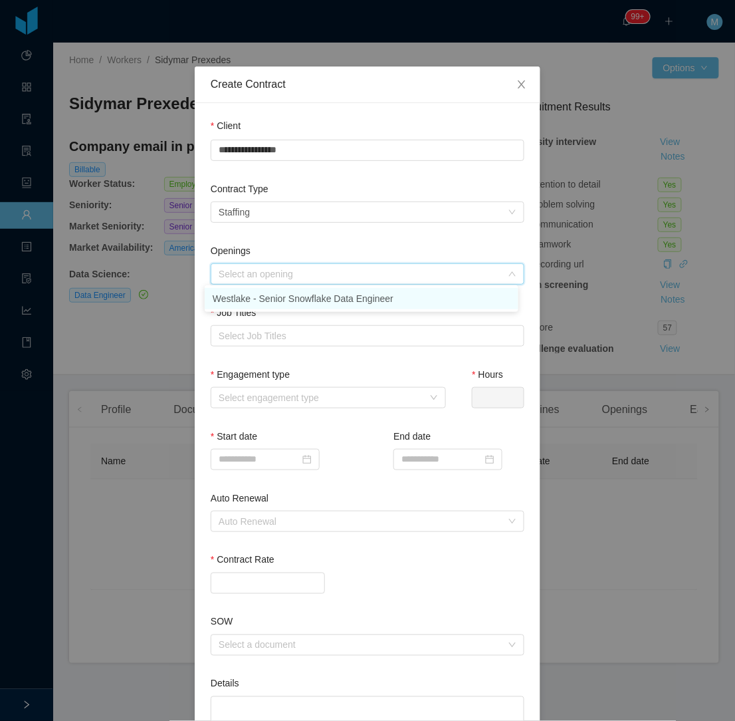
click at [261, 296] on li "Westlake - Senior Snowflake Data Engineer" at bounding box center [362, 298] width 314 height 21
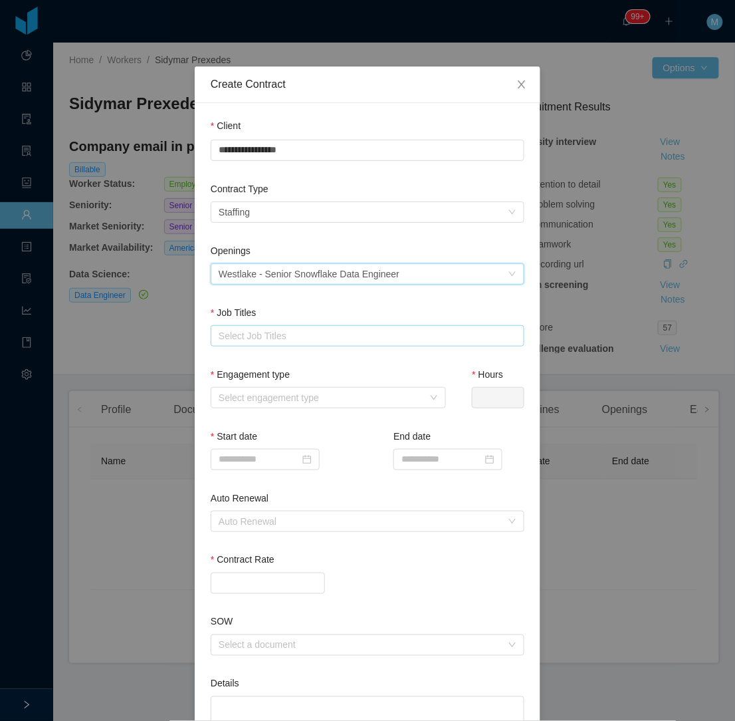
click at [256, 331] on div "Select Job Titles" at bounding box center [365, 335] width 292 height 13
type input "****"
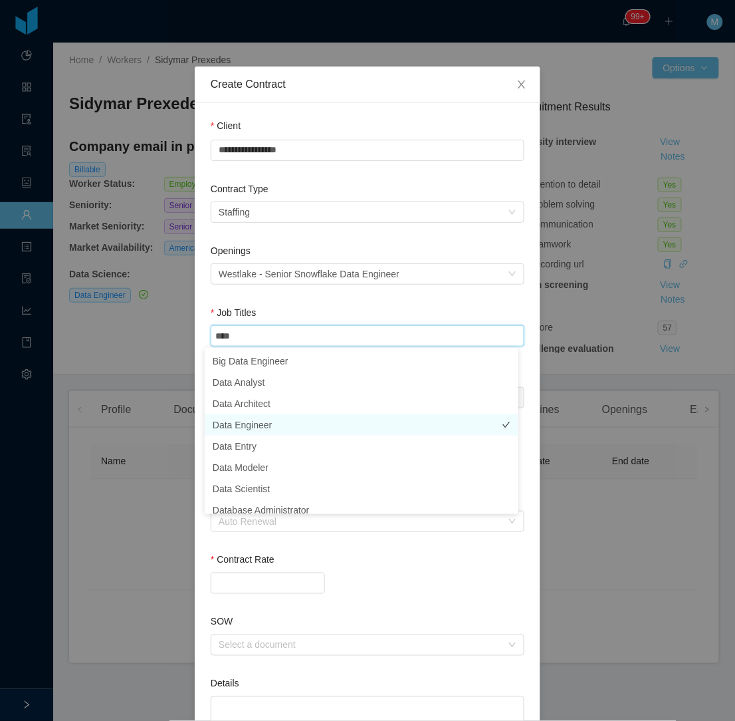
click at [251, 419] on li "Data Engineer" at bounding box center [362, 424] width 314 height 21
click at [289, 306] on div "Job Titles" at bounding box center [368, 315] width 314 height 19
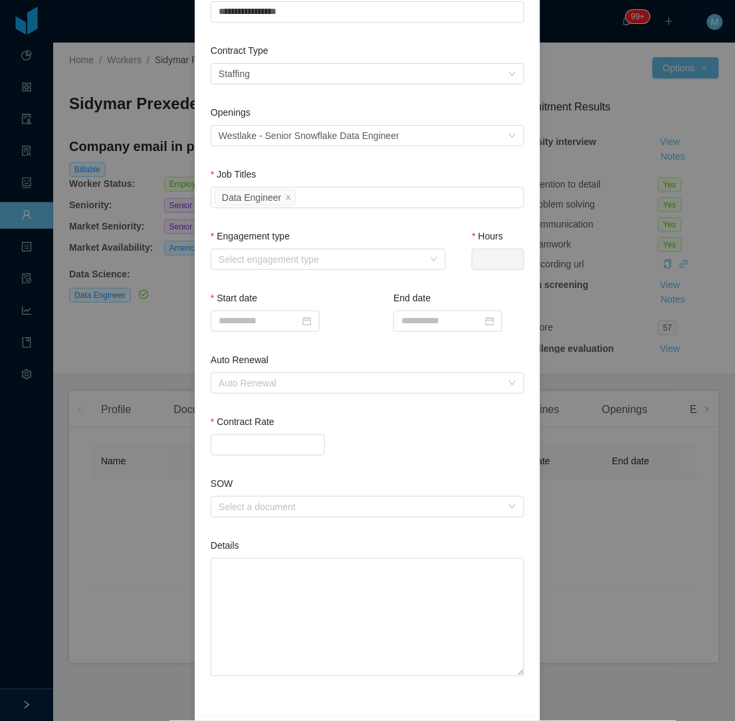
scroll to position [148, 0]
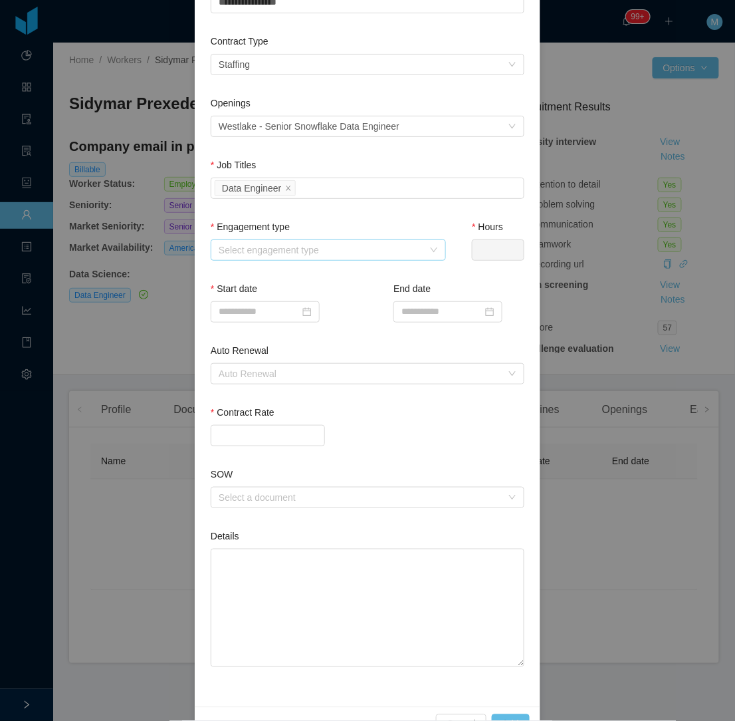
click at [324, 255] on div "Select engagement type" at bounding box center [321, 249] width 205 height 13
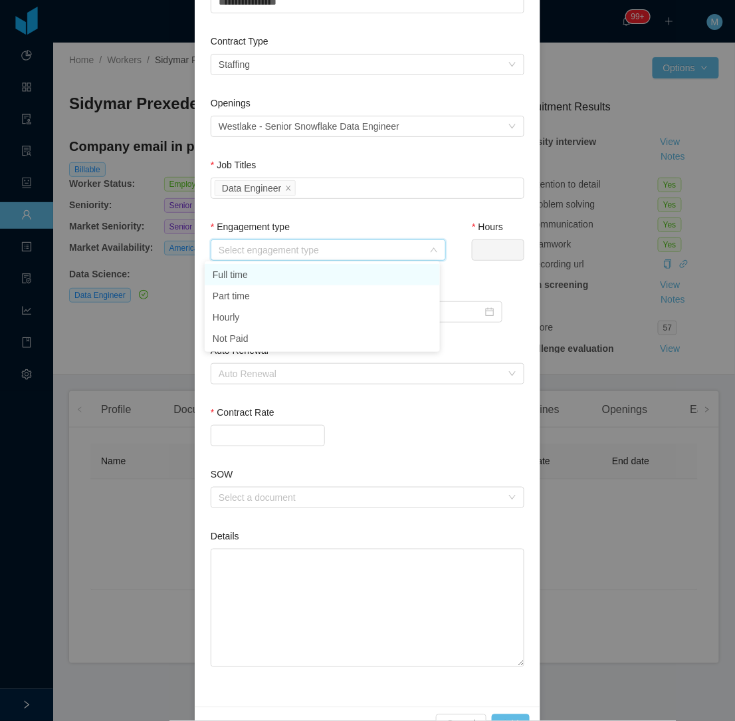
click at [300, 274] on li "Full time" at bounding box center [322, 274] width 235 height 21
type input "*"
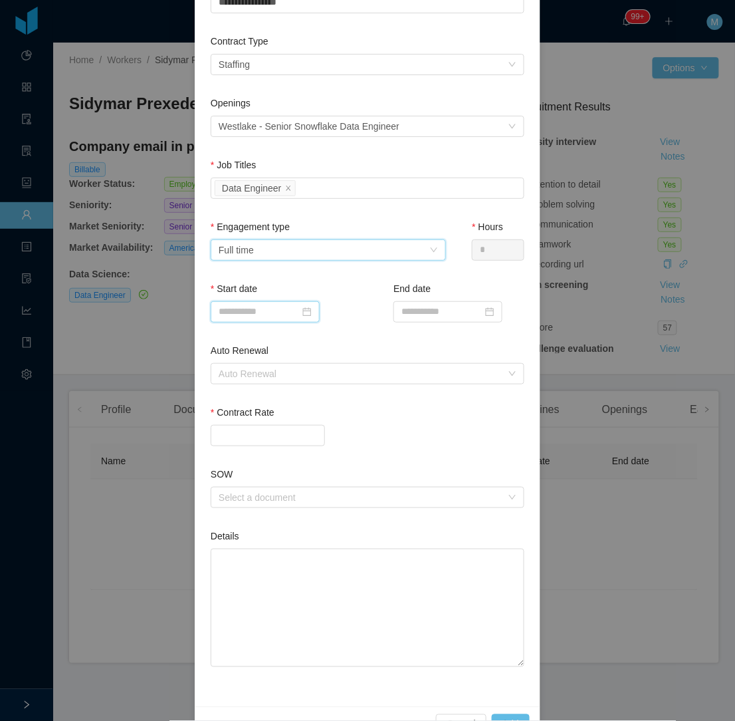
click at [238, 310] on input at bounding box center [265, 311] width 109 height 21
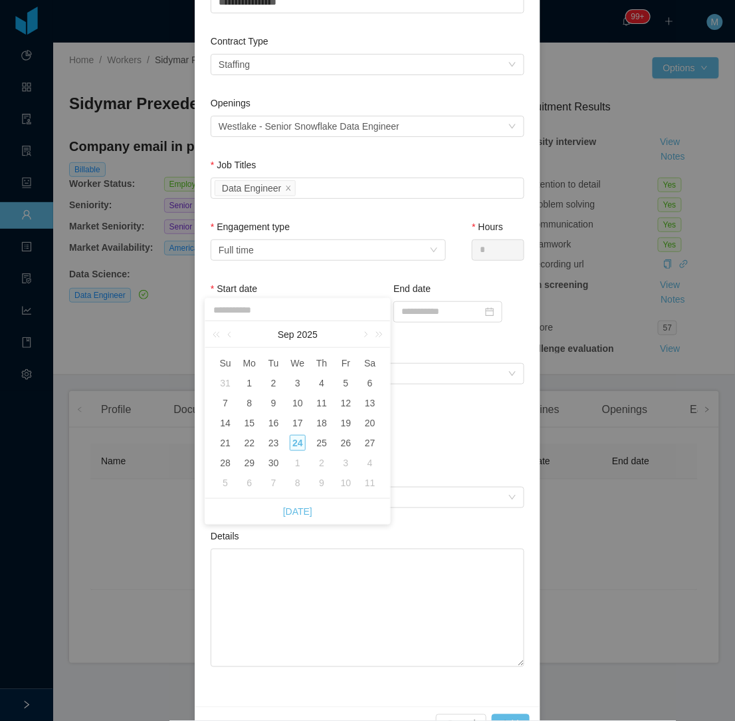
click at [254, 482] on div "6" at bounding box center [249, 483] width 16 height 16
type input "**********"
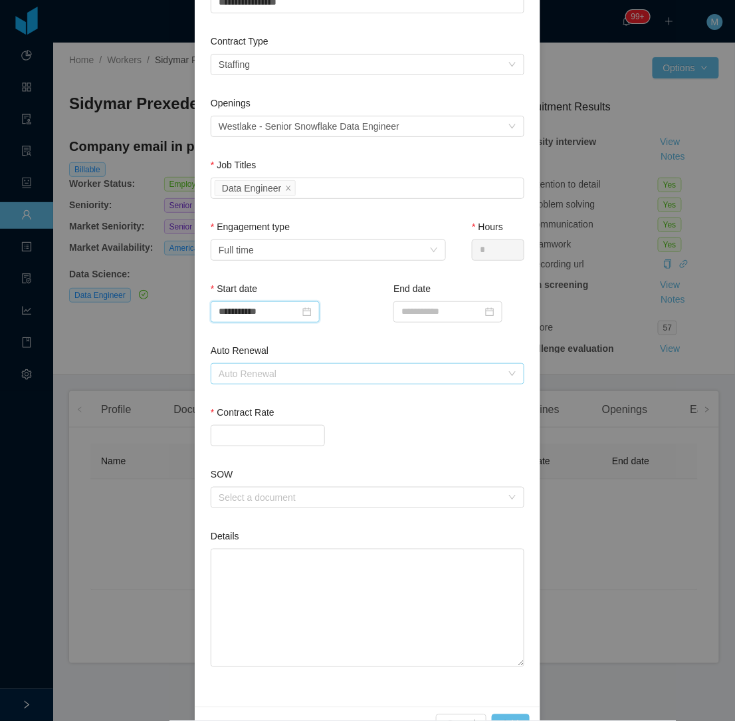
click at [340, 377] on div "Auto Renewal" at bounding box center [360, 373] width 283 height 13
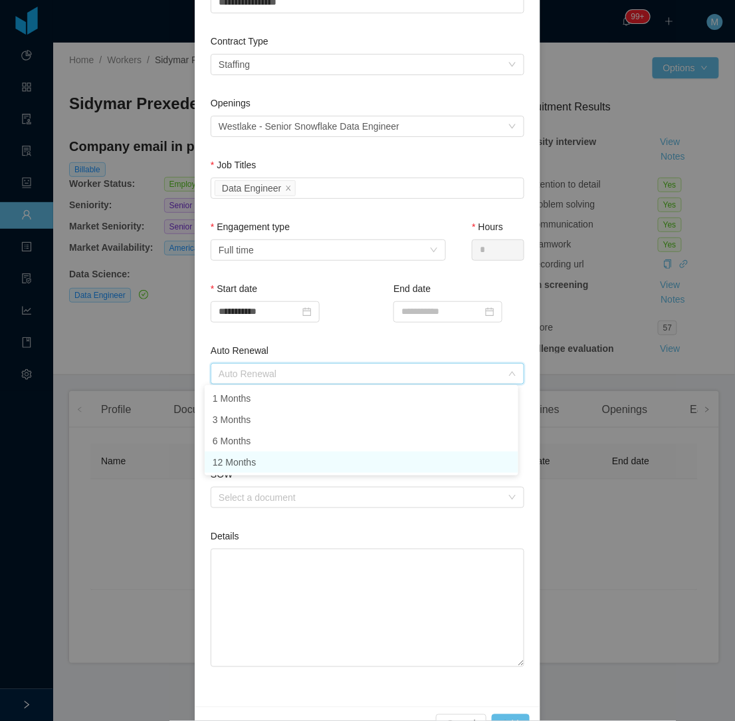
drag, startPoint x: 251, startPoint y: 463, endPoint x: 271, endPoint y: 442, distance: 29.2
click at [250, 463] on li "12 Months" at bounding box center [362, 461] width 314 height 21
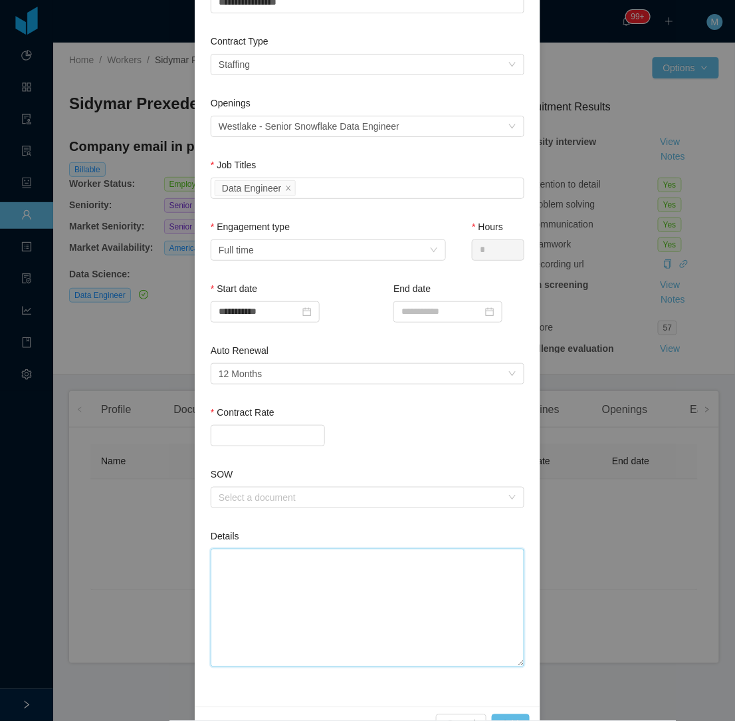
click at [371, 568] on textarea "Details" at bounding box center [368, 607] width 314 height 118
paste textarea "**********"
type textarea "**********"
click at [239, 430] on input "Contract Rate" at bounding box center [267, 435] width 113 height 20
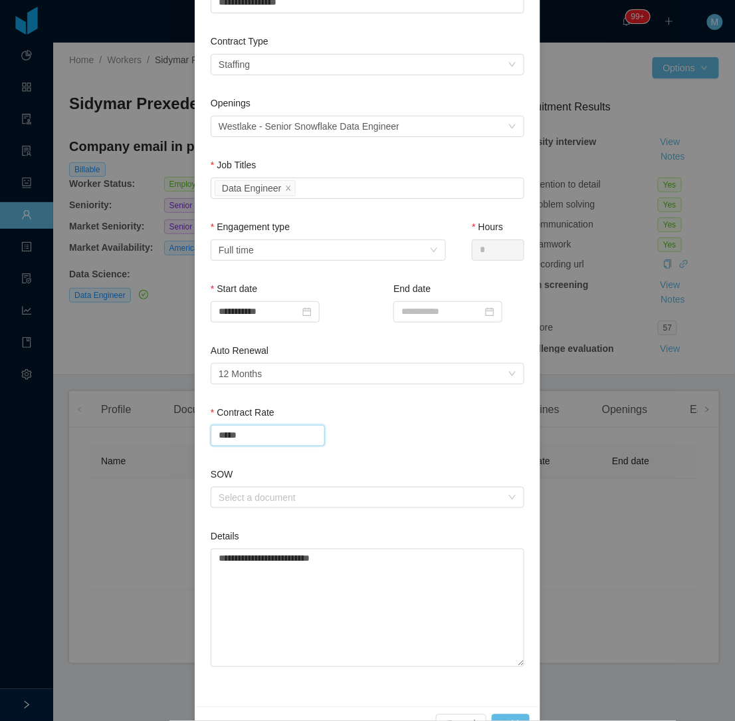
type input "********"
click at [362, 427] on div "********" at bounding box center [368, 435] width 314 height 21
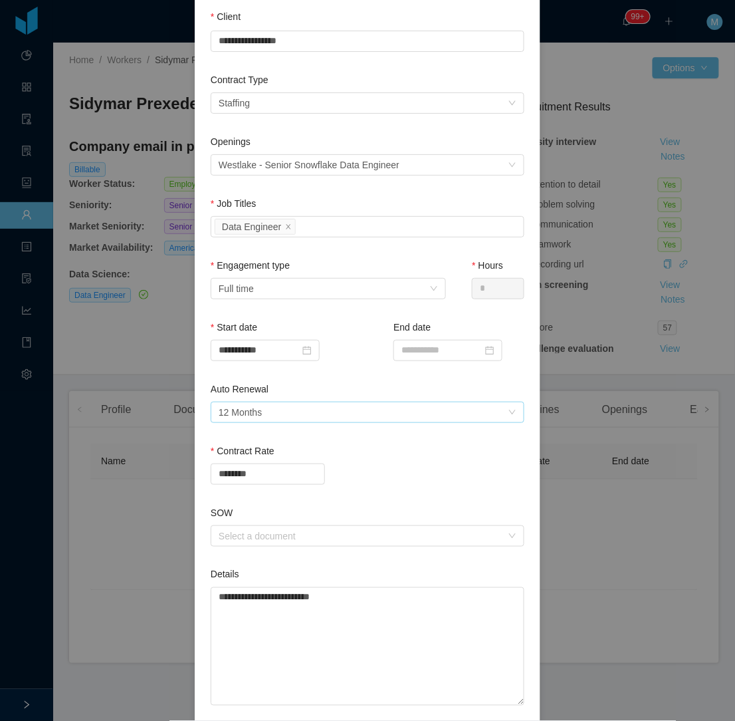
scroll to position [183, 0]
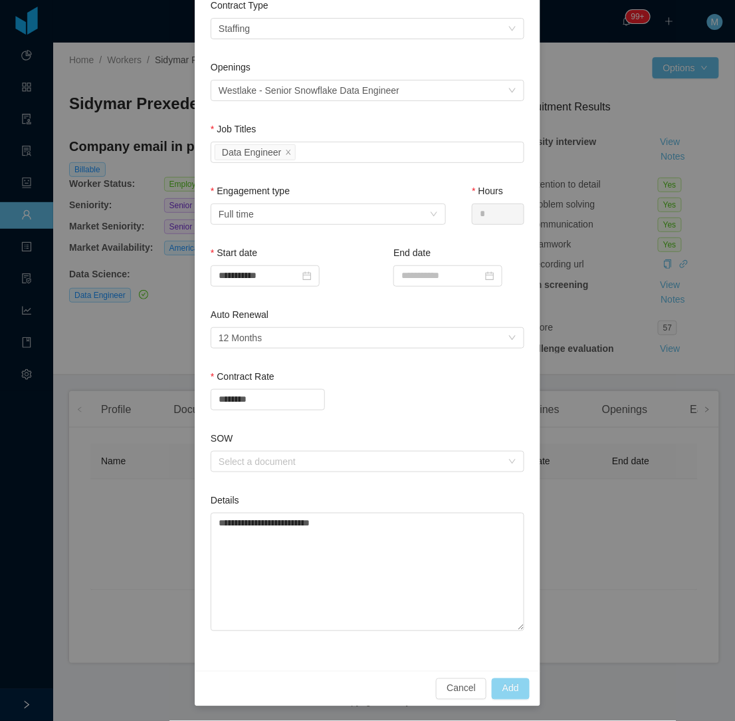
click at [495, 687] on button "Add" at bounding box center [511, 688] width 38 height 21
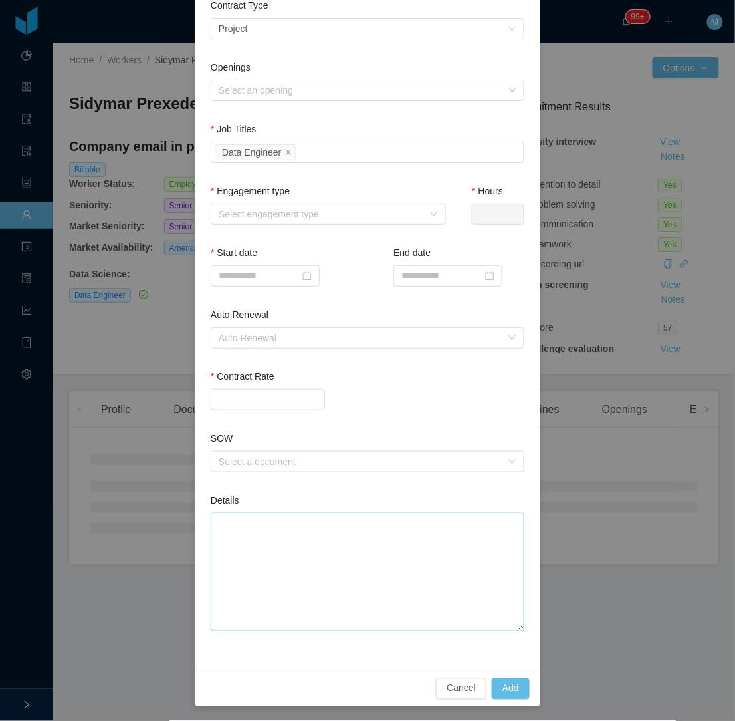
scroll to position [117, 0]
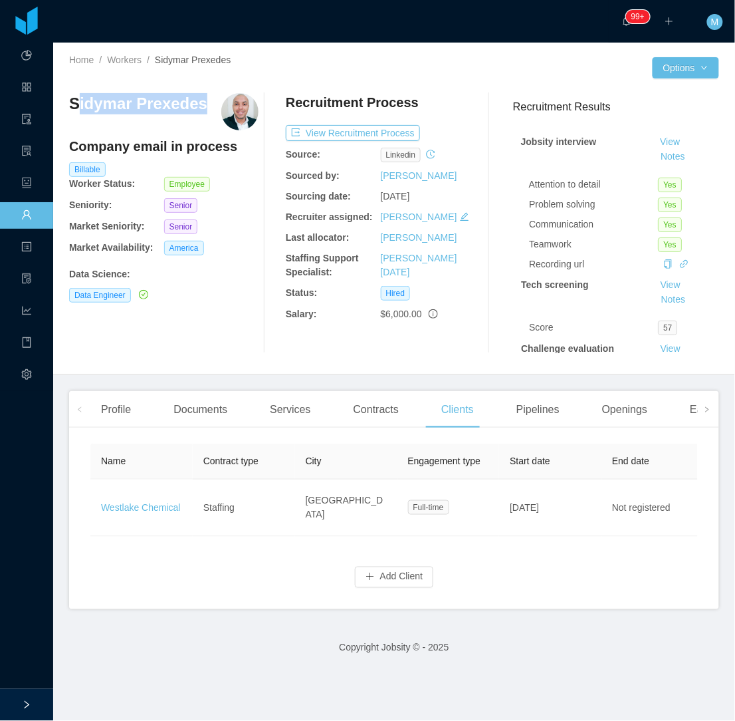
drag, startPoint x: 185, startPoint y: 107, endPoint x: 78, endPoint y: 105, distance: 107.0
click at [78, 105] on div "Sidymar Prexedes" at bounding box center [163, 111] width 189 height 37
click at [195, 415] on div "Documents" at bounding box center [200, 409] width 75 height 37
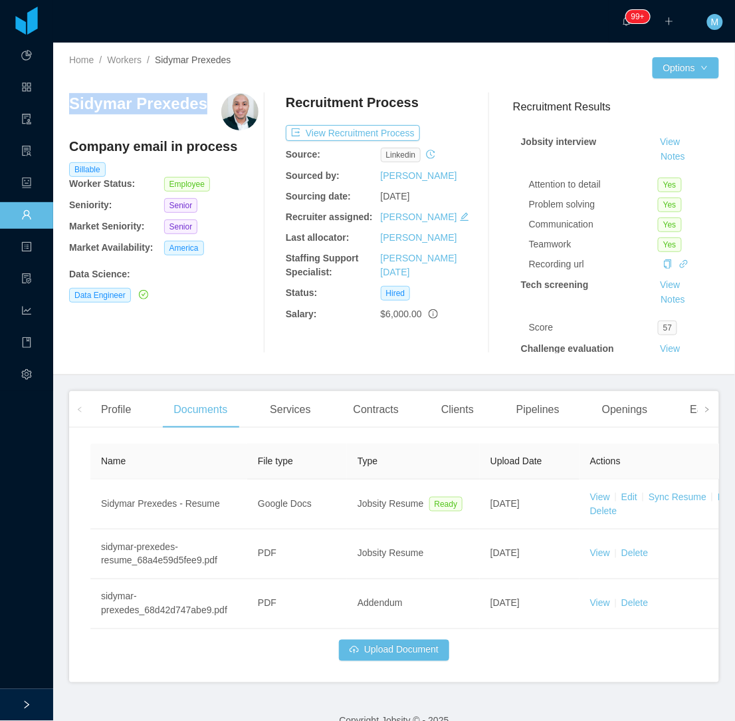
drag, startPoint x: 202, startPoint y: 104, endPoint x: 71, endPoint y: 97, distance: 131.2
click at [71, 97] on div "Sidymar Prexedes" at bounding box center [163, 111] width 189 height 37
click at [295, 410] on div "Services" at bounding box center [290, 409] width 62 height 37
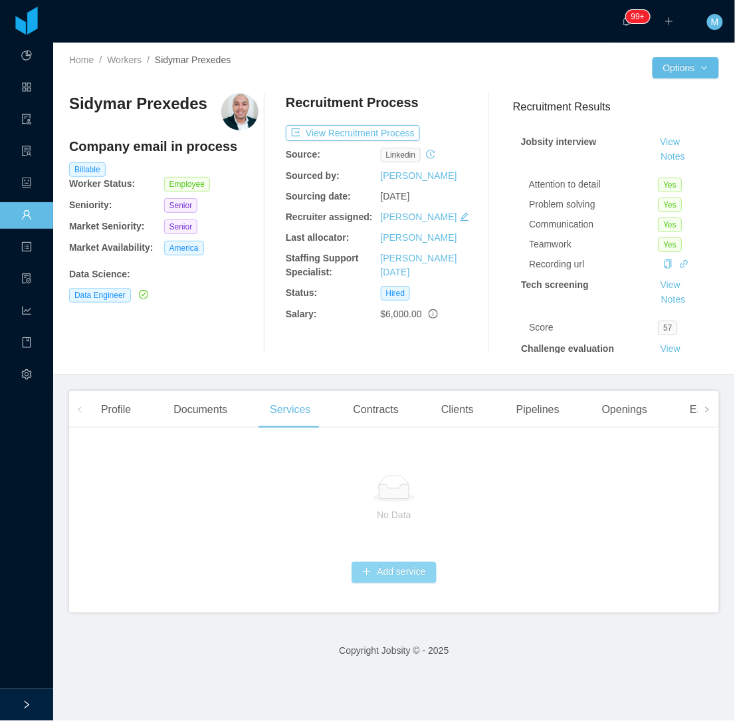
click at [380, 575] on button "Add service" at bounding box center [394, 572] width 84 height 21
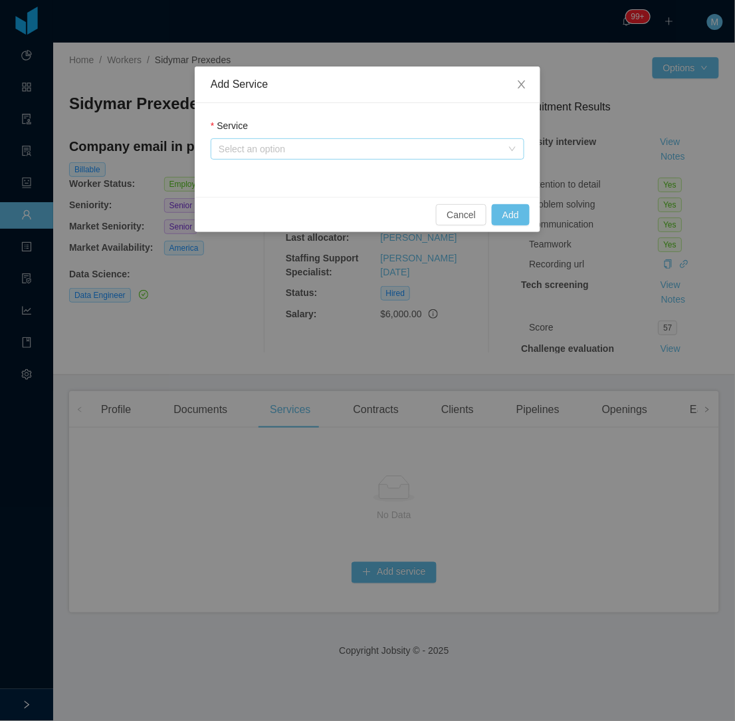
click at [291, 151] on div "Select an option" at bounding box center [360, 148] width 283 height 13
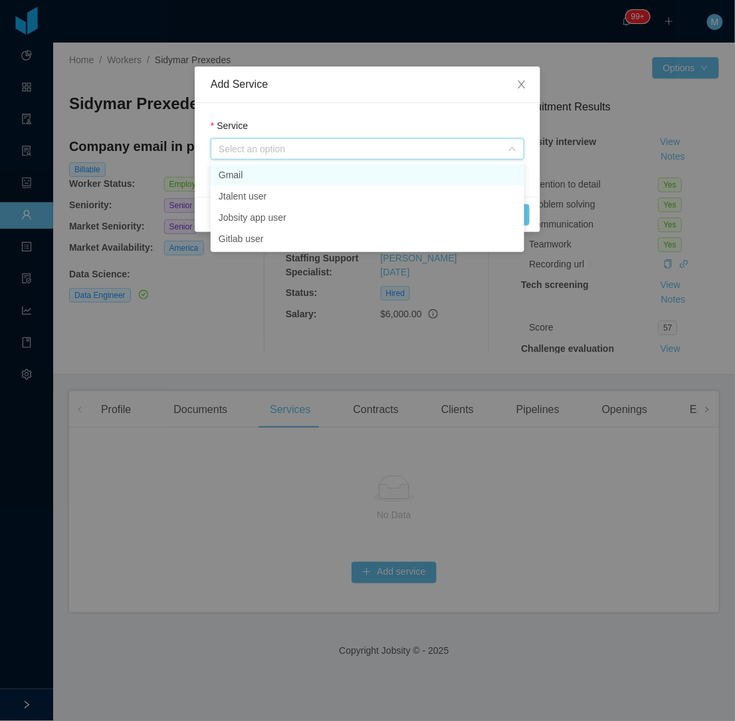
click at [279, 177] on li "Gmail" at bounding box center [368, 174] width 314 height 21
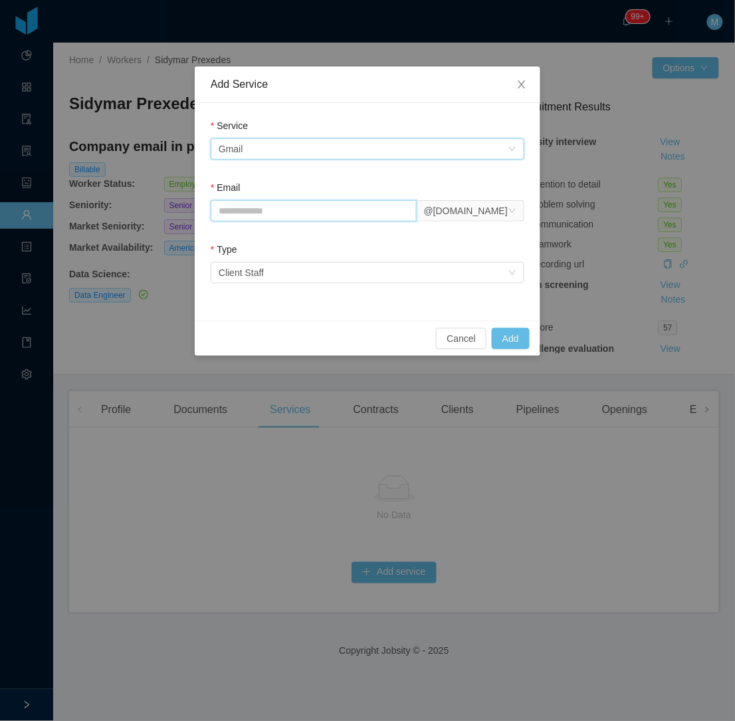
click at [273, 217] on input "Email" at bounding box center [314, 210] width 206 height 21
paste input "**********"
click at [211, 215] on input "**********" at bounding box center [314, 210] width 206 height 21
type input "**********"
click at [519, 330] on button "Add" at bounding box center [511, 338] width 38 height 21
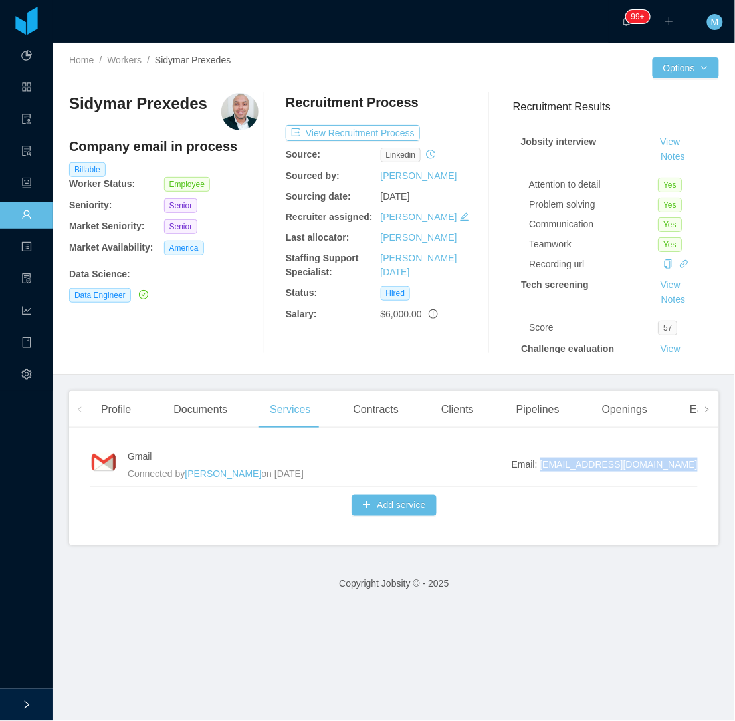
drag, startPoint x: 683, startPoint y: 465, endPoint x: 562, endPoint y: 470, distance: 121.1
click at [562, 470] on span "Email: [EMAIL_ADDRESS][DOMAIN_NAME]" at bounding box center [605, 464] width 186 height 14
copy span "[EMAIL_ADDRESS][DOMAIN_NAME]"
click at [404, 406] on div "Contracts" at bounding box center [376, 409] width 66 height 37
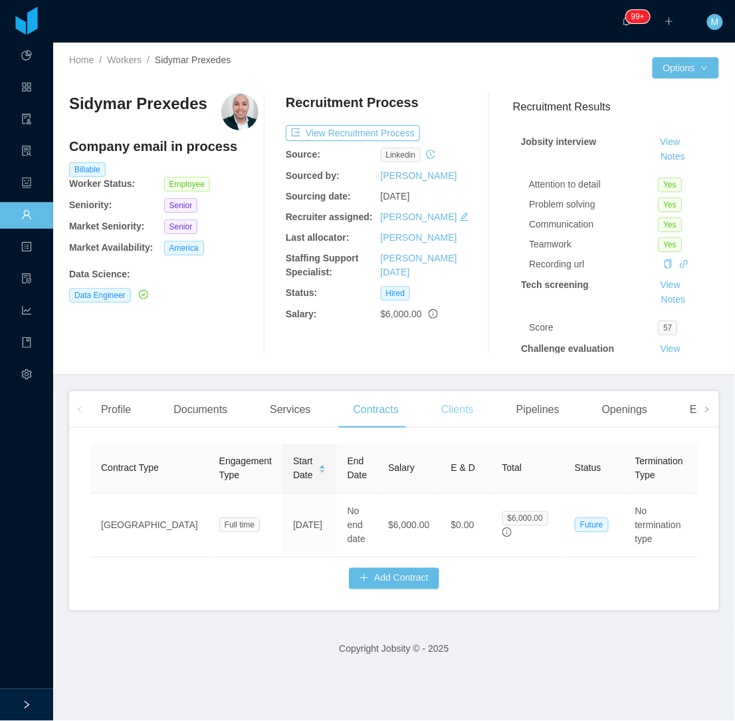
click at [437, 411] on div "Clients" at bounding box center [458, 409] width 54 height 37
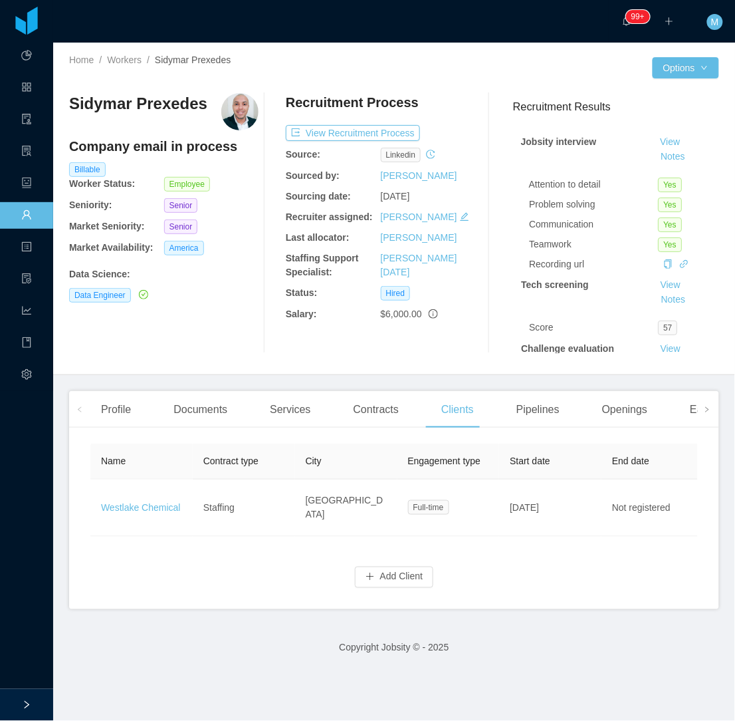
scroll to position [0, 134]
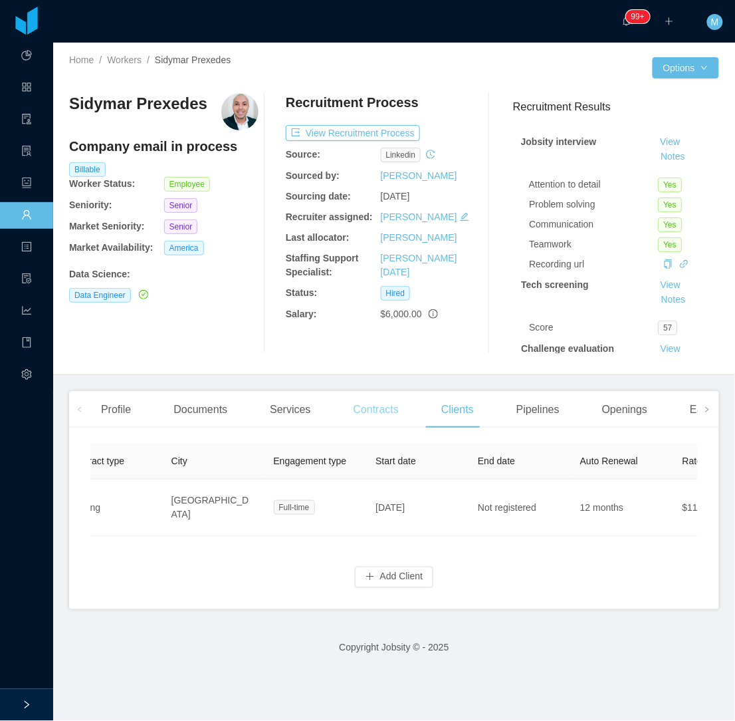
click at [386, 391] on div "Contracts" at bounding box center [376, 409] width 66 height 37
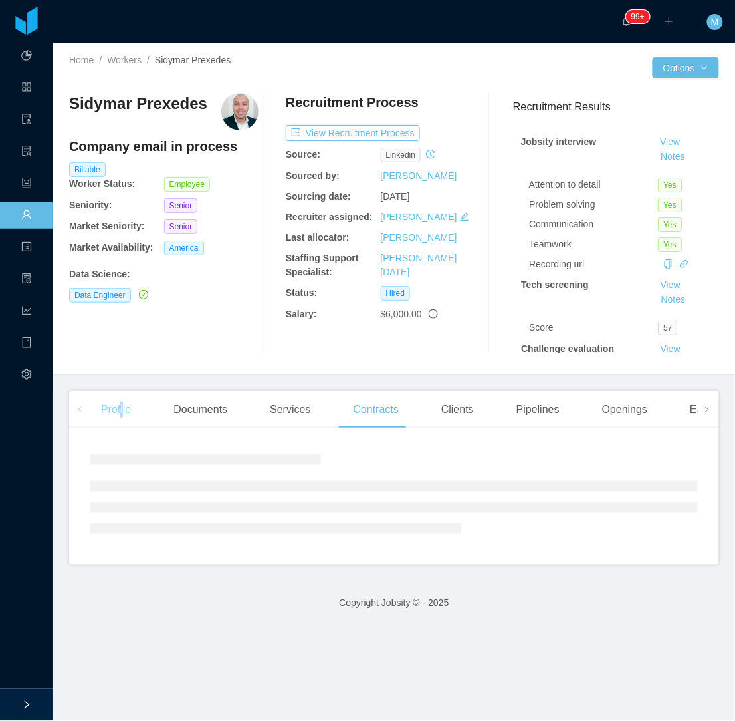
drag, startPoint x: 121, startPoint y: 411, endPoint x: 129, endPoint y: 413, distance: 8.4
click at [128, 413] on div "Profile" at bounding box center [115, 409] width 51 height 37
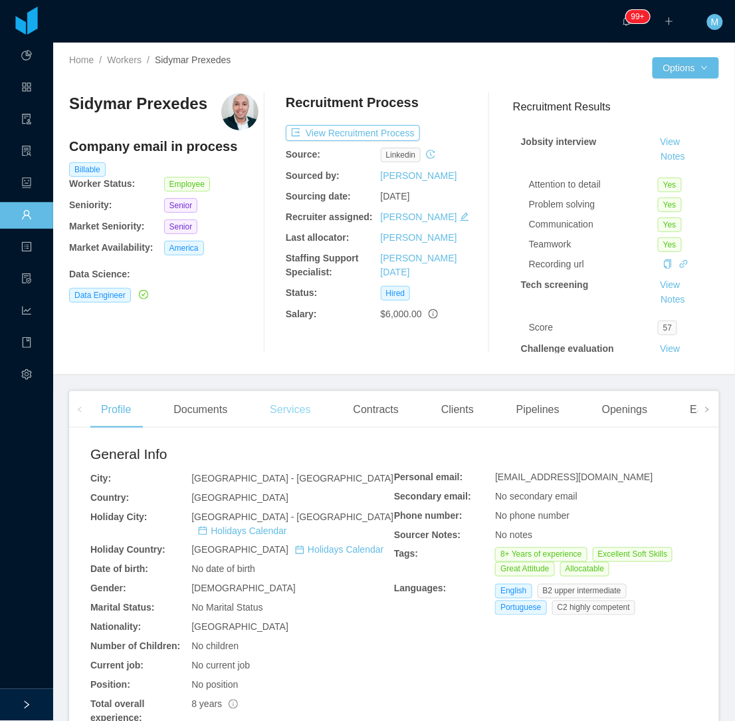
click at [309, 415] on div "Services" at bounding box center [290, 409] width 62 height 37
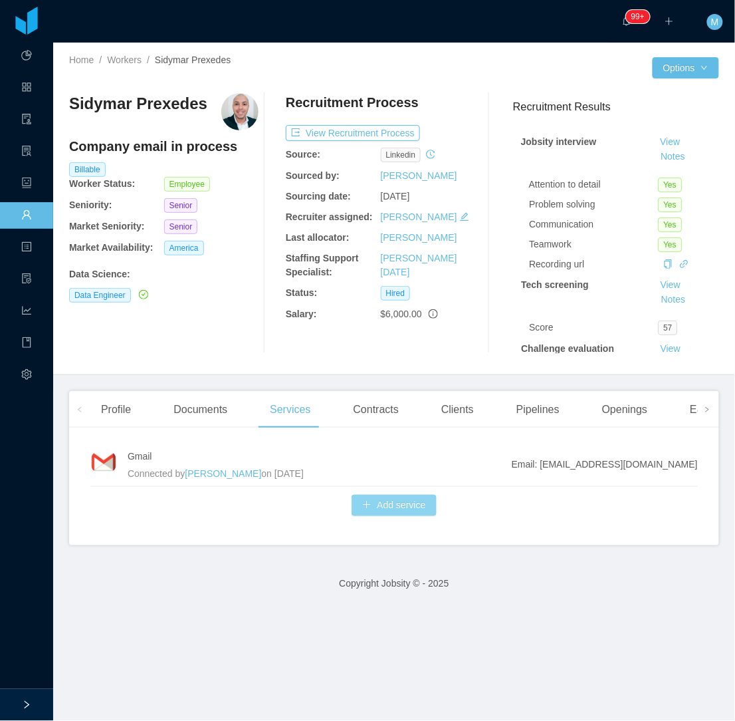
click at [400, 509] on button "Add service" at bounding box center [394, 505] width 84 height 21
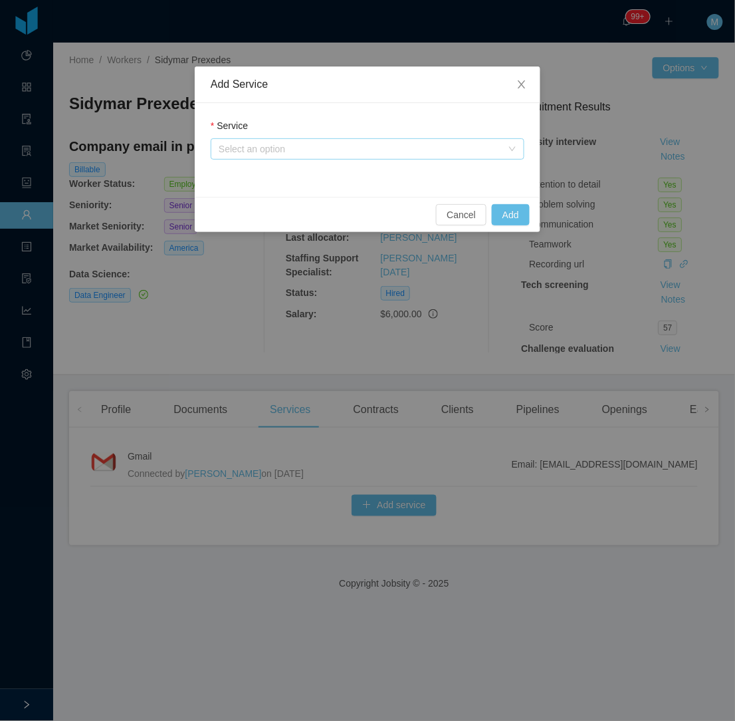
click at [372, 150] on div "Select an option" at bounding box center [360, 148] width 283 height 13
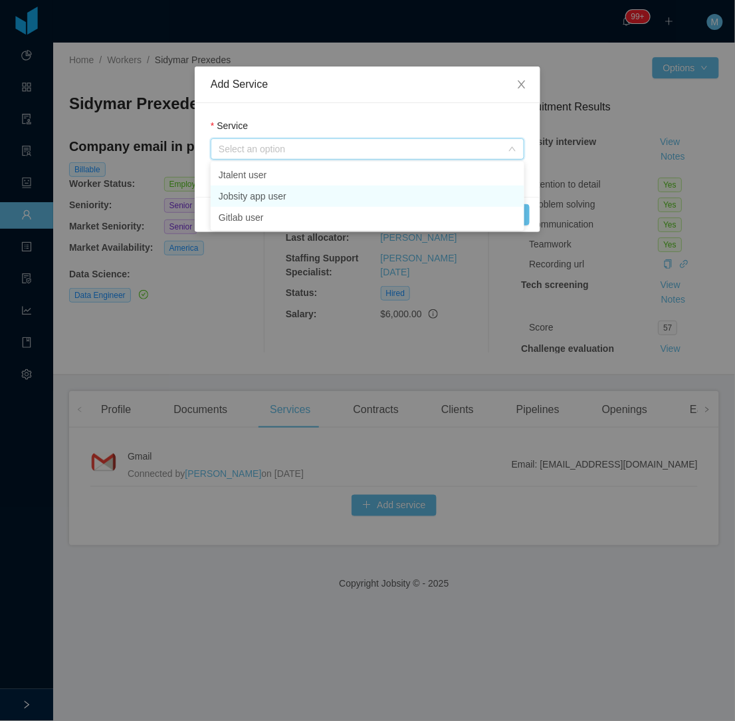
click at [320, 195] on li "Jobsity app user" at bounding box center [368, 195] width 314 height 21
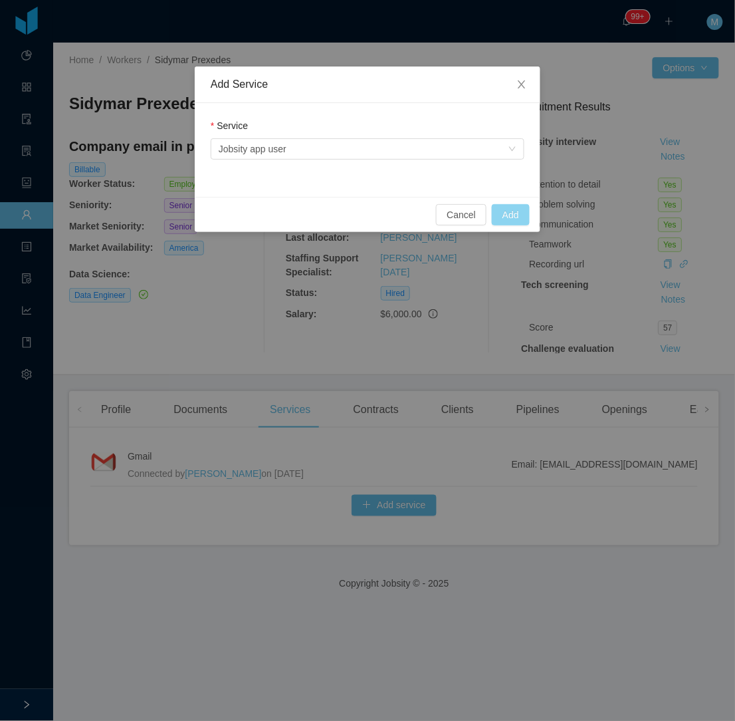
click at [512, 216] on button "Add" at bounding box center [511, 214] width 38 height 21
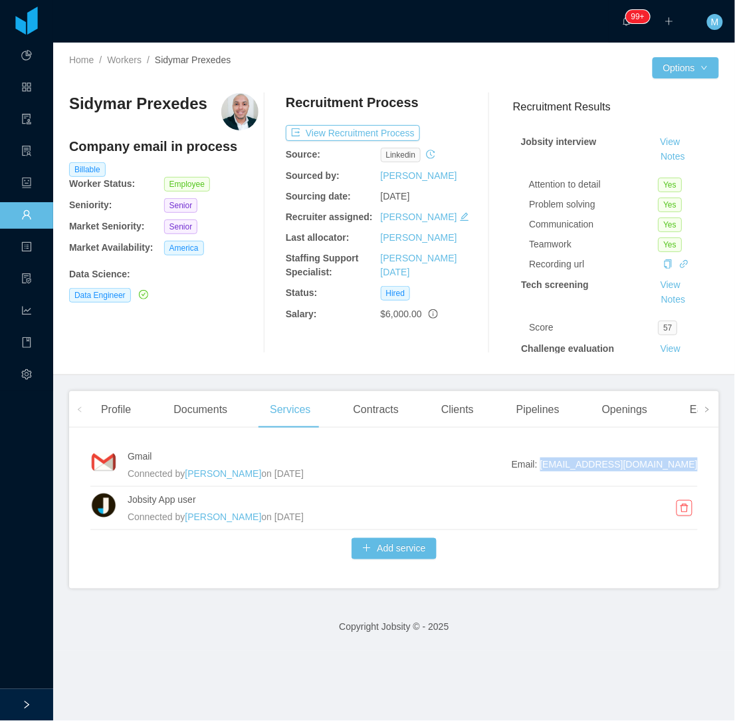
drag, startPoint x: 687, startPoint y: 467, endPoint x: 561, endPoint y: 469, distance: 126.3
click at [561, 469] on div "Gmail Connected by [PERSON_NAME] on [DATE] Email: [EMAIL_ADDRESS][DOMAIN_NAME] …" at bounding box center [394, 513] width 650 height 150
copy span "[EMAIL_ADDRESS][DOMAIN_NAME]"
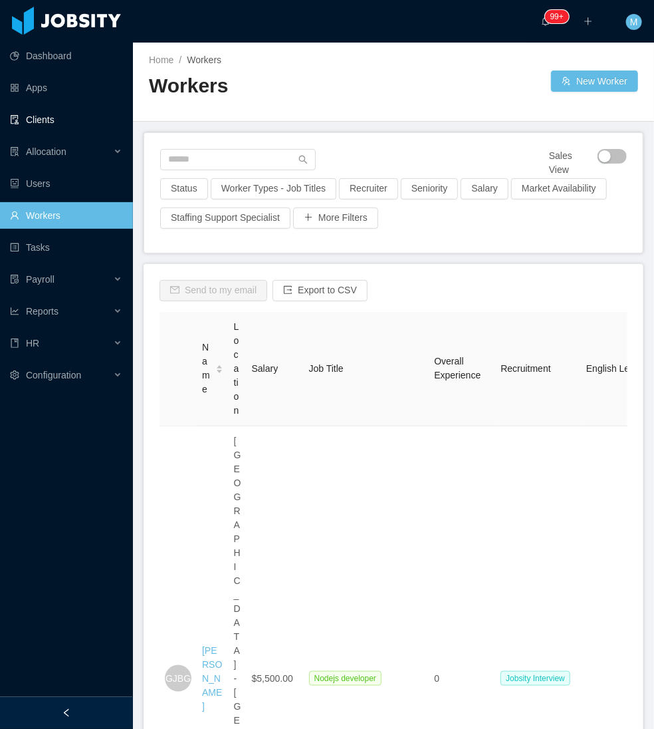
click at [50, 121] on link "Clients" at bounding box center [66, 119] width 112 height 27
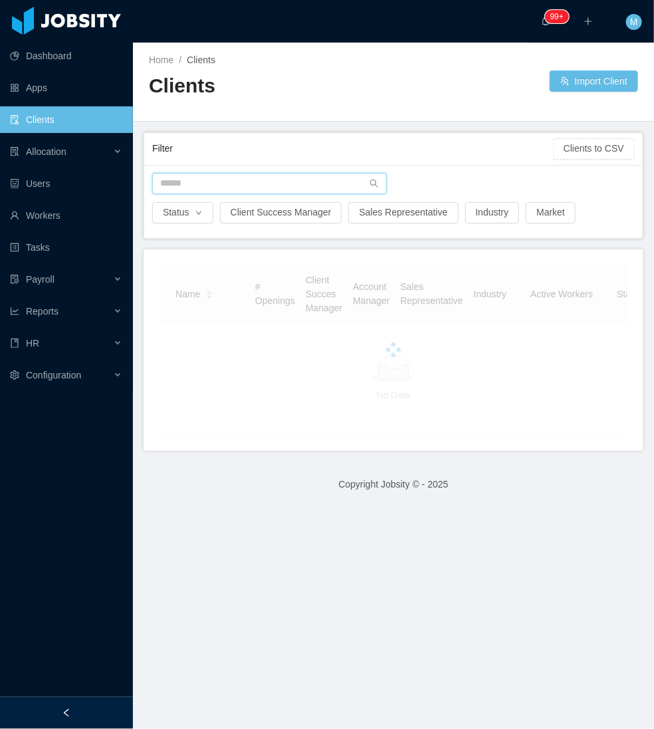
click at [230, 182] on input "text" at bounding box center [269, 183] width 235 height 21
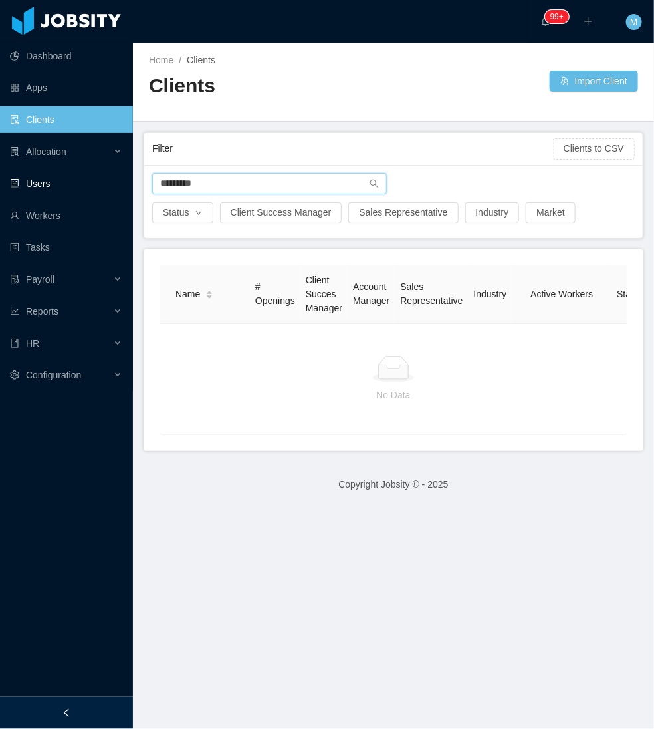
drag, startPoint x: 230, startPoint y: 179, endPoint x: 108, endPoint y: 185, distance: 121.8
click at [108, 185] on section "Dashboard Apps Clients Allocation Users Workers Tasks Payroll Reports HR Config…" at bounding box center [327, 364] width 654 height 729
type input "*"
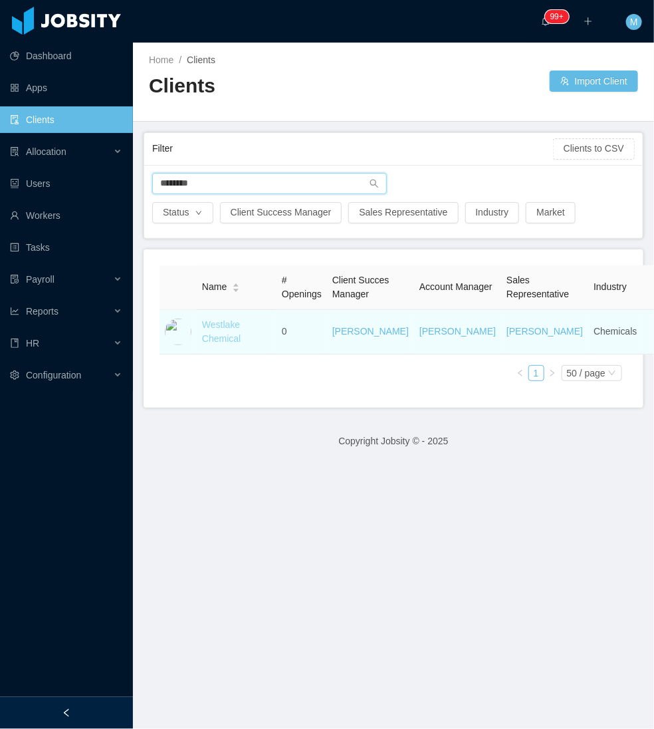
type input "********"
click at [223, 344] on link "Westlake Chemical" at bounding box center [221, 331] width 39 height 25
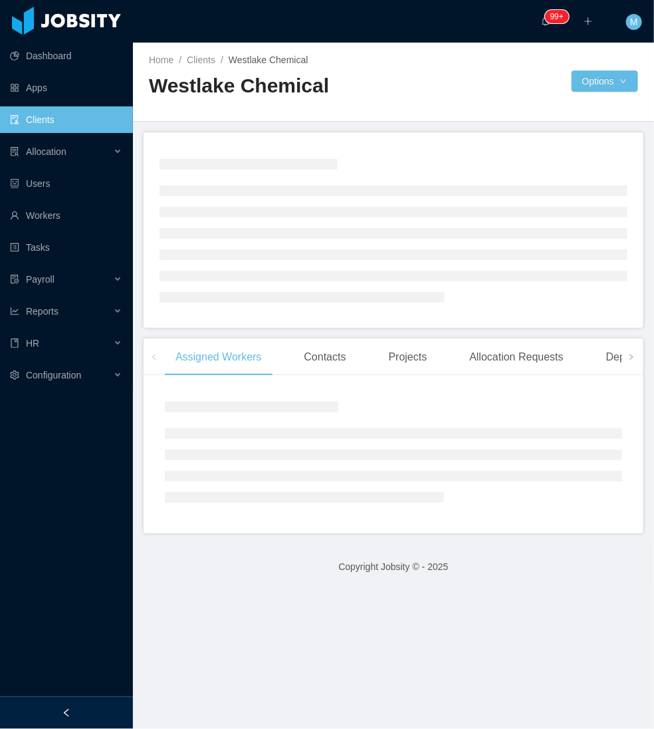
click at [98, 719] on div at bounding box center [66, 713] width 133 height 32
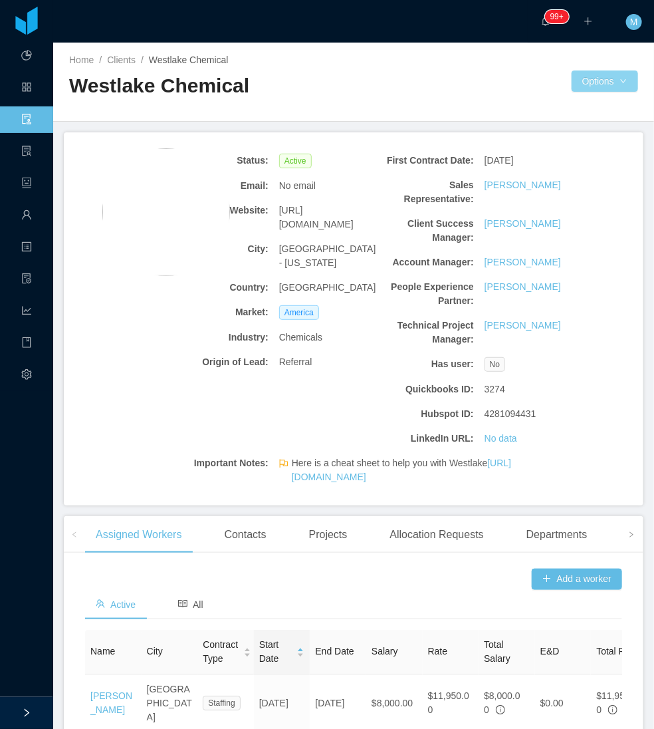
click at [588, 83] on button "Options" at bounding box center [605, 80] width 66 height 21
click at [590, 144] on button "Documents" at bounding box center [602, 138] width 68 height 21
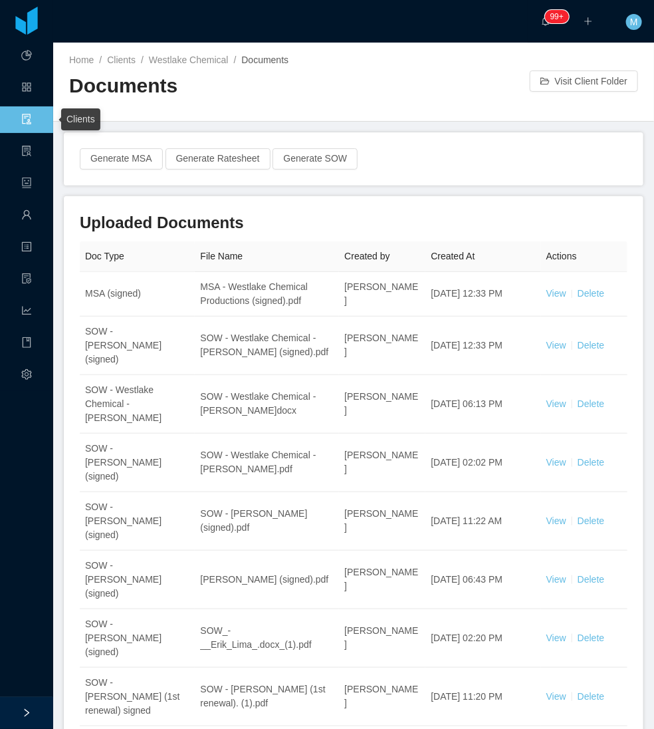
click at [32, 117] on span "Clients" at bounding box center [32, 119] width 0 height 27
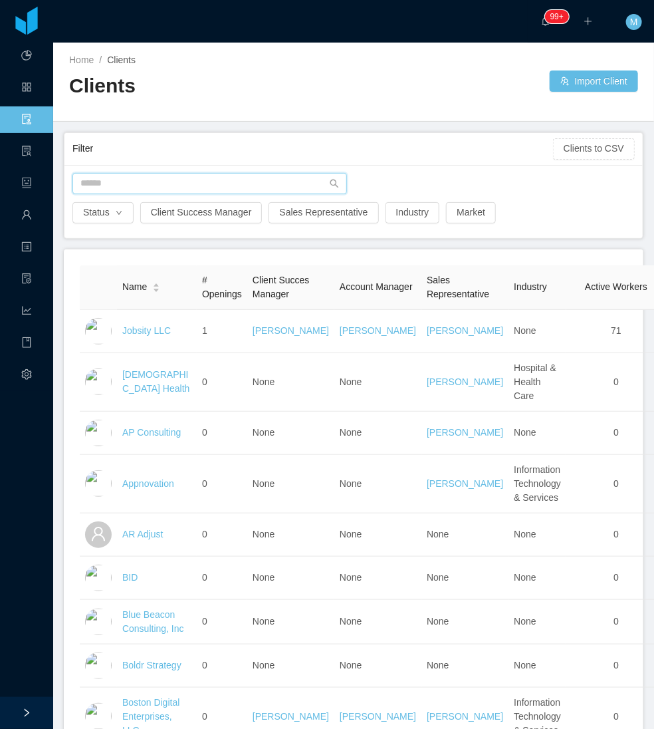
click at [162, 180] on input "text" at bounding box center [209, 183] width 275 height 21
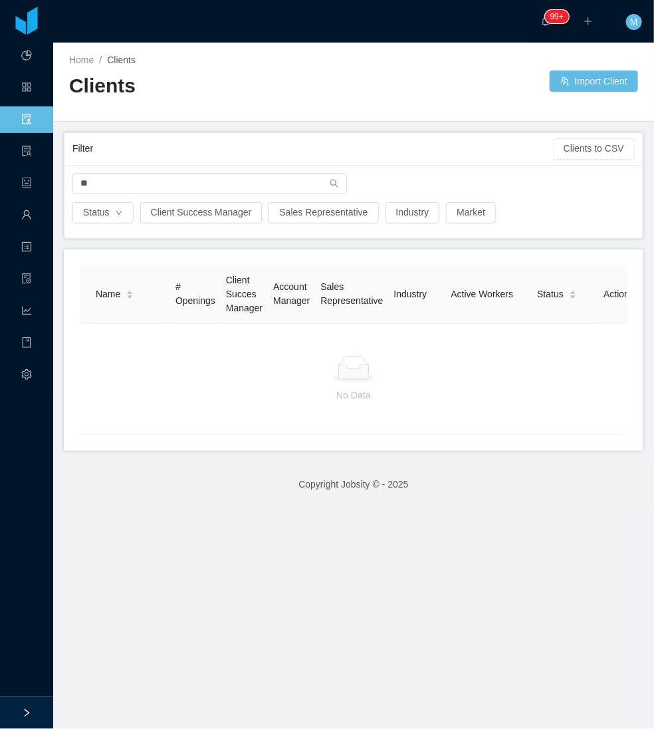
click at [440, 171] on div "** Status Client Success Manager Sales Representative Industry Market" at bounding box center [353, 201] width 578 height 73
click at [164, 182] on input "**" at bounding box center [209, 183] width 275 height 21
type input "*"
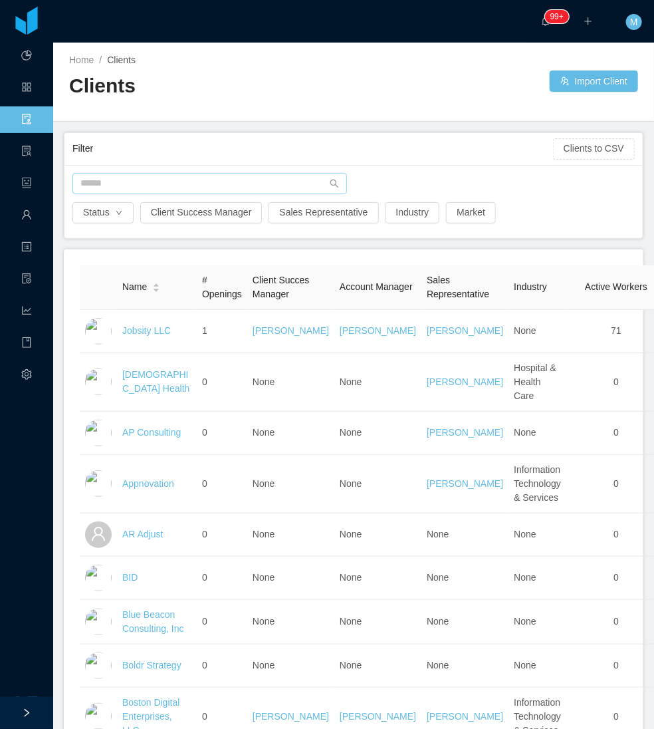
click at [104, 168] on div "Status Client Success Manager Sales Representative Industry Market" at bounding box center [353, 201] width 578 height 73
click at [104, 184] on input "text" at bounding box center [209, 183] width 275 height 21
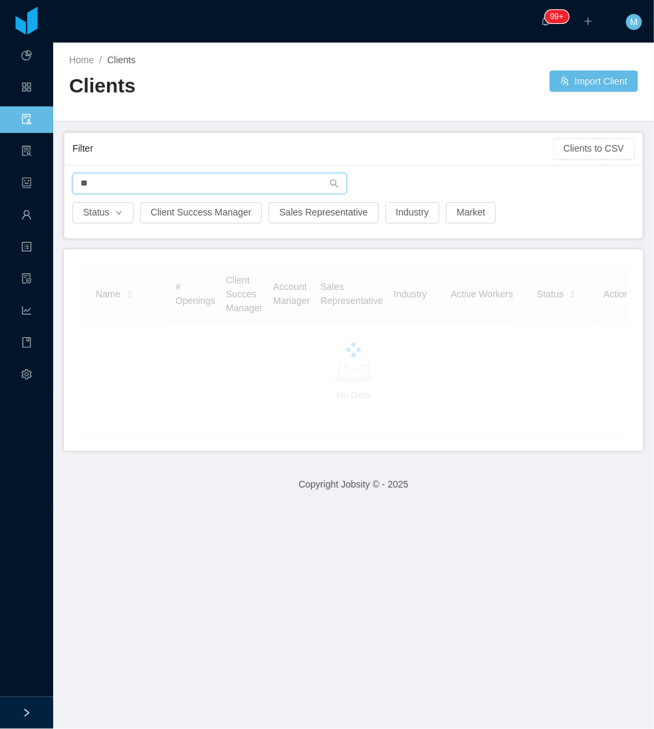
type input "*"
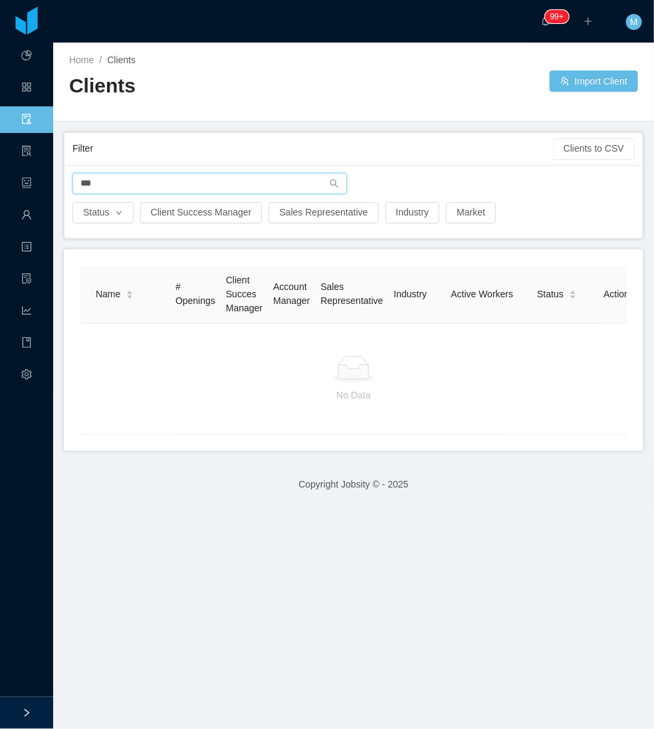
drag, startPoint x: 104, startPoint y: 182, endPoint x: 60, endPoint y: 186, distance: 44.7
click at [60, 186] on main "Home / Clients / Clients Import Client Filter Clients to CSV *** Status Client …" at bounding box center [353, 386] width 601 height 686
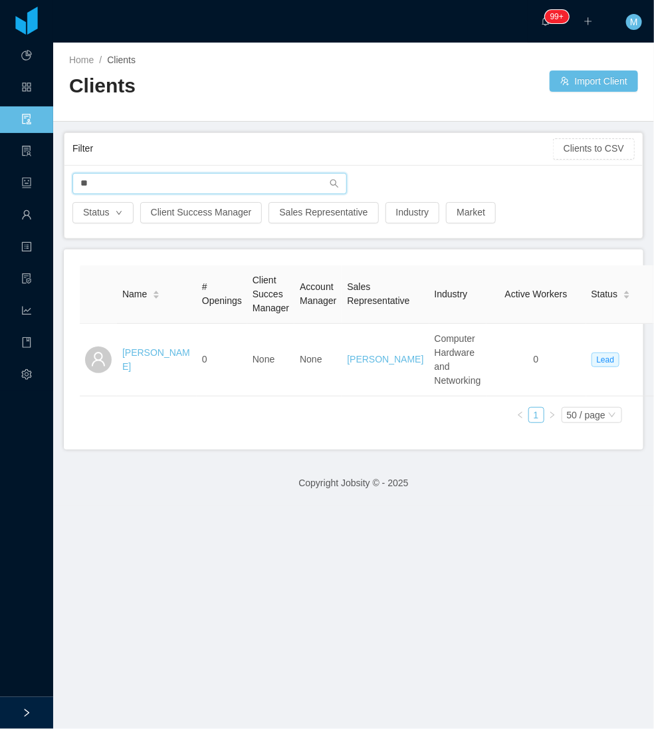
drag, startPoint x: 116, startPoint y: 189, endPoint x: -6, endPoint y: 181, distance: 122.6
click at [0, 181] on html "Dashboard Apps Clients Allocation Users Workers Tasks Payroll Reports HR Config…" at bounding box center [327, 364] width 654 height 729
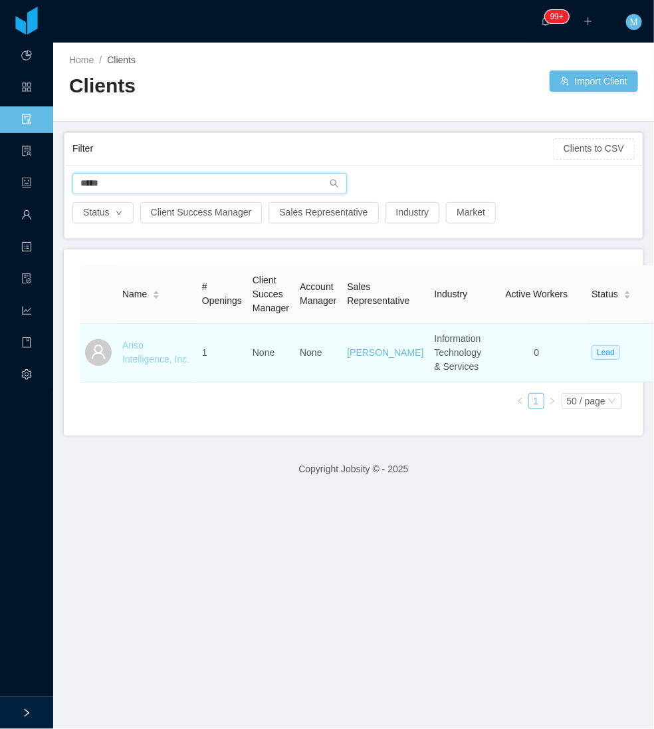
type input "*****"
click at [136, 355] on link "Ariso Intelligence, Inc." at bounding box center [155, 352] width 67 height 25
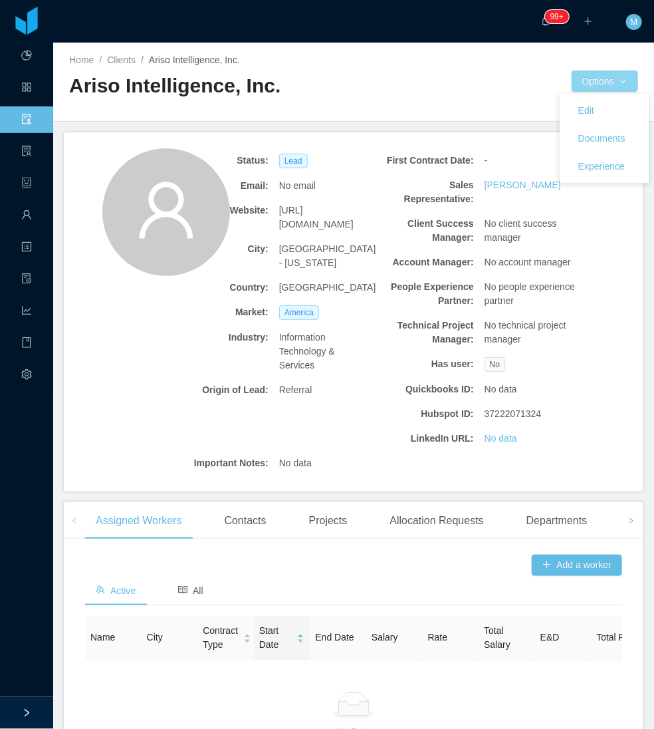
click at [583, 81] on button "Options" at bounding box center [605, 80] width 66 height 21
click at [606, 138] on button "Documents" at bounding box center [602, 138] width 68 height 21
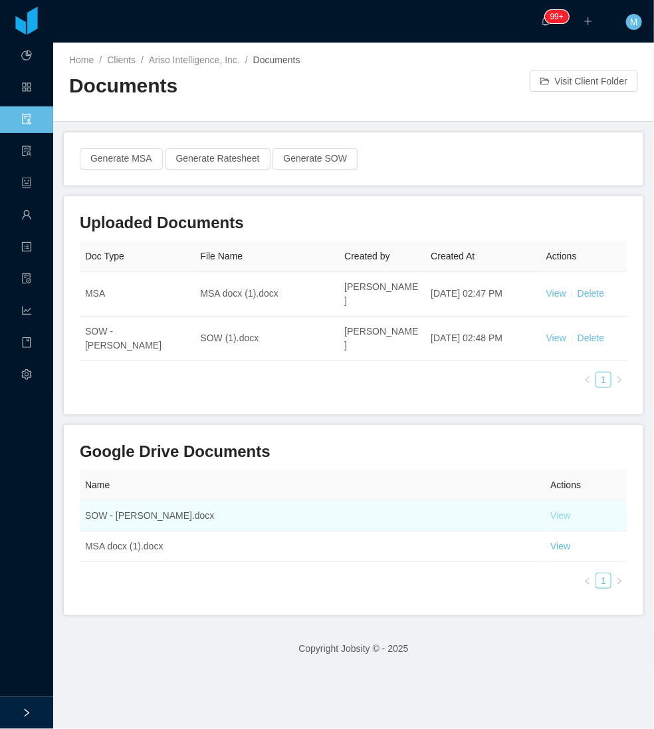
click at [556, 510] on link "View" at bounding box center [560, 515] width 20 height 11
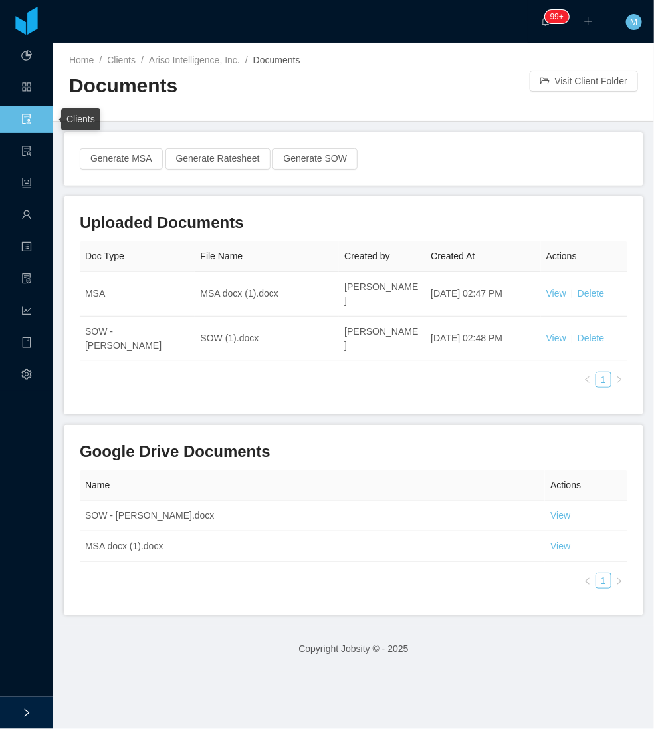
click at [32, 118] on span "Clients" at bounding box center [32, 119] width 0 height 27
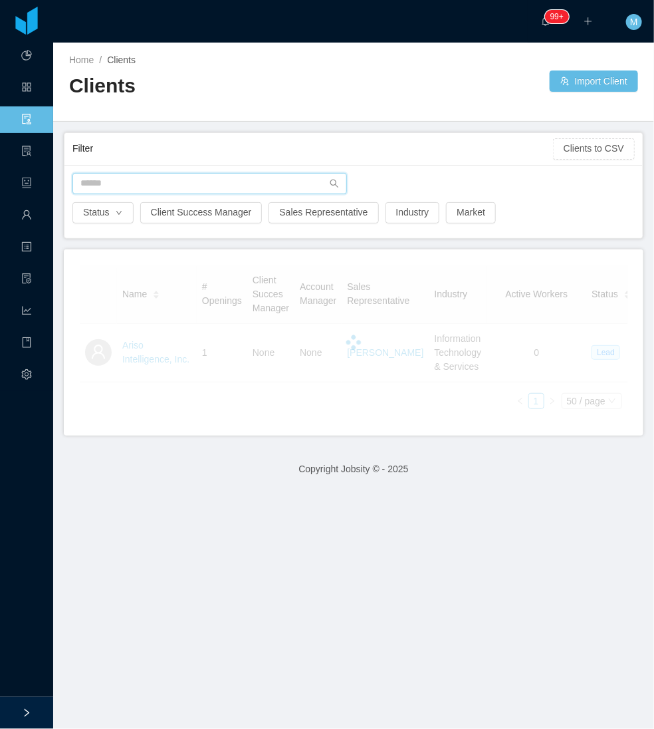
drag, startPoint x: 164, startPoint y: 177, endPoint x: 164, endPoint y: 187, distance: 10.6
click at [164, 187] on input "text" at bounding box center [209, 183] width 275 height 21
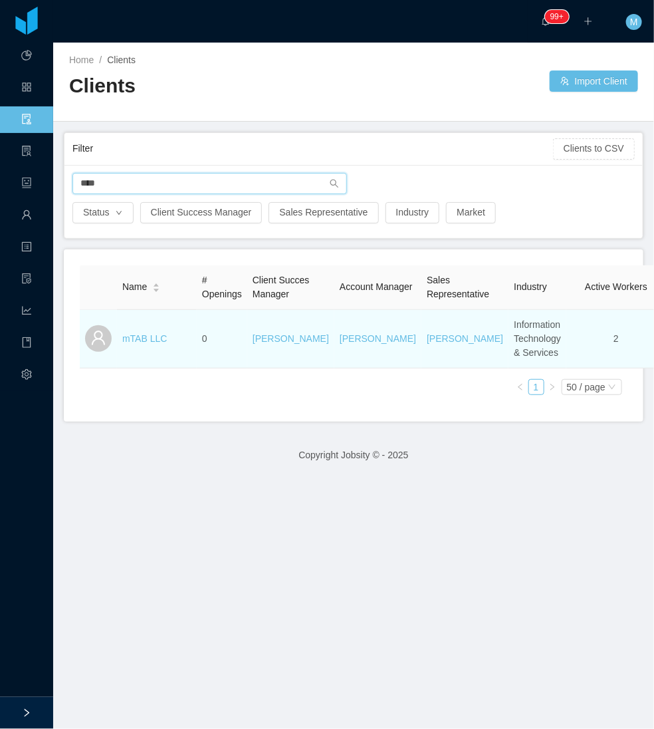
type input "****"
click at [140, 359] on td "mTAB LLC" at bounding box center [157, 339] width 80 height 59
click at [143, 344] on link "mTAB LLC" at bounding box center [144, 338] width 45 height 11
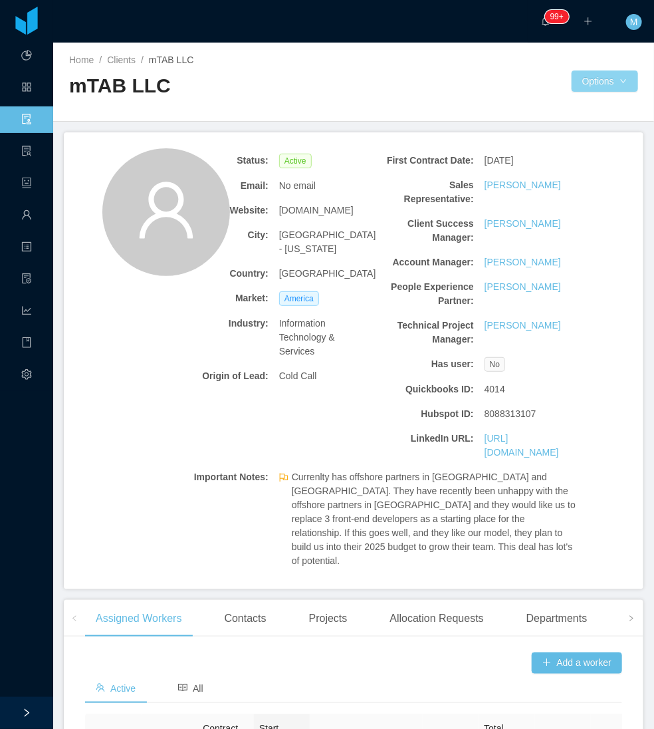
click at [600, 78] on button "Options" at bounding box center [605, 80] width 66 height 21
click at [602, 138] on button "Documents" at bounding box center [602, 138] width 68 height 21
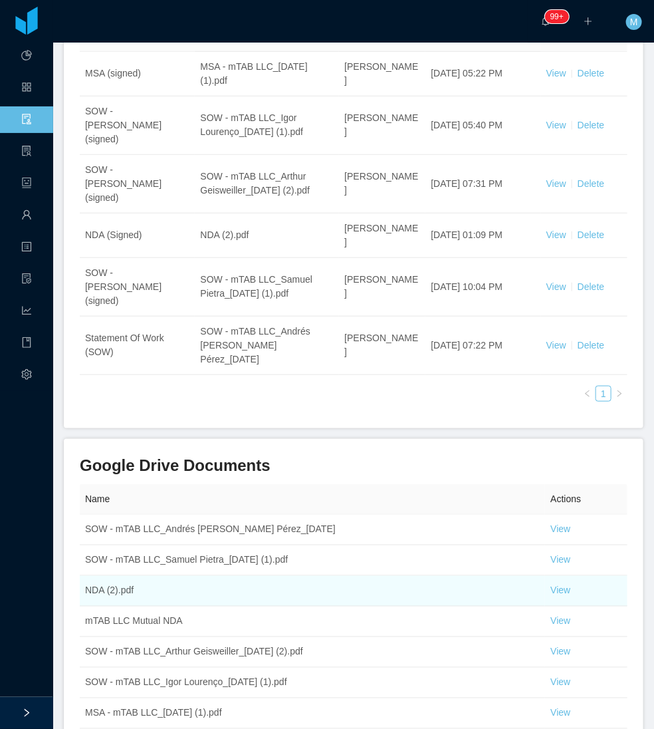
scroll to position [221, 0]
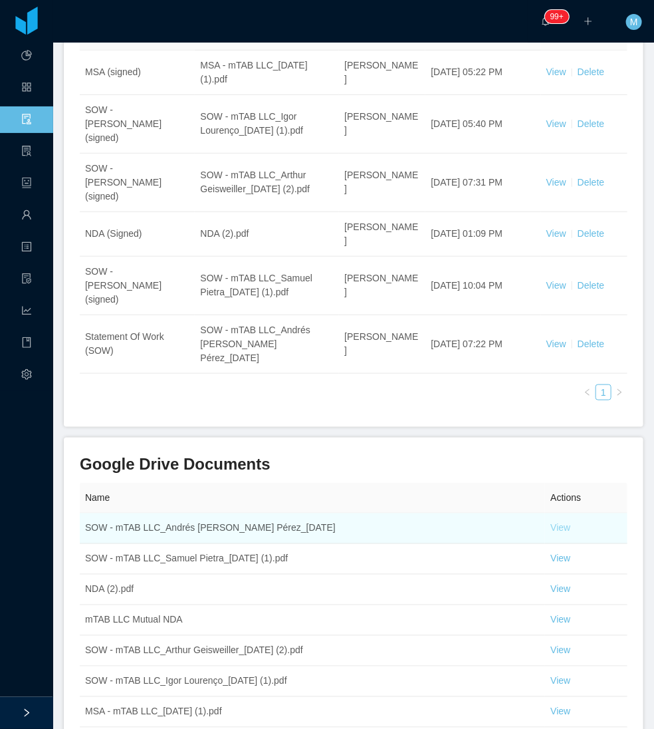
click at [553, 523] on link "View" at bounding box center [560, 528] width 20 height 11
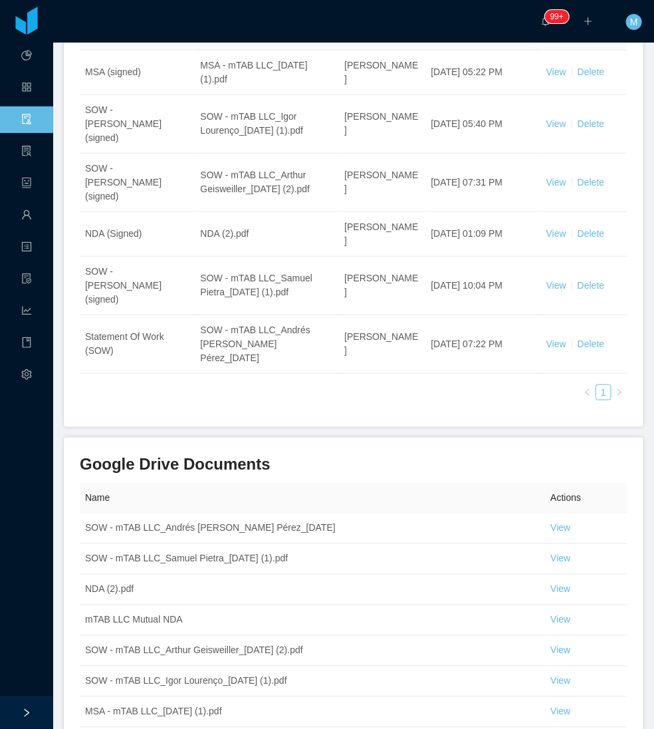
click at [32, 118] on span "Clients" at bounding box center [32, 119] width 0 height 27
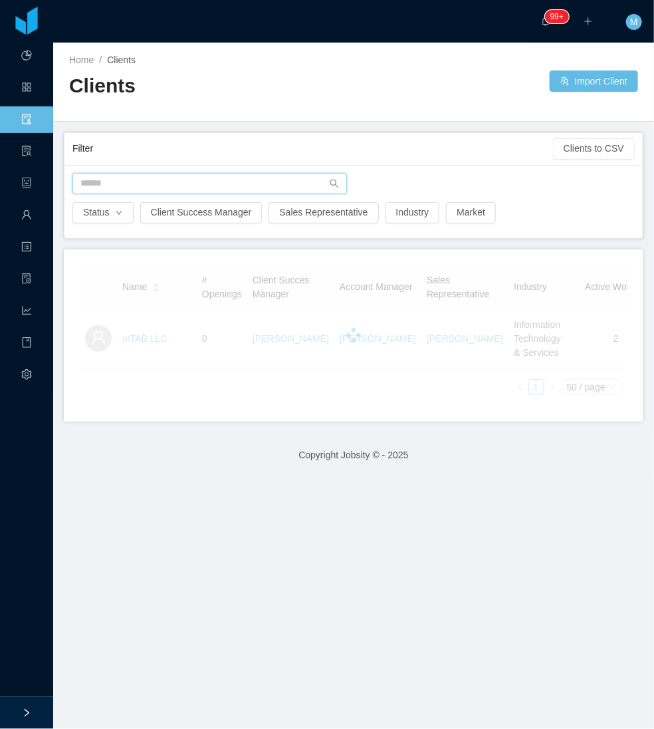
click at [150, 178] on input "text" at bounding box center [209, 183] width 275 height 21
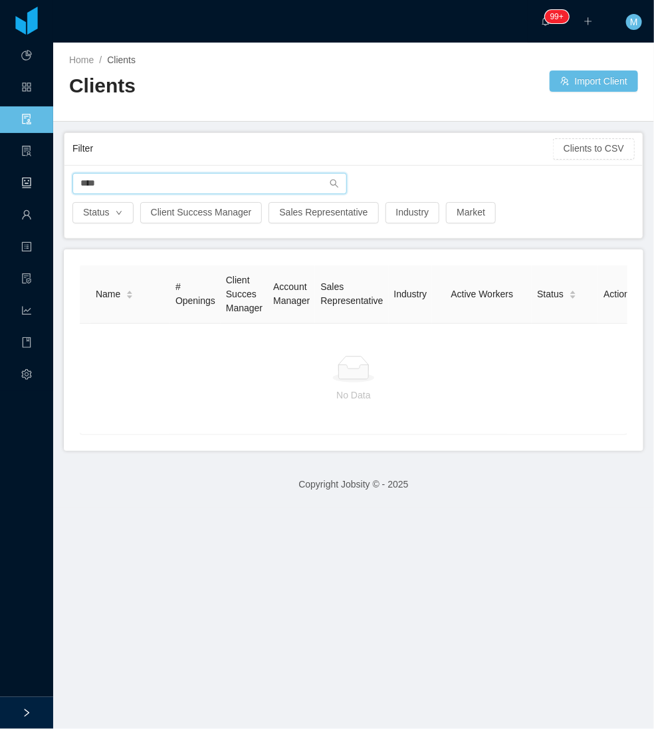
drag, startPoint x: 141, startPoint y: 179, endPoint x: 102, endPoint y: 187, distance: 39.4
click at [64, 186] on div "Filter Clients to CSV **** Status Client Success Manager Sales Representative I…" at bounding box center [354, 185] width 580 height 106
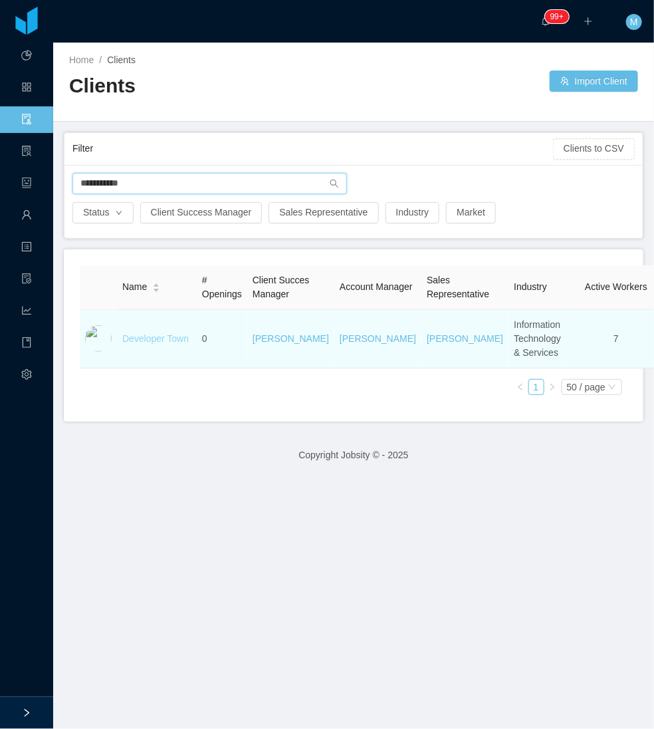
type input "**********"
click at [171, 344] on link "Developer Town" at bounding box center [155, 338] width 66 height 11
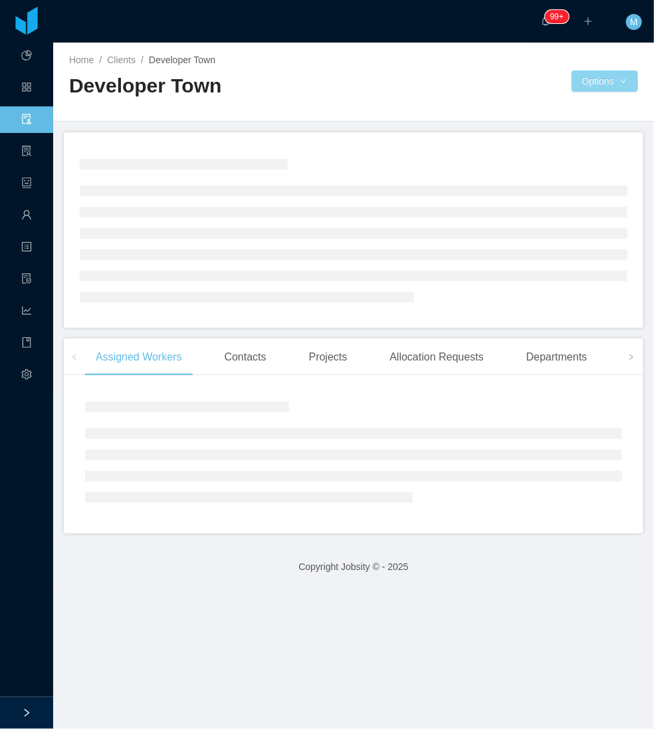
click at [594, 87] on button "Options" at bounding box center [605, 80] width 66 height 21
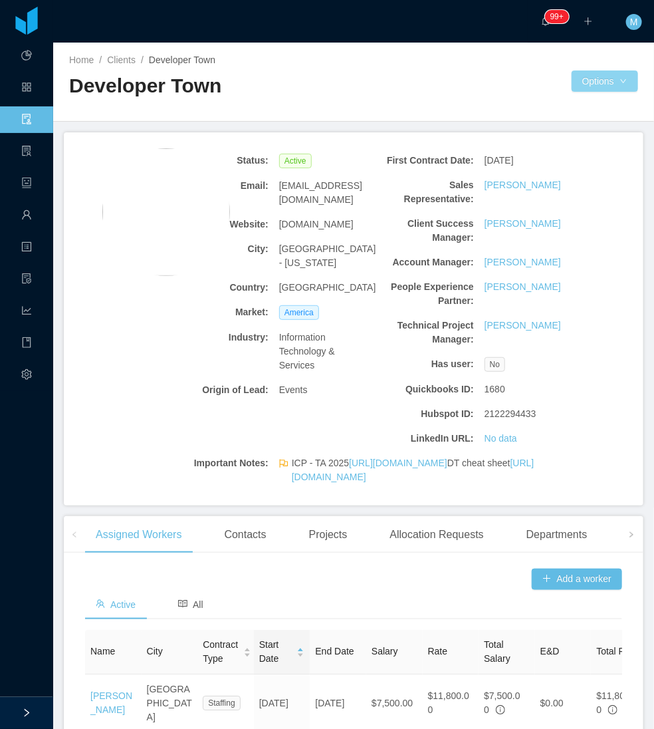
click at [618, 84] on button "Options" at bounding box center [605, 80] width 66 height 21
click at [616, 142] on button "Documents" at bounding box center [602, 138] width 68 height 21
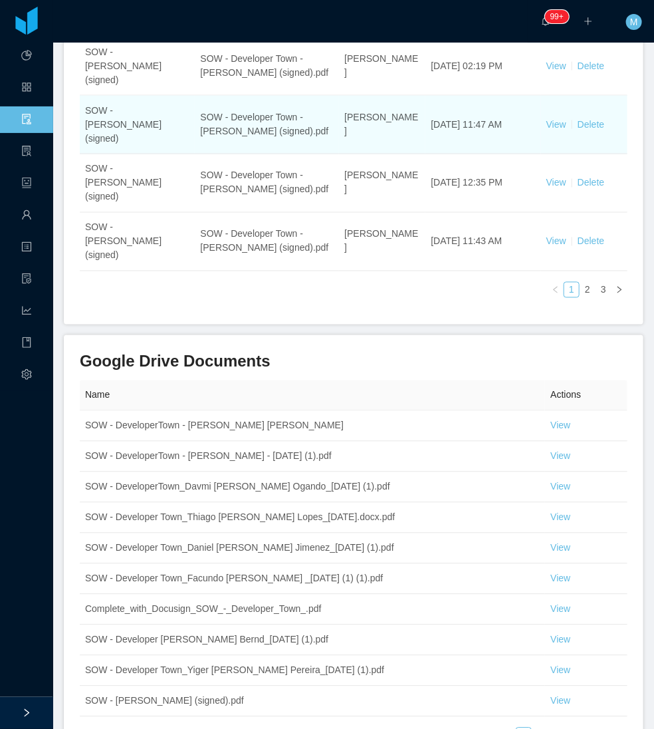
scroll to position [572, 0]
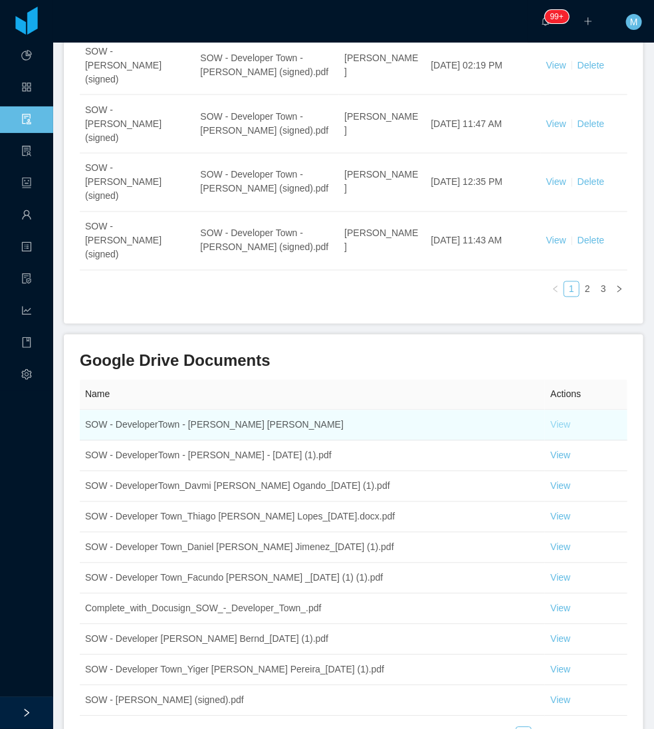
click at [550, 419] on link "View" at bounding box center [560, 424] width 20 height 11
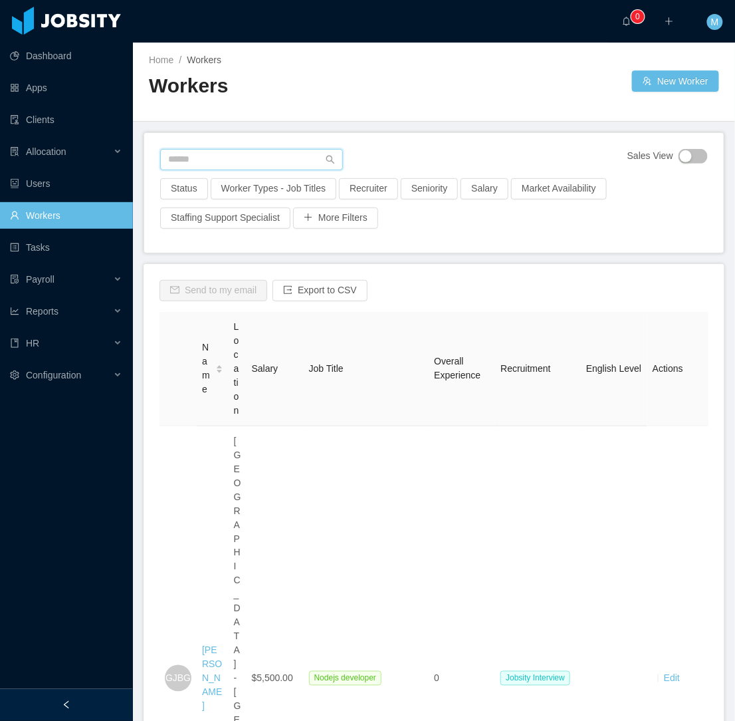
click at [183, 166] on input "text" at bounding box center [251, 159] width 183 height 21
paste input "**********"
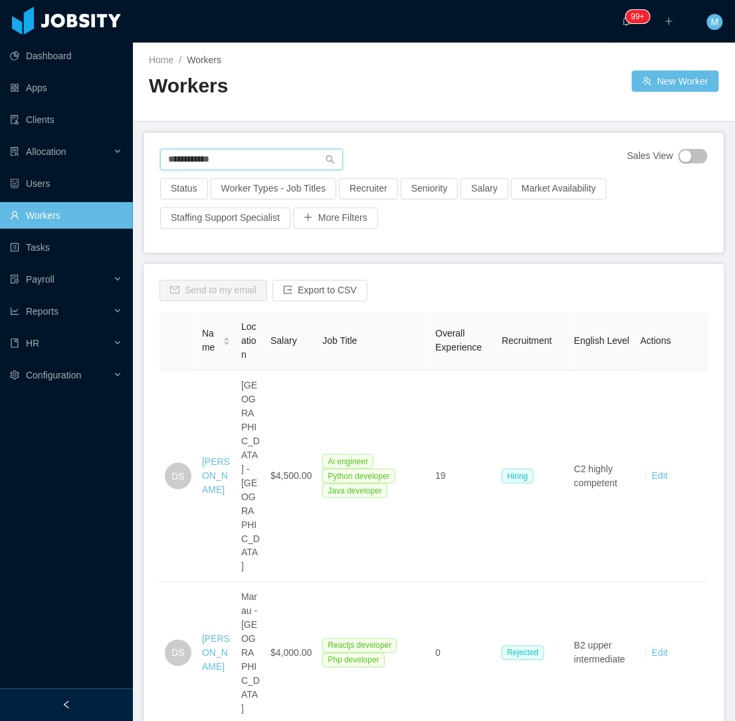
type input "**********"
click at [105, 701] on div at bounding box center [66, 705] width 133 height 32
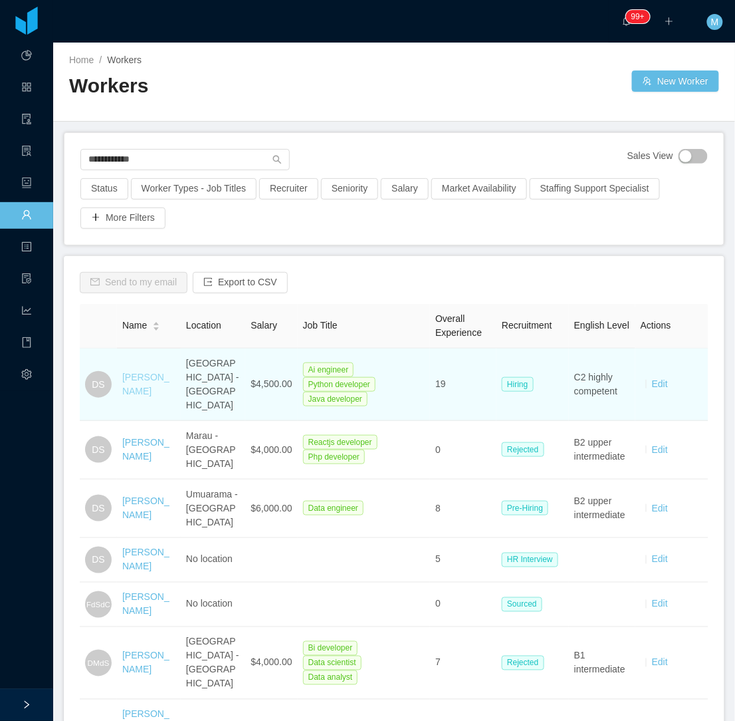
click at [131, 378] on link "[PERSON_NAME]" at bounding box center [145, 384] width 47 height 25
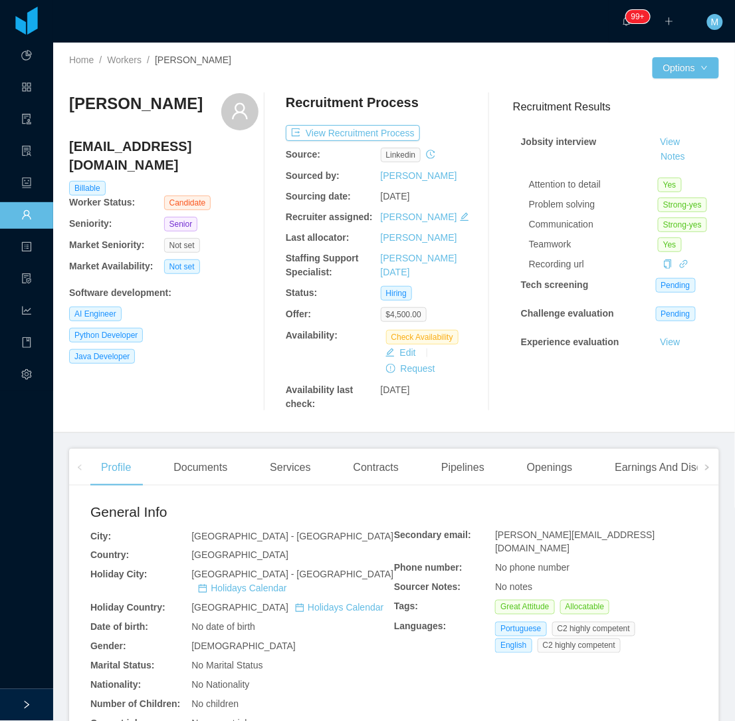
click at [194, 393] on div "[PERSON_NAME] [EMAIL_ADDRESS][DOMAIN_NAME] Billable Worker Status: Candidate Se…" at bounding box center [163, 252] width 189 height 318
click at [348, 136] on button "View Recruitment Process" at bounding box center [353, 133] width 134 height 16
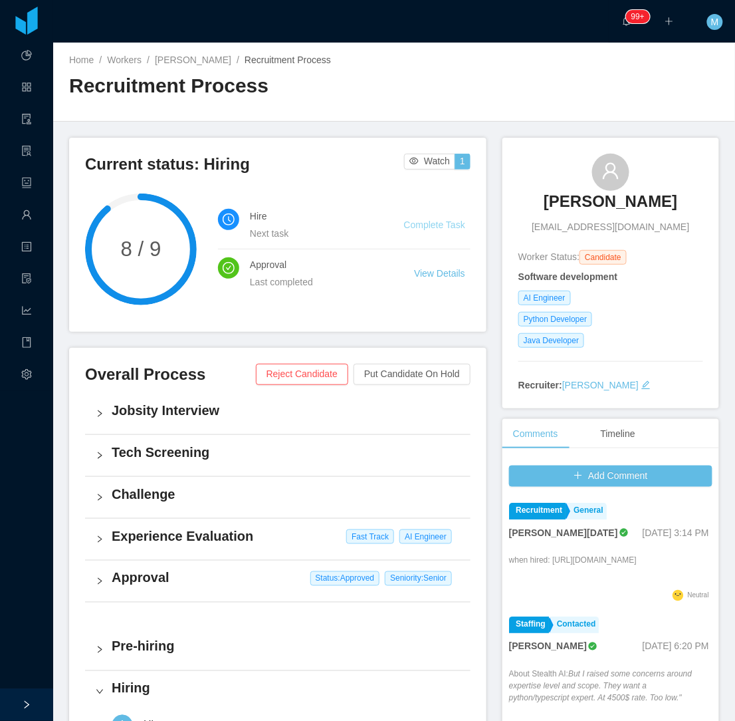
click at [434, 219] on link "Complete Task" at bounding box center [434, 224] width 61 height 11
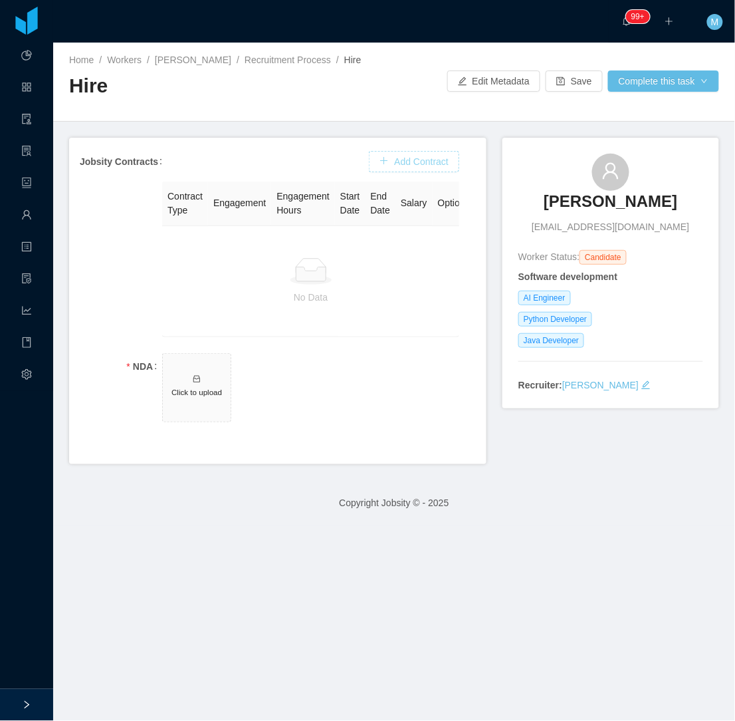
click at [404, 167] on button "Add Contract" at bounding box center [414, 161] width 90 height 21
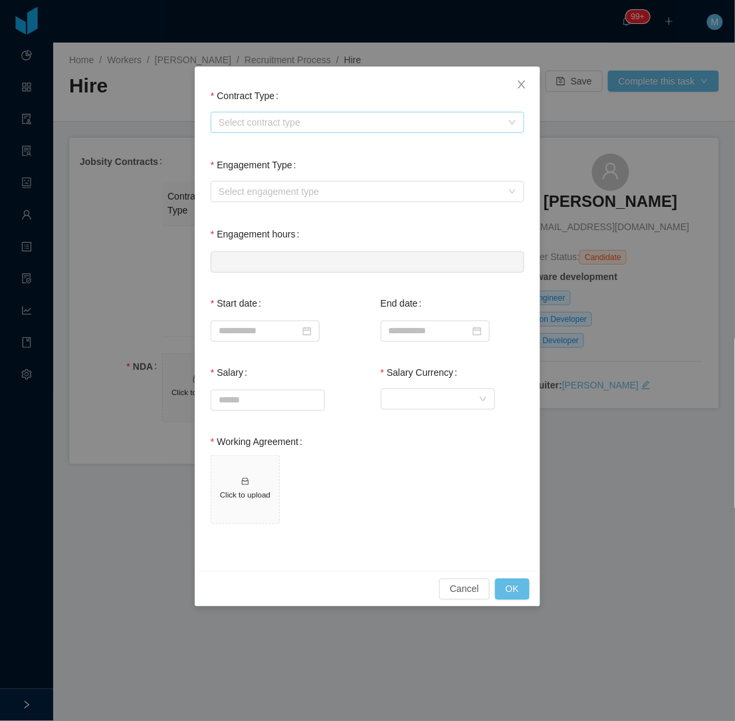
click at [303, 129] on div "Select contract type" at bounding box center [363, 122] width 289 height 20
click at [233, 196] on li "[GEOGRAPHIC_DATA]" at bounding box center [368, 189] width 314 height 21
click at [246, 182] on div "Select engagement type" at bounding box center [363, 191] width 289 height 20
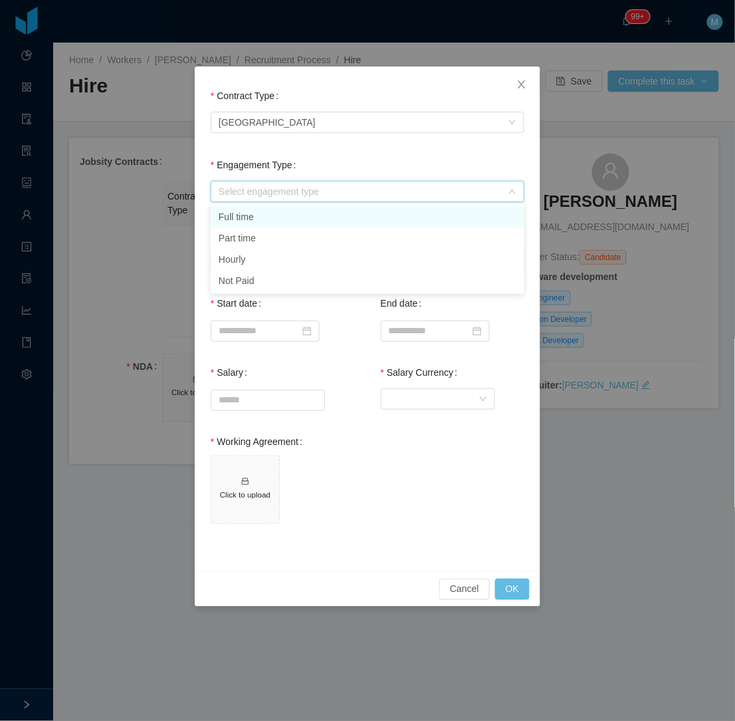
click at [251, 214] on li "Full time" at bounding box center [368, 216] width 314 height 21
type input "*"
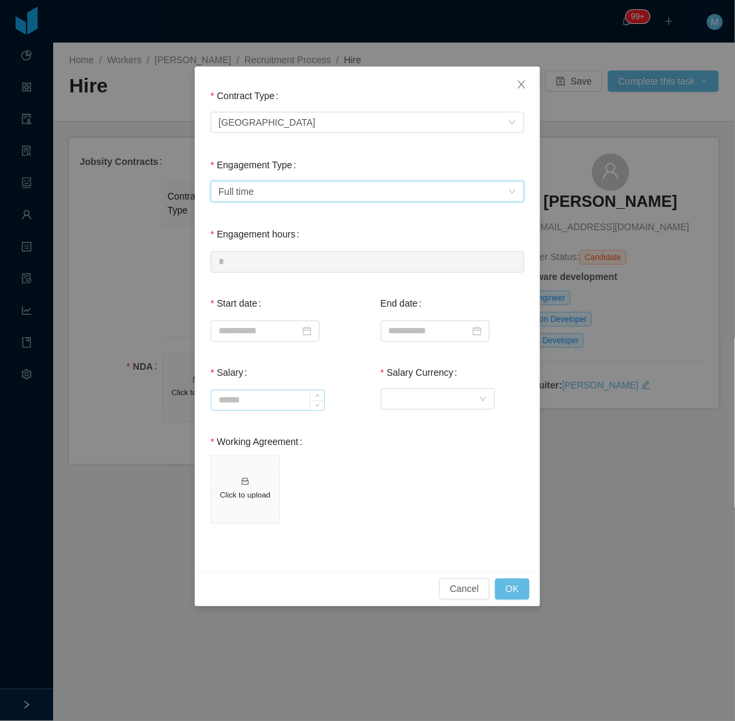
click at [231, 400] on input "Salary" at bounding box center [267, 400] width 113 height 20
type input "*******"
click at [238, 332] on input at bounding box center [265, 330] width 109 height 21
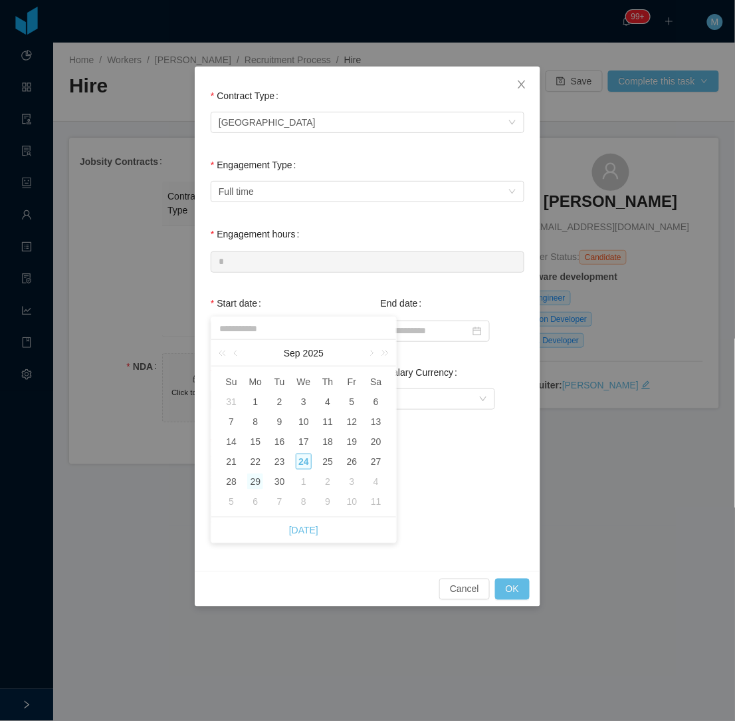
click at [251, 486] on div "29" at bounding box center [255, 481] width 16 height 16
type input "**********"
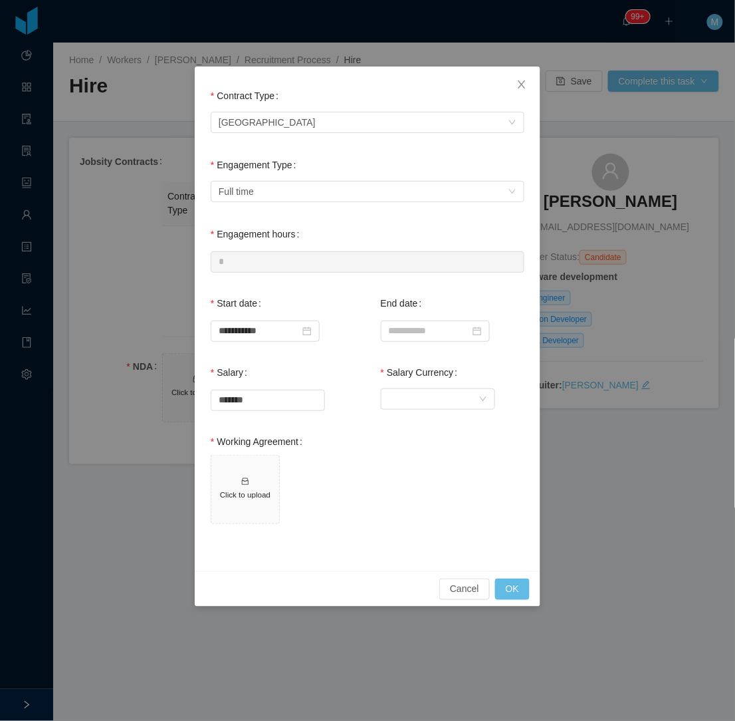
click at [433, 475] on span "Click to upload" at bounding box center [368, 492] width 314 height 74
click at [389, 394] on div "Currency" at bounding box center [434, 399] width 90 height 20
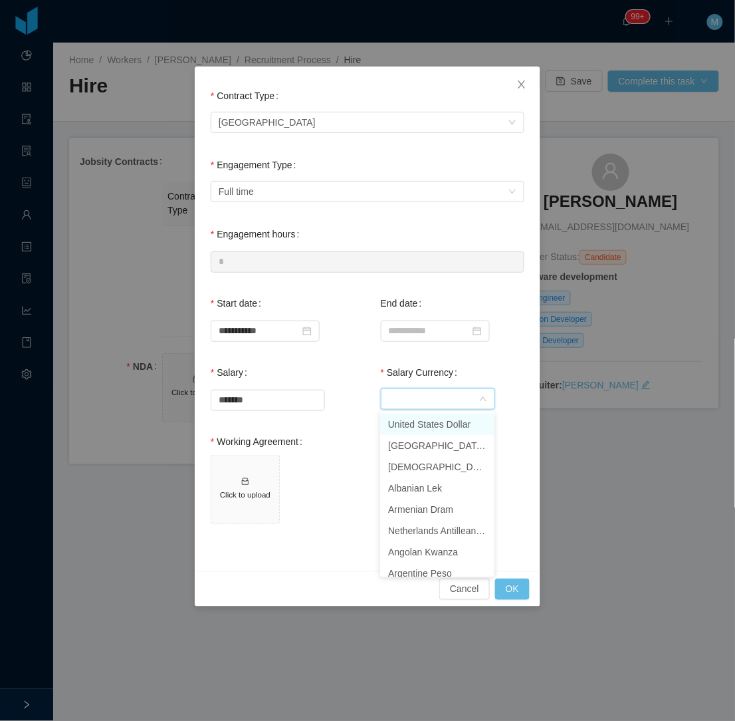
click at [417, 421] on li "United States Dollar" at bounding box center [437, 423] width 114 height 21
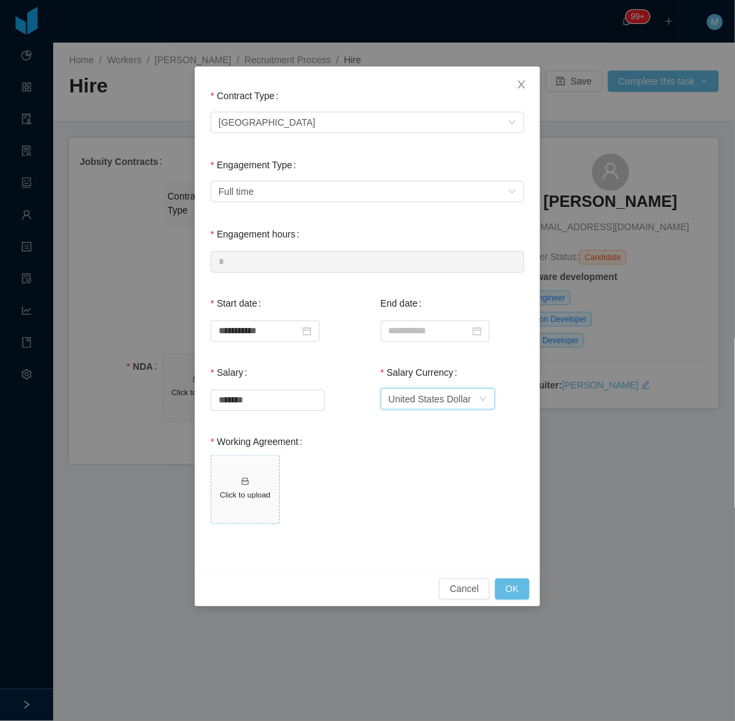
click at [263, 495] on h5 "Click to upload" at bounding box center [245, 494] width 57 height 11
click at [520, 587] on button "OK" at bounding box center [512, 588] width 35 height 21
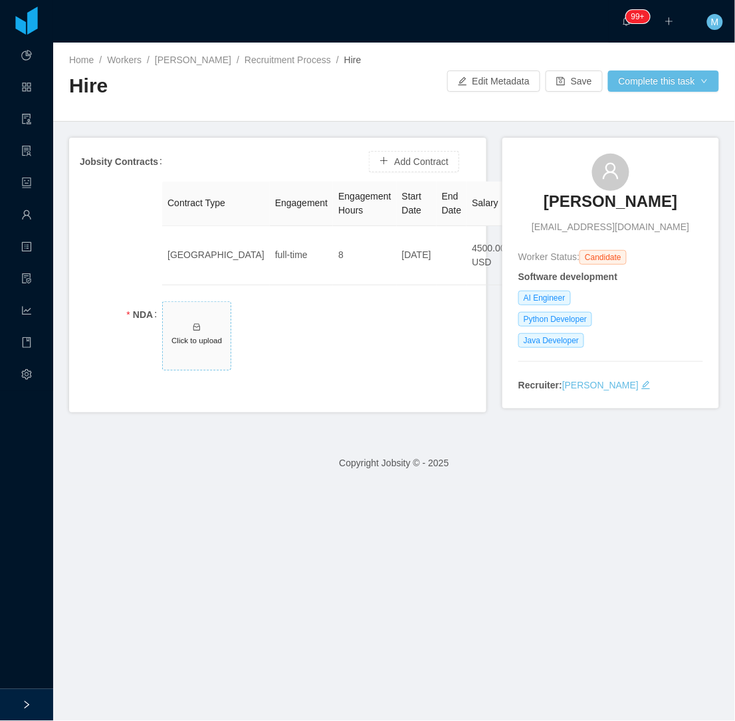
click at [193, 334] on span "Click to upload" at bounding box center [197, 336] width 68 height 68
click at [644, 87] on button "Complete this task" at bounding box center [663, 80] width 111 height 21
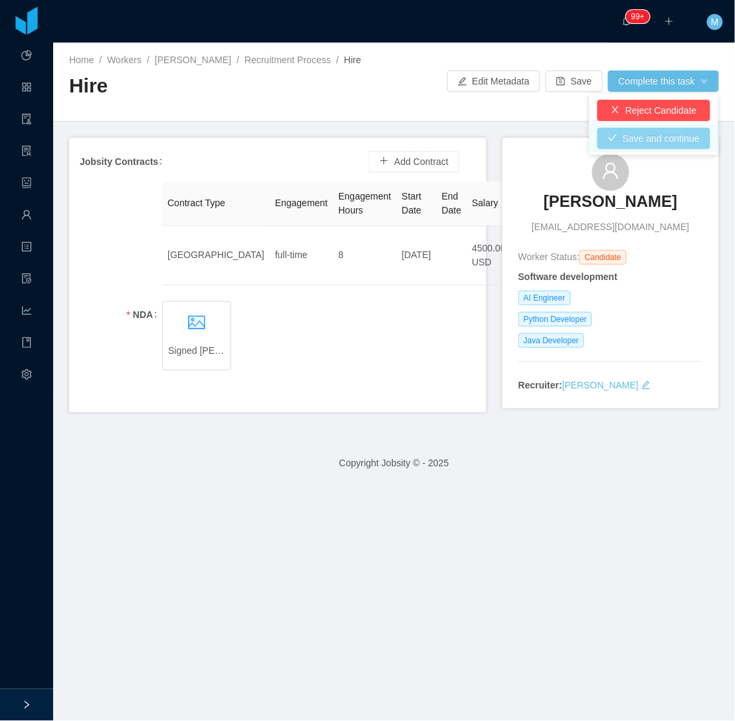
click at [646, 140] on button "Save and continue" at bounding box center [654, 138] width 113 height 21
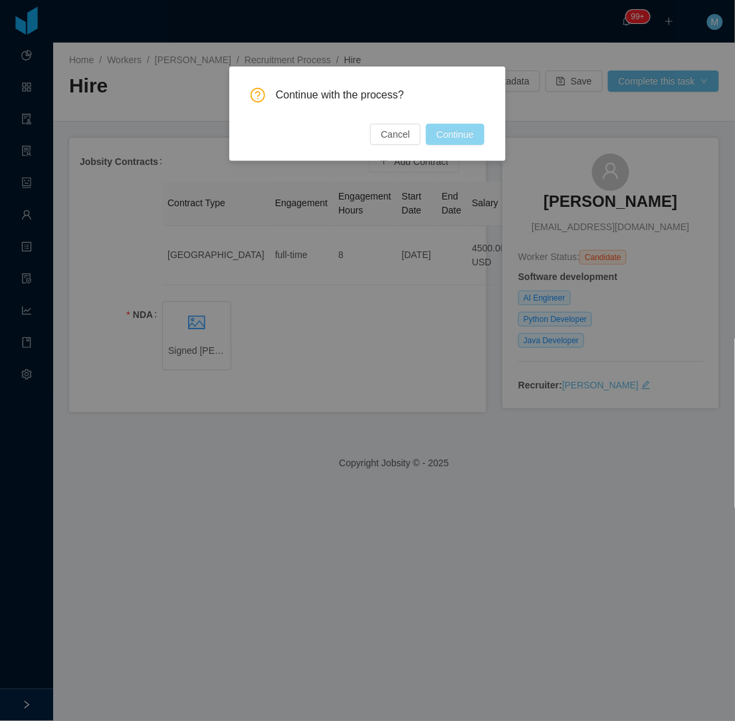
drag, startPoint x: 463, startPoint y: 130, endPoint x: 733, endPoint y: 263, distance: 300.9
click at [463, 130] on button "Continue" at bounding box center [455, 134] width 59 height 21
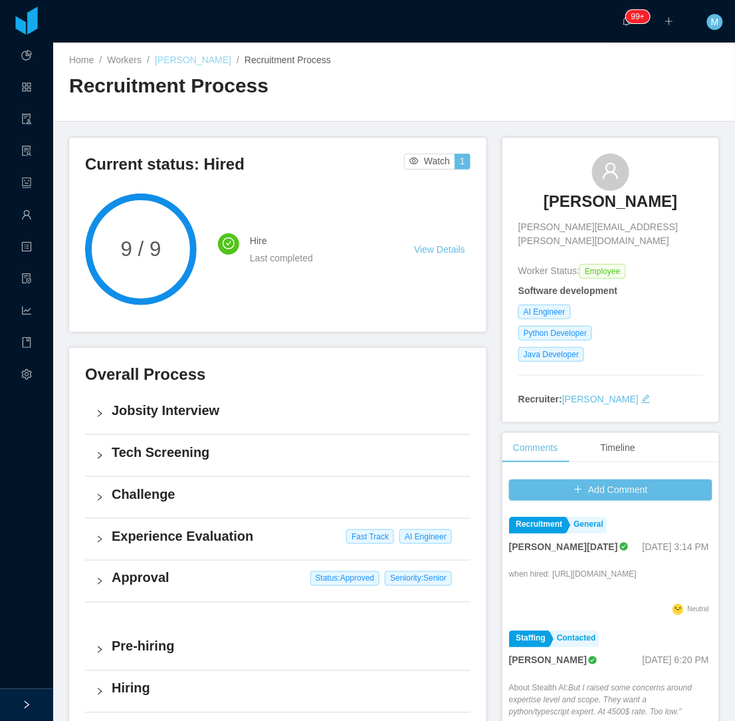
click at [191, 58] on link "[PERSON_NAME]" at bounding box center [193, 60] width 76 height 11
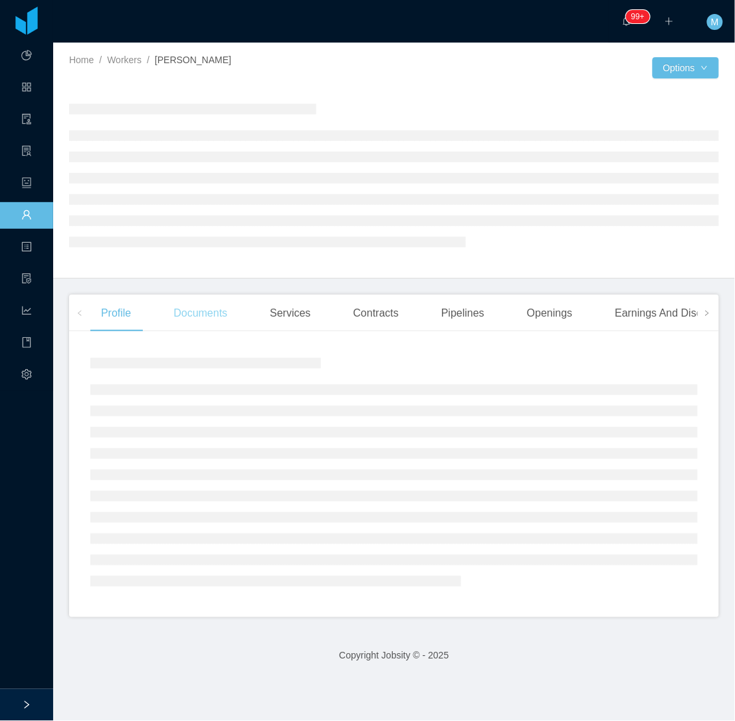
click at [215, 319] on div "Documents" at bounding box center [200, 312] width 75 height 37
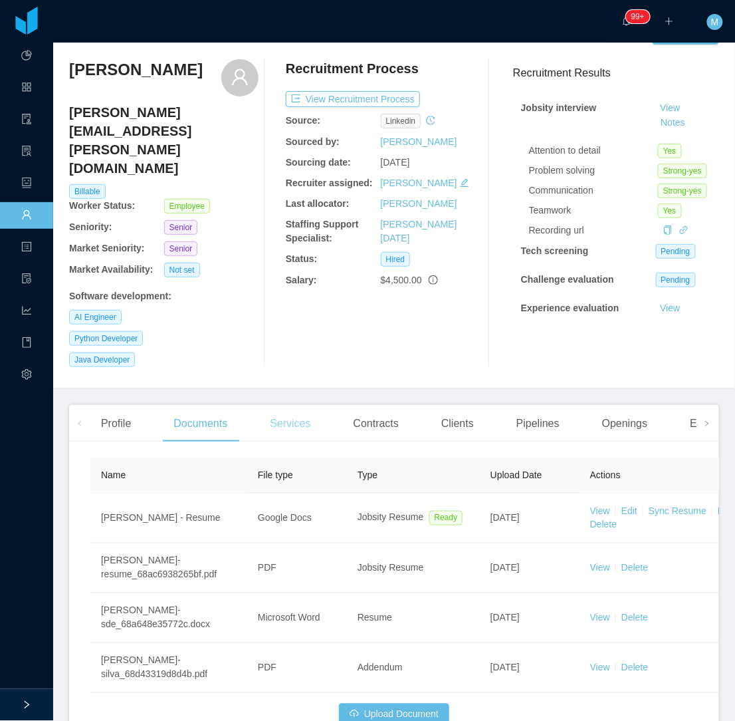
scroll to position [59, 0]
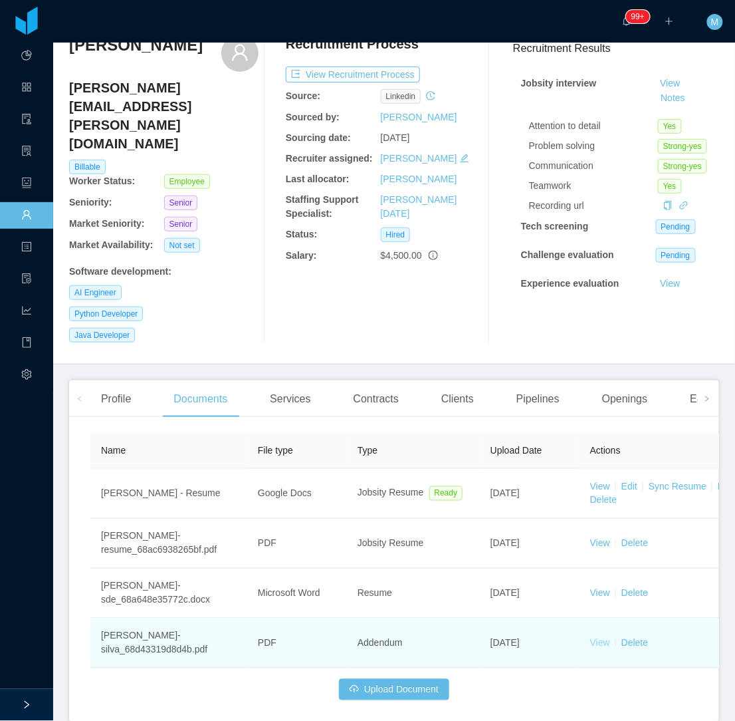
click at [607, 638] on link "View" at bounding box center [600, 643] width 20 height 11
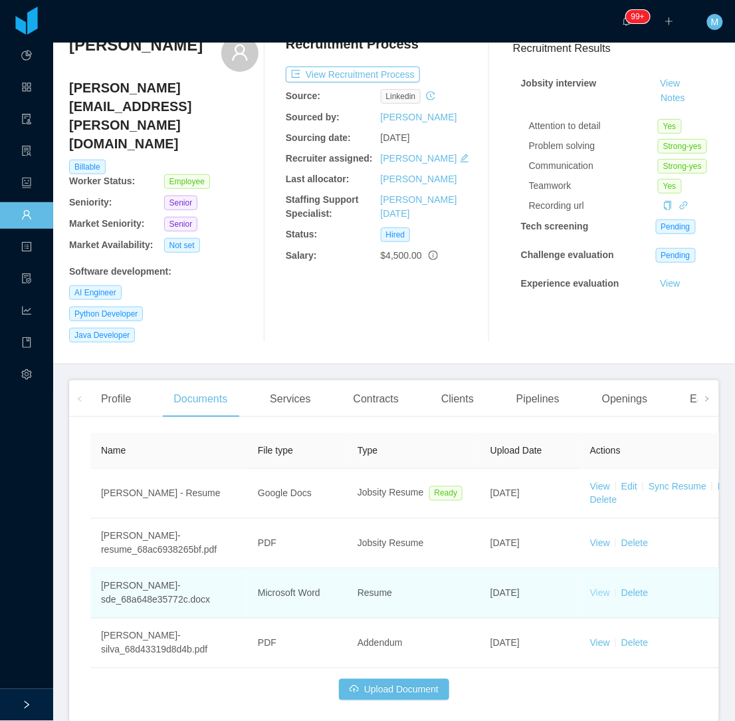
click at [603, 588] on link "View" at bounding box center [600, 593] width 20 height 11
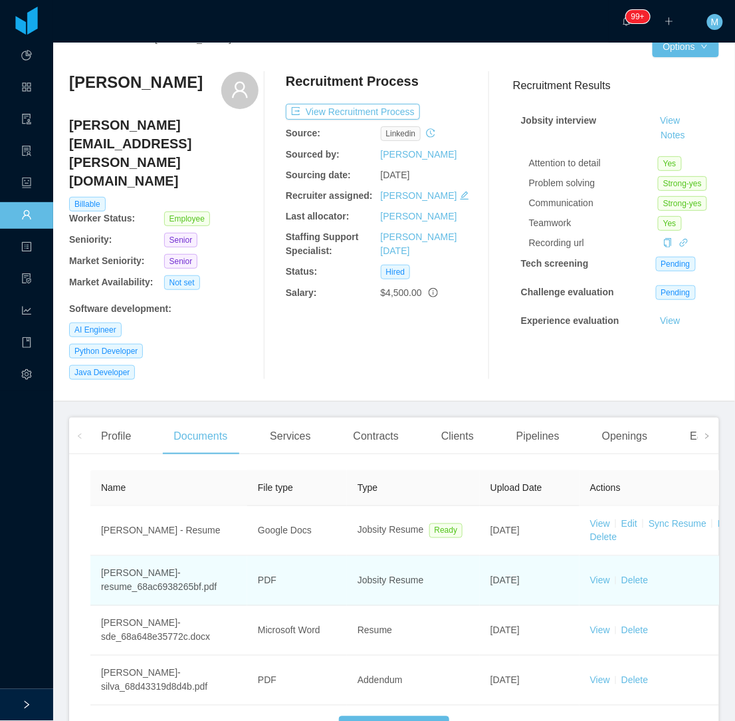
scroll to position [0, 0]
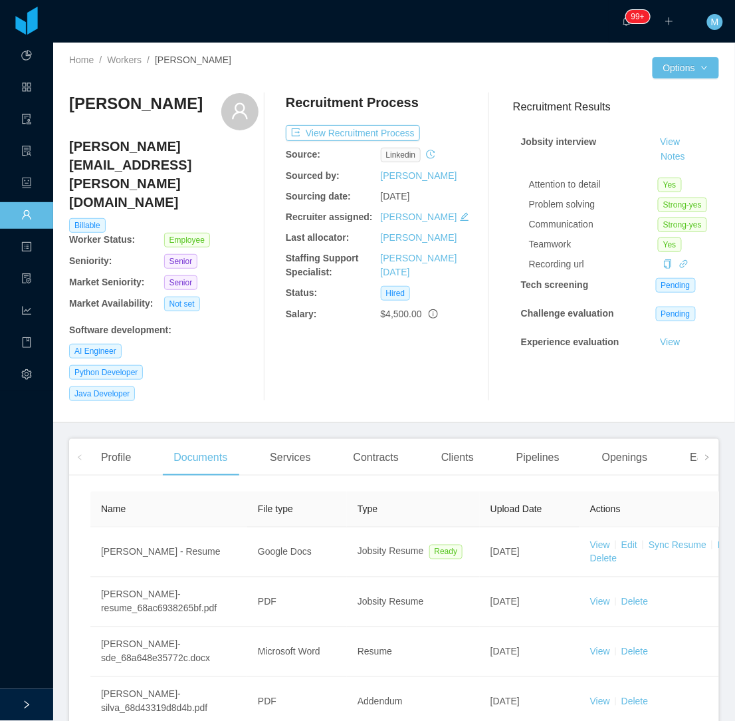
click at [314, 342] on div "Recruitment Process View Recruitment Process Source: linkedin Sourced by: [PERS…" at bounding box center [380, 247] width 189 height 308
click at [285, 439] on div "Services" at bounding box center [290, 457] width 62 height 37
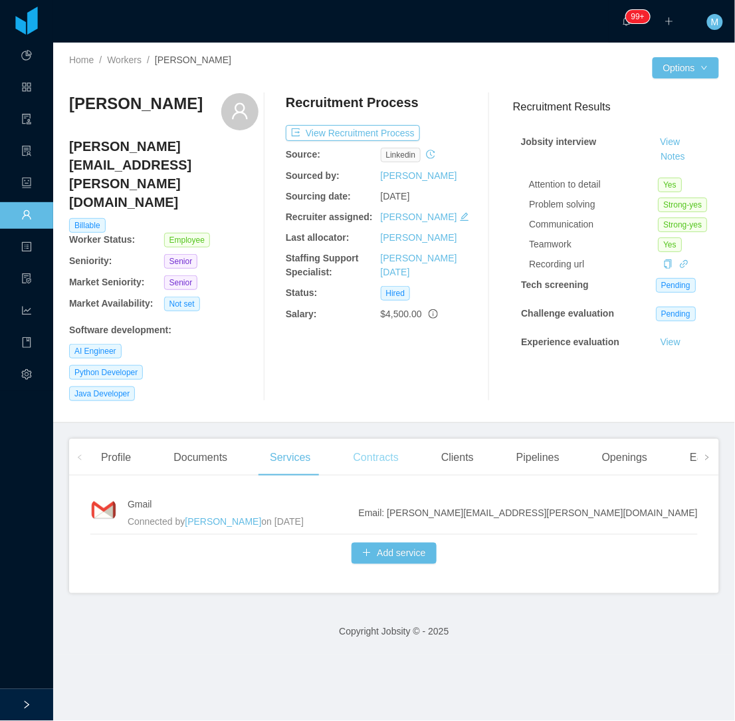
click at [361, 439] on div "Contracts" at bounding box center [376, 457] width 66 height 37
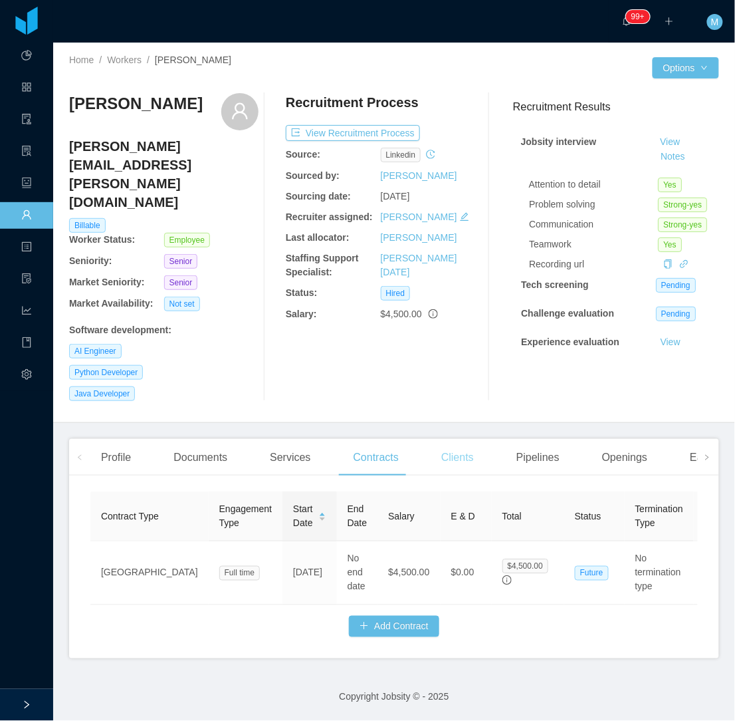
click at [447, 439] on div "Clients" at bounding box center [458, 457] width 54 height 37
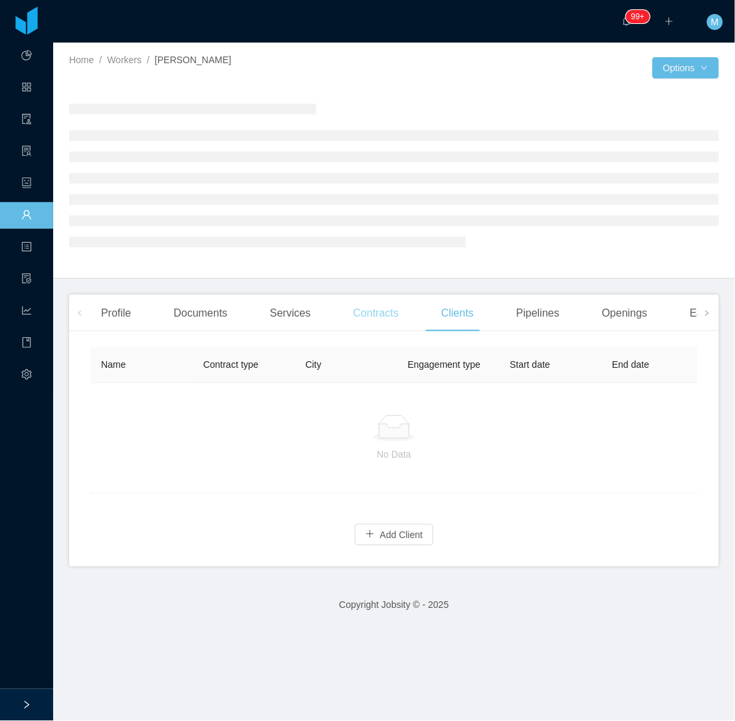
click at [371, 321] on div "Contracts" at bounding box center [376, 312] width 66 height 37
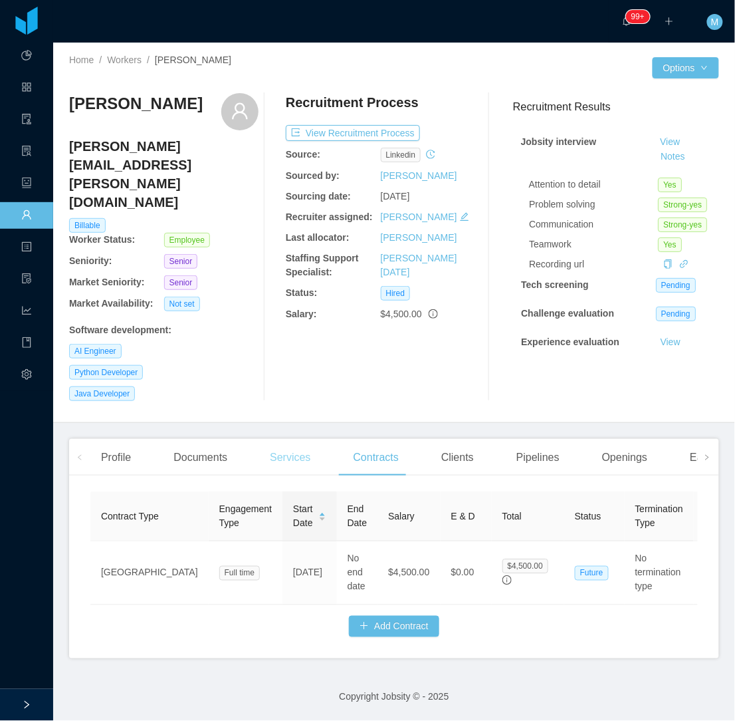
click at [277, 439] on div "Services" at bounding box center [290, 457] width 62 height 37
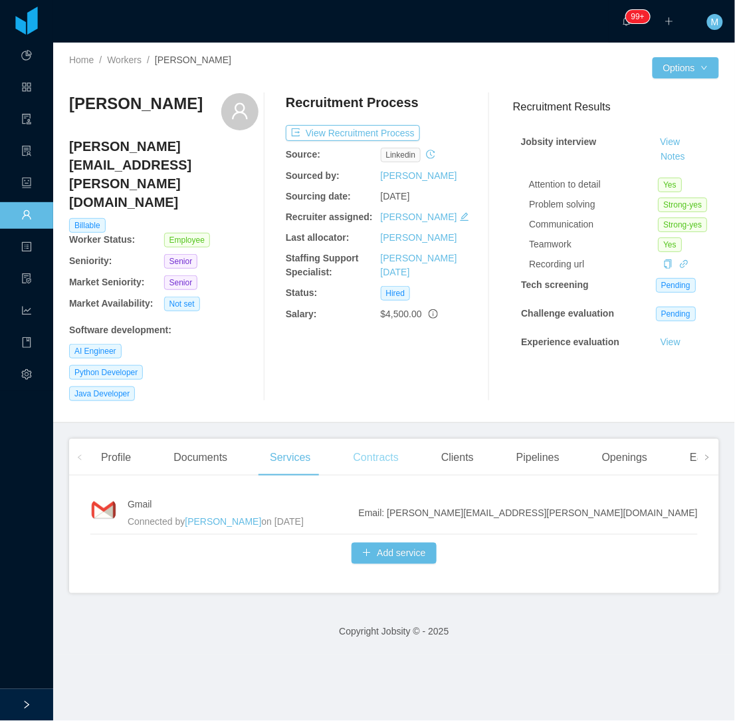
click at [376, 439] on div "Contracts" at bounding box center [376, 457] width 66 height 37
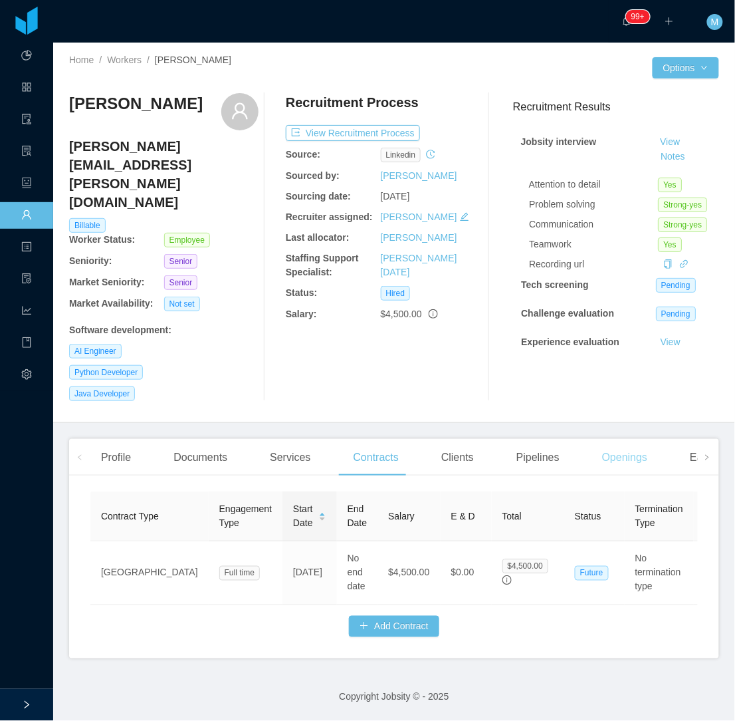
click at [620, 439] on div "Openings" at bounding box center [625, 457] width 67 height 37
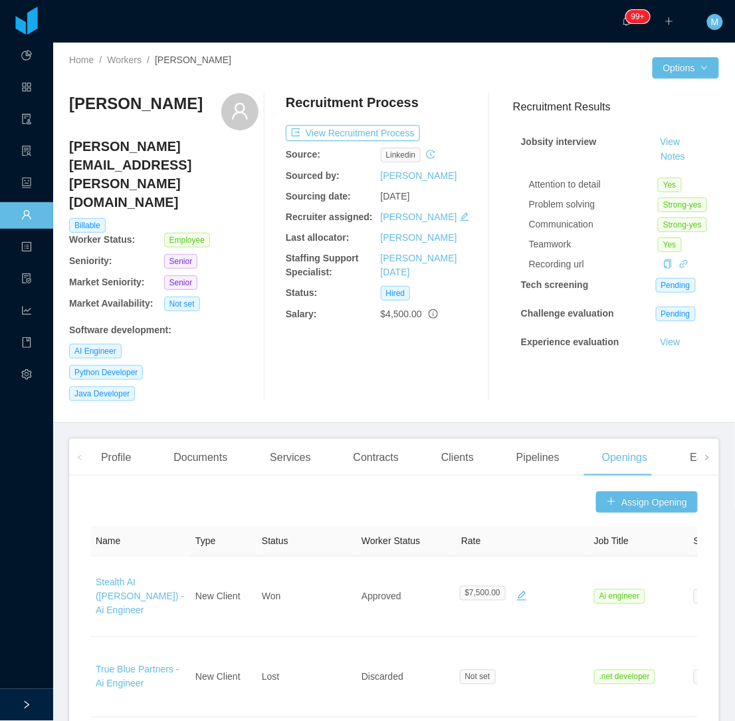
click at [246, 361] on div "[PERSON_NAME] [PERSON_NAME][EMAIL_ADDRESS][PERSON_NAME][DOMAIN_NAME] Billable W…" at bounding box center [394, 246] width 650 height 329
click at [358, 439] on div "Contracts" at bounding box center [376, 457] width 66 height 37
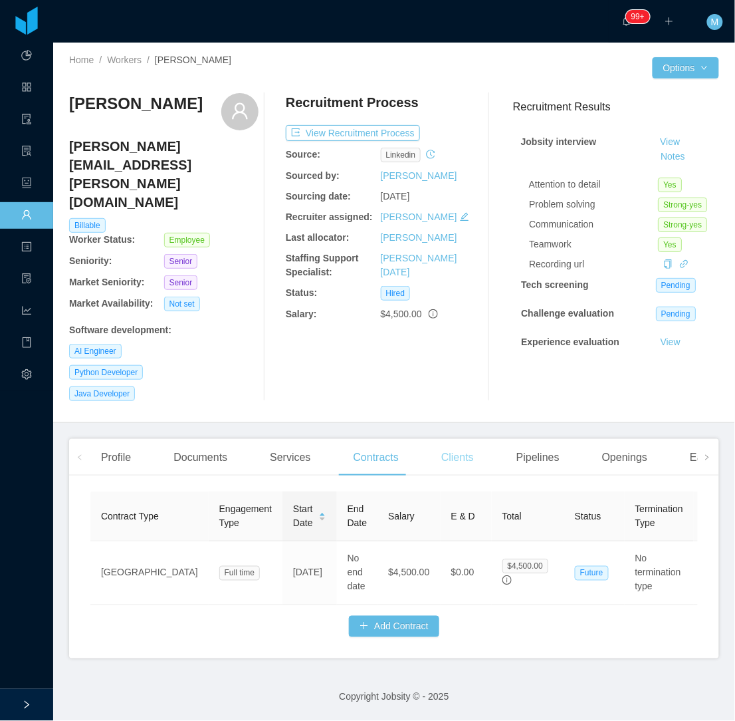
click at [444, 439] on div "Clients" at bounding box center [458, 457] width 54 height 37
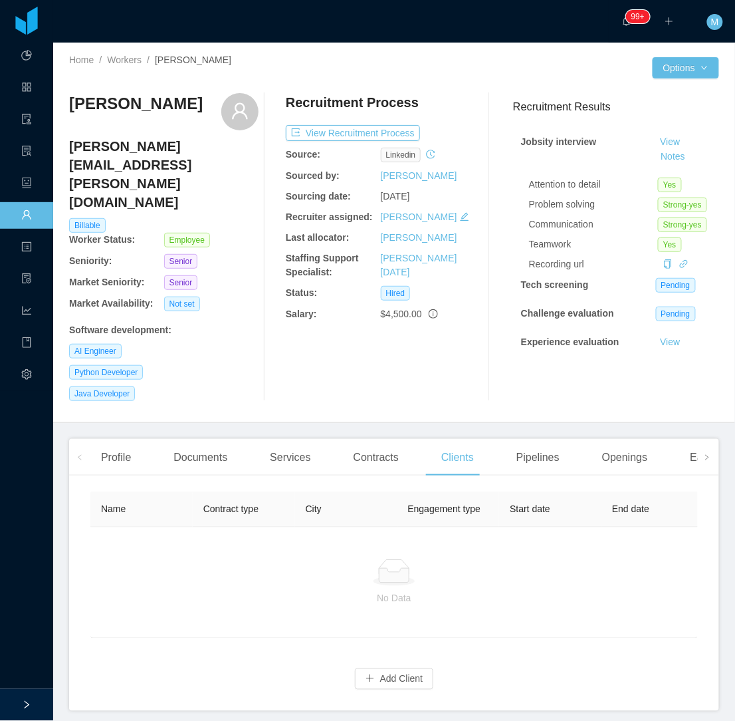
click at [406, 653] on div "Name Contract type City Engagement type Start date End date Auto Renewal Rate E…" at bounding box center [394, 598] width 650 height 225
click at [402, 668] on button "Add Client" at bounding box center [394, 678] width 79 height 21
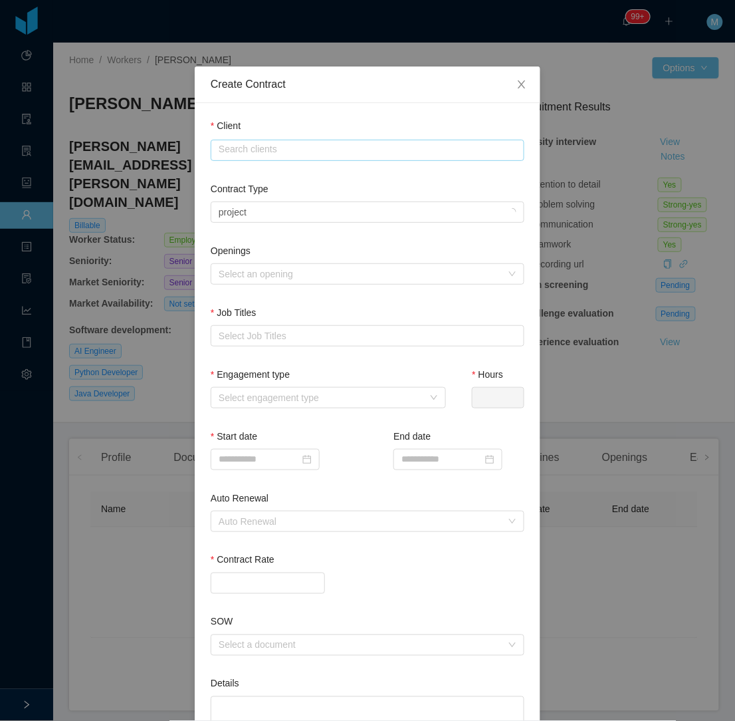
click at [306, 151] on input "text" at bounding box center [368, 150] width 314 height 21
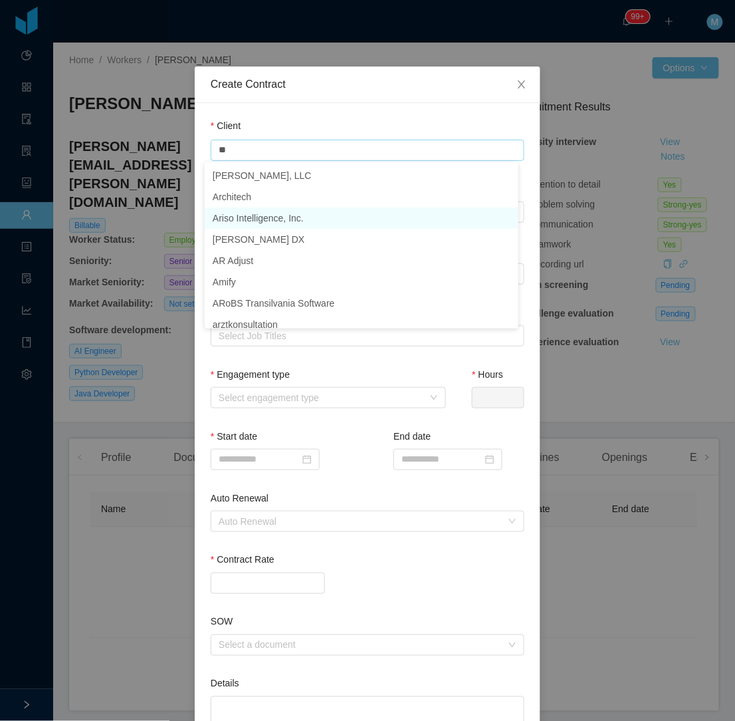
click at [289, 211] on li "Ariso Intelligence, Inc." at bounding box center [362, 217] width 314 height 21
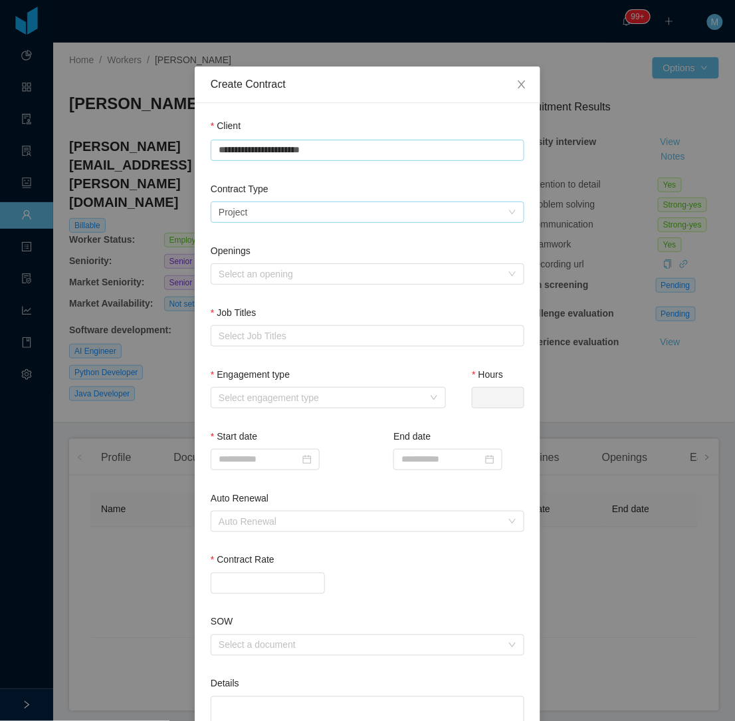
type input "**********"
click at [287, 205] on div "Select a contract type Project" at bounding box center [363, 212] width 289 height 20
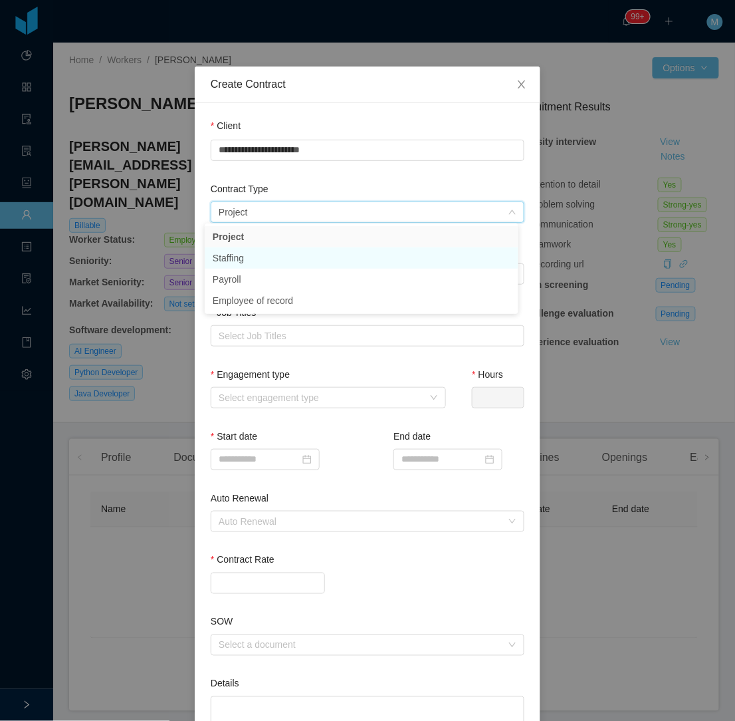
click at [269, 260] on li "Staffing" at bounding box center [362, 257] width 314 height 21
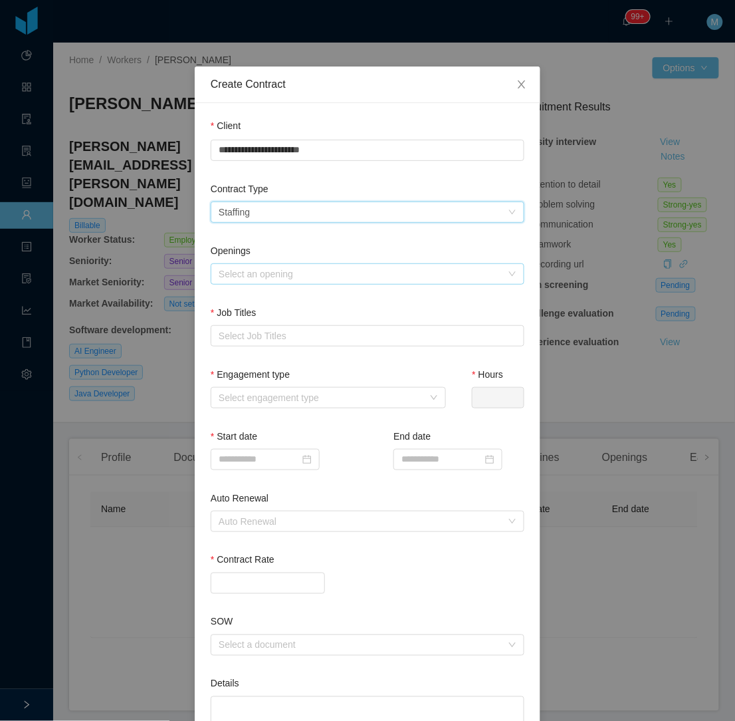
click at [249, 267] on div "Select an opening" at bounding box center [360, 273] width 283 height 13
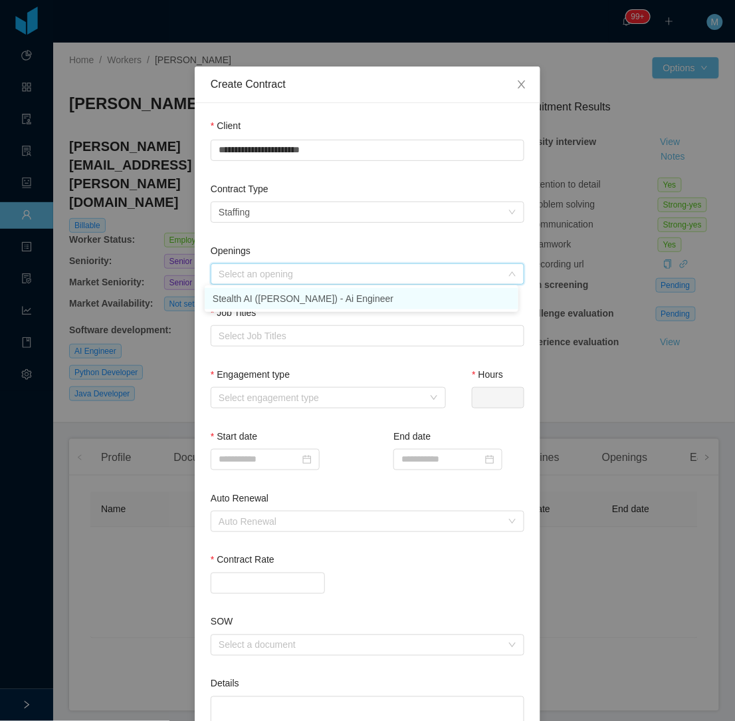
click at [267, 300] on li "Stealth AI ([PERSON_NAME]) - Ai Engineer" at bounding box center [362, 298] width 314 height 21
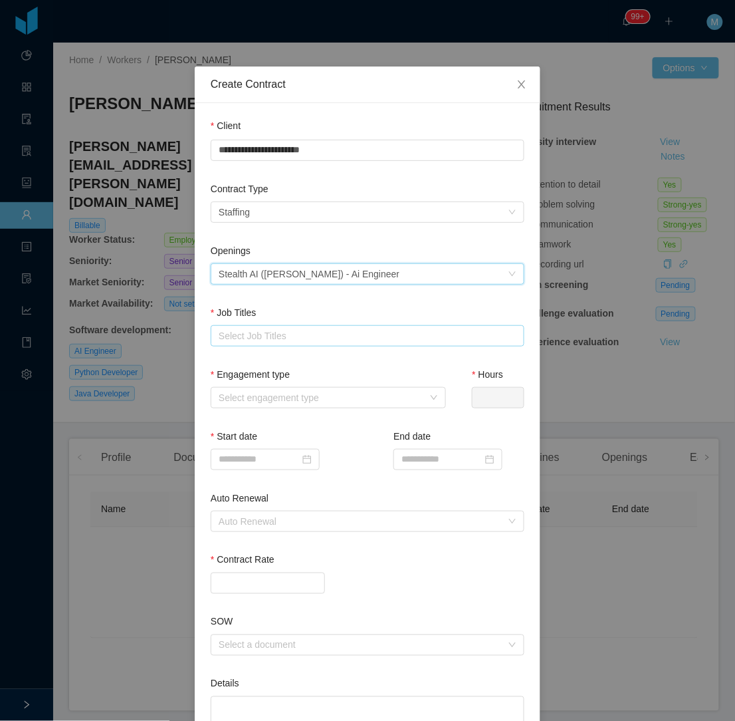
click at [267, 336] on div "Select Job Titles" at bounding box center [365, 335] width 292 height 13
type input "**"
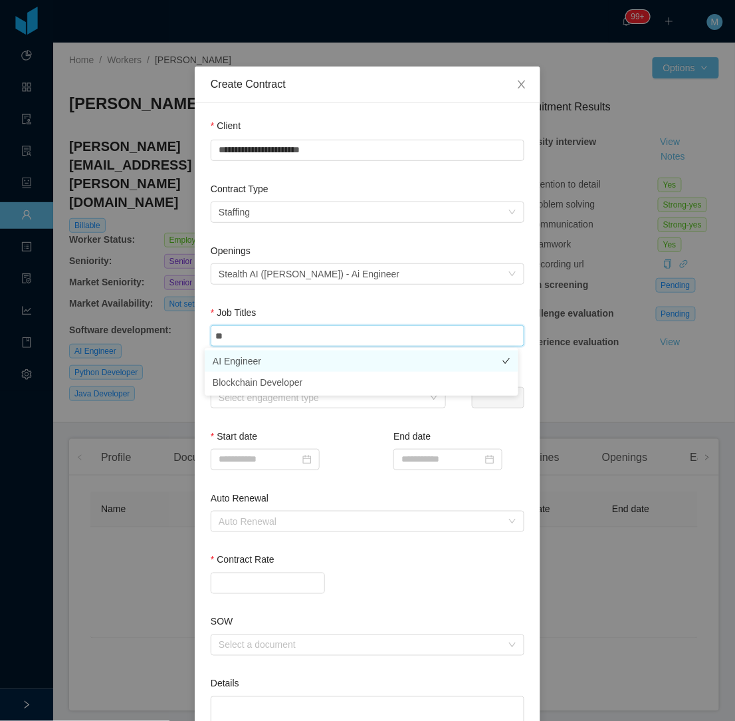
click at [246, 355] on li "AI Engineer" at bounding box center [362, 360] width 314 height 21
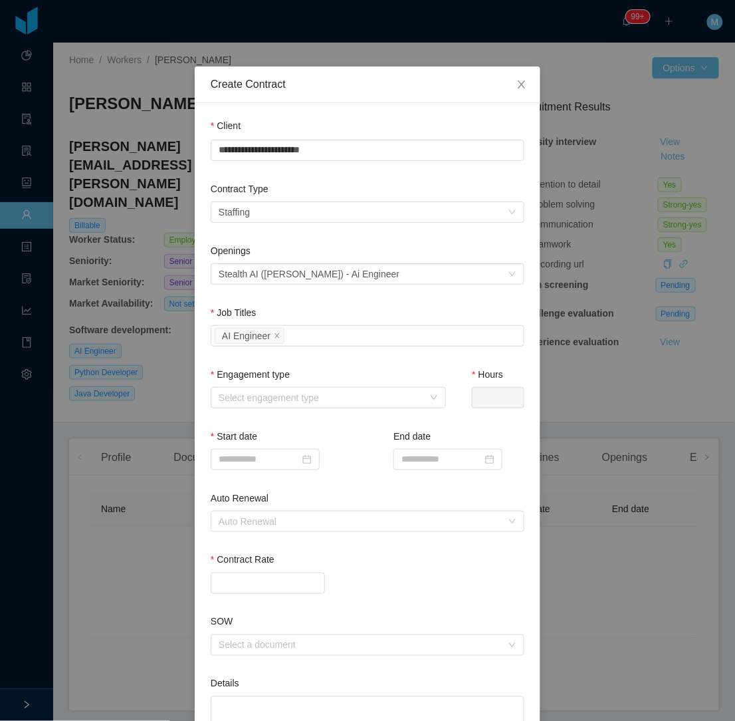
click at [326, 302] on div "Openings Select an opening Stealth AI ([PERSON_NAME]) - Ai Engineer" at bounding box center [368, 275] width 314 height 62
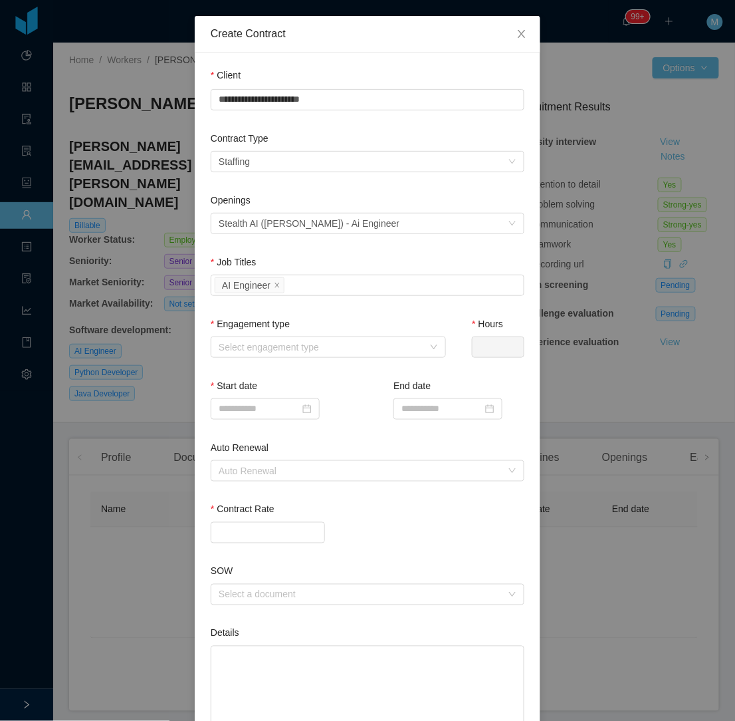
scroll to position [74, 0]
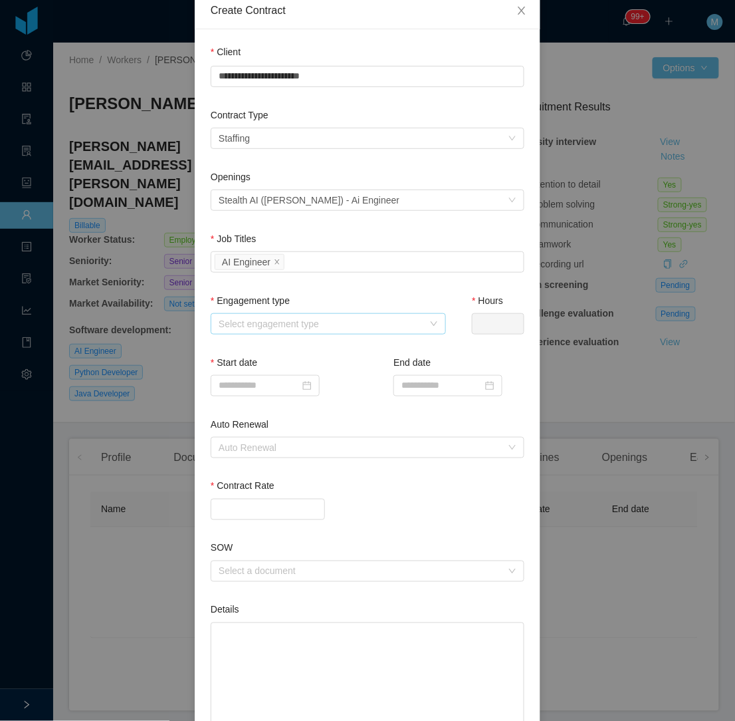
click at [322, 318] on div "Select engagement type" at bounding box center [321, 323] width 205 height 13
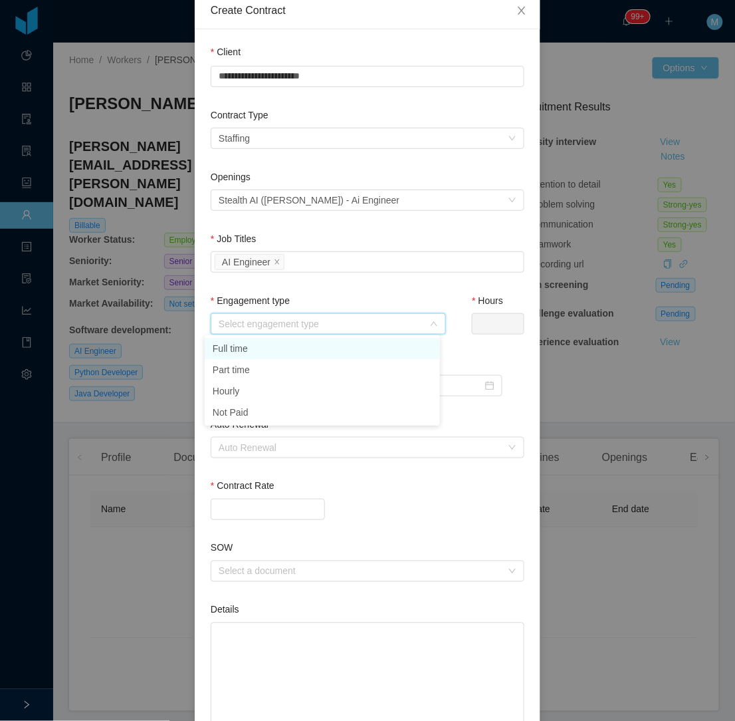
click at [298, 354] on li "Full time" at bounding box center [322, 348] width 235 height 21
type input "*"
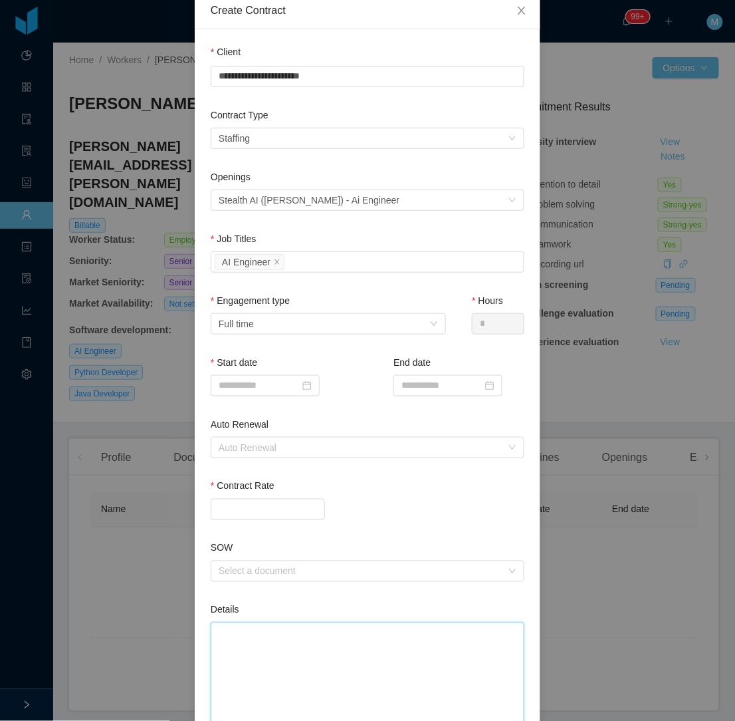
click at [214, 660] on textarea "Details" at bounding box center [368, 681] width 314 height 118
paste textarea "**********"
type textarea "**********"
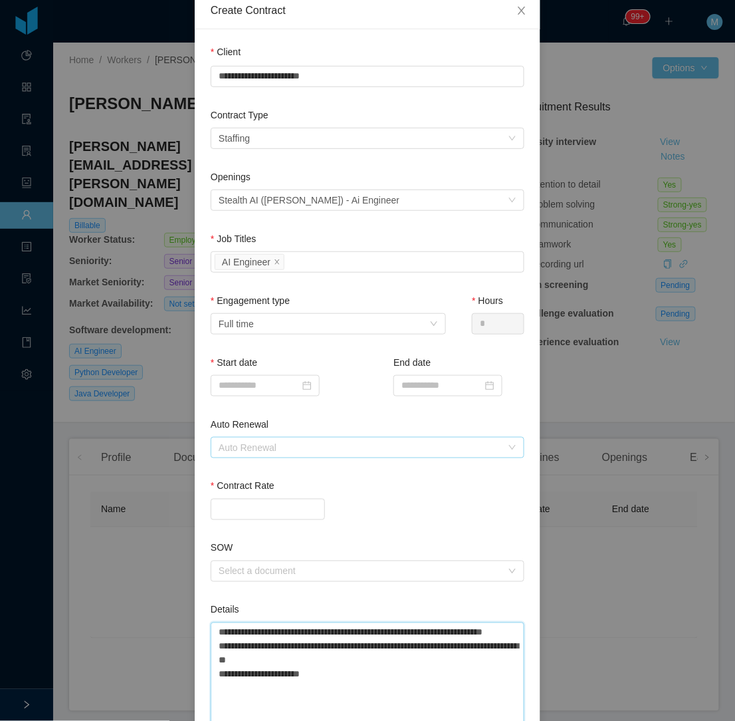
click at [280, 450] on div "Auto Renewal" at bounding box center [360, 447] width 283 height 13
type textarea "**********"
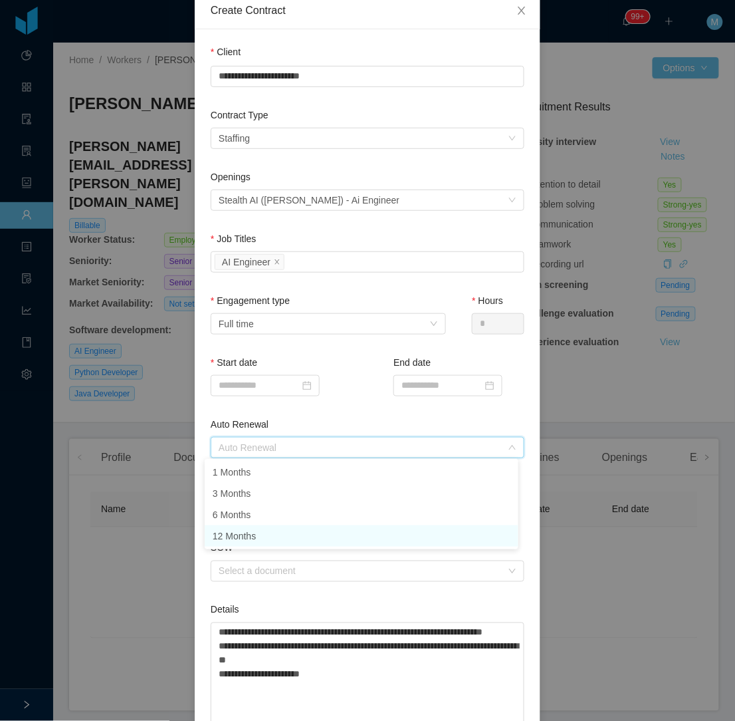
drag, startPoint x: 273, startPoint y: 527, endPoint x: 291, endPoint y: 507, distance: 27.8
click at [273, 528] on li "12 Months" at bounding box center [362, 535] width 314 height 21
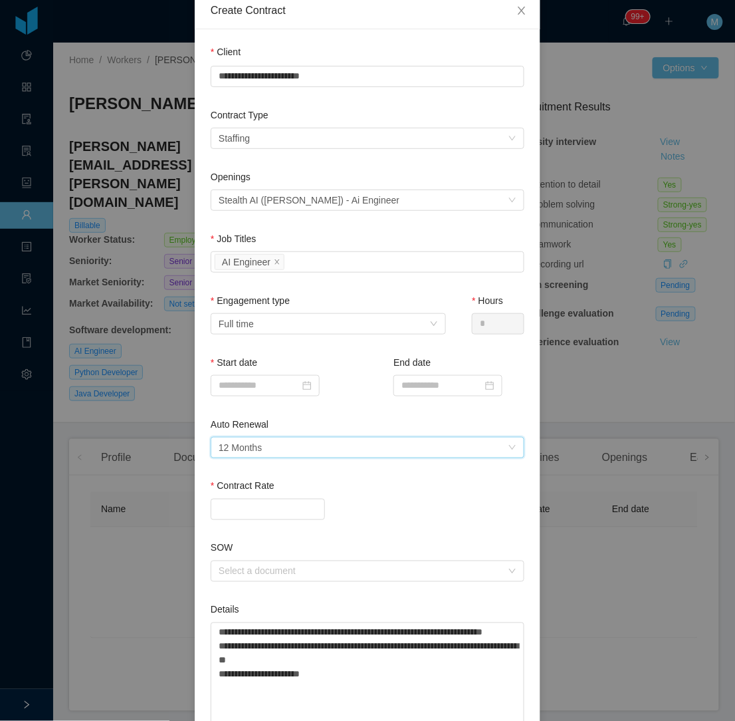
click at [362, 421] on div "Auto Renewal" at bounding box center [368, 426] width 314 height 19
click at [271, 387] on input at bounding box center [265, 385] width 109 height 21
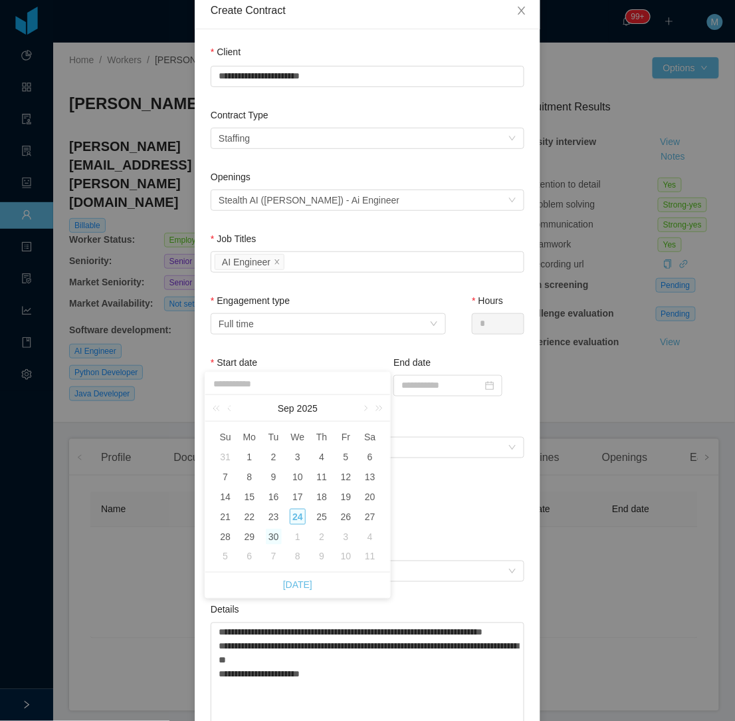
click at [275, 537] on div "30" at bounding box center [274, 537] width 16 height 16
type input "**********"
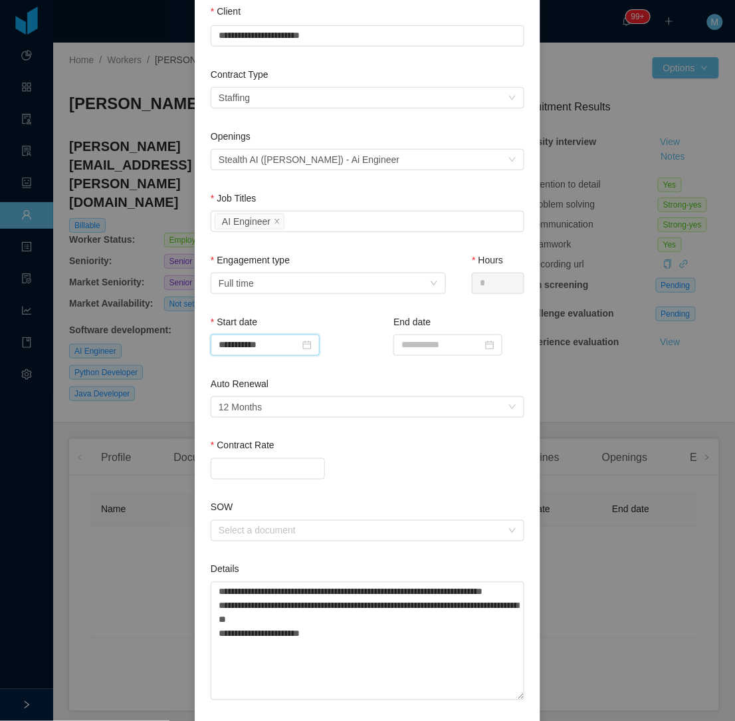
scroll to position [148, 0]
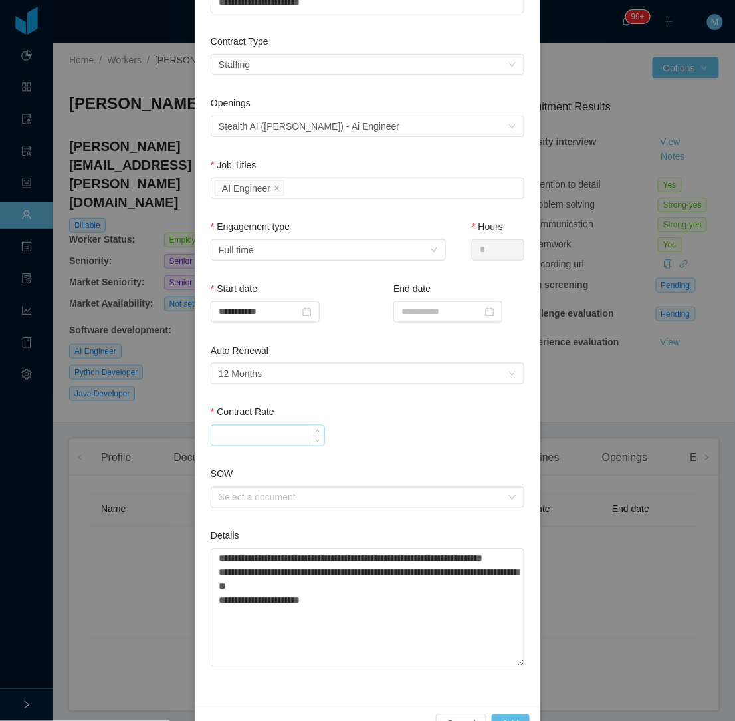
click at [211, 430] on input "Contract Rate" at bounding box center [267, 435] width 113 height 20
type input "*******"
click at [390, 632] on textarea "**********" at bounding box center [368, 607] width 314 height 118
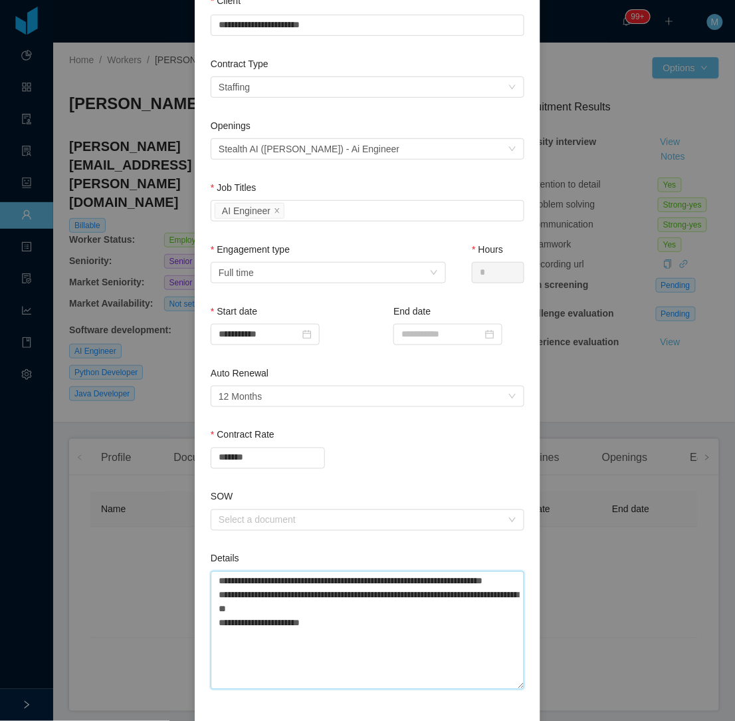
scroll to position [183, 0]
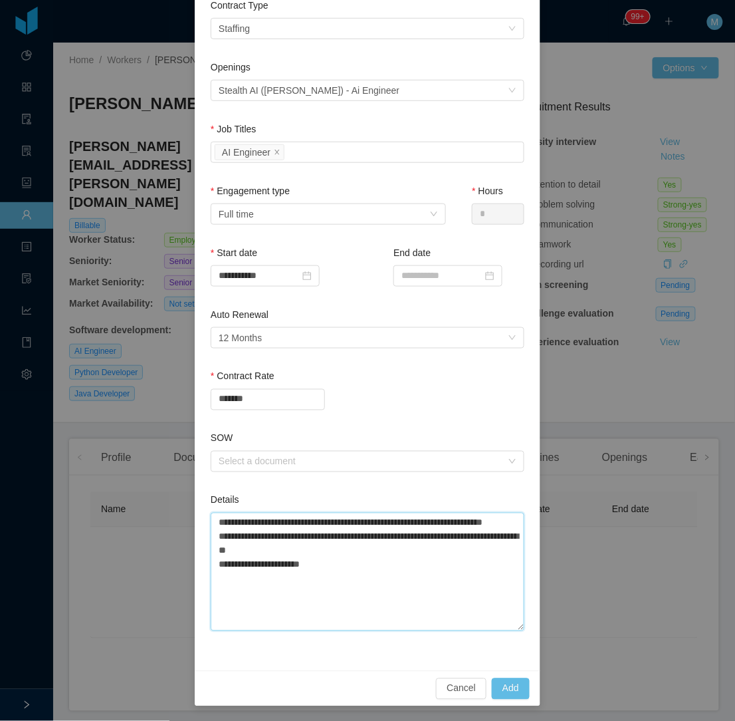
click at [341, 590] on textarea "**********" at bounding box center [368, 572] width 314 height 118
click at [512, 685] on button "Add" at bounding box center [511, 688] width 38 height 21
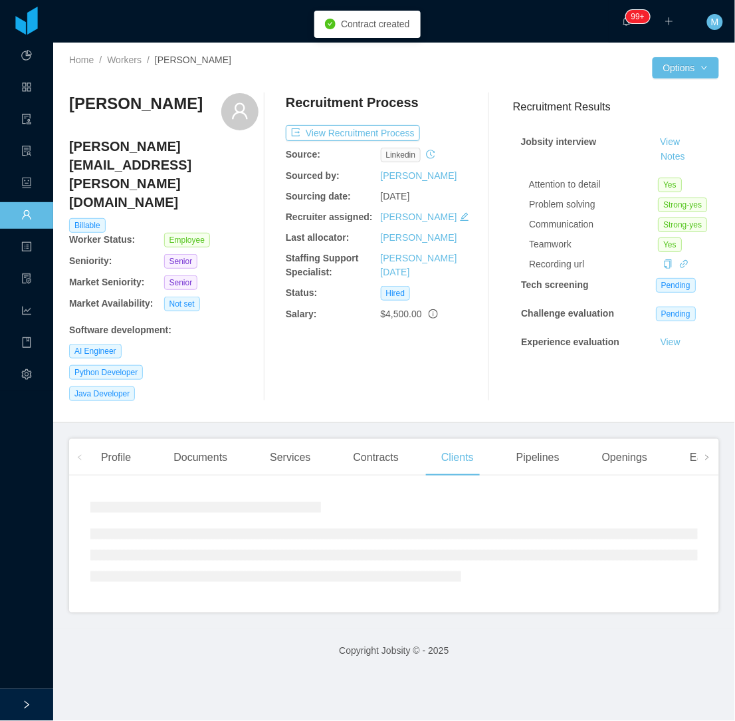
scroll to position [117, 0]
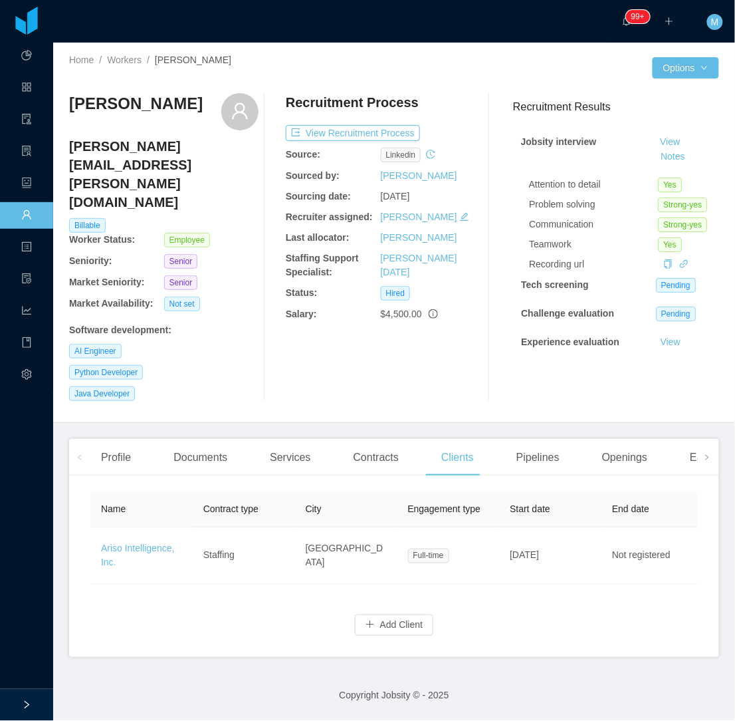
click at [317, 348] on div "Recruitment Process View Recruitment Process Source: linkedin Sourced by: [PERS…" at bounding box center [380, 247] width 189 height 308
click at [226, 386] on div "Java Developer" at bounding box center [163, 393] width 189 height 15
click at [208, 386] on div "Java Developer" at bounding box center [163, 393] width 189 height 15
click at [362, 439] on div "Contracts" at bounding box center [376, 457] width 66 height 37
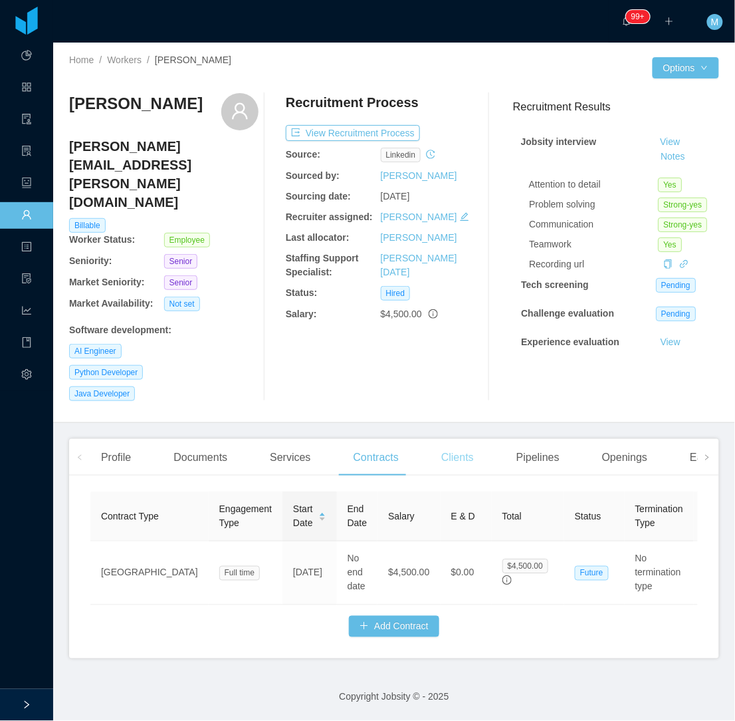
click at [431, 439] on div "Clients" at bounding box center [458, 457] width 54 height 37
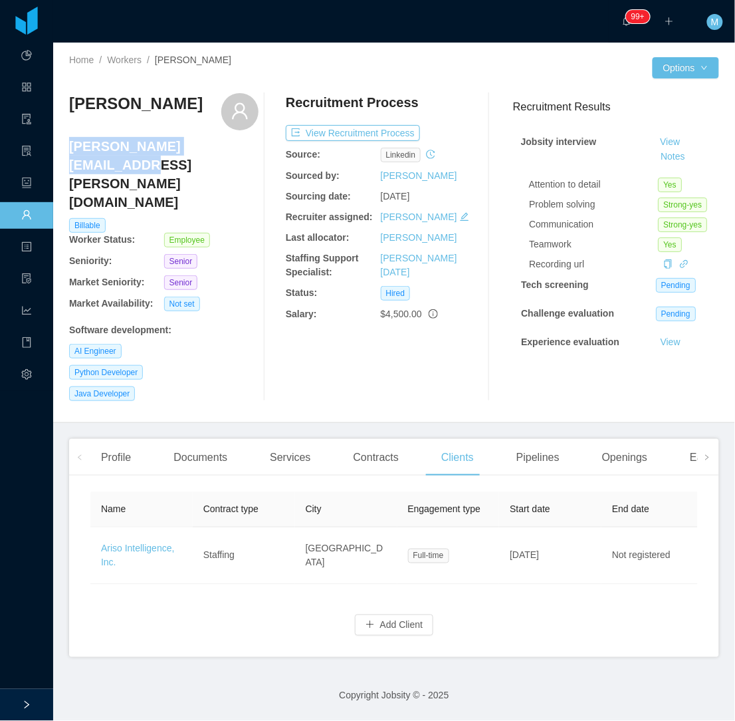
drag, startPoint x: 227, startPoint y: 145, endPoint x: 69, endPoint y: 147, distance: 157.6
click at [69, 147] on h4 "[PERSON_NAME][EMAIL_ADDRESS][PERSON_NAME][DOMAIN_NAME]" at bounding box center [163, 174] width 189 height 74
click at [374, 598] on div "Add Client" at bounding box center [394, 617] width 608 height 38
click at [368, 614] on button "Add Client" at bounding box center [394, 624] width 79 height 21
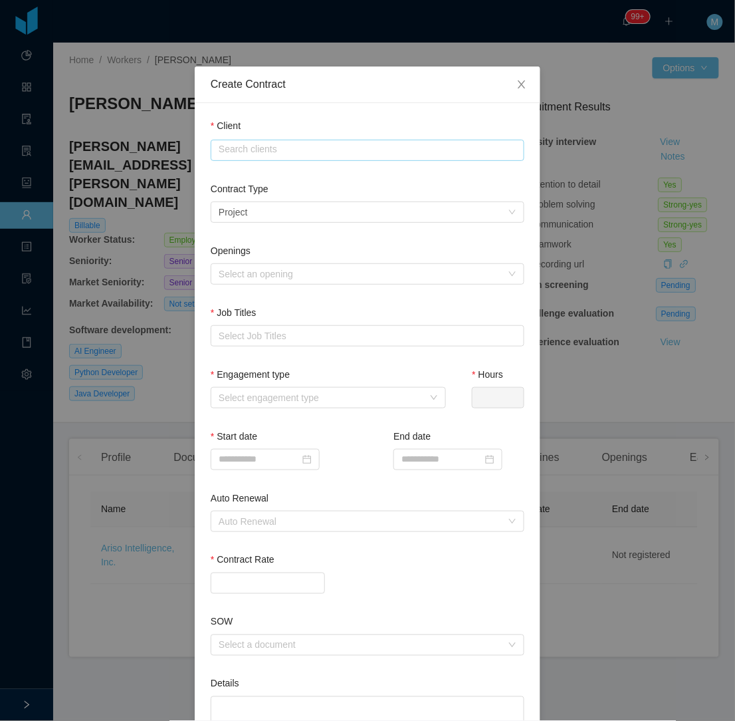
click at [275, 146] on input "text" at bounding box center [368, 150] width 314 height 21
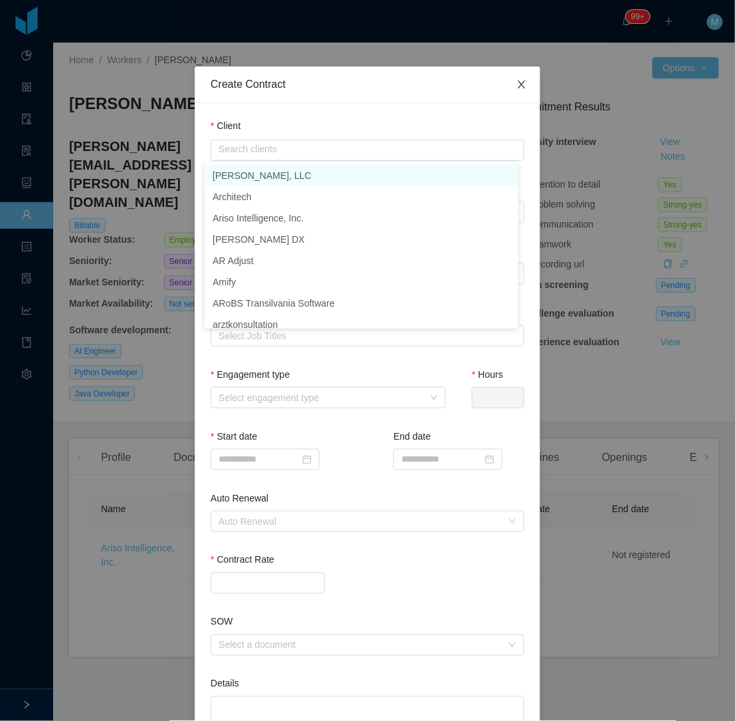
click at [529, 77] on span "Close" at bounding box center [521, 84] width 37 height 37
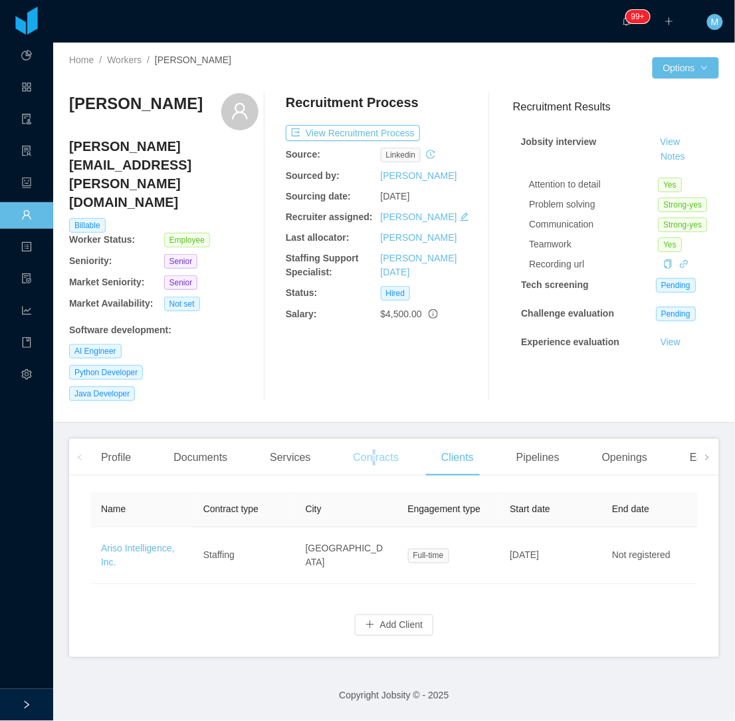
click at [370, 439] on div "Contracts" at bounding box center [376, 457] width 66 height 37
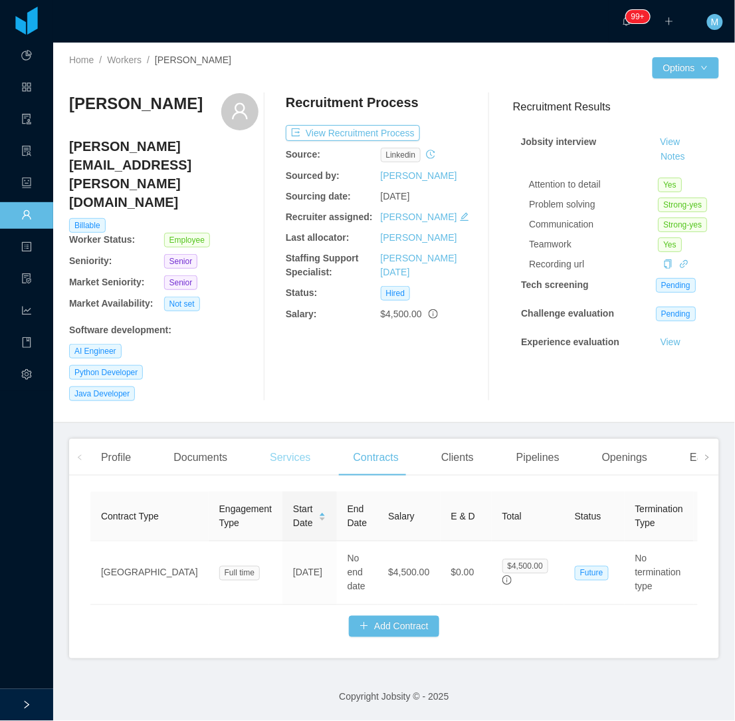
drag, startPoint x: 370, startPoint y: 406, endPoint x: 281, endPoint y: 410, distance: 89.2
click at [281, 439] on div "Services" at bounding box center [290, 457] width 62 height 37
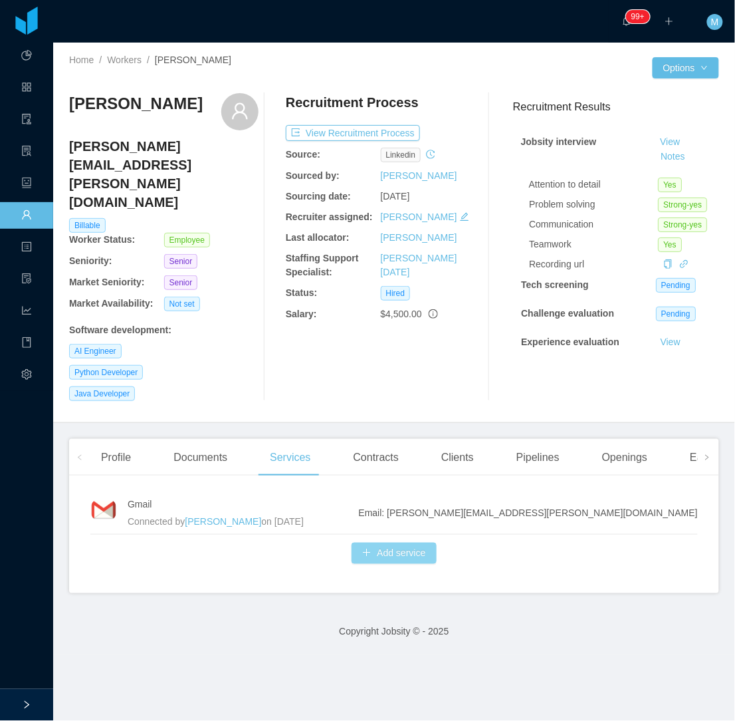
click at [398, 542] on button "Add service" at bounding box center [394, 552] width 84 height 21
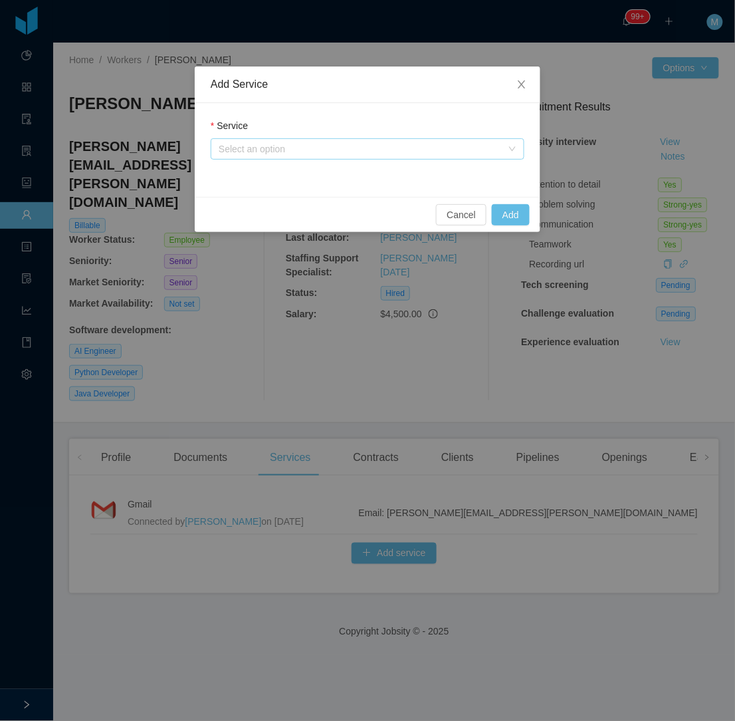
click at [316, 143] on div "Select an option" at bounding box center [360, 148] width 283 height 13
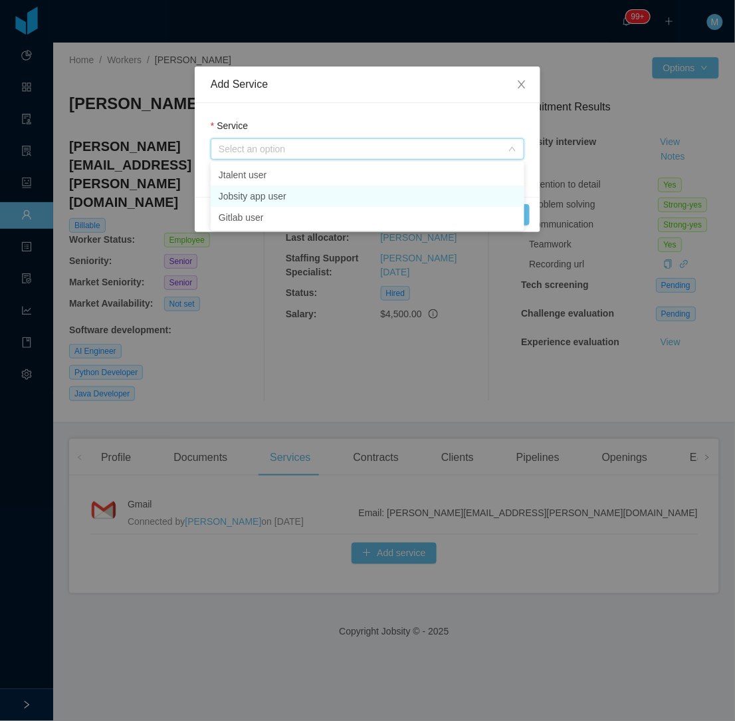
click at [262, 200] on li "Jobsity app user" at bounding box center [368, 195] width 314 height 21
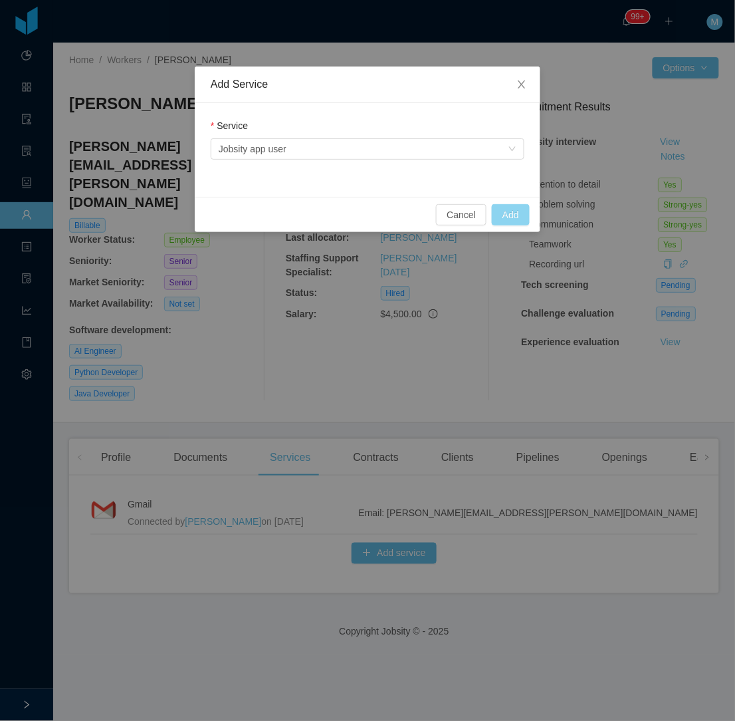
click at [501, 217] on button "Add" at bounding box center [511, 214] width 38 height 21
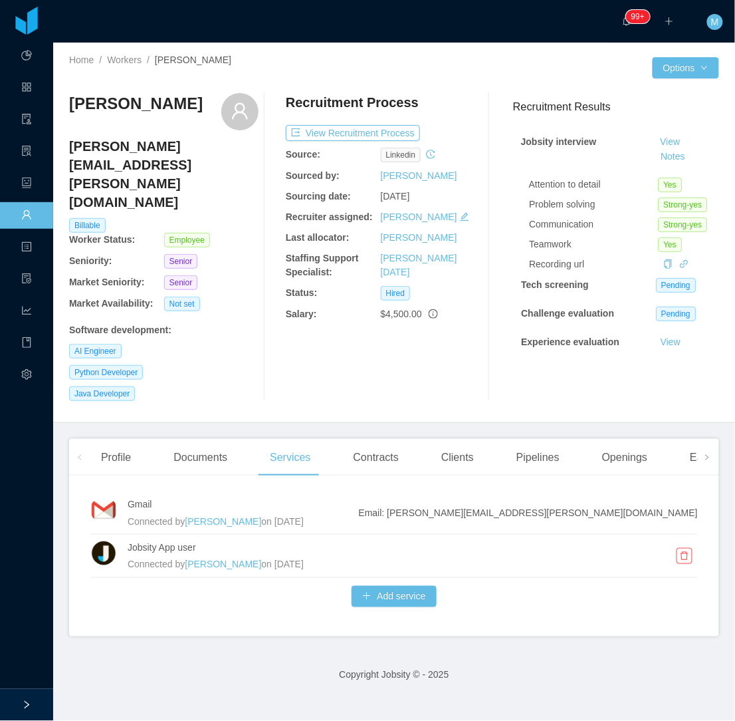
click at [271, 336] on div at bounding box center [272, 247] width 27 height 308
